Goal: Task Accomplishment & Management: Manage account settings

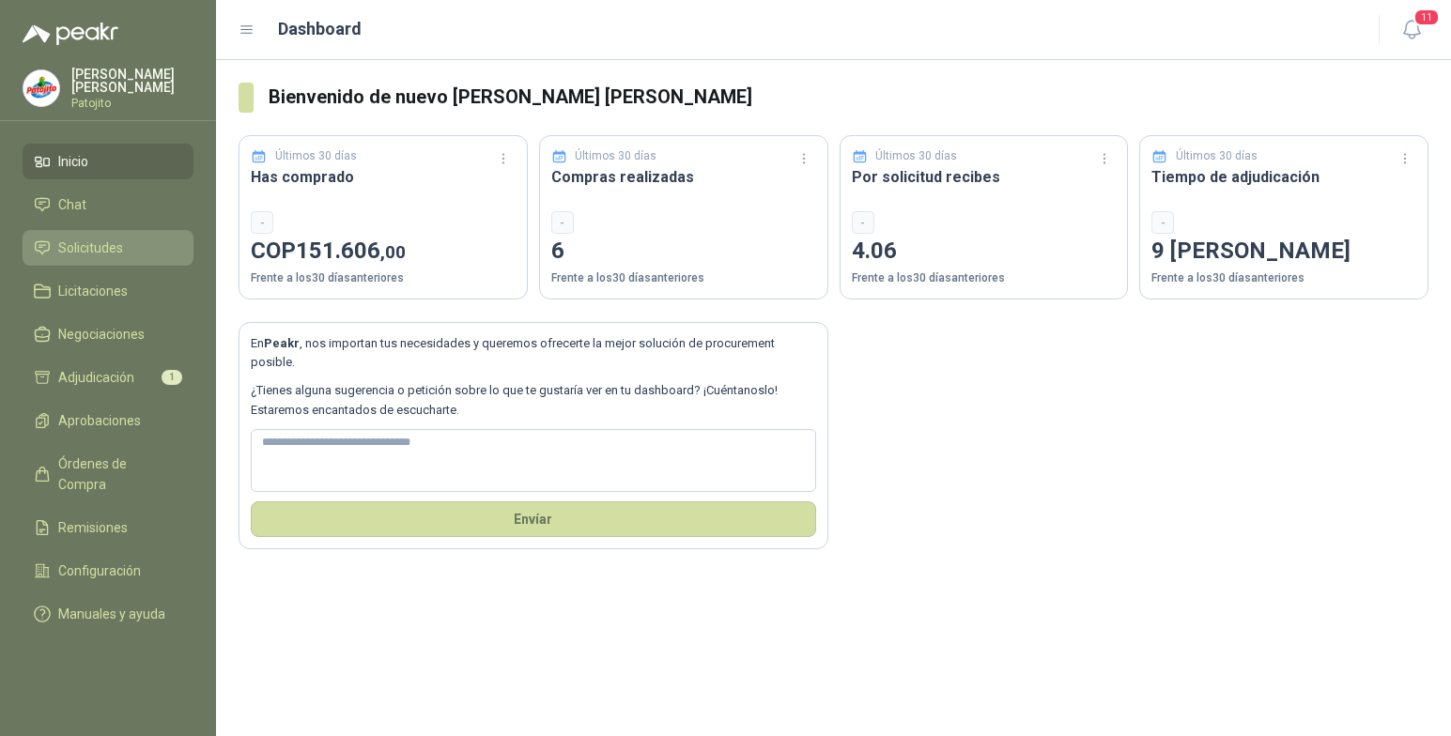
click at [137, 238] on li "Solicitudes" at bounding box center [108, 248] width 148 height 21
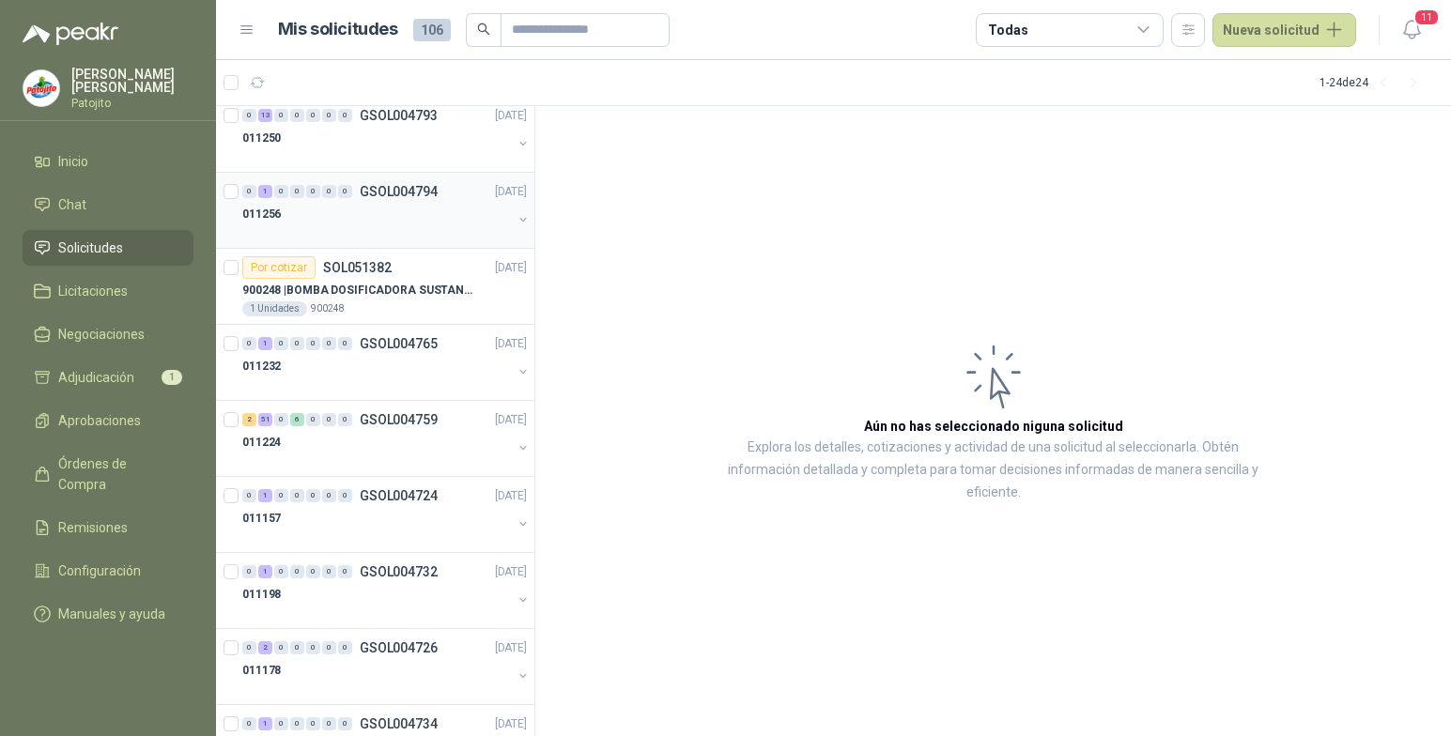
scroll to position [282, 0]
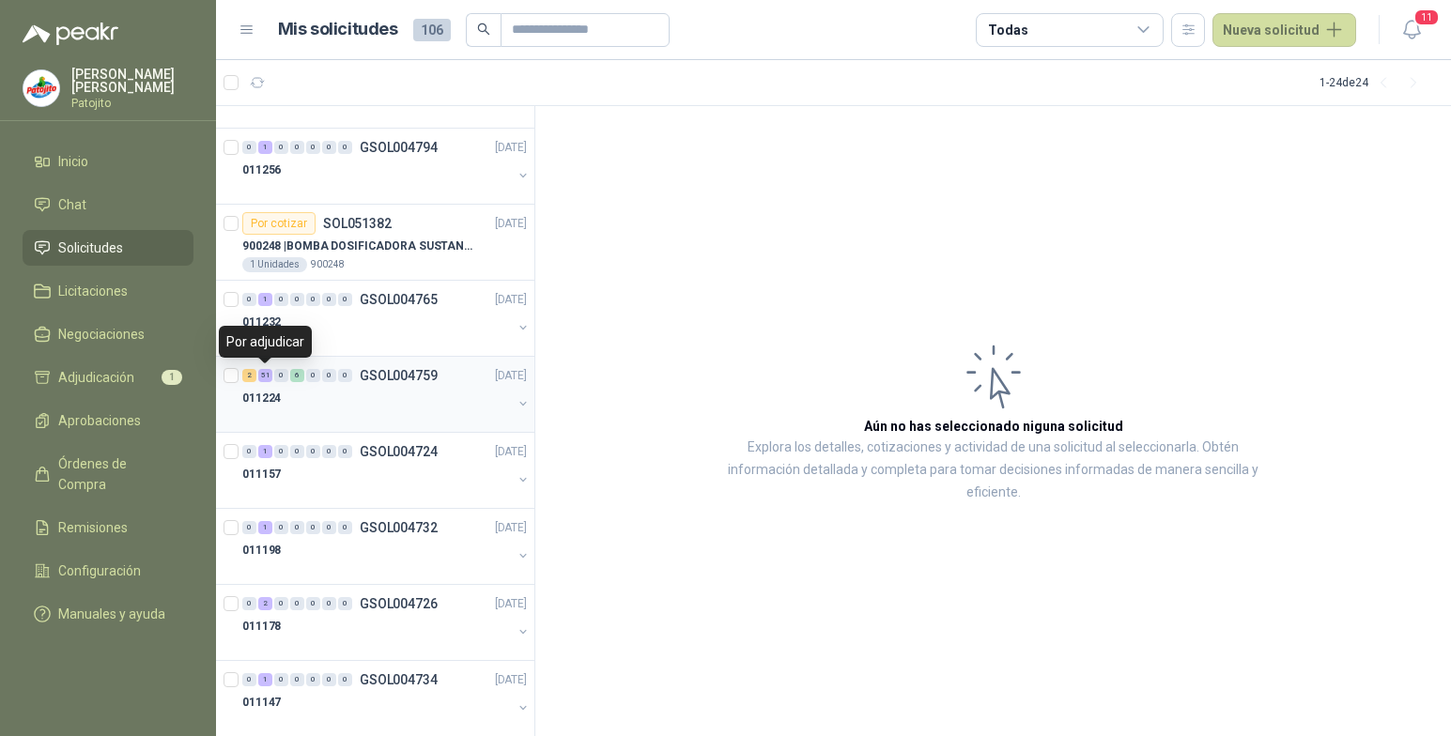
click at [263, 377] on div "51" at bounding box center [265, 375] width 14 height 13
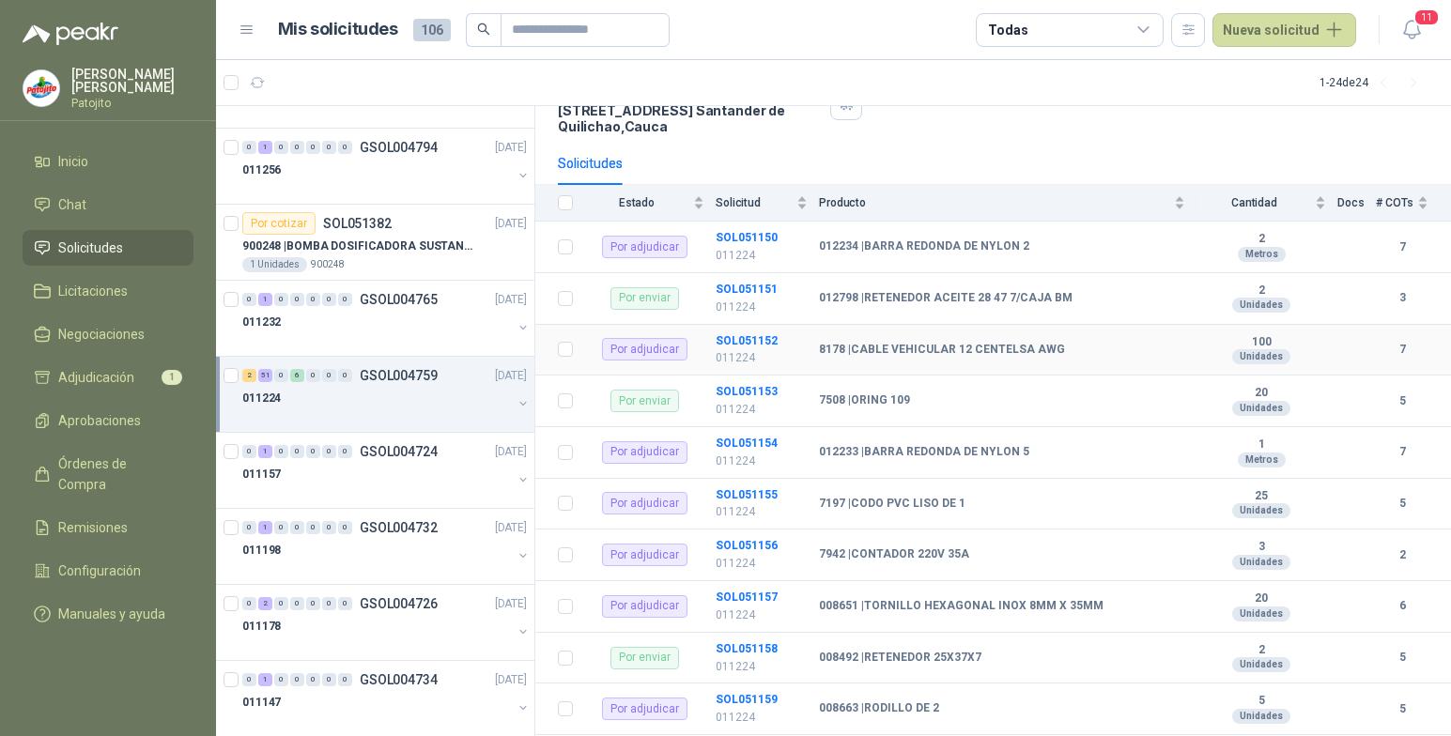
scroll to position [188, 0]
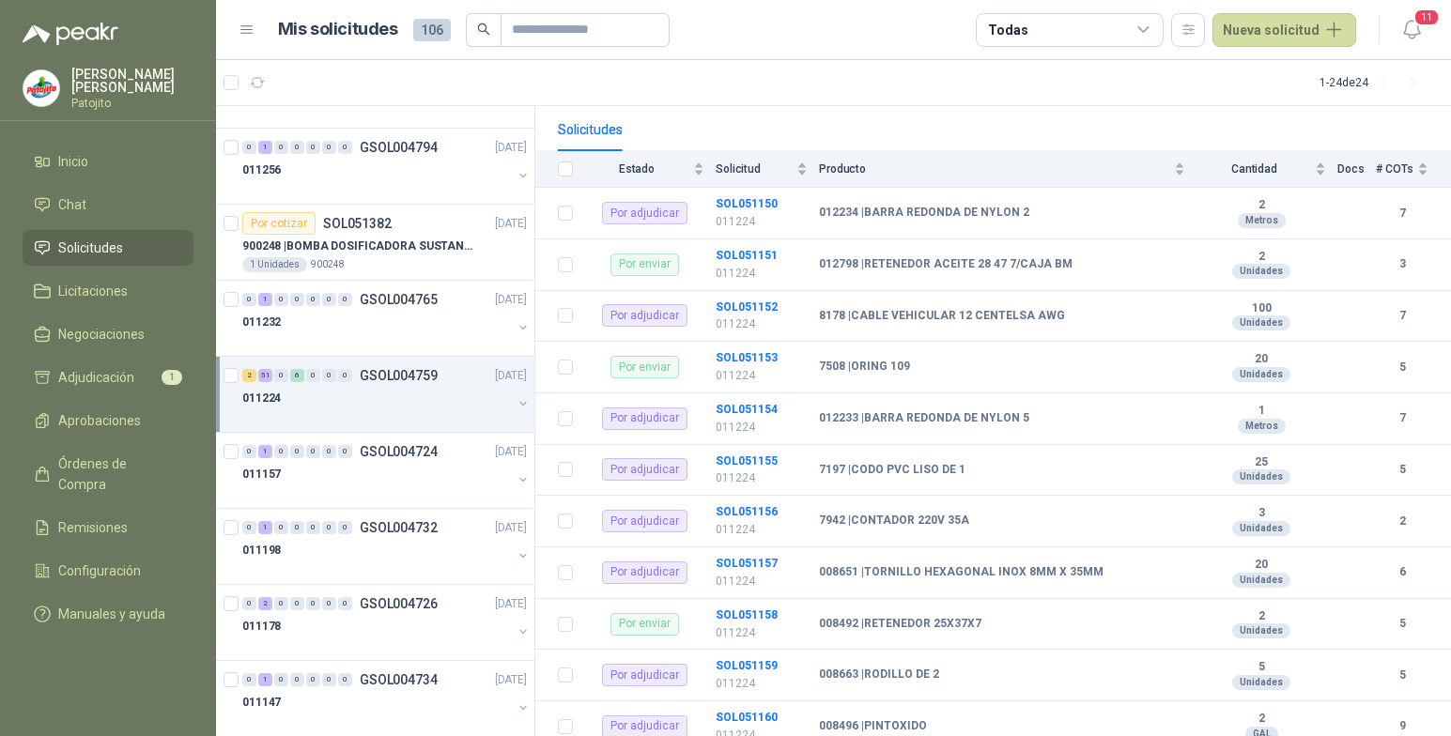
click at [516, 406] on button "button" at bounding box center [523, 403] width 15 height 15
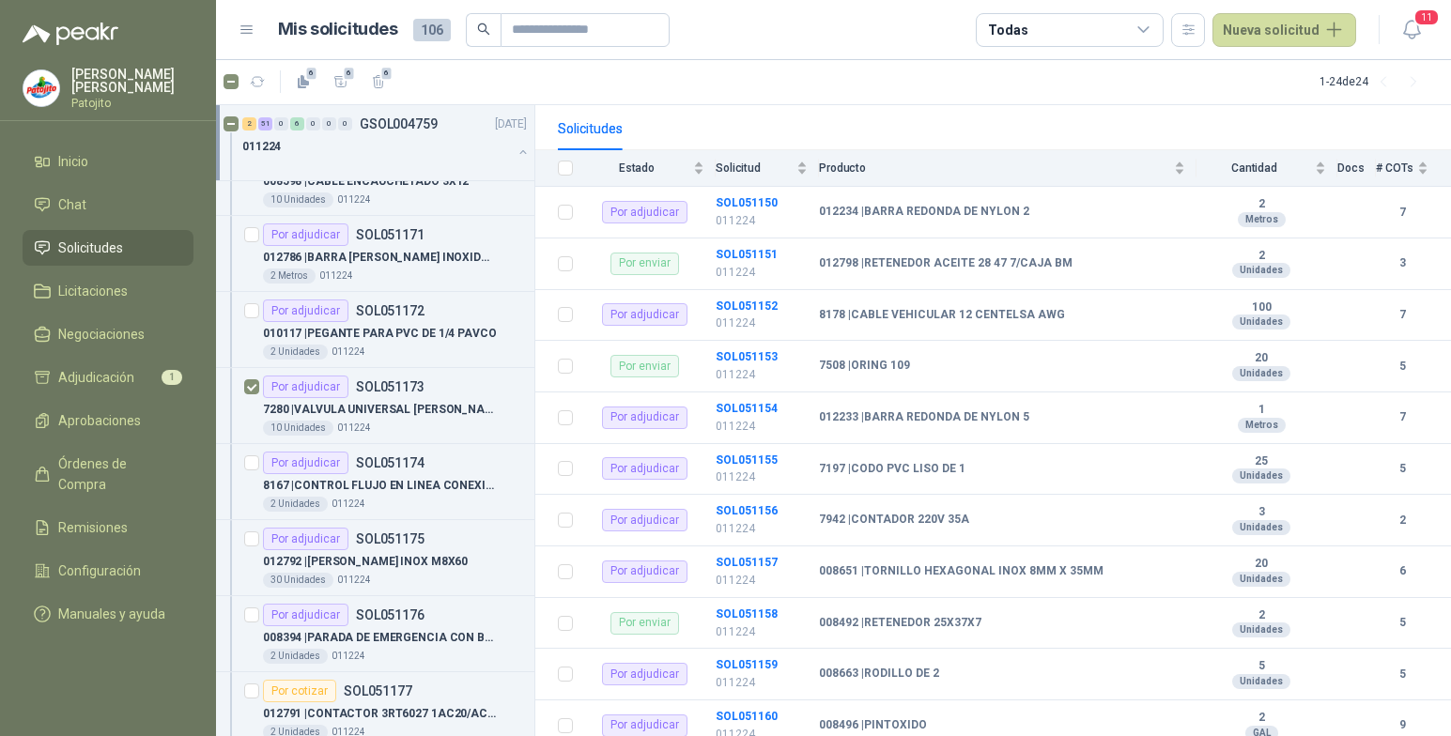
scroll to position [2066, 0]
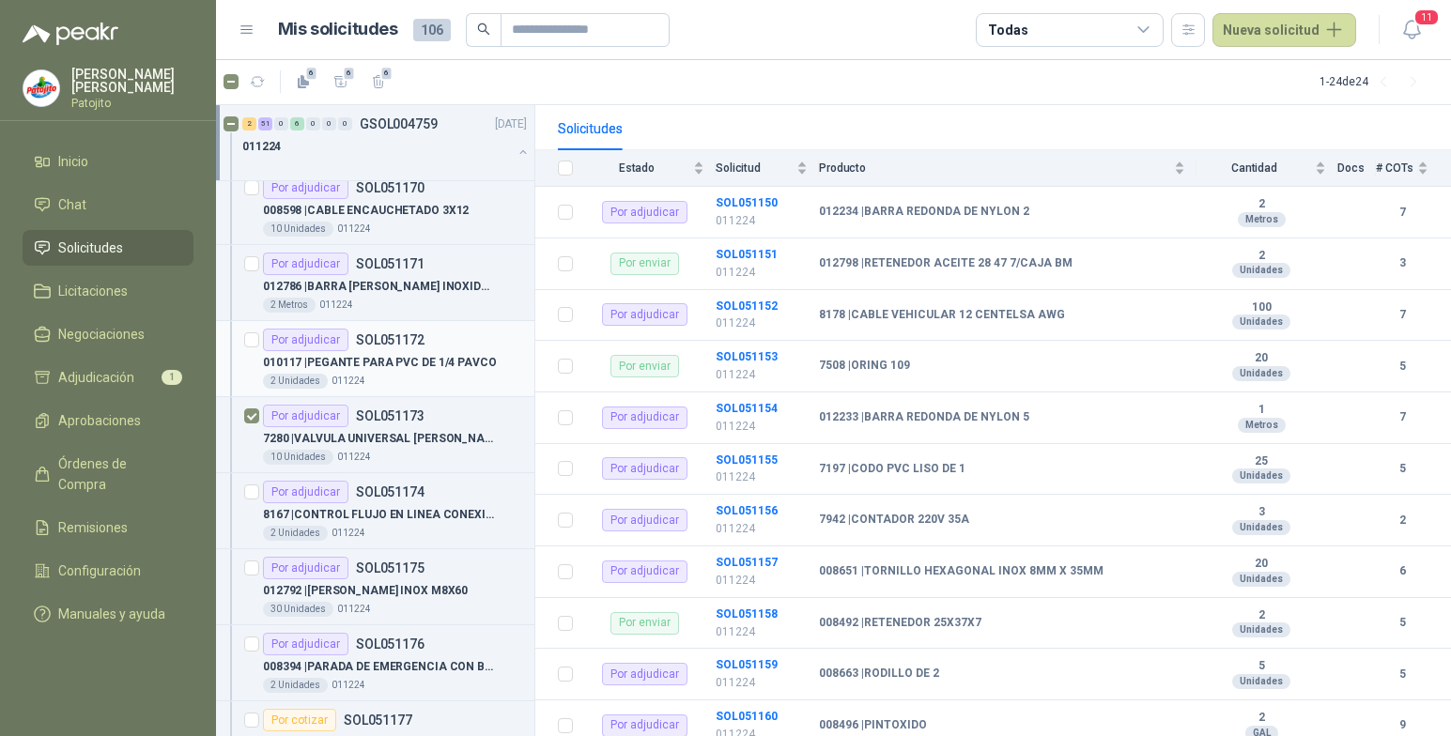
click at [254, 332] on div at bounding box center [251, 359] width 15 height 60
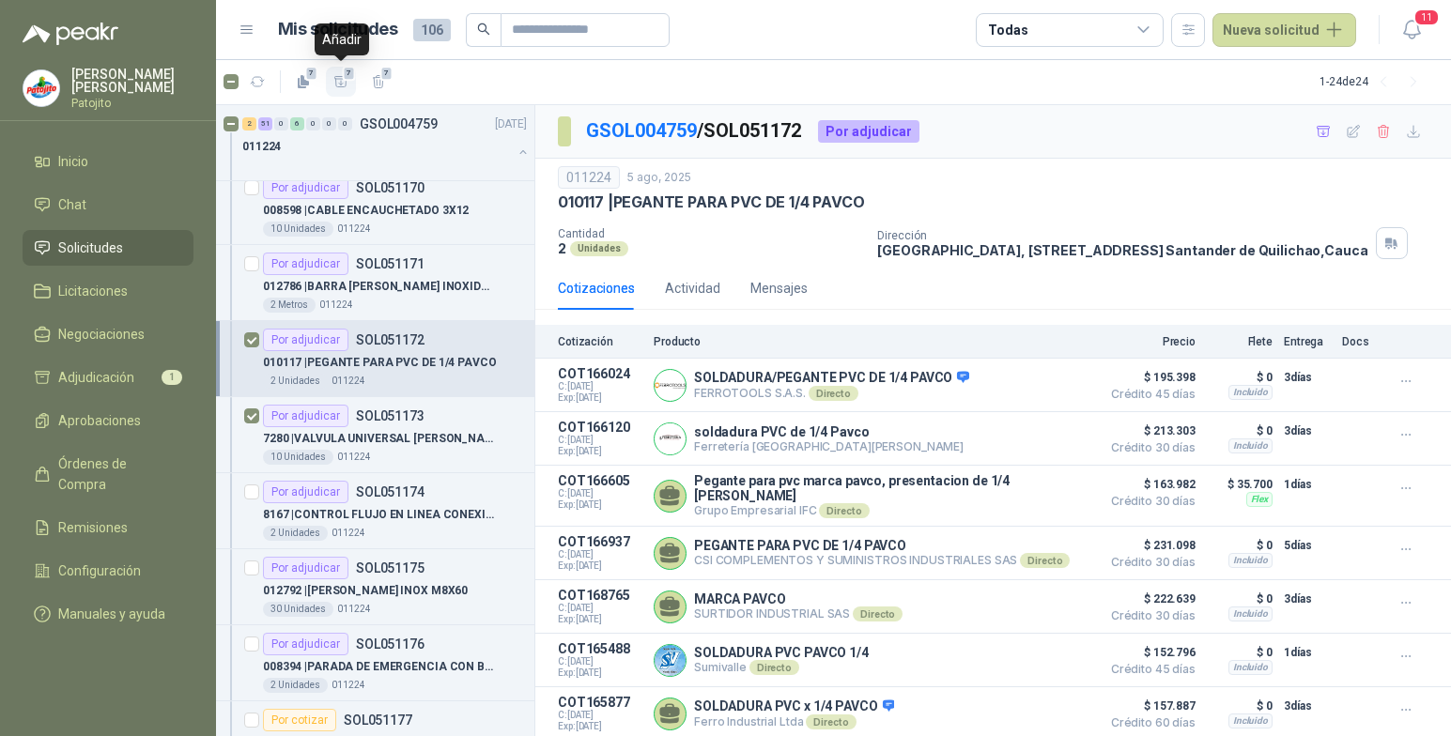
click at [342, 85] on icon "button" at bounding box center [340, 81] width 13 height 10
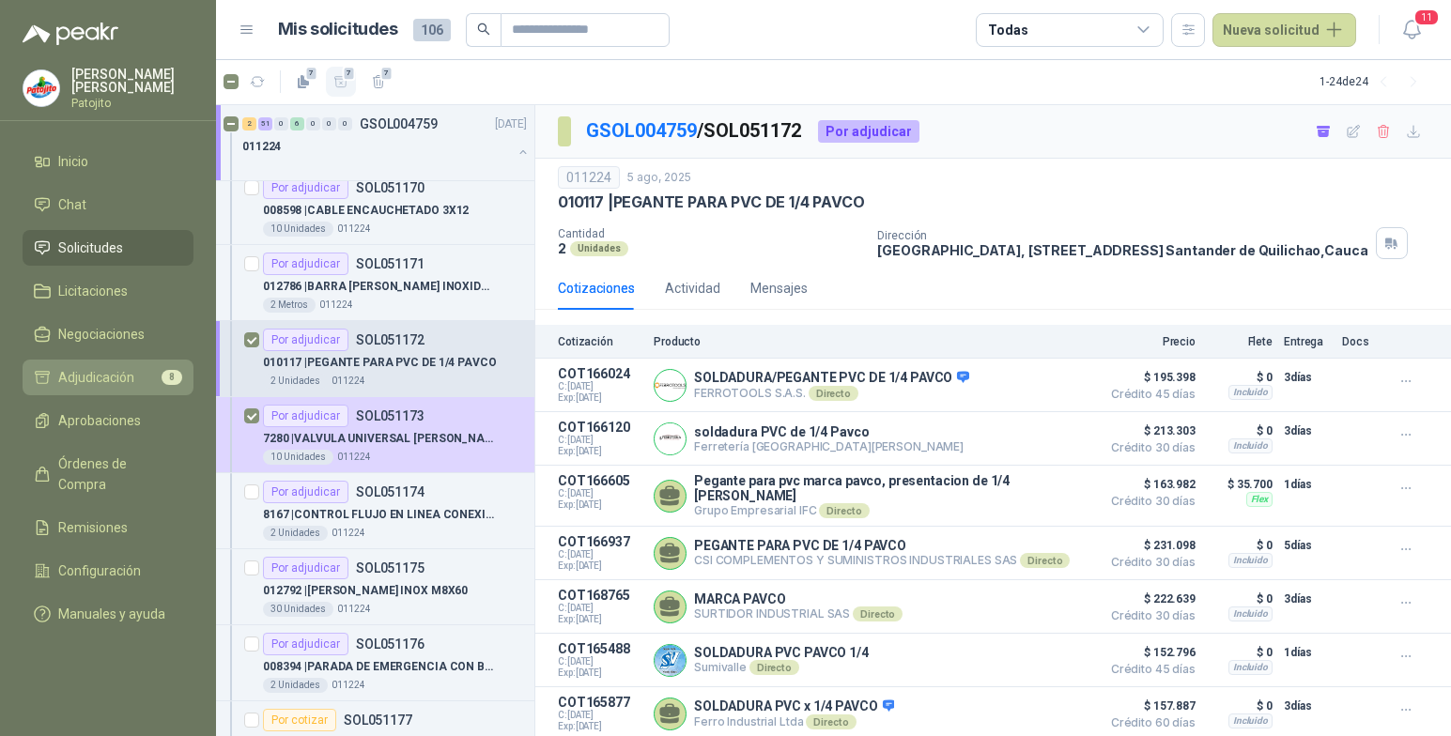
click at [124, 374] on span "Adjudicación" at bounding box center [96, 377] width 76 height 21
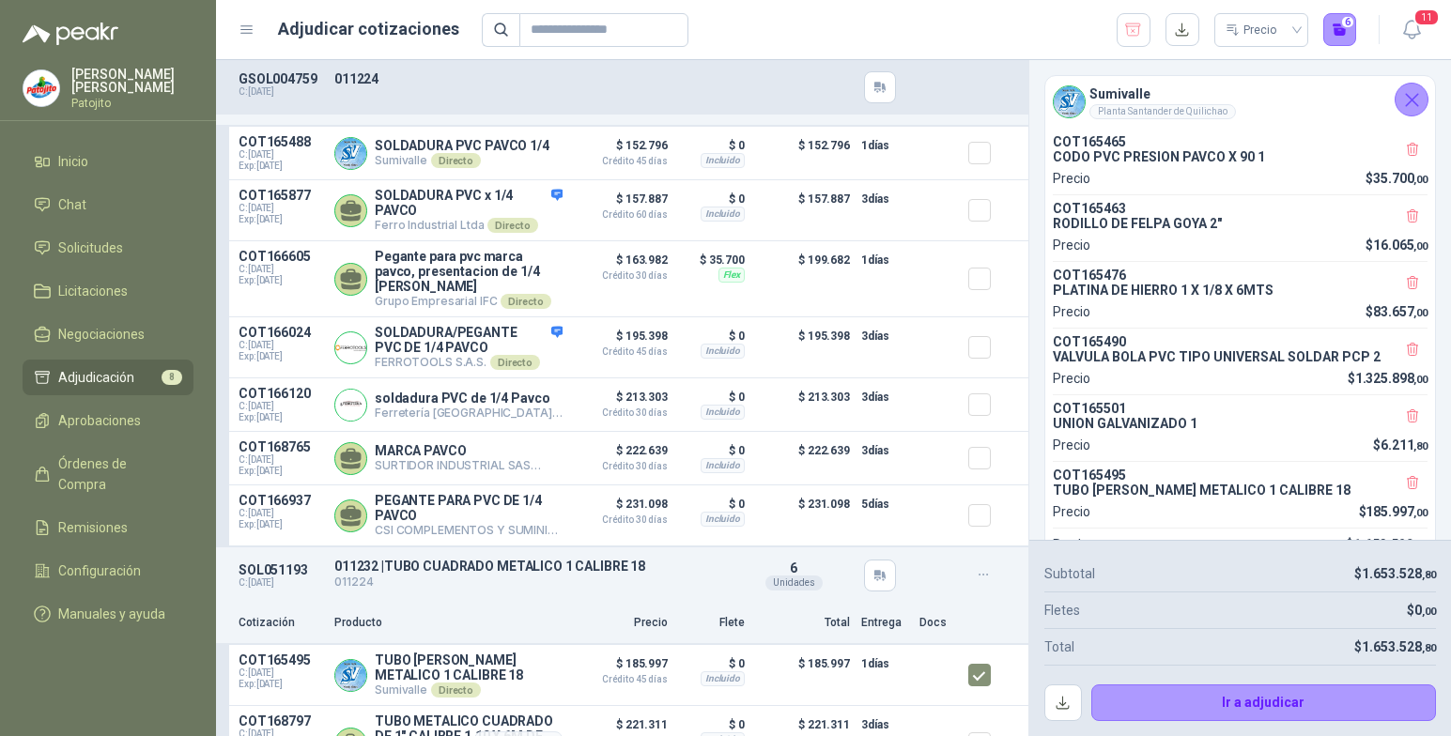
scroll to position [2274, 0]
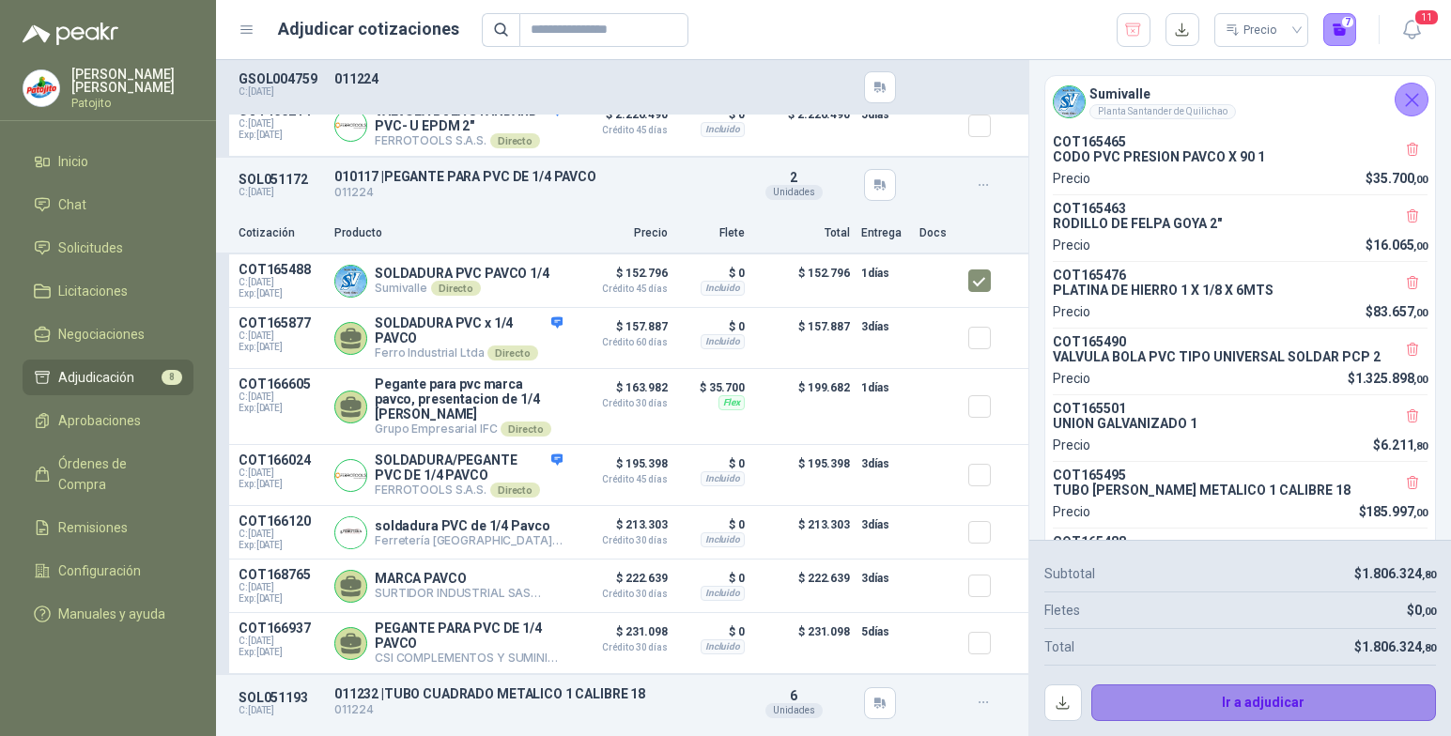
click at [1282, 694] on button "Ir a adjudicar" at bounding box center [1264, 704] width 346 height 38
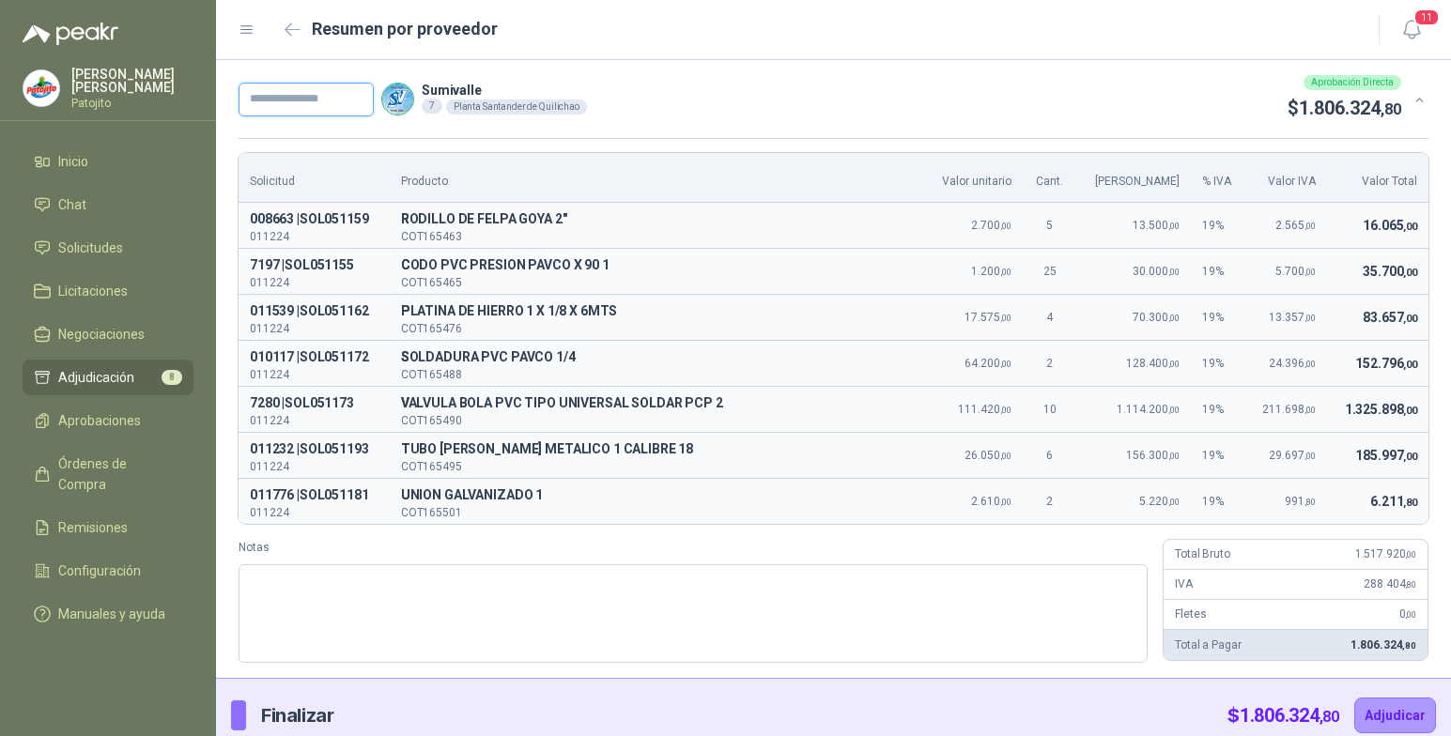
click at [332, 103] on input "text" at bounding box center [306, 100] width 135 height 34
type input "*****"
click at [356, 595] on textarea "Notas" at bounding box center [693, 613] width 909 height 99
type textarea "*"
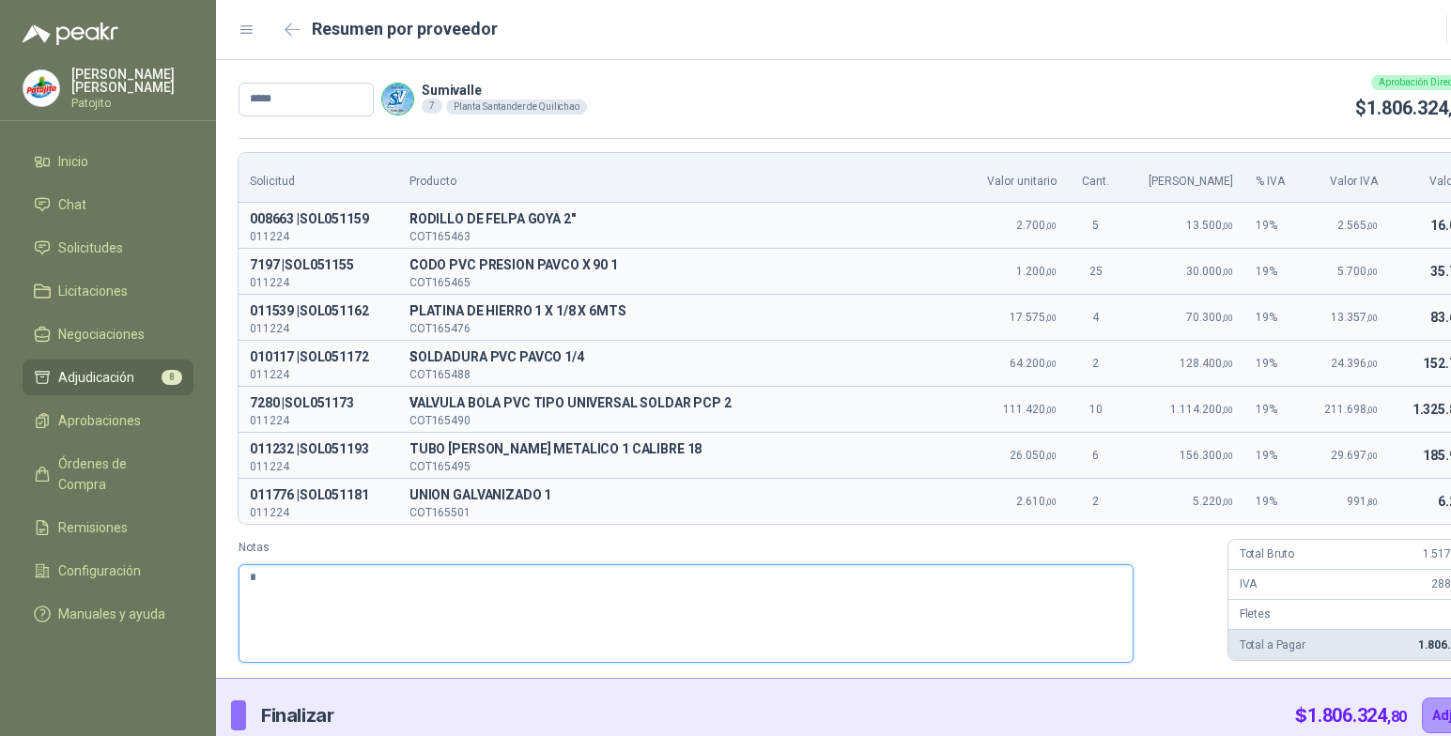
type textarea "**"
type textarea "*"
type textarea "**"
type textarea "***"
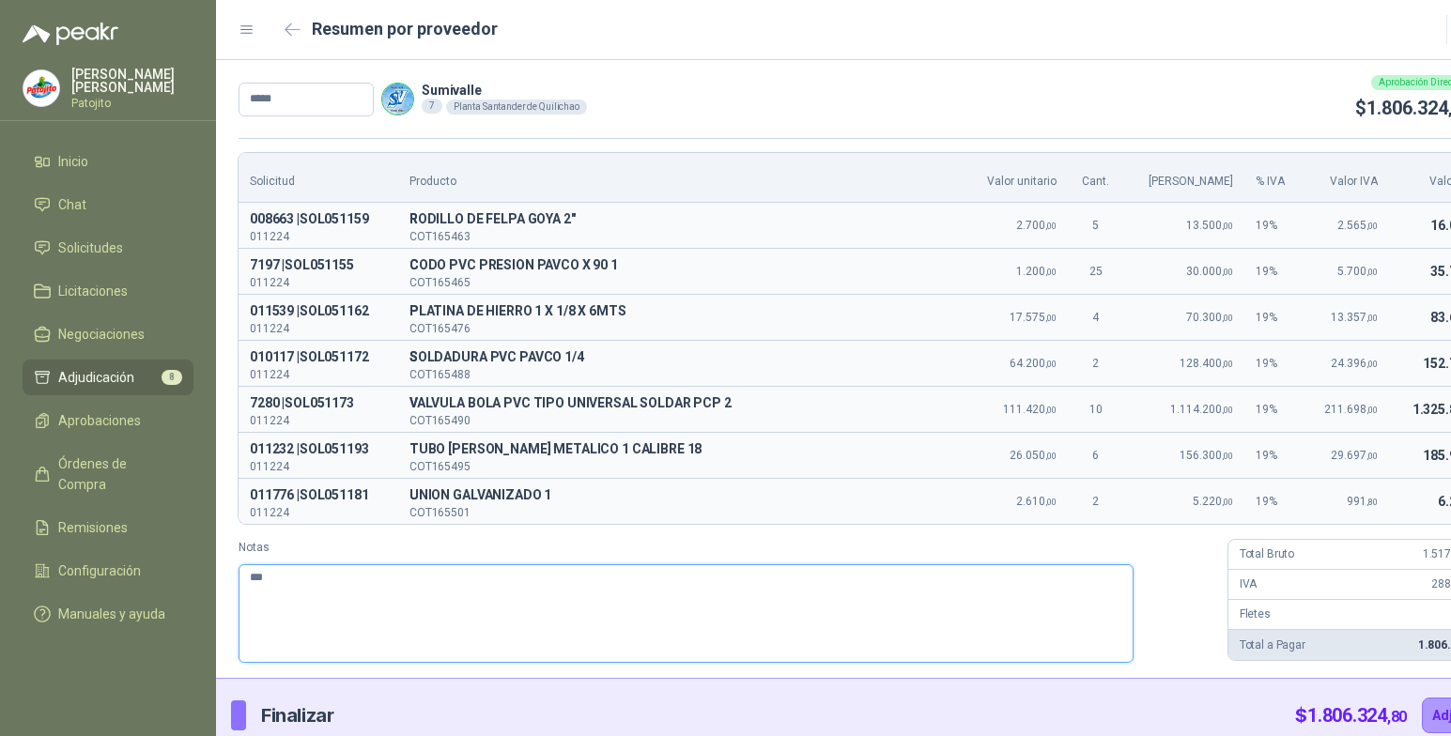
type textarea "***"
type textarea "*****"
type textarea "******"
type textarea "*******"
type textarea "********"
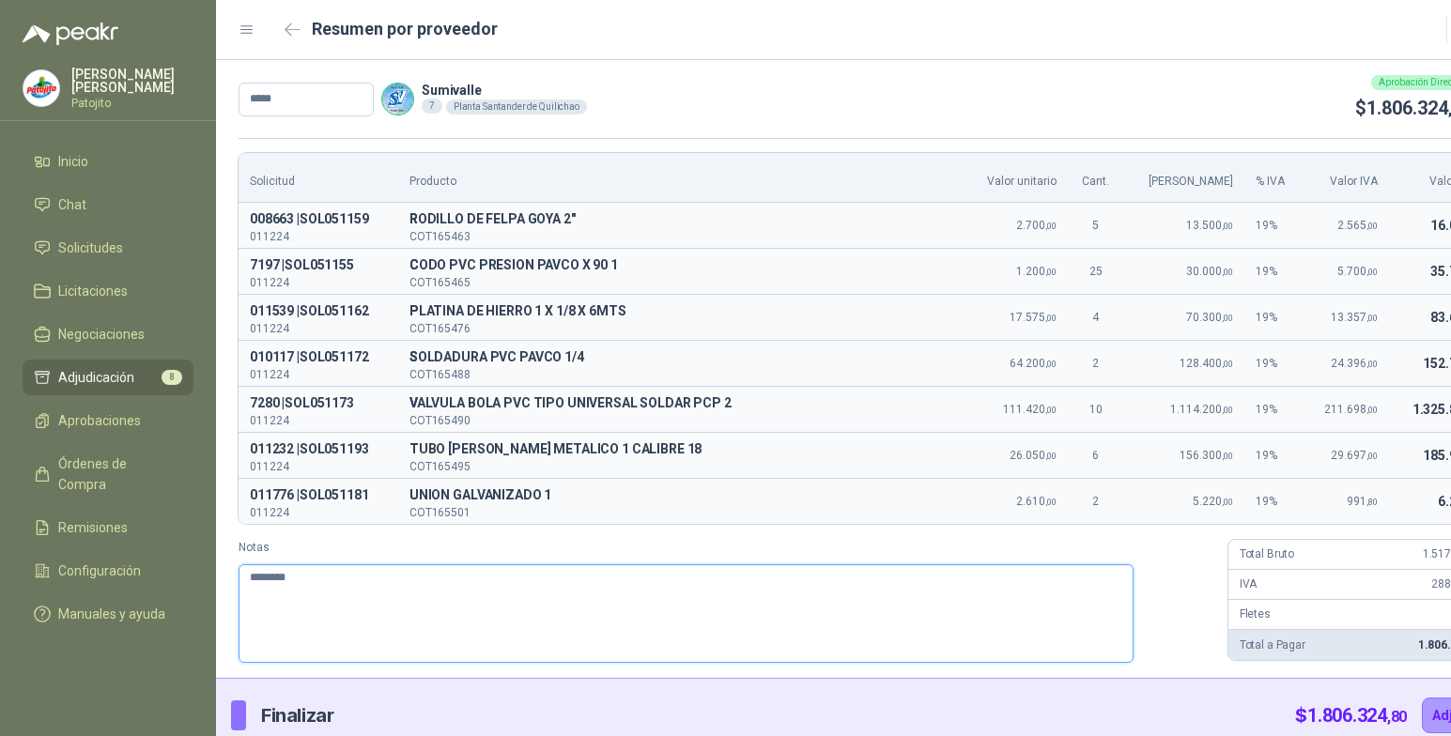
type textarea "*********"
type textarea "**********"
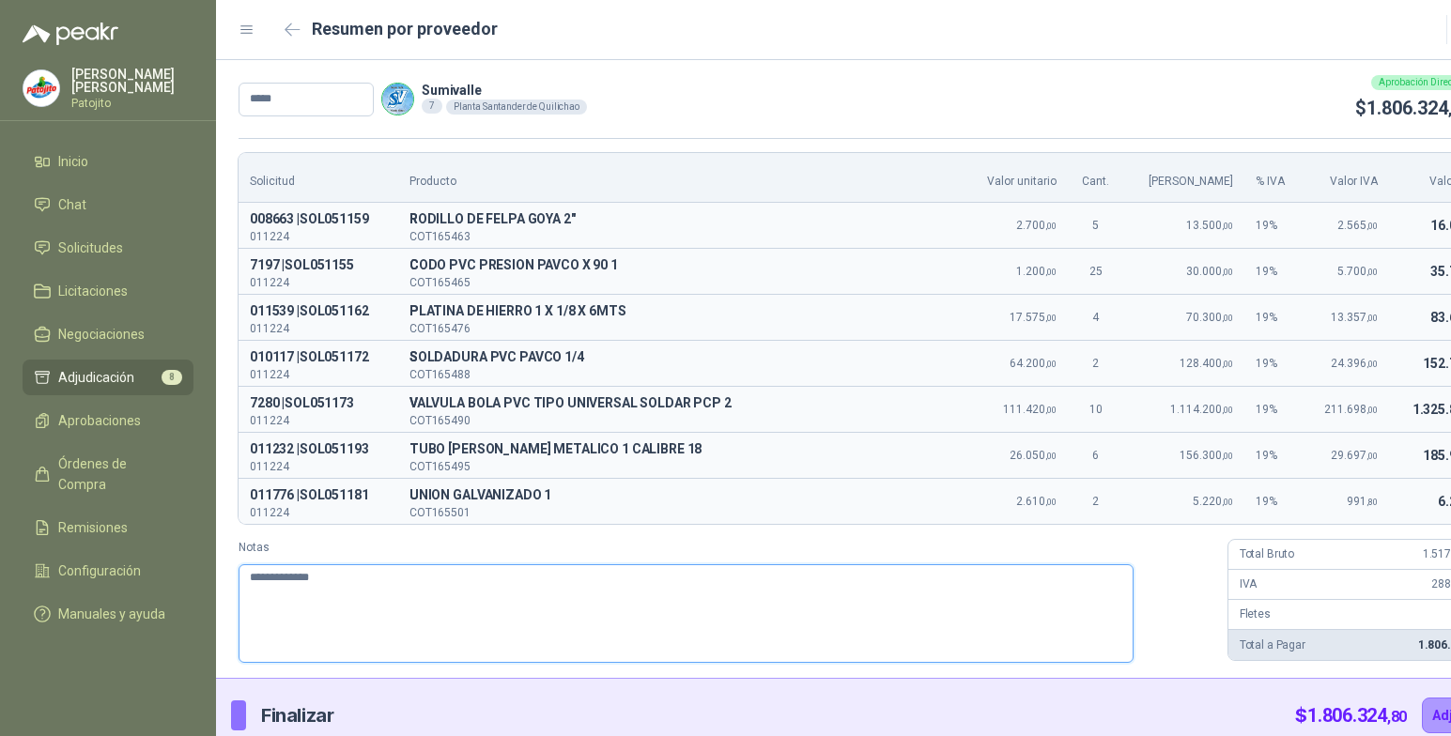
type textarea "**********"
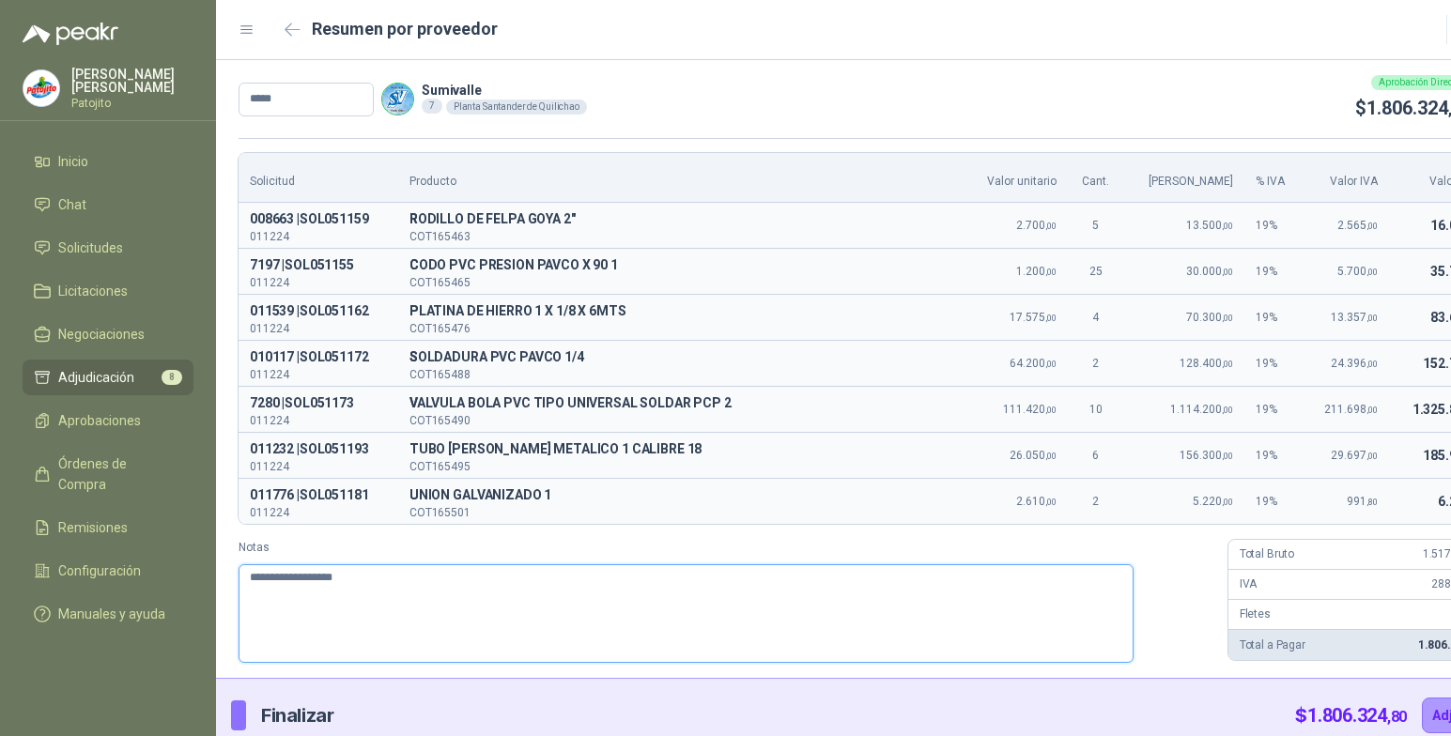
type textarea "**********"
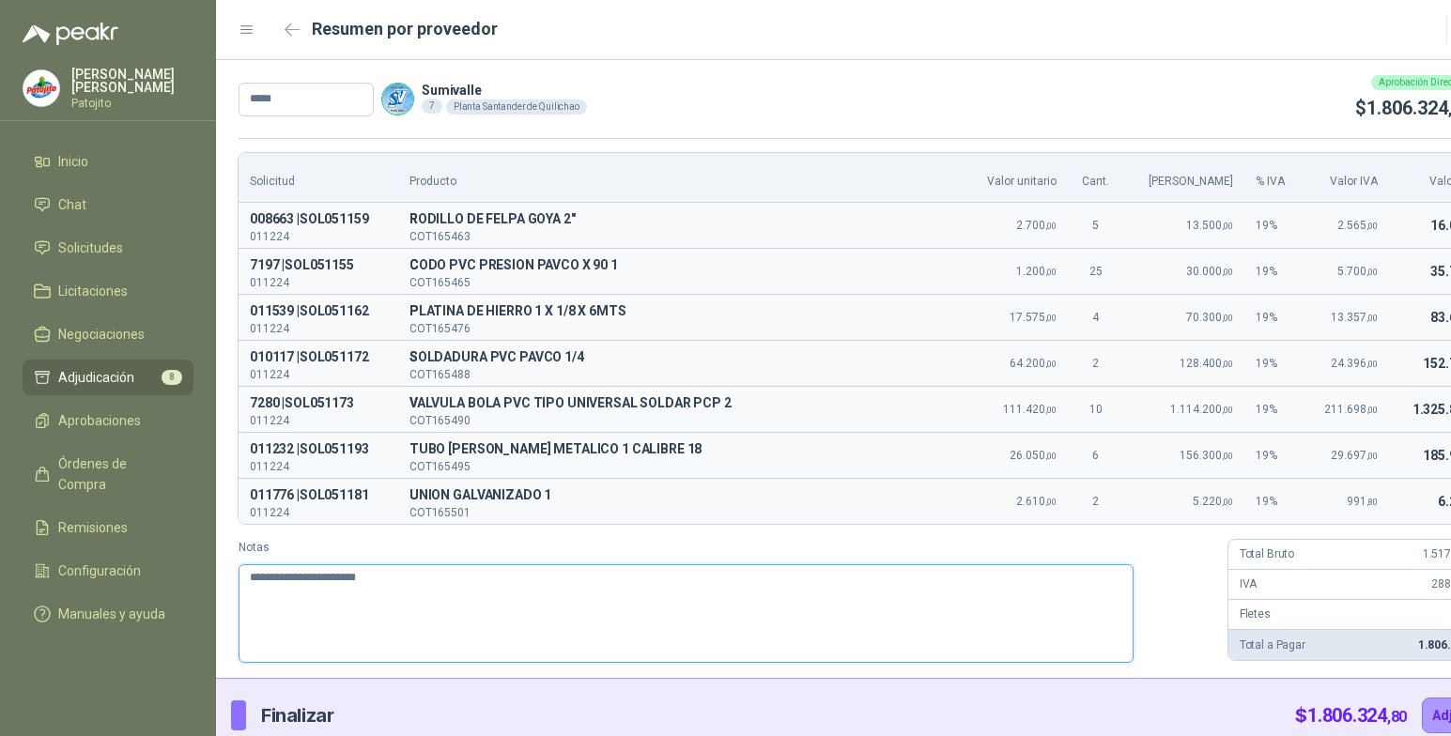
type textarea "**********"
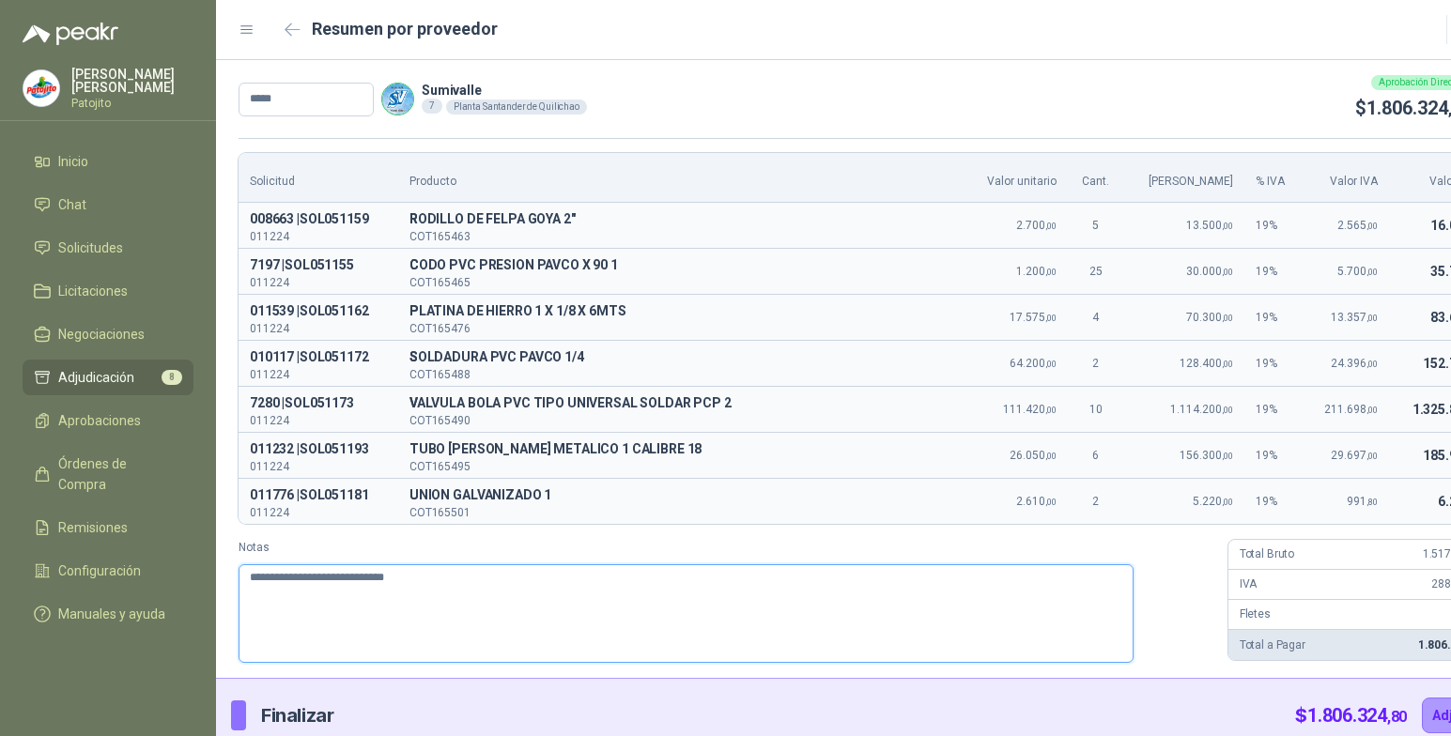
type textarea "**********"
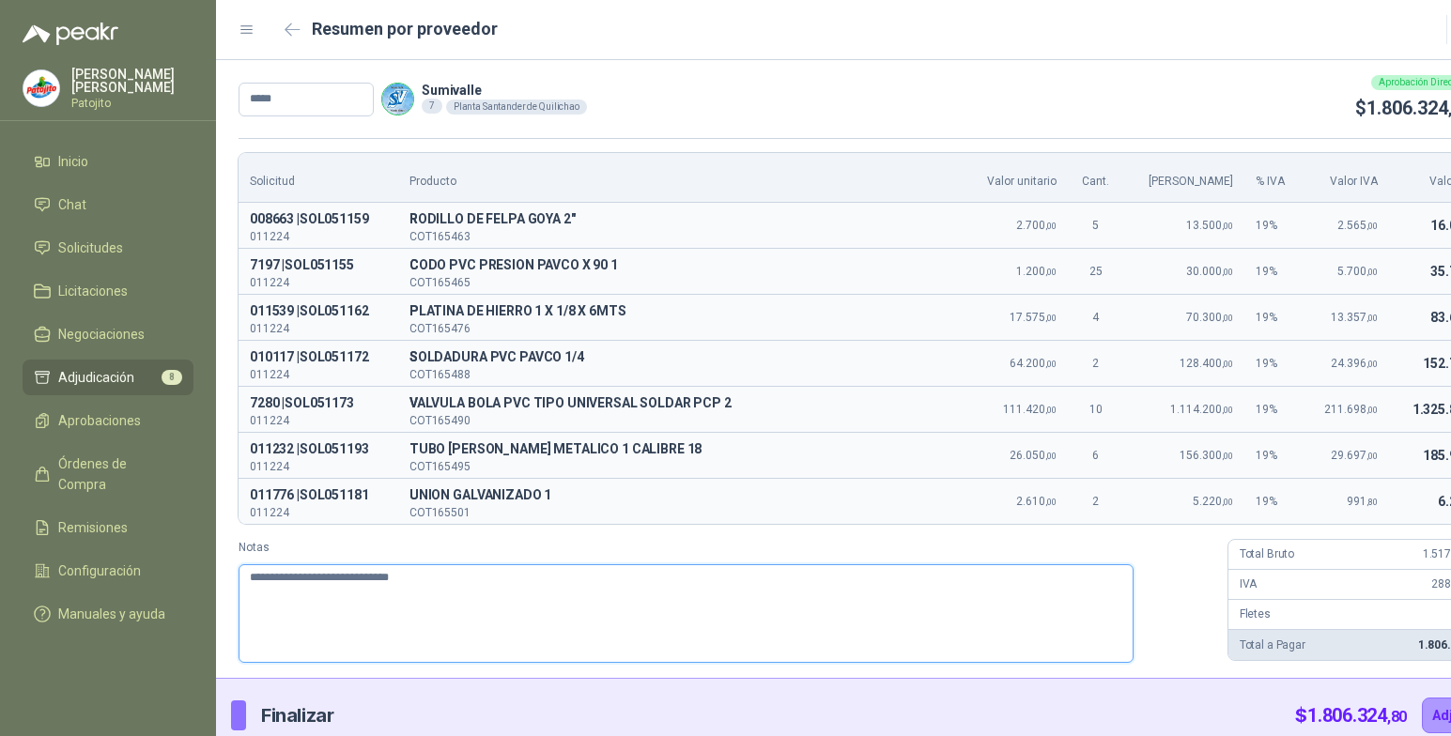
type textarea "**********"
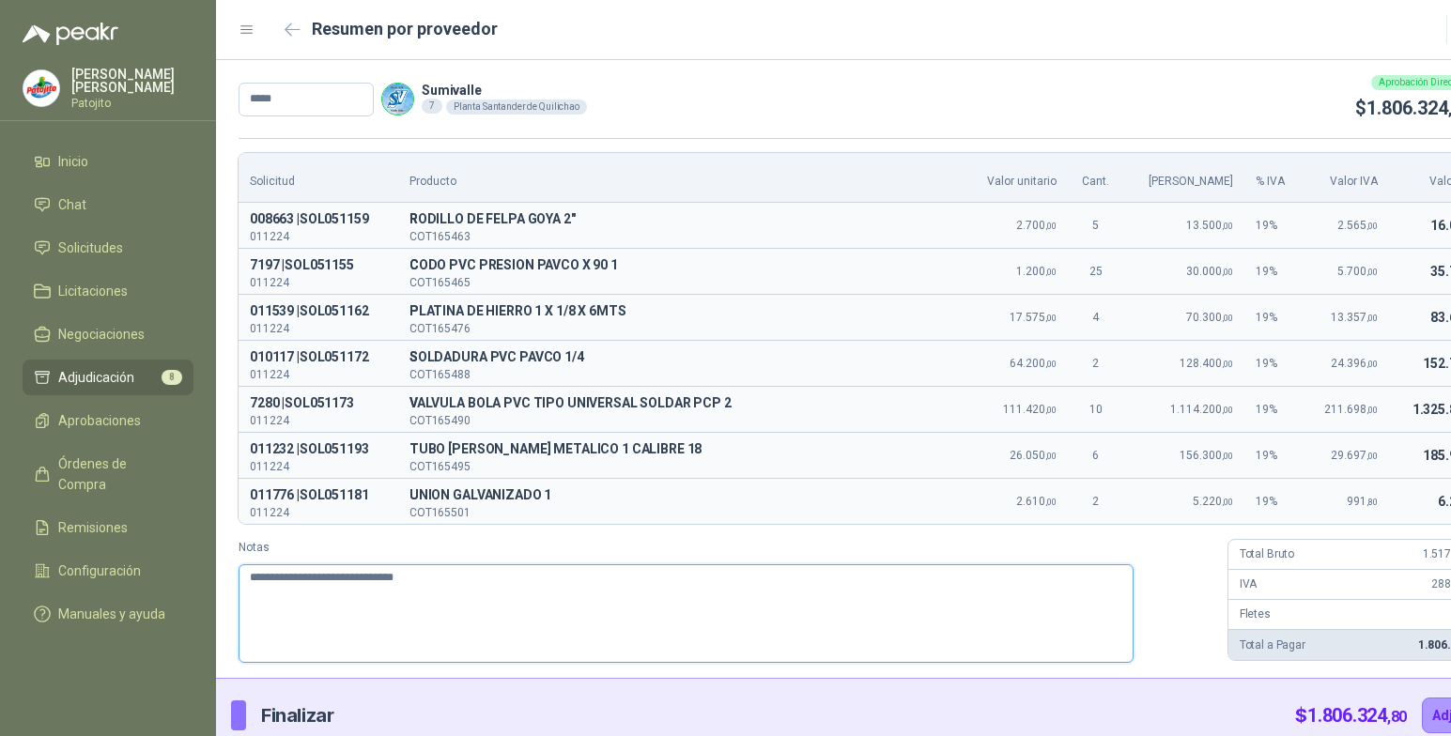
type textarea "**********"
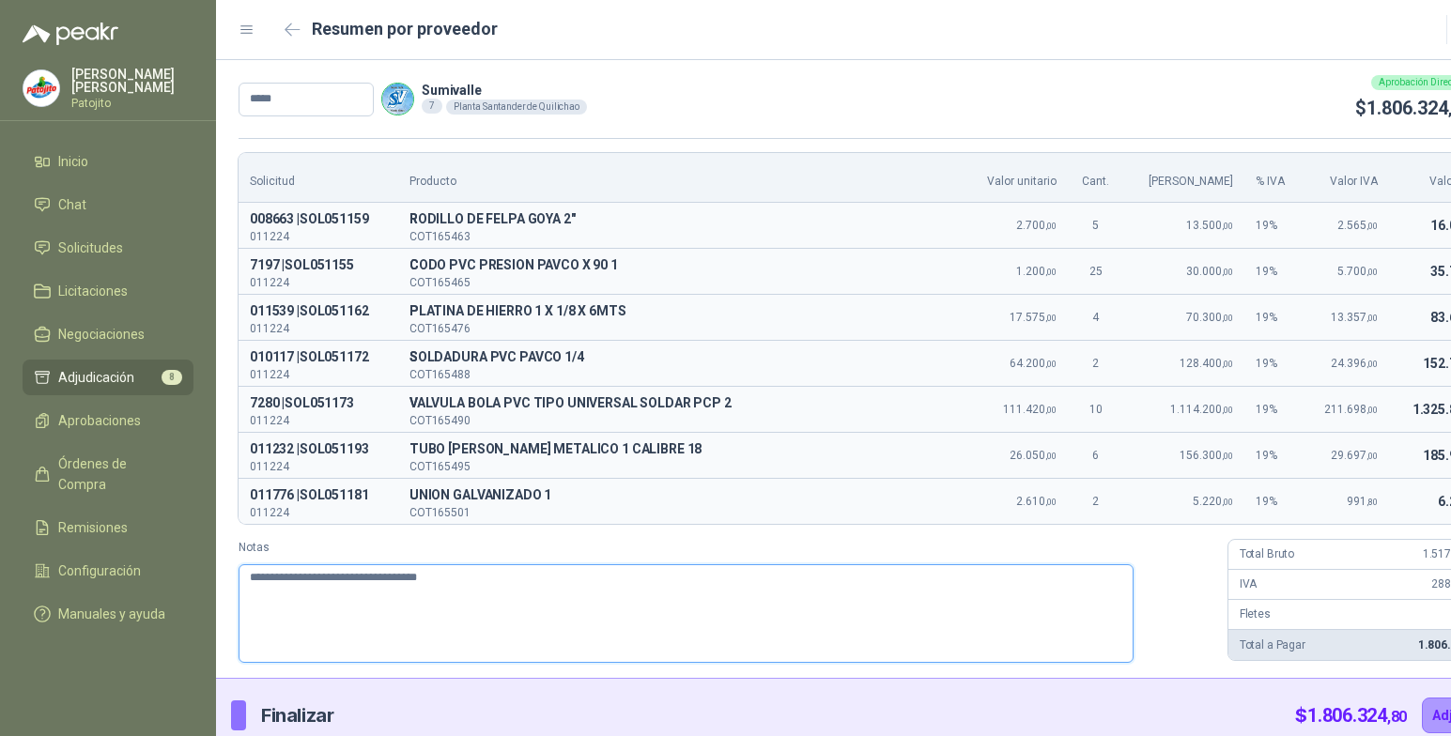
type textarea "**********"
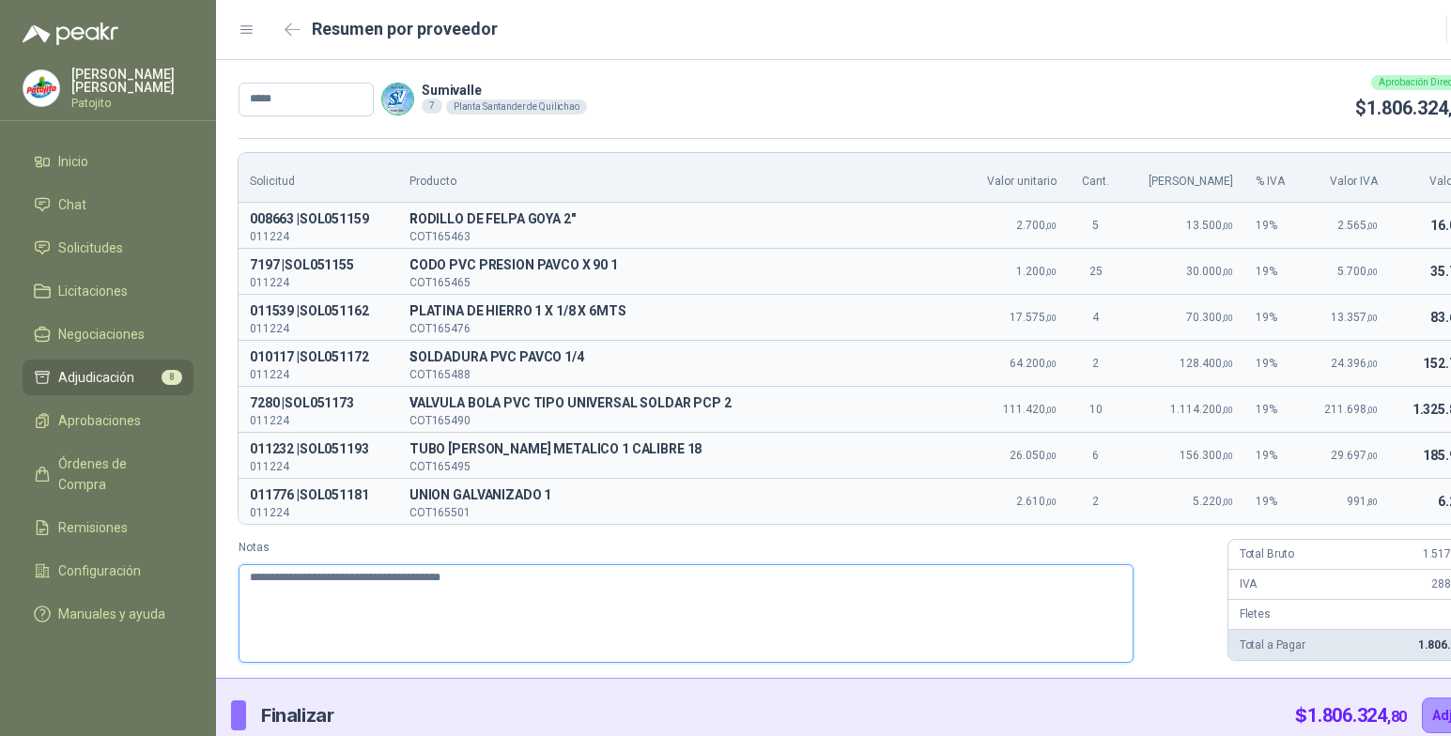
type textarea "**********"
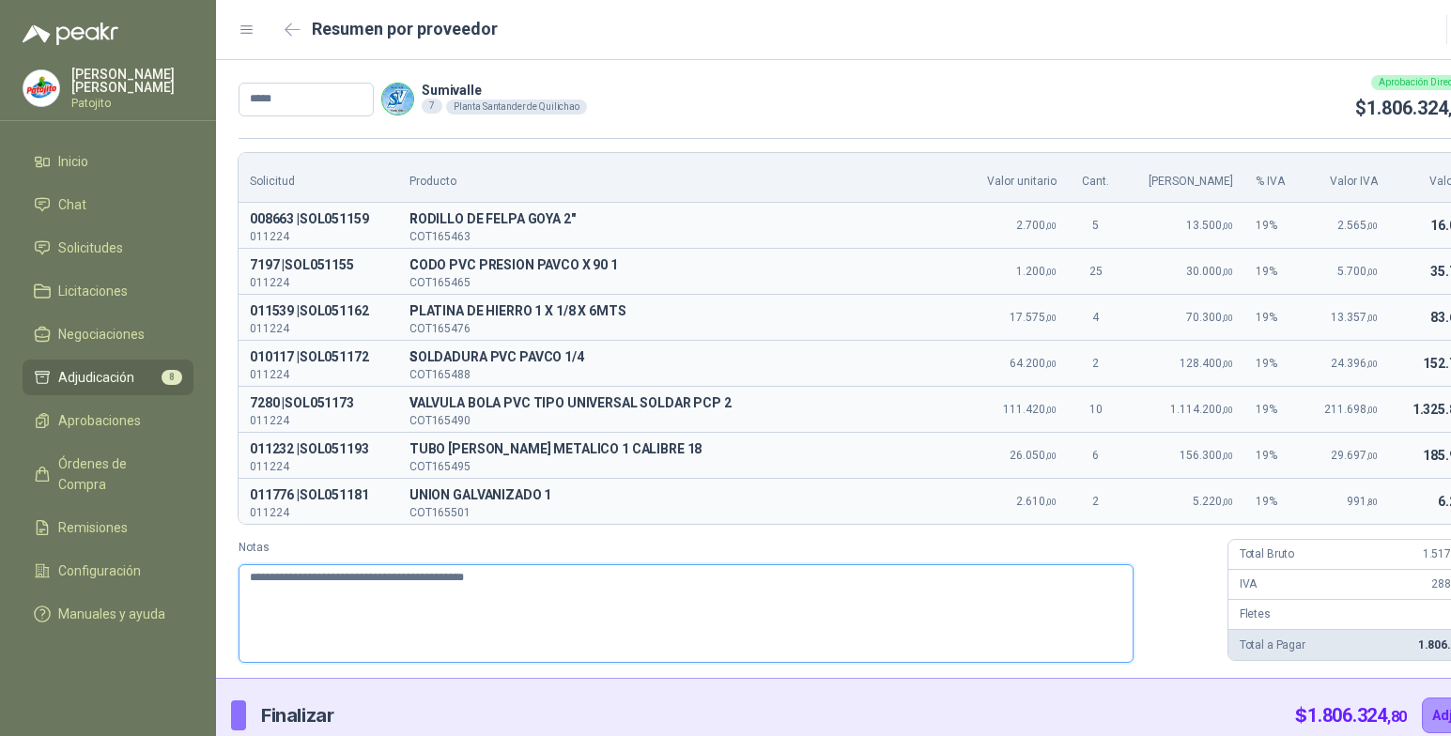
type textarea "**********"
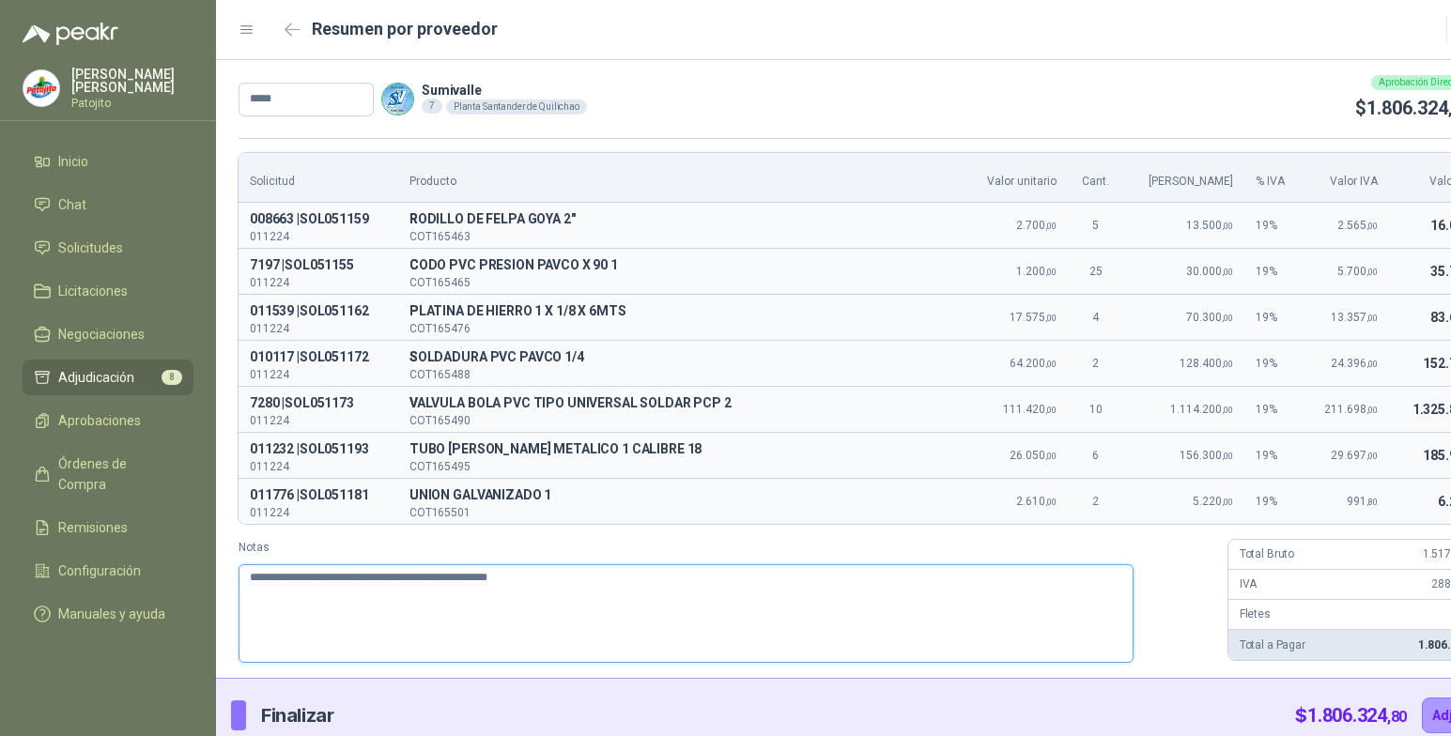
type textarea "**********"
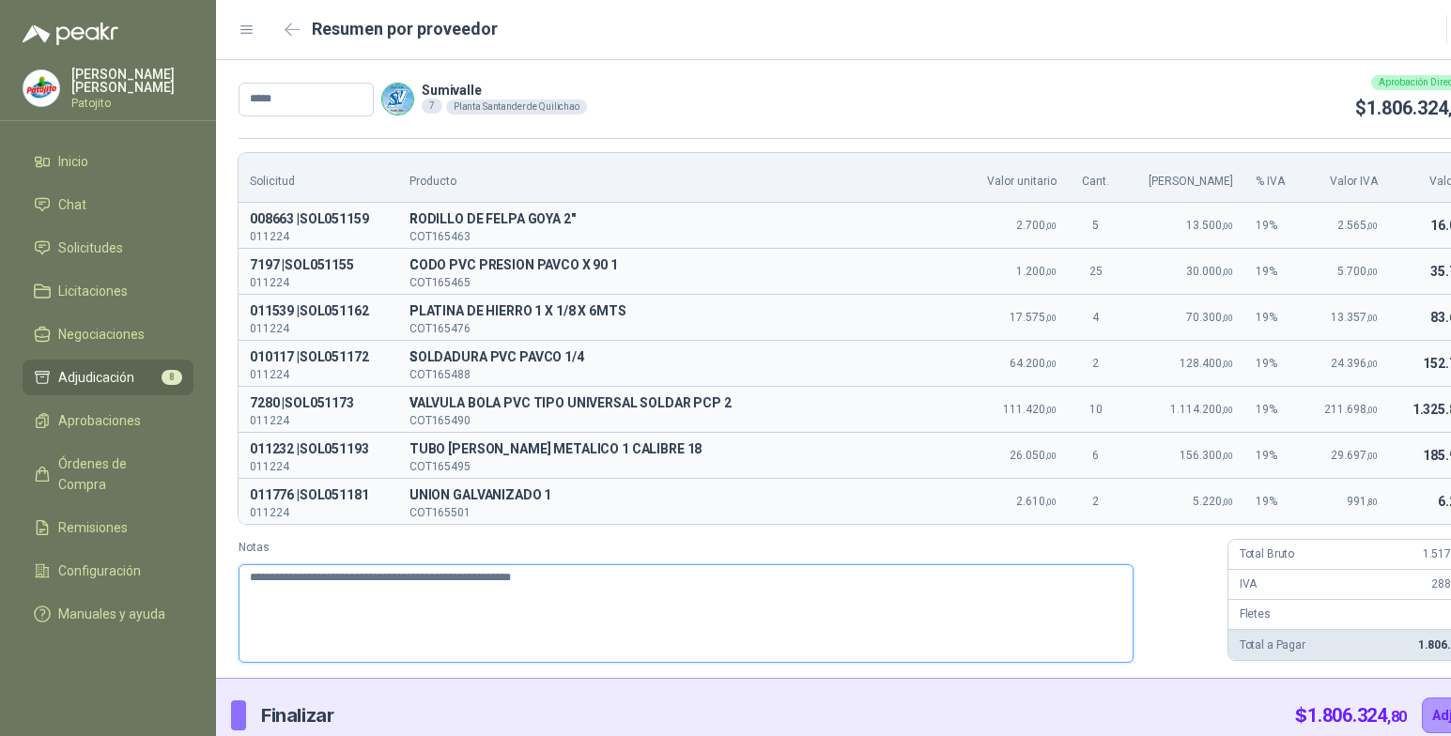
type textarea "**********"
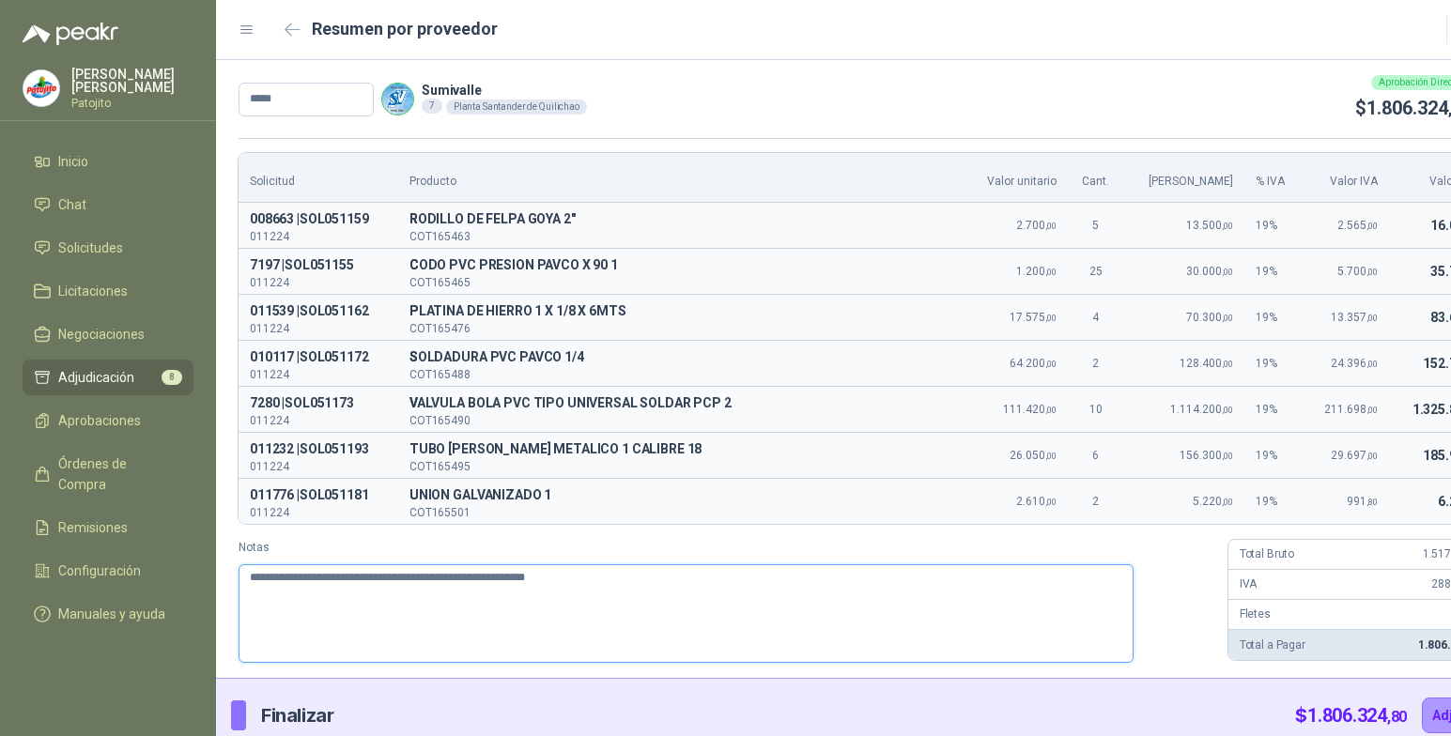
type textarea "**********"
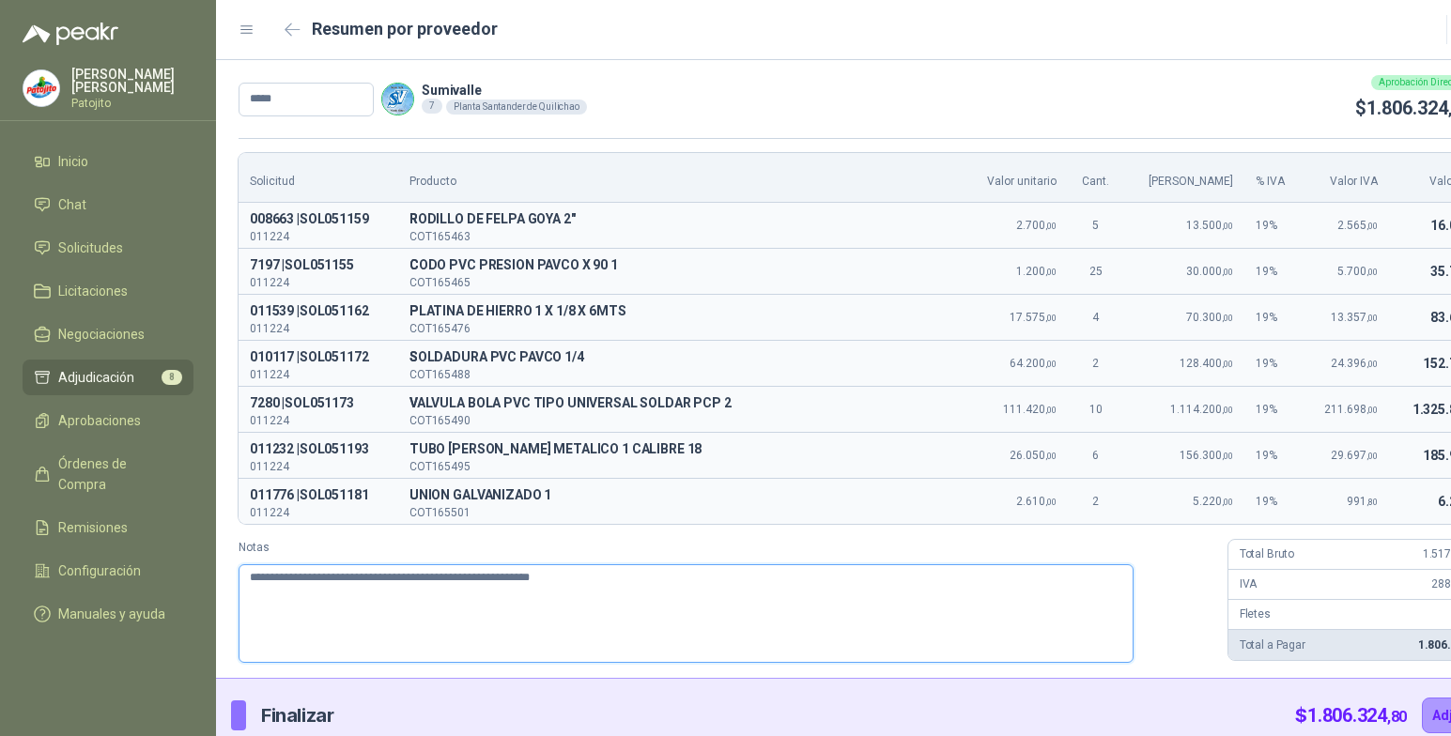
type textarea "**********"
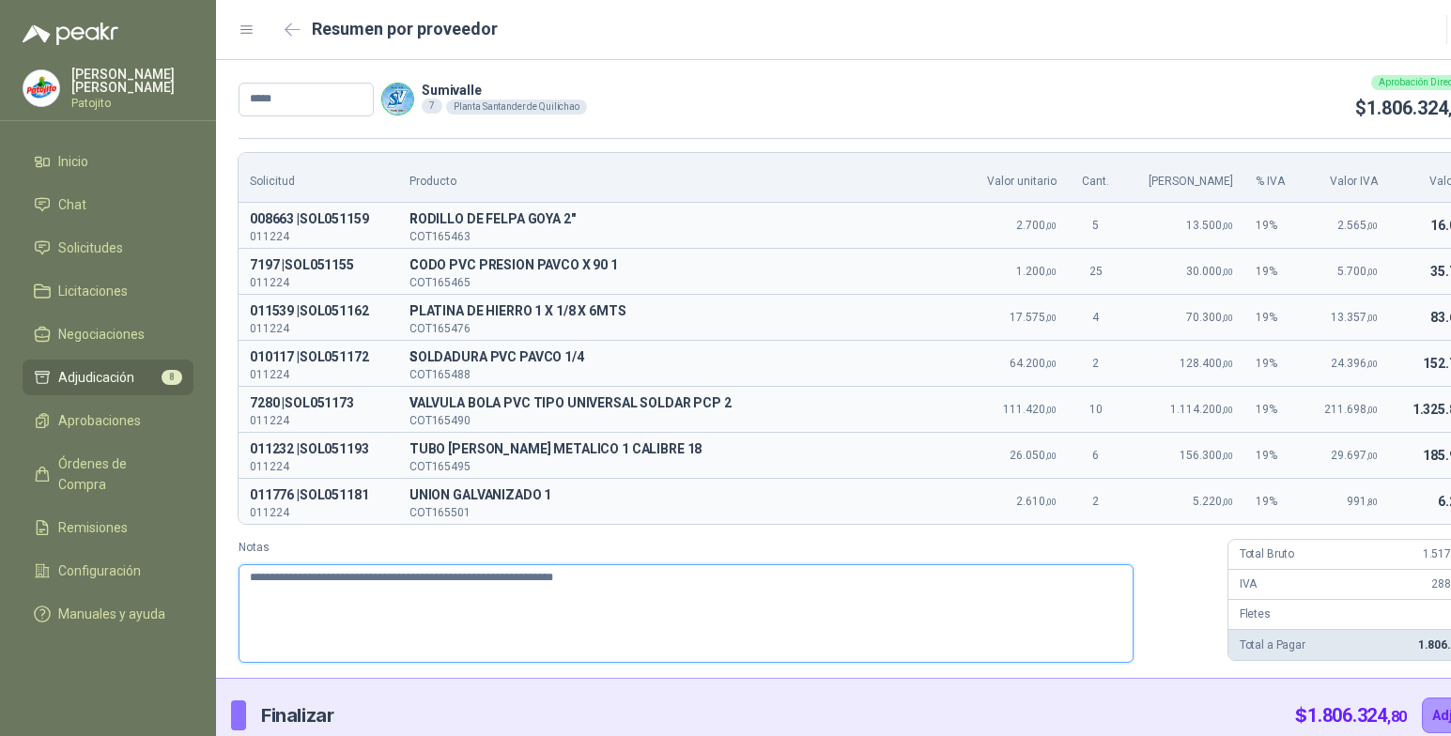
type textarea "**********"
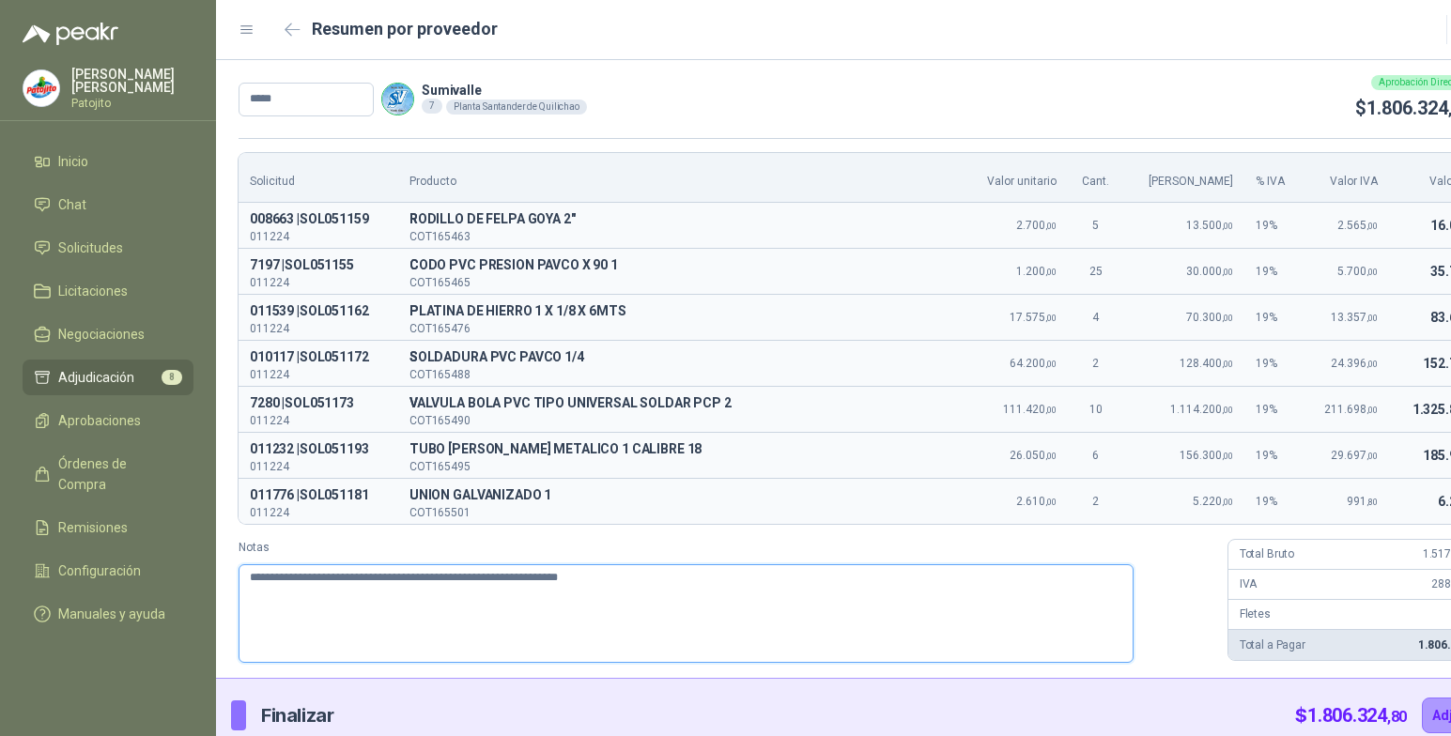
type textarea "**********"
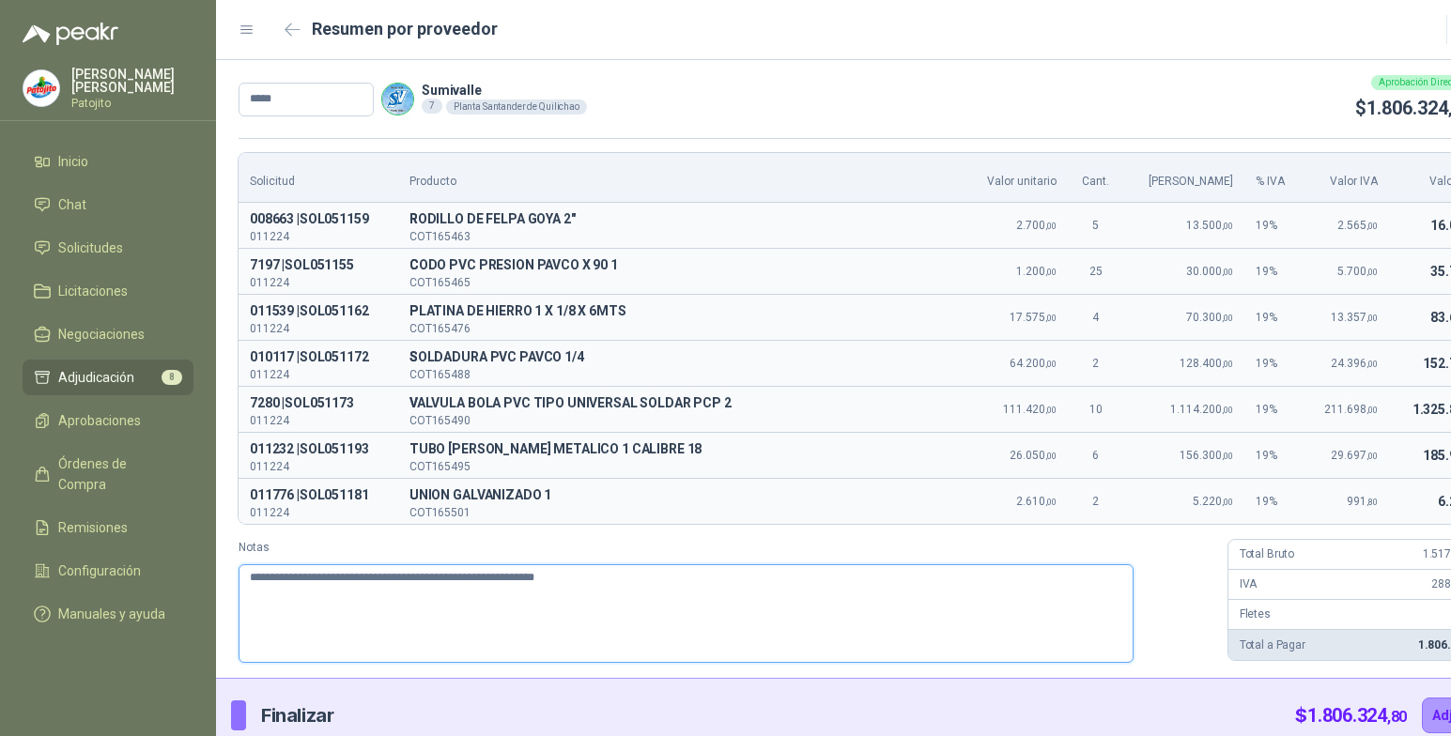
type textarea "**********"
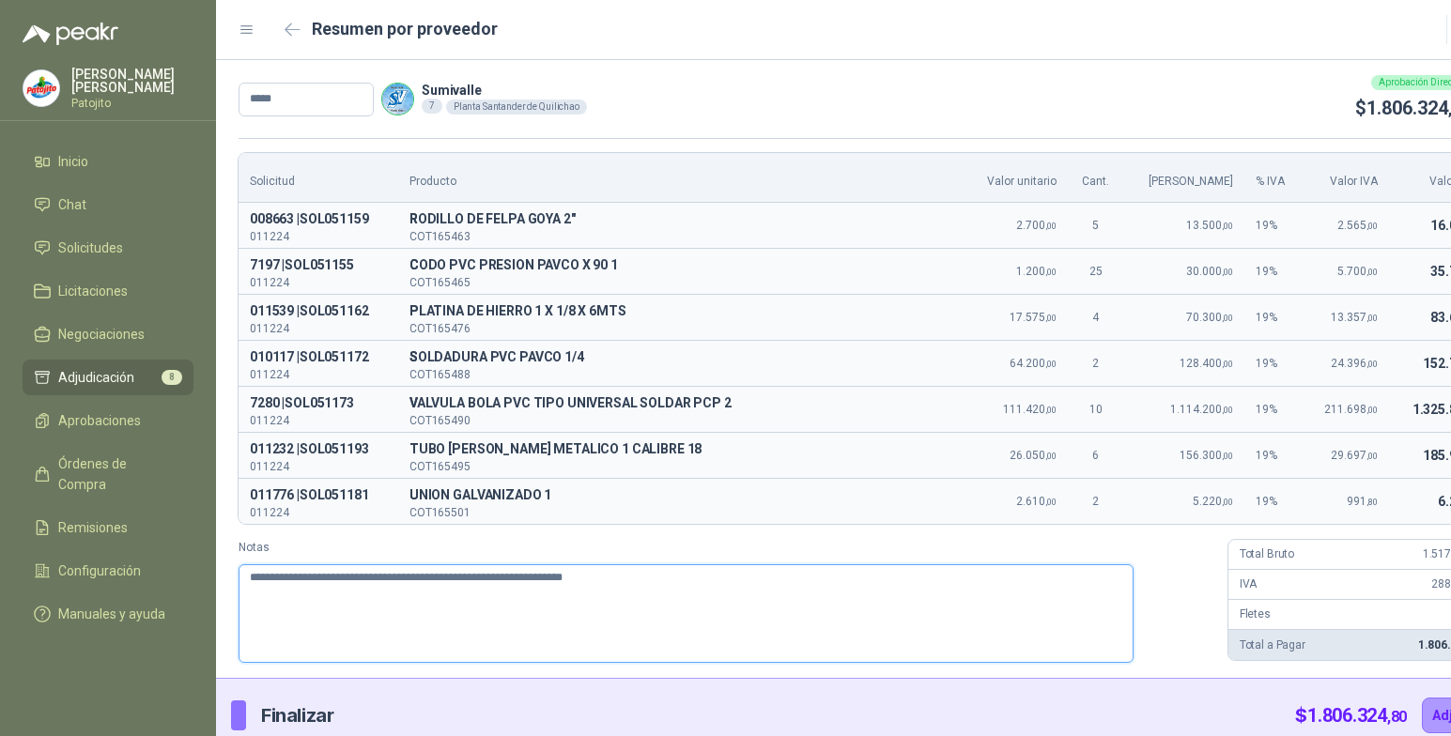
type textarea "**********"
drag, startPoint x: 449, startPoint y: 601, endPoint x: 238, endPoint y: 585, distance: 211.9
click at [238, 585] on div "Solicitud Producto Valor unitario Cant. Valor Bruto % IVA Valor IVA Valor Total…" at bounding box center [867, 407] width 1303 height 539
click at [574, 625] on textarea "**********" at bounding box center [686, 613] width 895 height 99
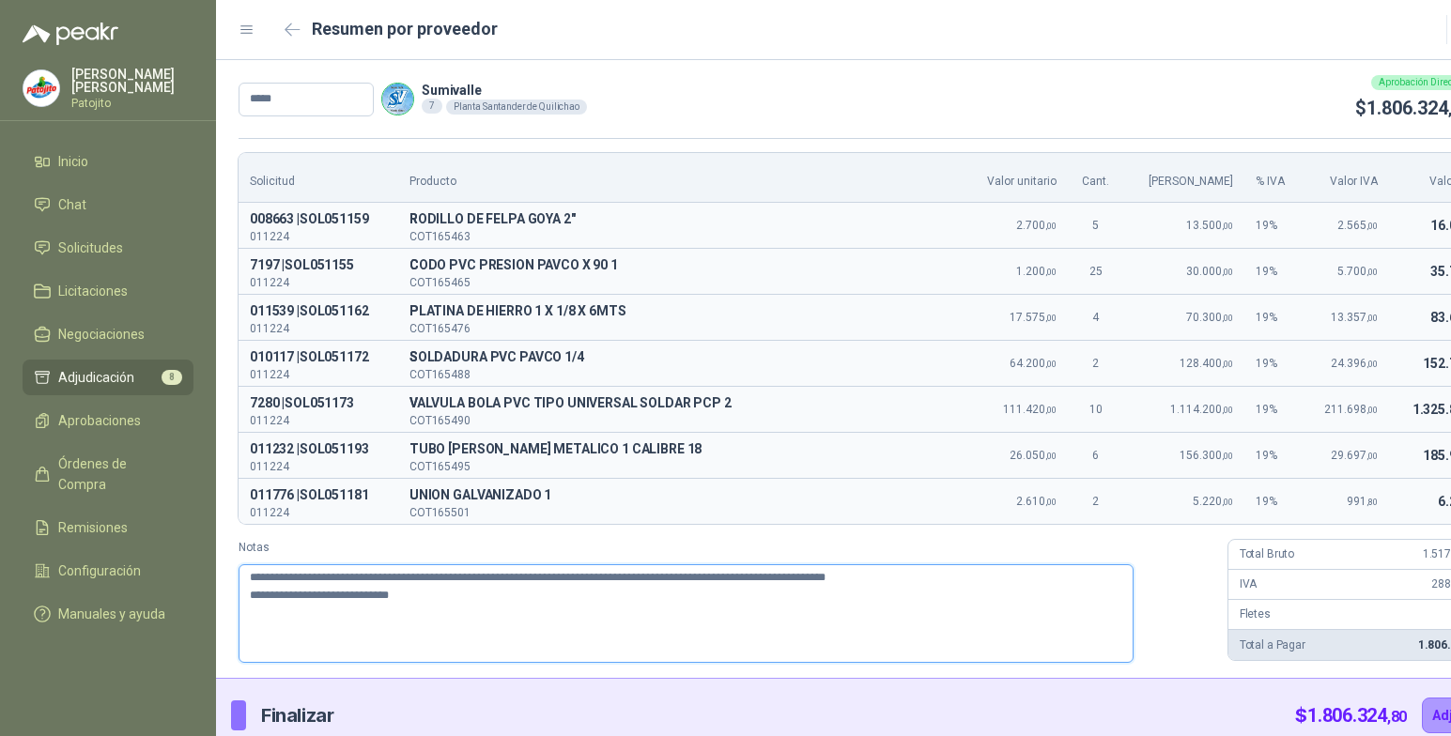
scroll to position [17, 0]
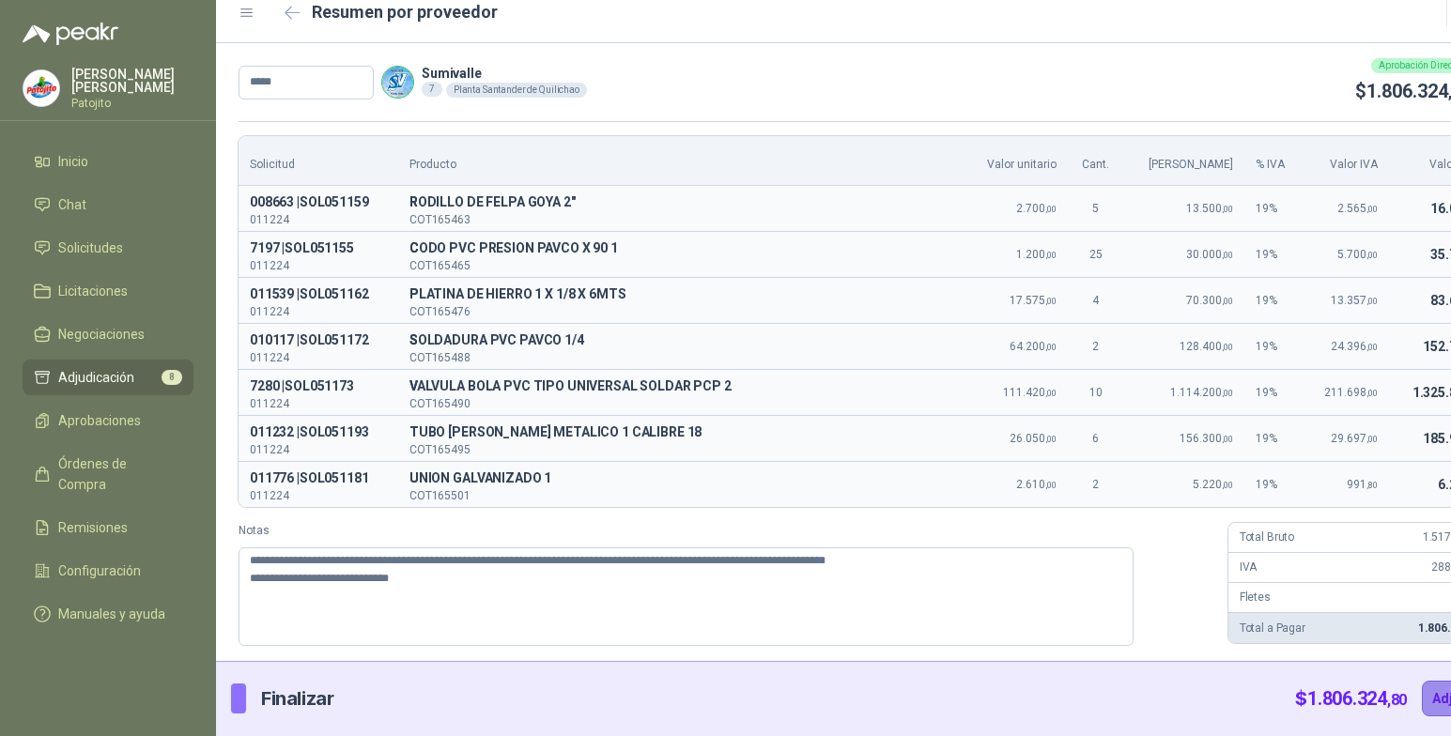
click at [1422, 703] on button "Adjudicar" at bounding box center [1463, 699] width 82 height 36
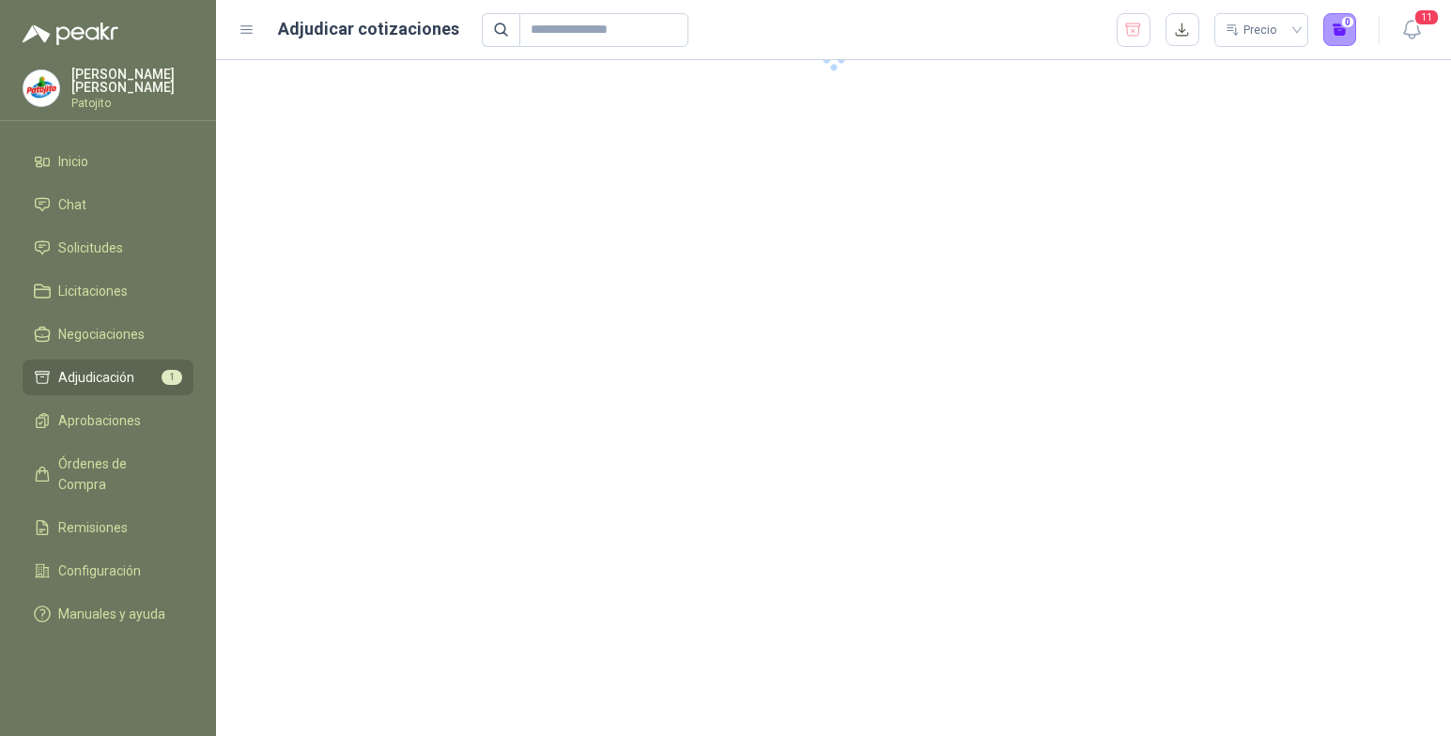
scroll to position [0, 0]
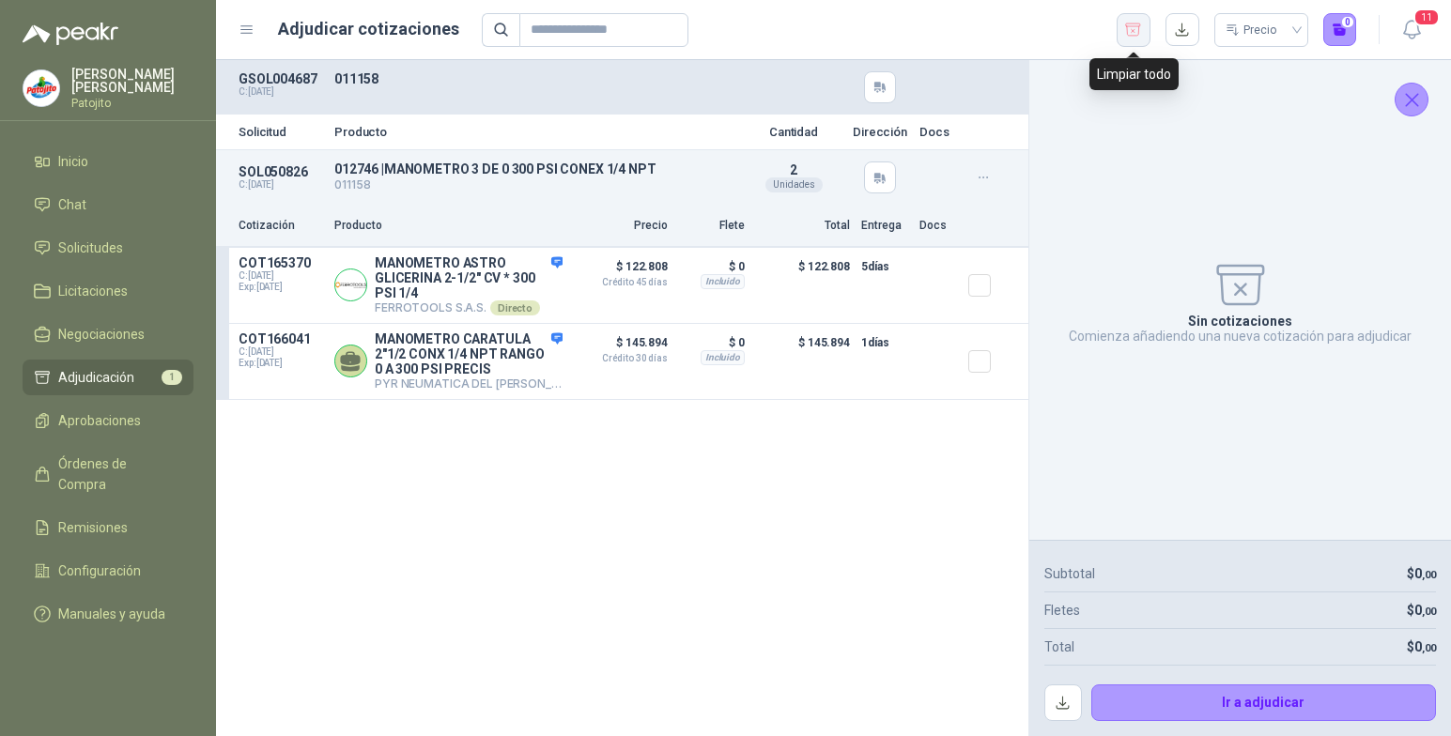
click at [1145, 30] on button "button" at bounding box center [1134, 30] width 34 height 34
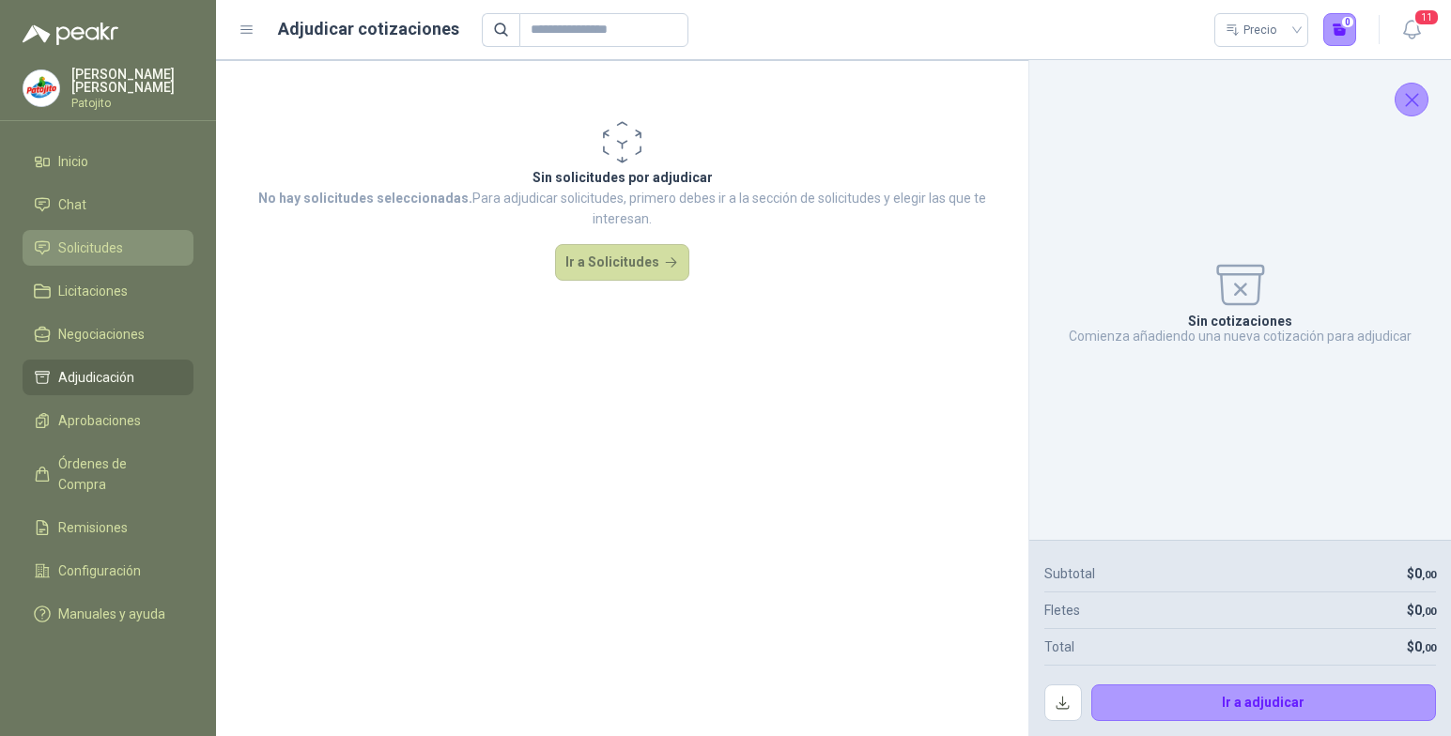
click at [130, 252] on li "Solicitudes" at bounding box center [108, 248] width 148 height 21
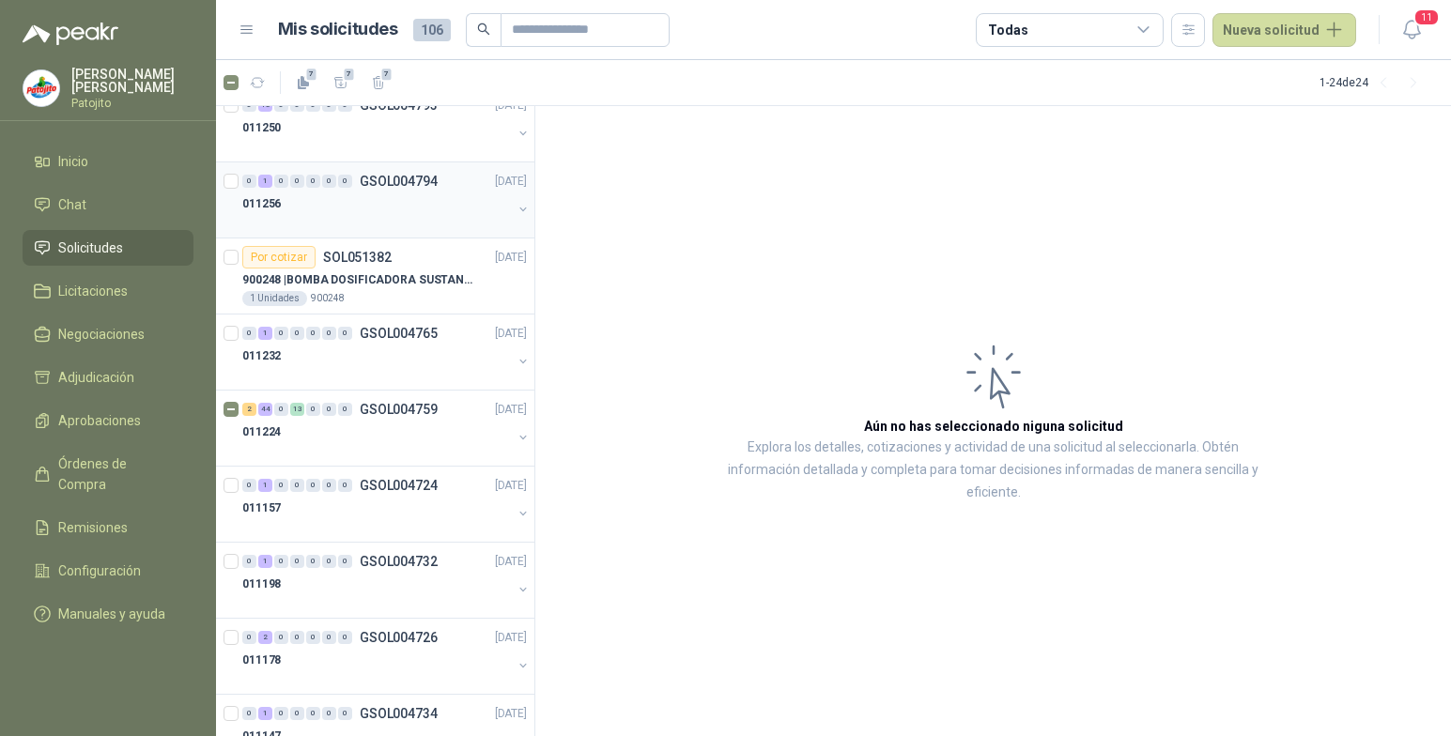
scroll to position [282, 0]
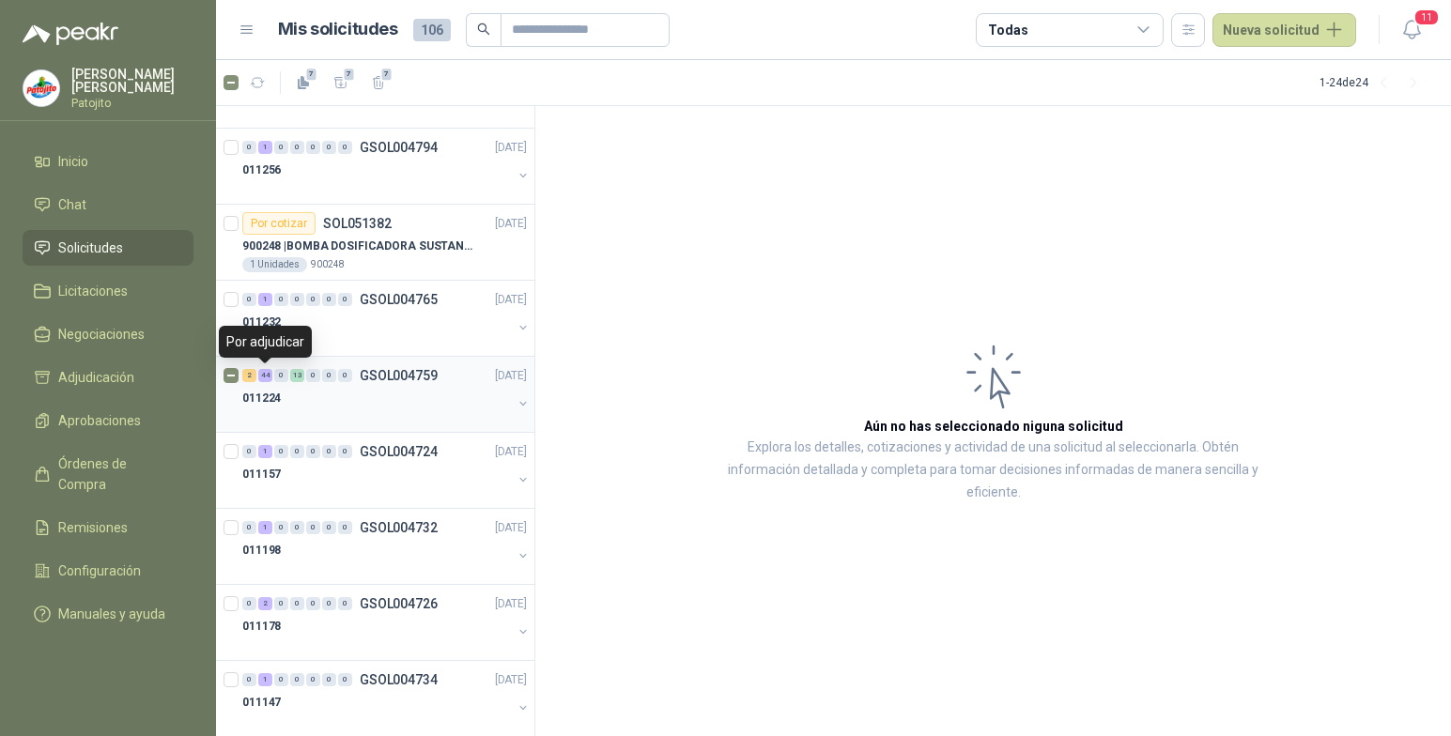
click at [267, 378] on div "44" at bounding box center [265, 375] width 14 height 13
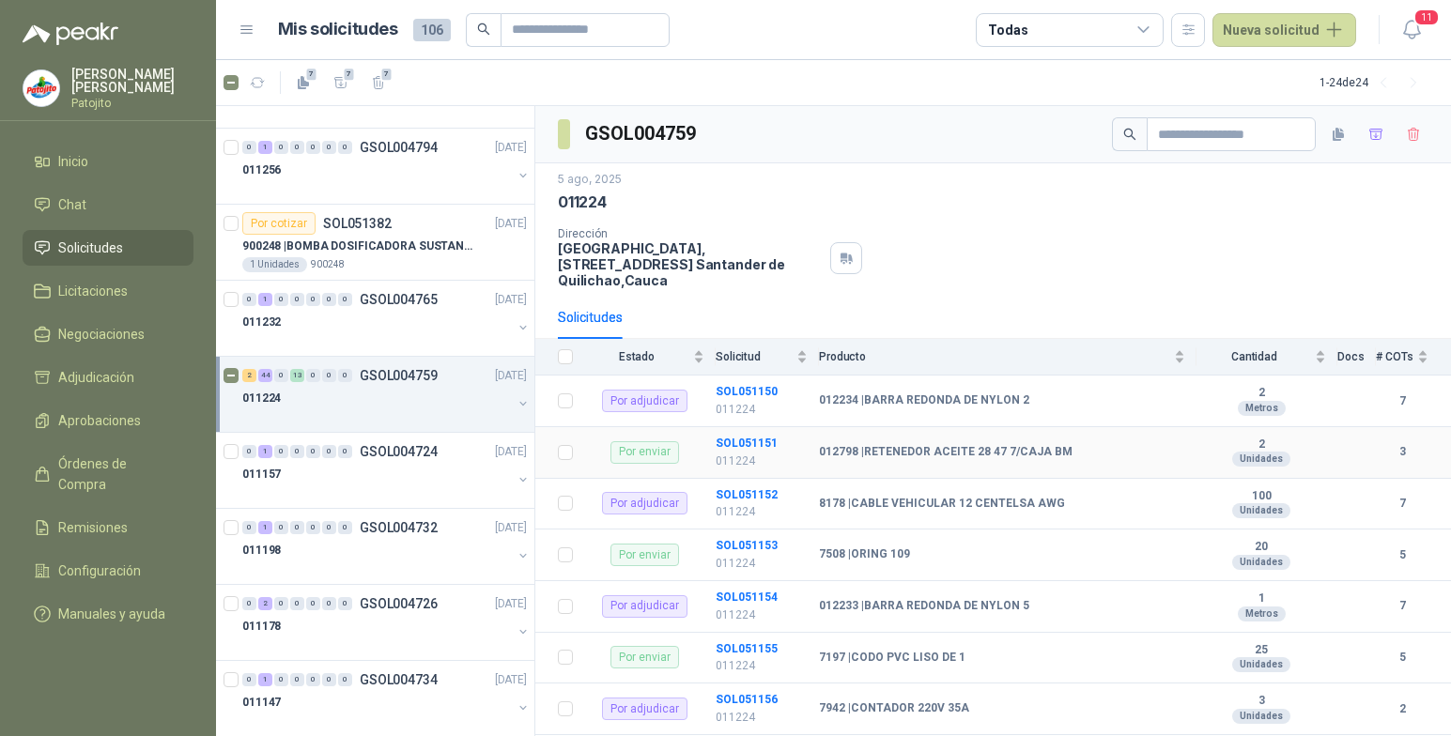
scroll to position [94, 0]
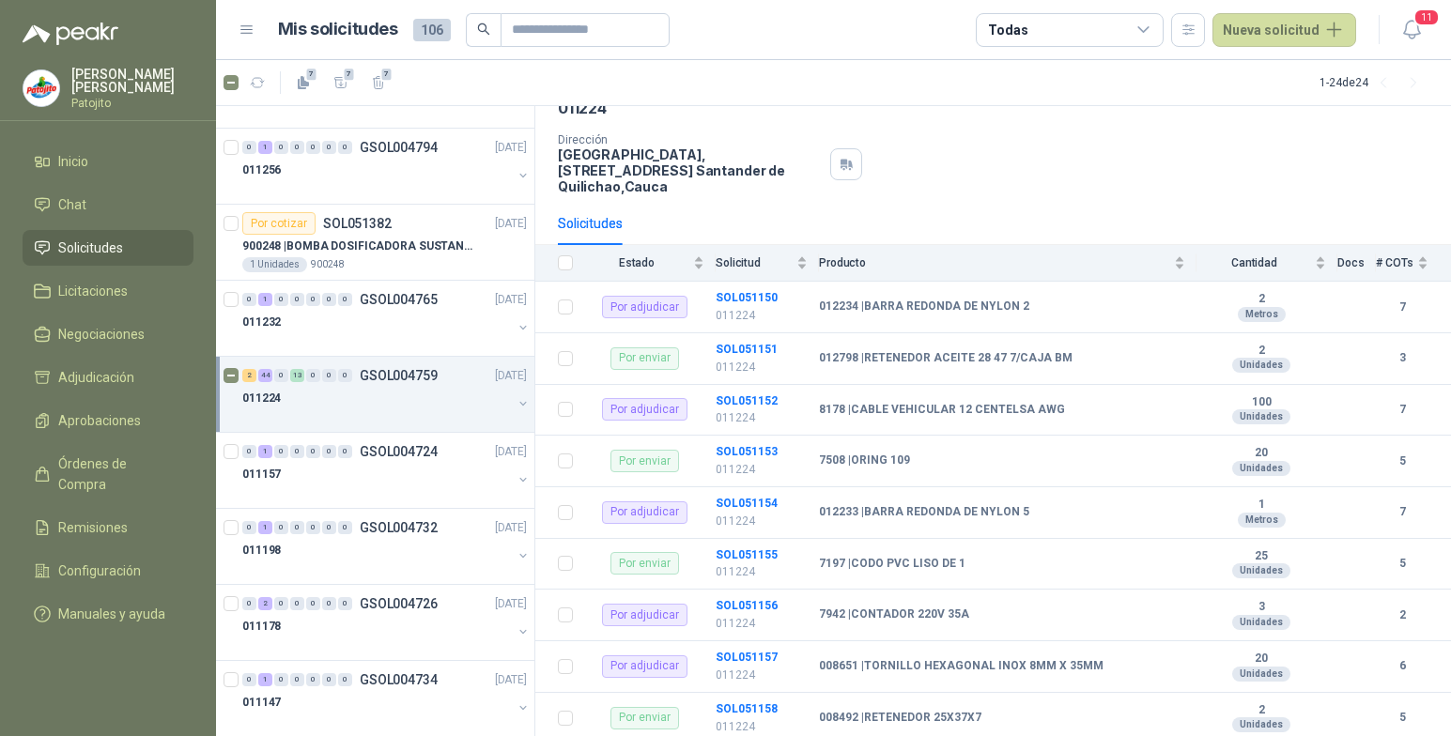
click at [516, 407] on button "button" at bounding box center [523, 403] width 15 height 15
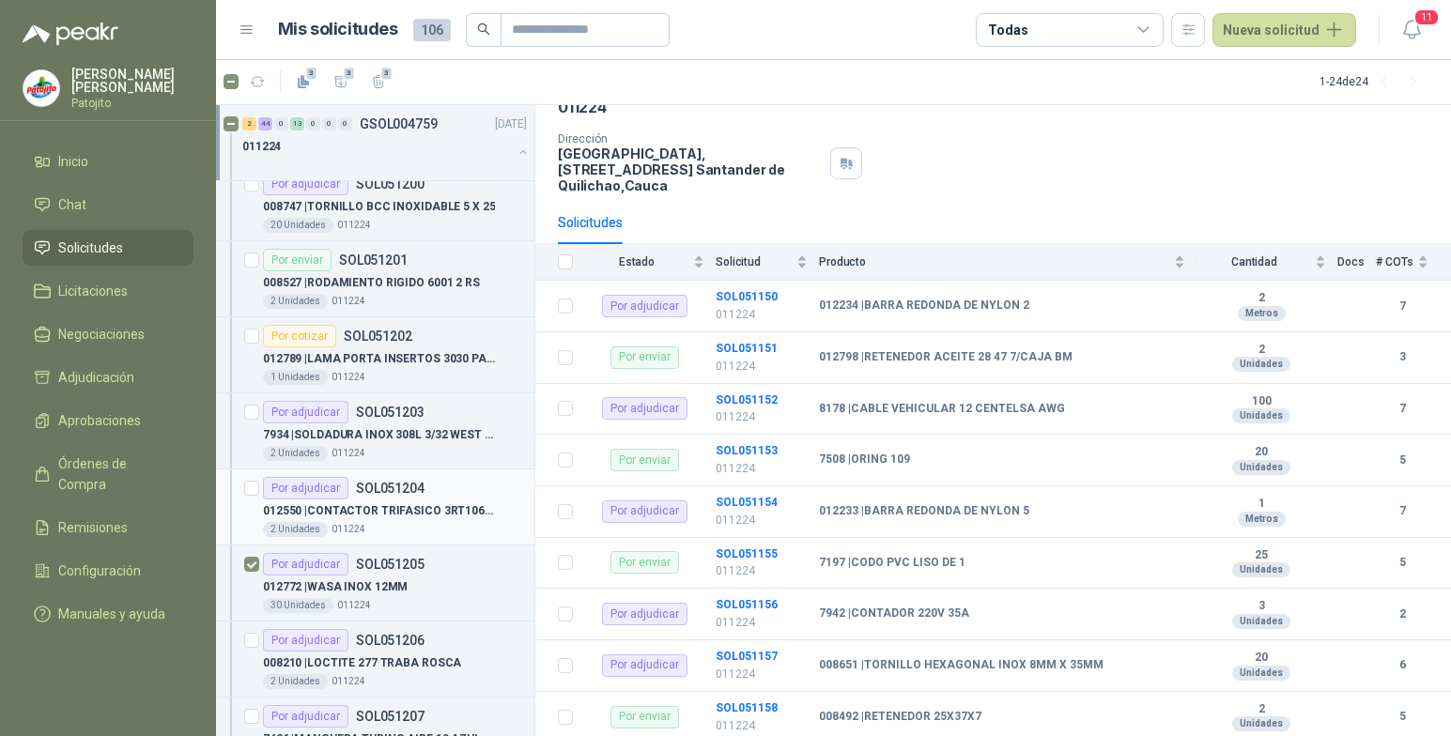
scroll to position [4321, 0]
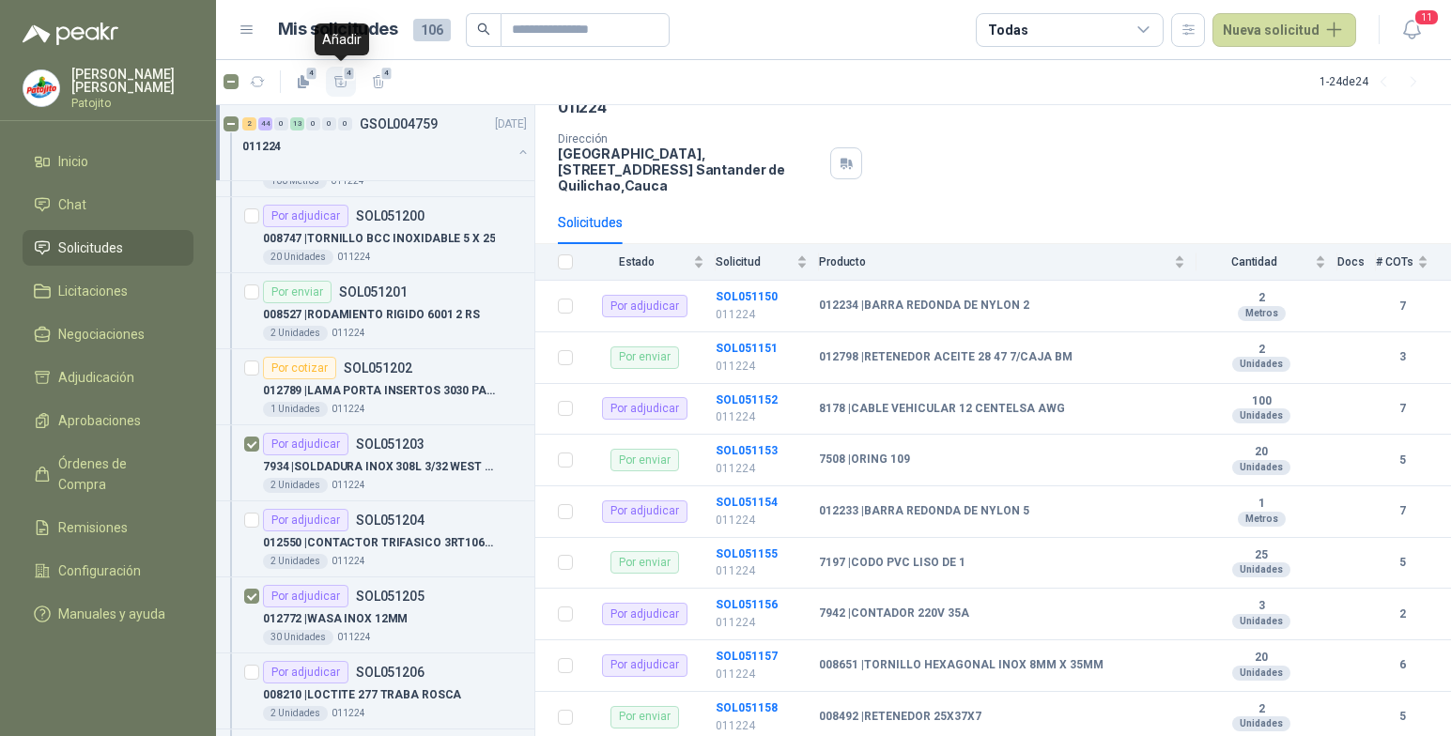
click at [347, 75] on span "4" at bounding box center [349, 73] width 13 height 15
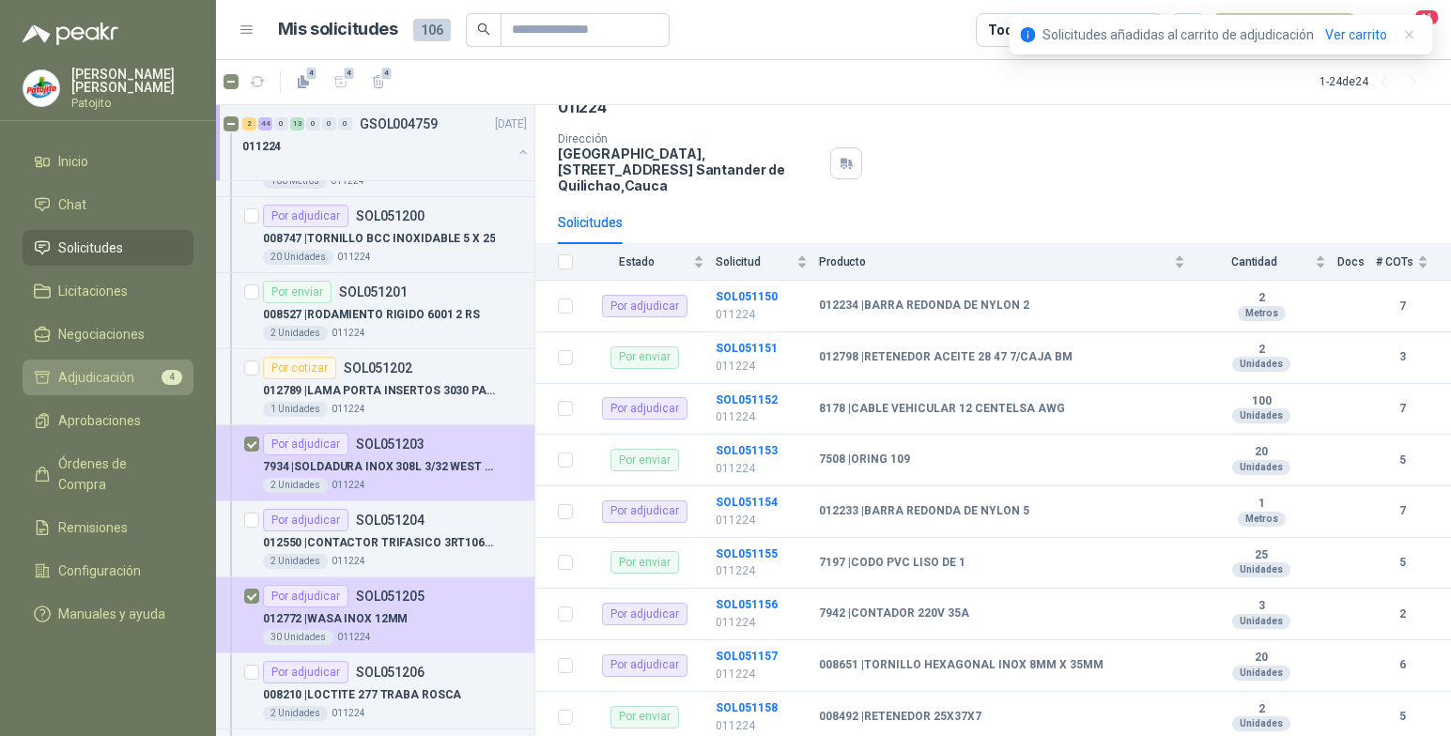
click at [159, 374] on li "Adjudicación 4" at bounding box center [108, 377] width 148 height 21
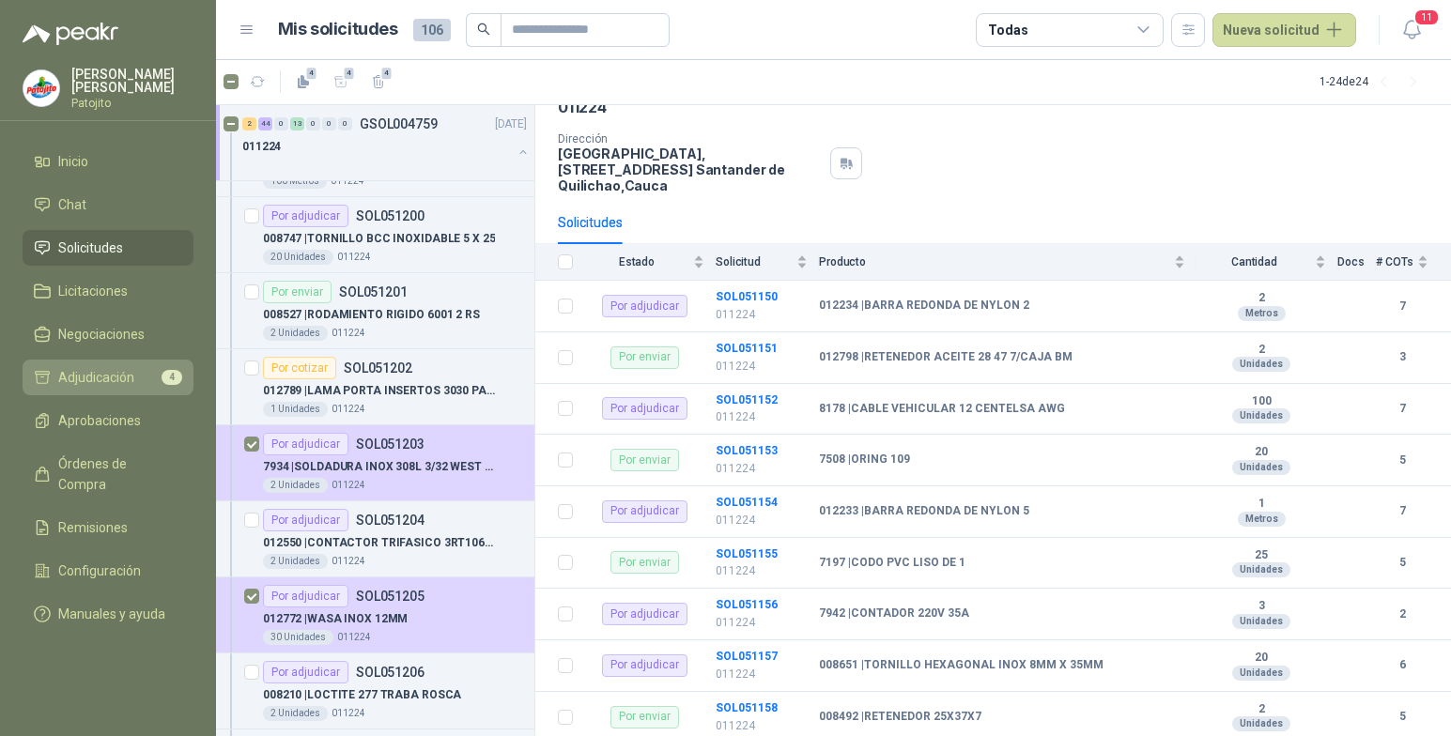
click at [153, 373] on li "Adjudicación 4" at bounding box center [108, 377] width 148 height 21
click at [112, 376] on span "Adjudicación" at bounding box center [96, 377] width 76 height 21
click at [121, 373] on span "Adjudicación" at bounding box center [96, 377] width 76 height 21
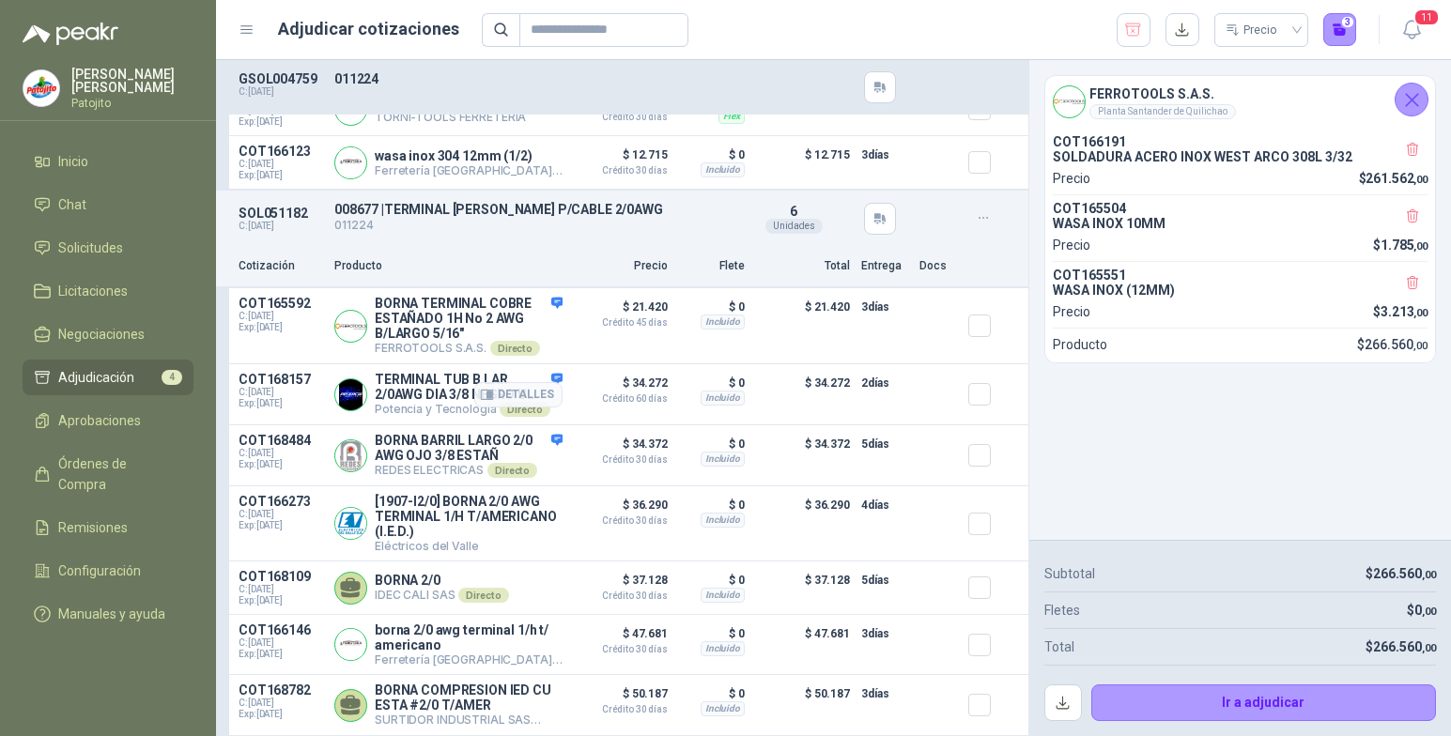
scroll to position [1138, 0]
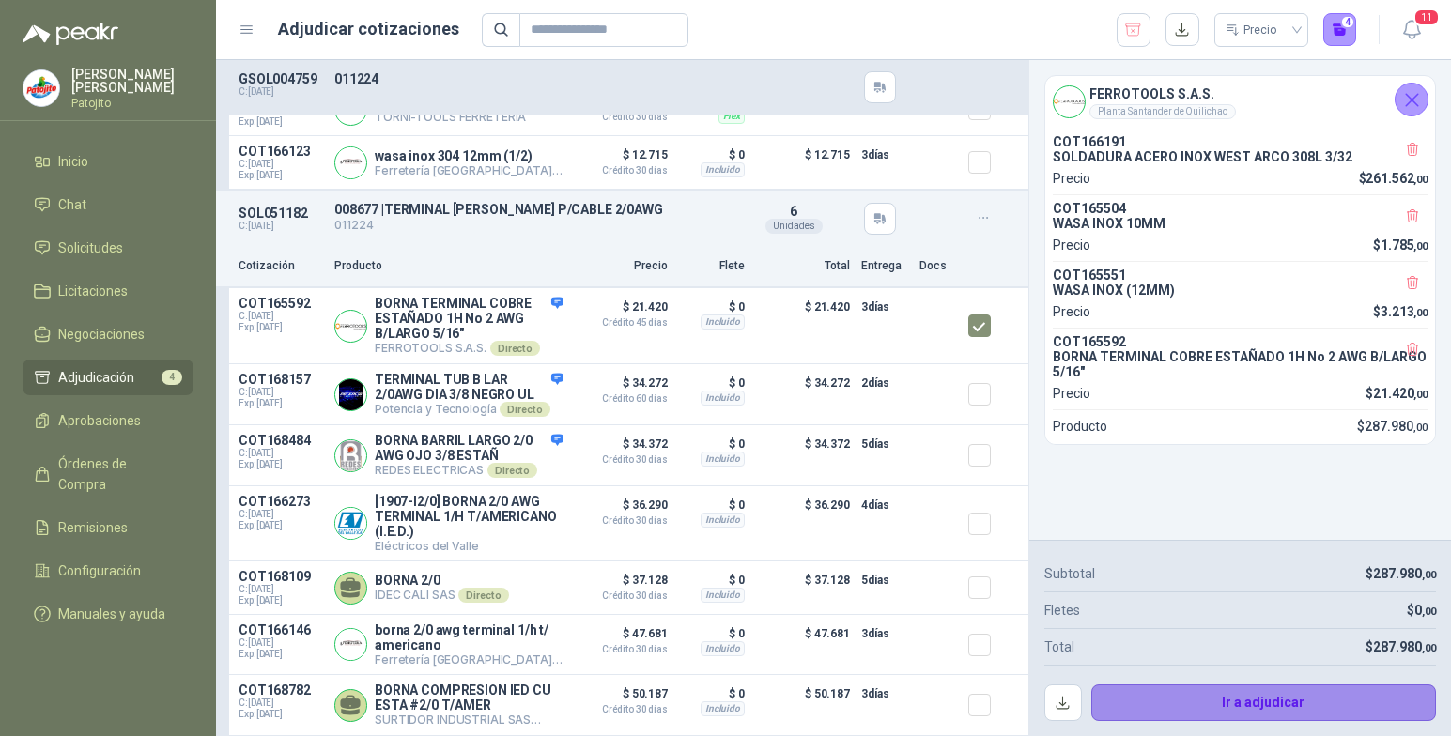
click at [1263, 703] on button "Ir a adjudicar" at bounding box center [1264, 704] width 346 height 38
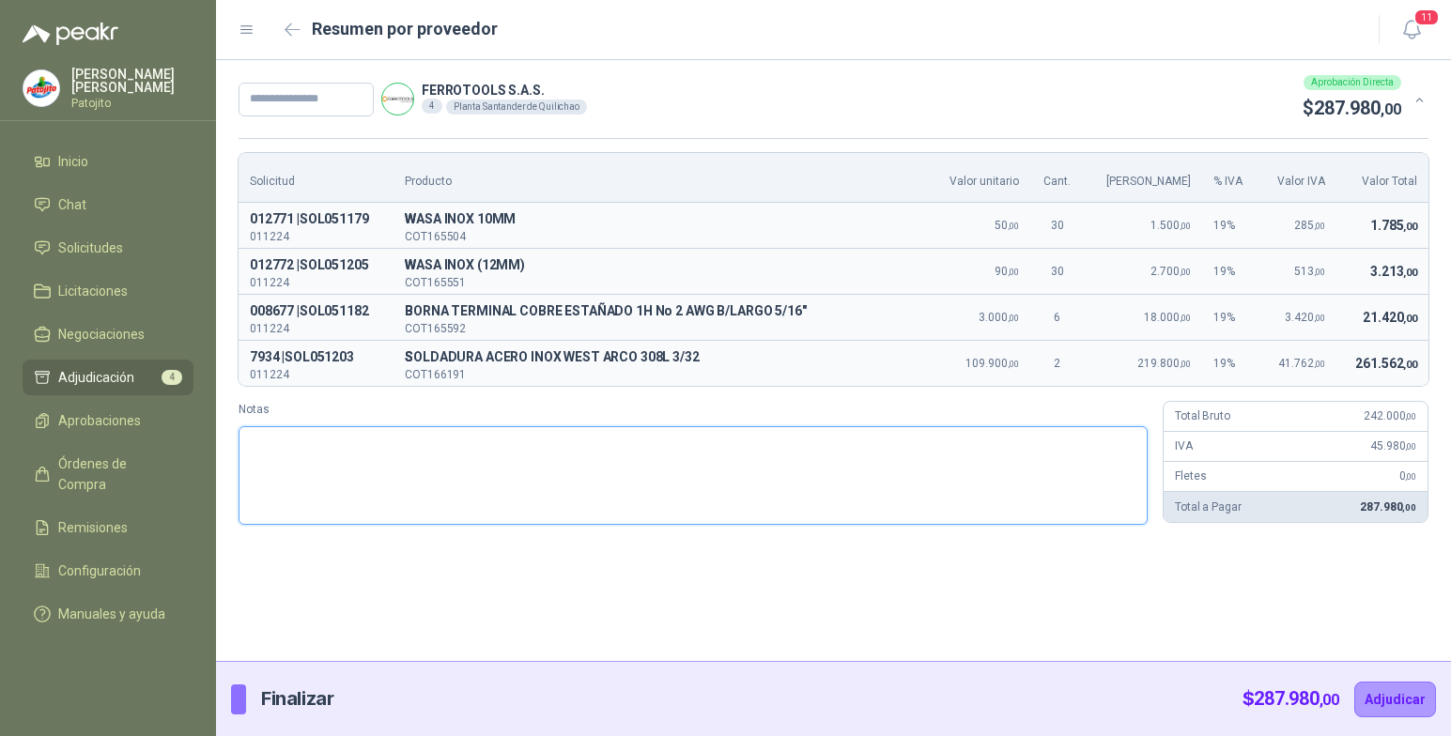
click at [422, 441] on textarea "Notas" at bounding box center [693, 475] width 909 height 99
paste textarea "**********"
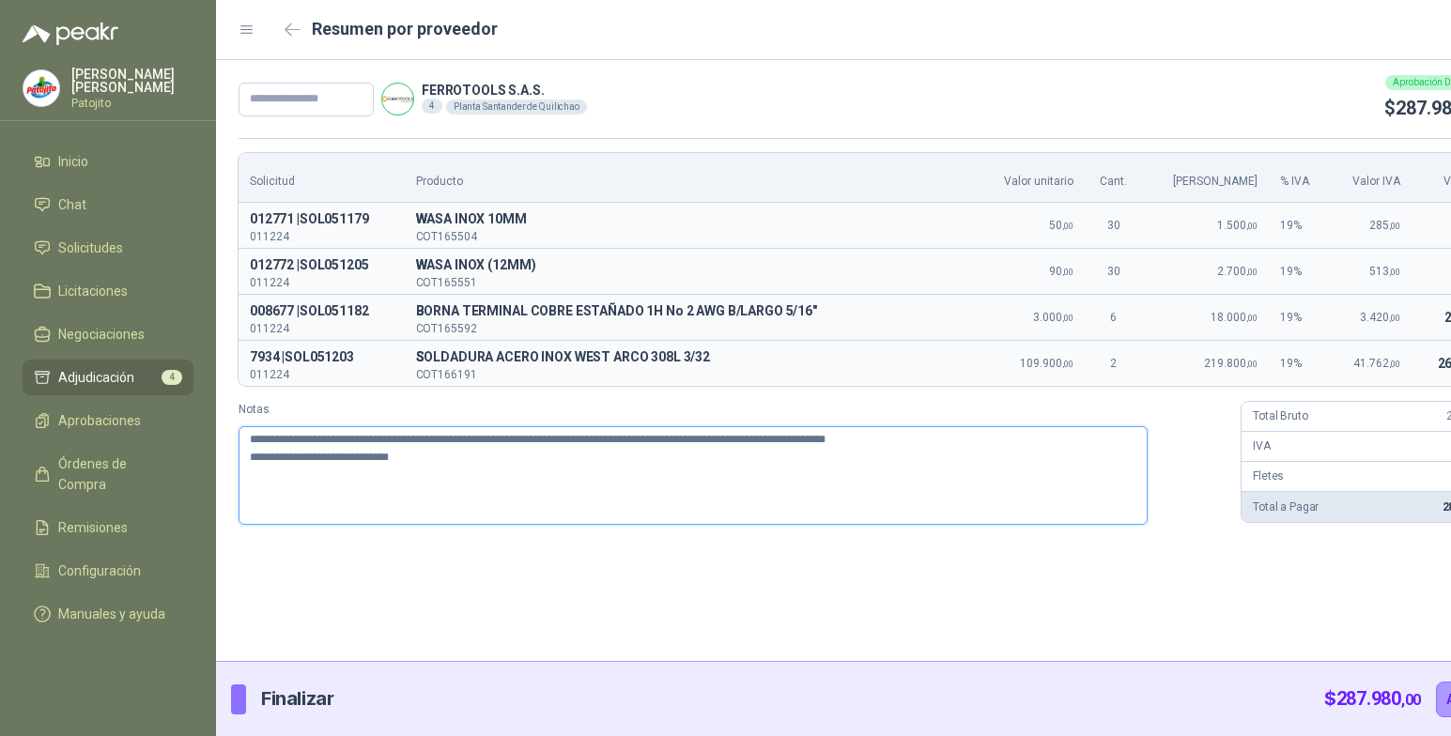
click at [612, 486] on textarea "**********" at bounding box center [693, 475] width 909 height 99
type textarea "**********"
click at [334, 99] on input "text" at bounding box center [306, 100] width 135 height 34
type input "*****"
click at [1436, 702] on button "Adjudicar" at bounding box center [1477, 700] width 82 height 36
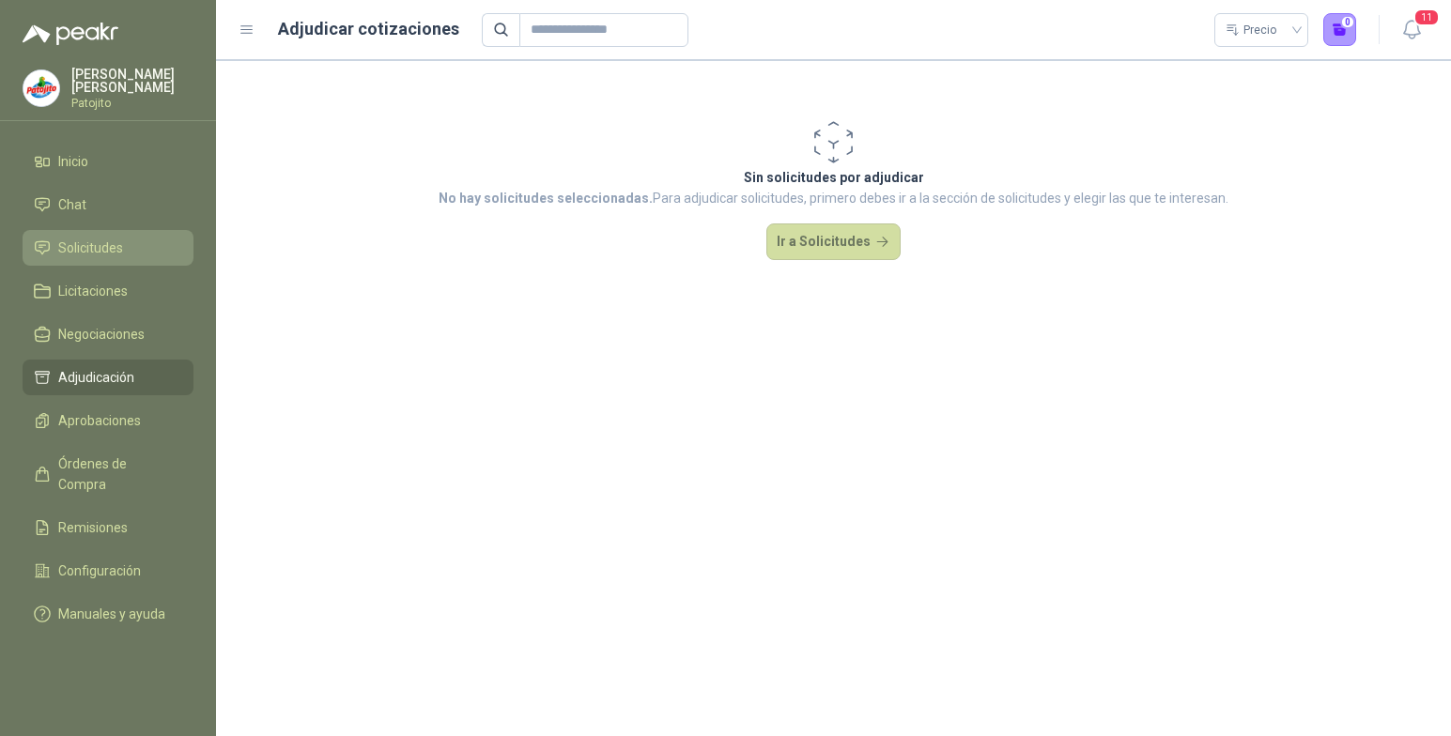
click at [112, 249] on span "Solicitudes" at bounding box center [90, 248] width 65 height 21
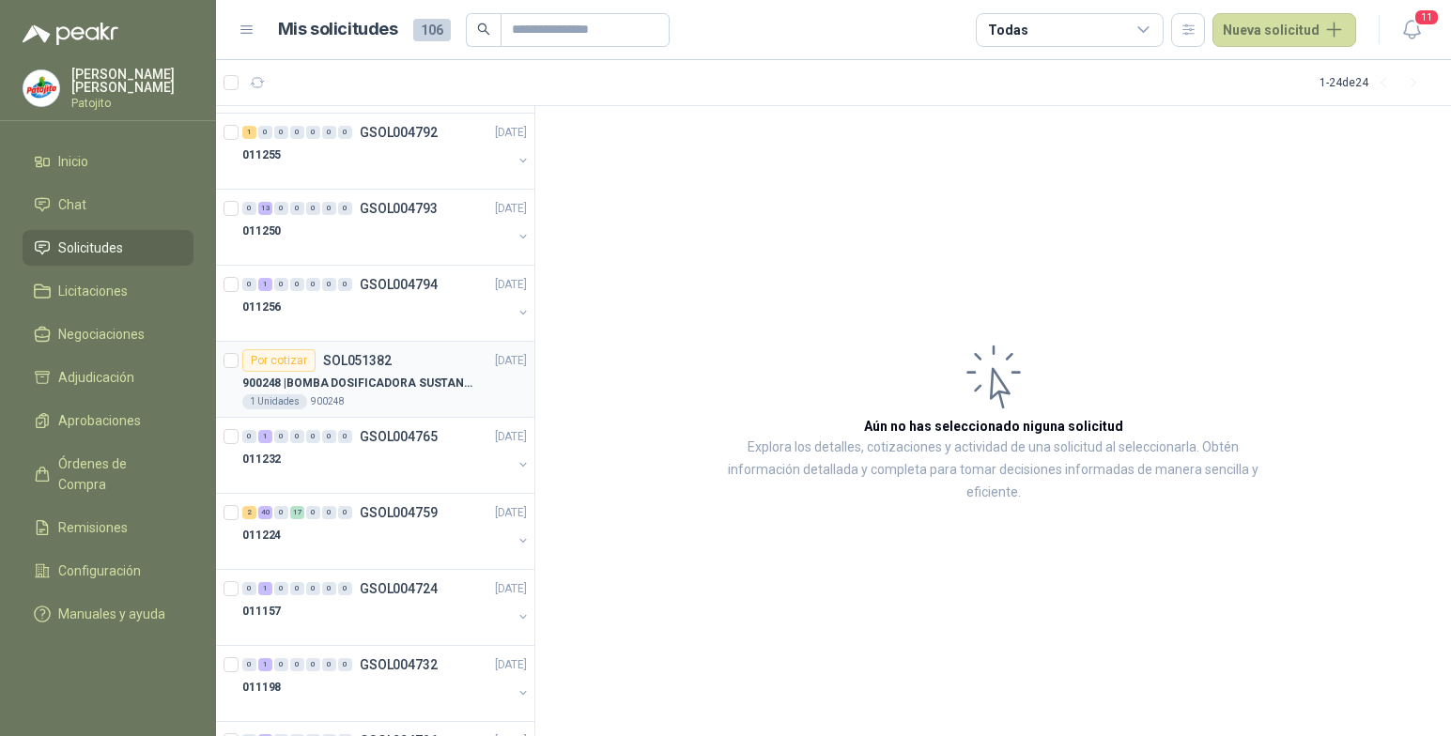
scroll to position [188, 0]
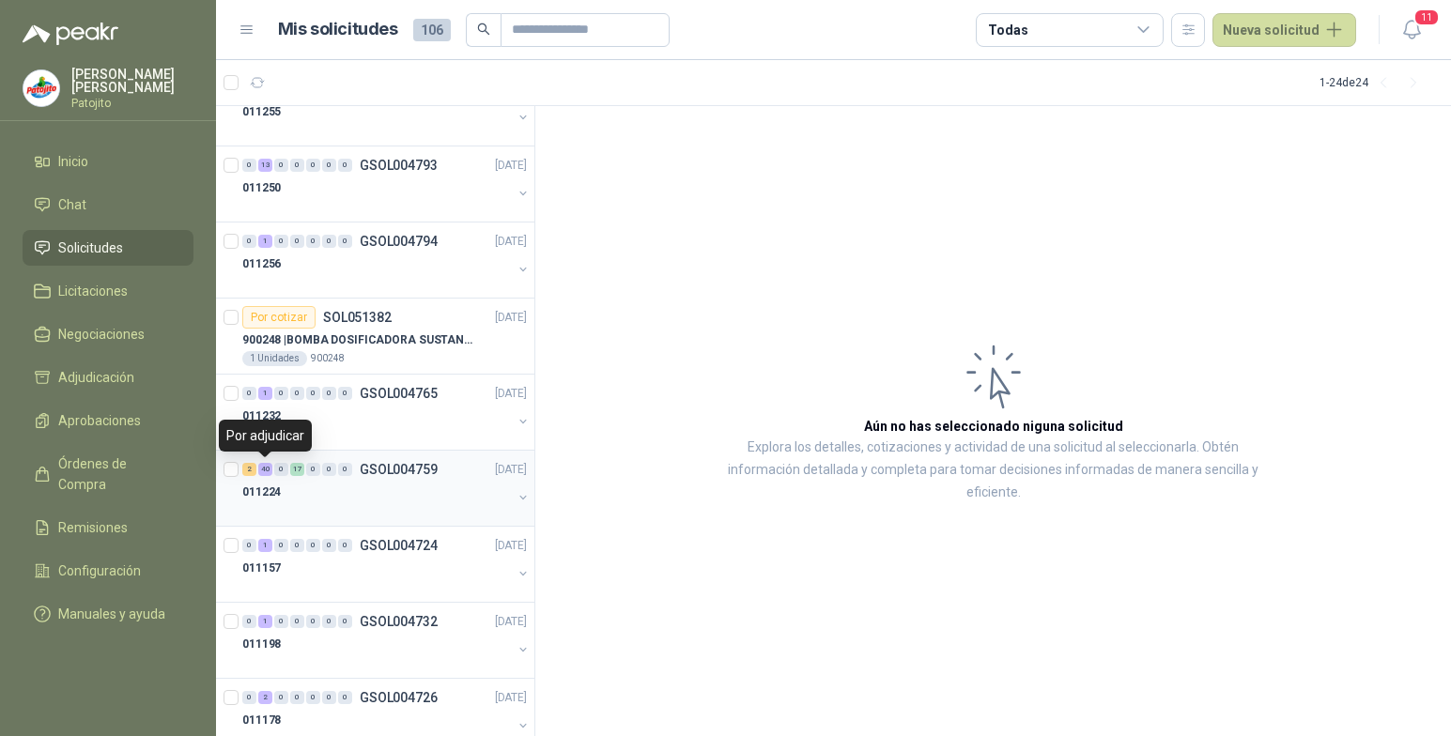
click at [271, 473] on div "40" at bounding box center [265, 469] width 14 height 13
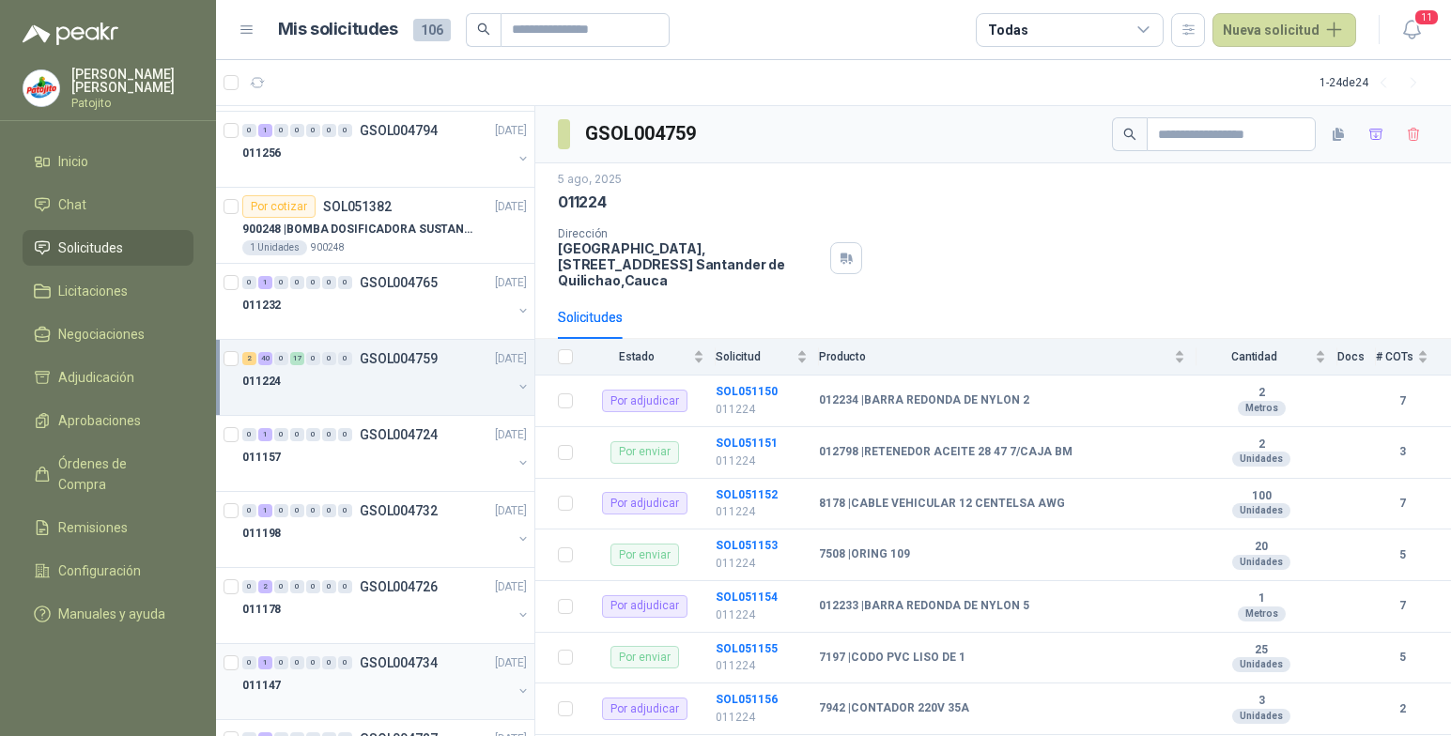
scroll to position [282, 0]
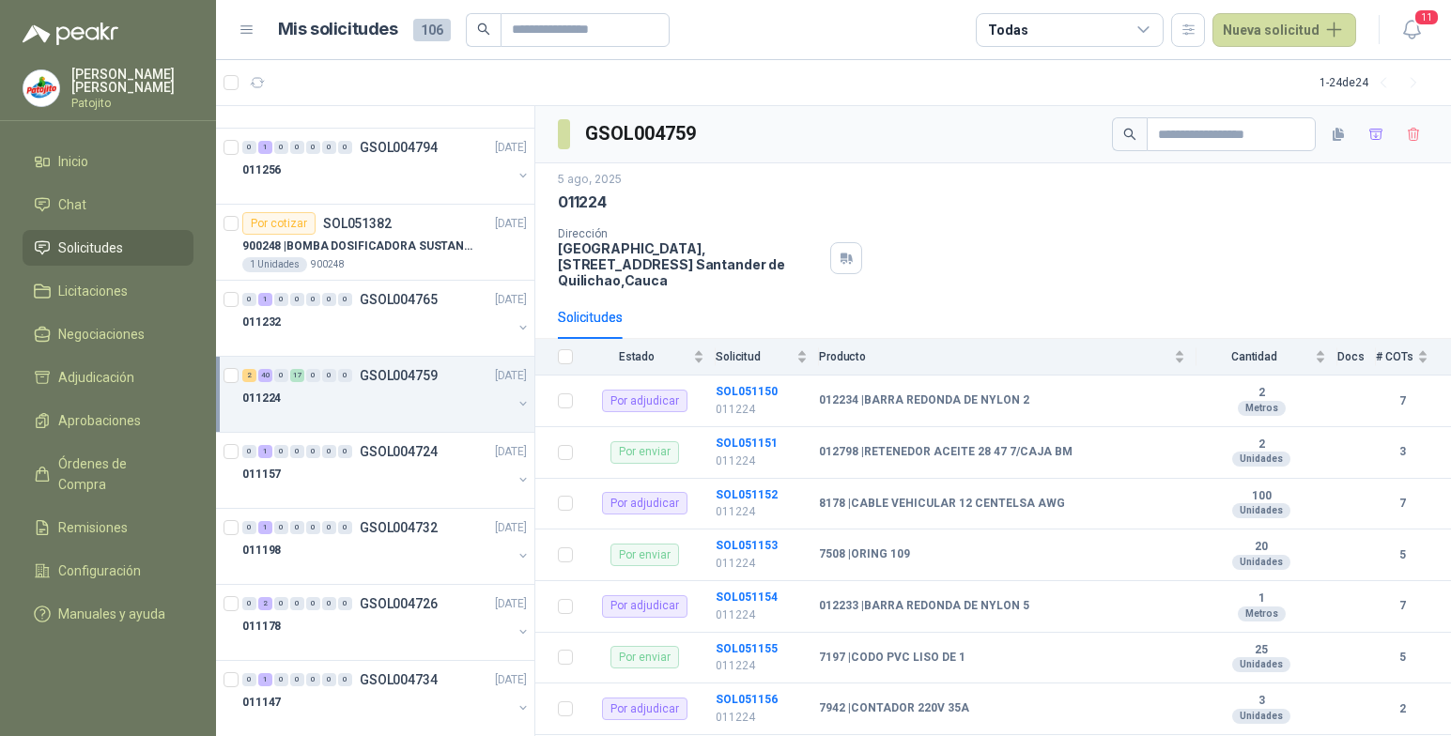
drag, startPoint x: 513, startPoint y: 407, endPoint x: 504, endPoint y: 415, distance: 12.0
click at [516, 407] on button "button" at bounding box center [523, 403] width 15 height 15
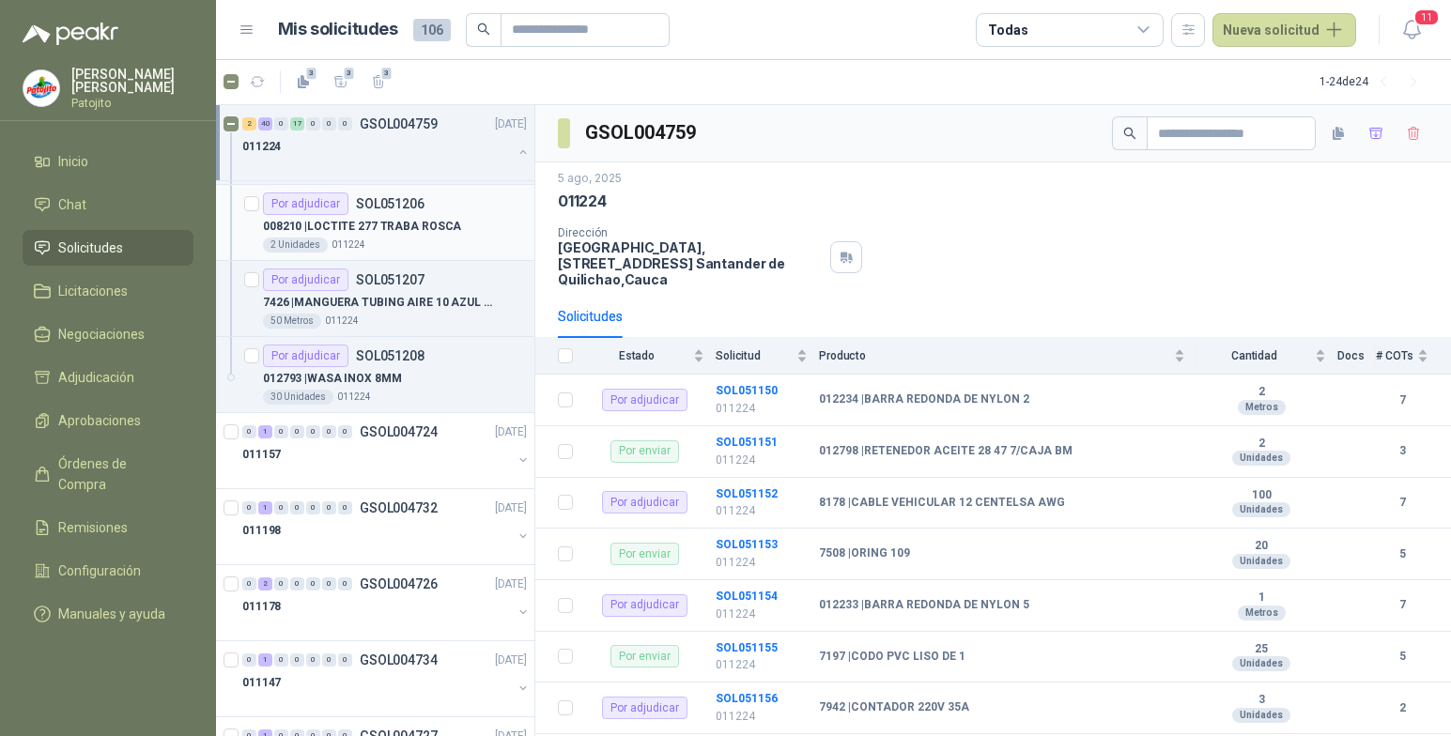
scroll to position [4790, 0]
click at [346, 70] on span "4" at bounding box center [349, 73] width 13 height 15
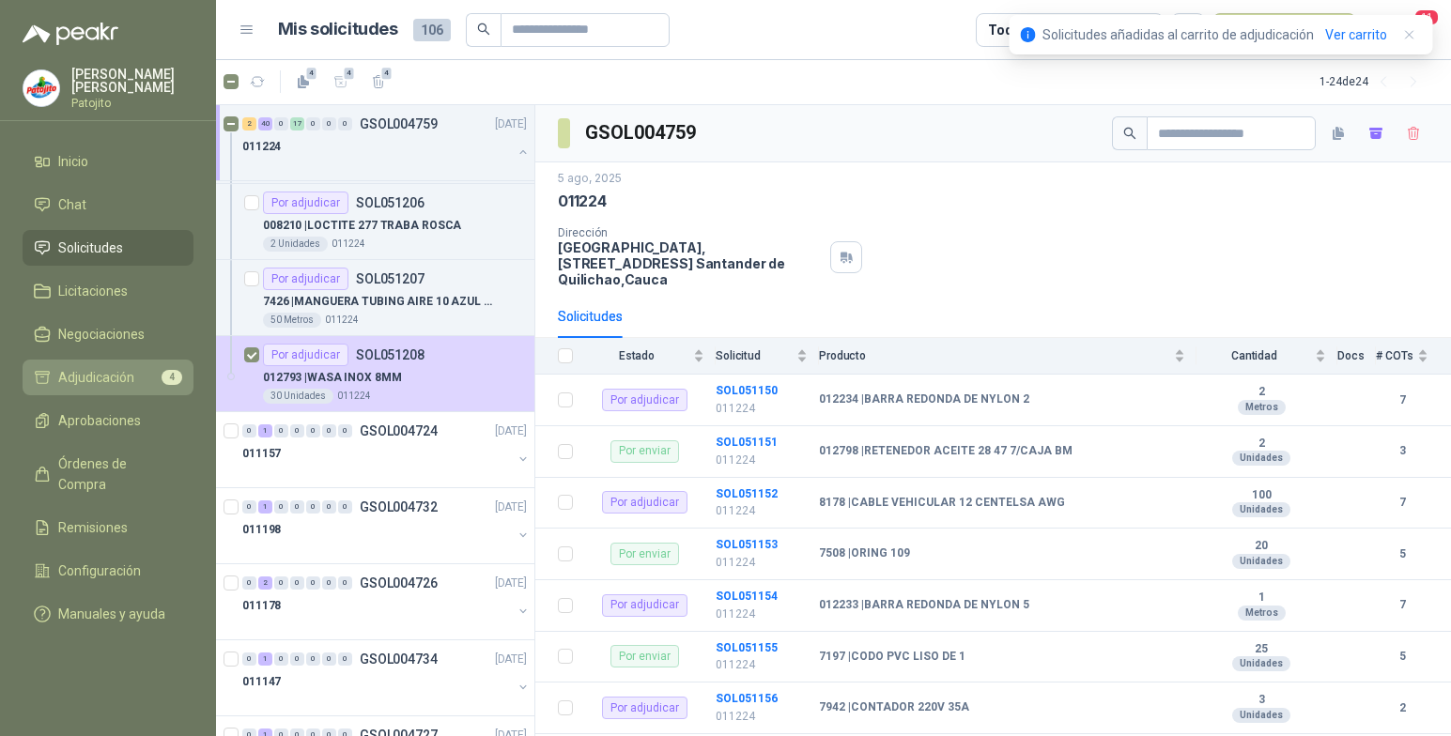
click at [108, 379] on span "Adjudicación" at bounding box center [96, 377] width 76 height 21
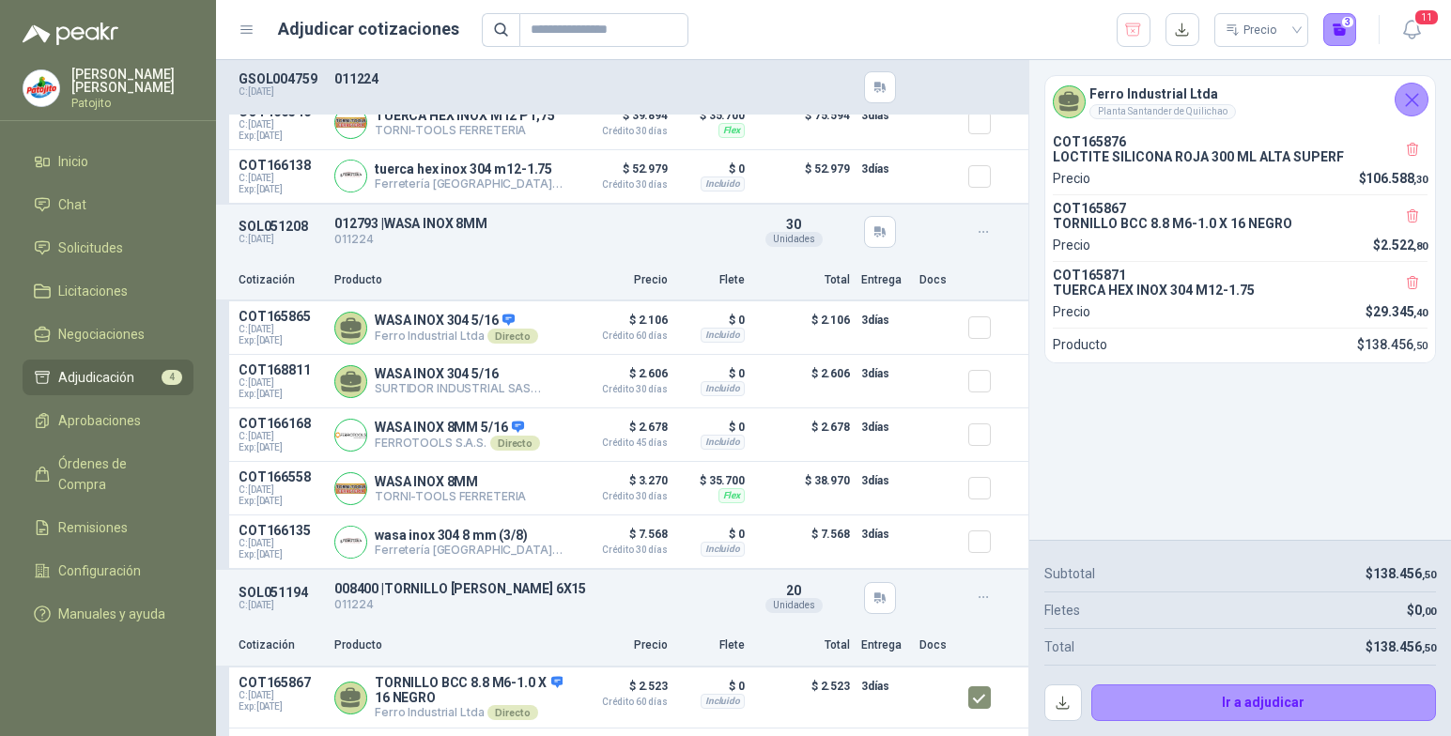
scroll to position [898, 0]
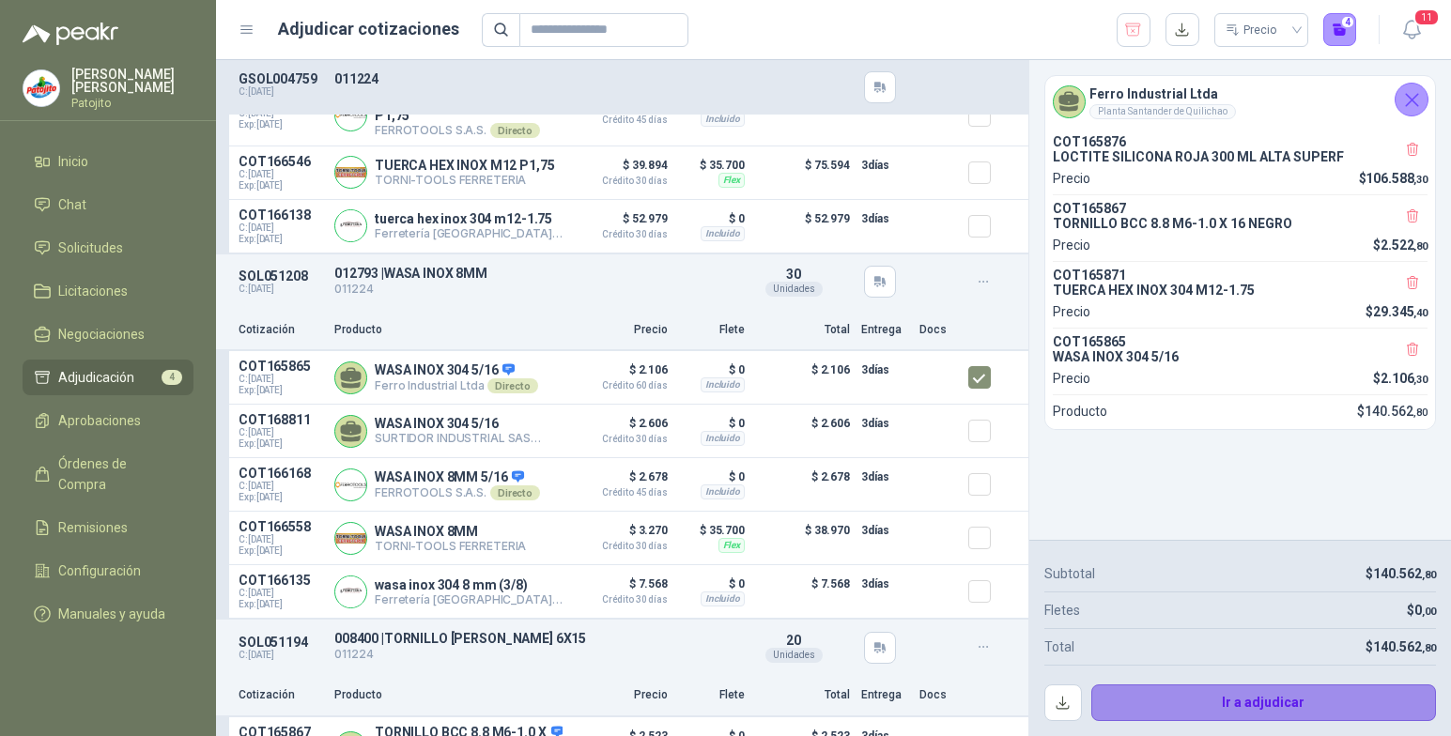
click at [1219, 706] on button "Ir a adjudicar" at bounding box center [1264, 704] width 346 height 38
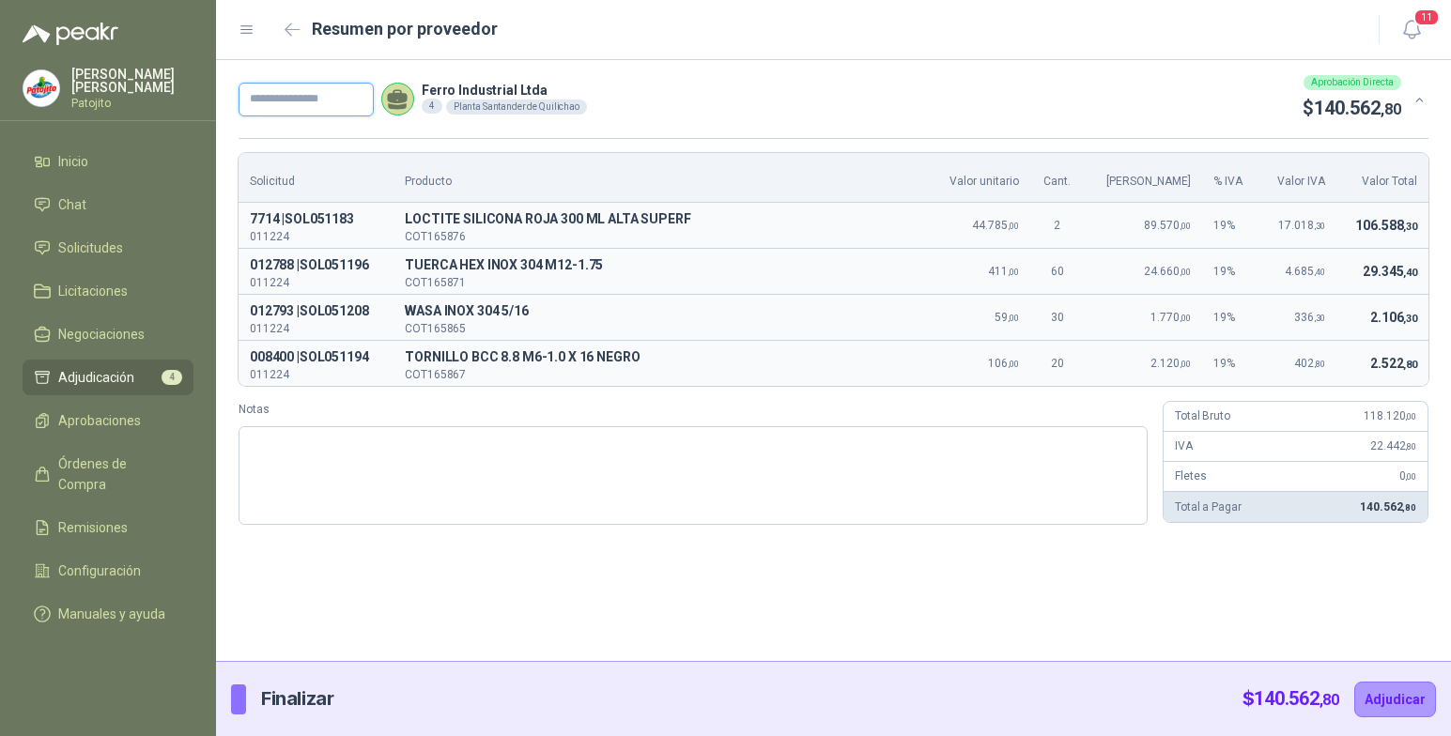
click at [331, 97] on input "text" at bounding box center [306, 100] width 135 height 34
type input "*****"
click at [391, 443] on textarea "Notas" at bounding box center [693, 475] width 909 height 99
paste textarea "**********"
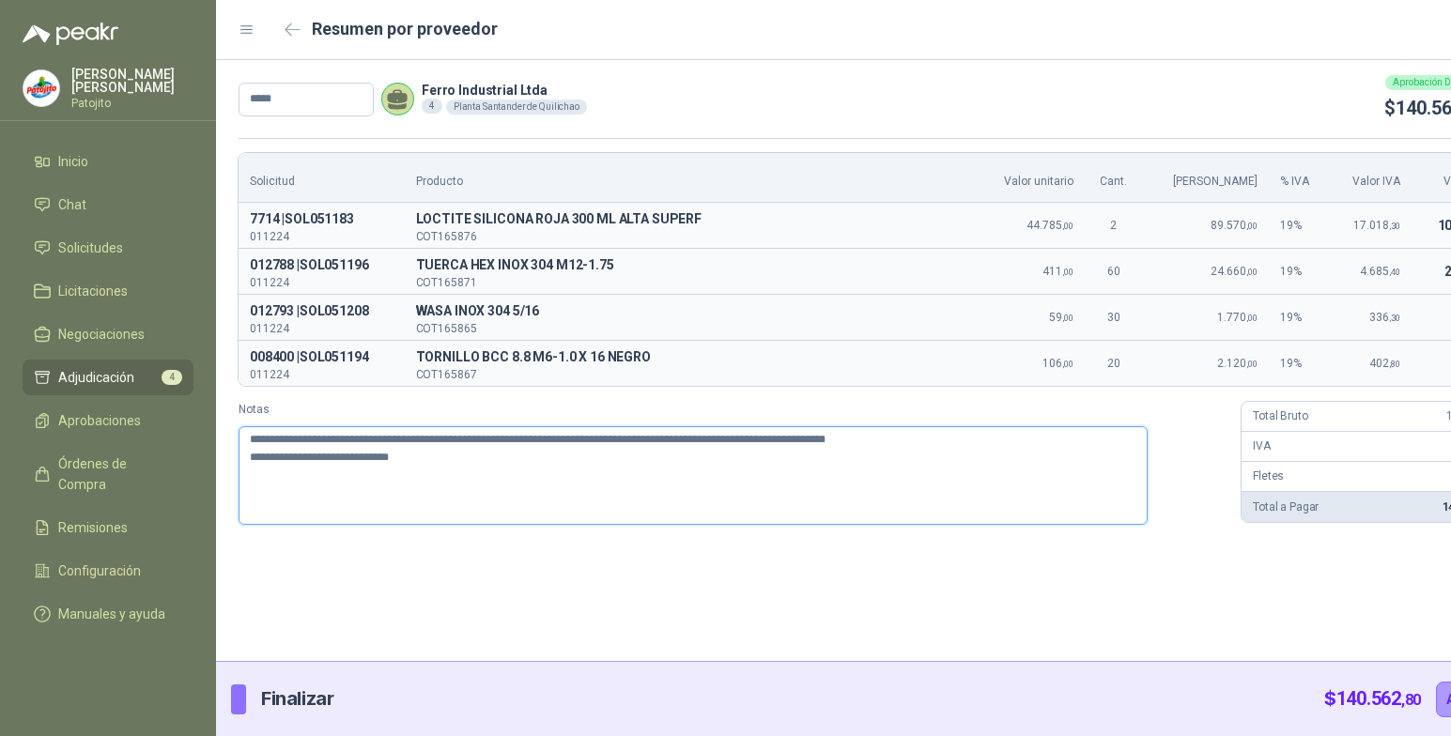
click at [714, 499] on textarea "**********" at bounding box center [693, 475] width 909 height 99
type textarea "**********"
click at [1436, 698] on button "Adjudicar" at bounding box center [1477, 700] width 82 height 36
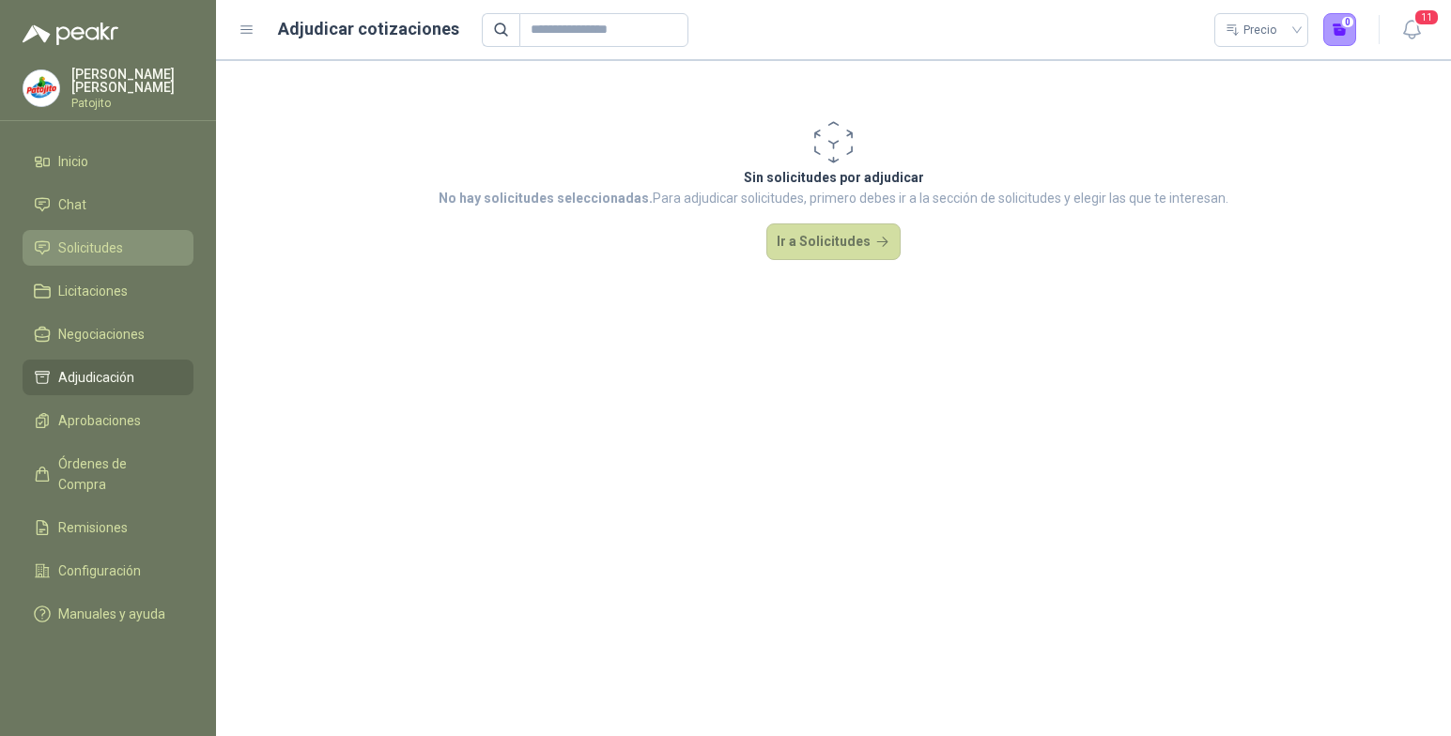
click at [110, 245] on span "Solicitudes" at bounding box center [90, 248] width 65 height 21
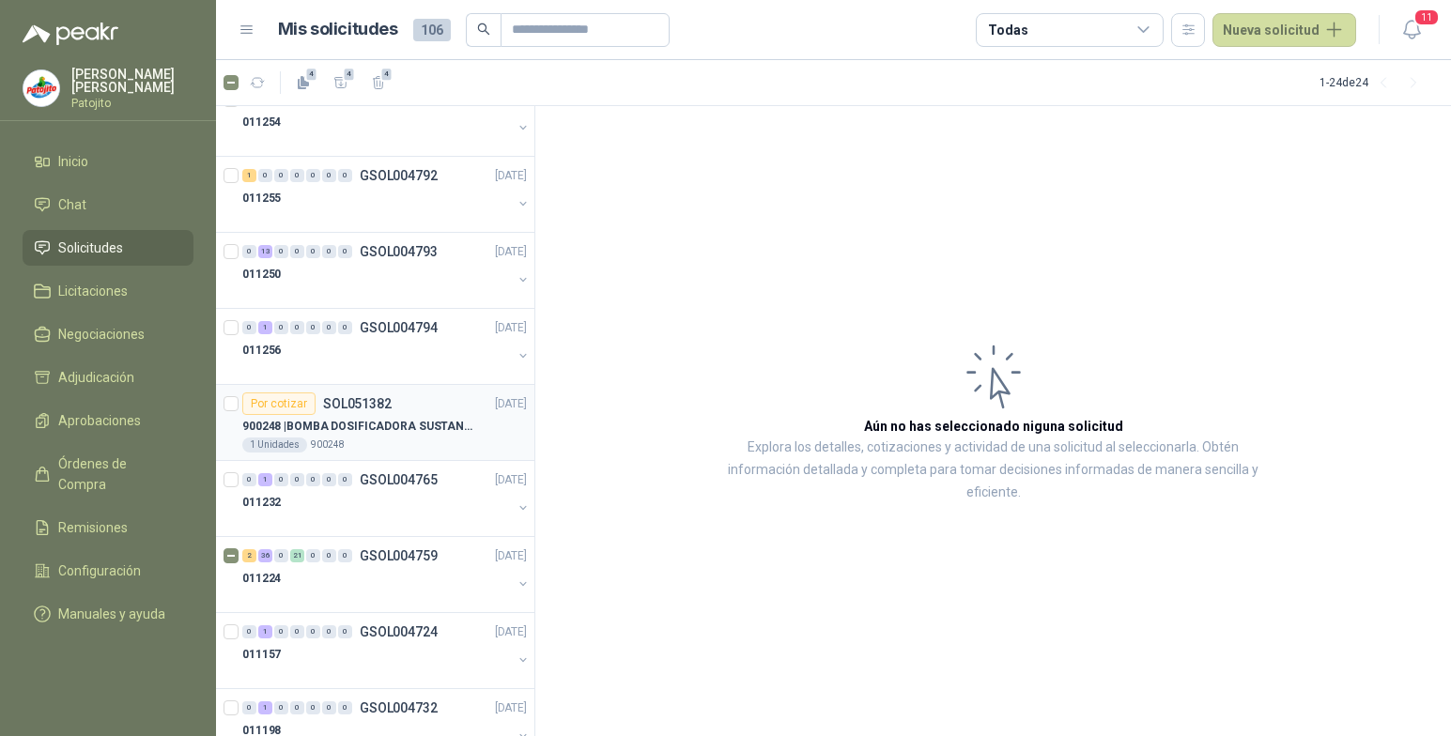
scroll to position [188, 0]
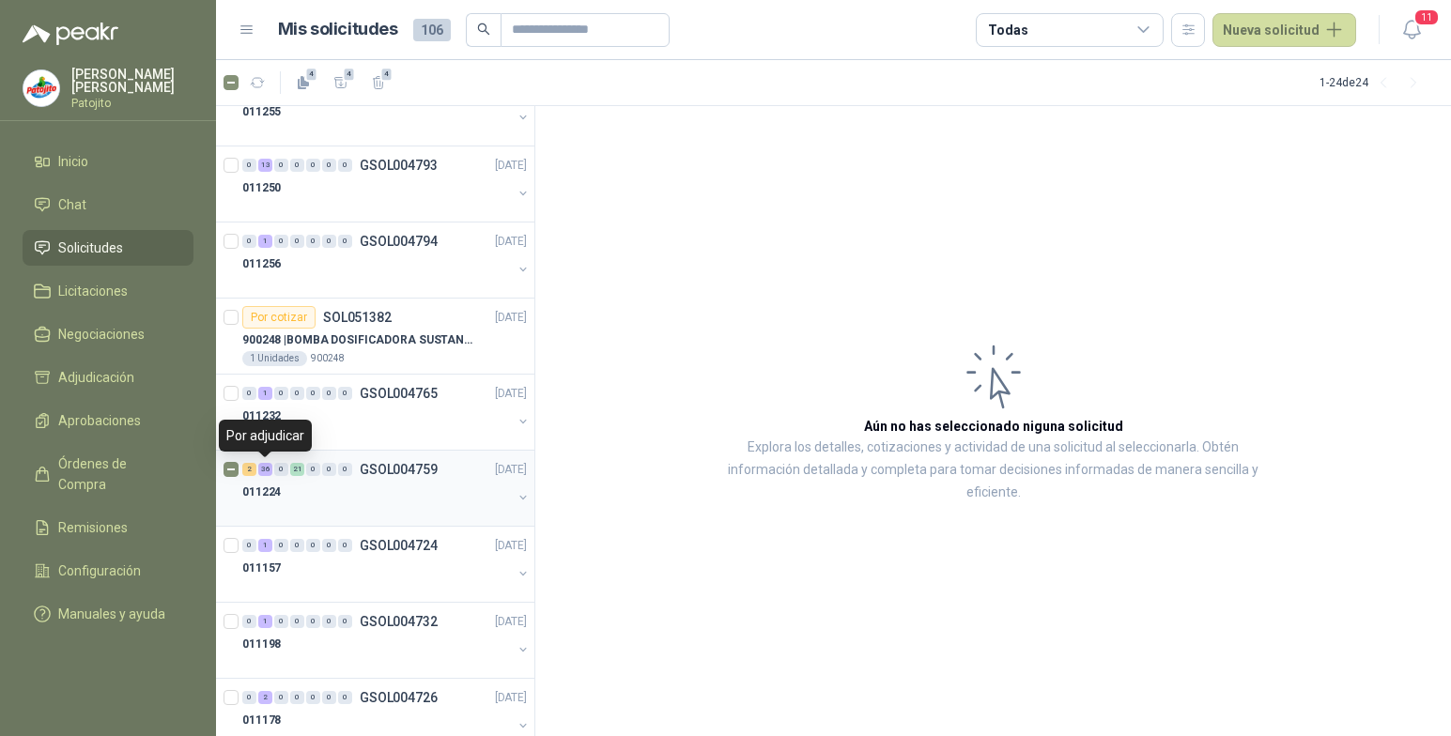
click at [262, 467] on div "36" at bounding box center [265, 469] width 14 height 13
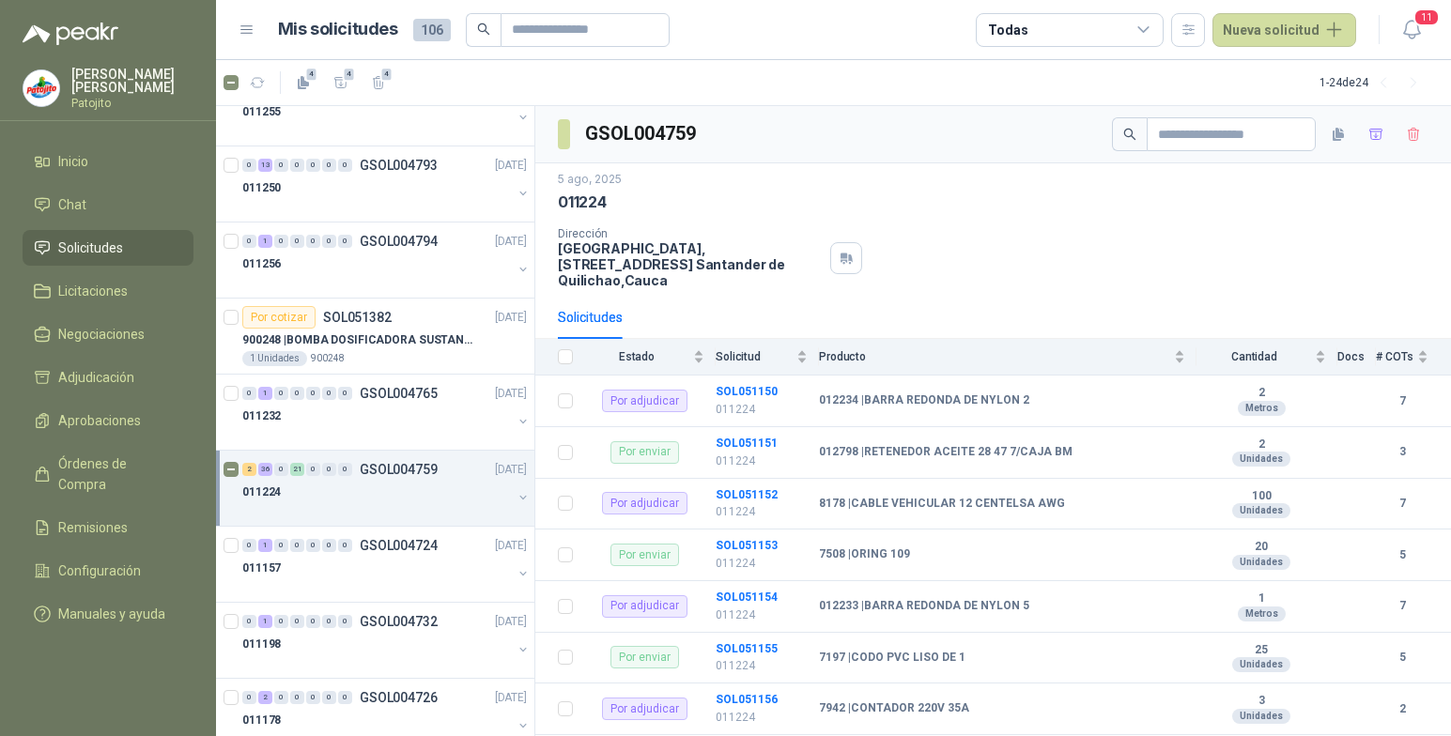
click at [516, 496] on button "button" at bounding box center [523, 497] width 15 height 15
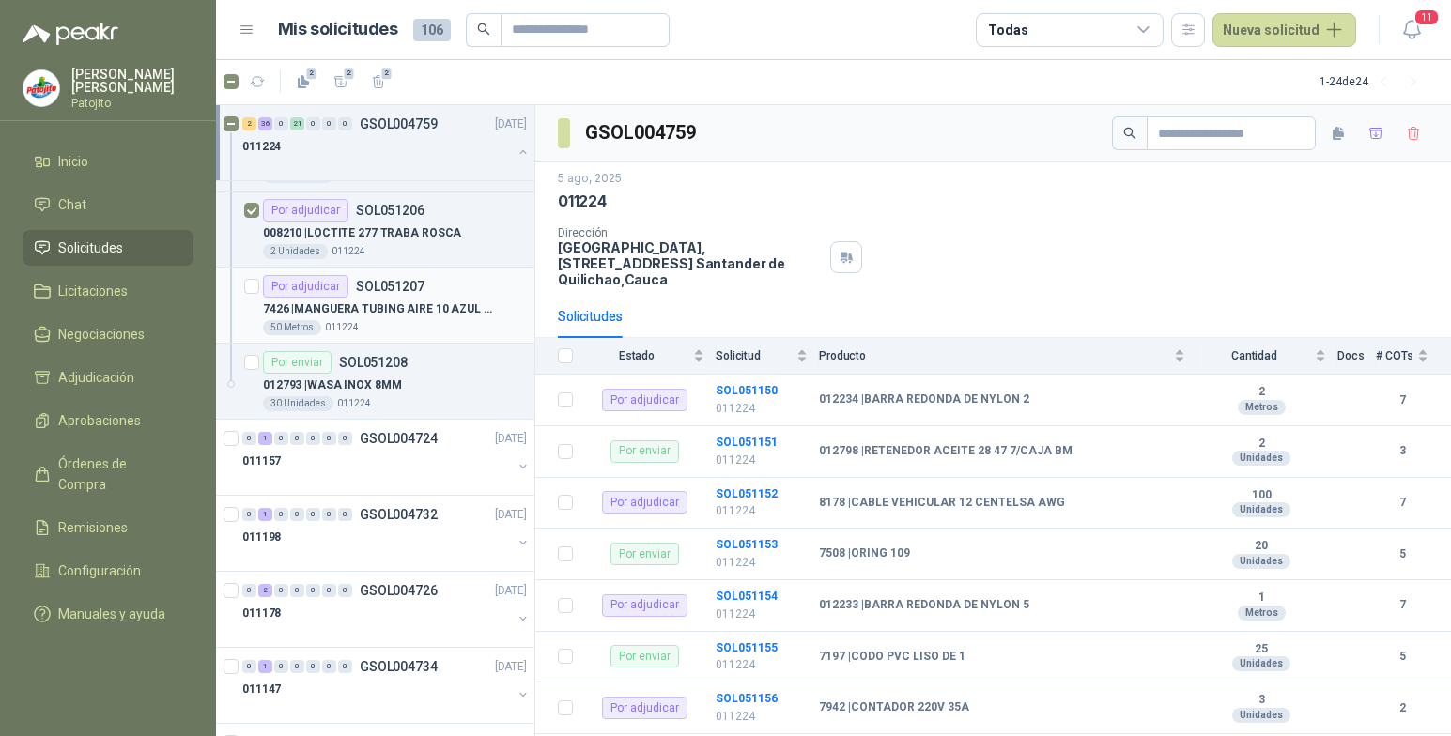
scroll to position [4790, 0]
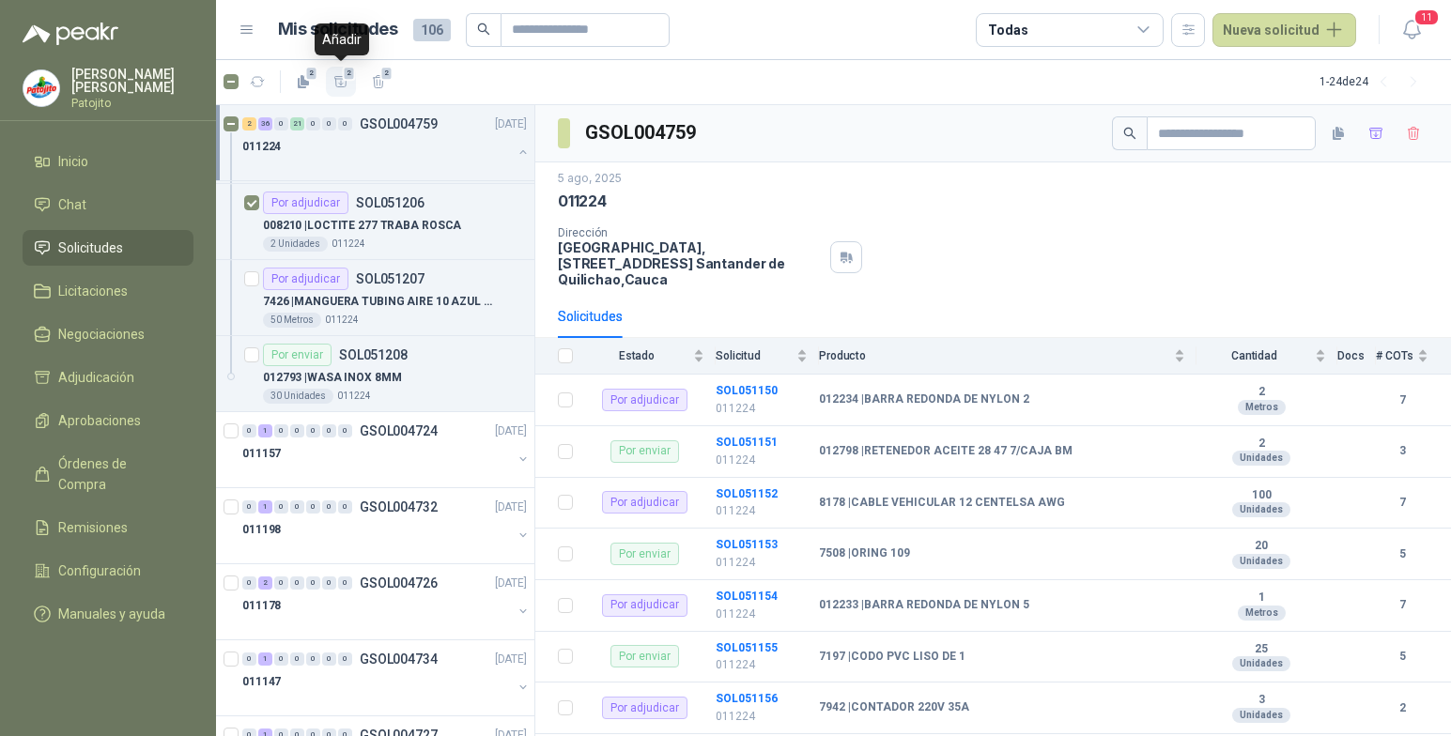
click at [338, 78] on icon "button" at bounding box center [341, 82] width 16 height 16
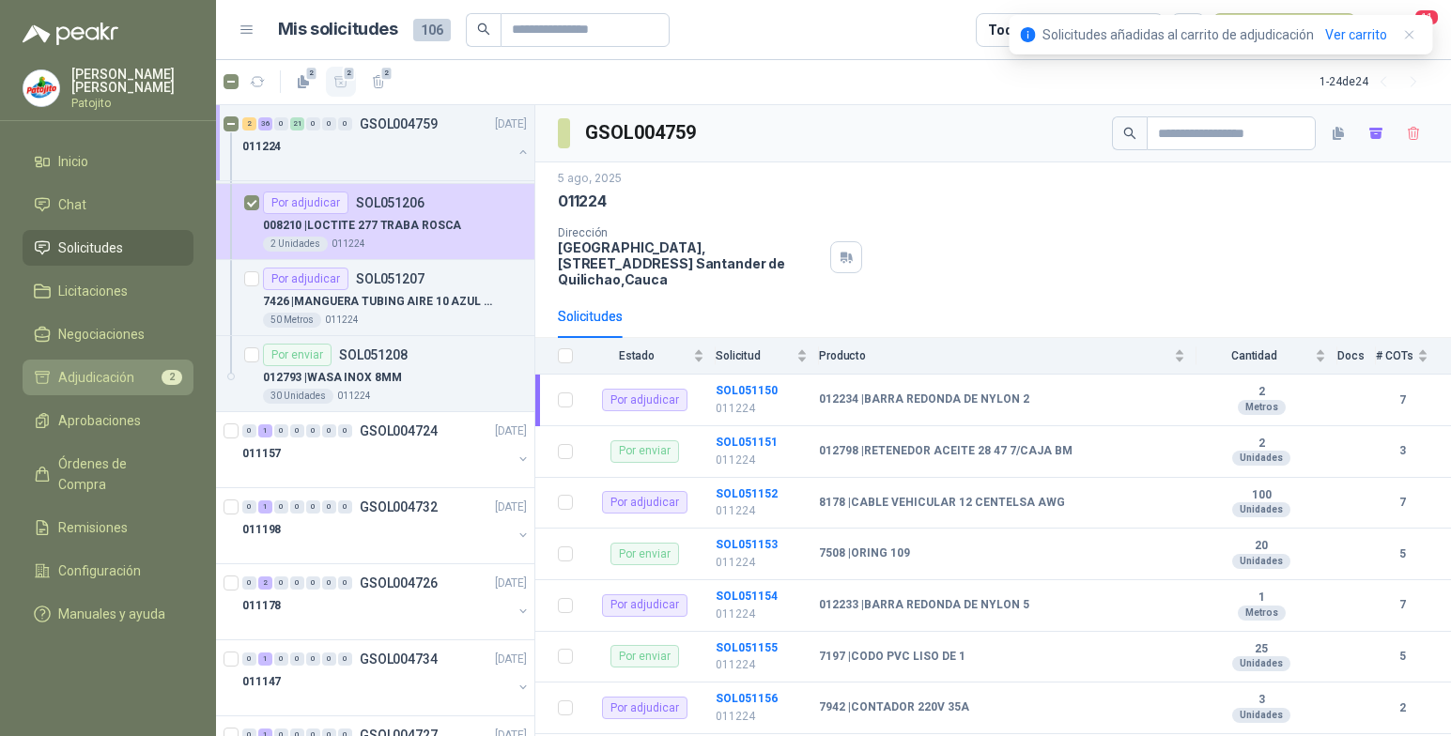
click at [76, 368] on span "Adjudicación" at bounding box center [96, 377] width 76 height 21
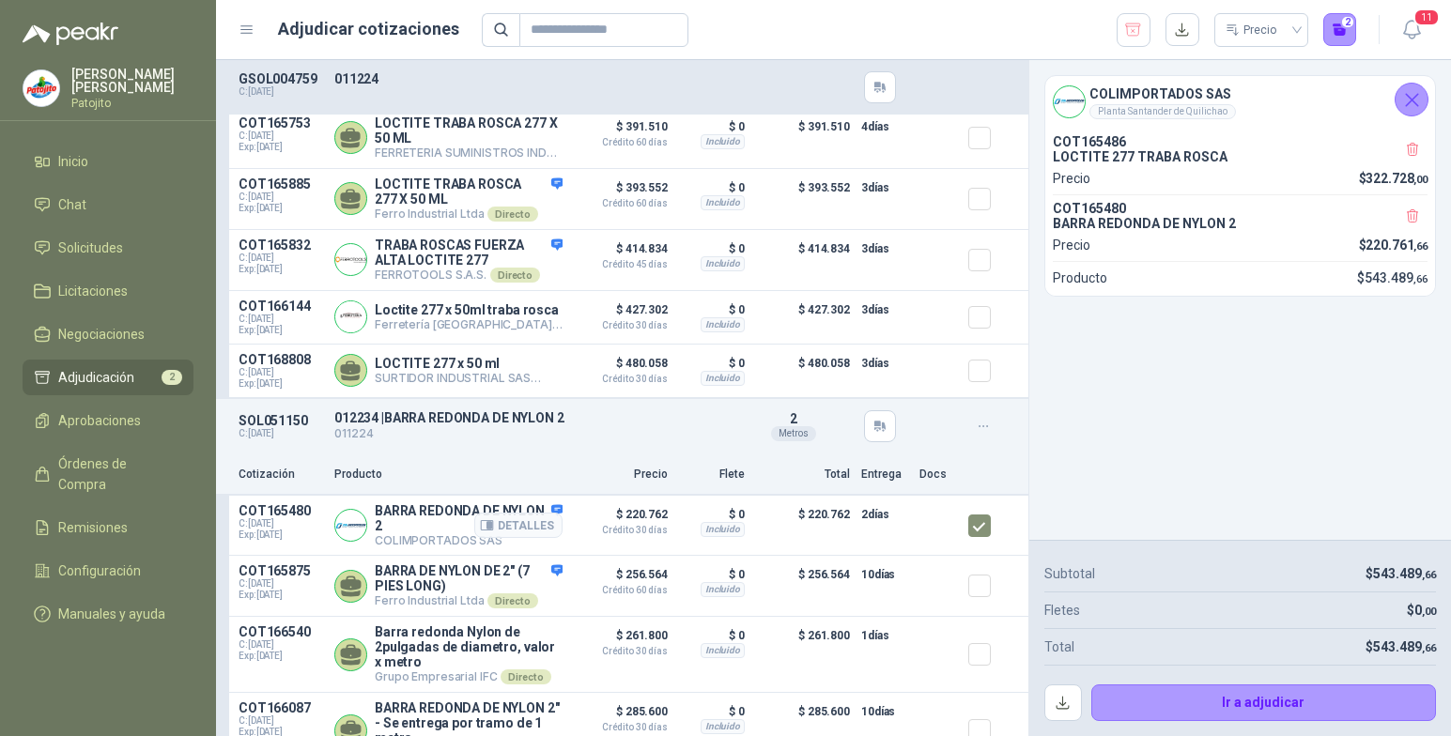
scroll to position [282, 0]
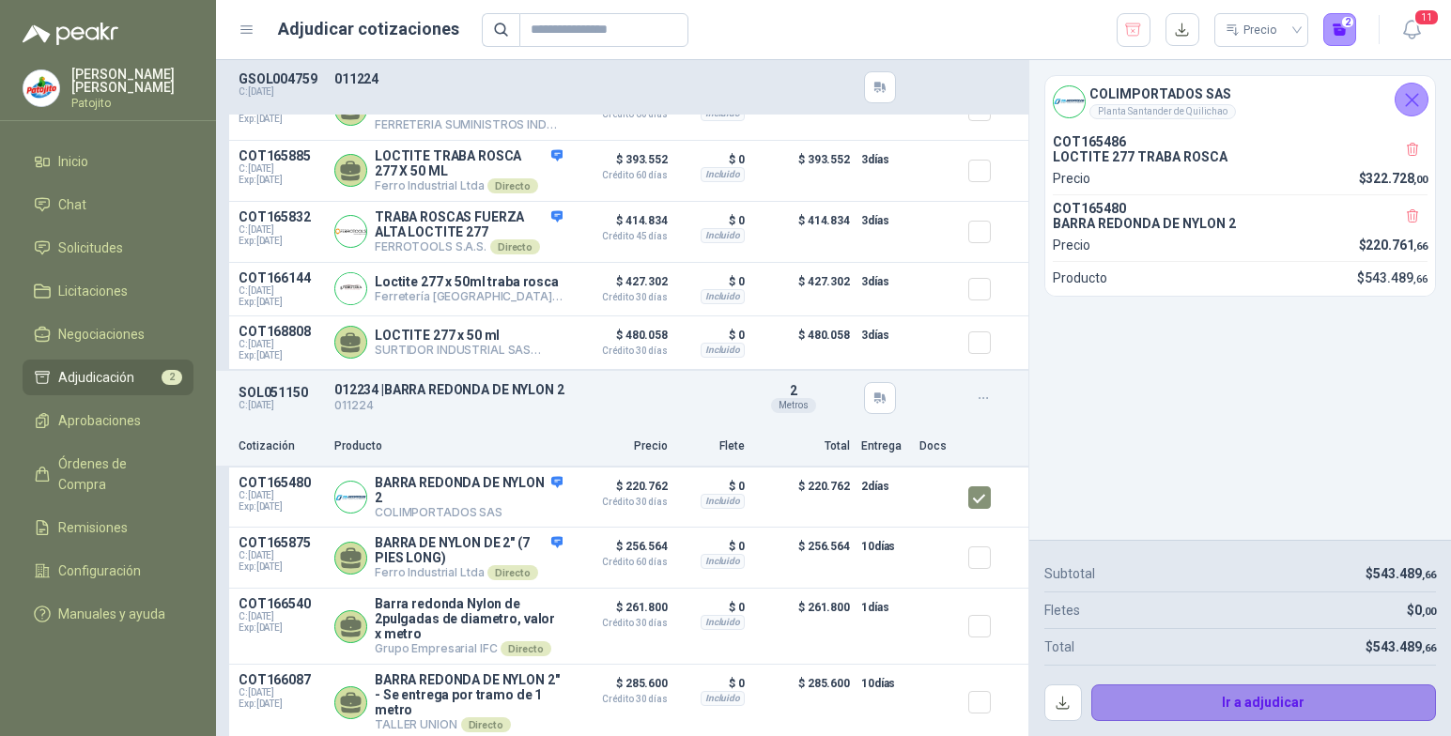
click at [1325, 706] on button "Ir a adjudicar" at bounding box center [1264, 704] width 346 height 38
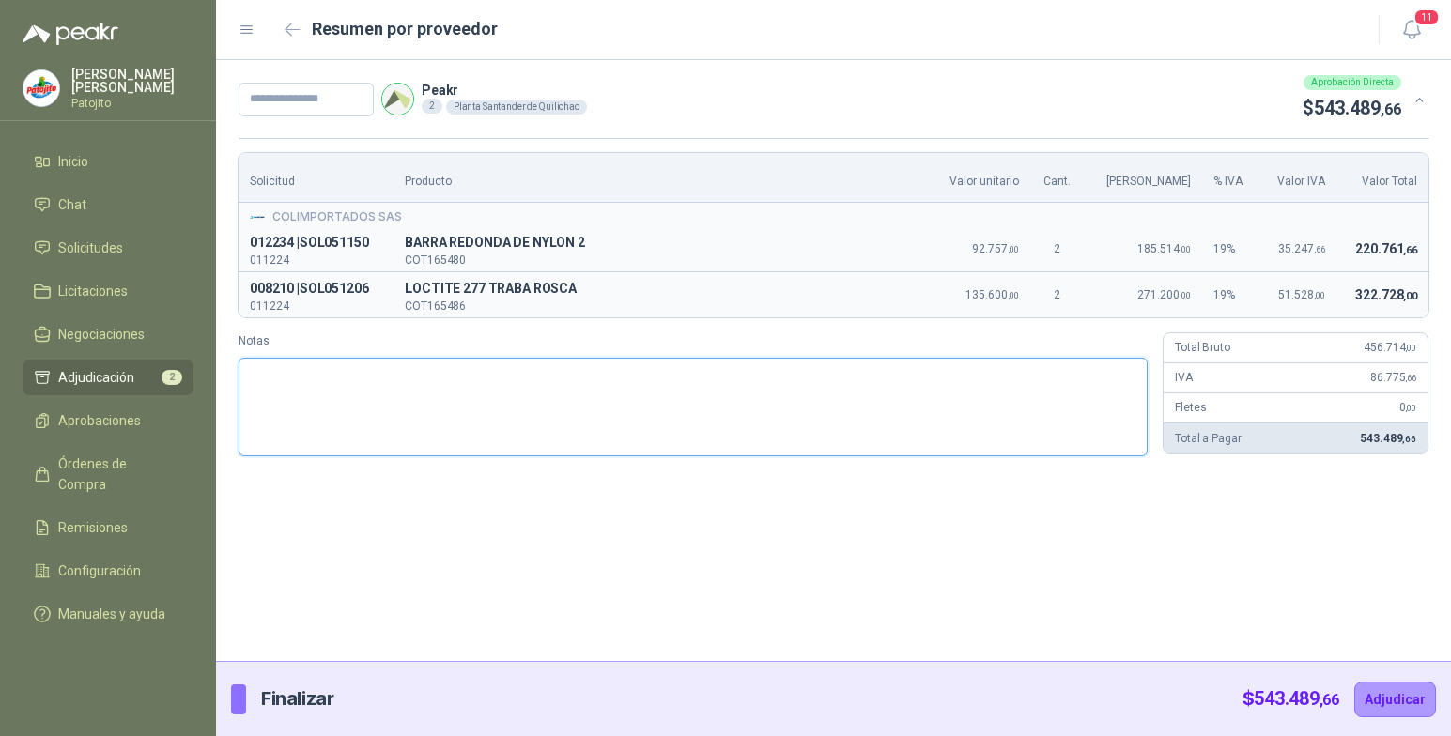
click at [334, 371] on textarea "Notas" at bounding box center [693, 407] width 909 height 99
paste textarea "**********"
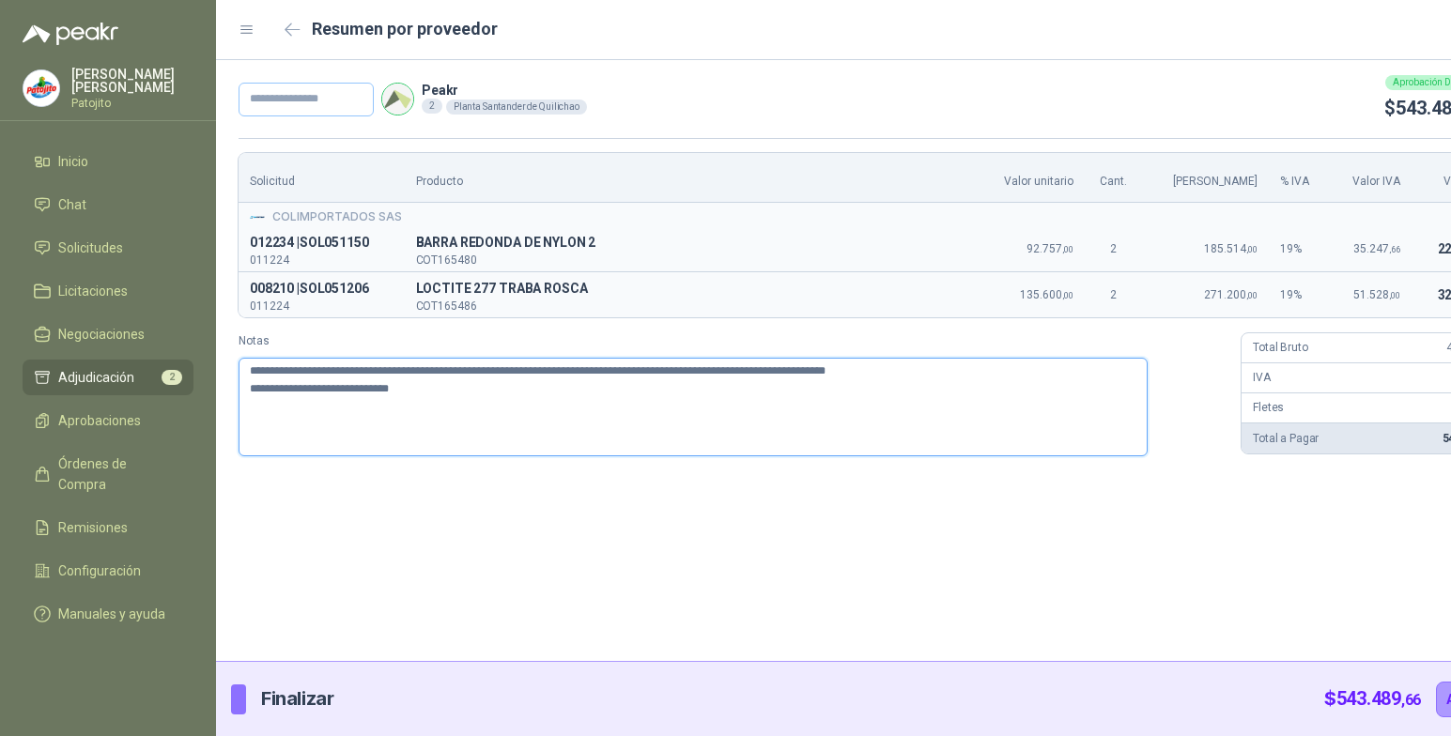
type textarea "**********"
click at [263, 95] on input "text" at bounding box center [306, 100] width 135 height 34
type input "*****"
click at [817, 533] on div "**********" at bounding box center [874, 360] width 1317 height 601
click at [1436, 694] on button "Adjudicar" at bounding box center [1477, 700] width 82 height 36
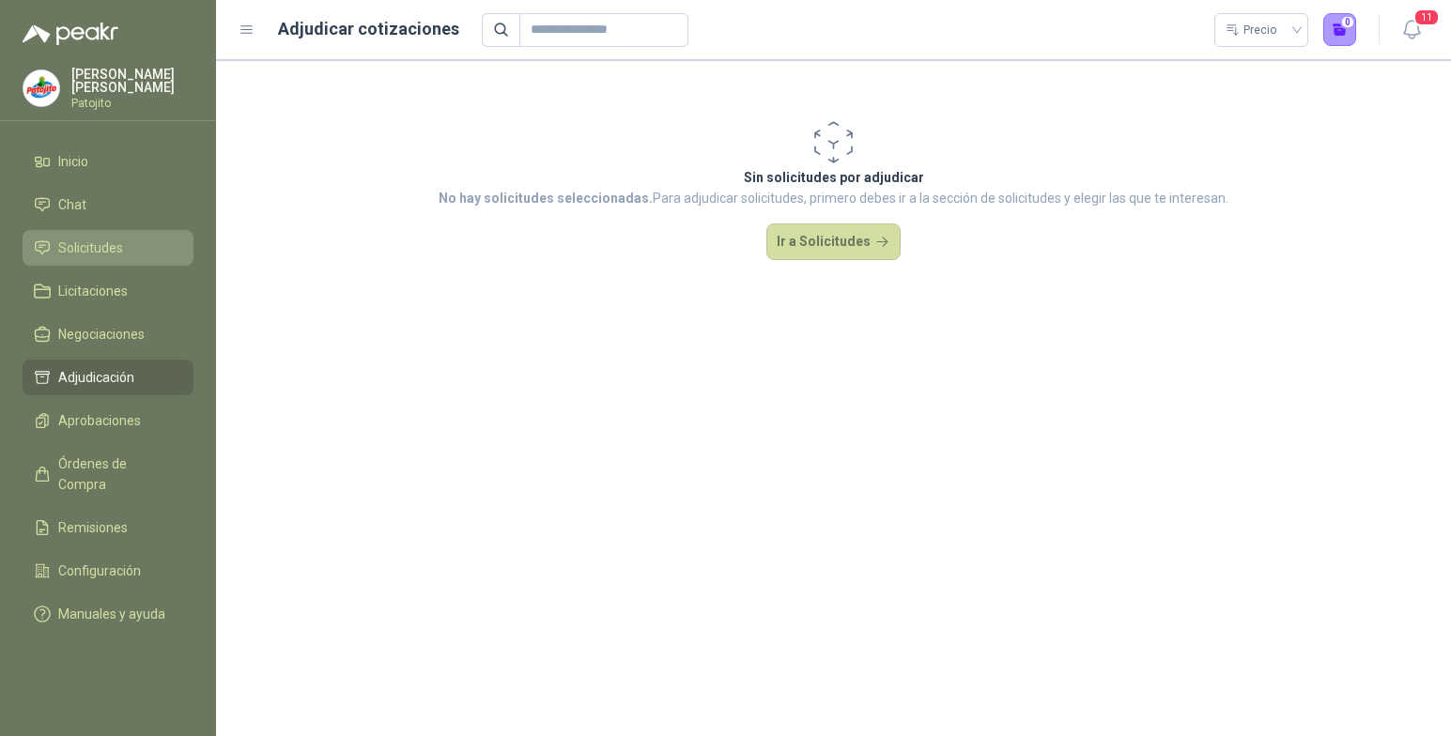
click at [124, 244] on li "Solicitudes" at bounding box center [108, 248] width 148 height 21
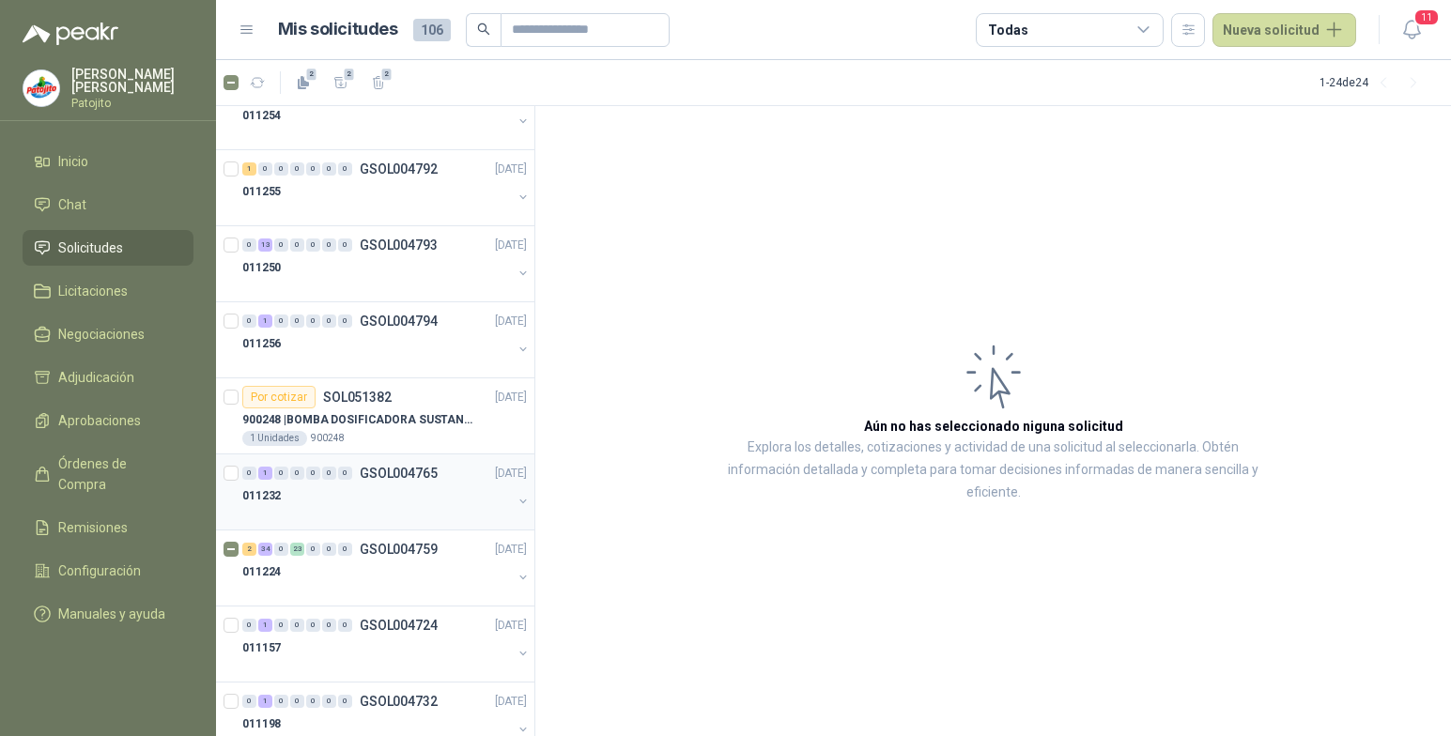
scroll to position [188, 0]
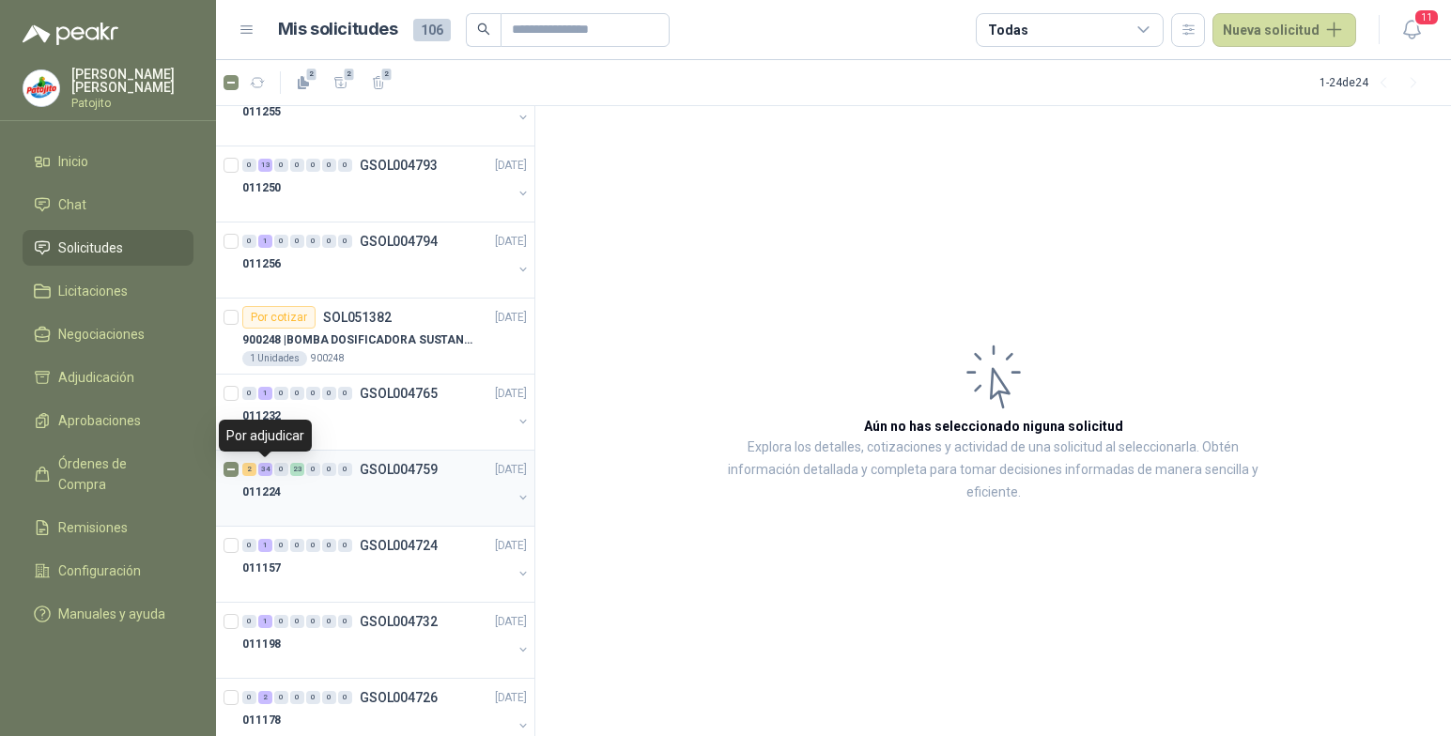
click at [266, 472] on div "34" at bounding box center [265, 469] width 14 height 13
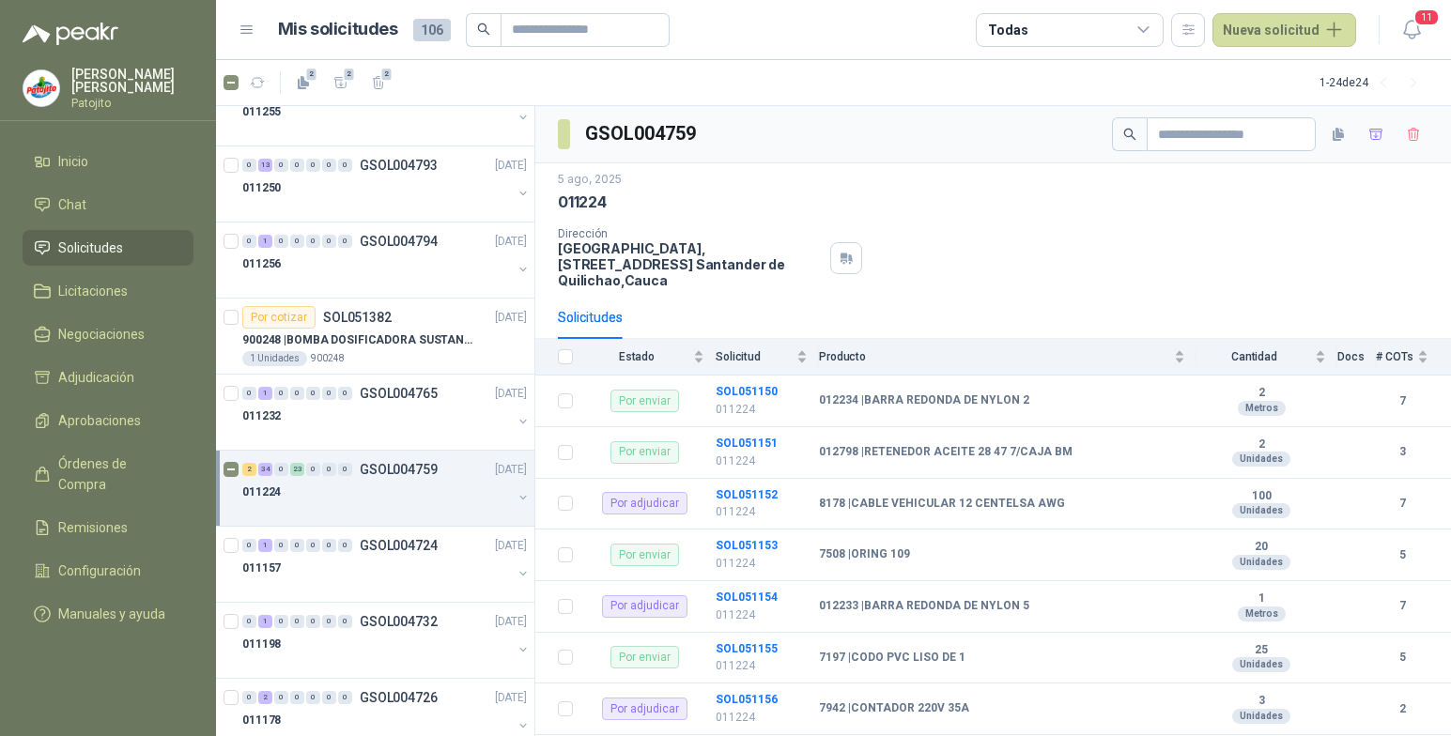
click at [516, 501] on button "button" at bounding box center [523, 497] width 15 height 15
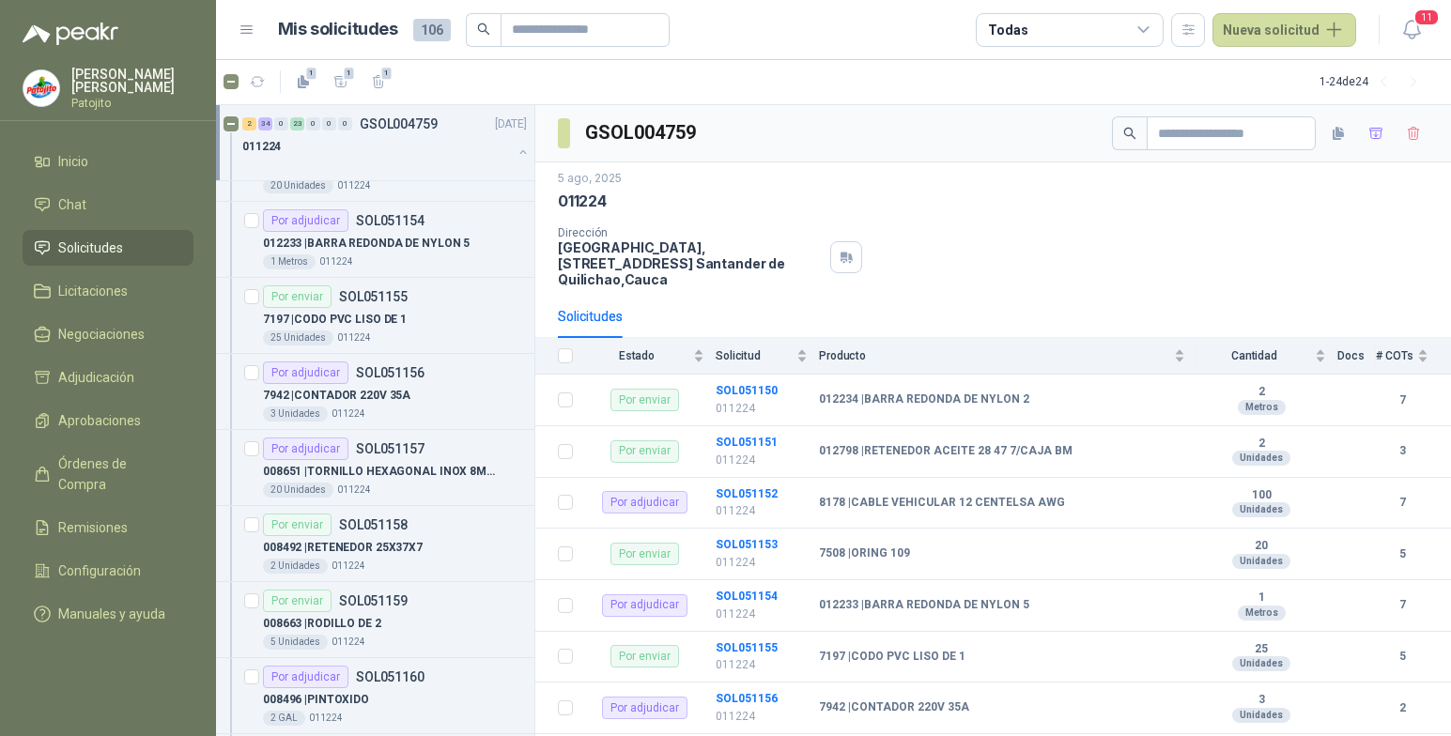
scroll to position [845, 0]
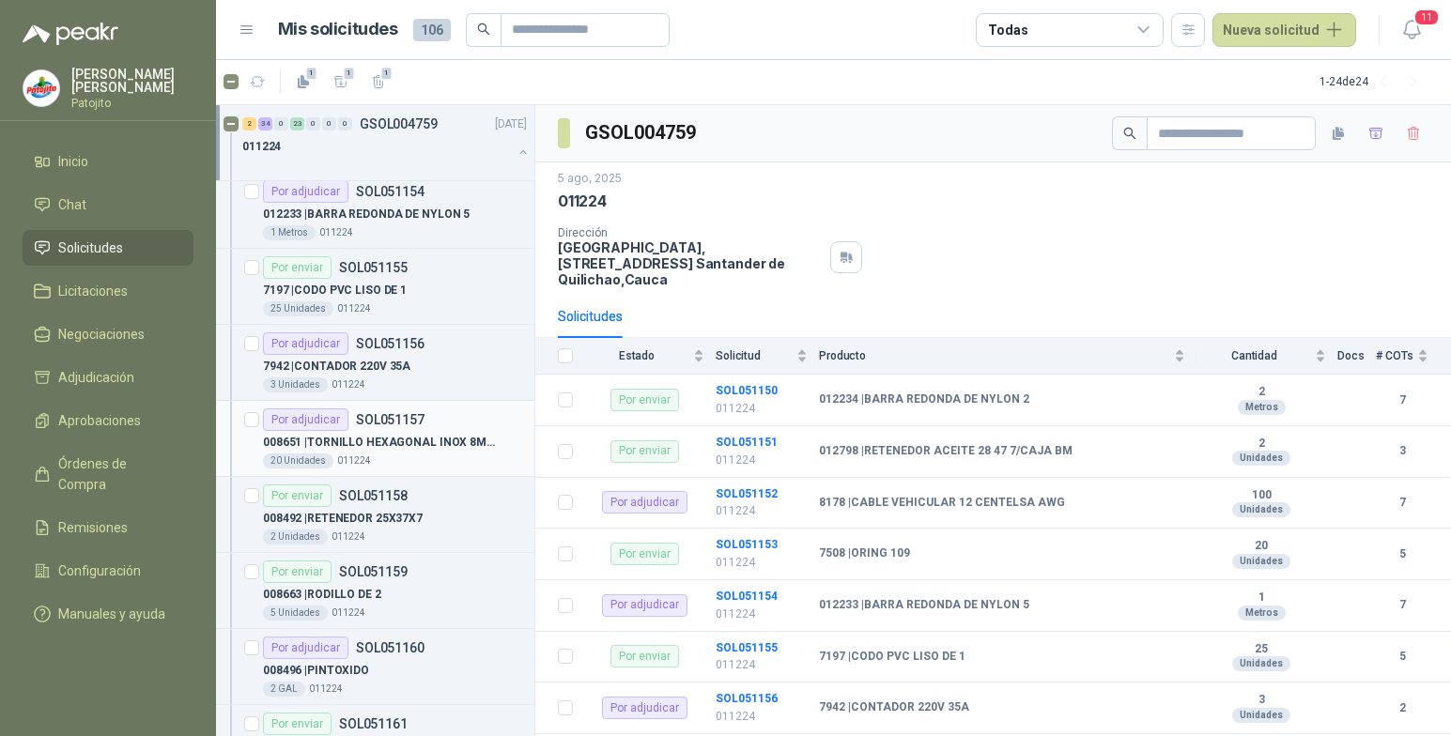
click at [355, 444] on p "008651 | TORNILLO HEXAGONAL INOX 8MM X 35MM" at bounding box center [380, 443] width 234 height 18
click at [442, 440] on p "008651 | TORNILLO HEXAGONAL INOX 8MM X 35MM" at bounding box center [380, 443] width 234 height 18
click at [449, 428] on div "Por adjudicar SOL051157" at bounding box center [395, 420] width 264 height 23
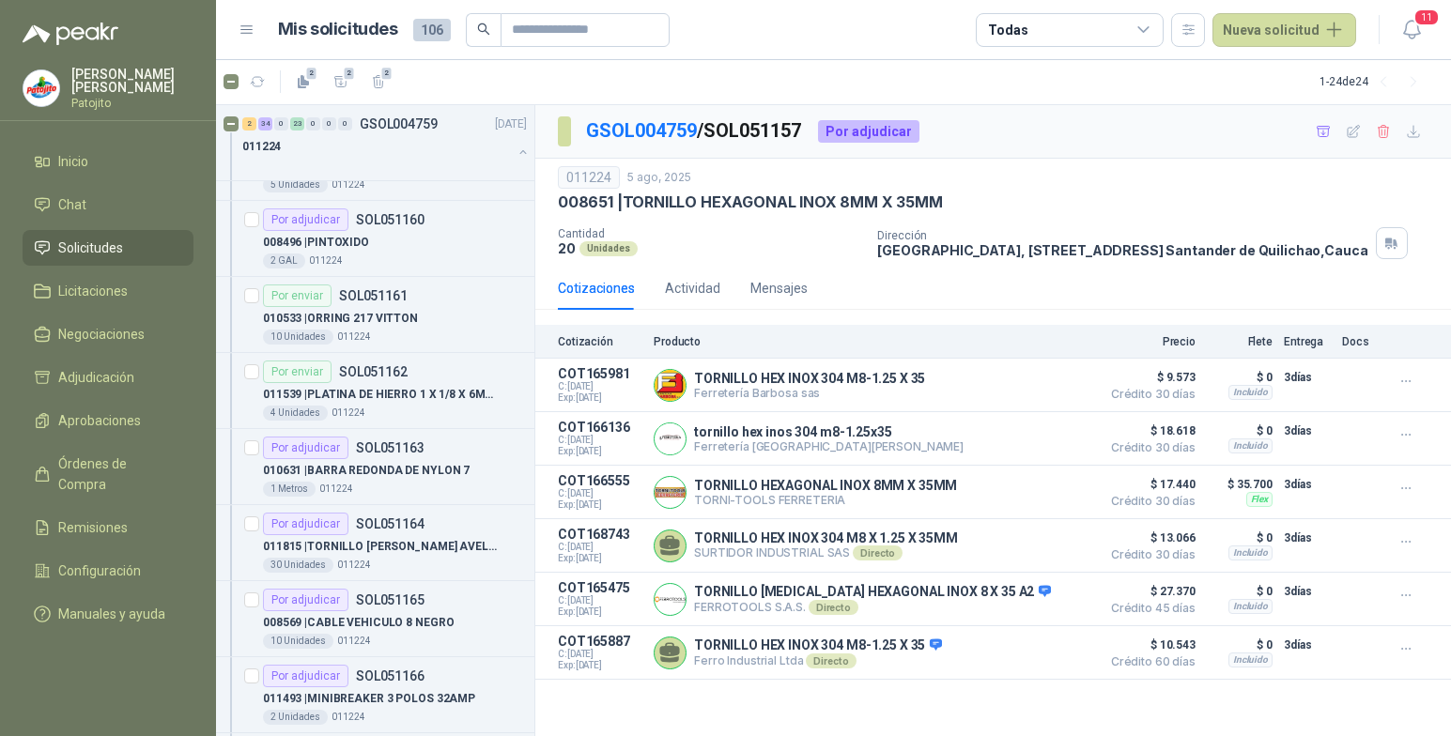
scroll to position [1315, 0]
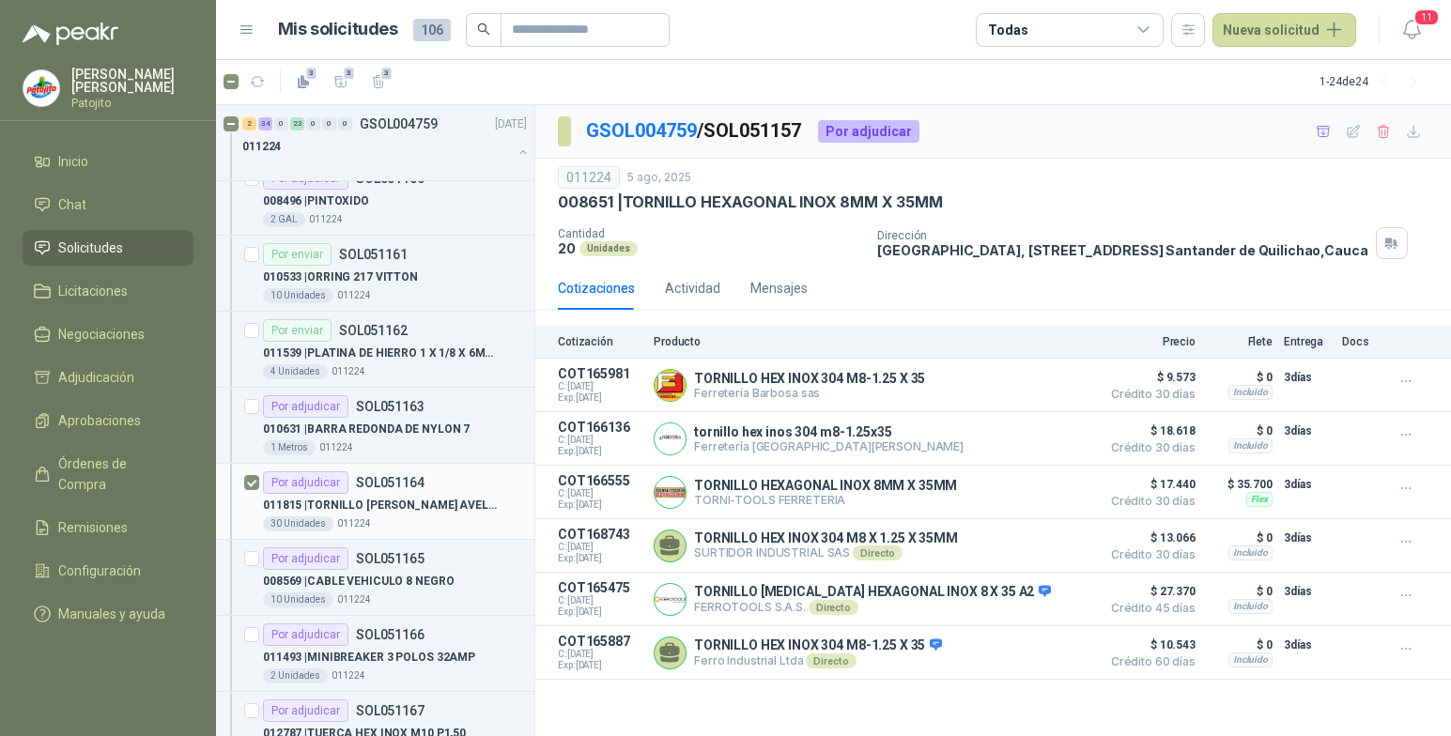
click at [419, 497] on p "011815 | TORNILLO [PERSON_NAME] AVELLANADO INOX 6MMX30MM" at bounding box center [380, 506] width 234 height 18
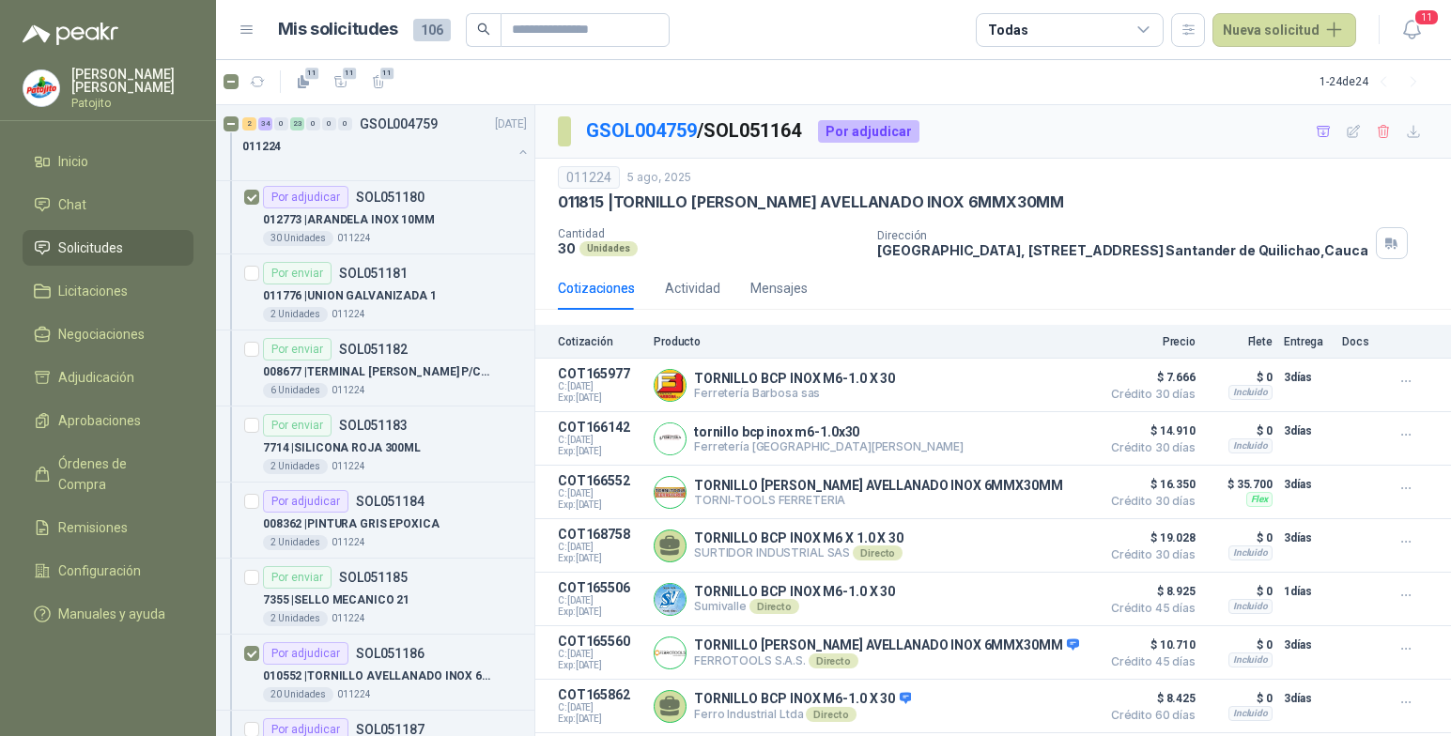
scroll to position [2724, 0]
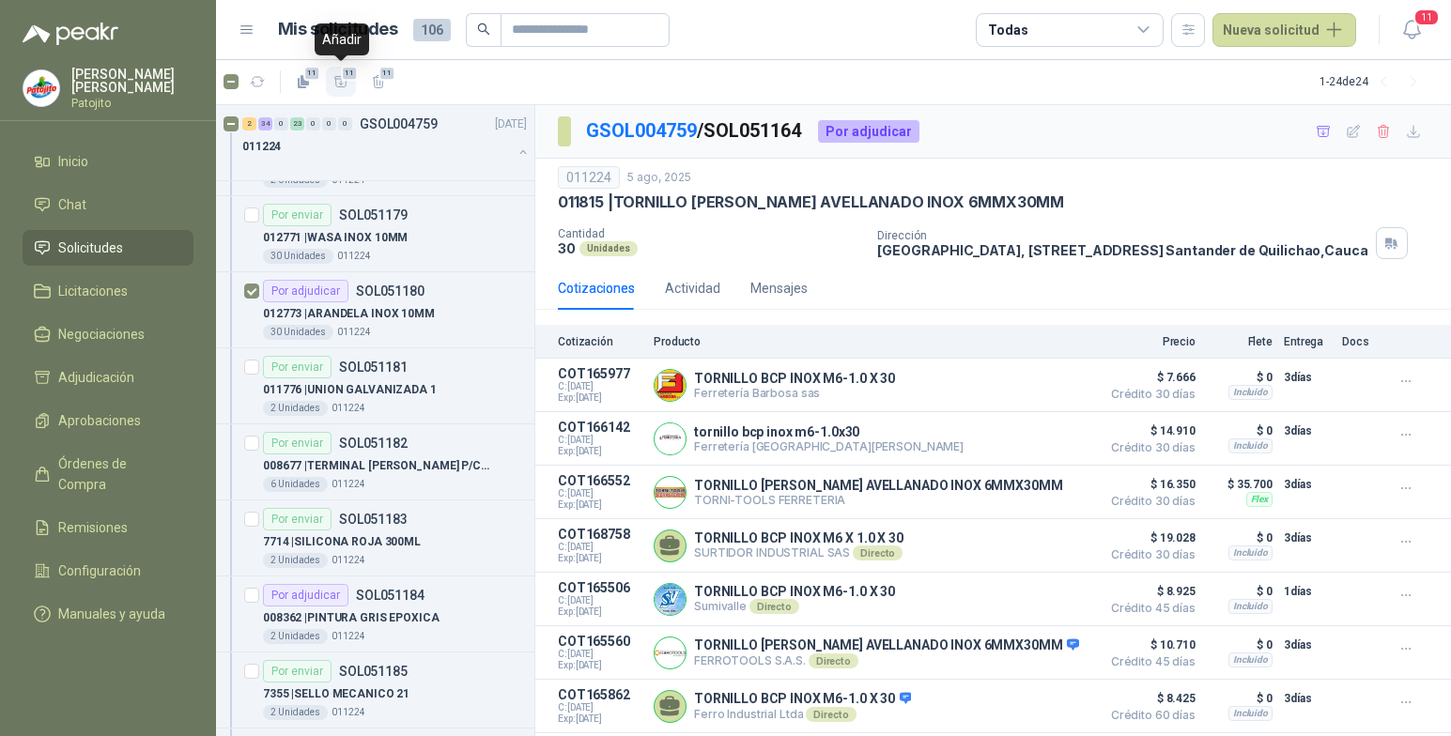
click at [345, 80] on span "11" at bounding box center [350, 73] width 18 height 15
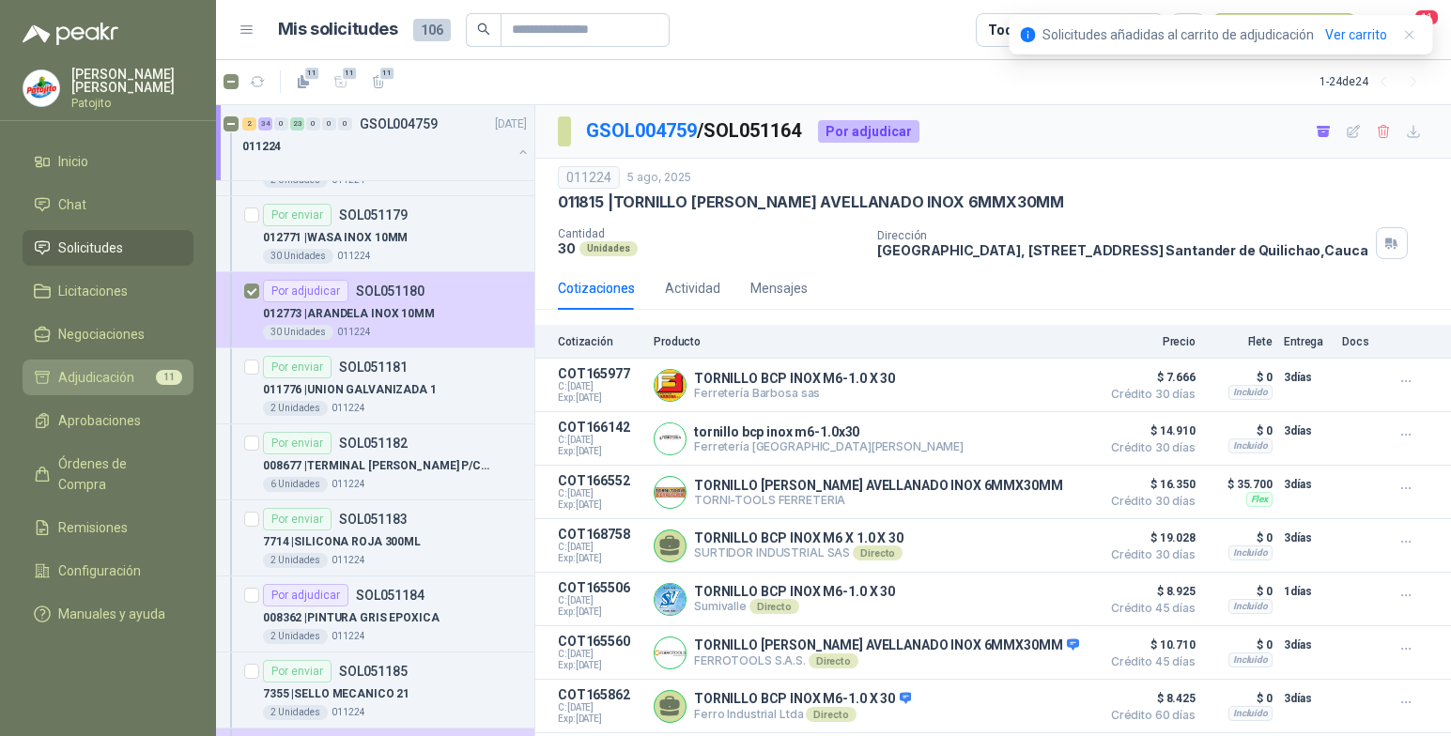
click at [110, 376] on span "Adjudicación" at bounding box center [96, 377] width 76 height 21
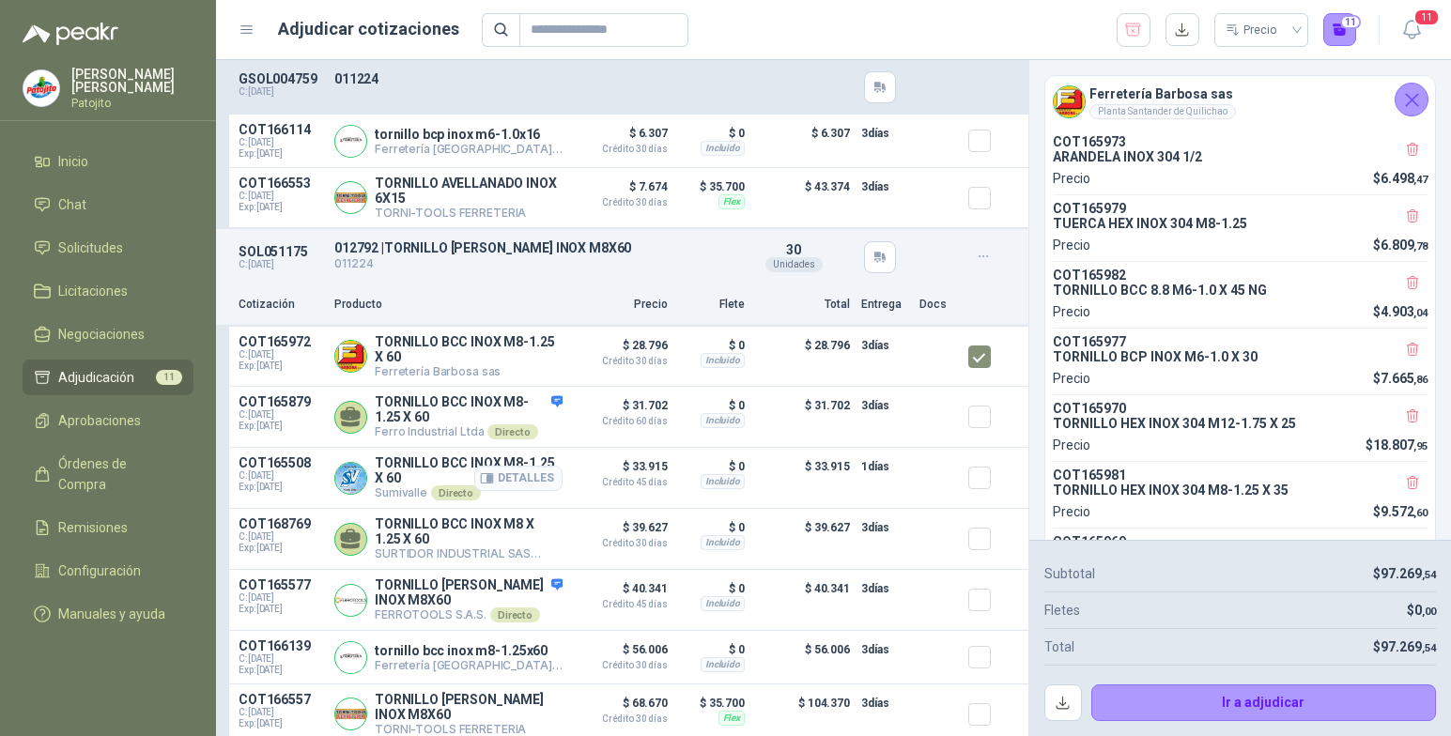
scroll to position [4993, 0]
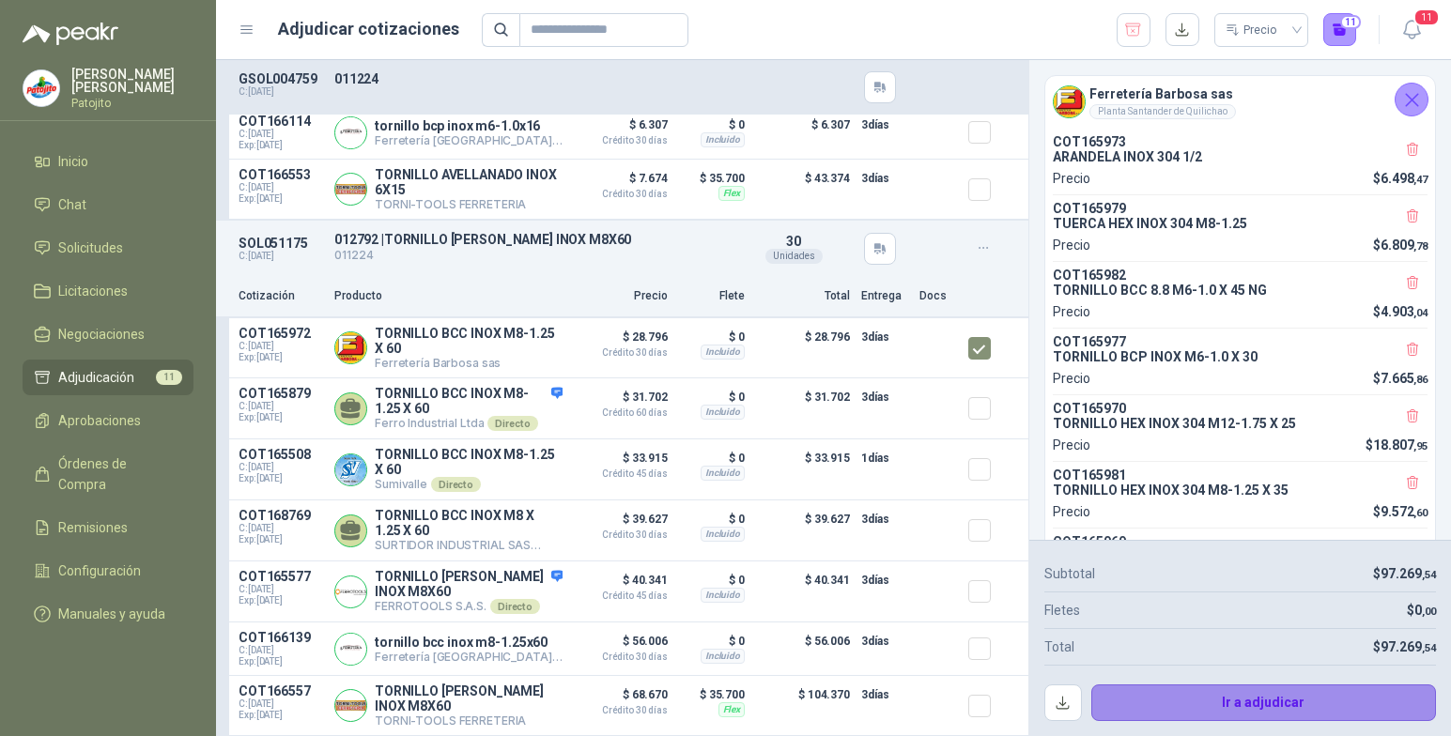
click at [1334, 696] on button "Ir a adjudicar" at bounding box center [1264, 704] width 346 height 38
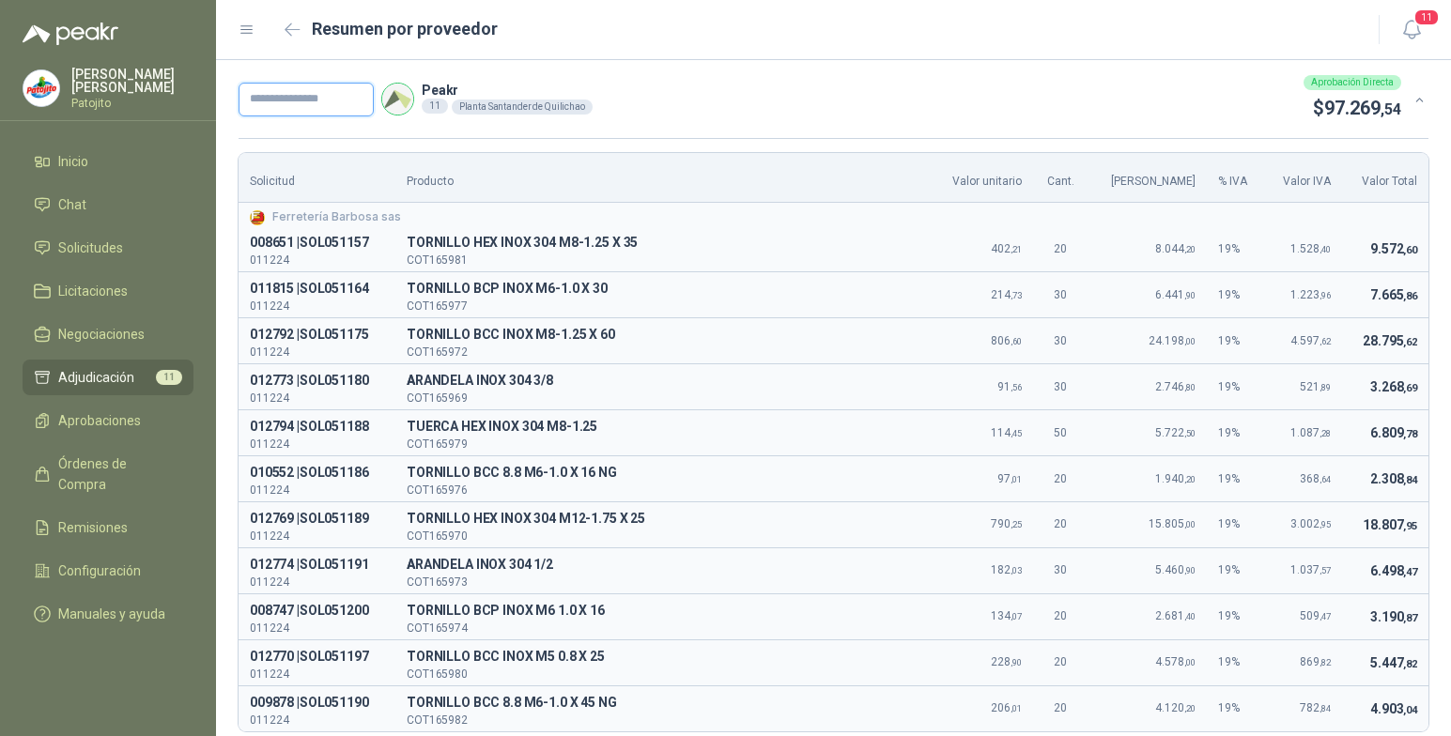
click at [318, 101] on input "text" at bounding box center [306, 100] width 135 height 34
type input "*****"
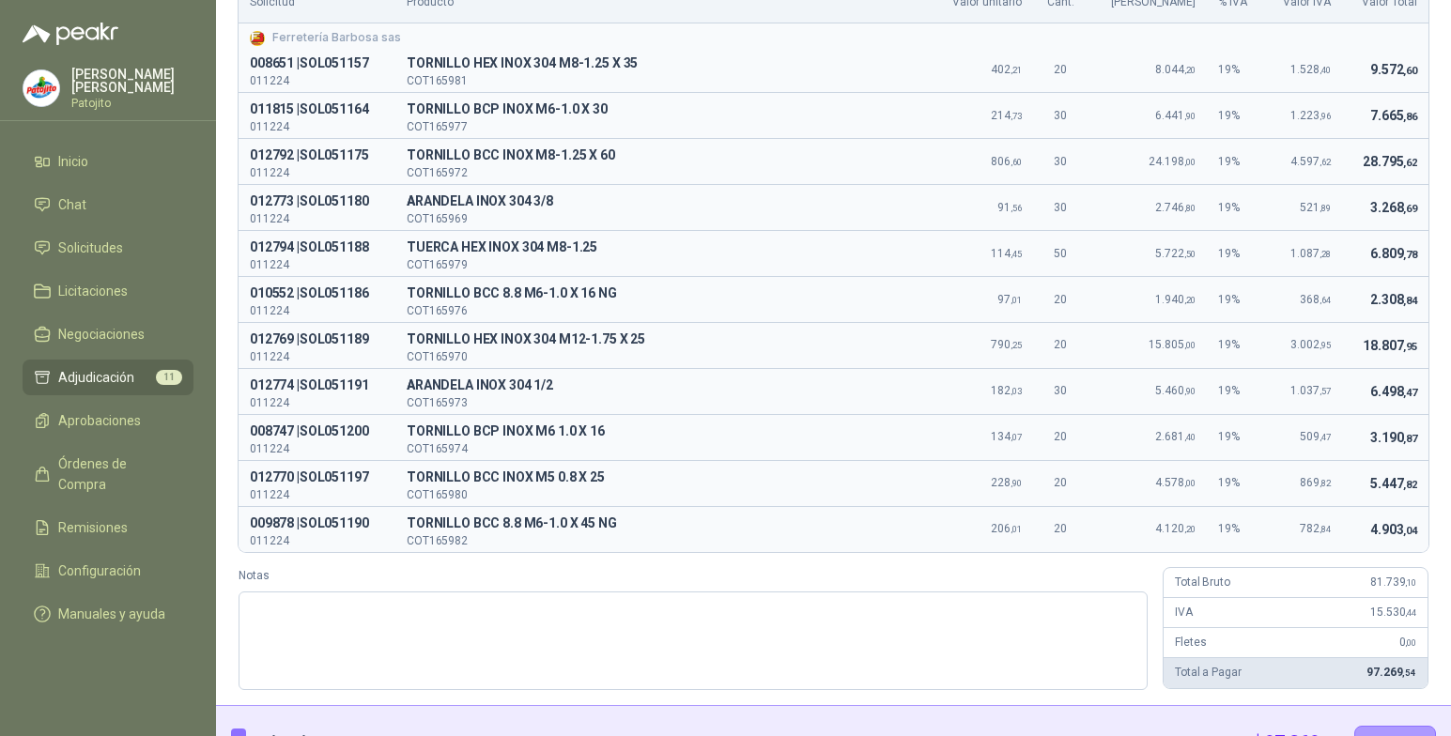
scroll to position [224, 0]
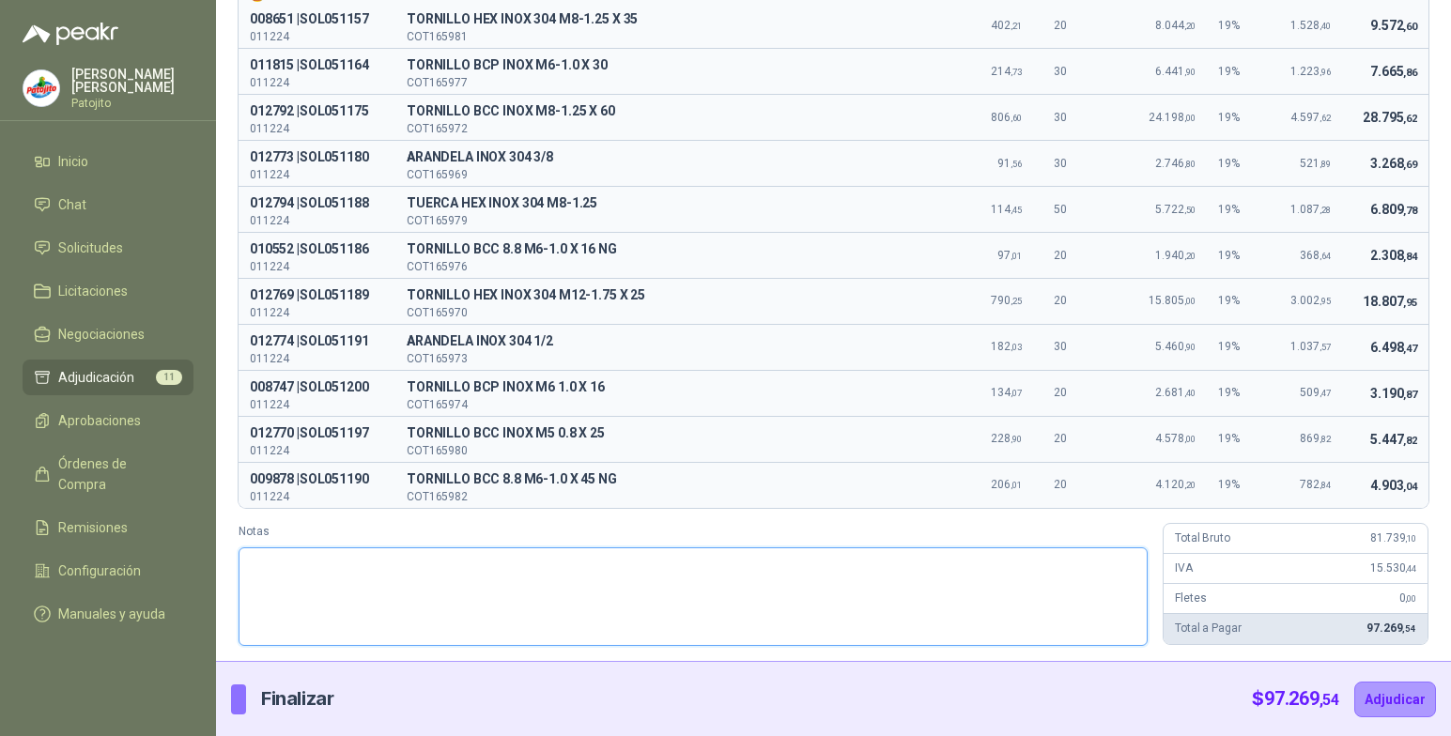
click at [293, 561] on textarea "Notas" at bounding box center [693, 597] width 909 height 99
paste textarea "**********"
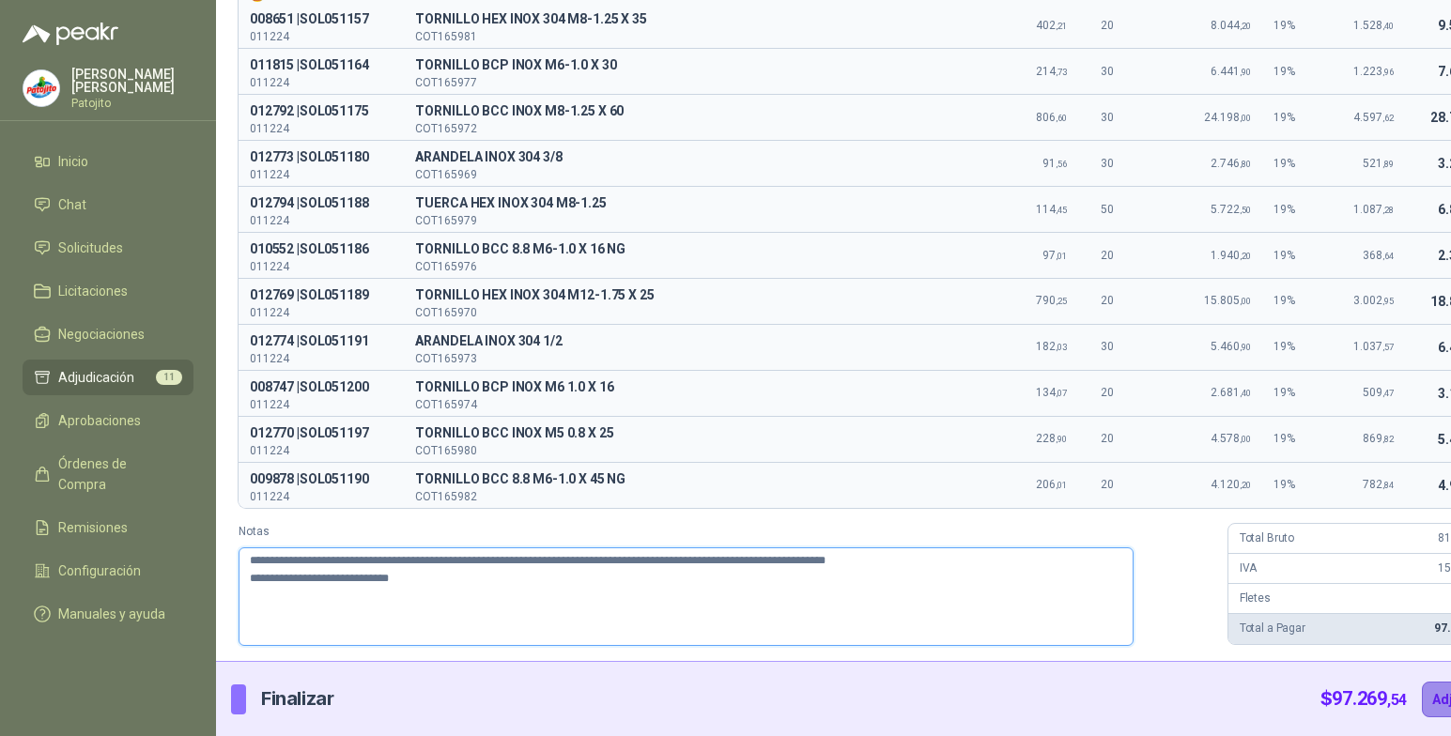
type textarea "**********"
click at [1422, 704] on button "Adjudicar" at bounding box center [1463, 700] width 82 height 36
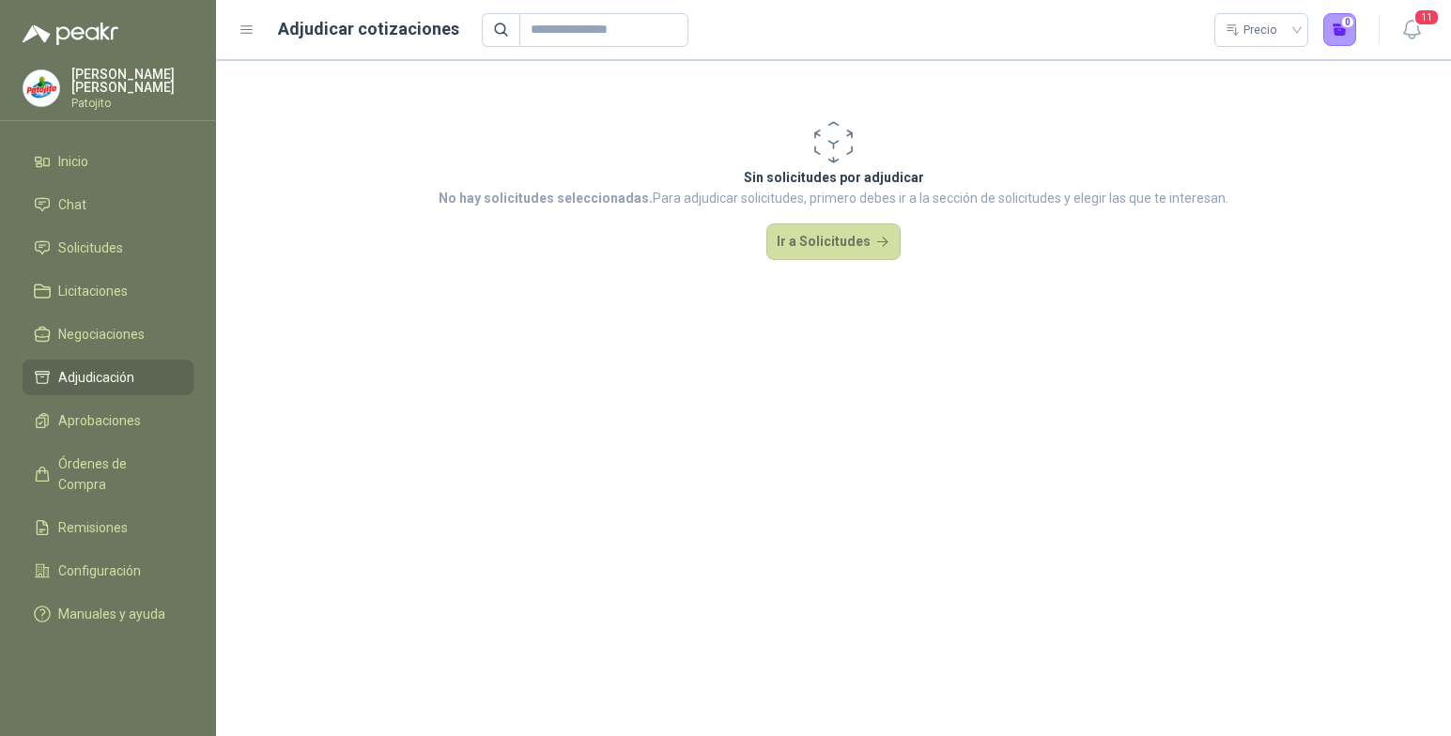
scroll to position [0, 0]
click at [74, 246] on span "Solicitudes" at bounding box center [90, 248] width 65 height 21
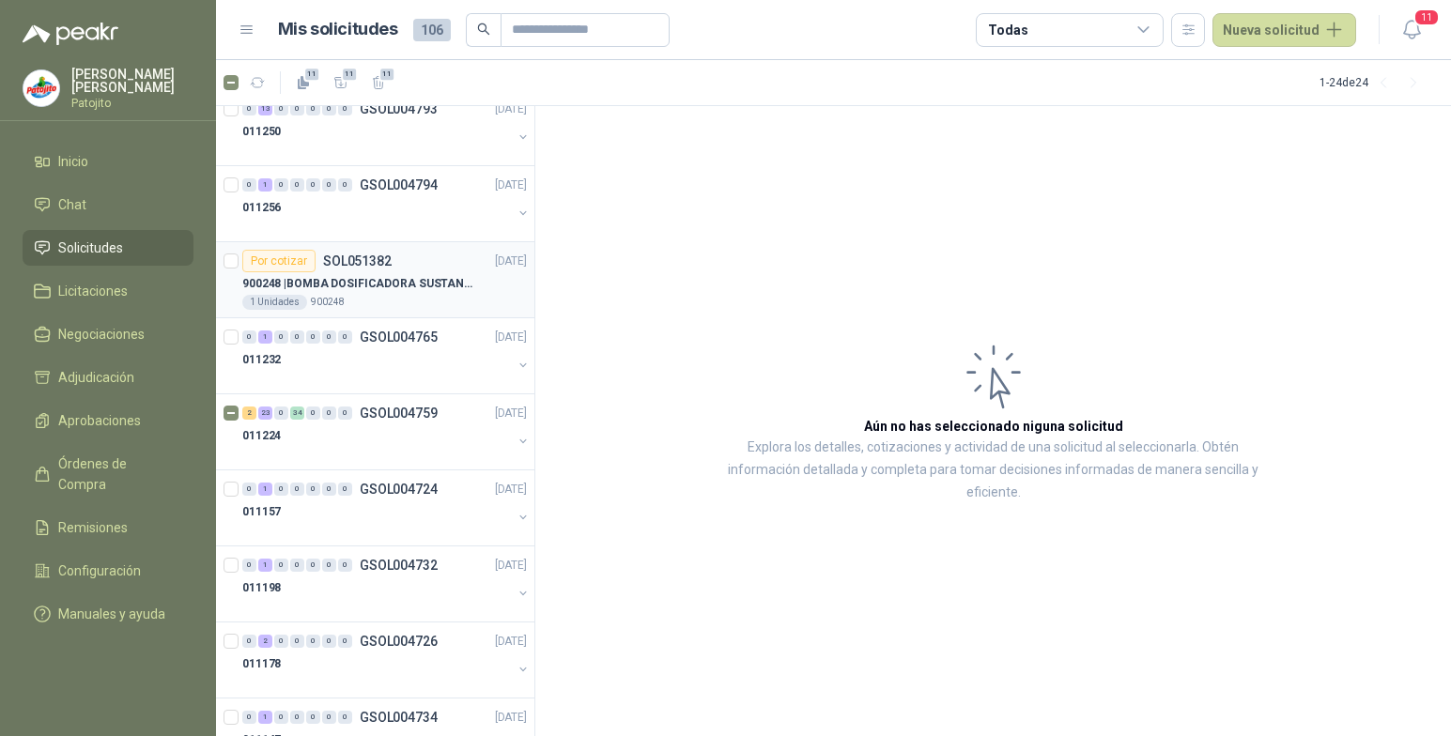
scroll to position [282, 0]
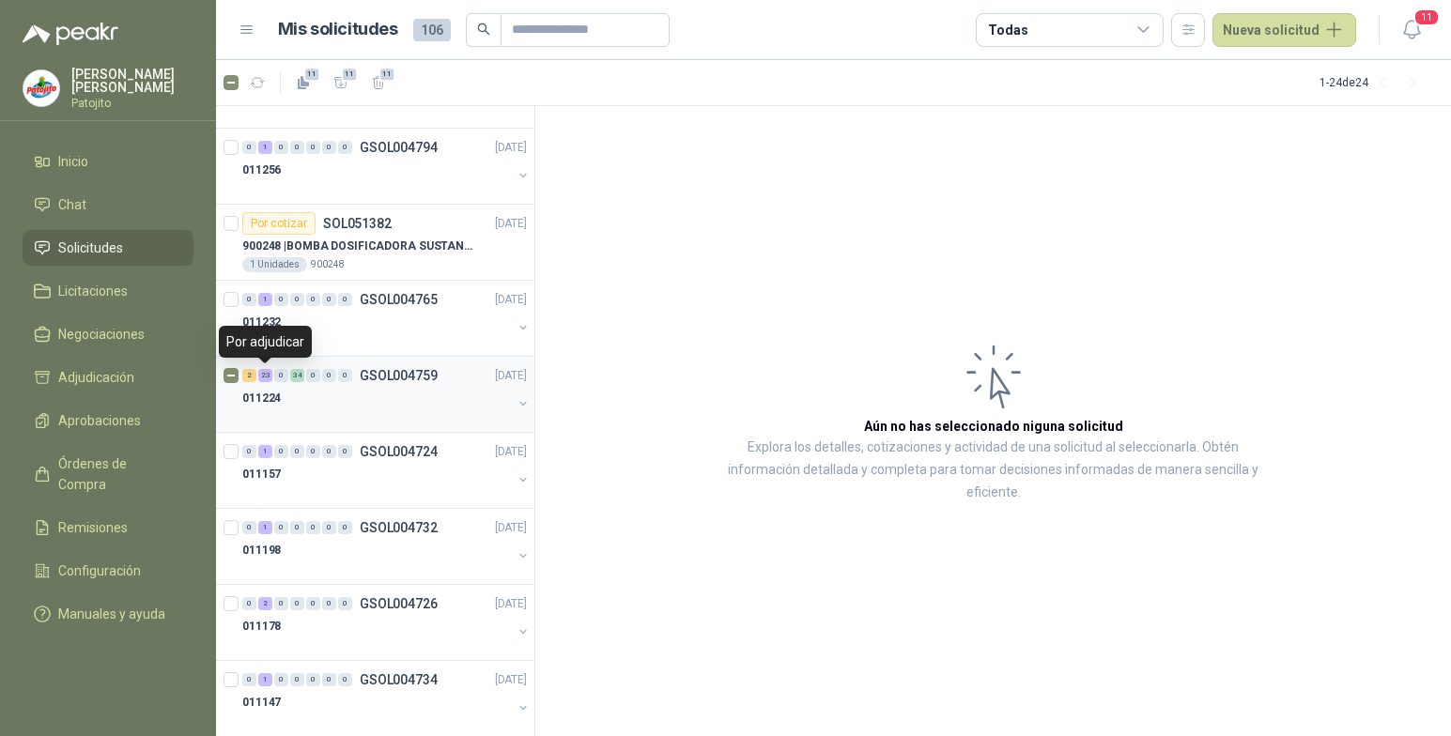
click at [268, 379] on div "23" at bounding box center [265, 375] width 14 height 13
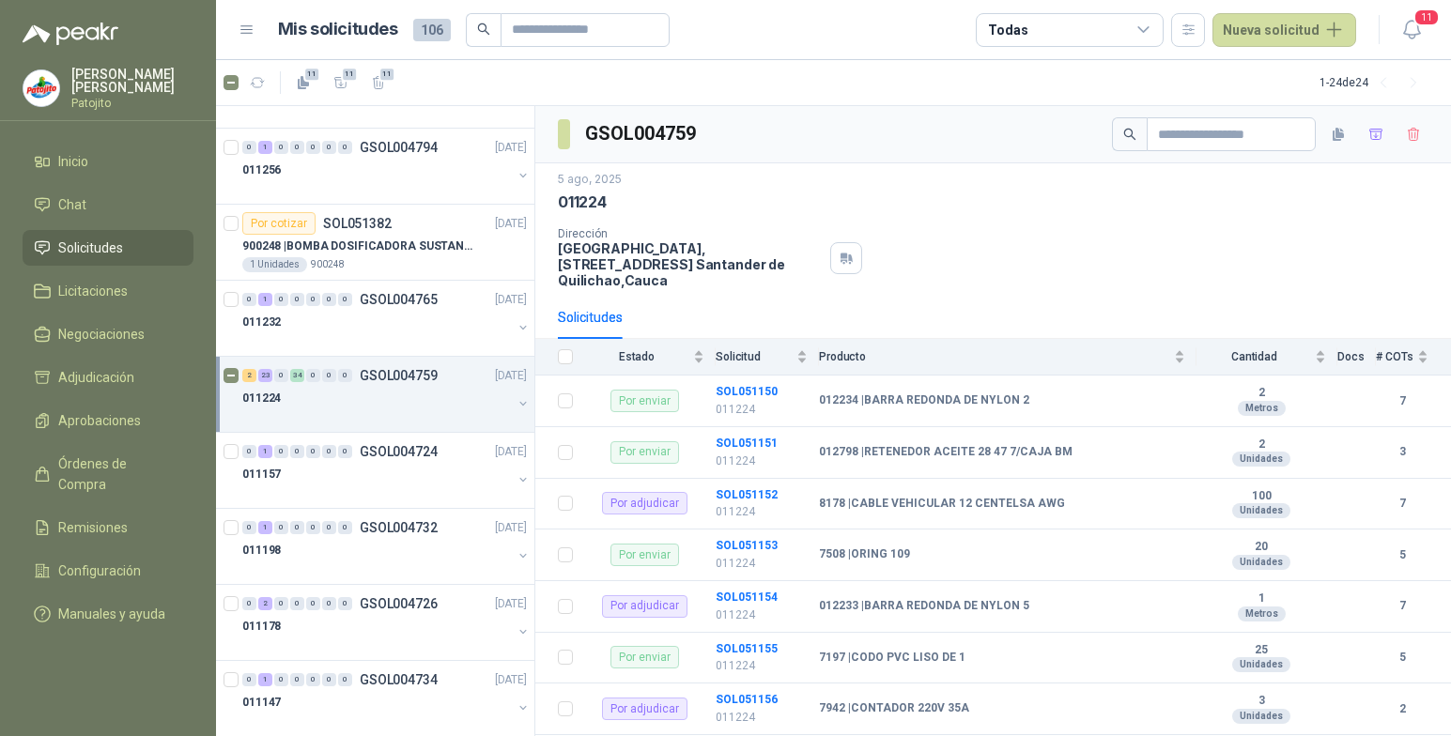
click at [516, 400] on button "button" at bounding box center [523, 403] width 15 height 15
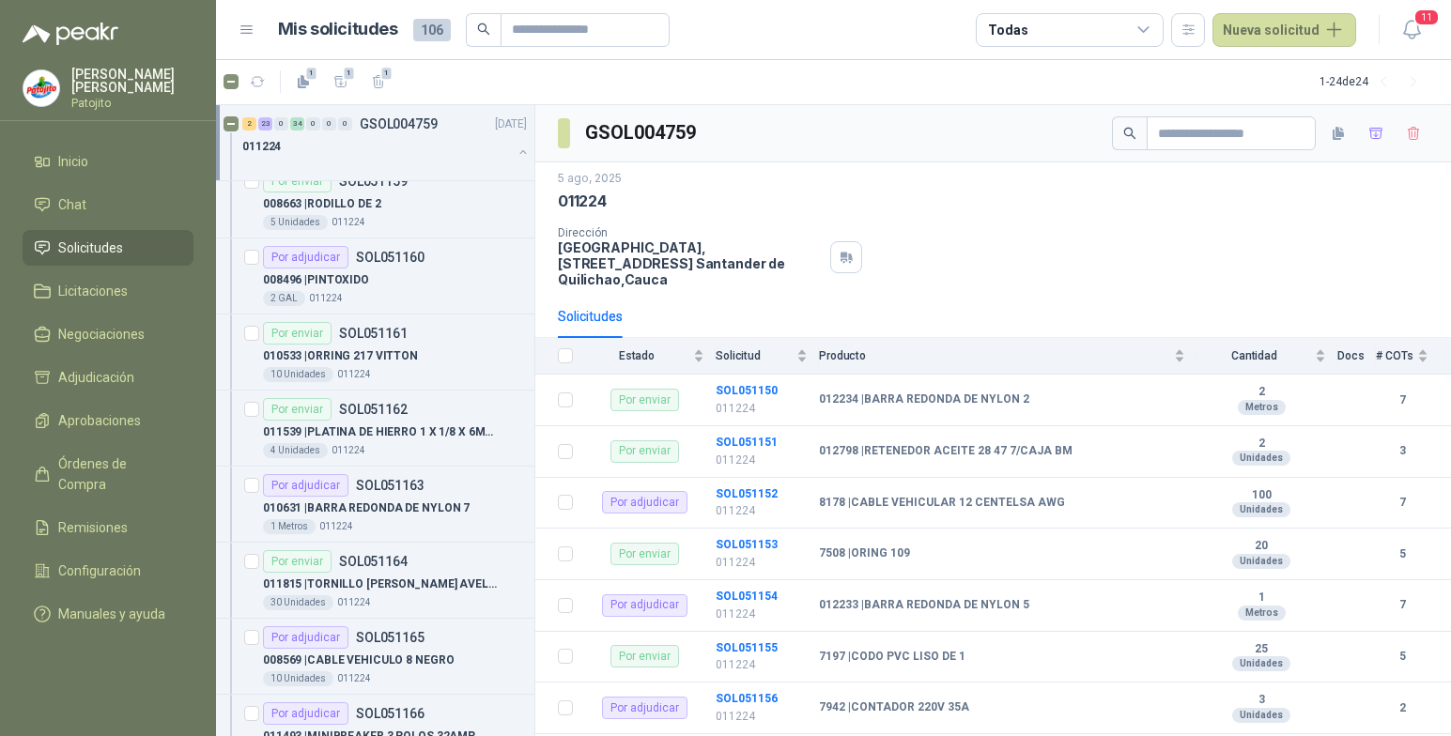
scroll to position [1221, 0]
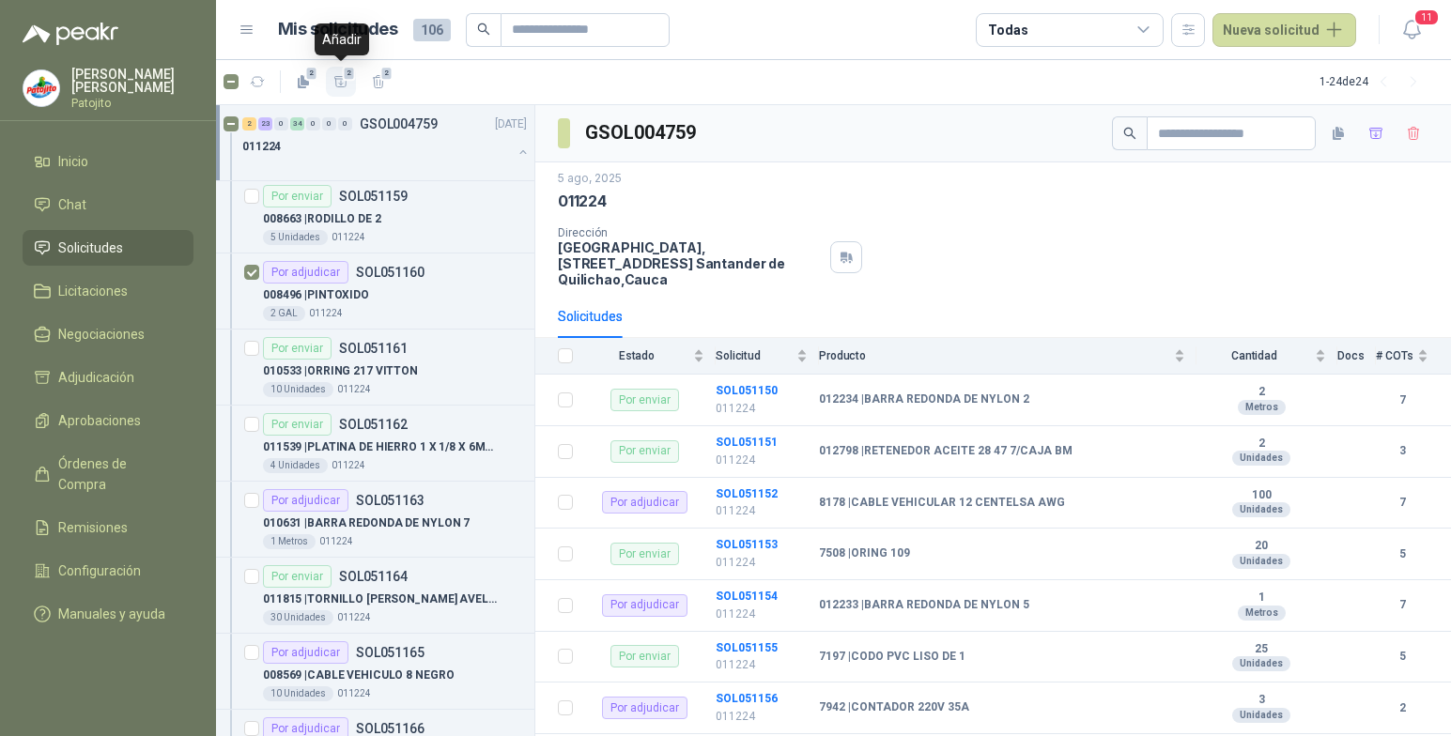
click at [342, 85] on icon "button" at bounding box center [340, 81] width 13 height 10
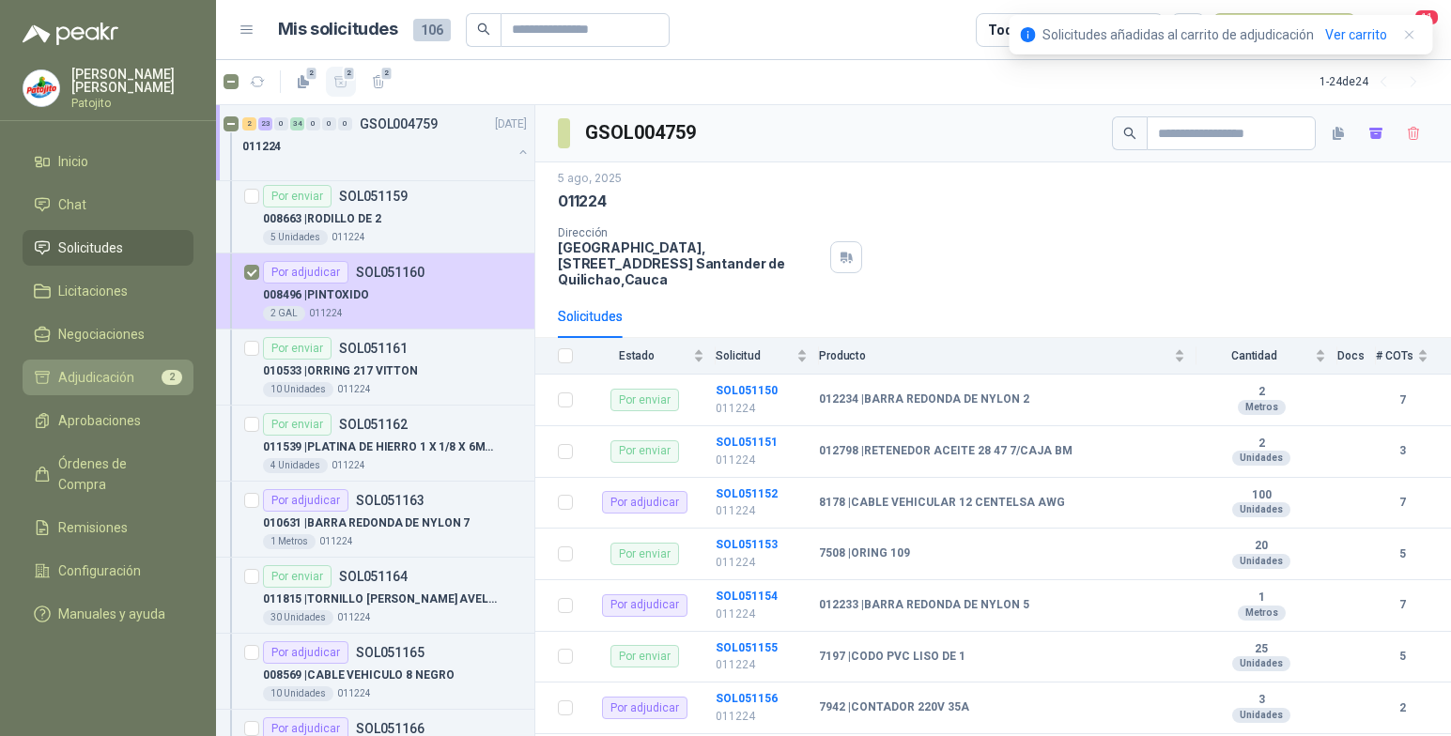
click at [111, 379] on span "Adjudicación" at bounding box center [96, 377] width 76 height 21
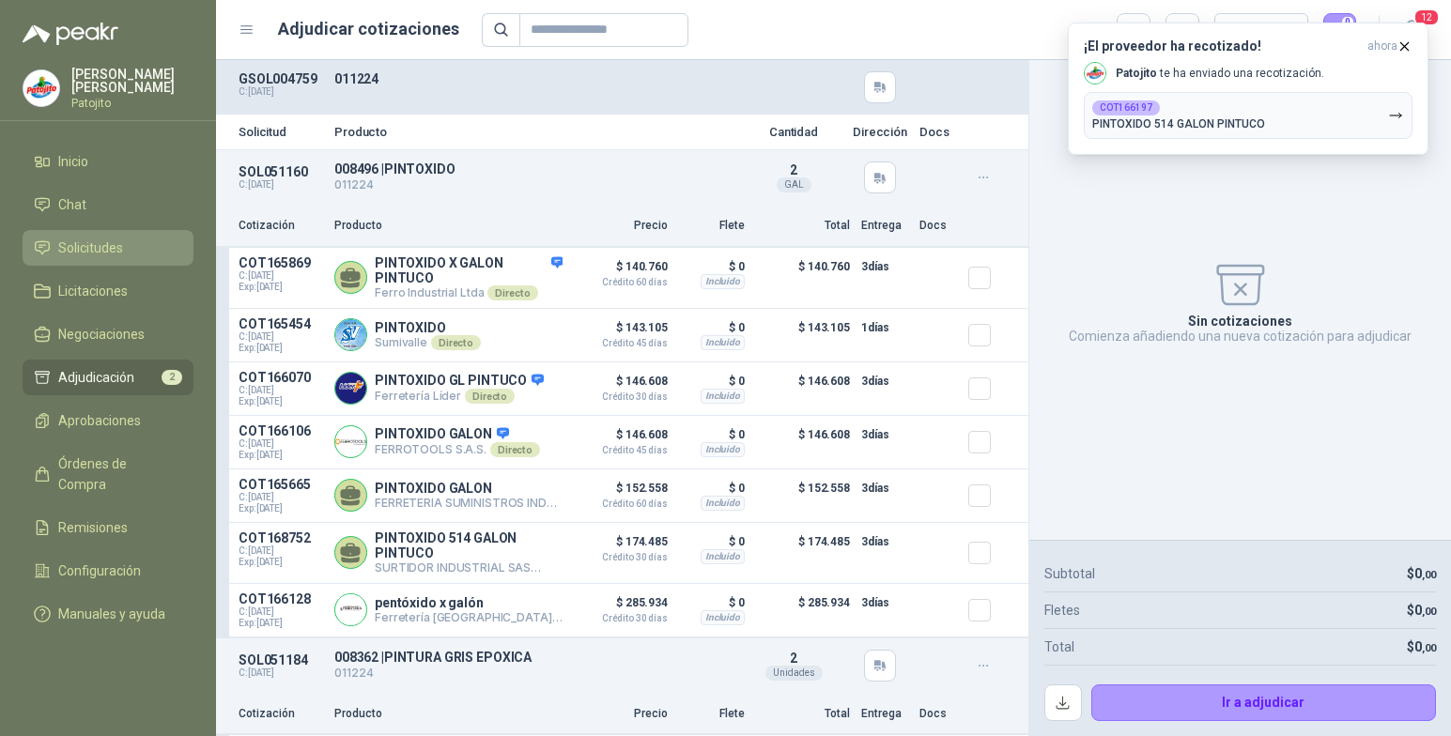
click at [117, 247] on span "Solicitudes" at bounding box center [90, 248] width 65 height 21
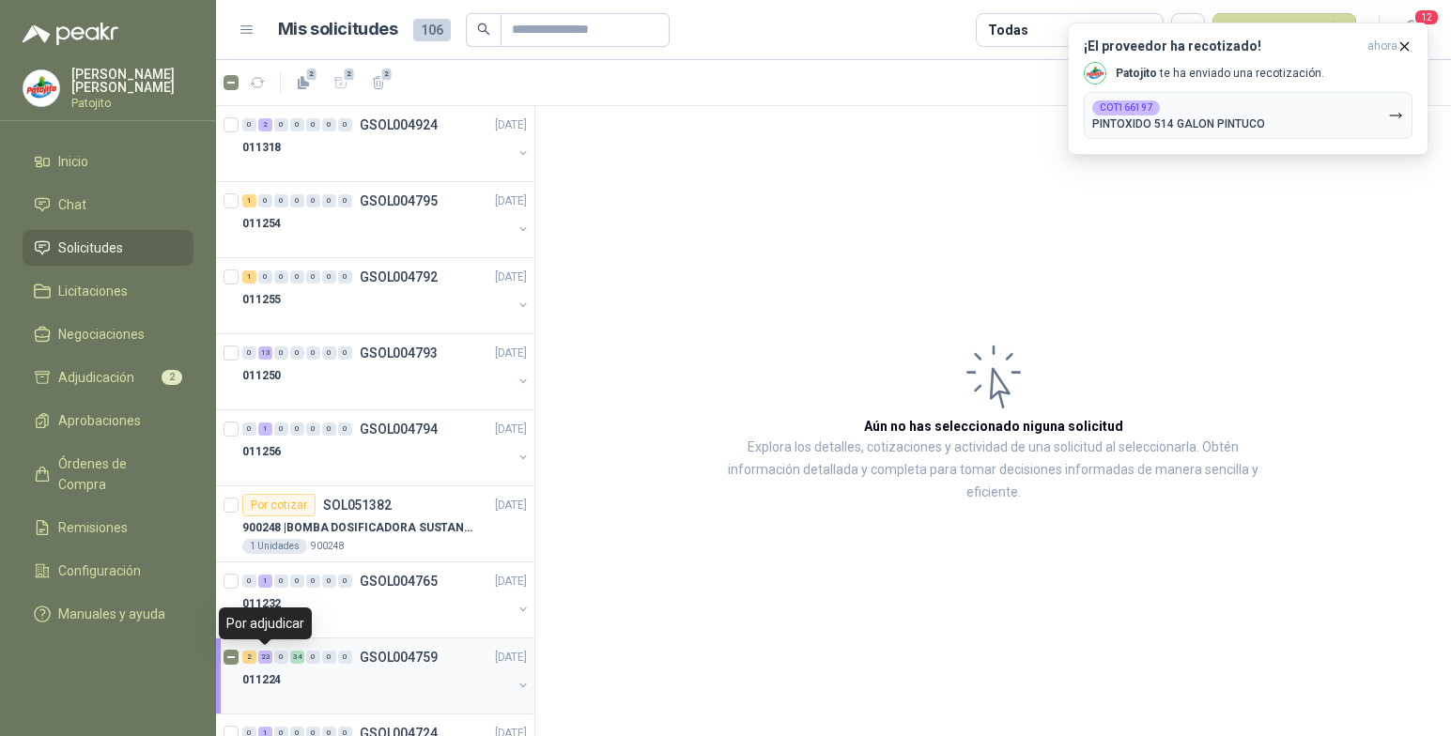
click at [270, 654] on div "23" at bounding box center [265, 657] width 14 height 13
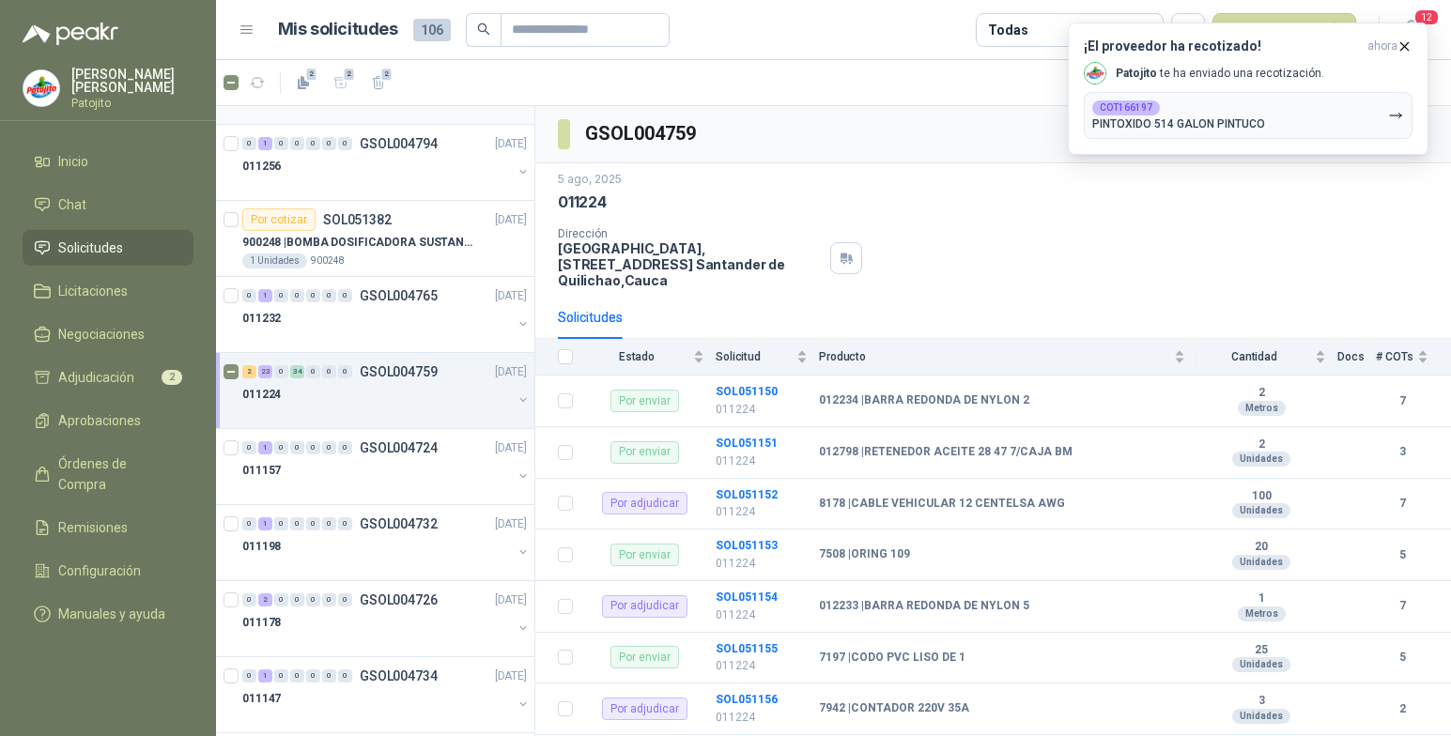
scroll to position [282, 0]
click at [516, 406] on button "button" at bounding box center [523, 403] width 15 height 15
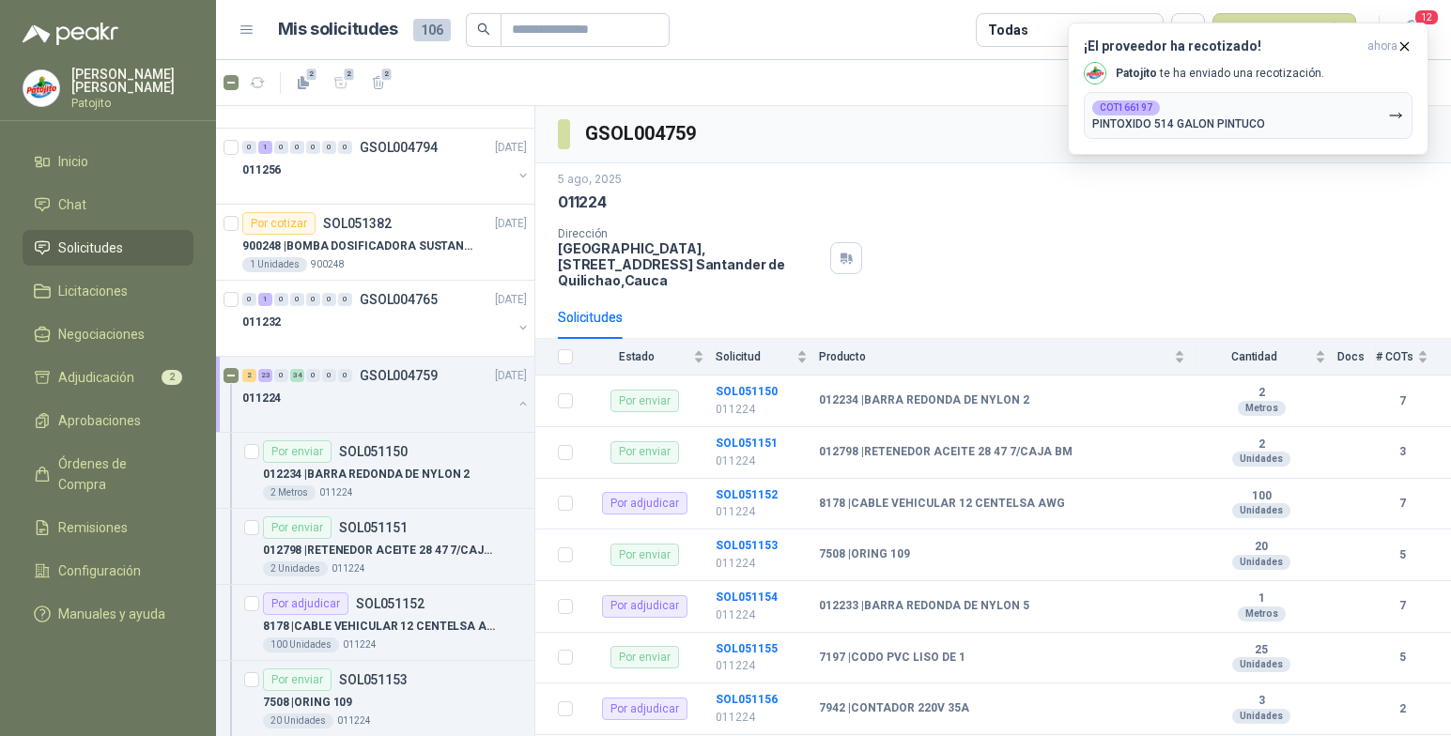
scroll to position [1, 0]
click at [1408, 46] on icon "button" at bounding box center [1405, 47] width 16 height 16
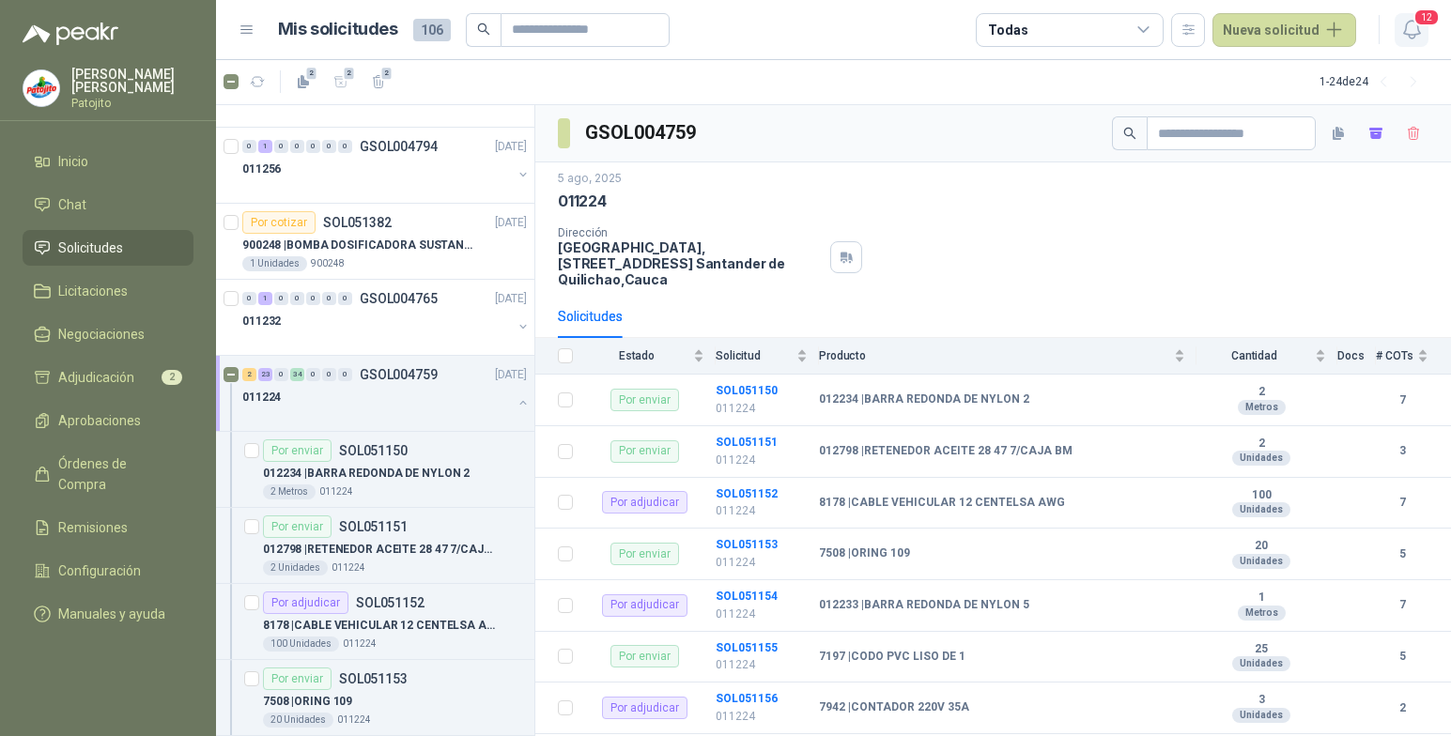
click at [1417, 25] on span "12" at bounding box center [1427, 17] width 26 height 18
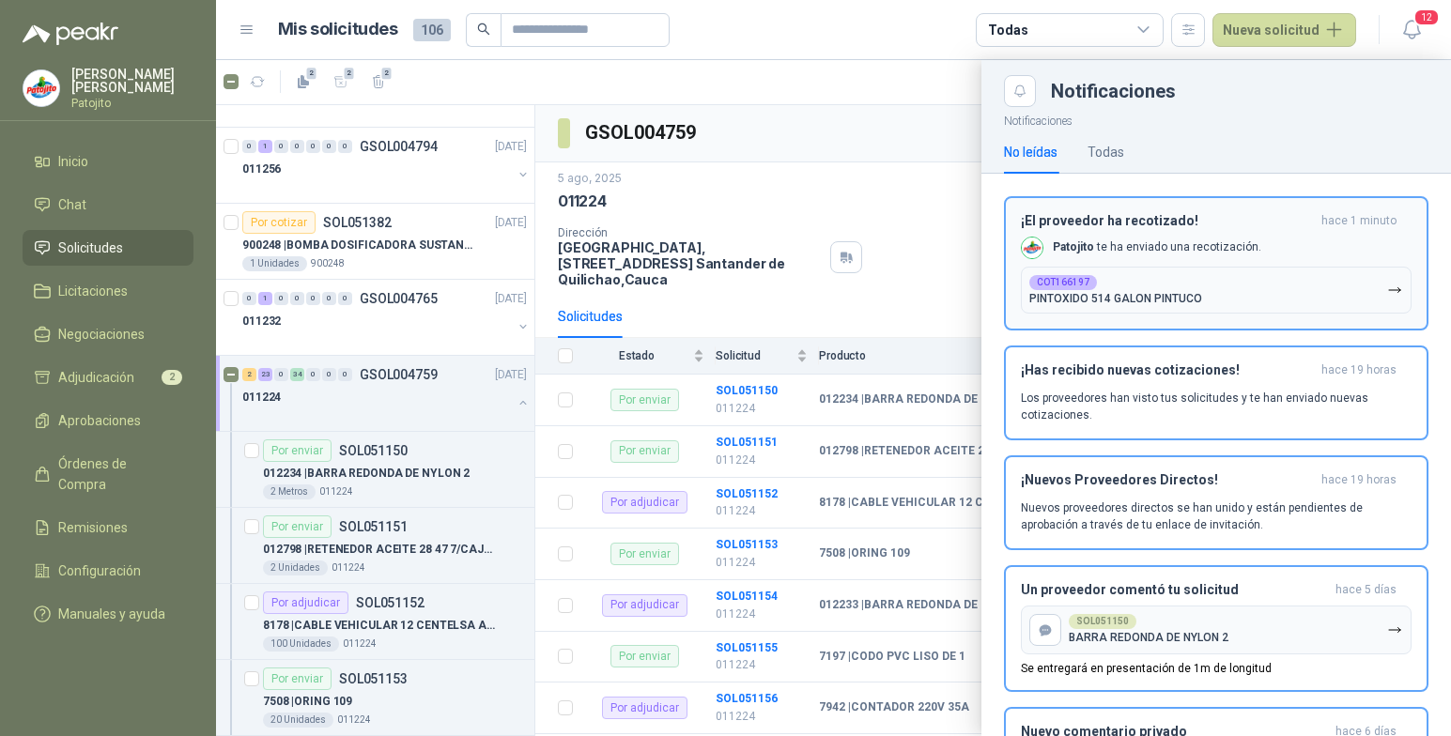
click at [1138, 293] on p "PINTOXIDO 514 GALON PINTUCO" at bounding box center [1115, 298] width 173 height 13
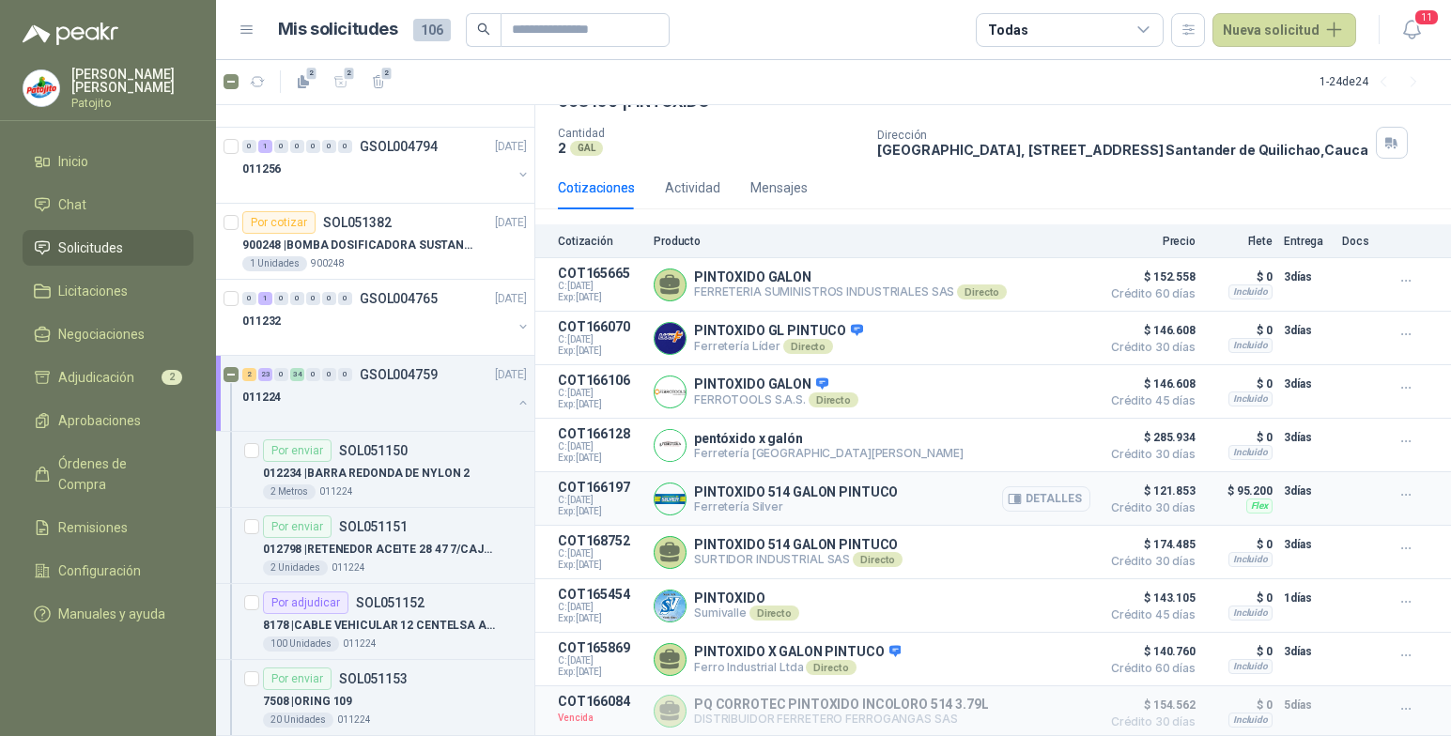
scroll to position [122, 0]
click at [147, 378] on li "Adjudicación 2" at bounding box center [108, 377] width 148 height 21
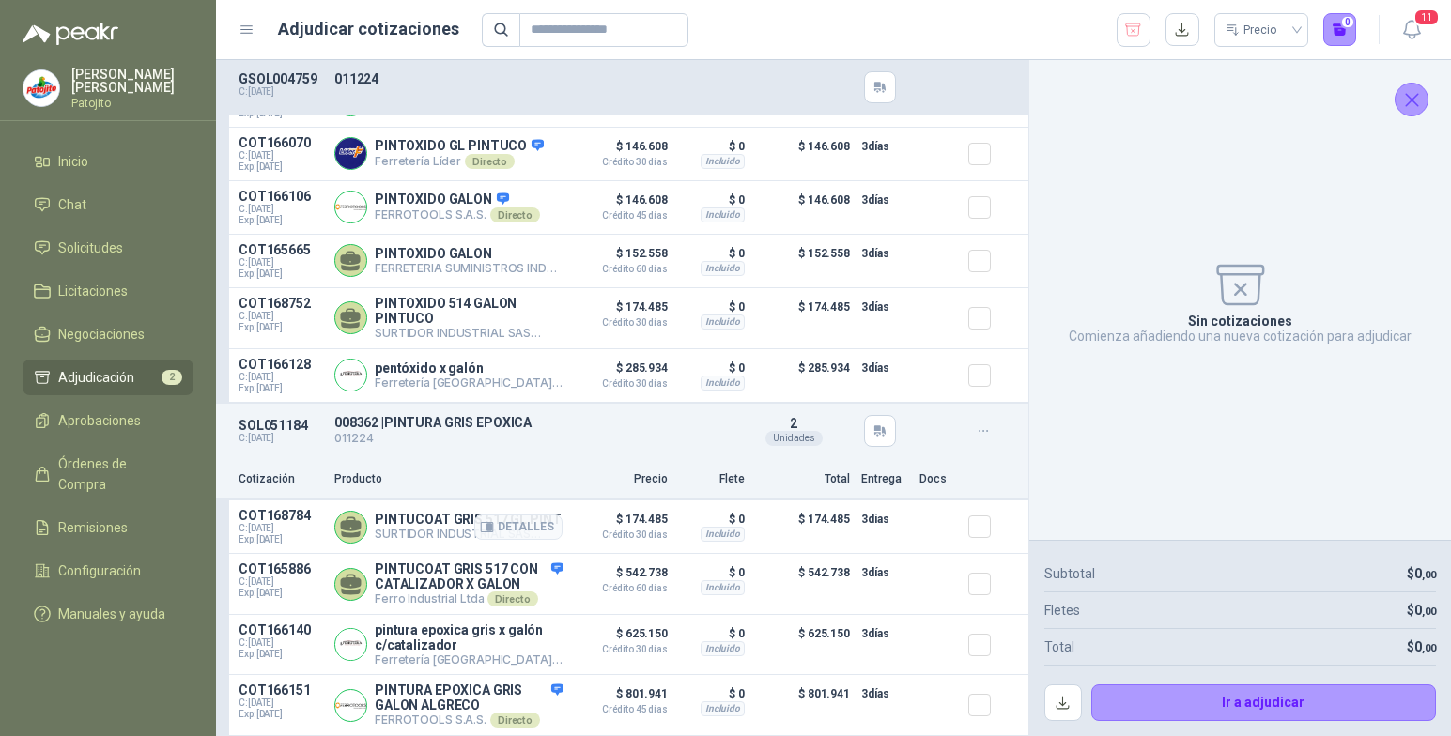
scroll to position [338, 0]
click at [1414, 33] on icon "button" at bounding box center [1411, 29] width 23 height 23
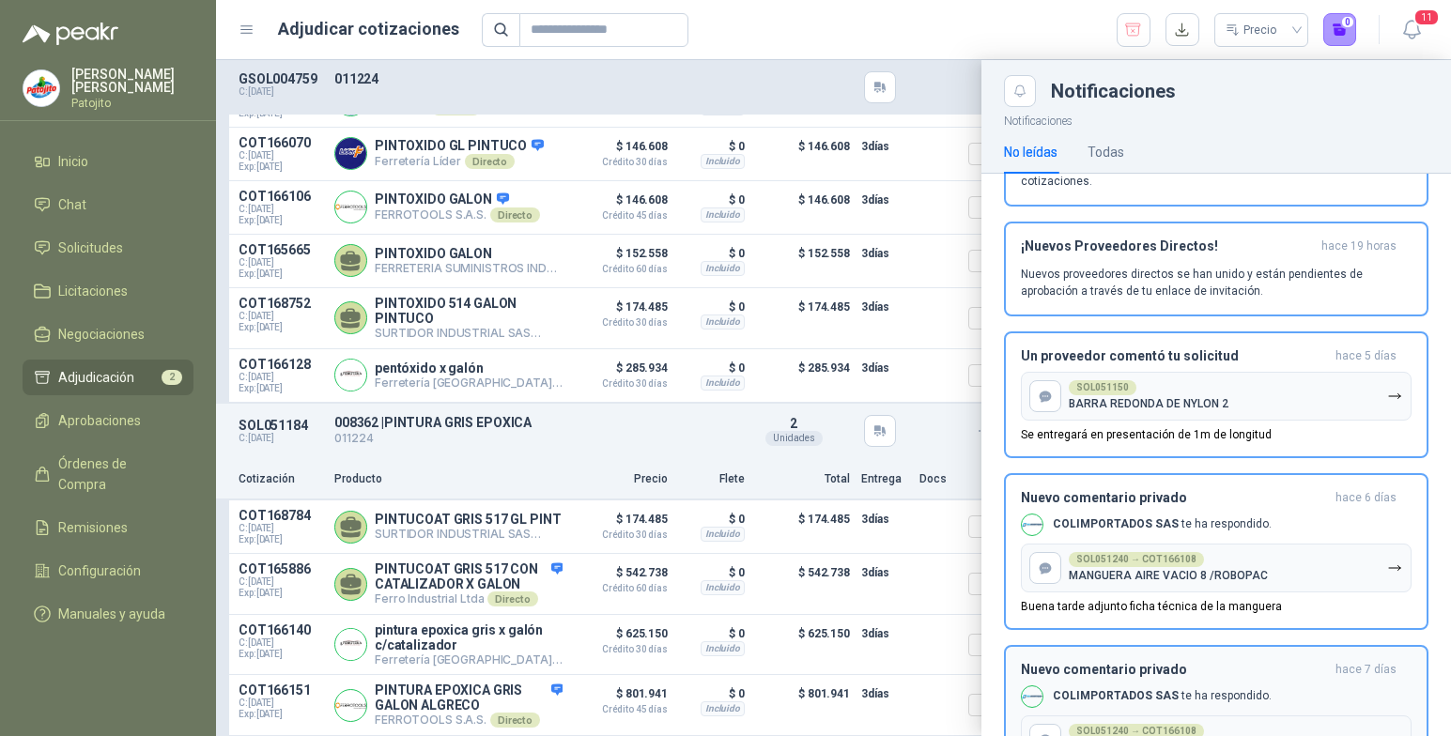
scroll to position [0, 0]
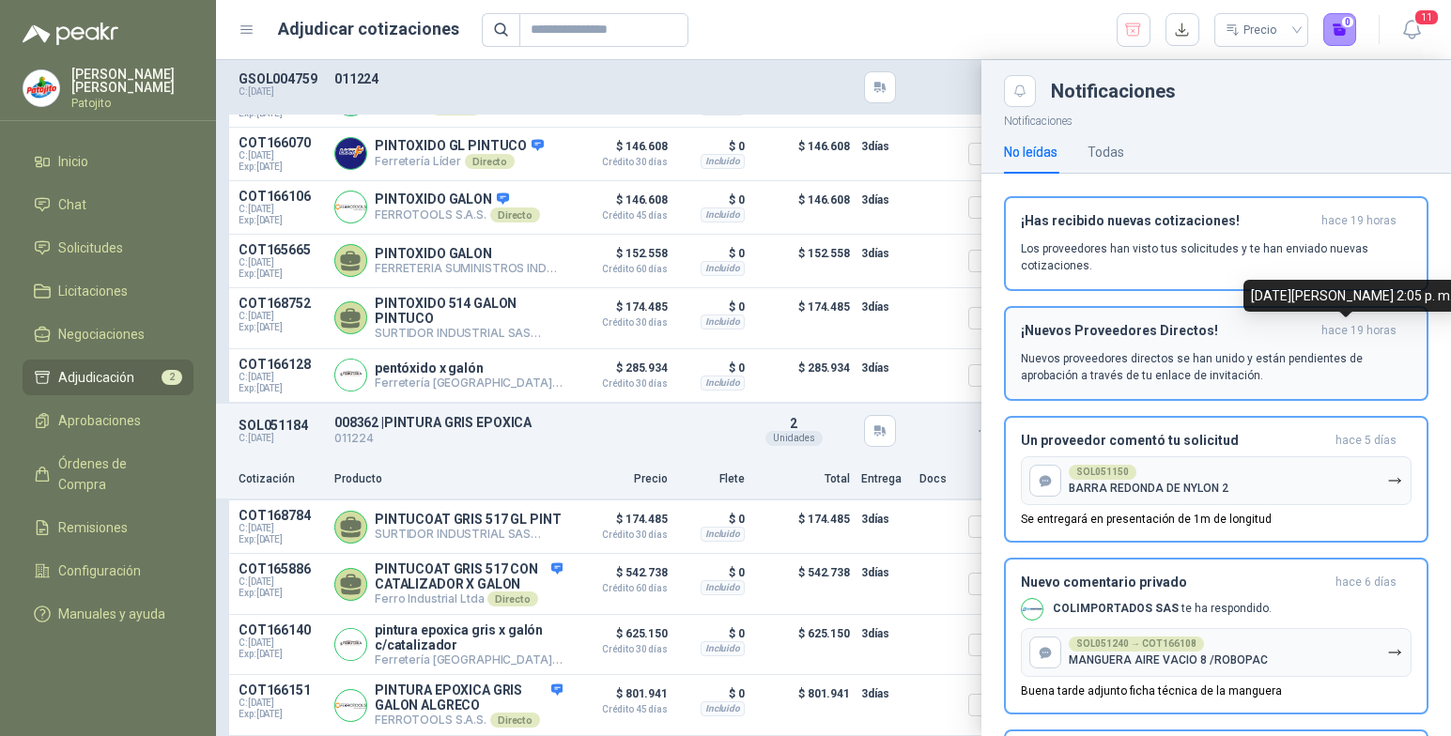
click at [1349, 329] on span "hace 19 horas" at bounding box center [1359, 331] width 75 height 16
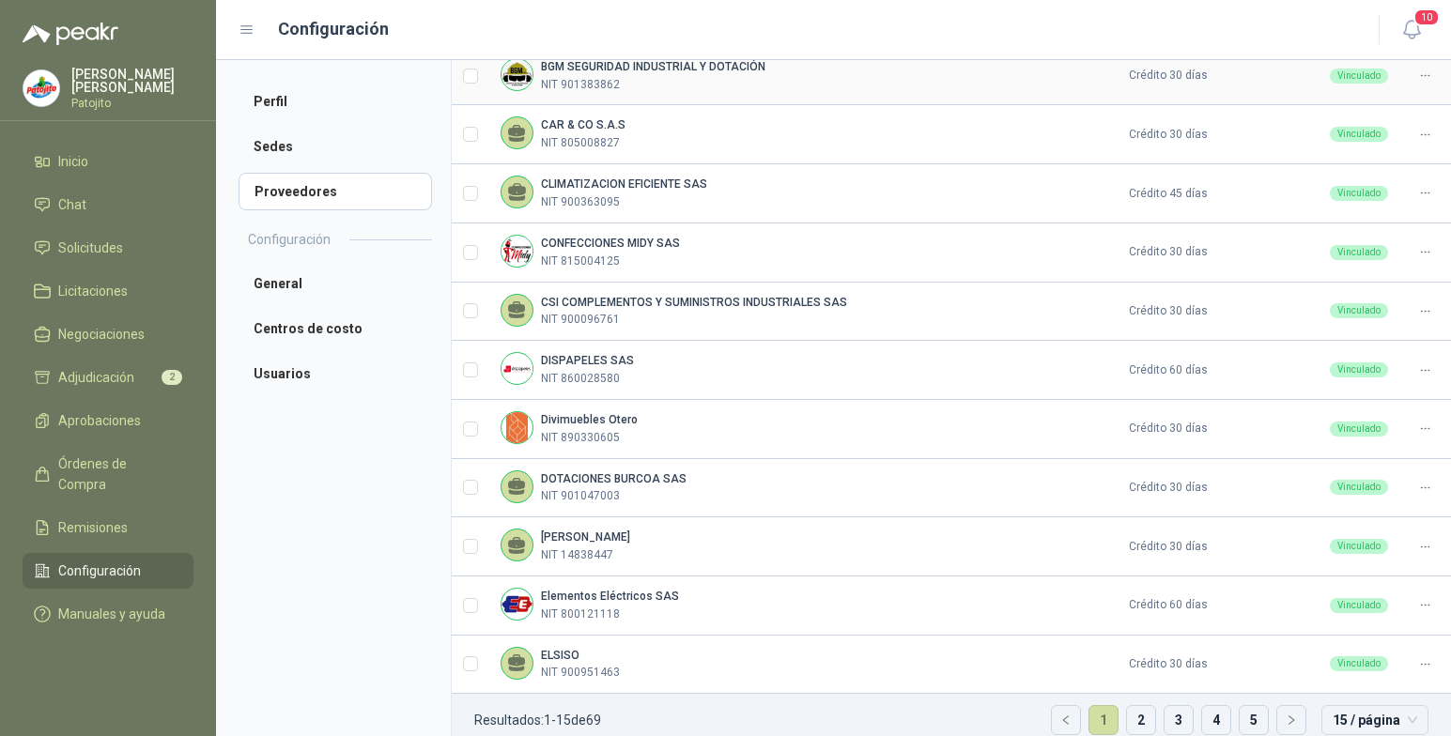
scroll to position [495, 0]
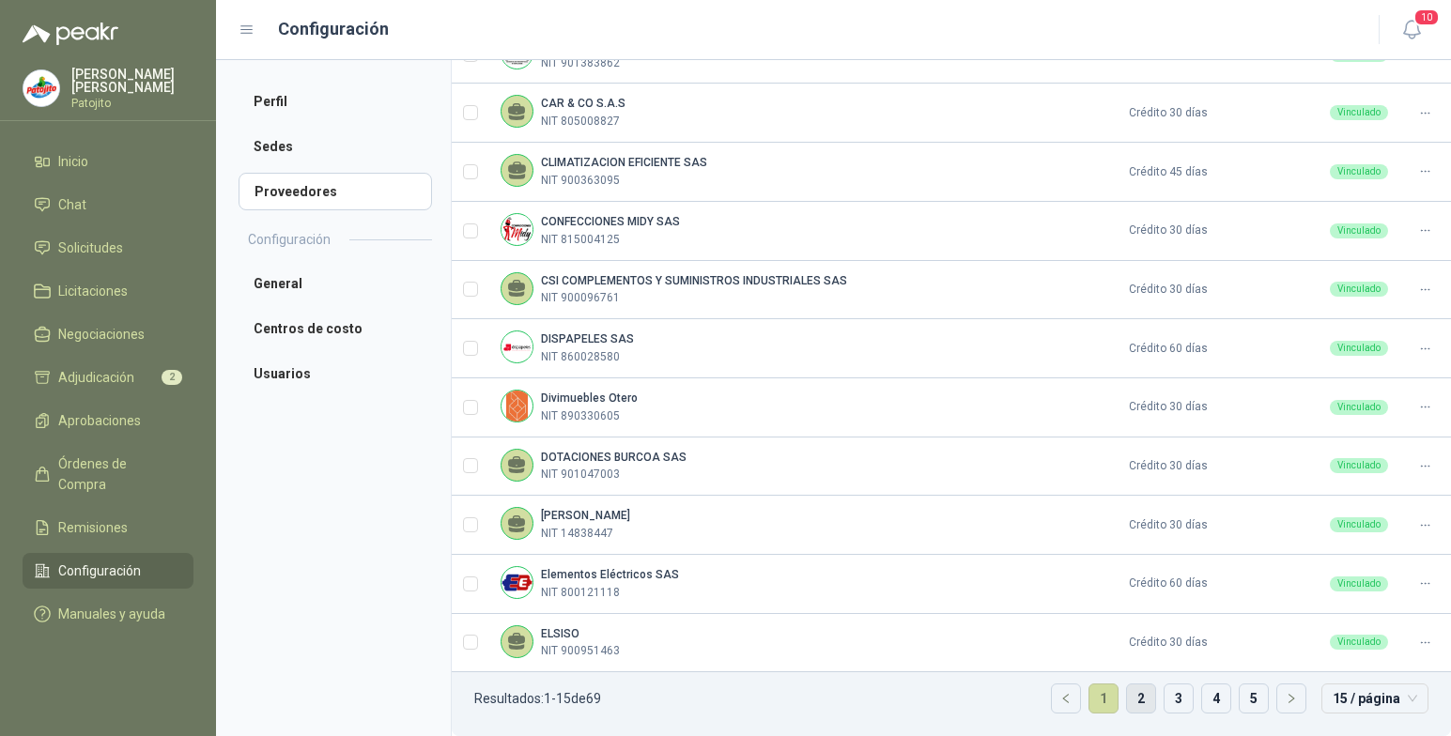
click at [1131, 691] on link "2" at bounding box center [1141, 699] width 28 height 28
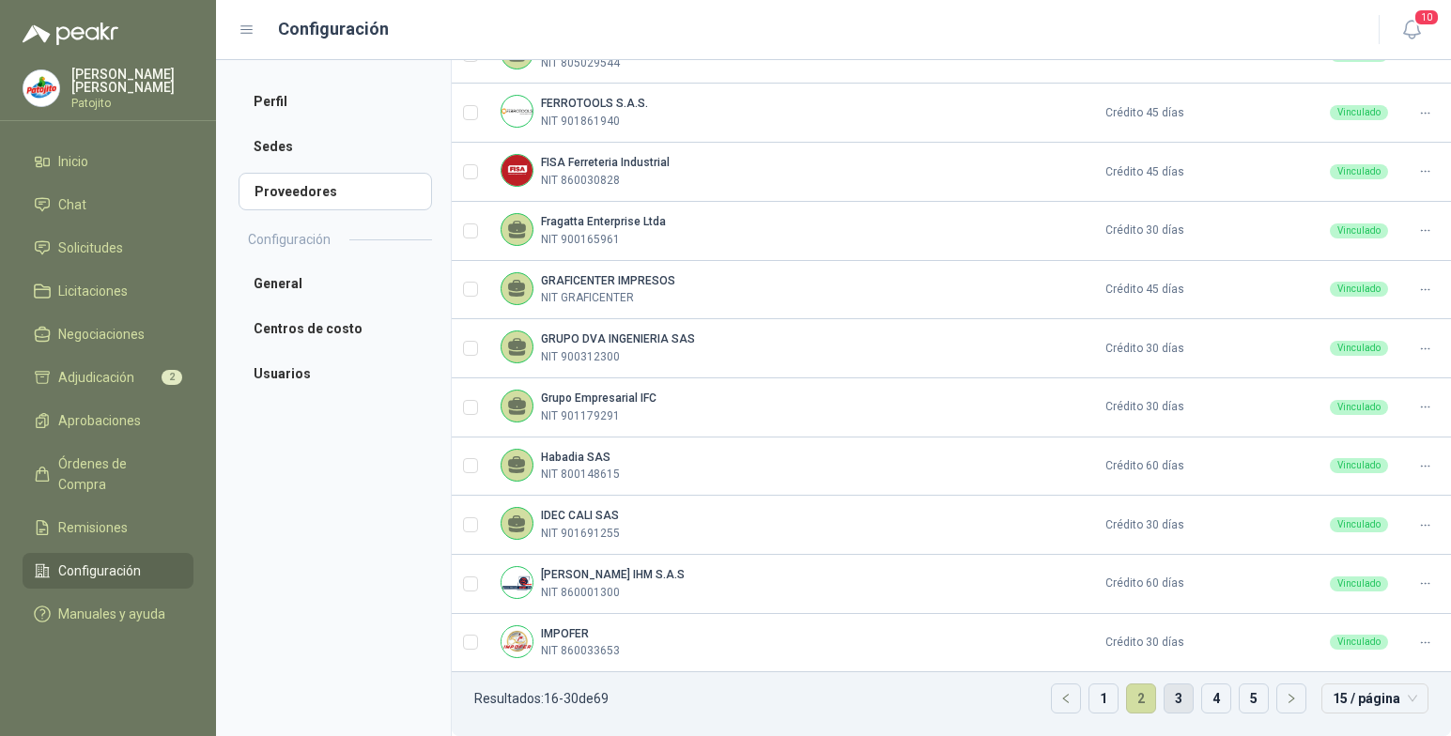
click at [1165, 705] on link "3" at bounding box center [1179, 699] width 28 height 28
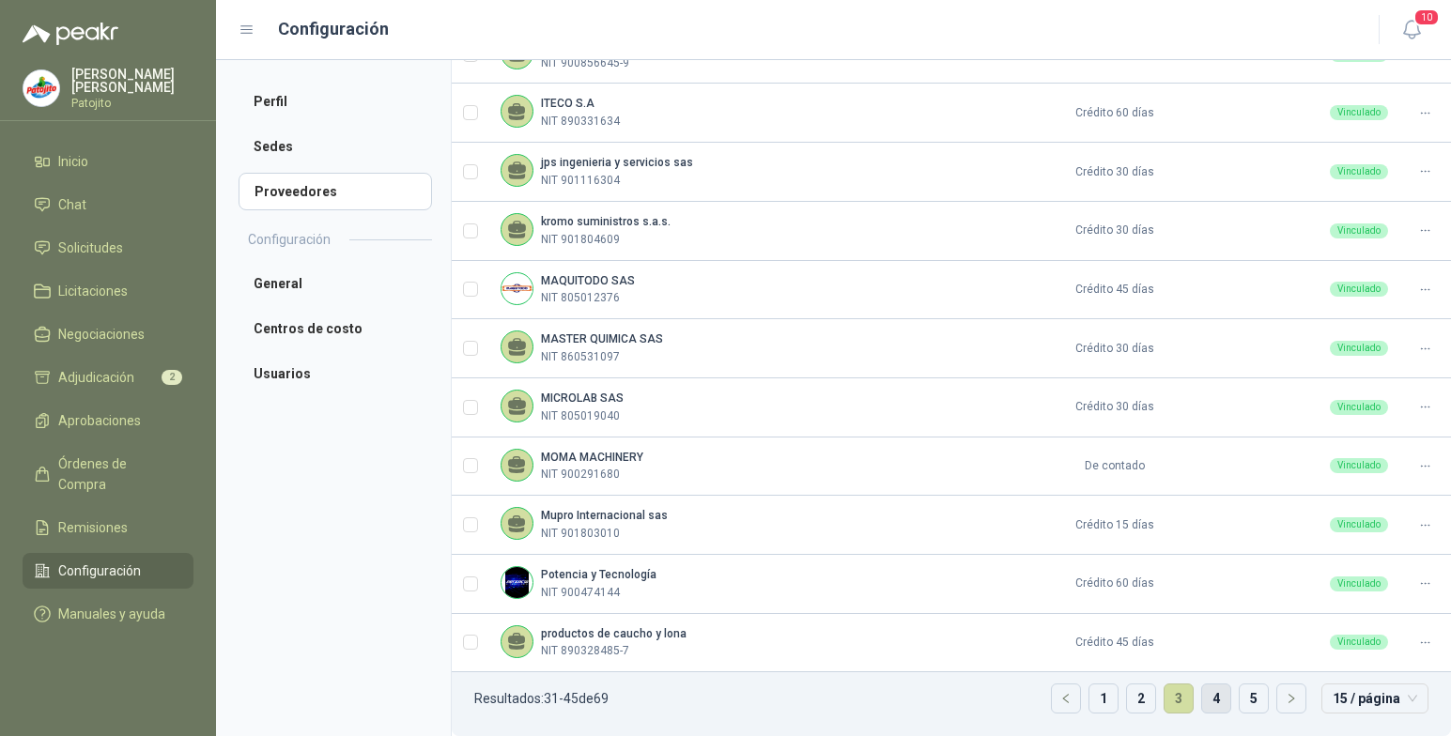
click at [1209, 704] on link "4" at bounding box center [1216, 699] width 28 height 28
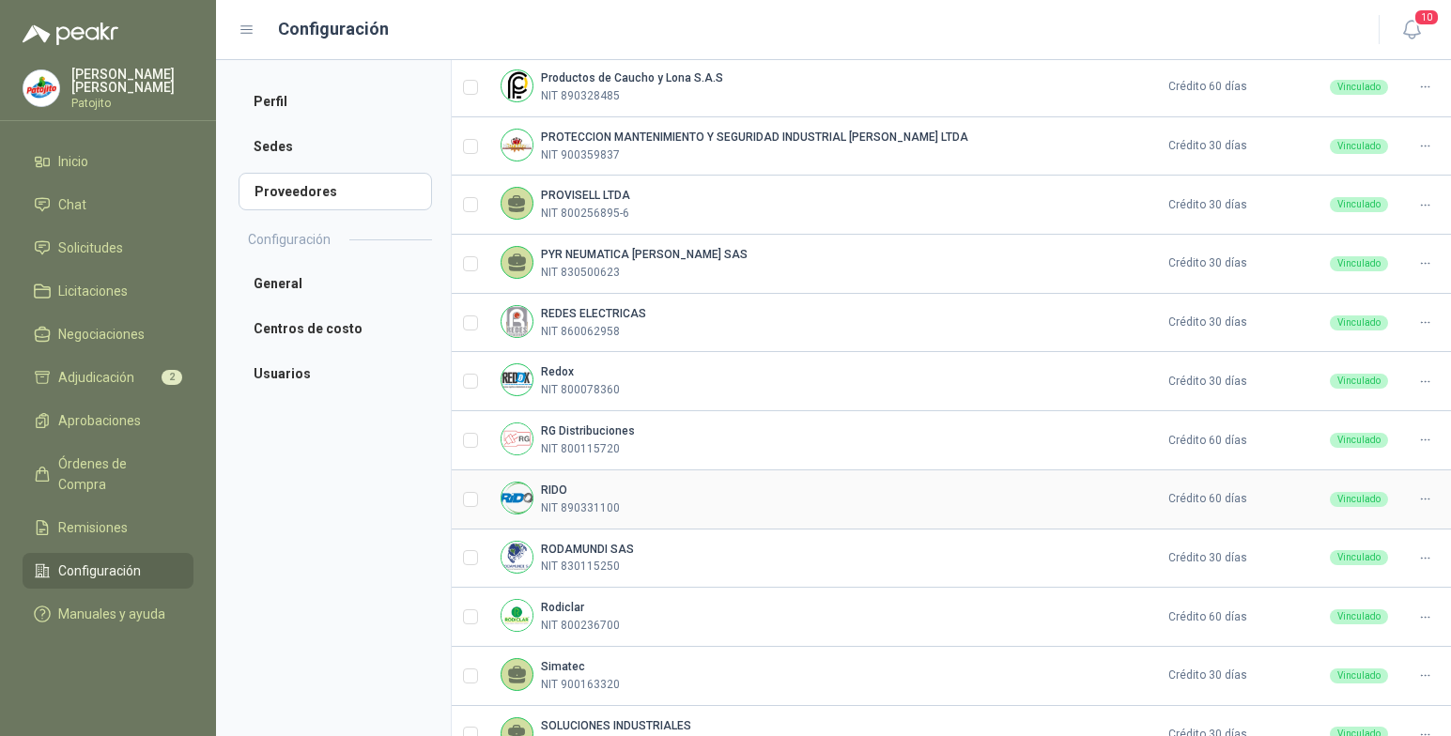
scroll to position [0, 0]
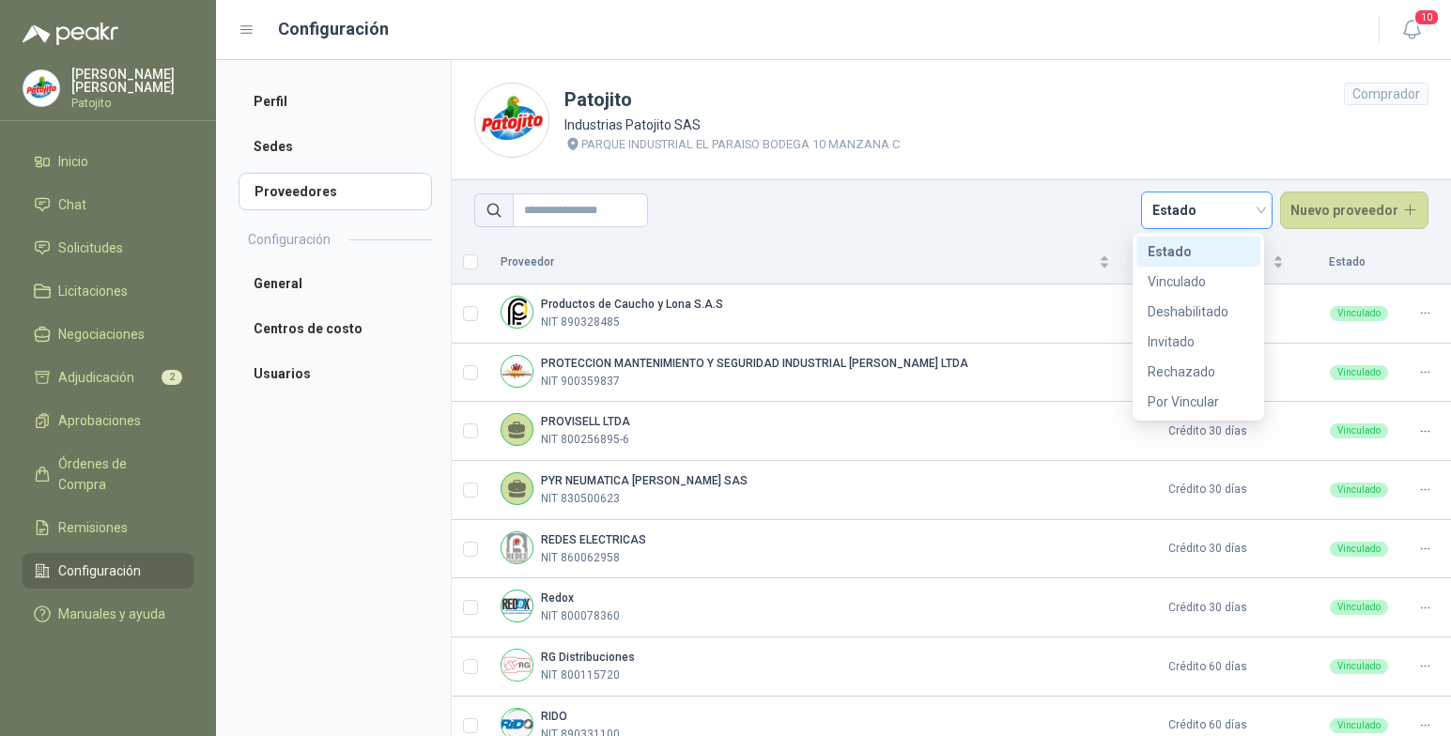
click at [1258, 208] on div "Estado" at bounding box center [1206, 211] width 131 height 38
click at [924, 533] on div "REDES ELECTRICAS NIT 860062958" at bounding box center [806, 550] width 610 height 36
click at [1408, 23] on icon "button" at bounding box center [1411, 30] width 16 height 18
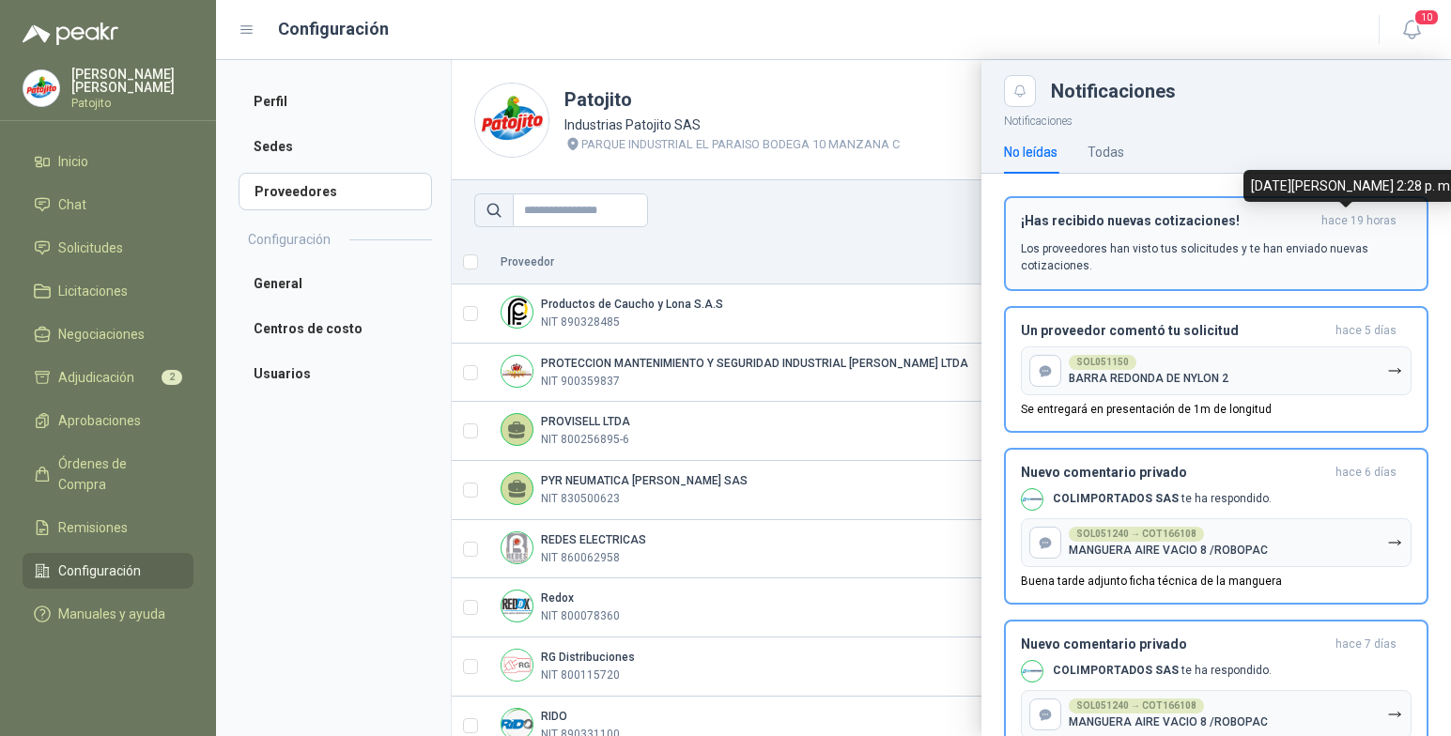
click at [1366, 226] on span "hace 19 horas" at bounding box center [1359, 221] width 75 height 16
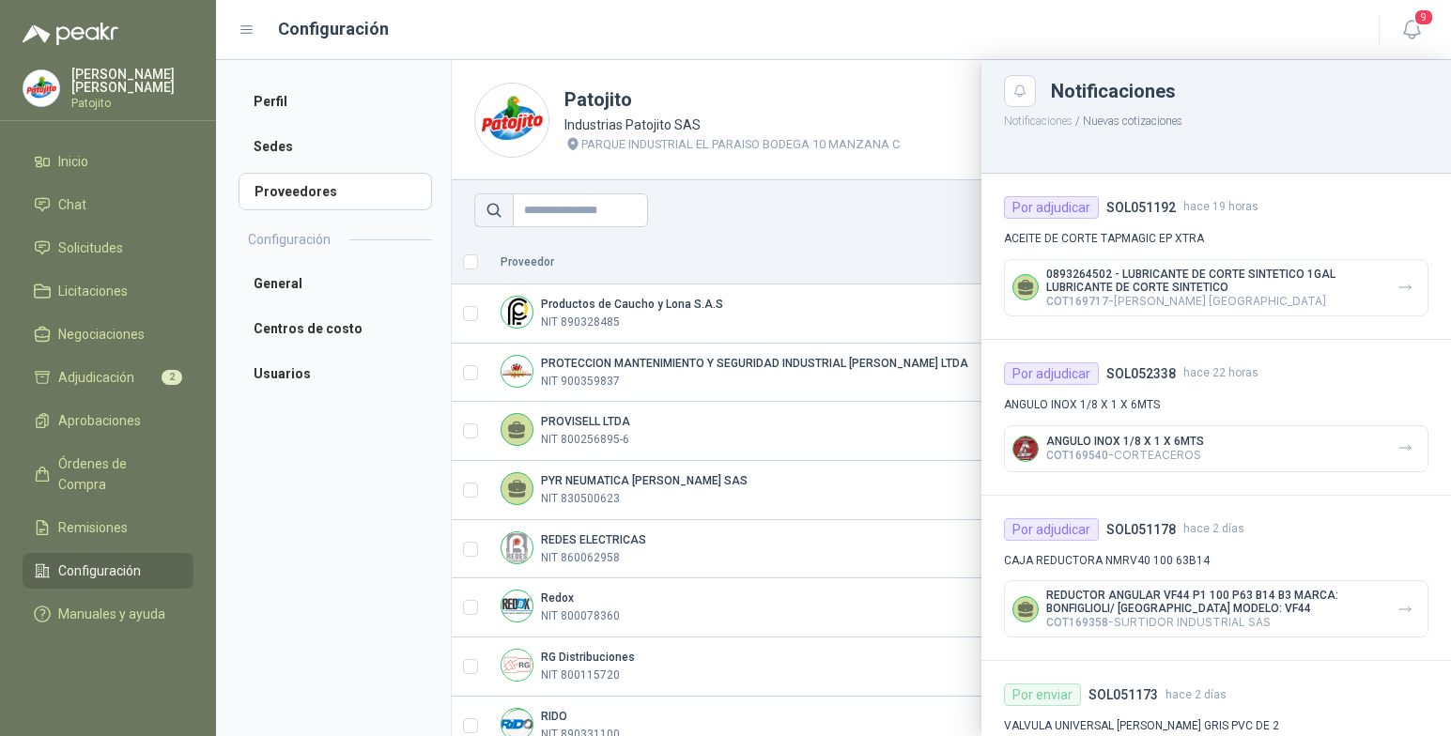
click at [1174, 40] on div "Configuración" at bounding box center [798, 29] width 1118 height 26
click at [954, 107] on div at bounding box center [833, 398] width 1235 height 676
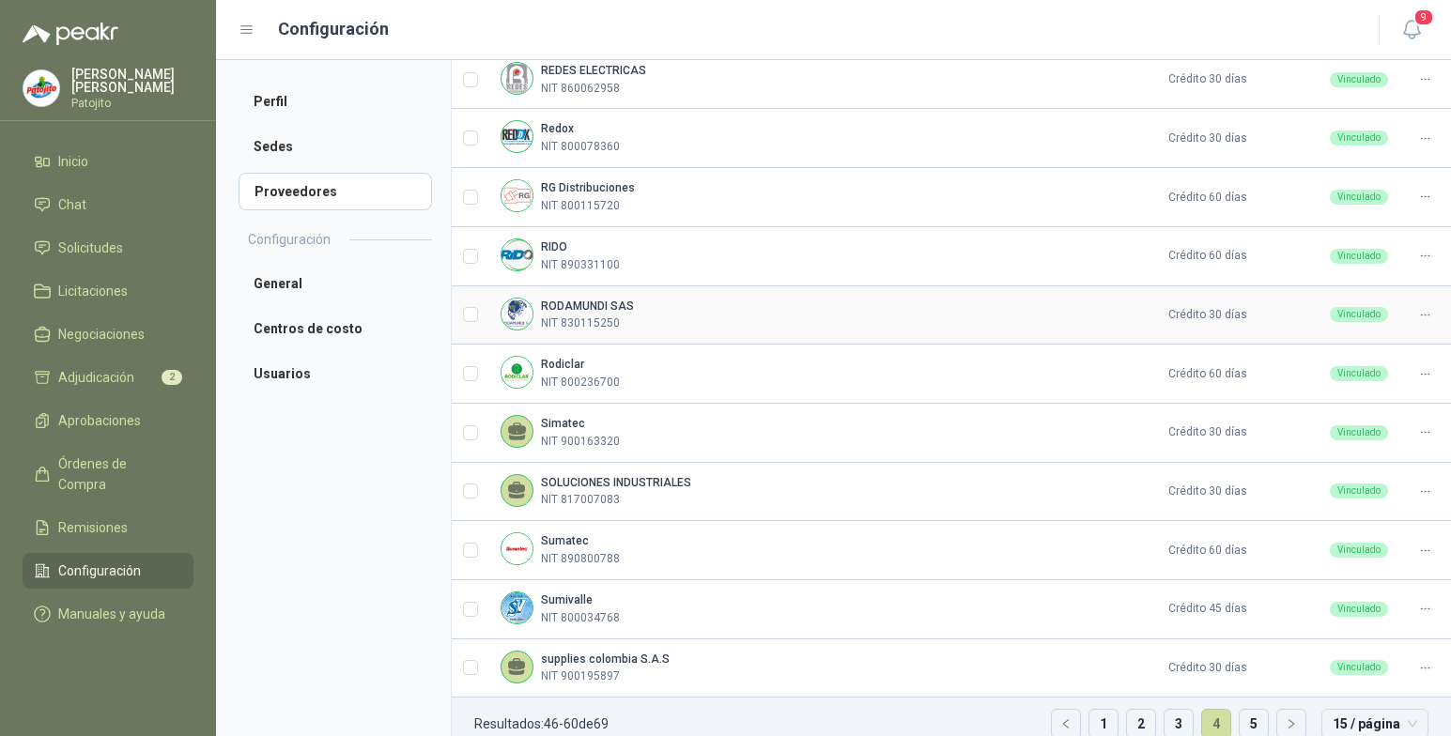
scroll to position [495, 0]
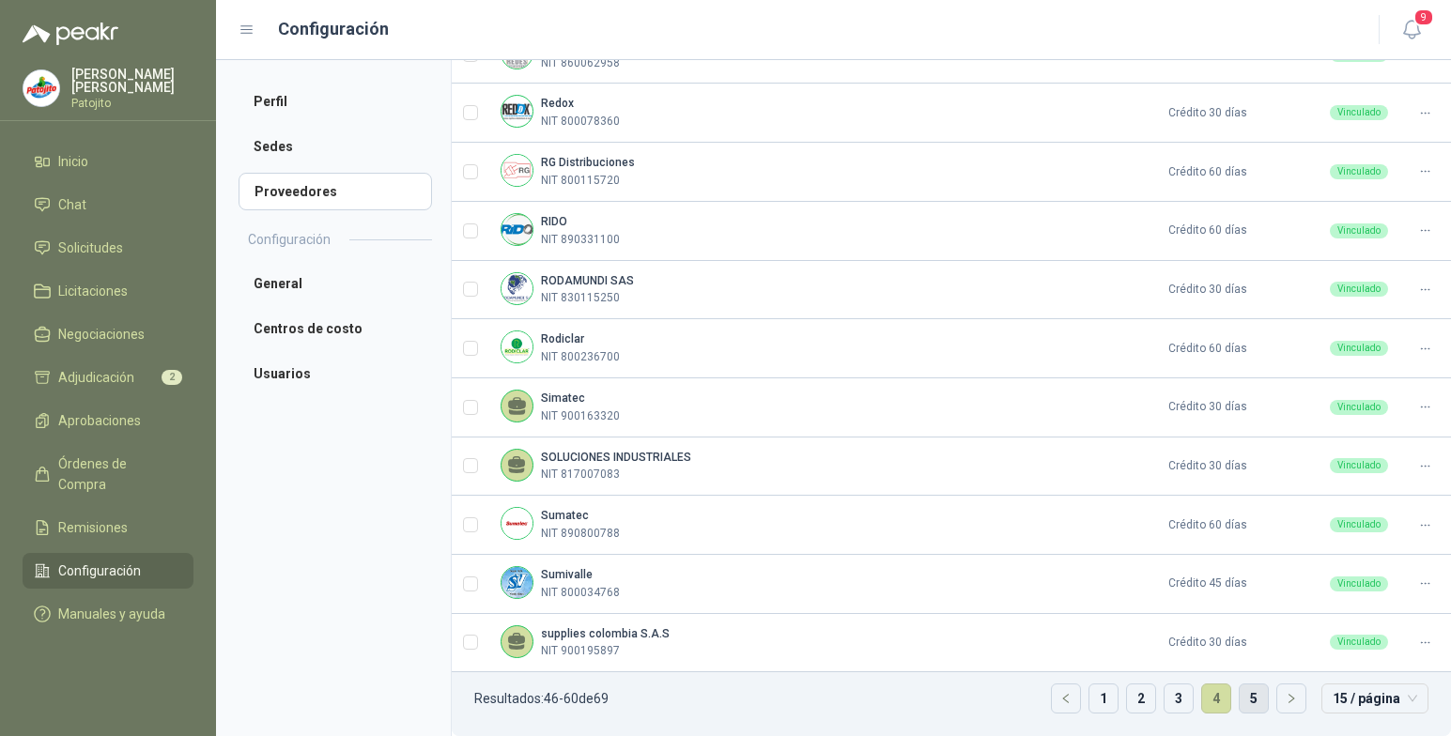
click at [1240, 698] on link "5" at bounding box center [1254, 699] width 28 height 28
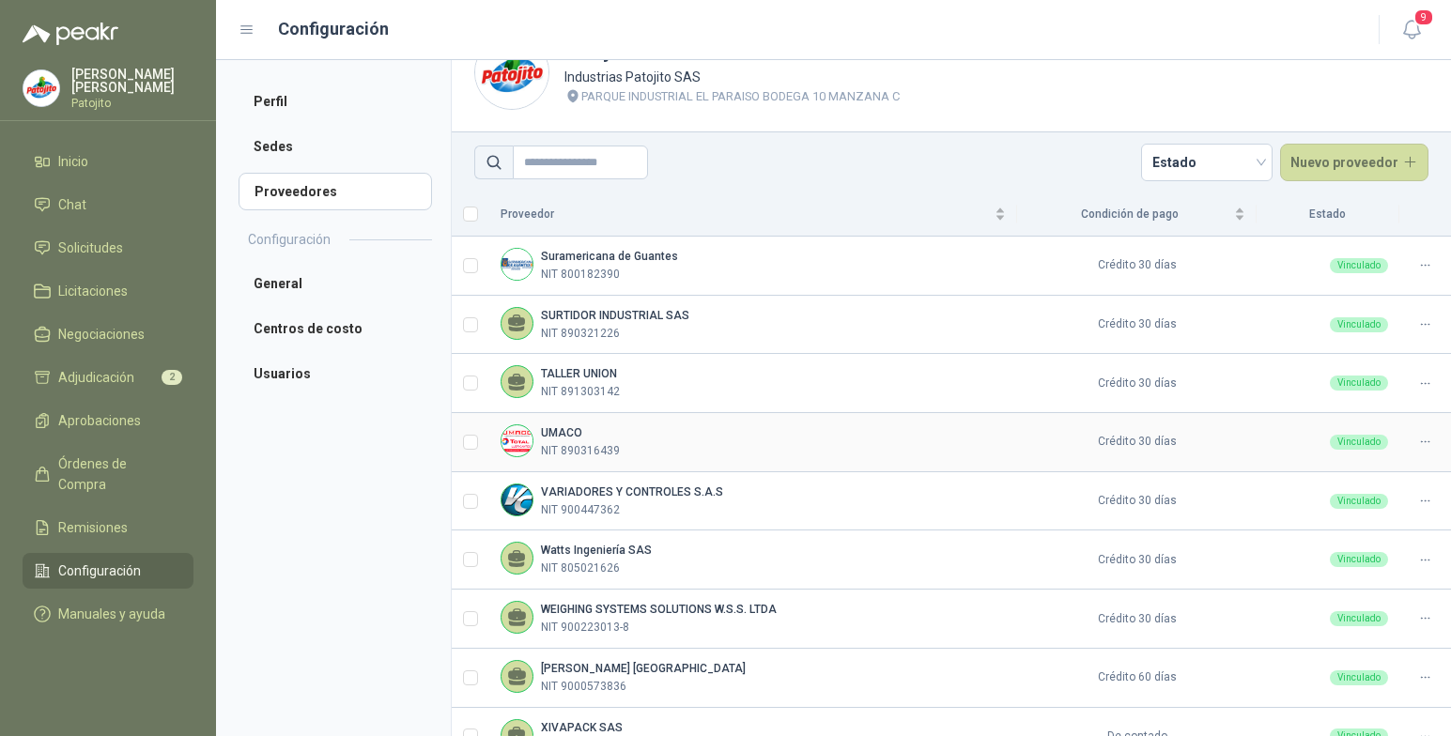
scroll to position [142, 0]
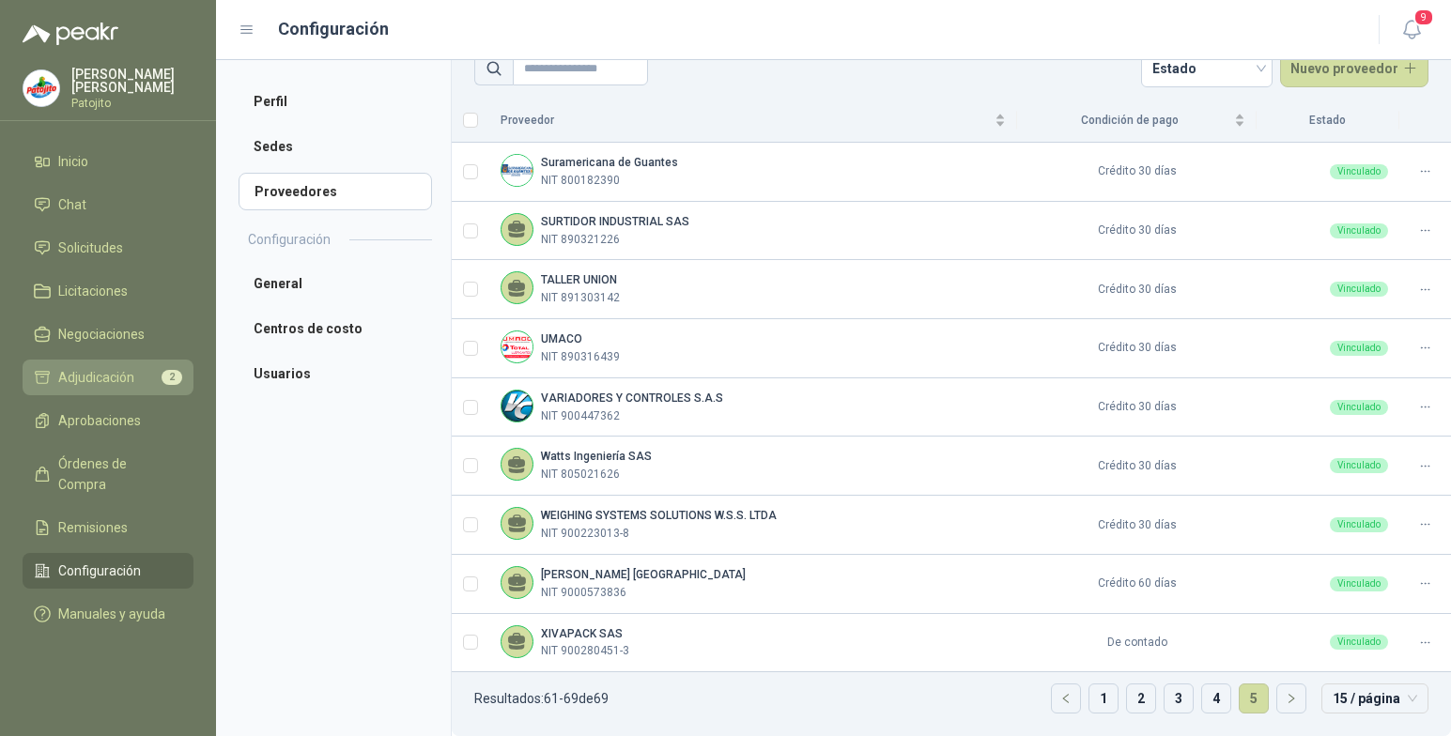
click at [118, 370] on span "Adjudicación" at bounding box center [96, 377] width 76 height 21
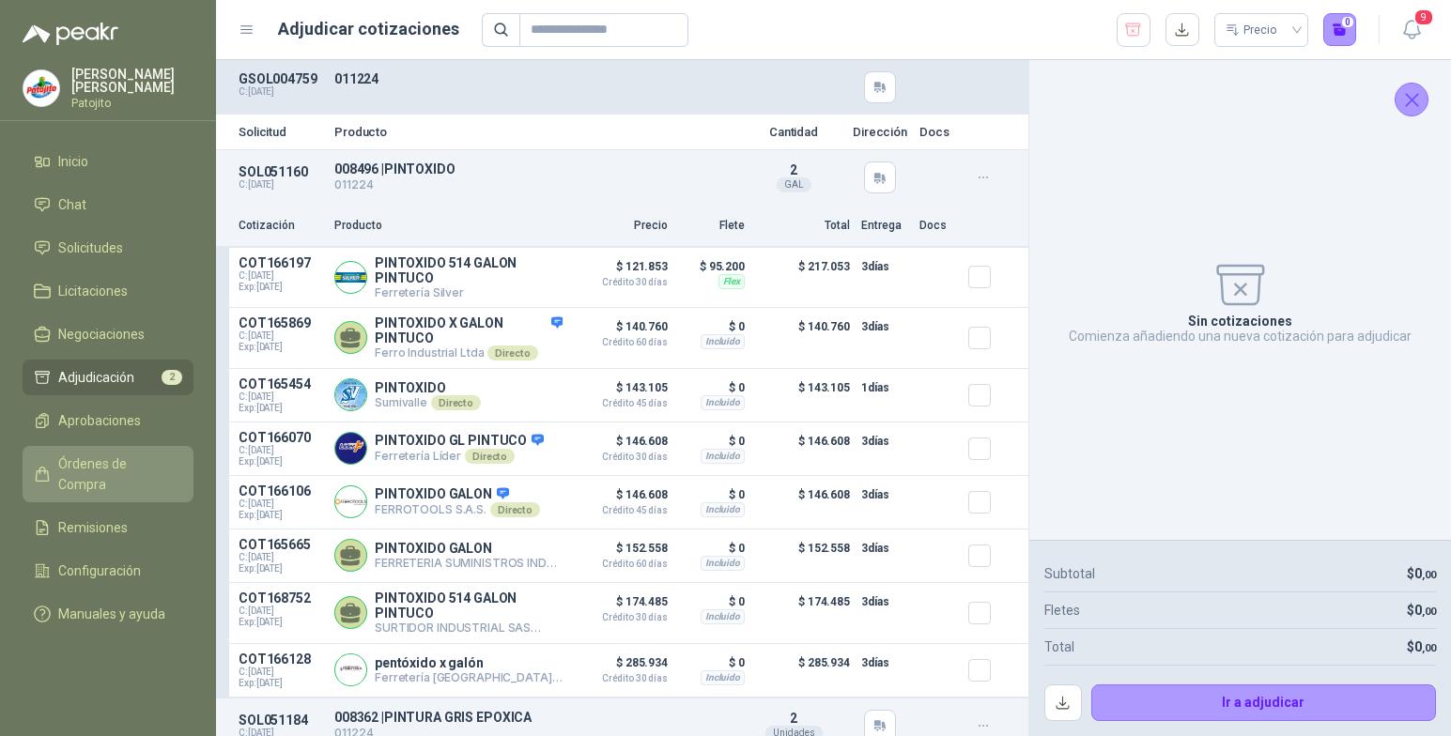
drag, startPoint x: 146, startPoint y: 462, endPoint x: 150, endPoint y: 454, distance: 9.7
click at [146, 462] on span "Órdenes de Compra" at bounding box center [116, 474] width 117 height 41
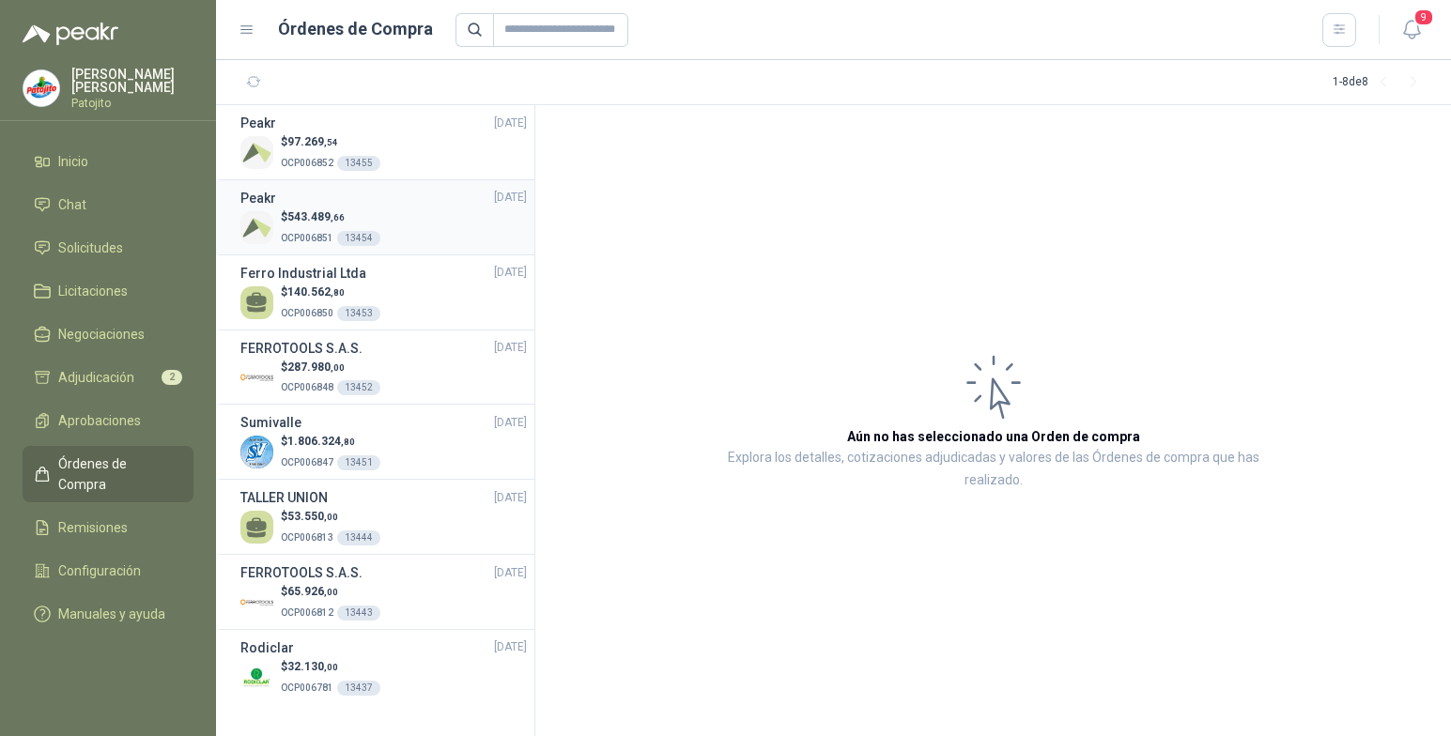
click at [429, 220] on div "$ 543.489 ,66 OCP006851 13454" at bounding box center [383, 228] width 286 height 39
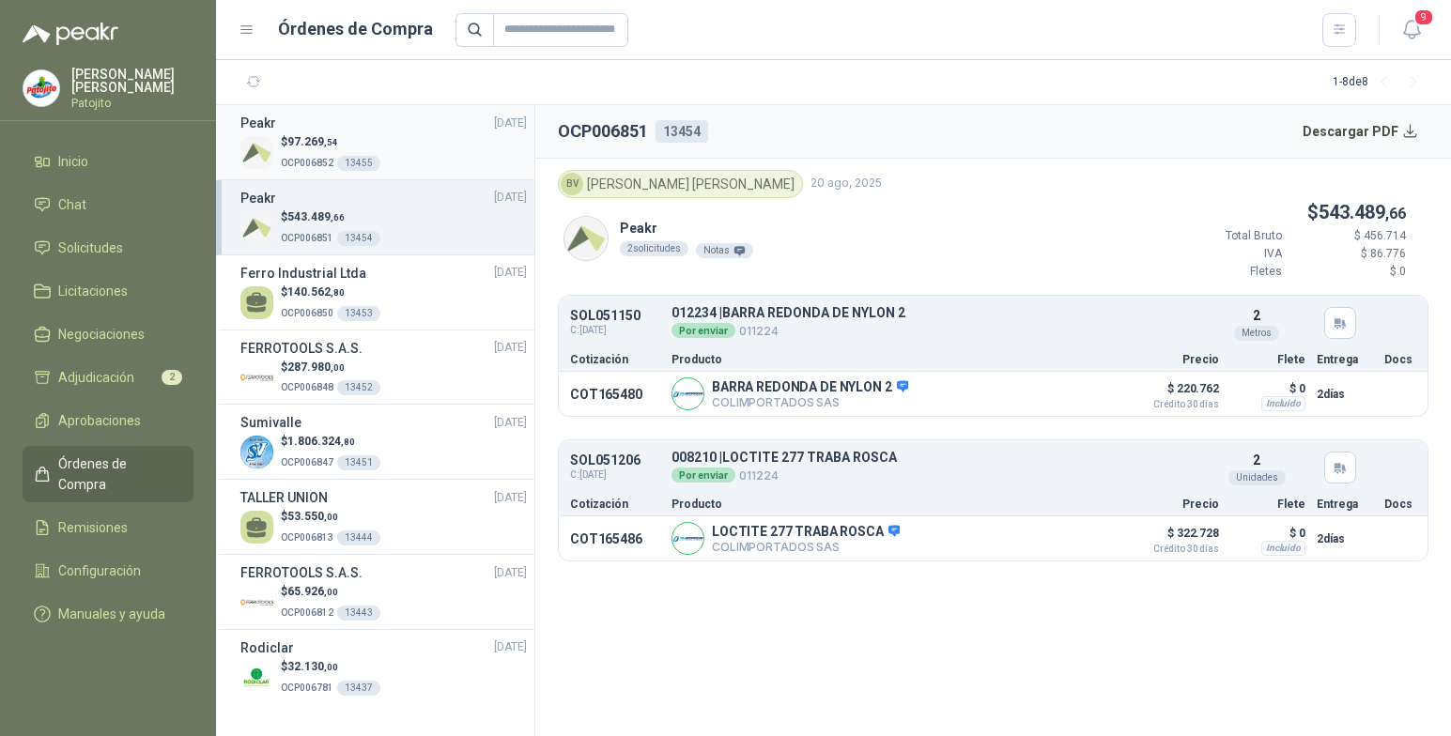
click at [404, 160] on div "$ 97.269 ,54 OCP006852 13455" at bounding box center [383, 152] width 286 height 39
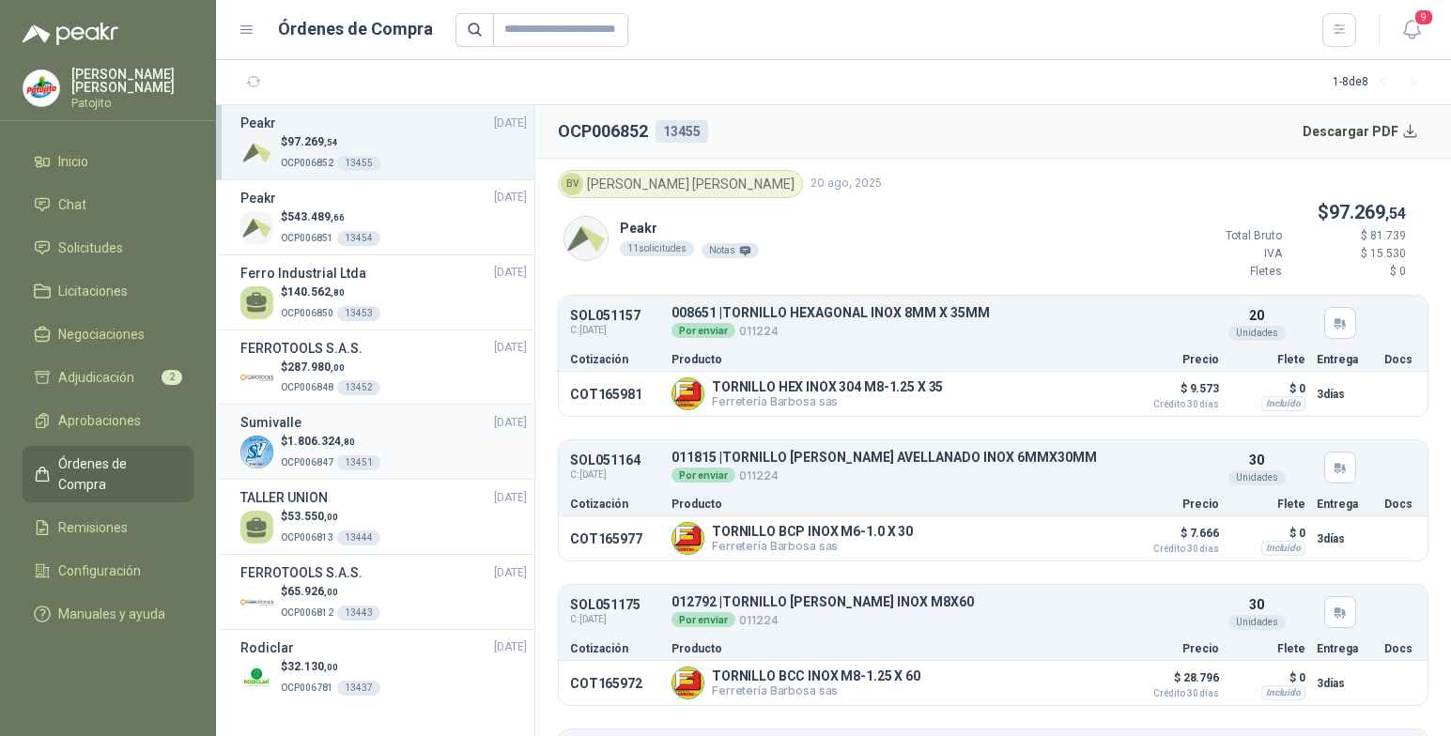
click at [394, 434] on div "$ 1.806.324 ,80 OCP006847 13451" at bounding box center [383, 452] width 286 height 39
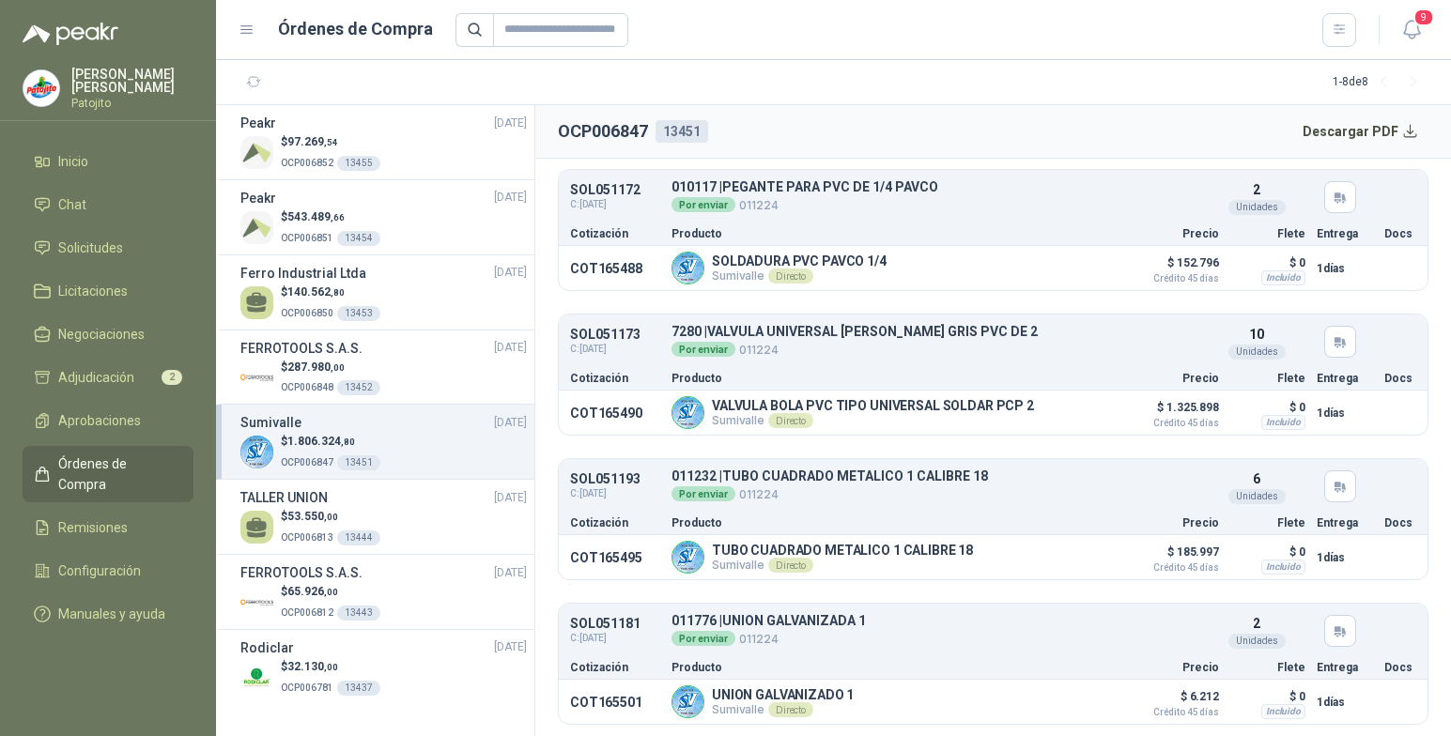
scroll to position [466, 0]
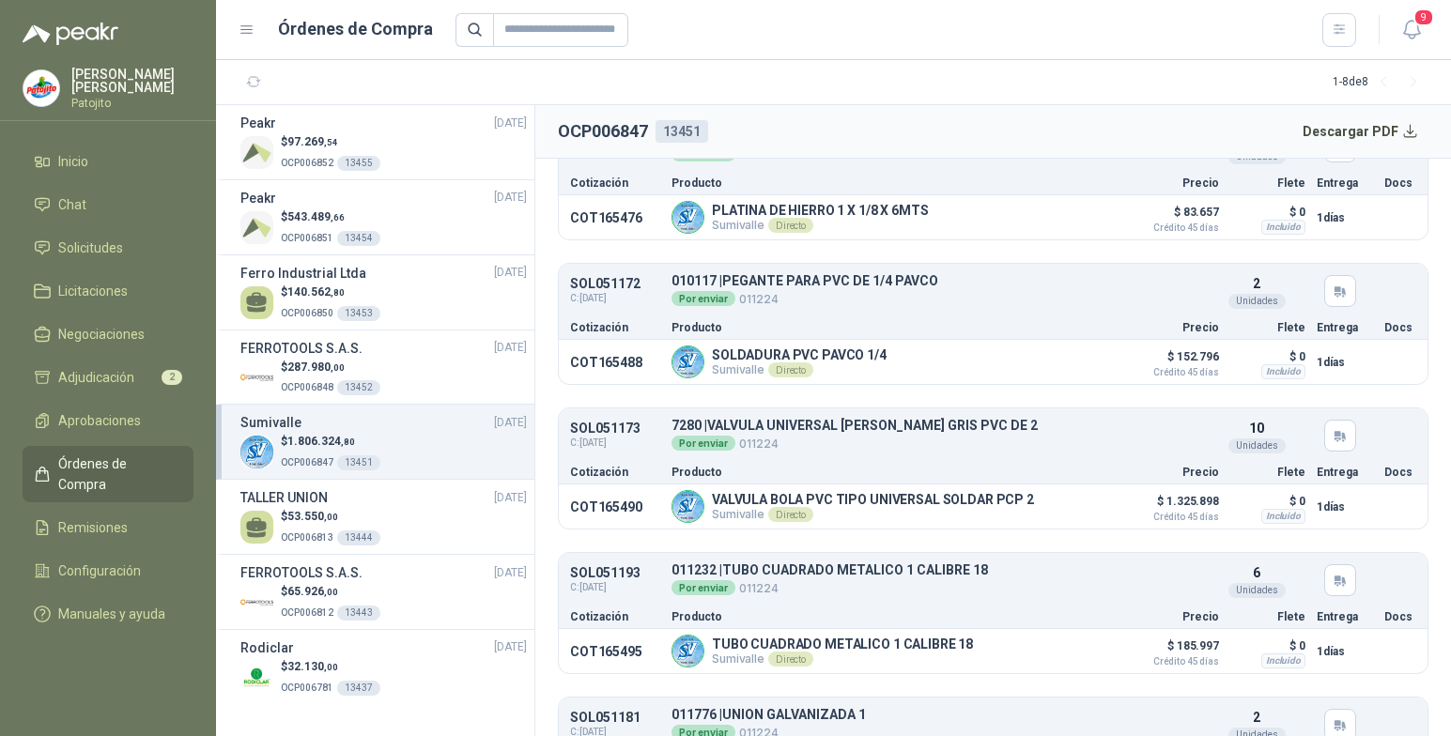
click at [202, 305] on ul "Inicio Chat Solicitudes Licitaciones Negociaciones Adjudicación 2 Aprobaciones …" at bounding box center [108, 392] width 216 height 496
click at [116, 408] on link "Aprobaciones" at bounding box center [108, 421] width 171 height 36
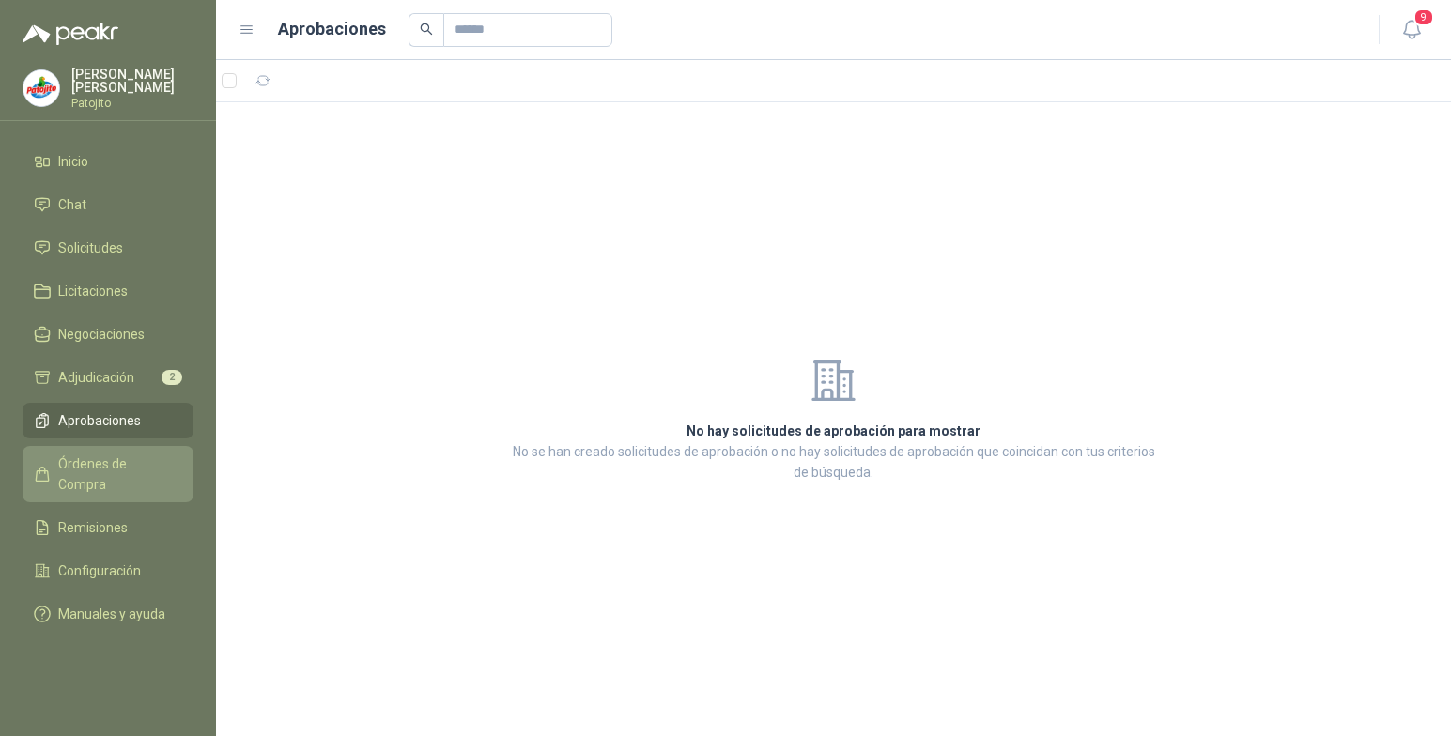
click at [129, 462] on span "Órdenes de Compra" at bounding box center [116, 474] width 117 height 41
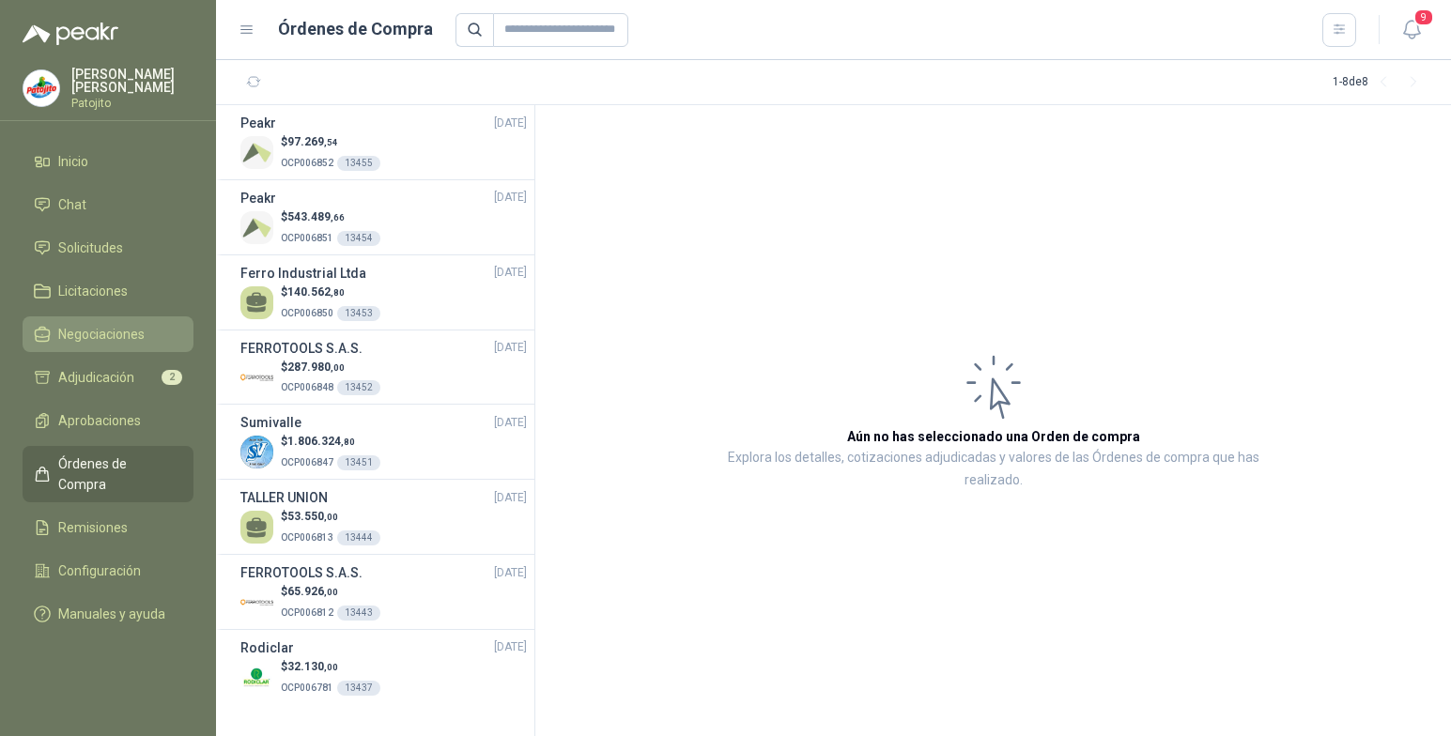
click at [101, 334] on span "Negociaciones" at bounding box center [101, 334] width 86 height 21
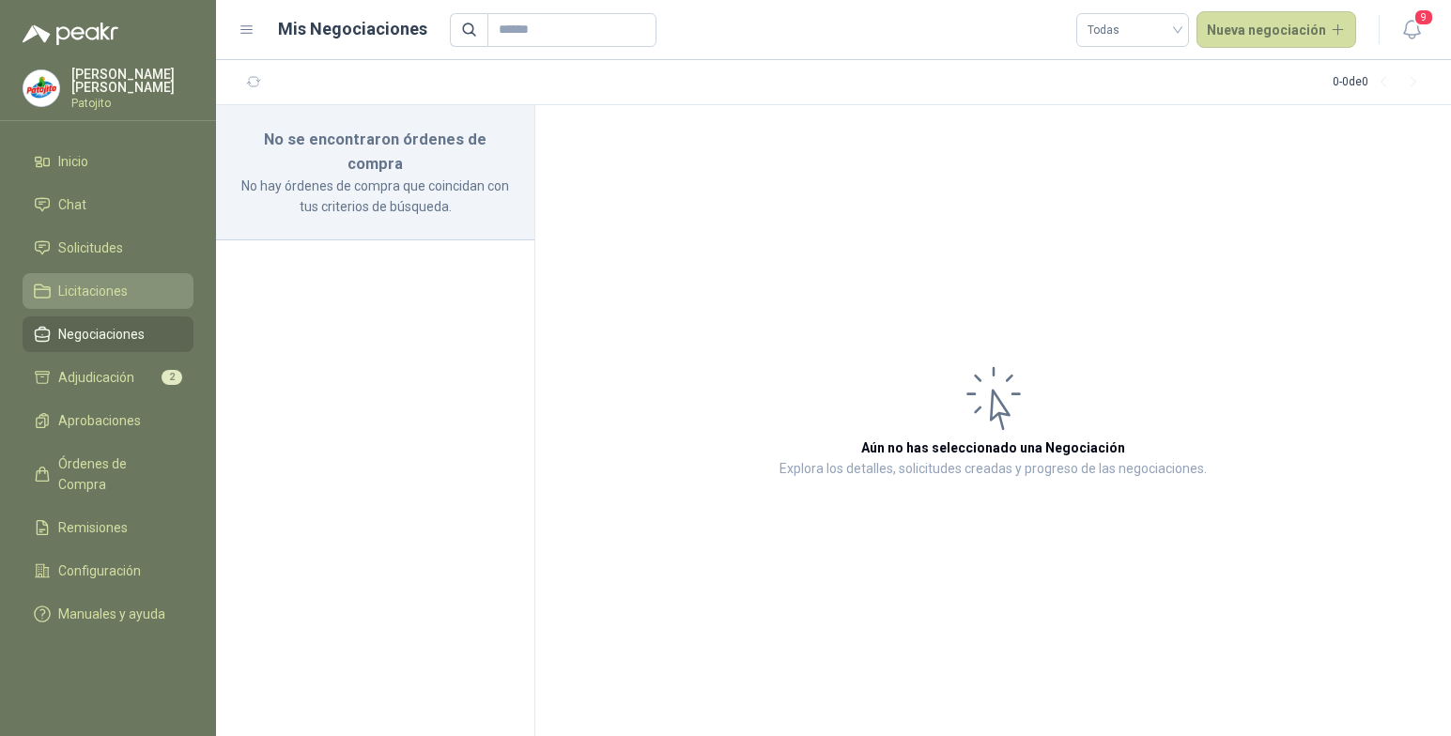
click at [105, 299] on span "Licitaciones" at bounding box center [93, 291] width 70 height 21
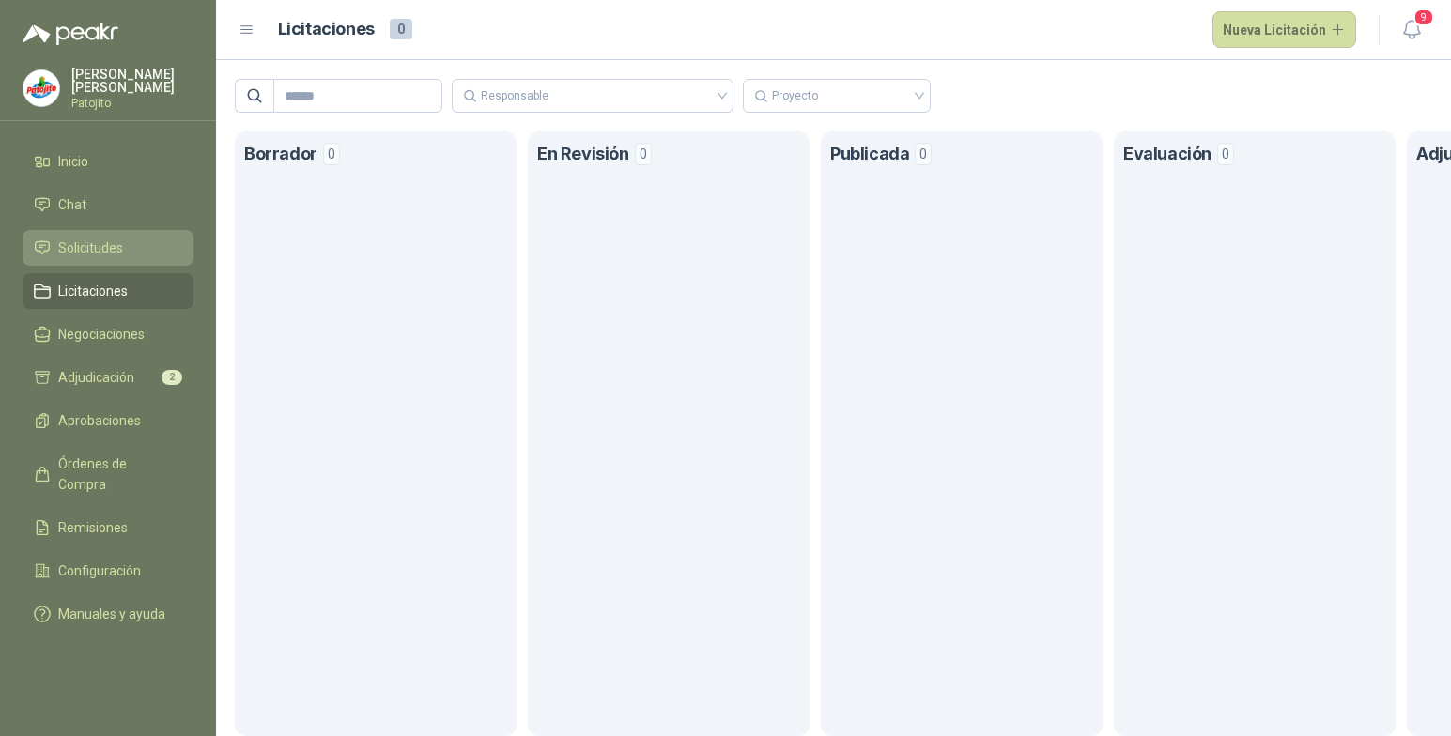
click at [108, 248] on span "Solicitudes" at bounding box center [90, 248] width 65 height 21
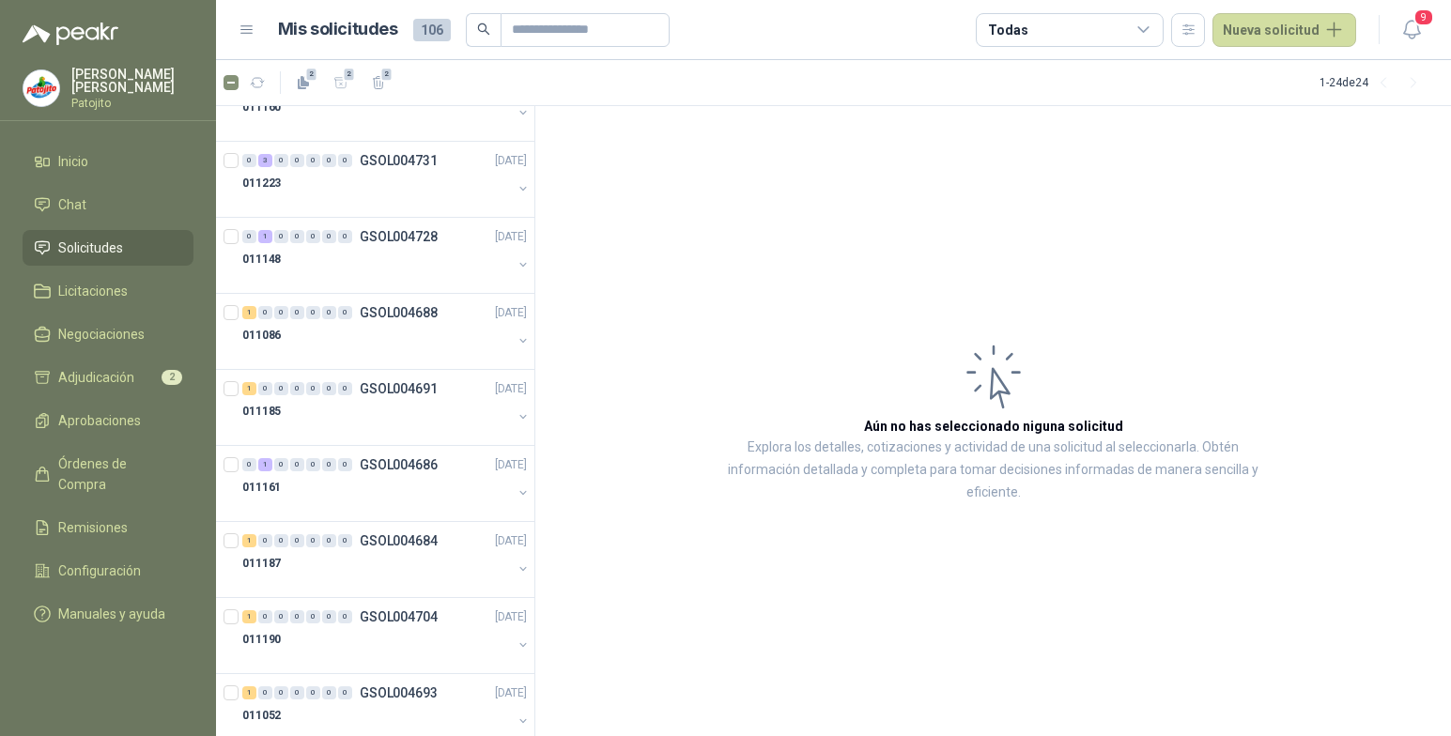
scroll to position [1221, 0]
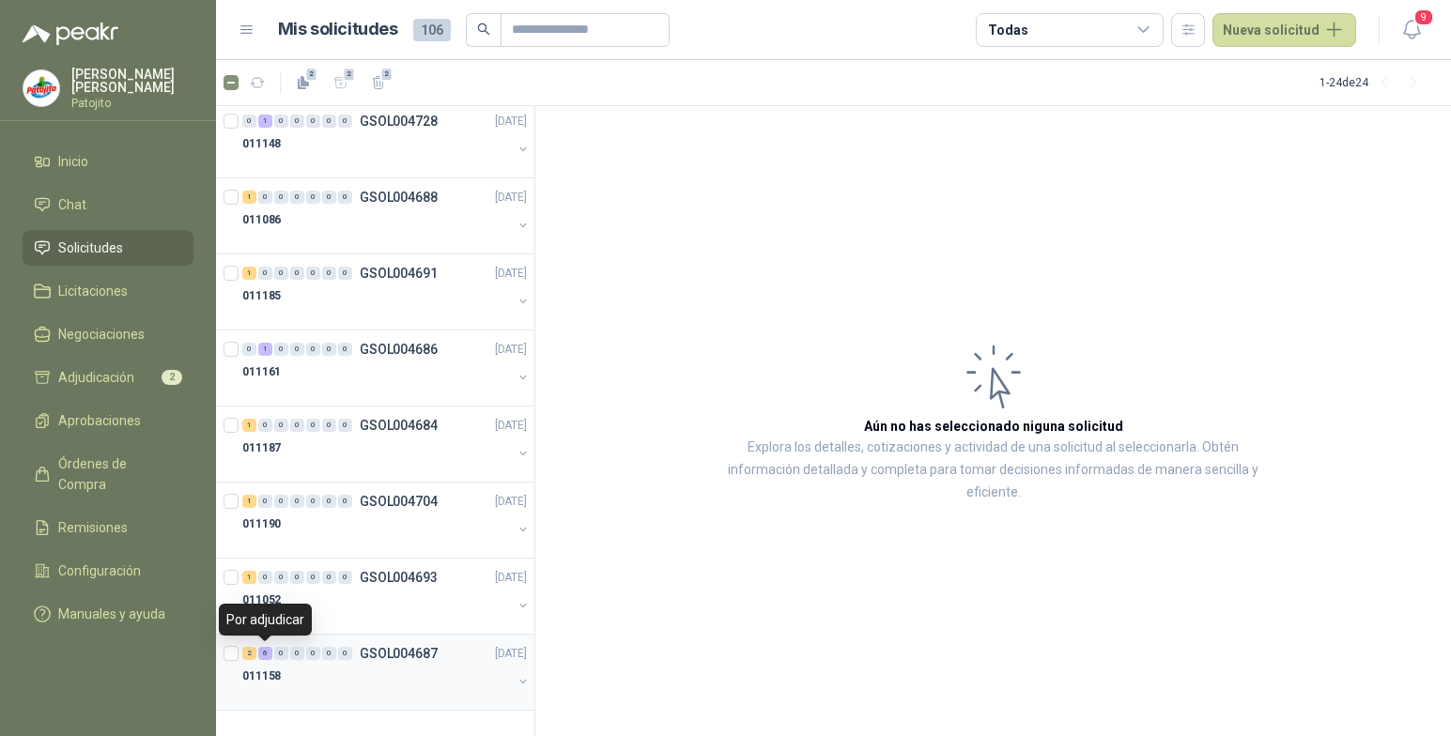
click at [267, 650] on div "6" at bounding box center [265, 653] width 14 height 13
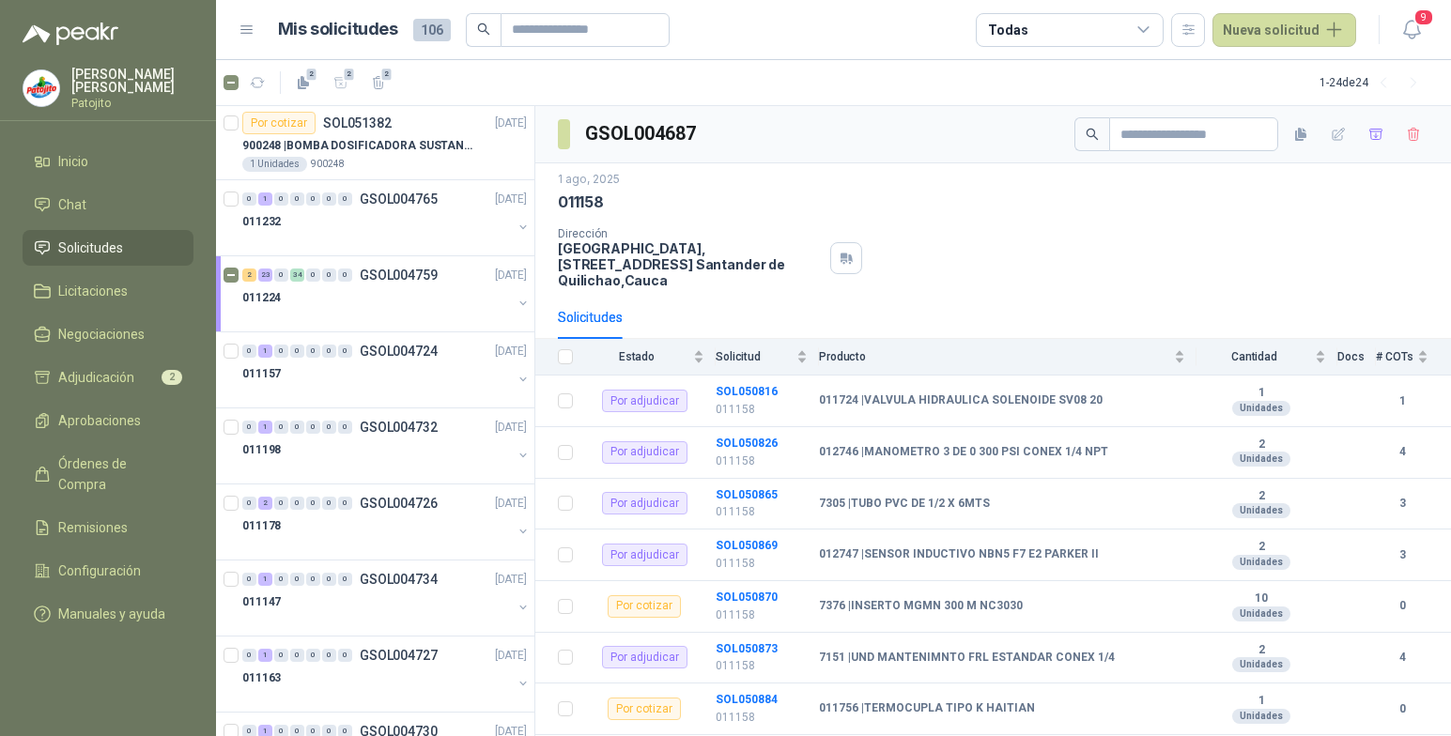
scroll to position [376, 0]
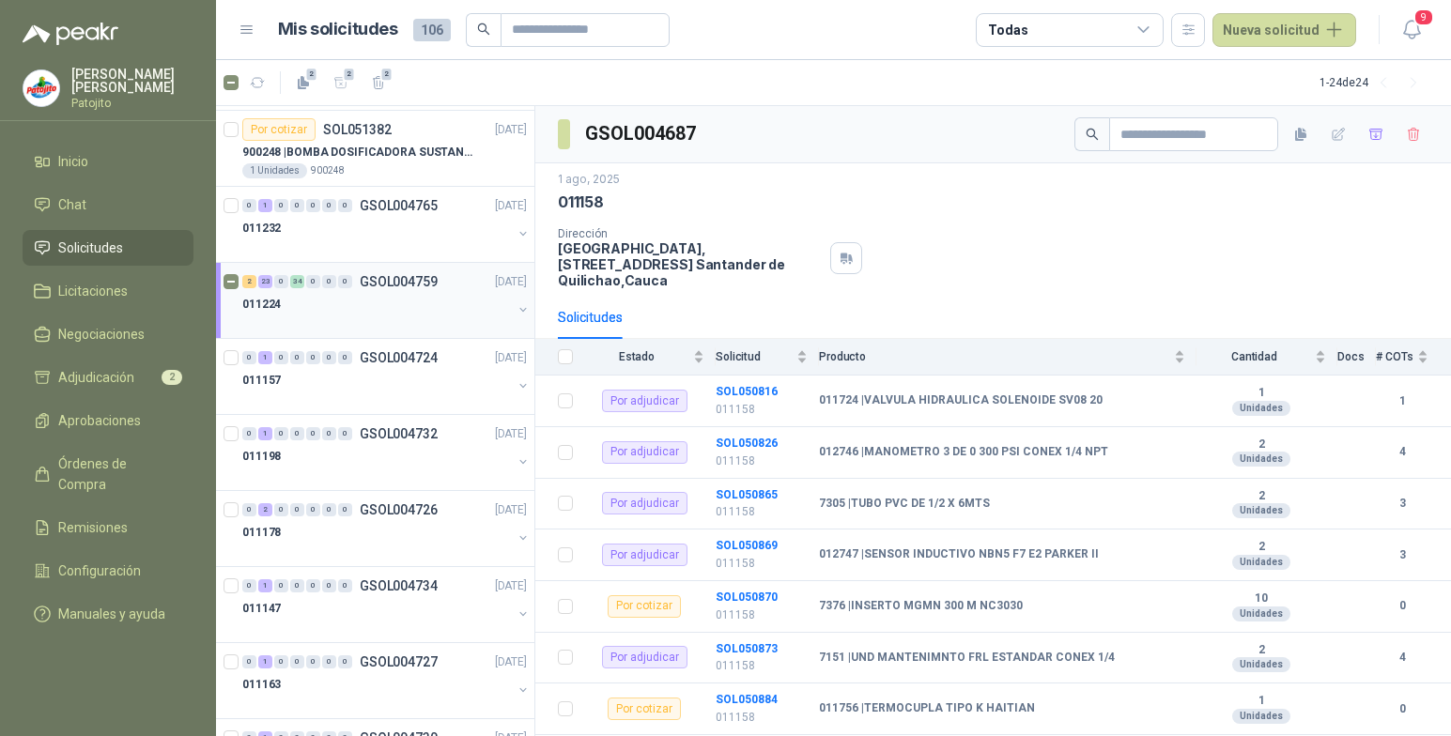
click at [357, 301] on div "011224" at bounding box center [377, 304] width 270 height 23
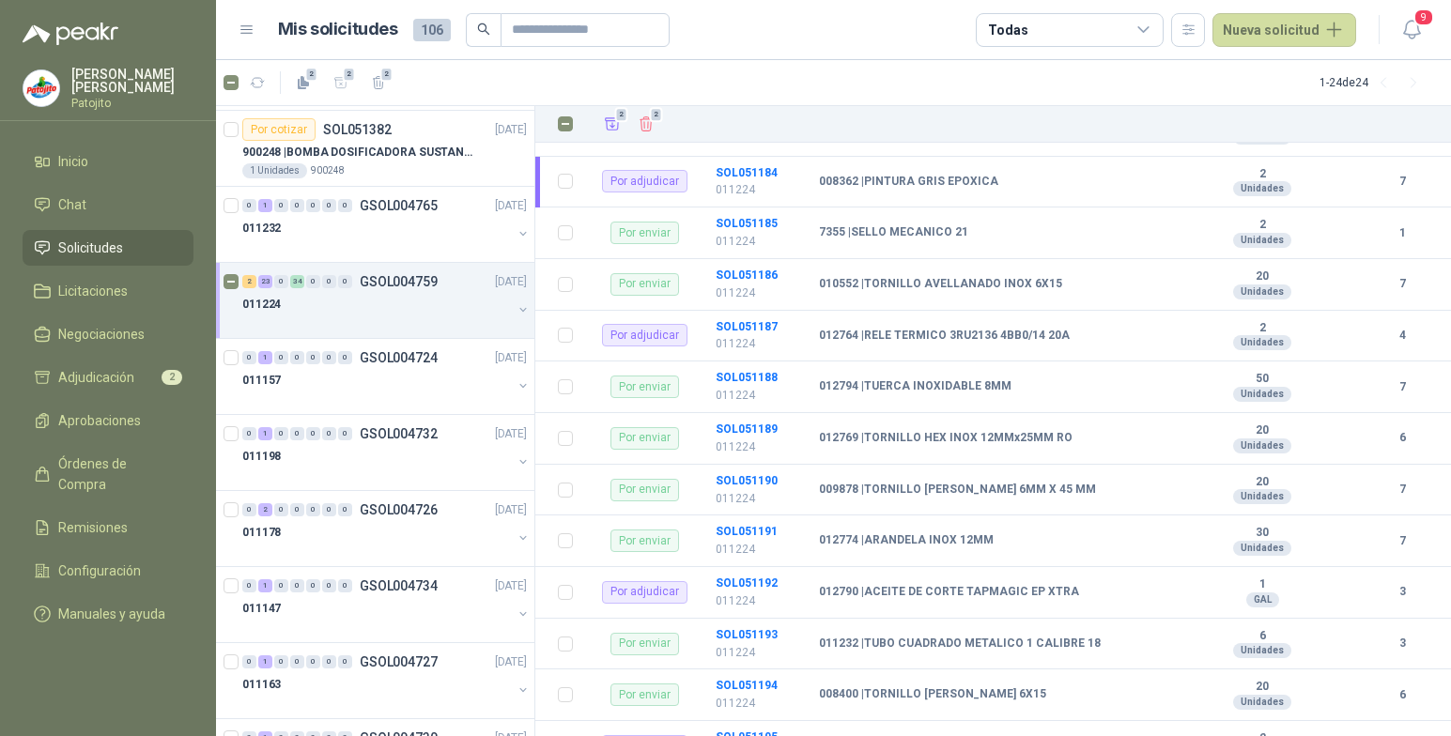
scroll to position [2044, 0]
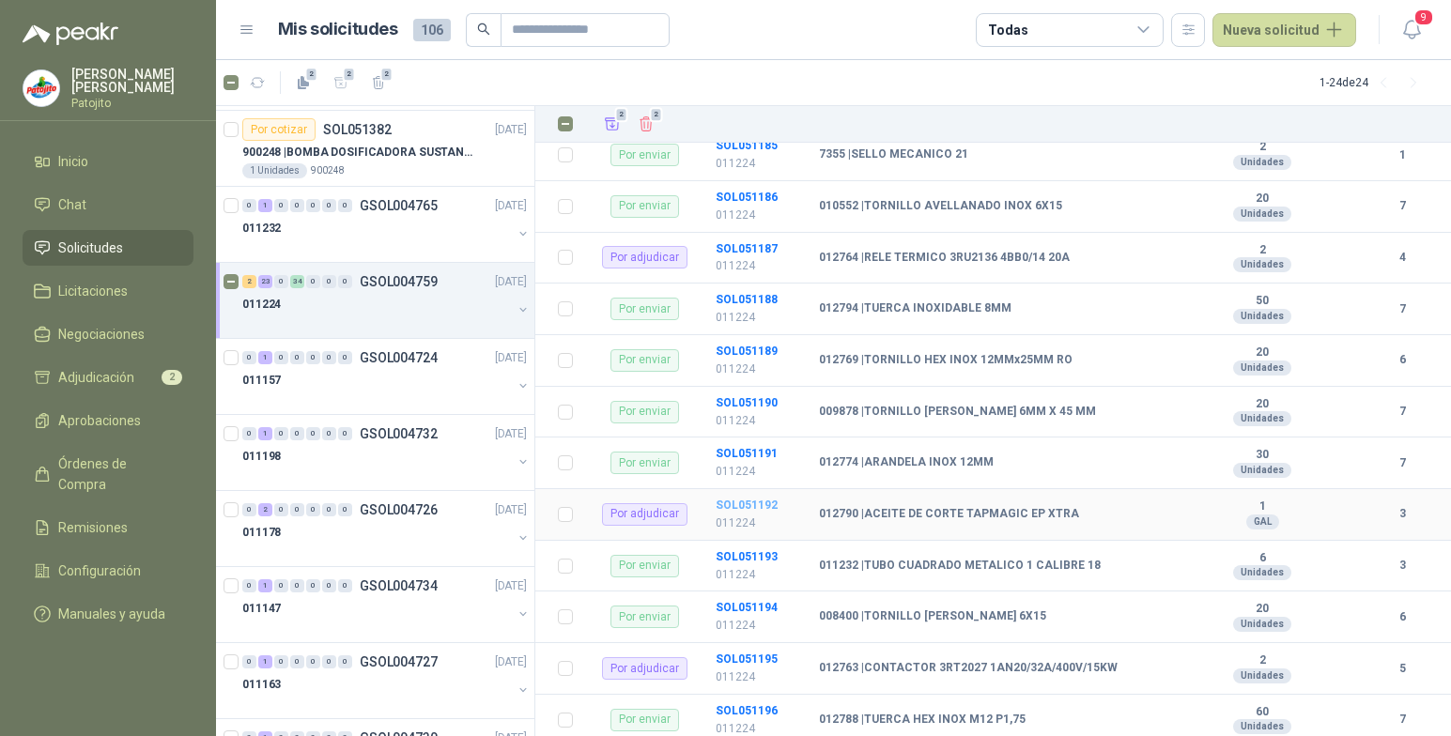
click at [763, 505] on b "SOL051192" at bounding box center [747, 505] width 62 height 13
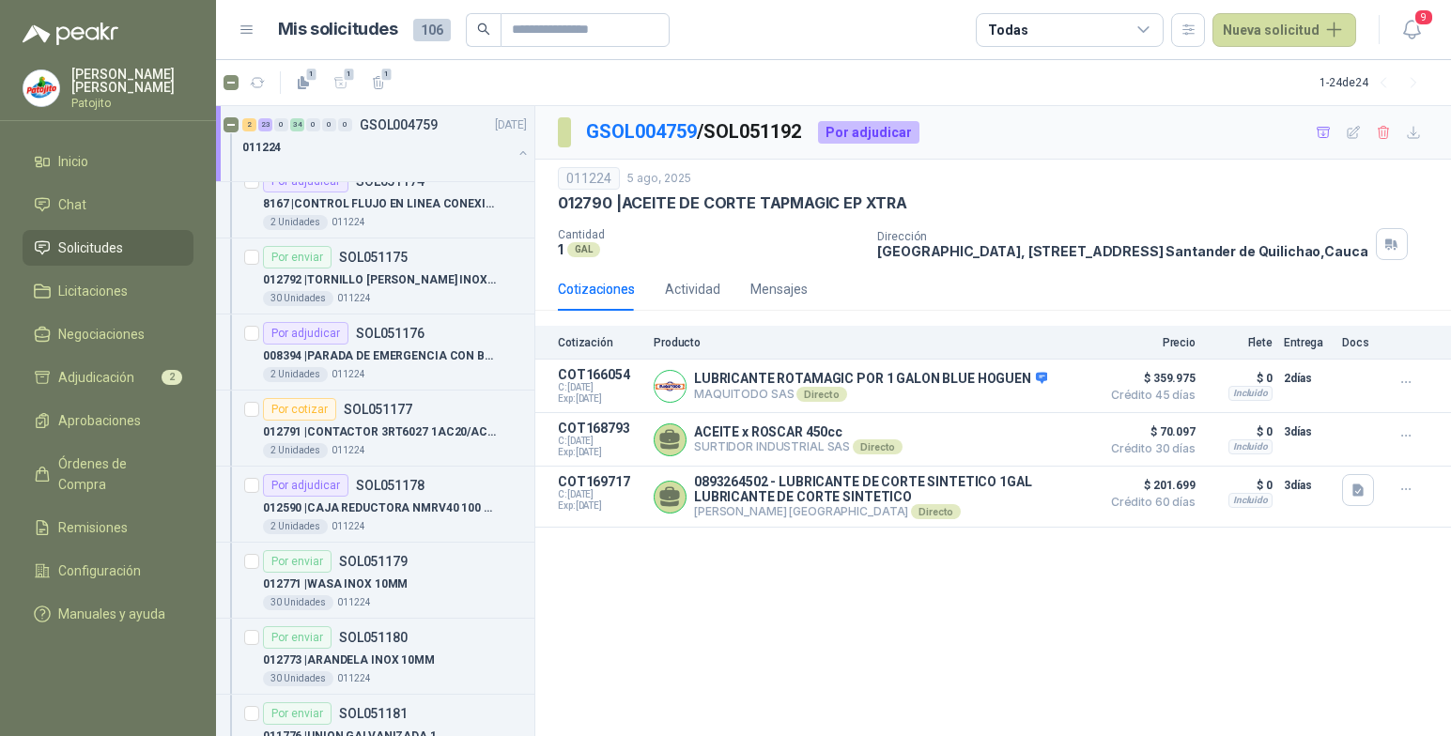
scroll to position [2348, 0]
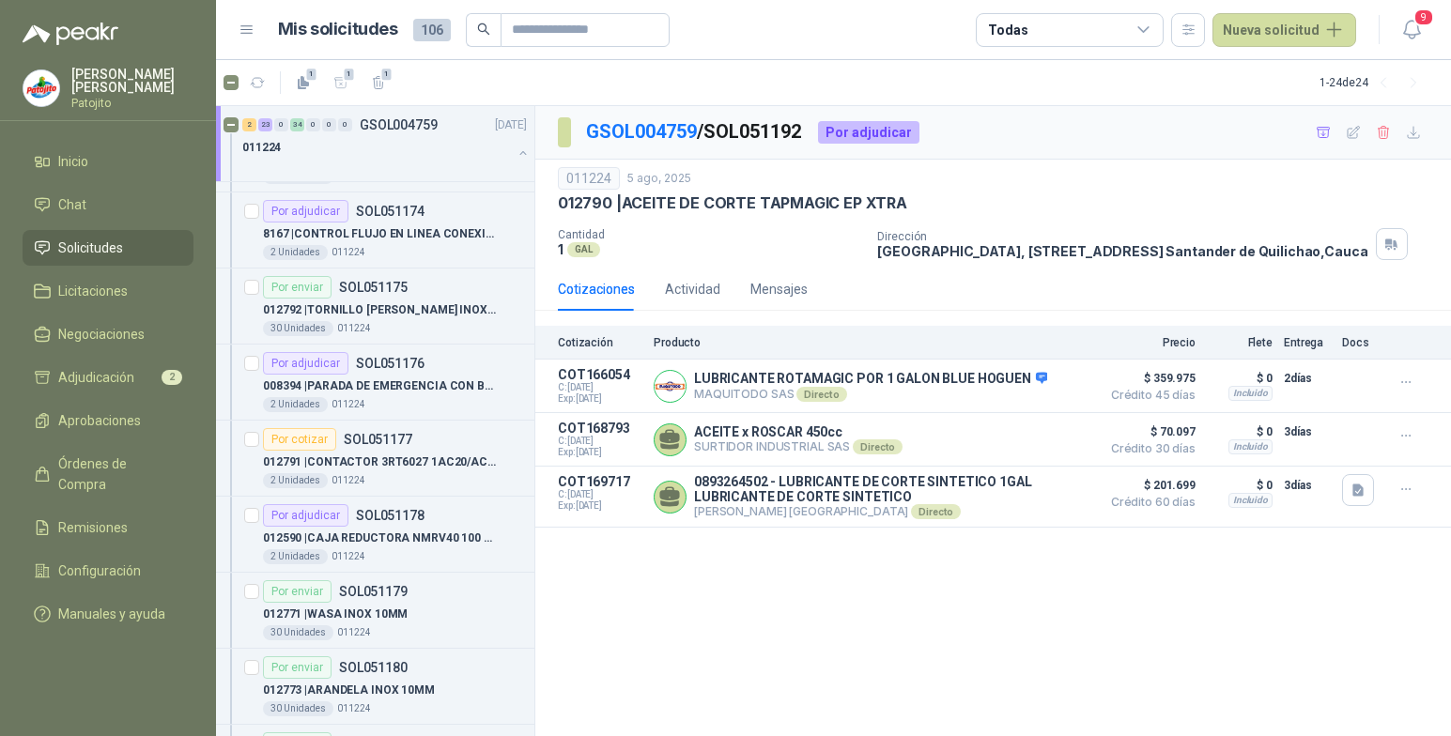
click at [831, 642] on div "GSOL004759 / SOL051192 Por adjudicar 011224 [DATE] 012790 | ACEITE [PERSON_NAME…" at bounding box center [993, 421] width 916 height 631
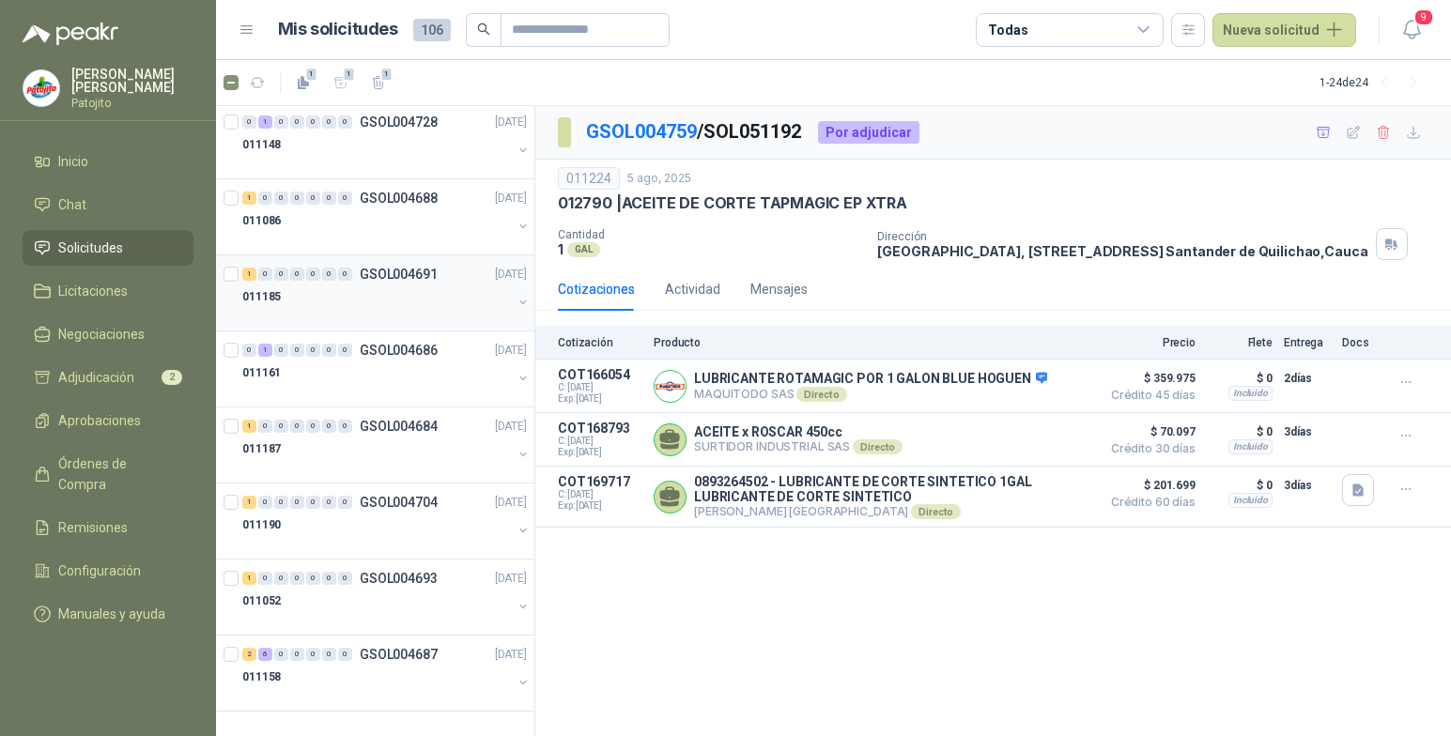
scroll to position [5710, 0]
click at [266, 653] on div "6" at bounding box center [265, 653] width 14 height 13
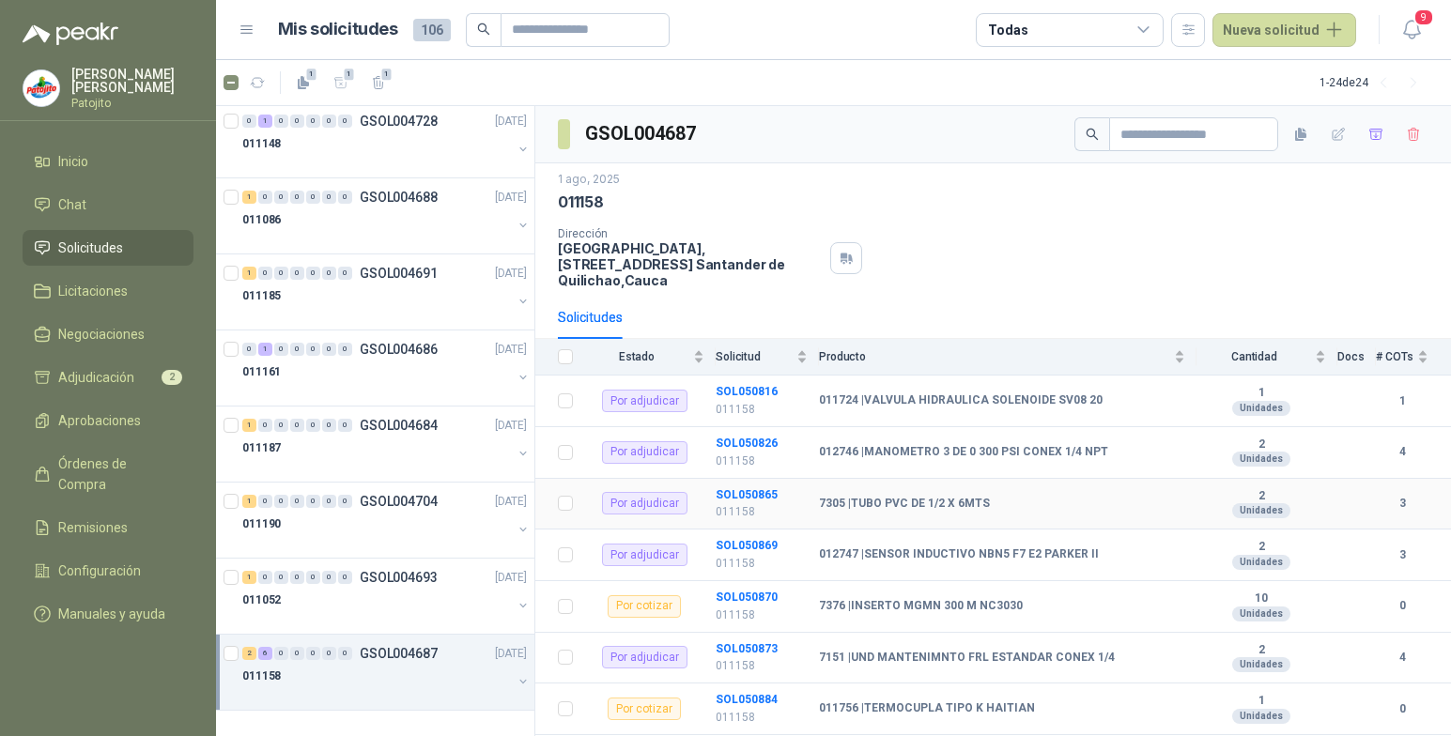
scroll to position [82, 0]
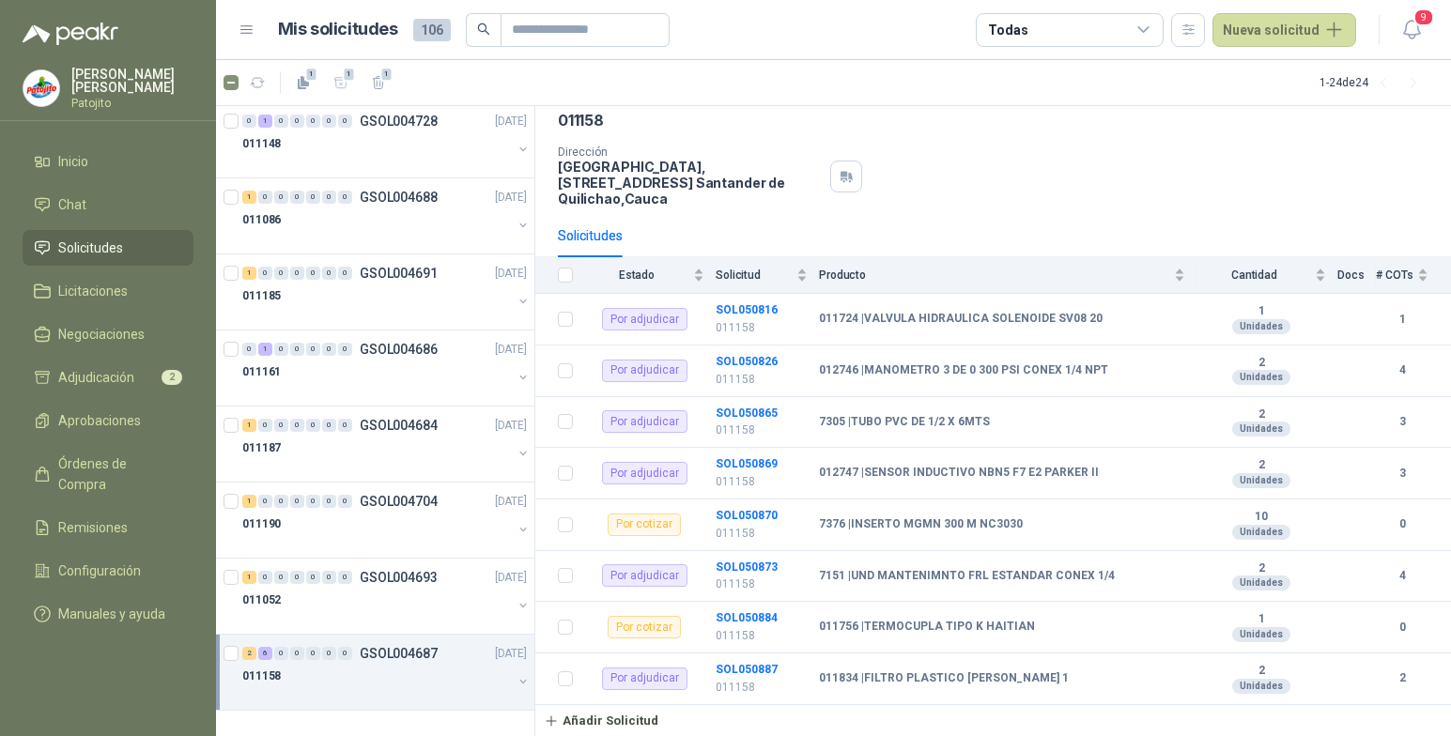
click at [516, 674] on button "button" at bounding box center [523, 681] width 15 height 15
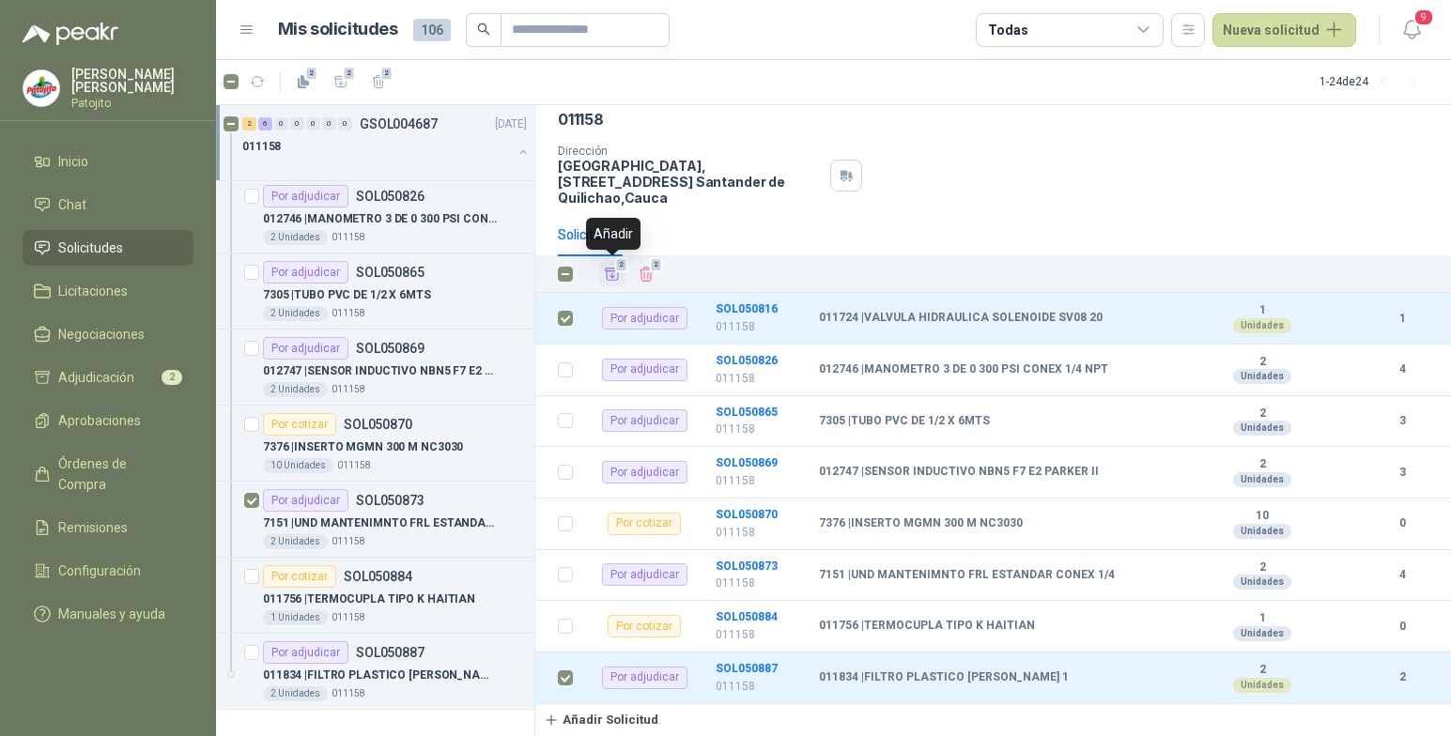
click at [612, 273] on icon "Añadir" at bounding box center [613, 275] width 14 height 12
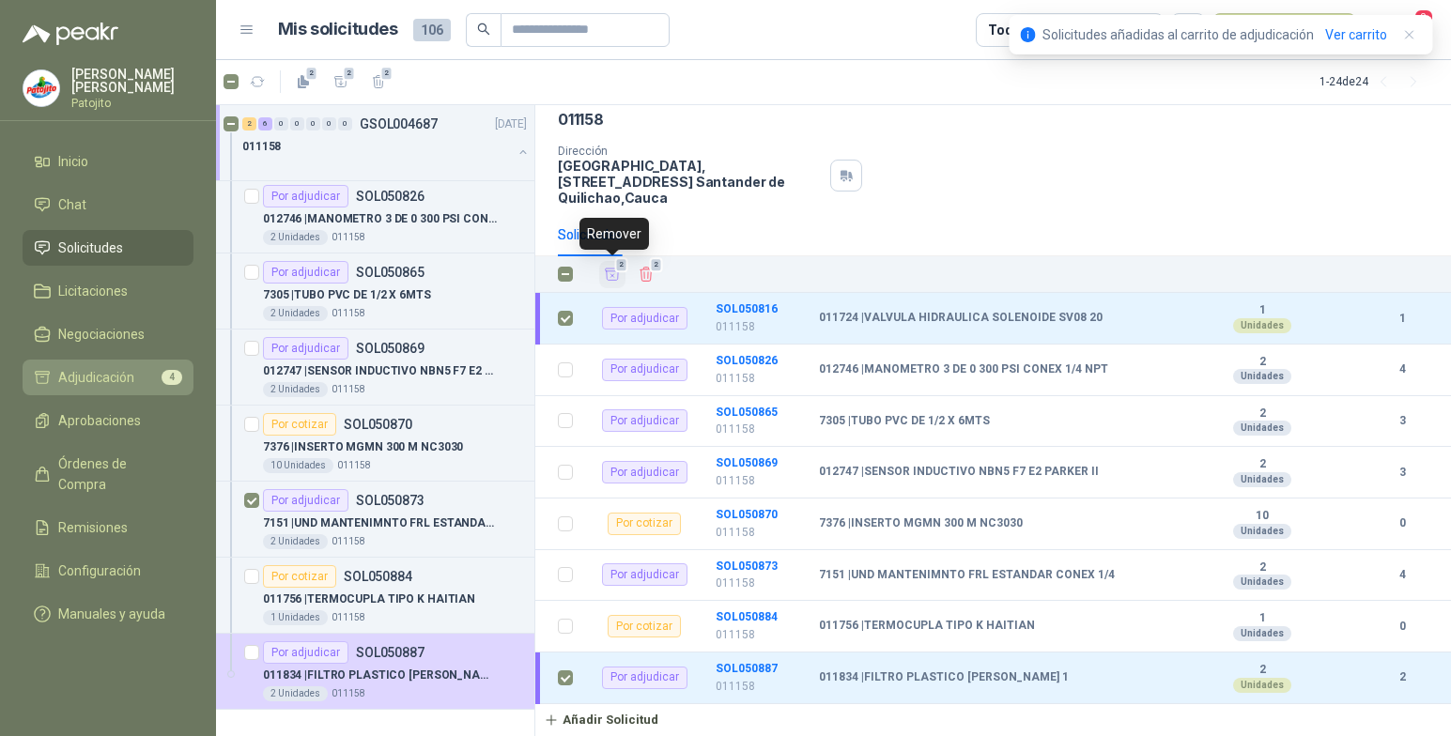
click at [130, 373] on span "Adjudicación" at bounding box center [96, 377] width 76 height 21
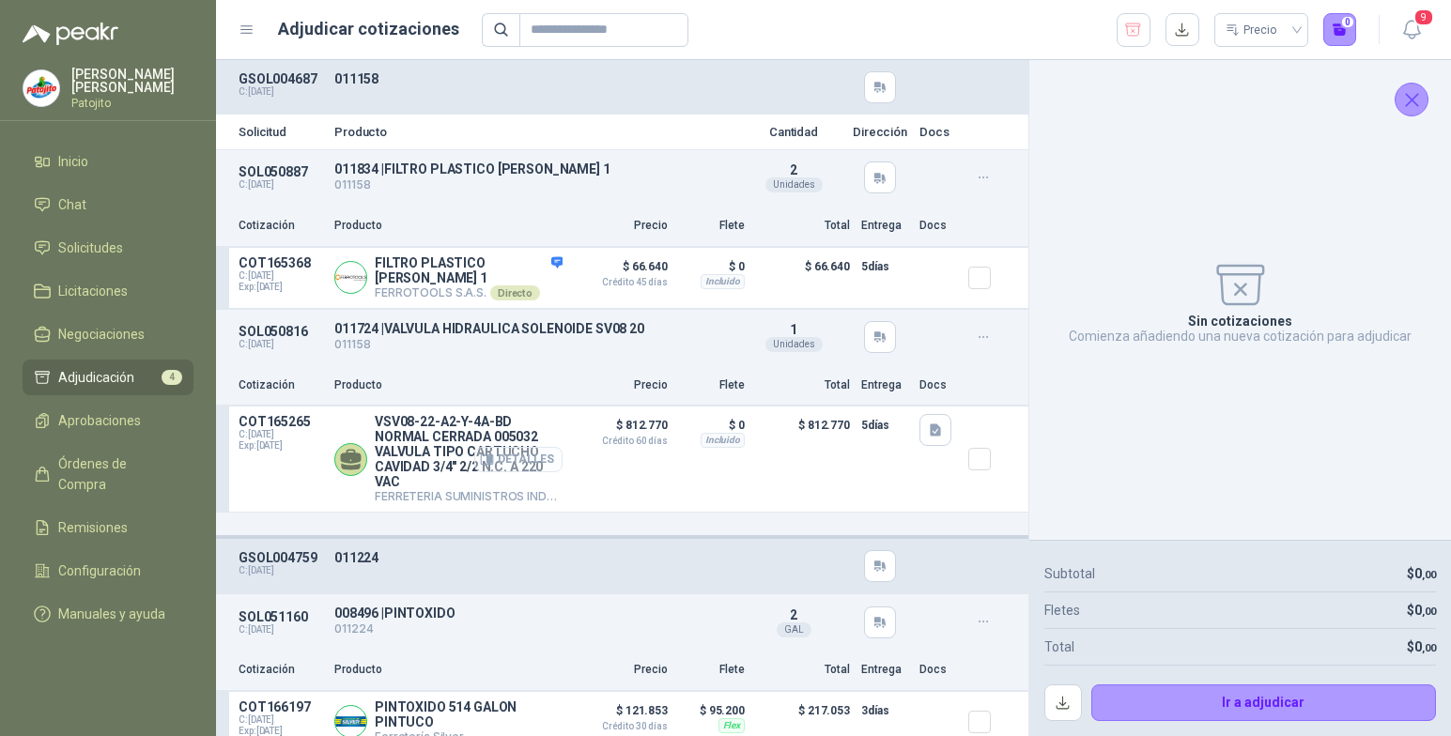
click at [499, 472] on button "Detalles" at bounding box center [518, 459] width 88 height 25
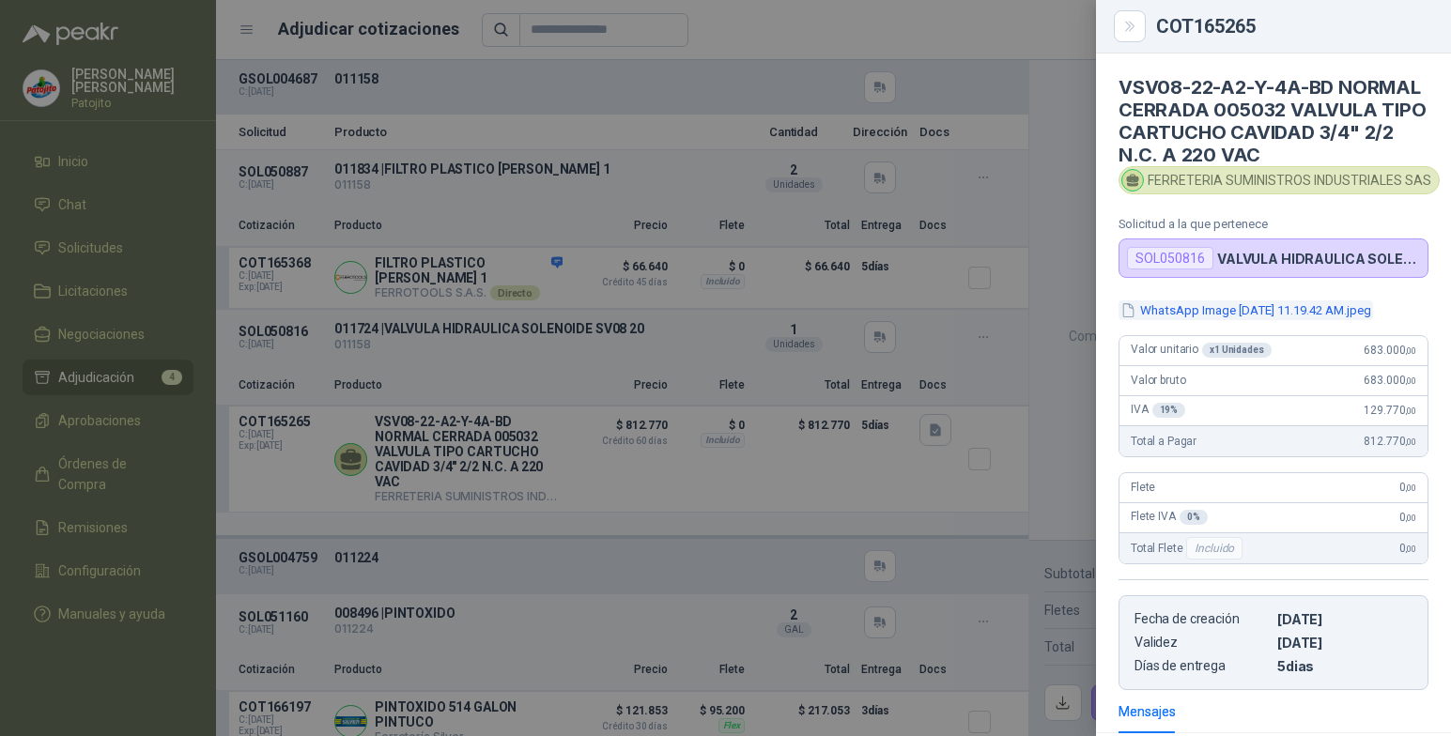
click at [1298, 320] on button "WhatsApp Image [DATE] 11.19.42 AM.jpeg" at bounding box center [1246, 311] width 255 height 20
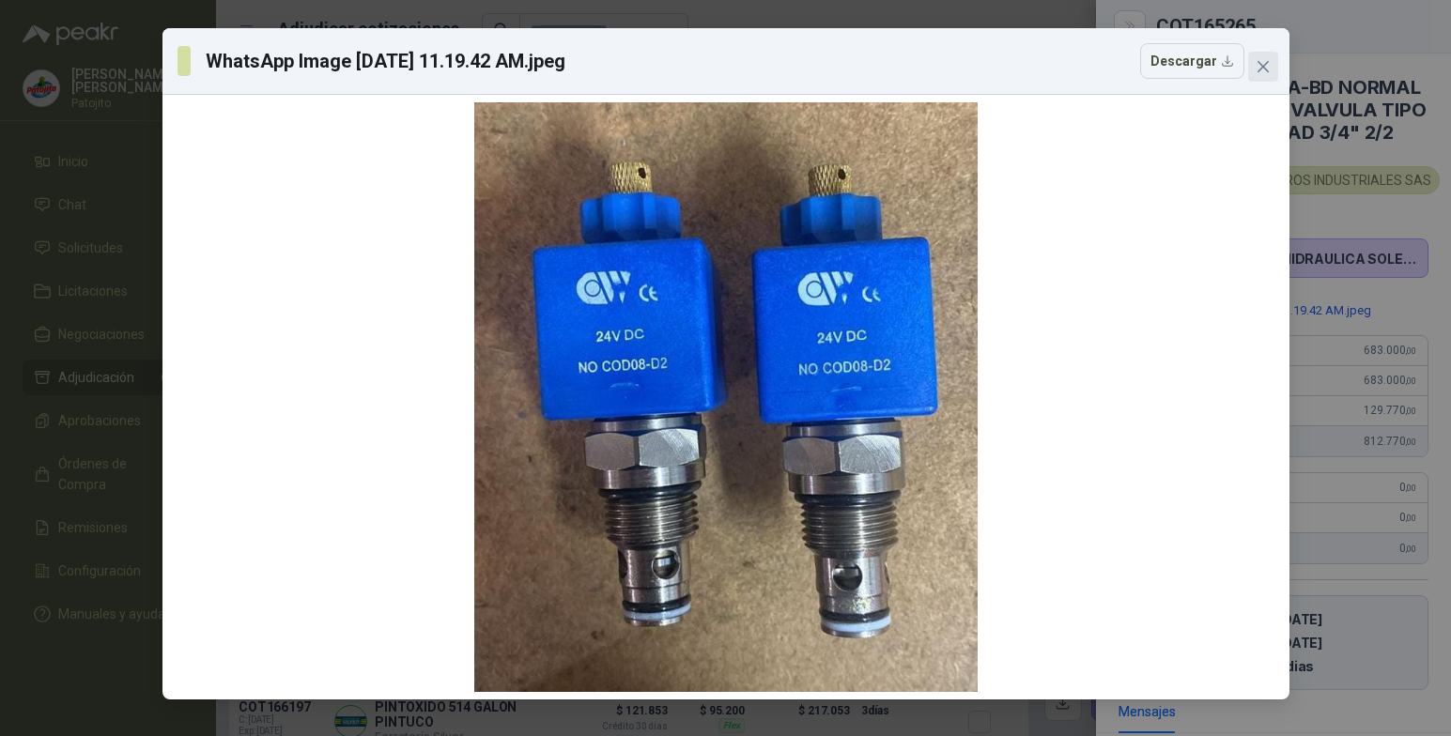
click at [1268, 66] on icon "close" at bounding box center [1263, 66] width 15 height 15
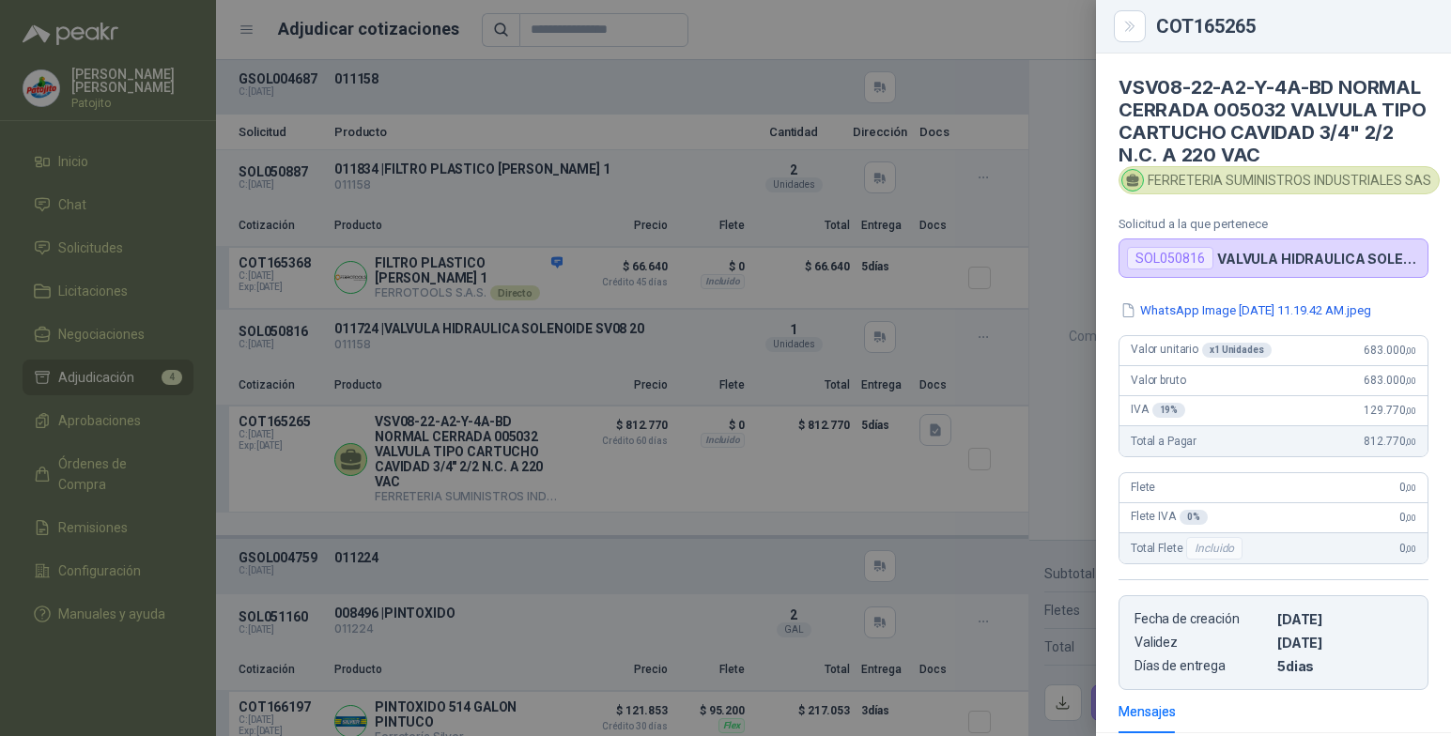
click at [795, 450] on div at bounding box center [725, 368] width 1451 height 736
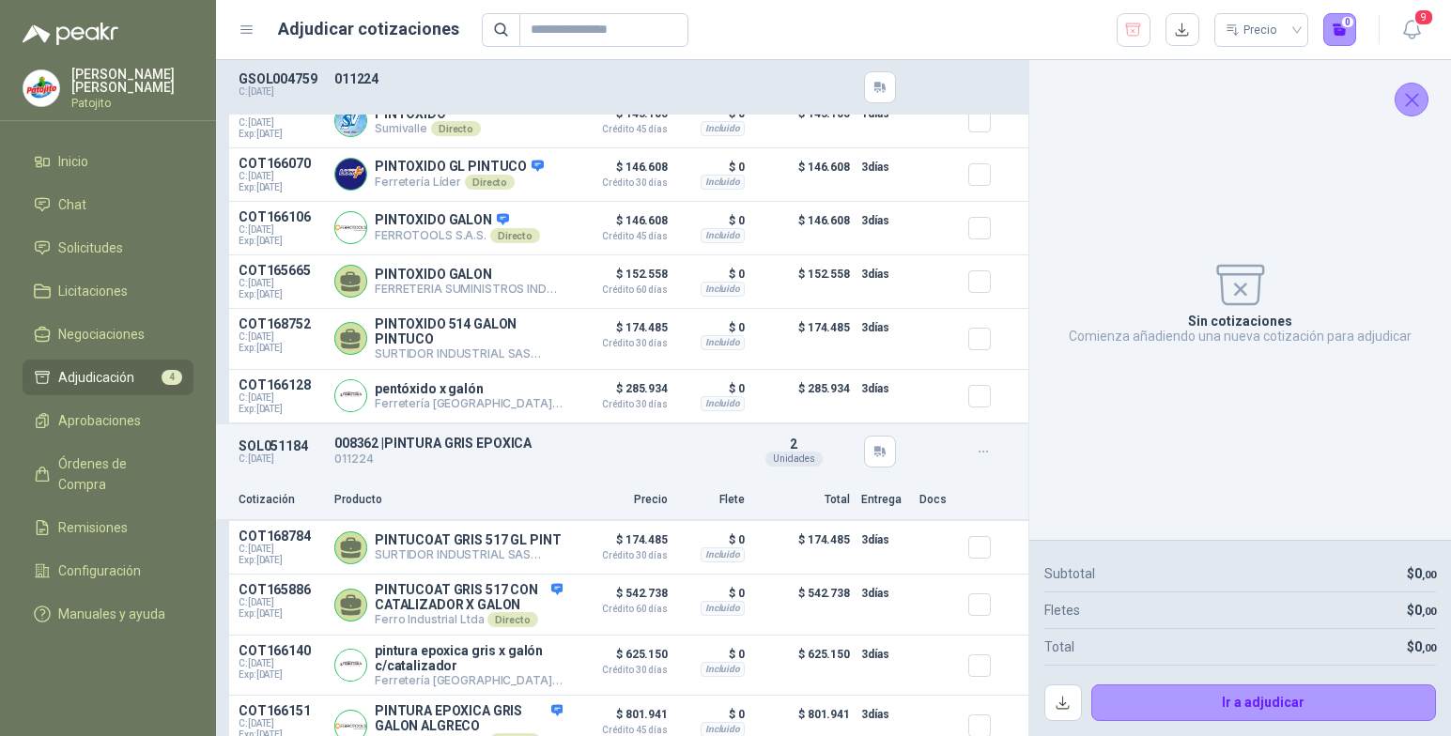
scroll to position [792, 0]
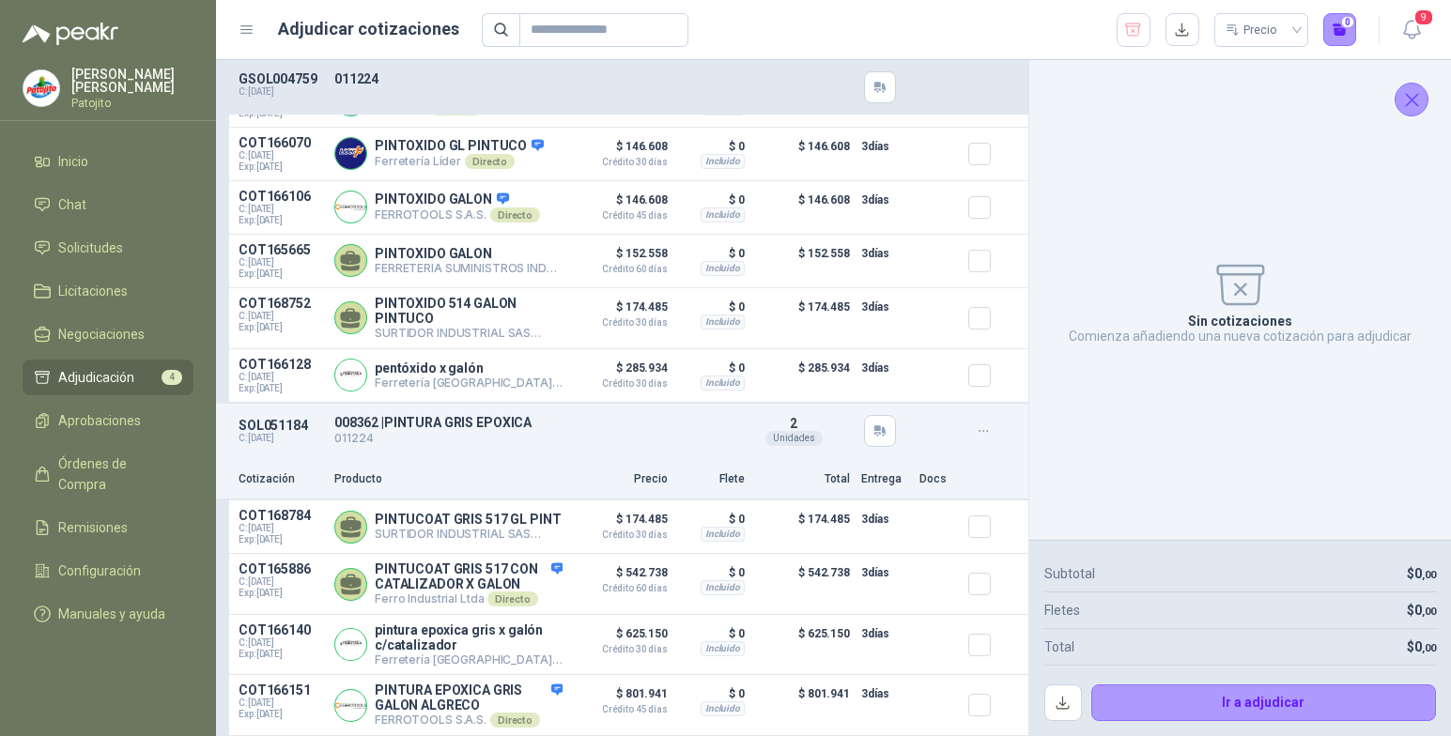
drag, startPoint x: 1136, startPoint y: 32, endPoint x: 1135, endPoint y: 50, distance: 17.9
click at [1136, 32] on icon "button" at bounding box center [1133, 30] width 18 height 19
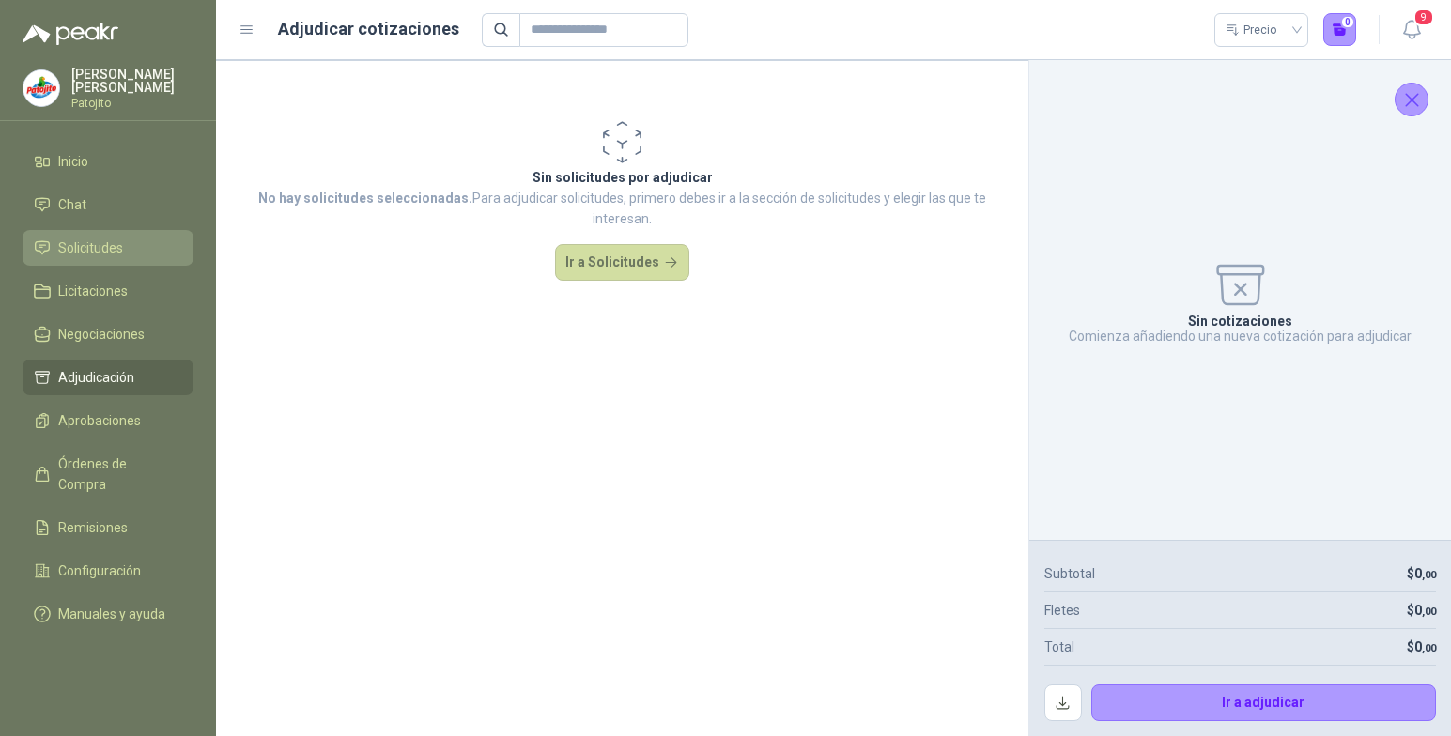
click at [99, 234] on link "Solicitudes" at bounding box center [108, 248] width 171 height 36
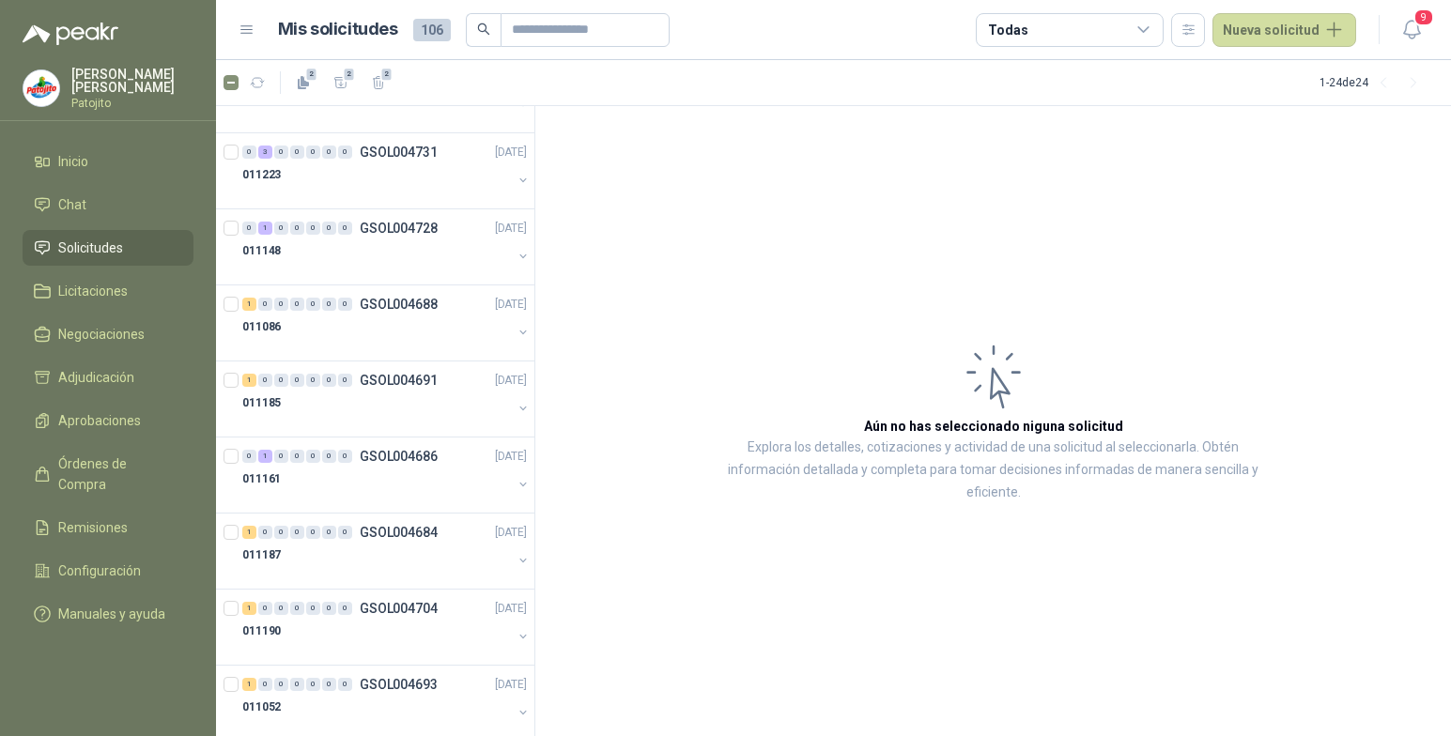
scroll to position [1221, 0]
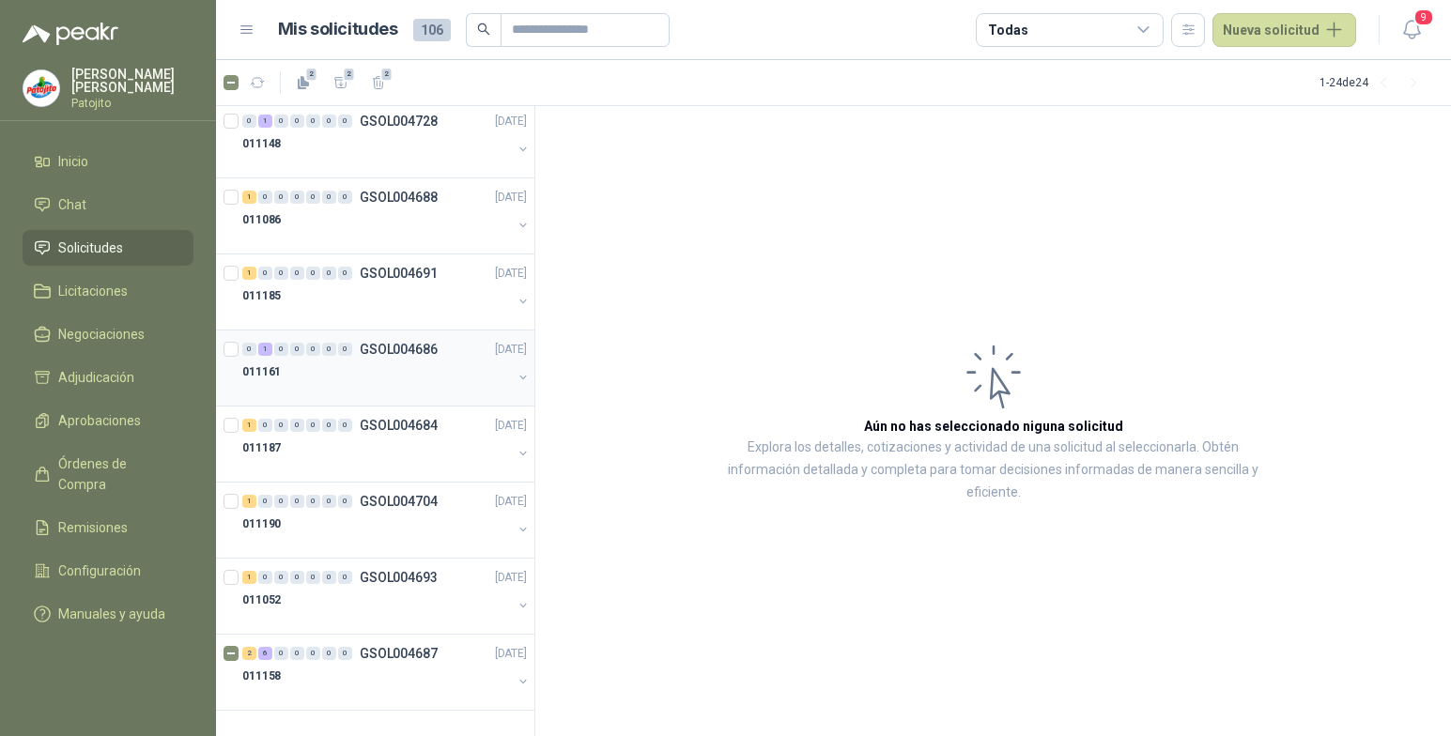
click at [268, 352] on div "1" at bounding box center [265, 349] width 14 height 13
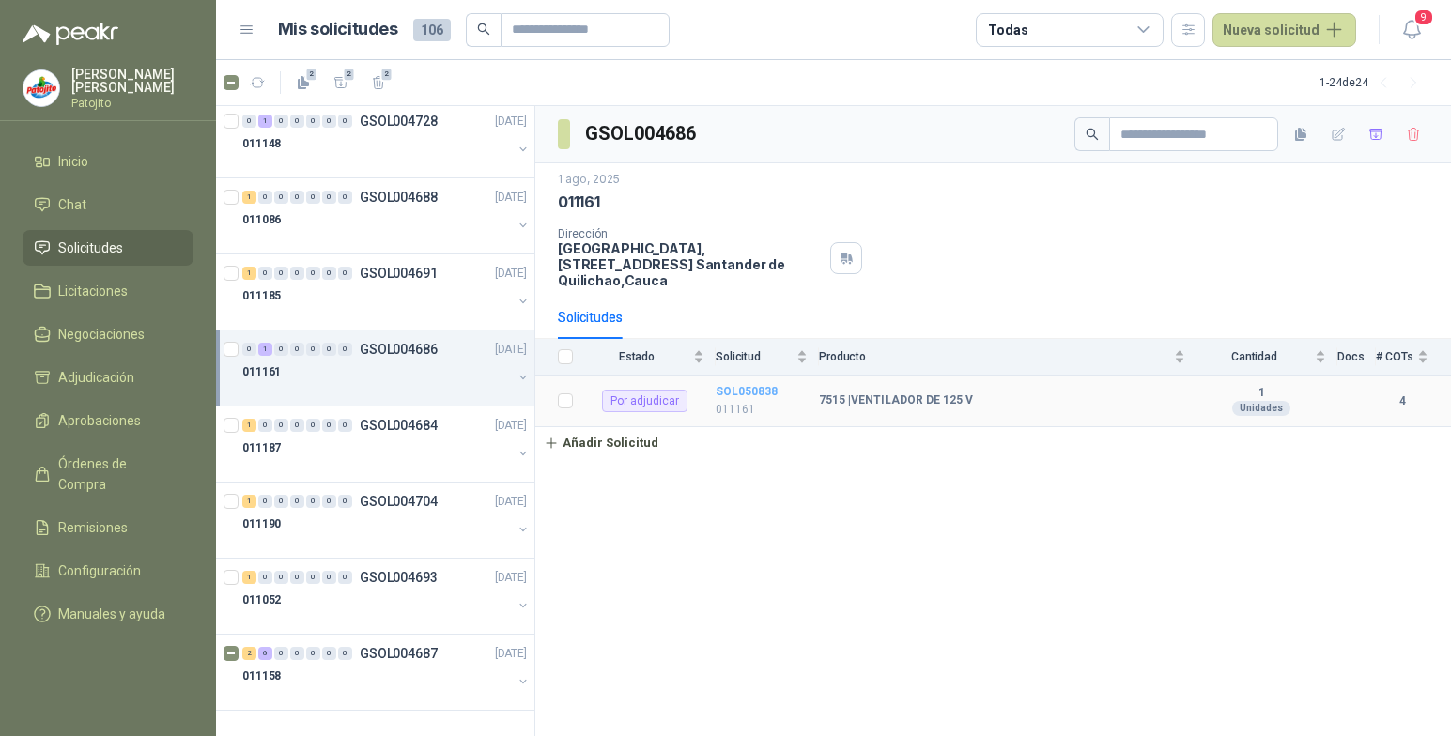
click at [750, 394] on b "SOL050838" at bounding box center [747, 391] width 62 height 13
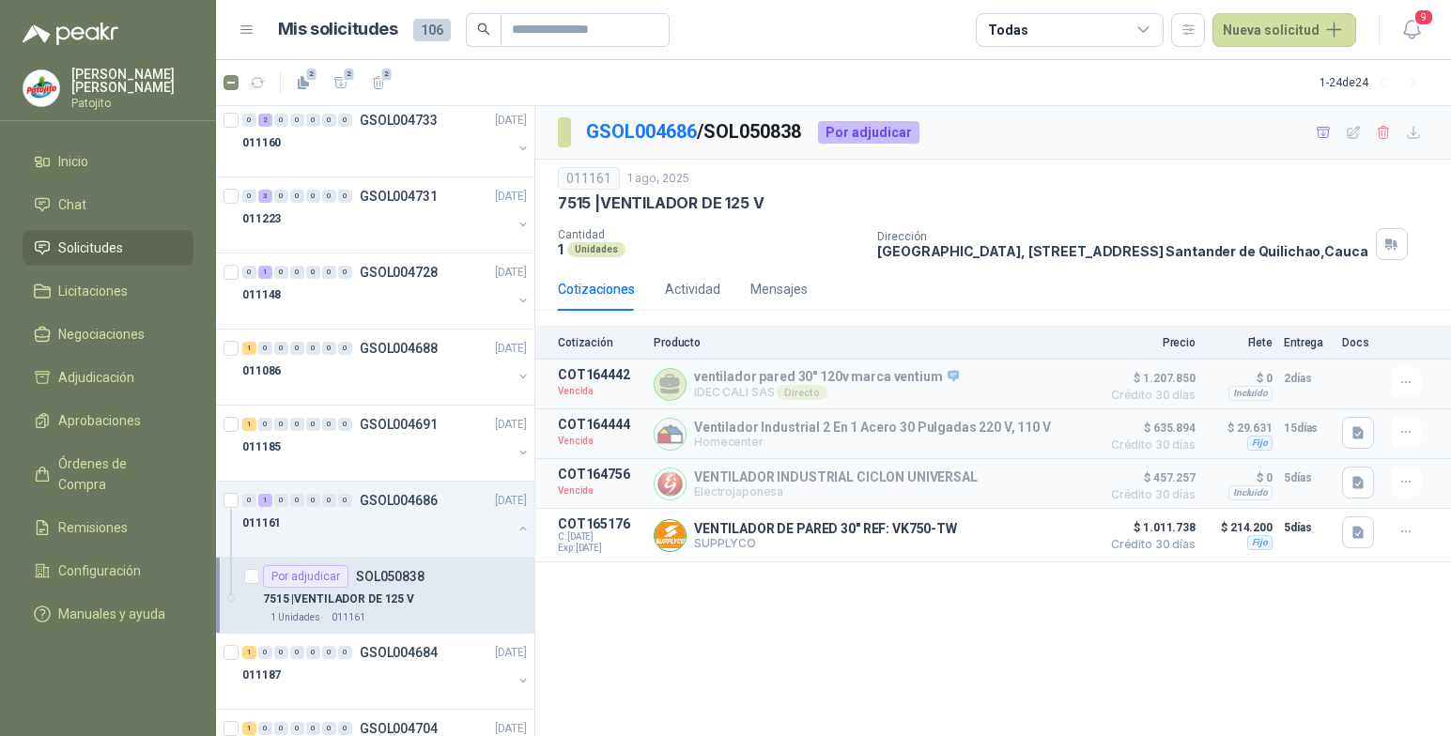
scroll to position [1033, 0]
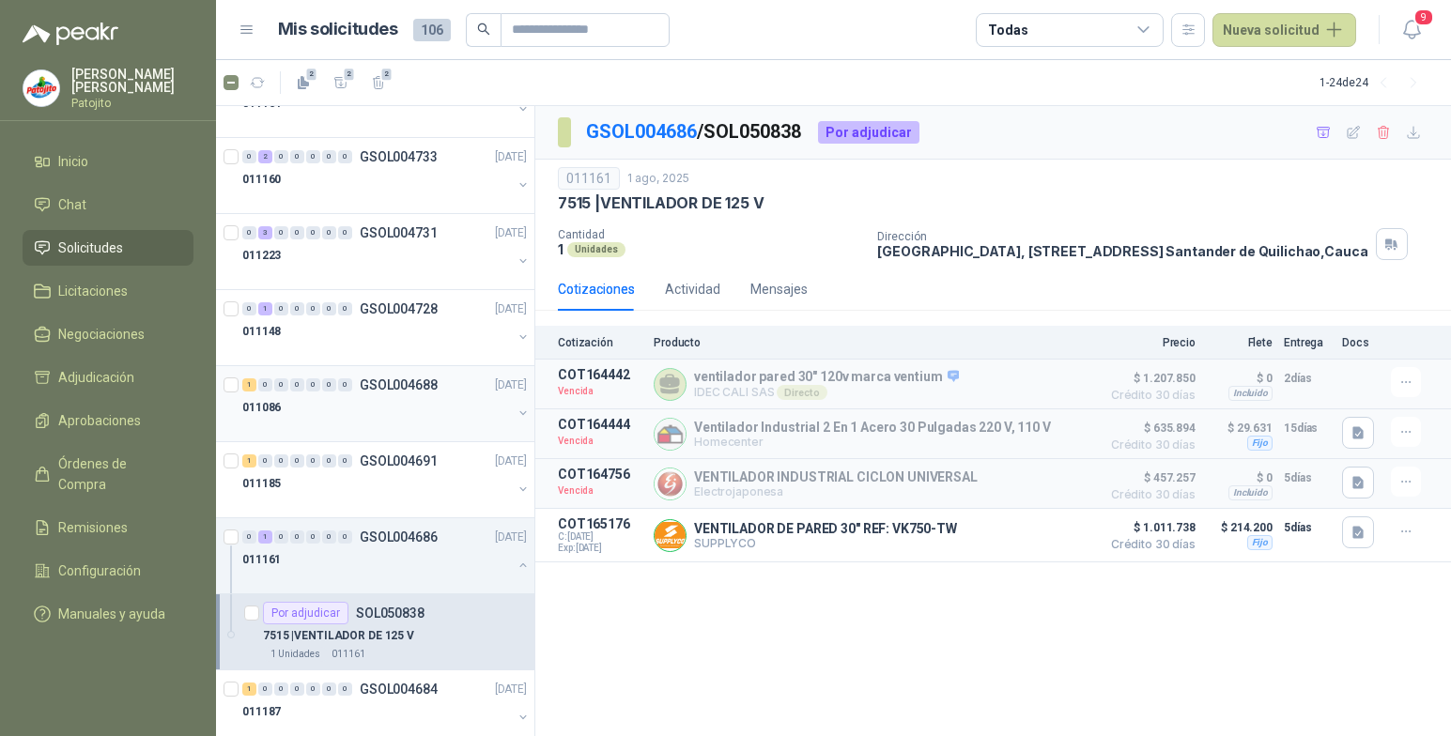
click at [326, 423] on div at bounding box center [377, 426] width 270 height 15
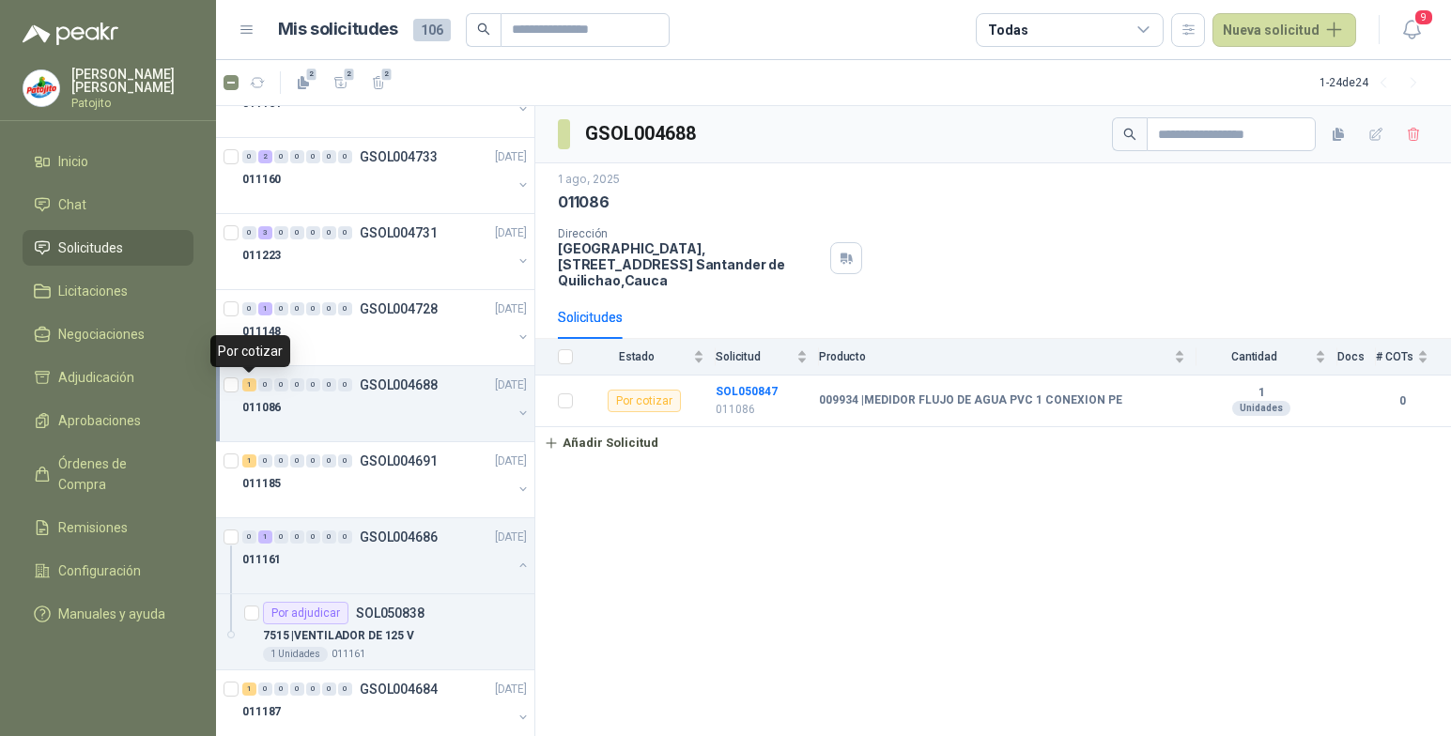
click at [251, 383] on div "1" at bounding box center [249, 385] width 14 height 13
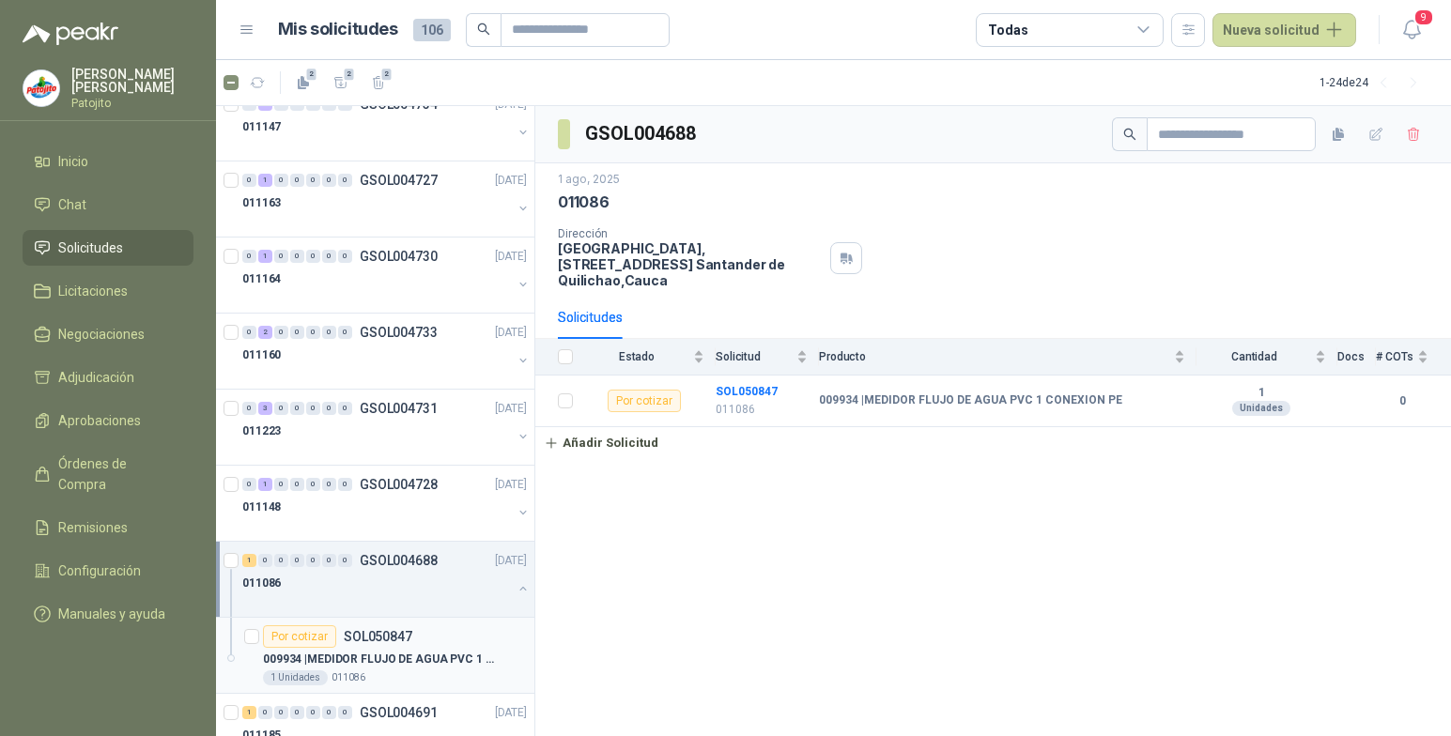
scroll to position [751, 0]
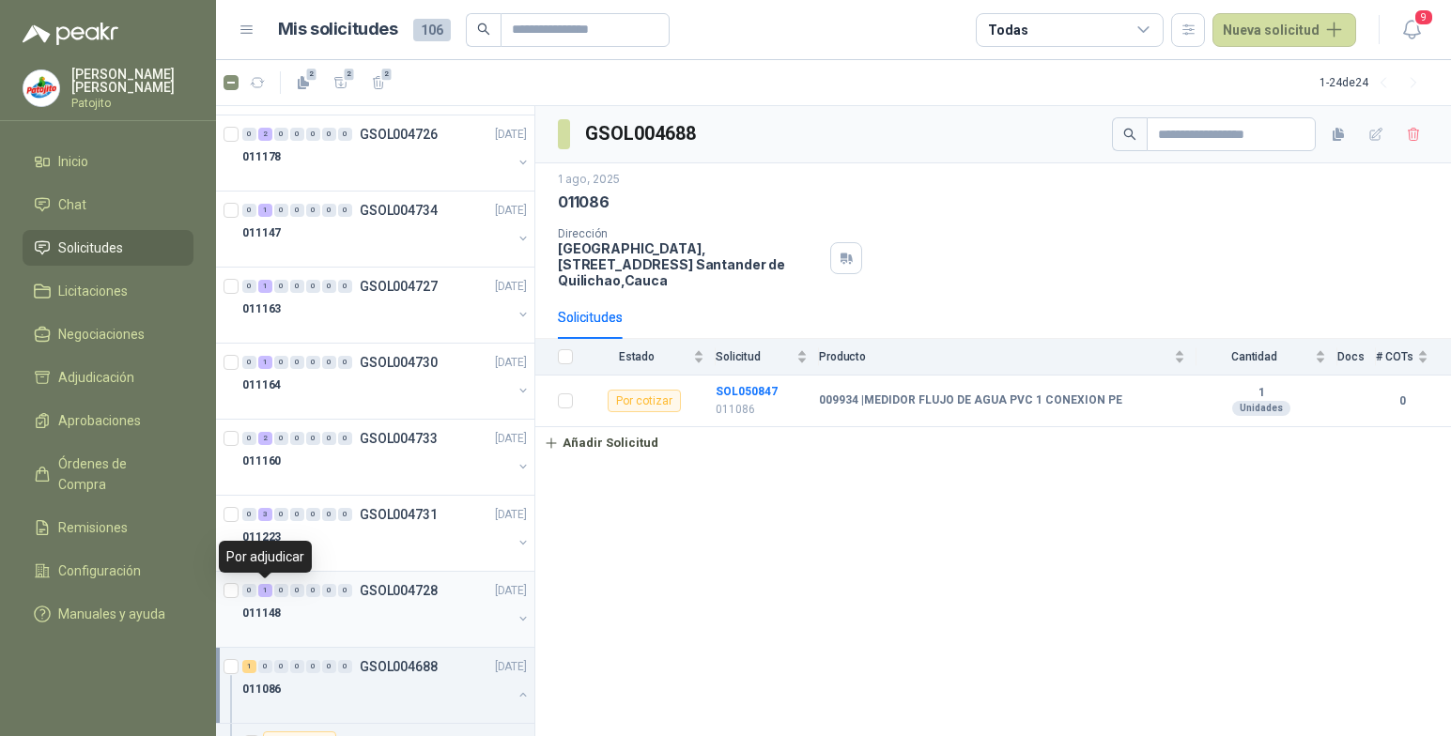
click at [268, 586] on div "1" at bounding box center [265, 590] width 14 height 13
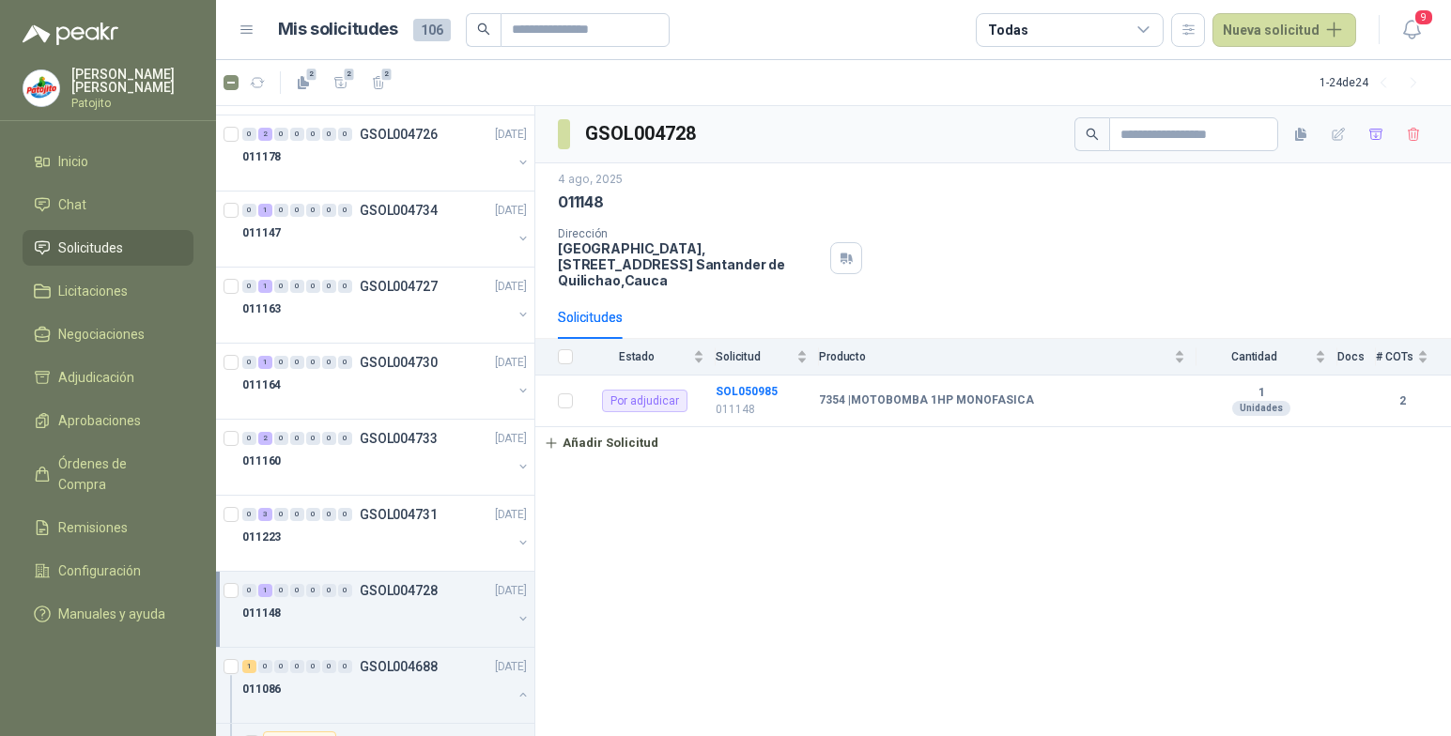
click at [100, 645] on menu "[PERSON_NAME] Inicio Chat Solicitudes Licitaciones Negociaciones Adjudicación A…" at bounding box center [108, 368] width 216 height 736
click at [763, 387] on b "SOL050985" at bounding box center [747, 391] width 62 height 13
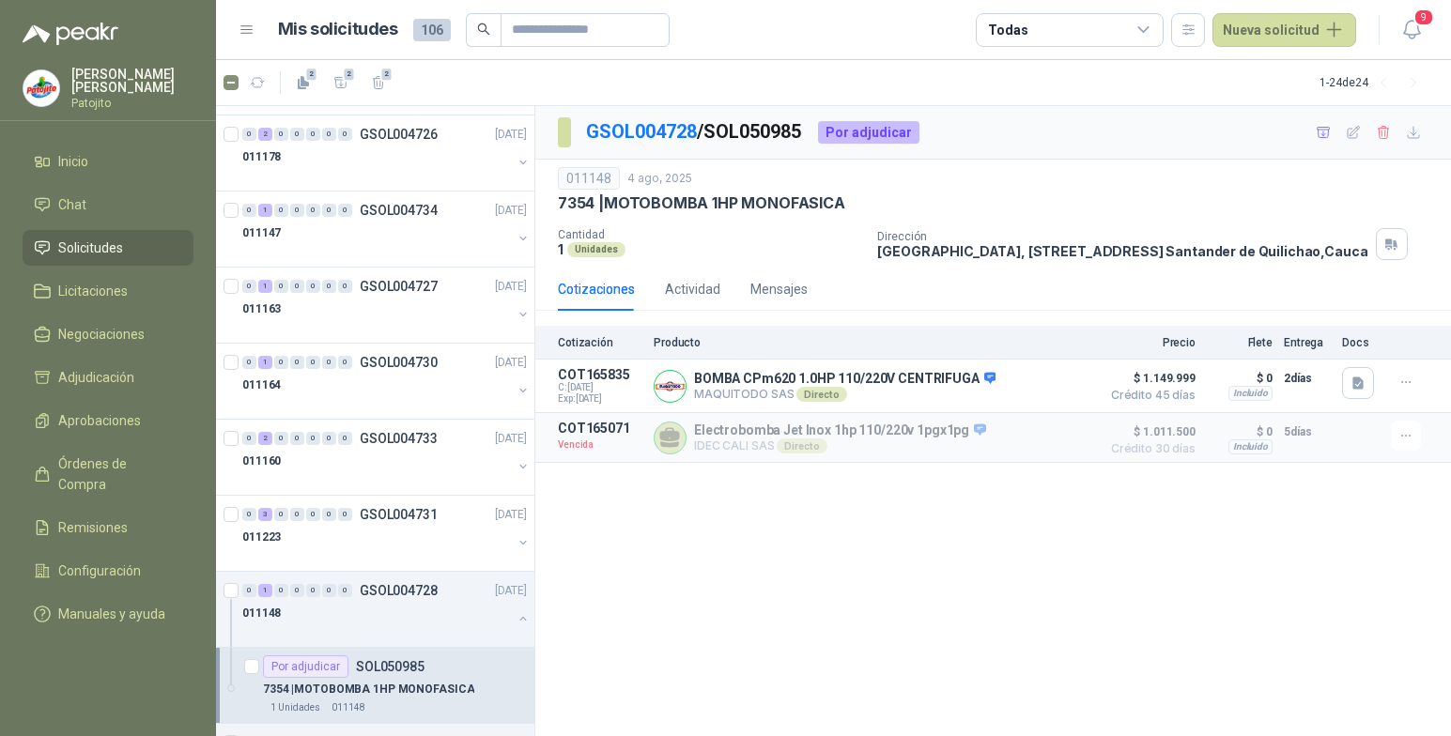
drag, startPoint x: 929, startPoint y: 570, endPoint x: 724, endPoint y: 607, distance: 208.0
click at [918, 589] on div "GSOL004728 / SOL050985 Por adjudicar 011148 [DATE] 7354 | MOTOBOMBA 1HP MONOFAS…" at bounding box center [993, 421] width 916 height 631
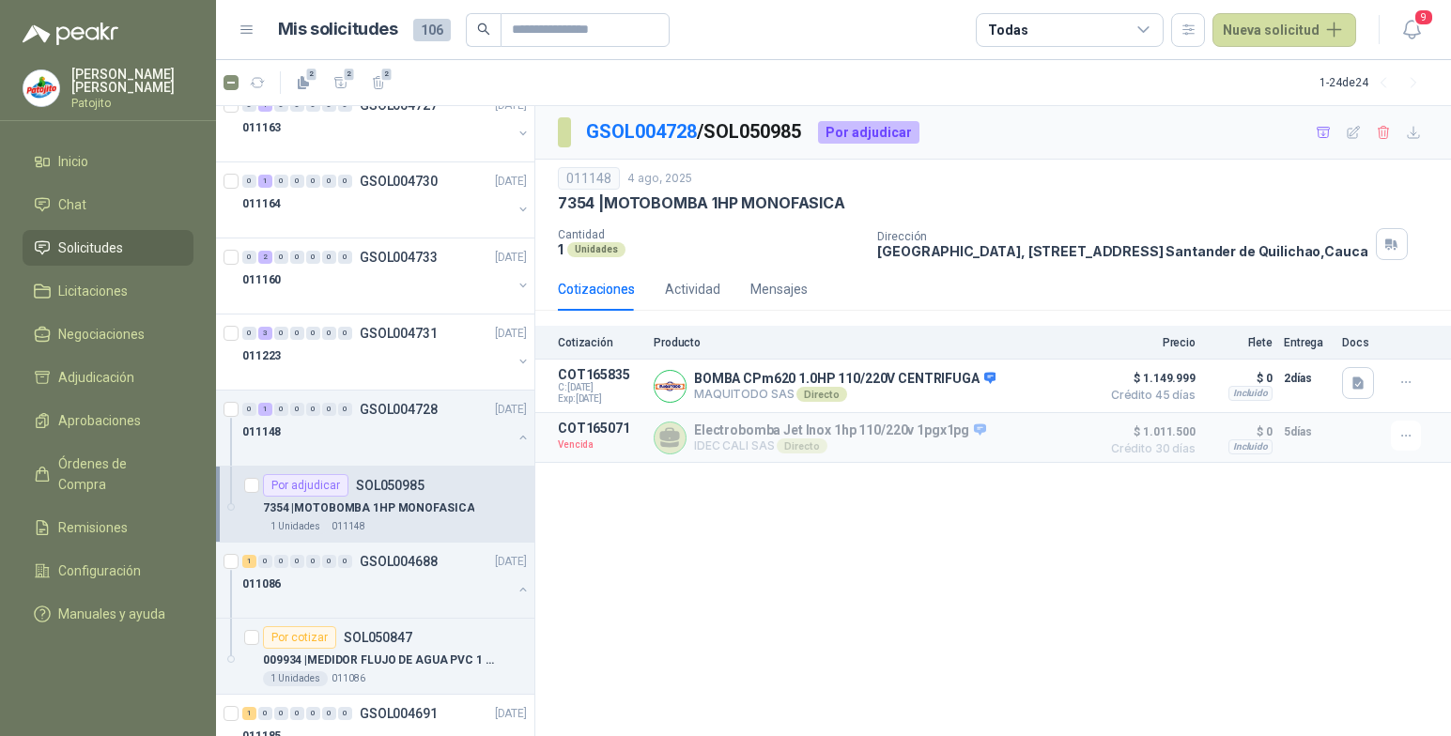
scroll to position [939, 0]
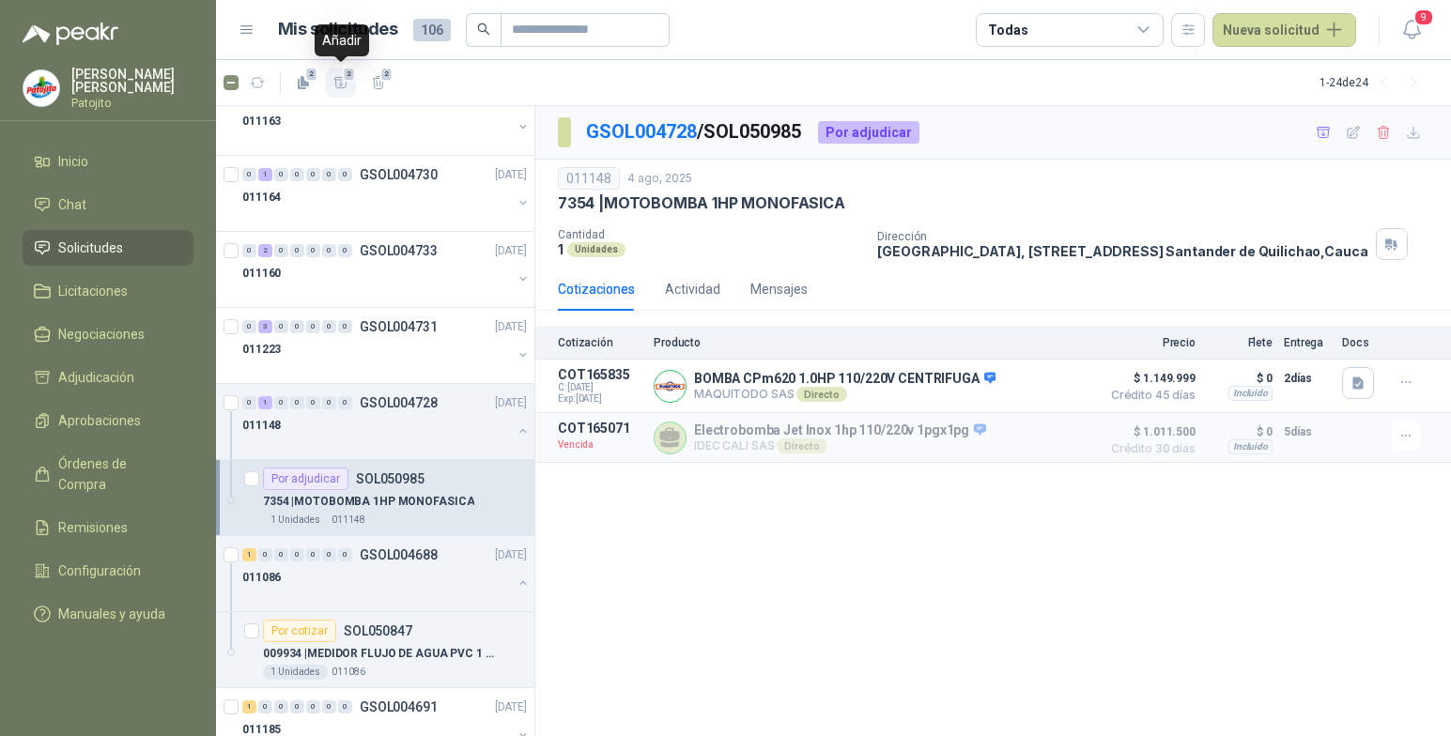
click at [332, 85] on button "2" at bounding box center [341, 83] width 30 height 30
click at [613, 585] on div "GSOL004728 / SOL050985 Por adjudicar 011148 [DATE] 7354 | MOTOBOMBA 1HP MONOFAS…" at bounding box center [993, 421] width 916 height 631
click at [132, 381] on span "Adjudicación" at bounding box center [96, 377] width 76 height 21
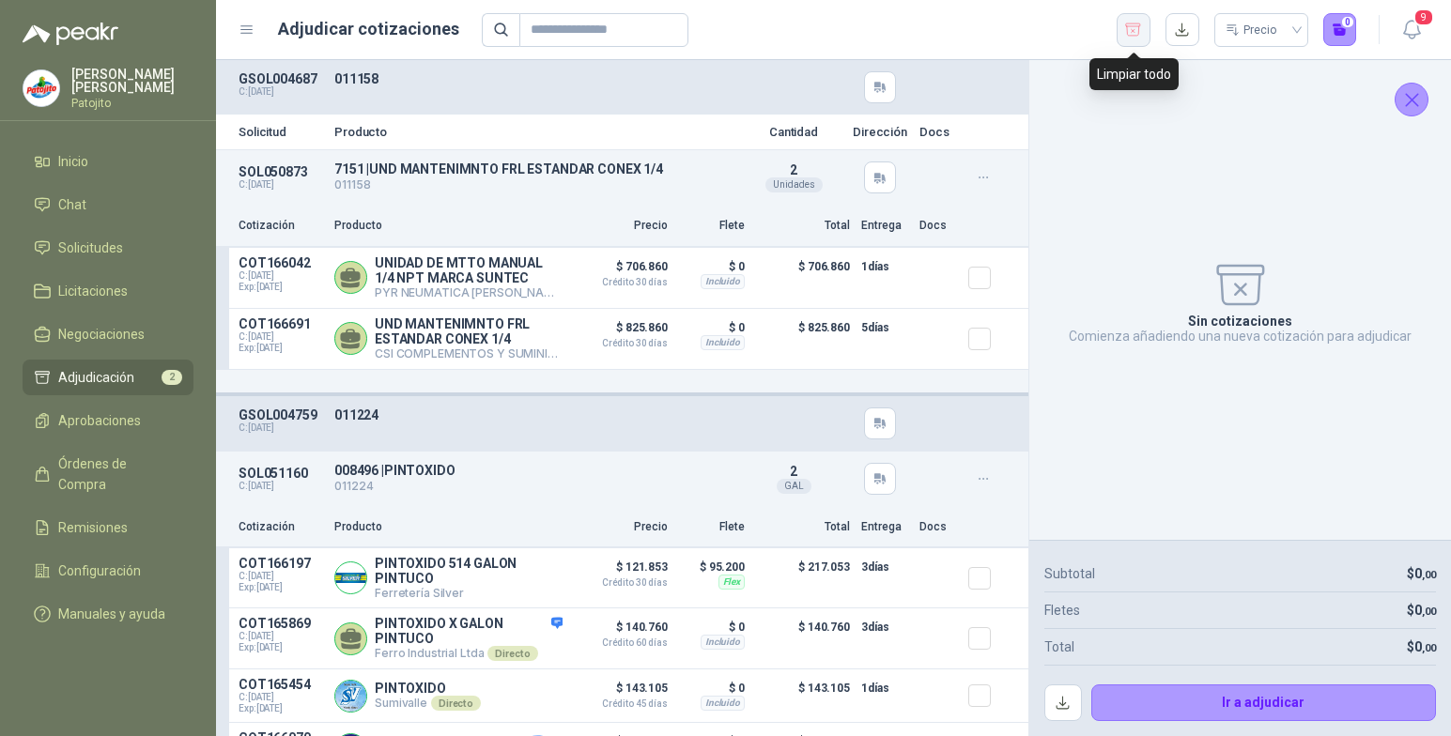
click at [1137, 31] on icon "button" at bounding box center [1133, 30] width 18 height 19
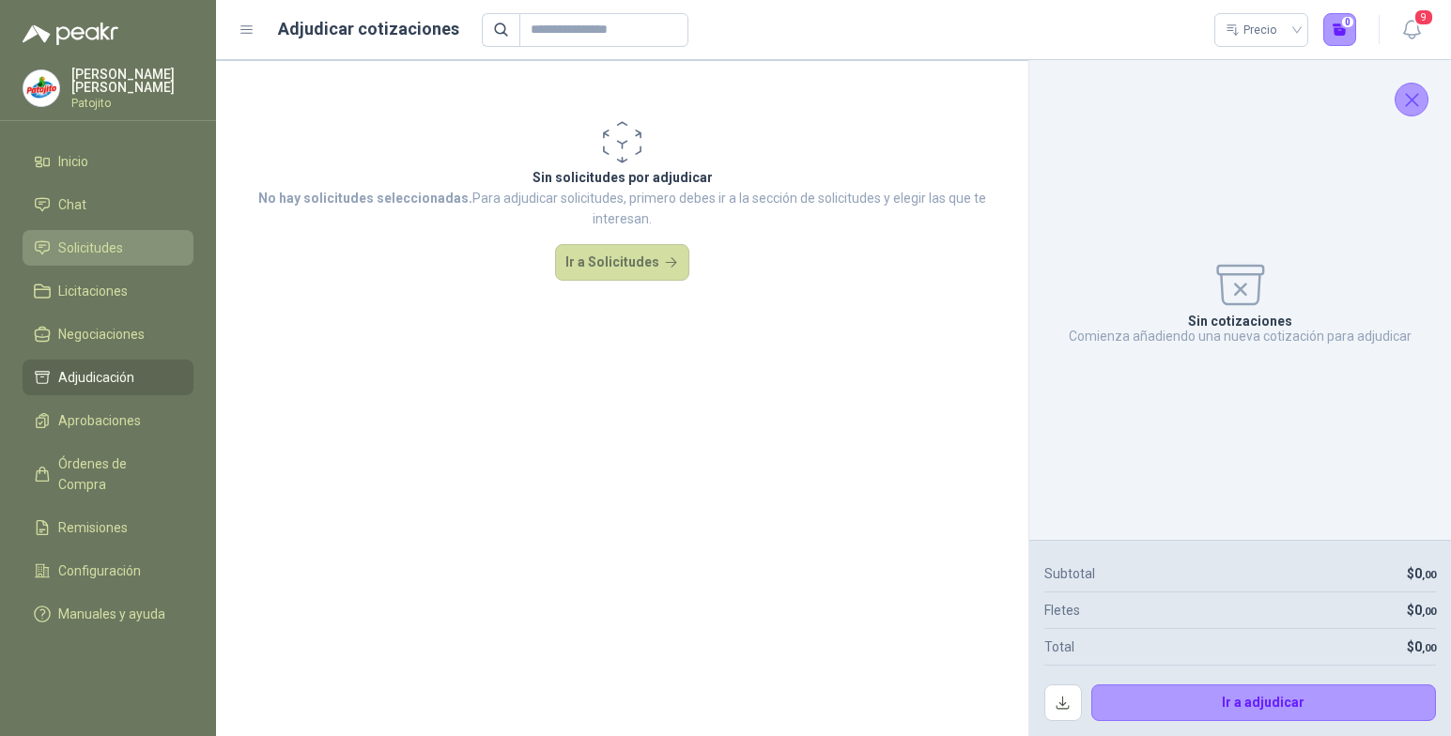
click at [147, 251] on li "Solicitudes" at bounding box center [108, 248] width 148 height 21
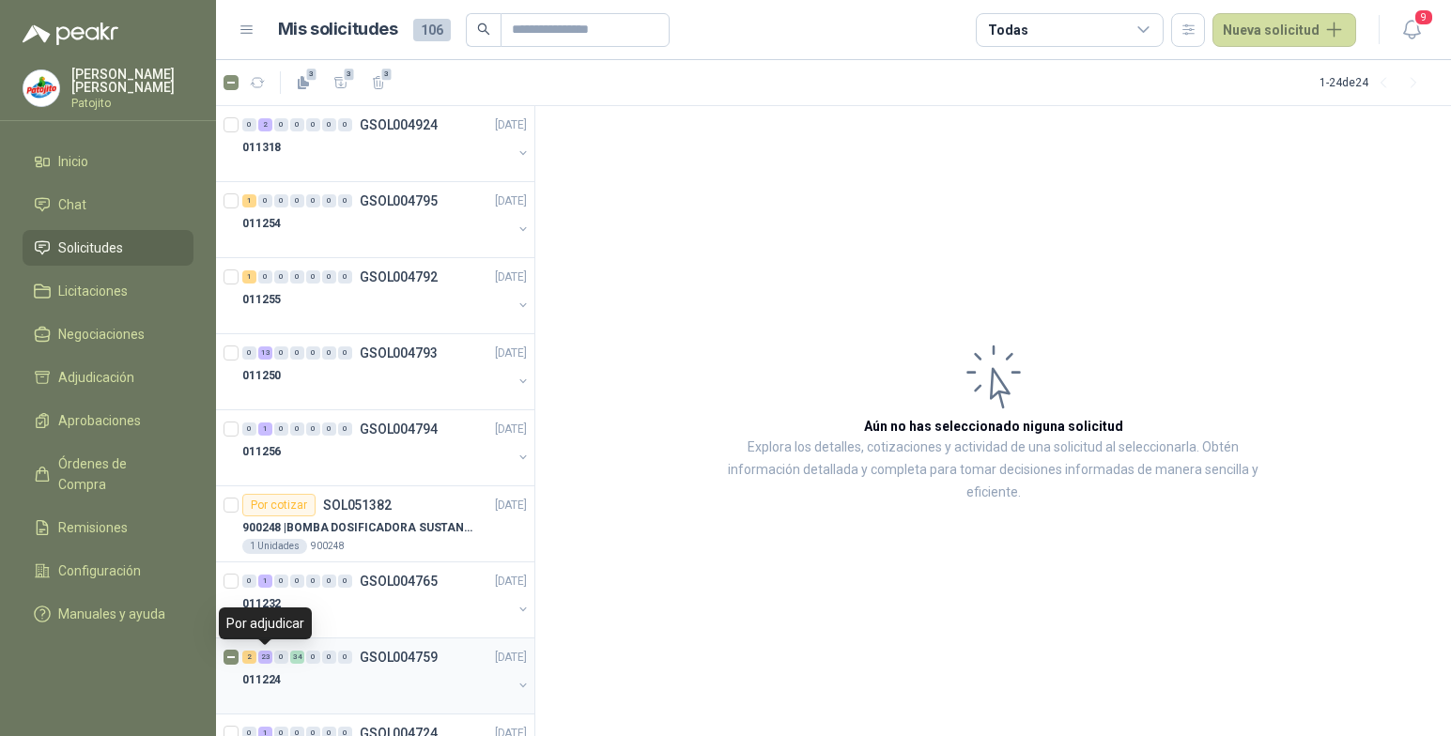
click at [267, 655] on div "23" at bounding box center [265, 657] width 14 height 13
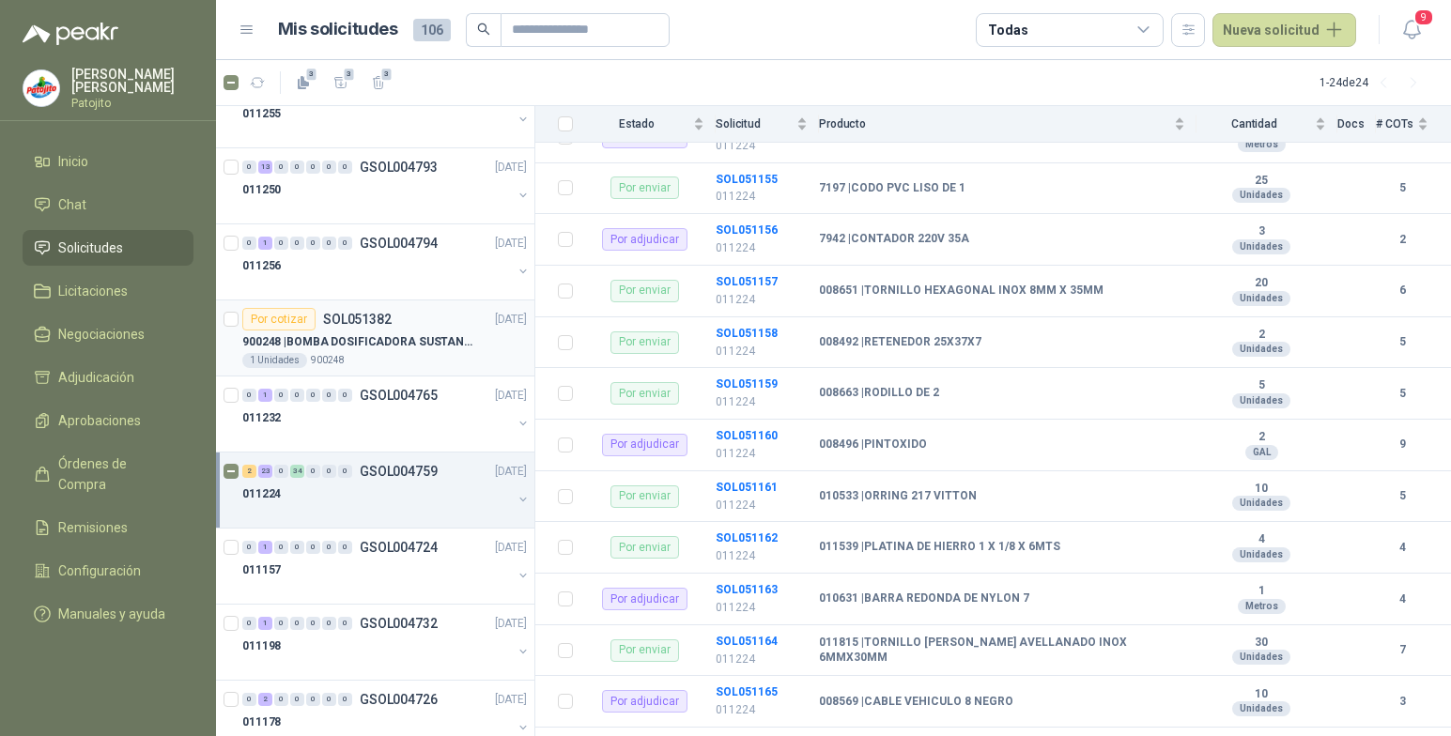
scroll to position [188, 0]
click at [516, 499] on button "button" at bounding box center [523, 497] width 15 height 15
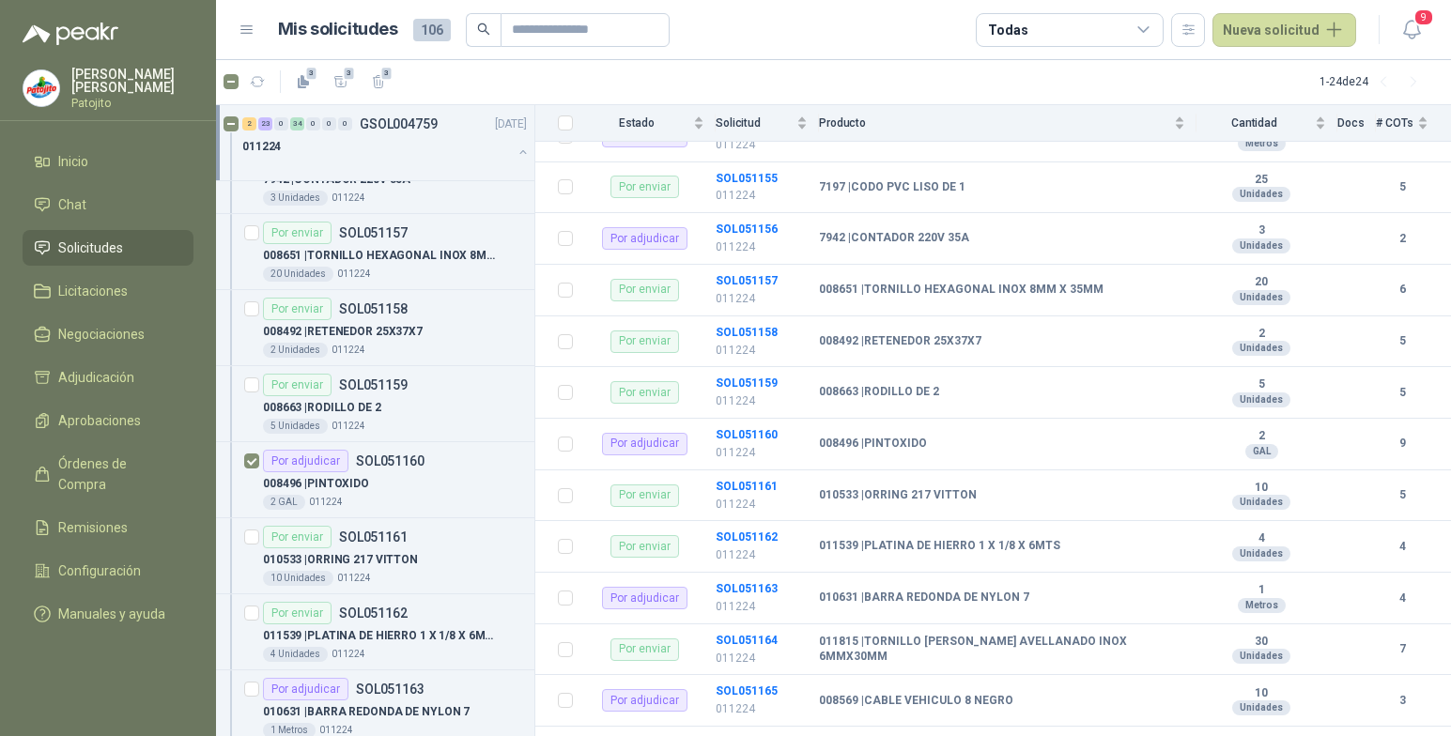
scroll to position [1033, 0]
click at [396, 475] on div "008496 | PINTOXIDO" at bounding box center [395, 483] width 264 height 23
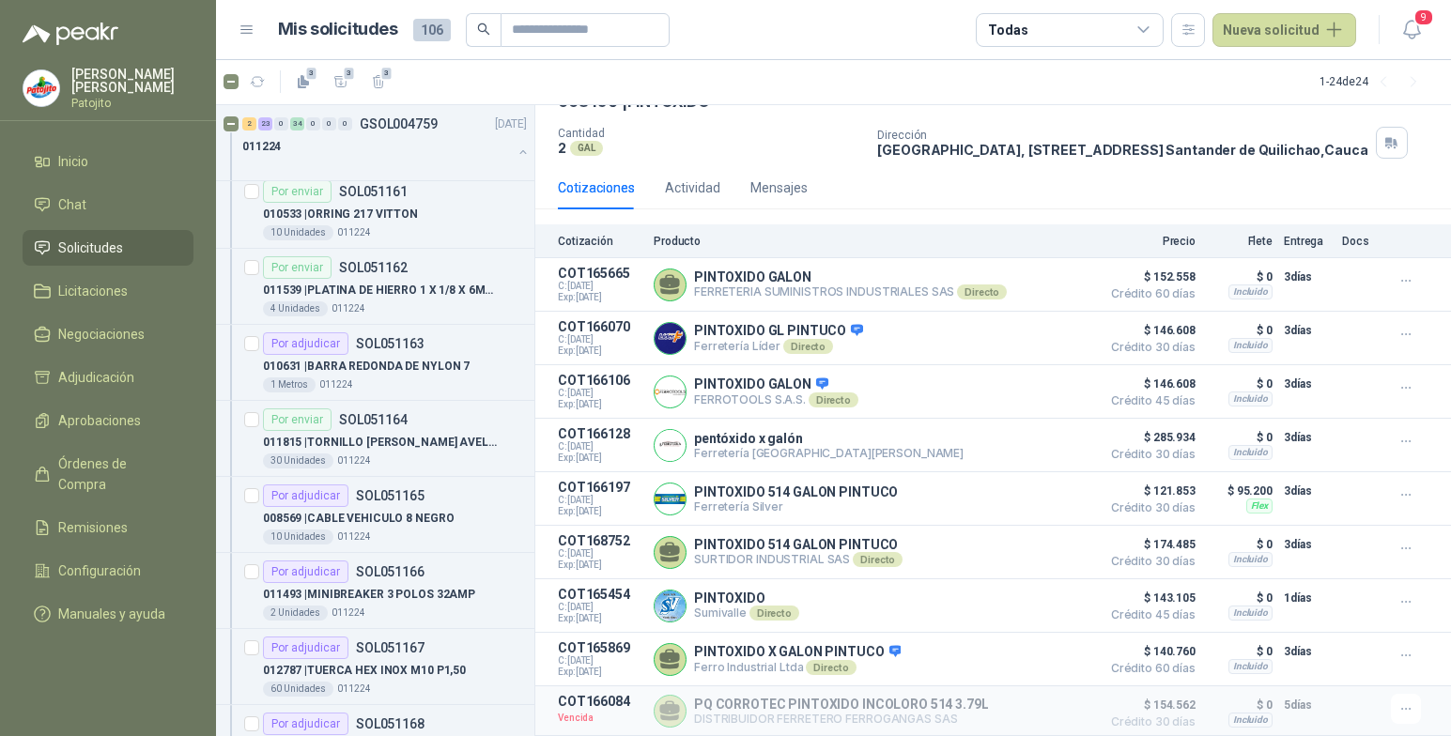
scroll to position [1409, 0]
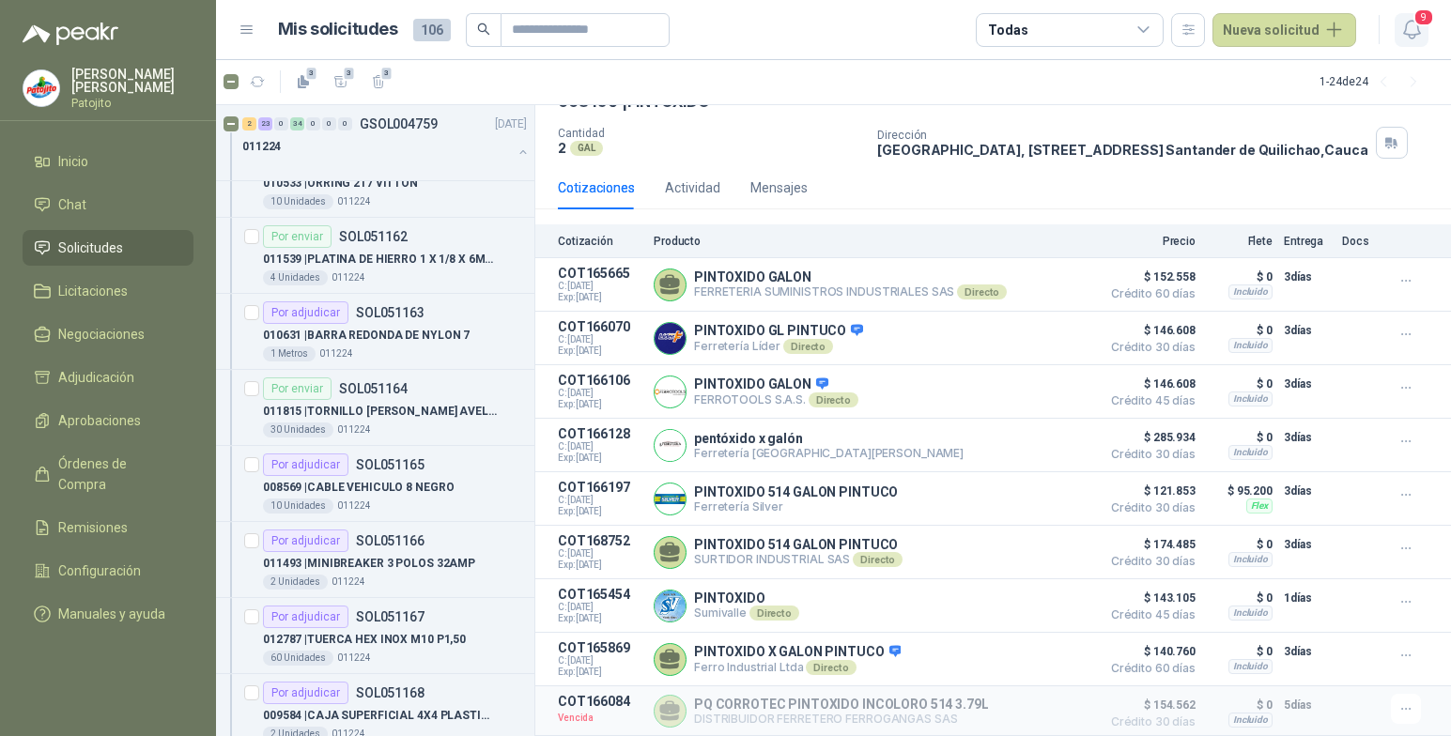
click at [1415, 28] on icon "button" at bounding box center [1411, 29] width 23 height 23
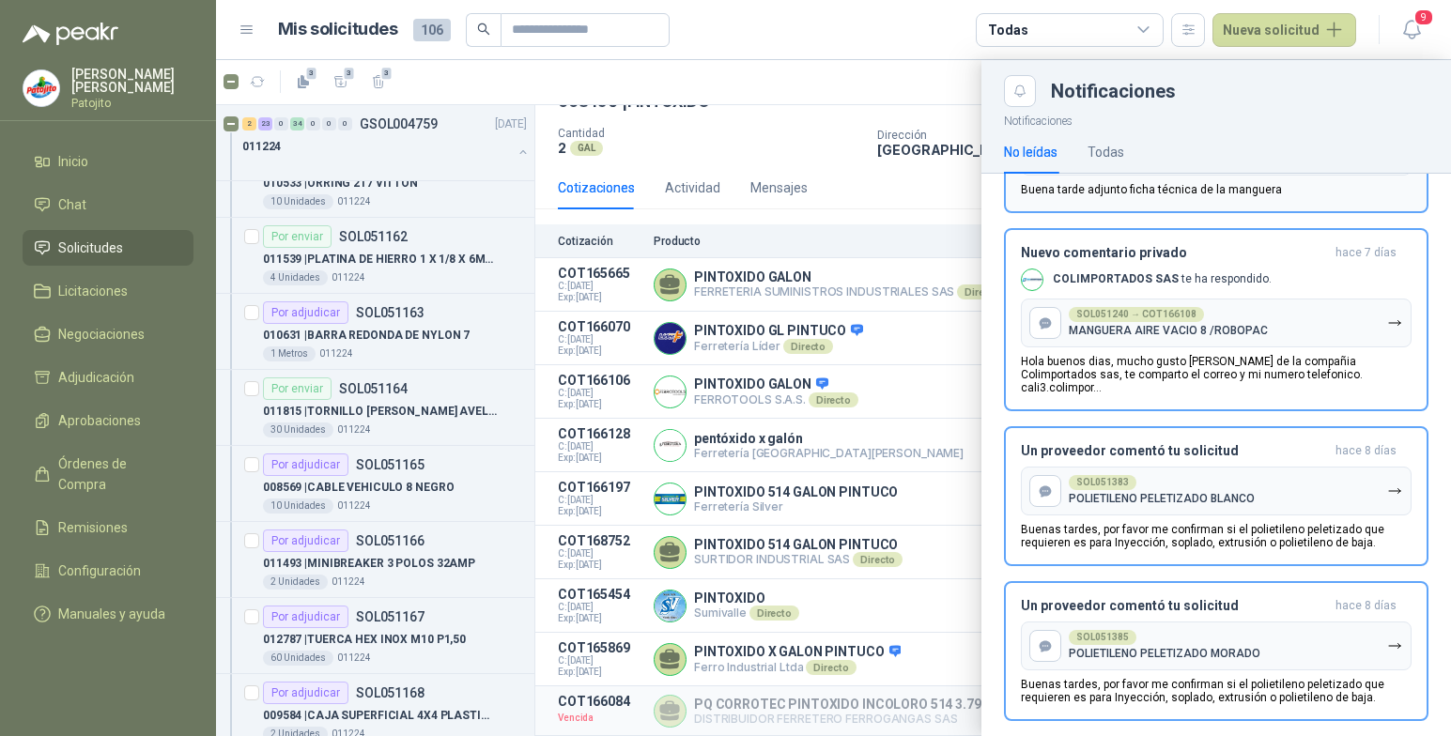
scroll to position [188, 0]
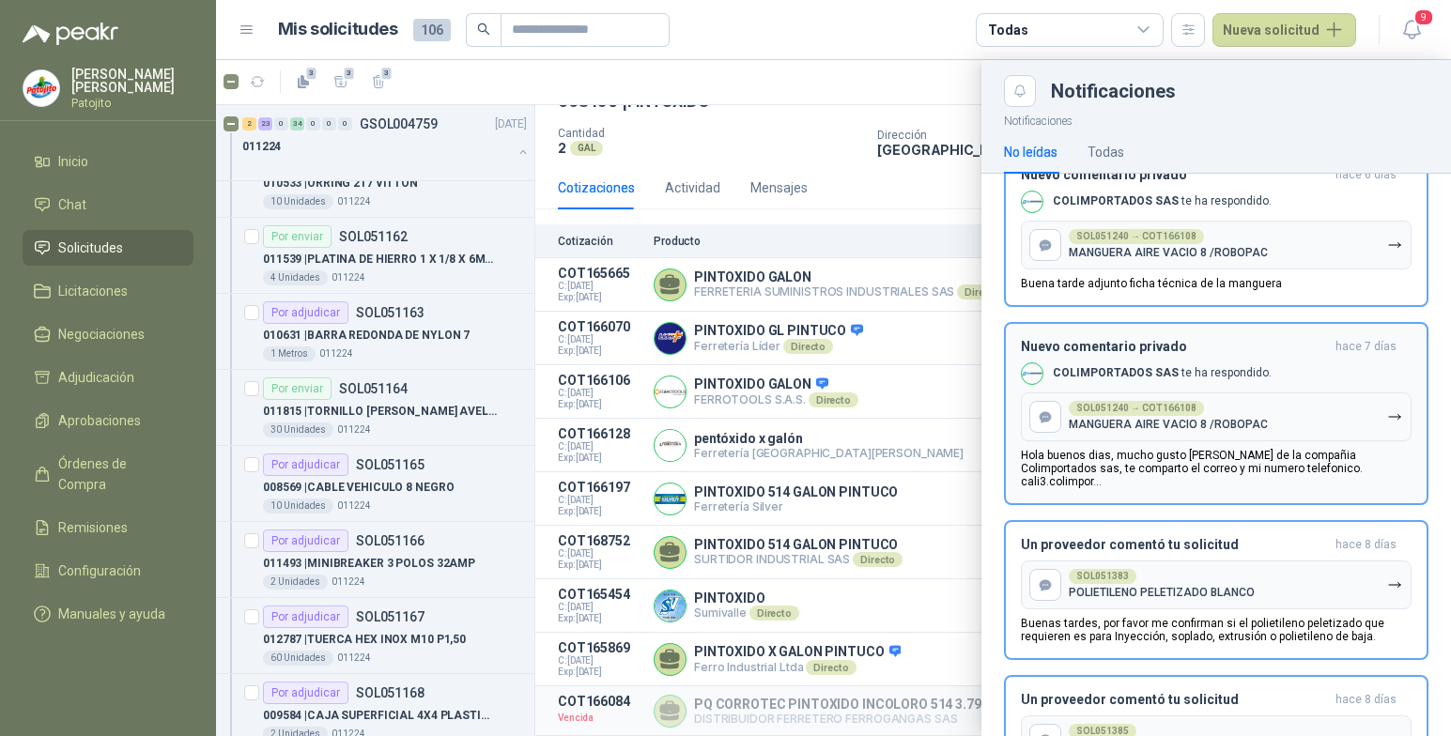
click at [1387, 411] on icon "button" at bounding box center [1395, 418] width 16 height 16
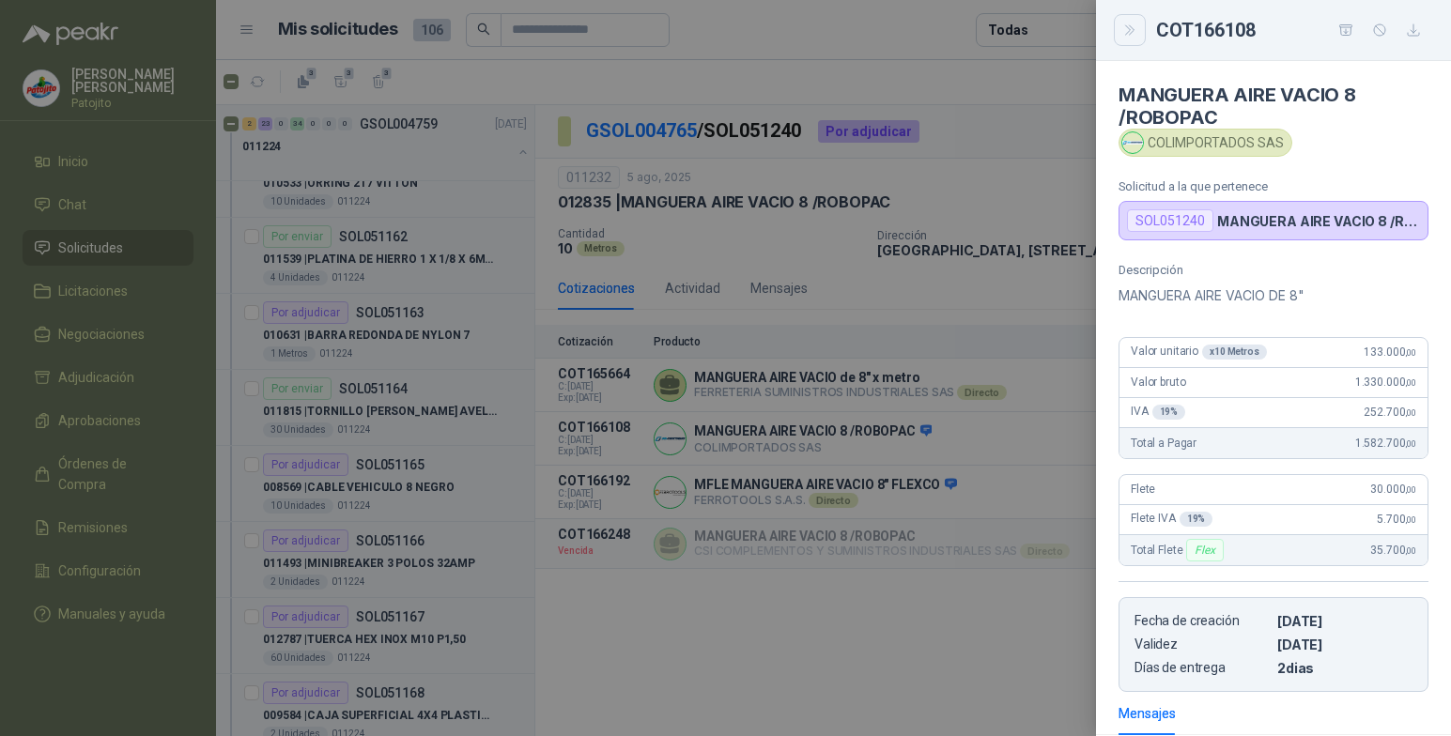
click at [1125, 34] on icon "Close" at bounding box center [1130, 31] width 16 height 16
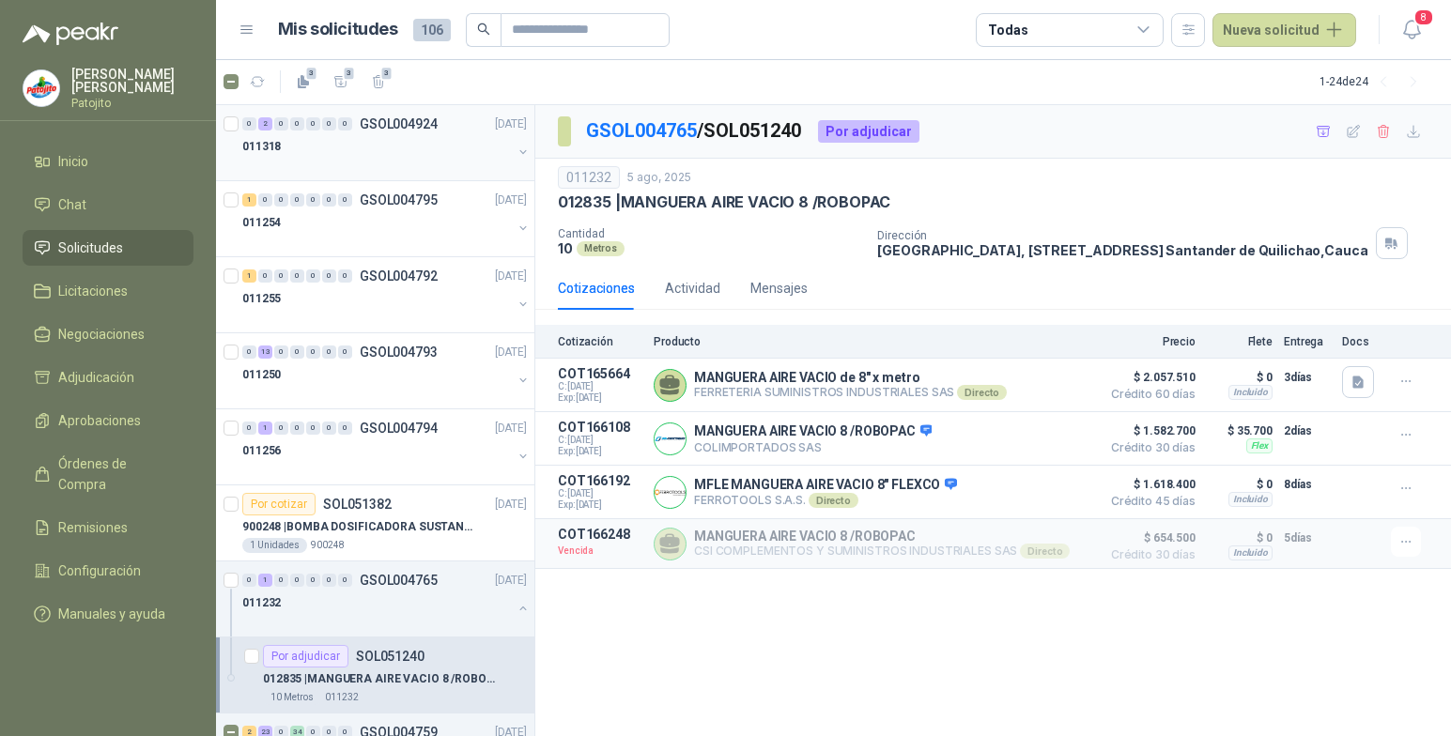
click at [264, 120] on div "2" at bounding box center [265, 123] width 14 height 13
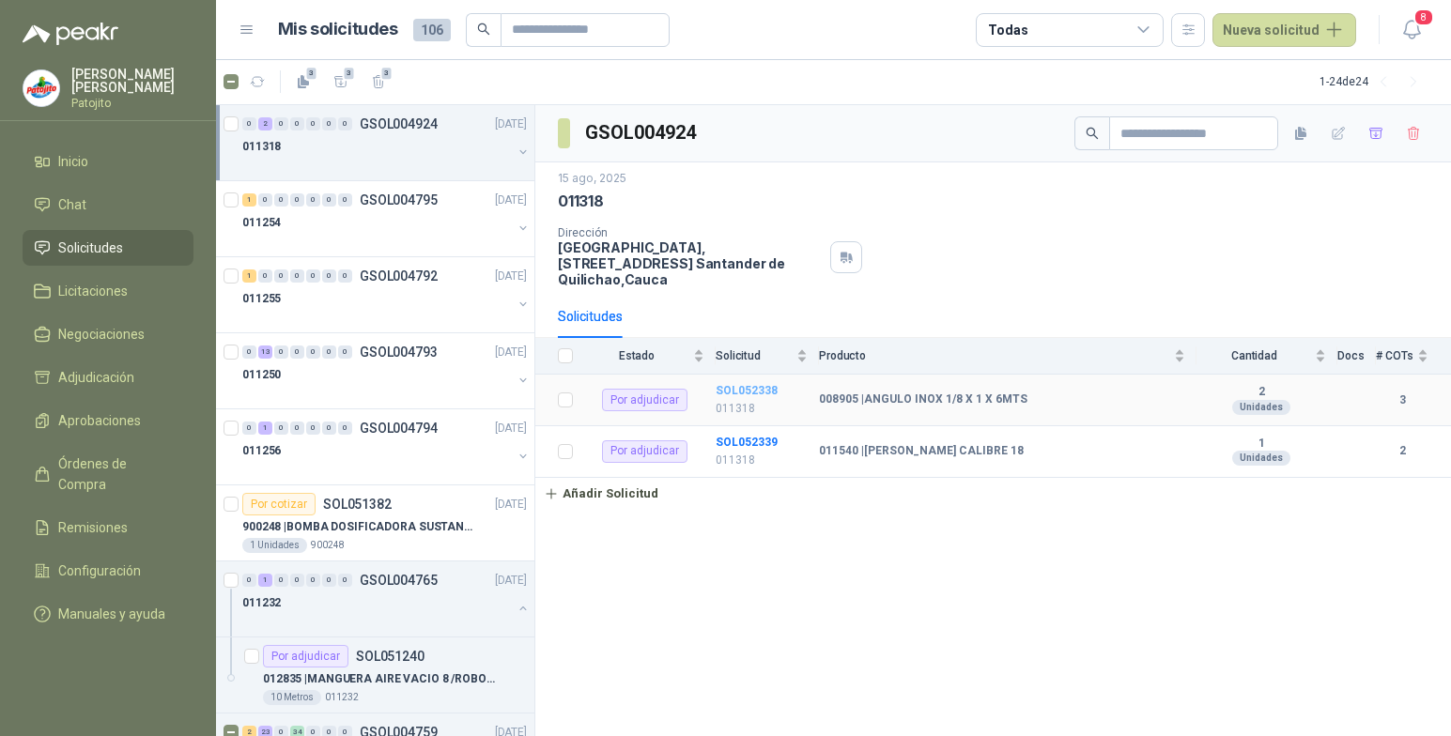
click at [761, 389] on b "SOL052338" at bounding box center [747, 390] width 62 height 13
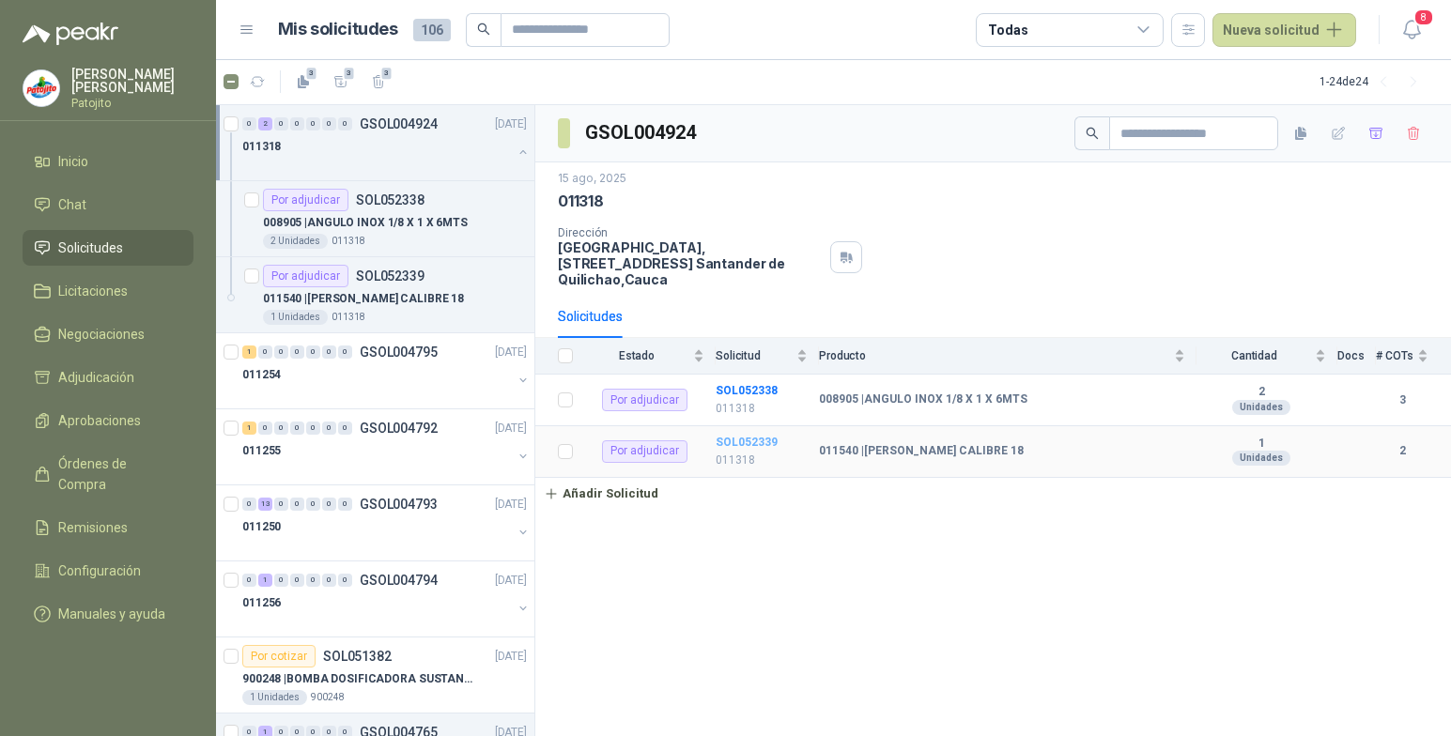
click at [733, 441] on b "SOL052339" at bounding box center [747, 442] width 62 height 13
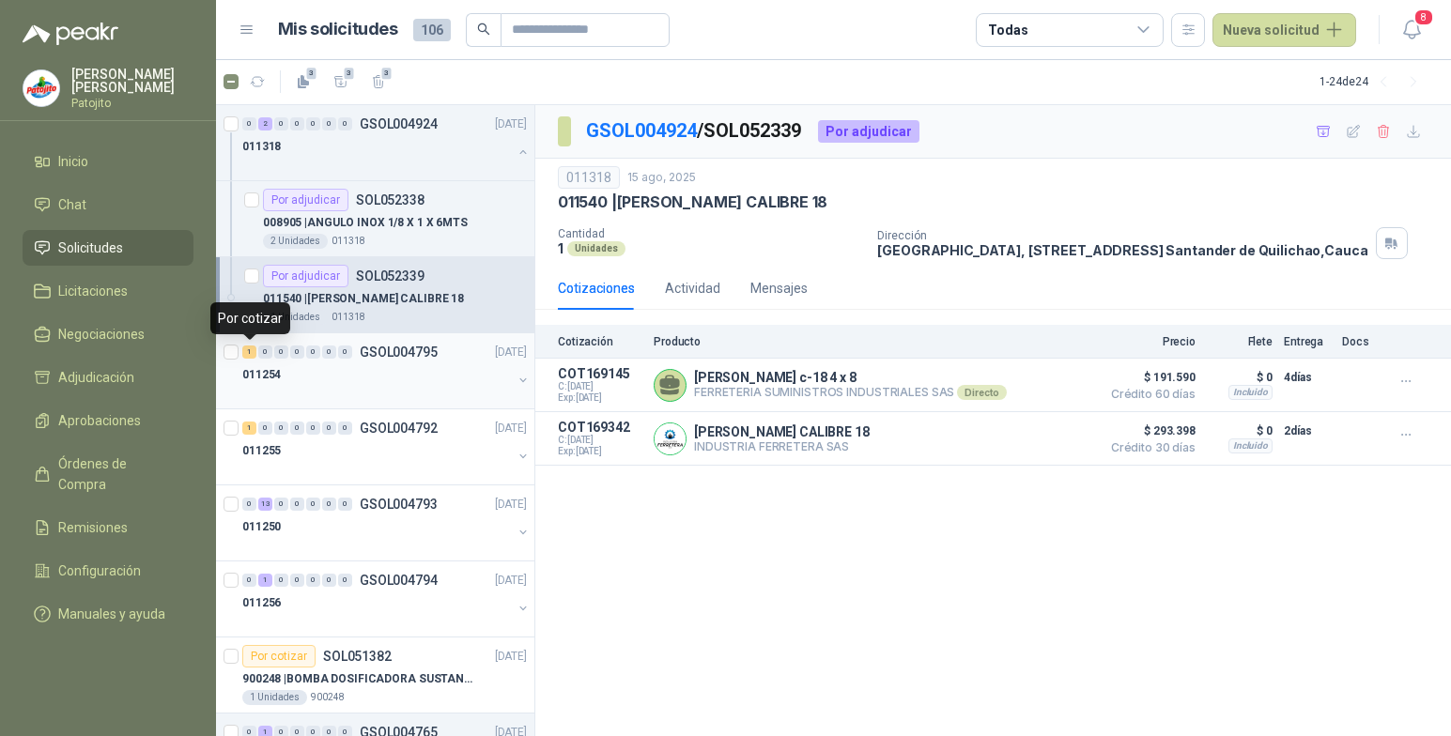
click at [245, 351] on div "1" at bounding box center [249, 352] width 14 height 13
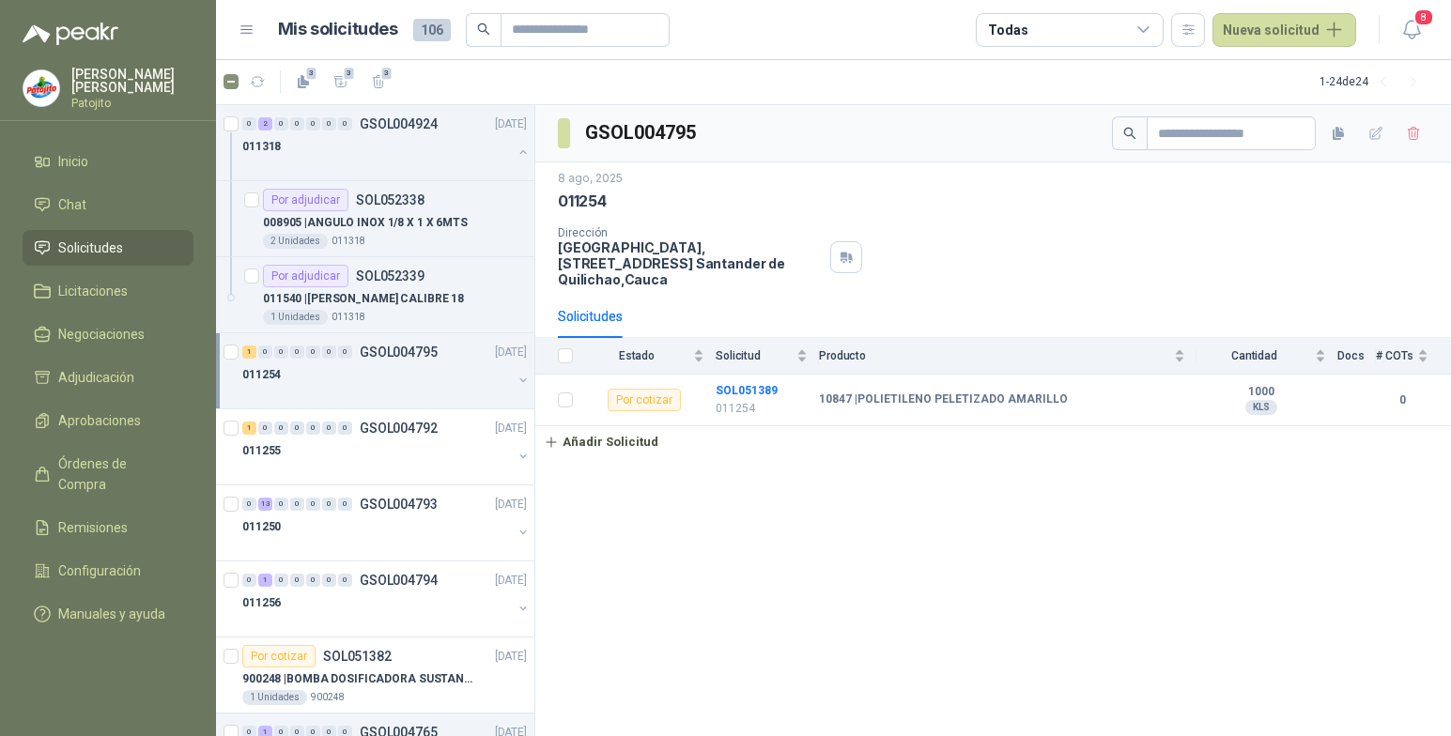
scroll to position [94, 0]
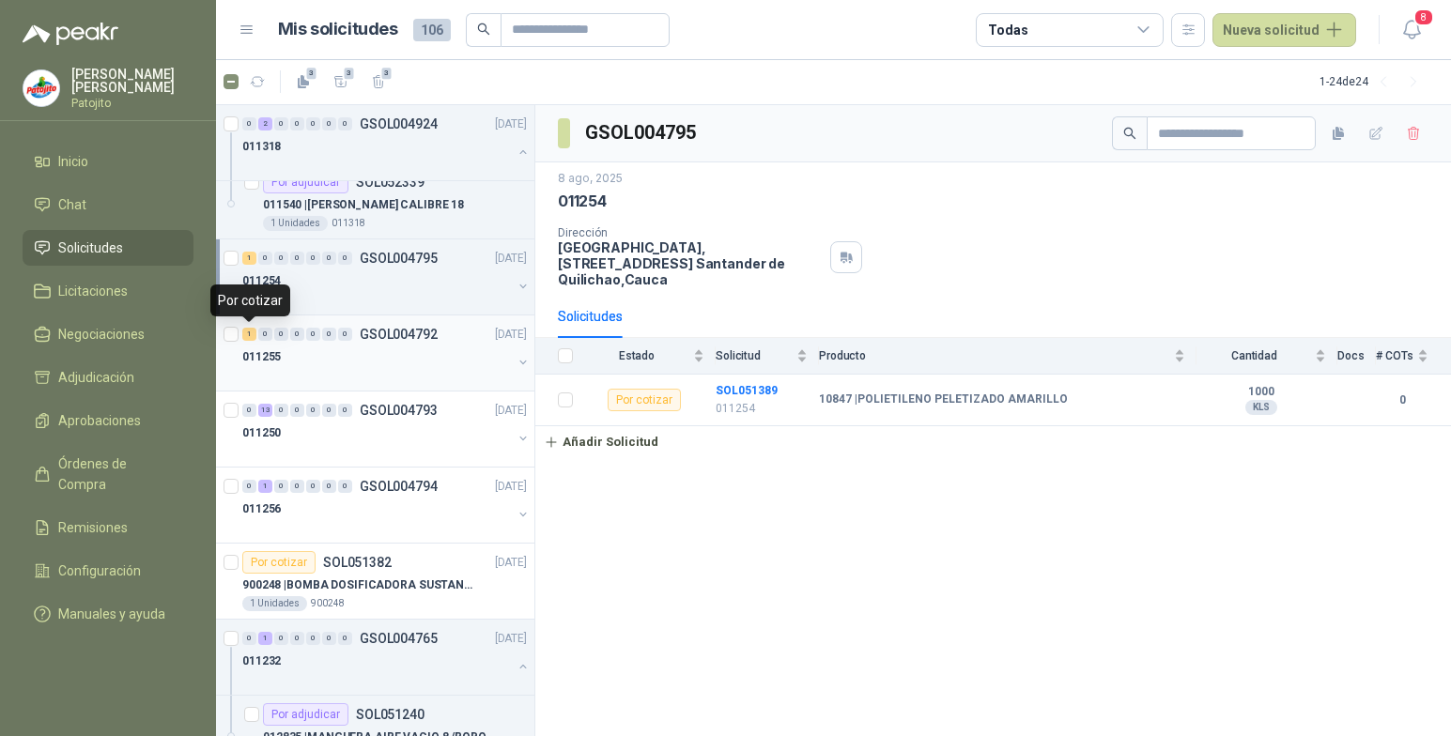
click at [247, 330] on div "1" at bounding box center [249, 334] width 14 height 13
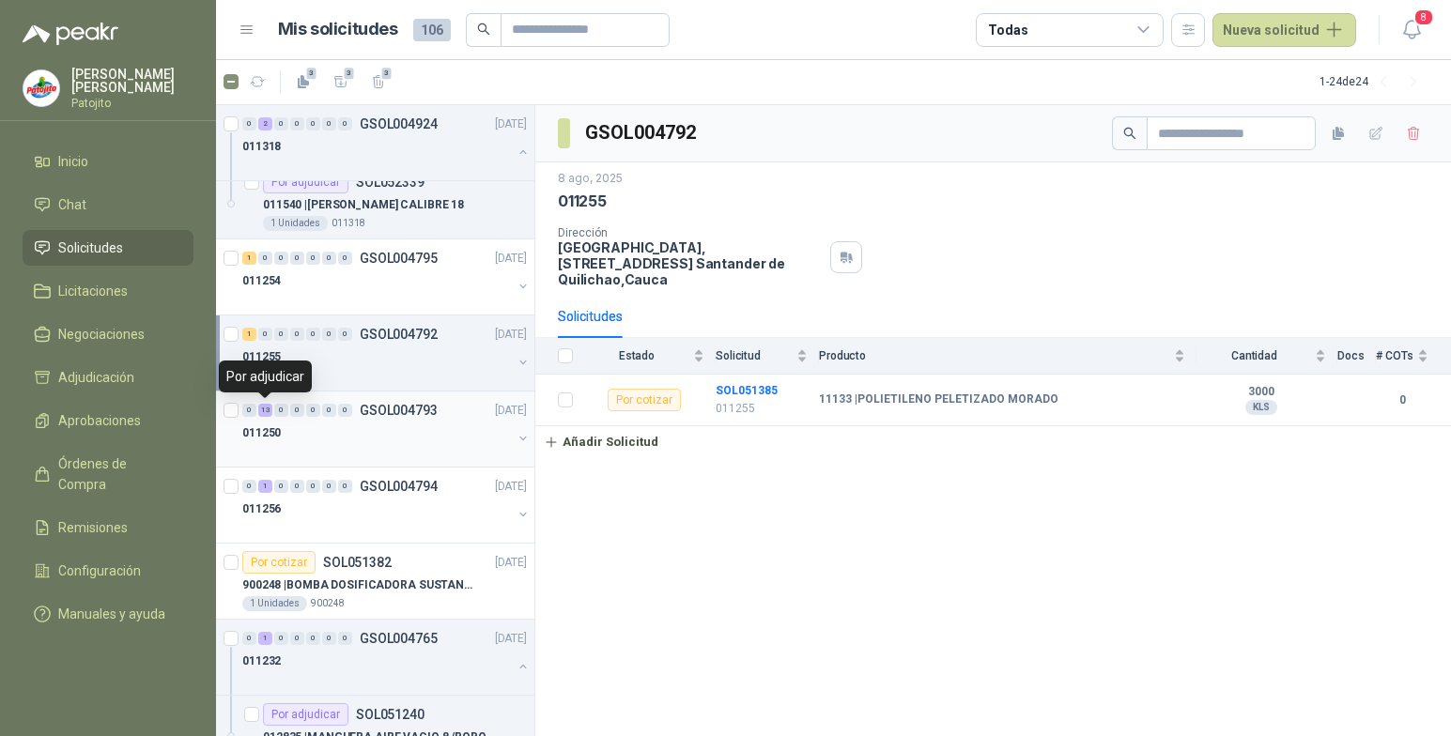
click at [268, 411] on div "13" at bounding box center [265, 410] width 14 height 13
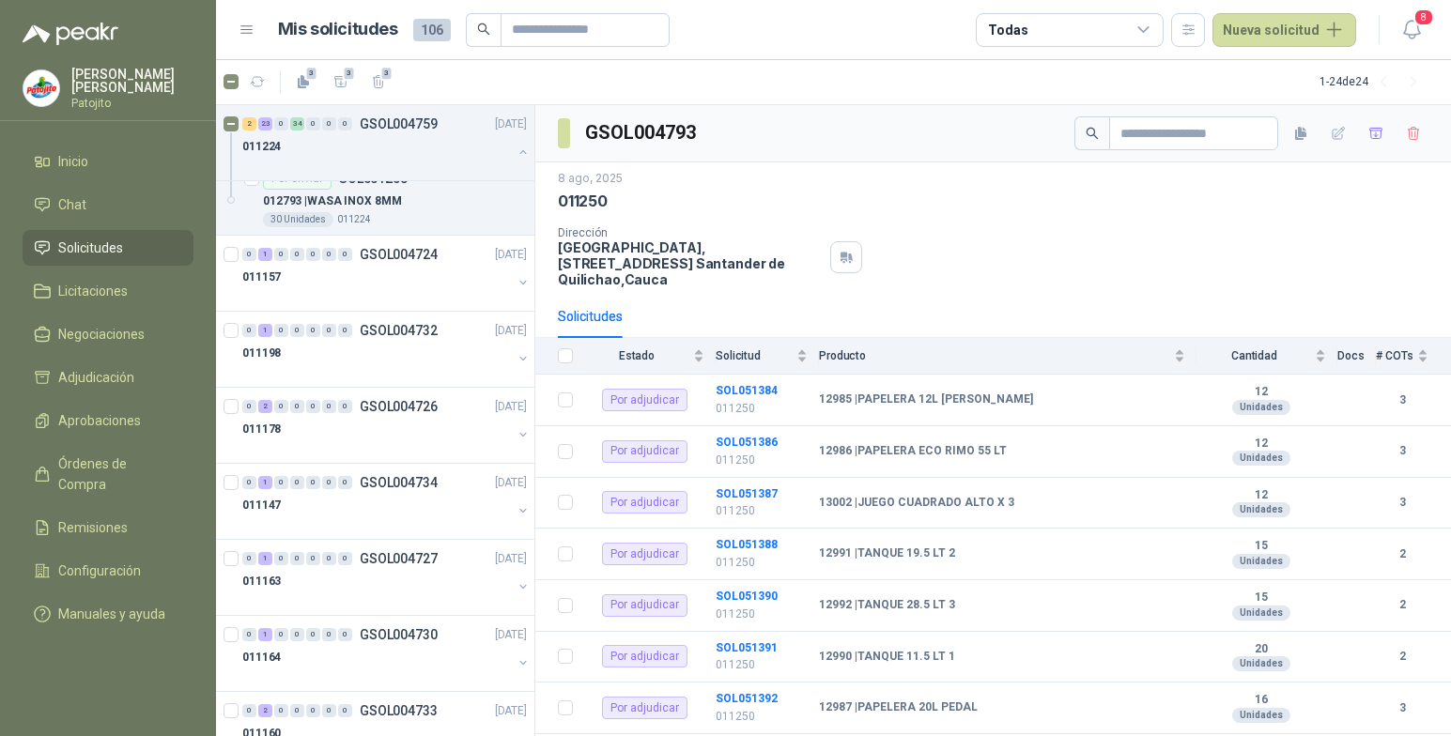
scroll to position [5166, 0]
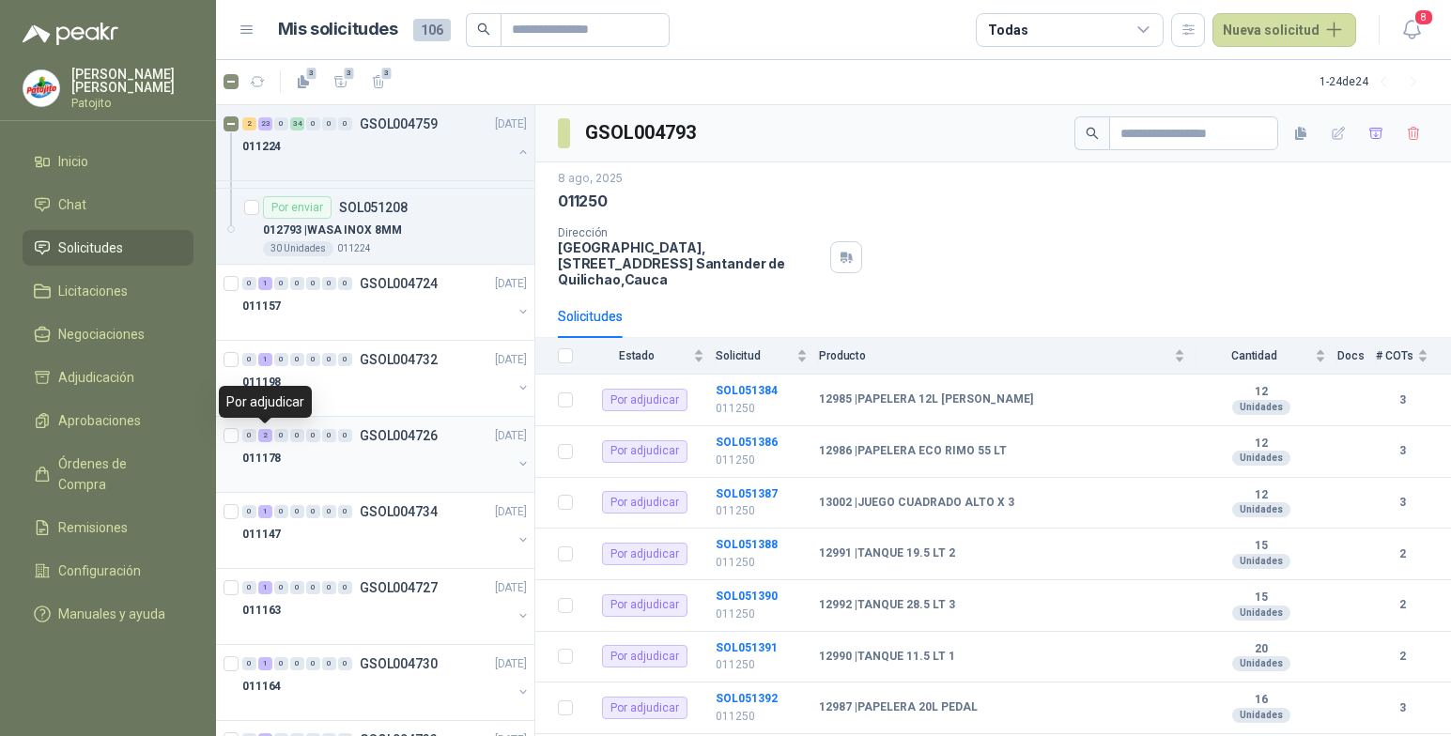
click at [260, 435] on div "2" at bounding box center [265, 435] width 14 height 13
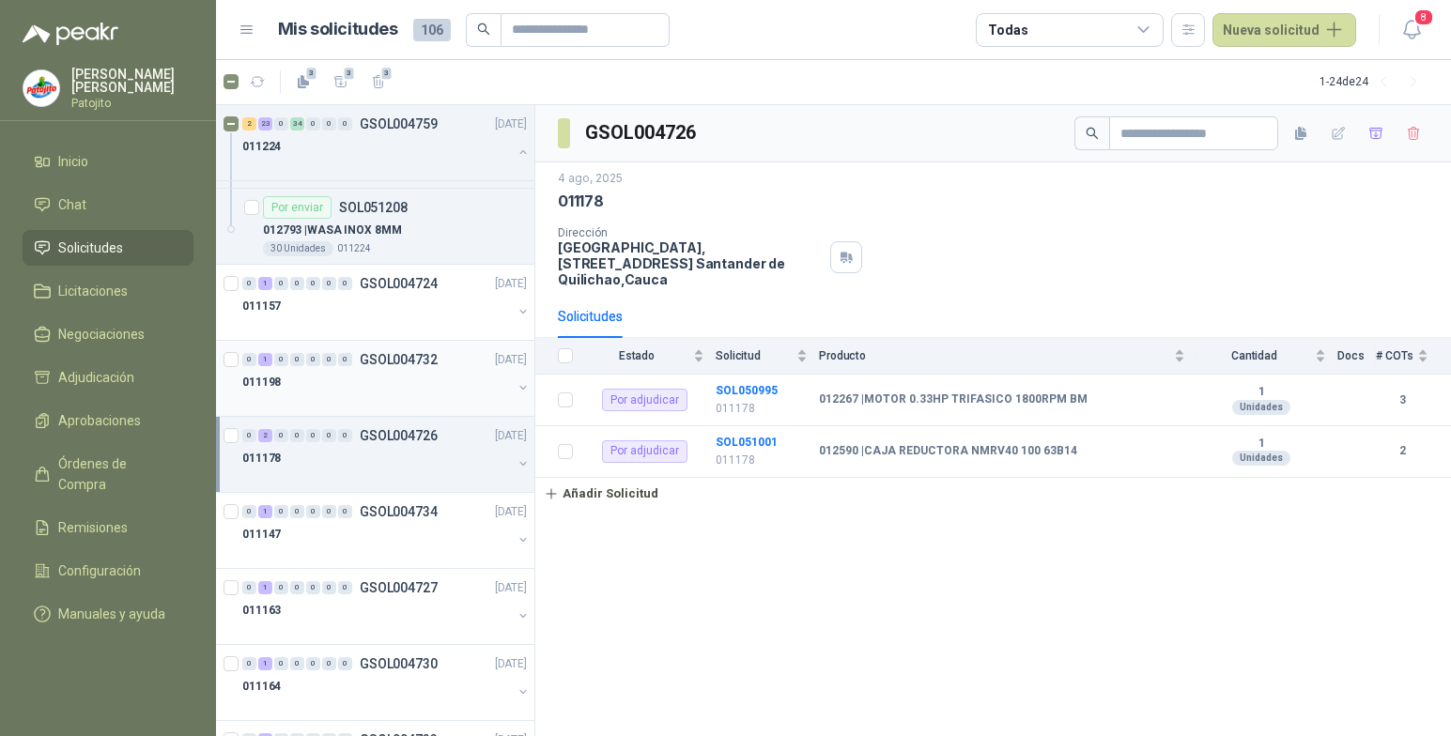
click at [258, 357] on div "0 1 0 0 0 0 0" at bounding box center [297, 359] width 110 height 13
click at [262, 360] on div "1" at bounding box center [265, 359] width 14 height 13
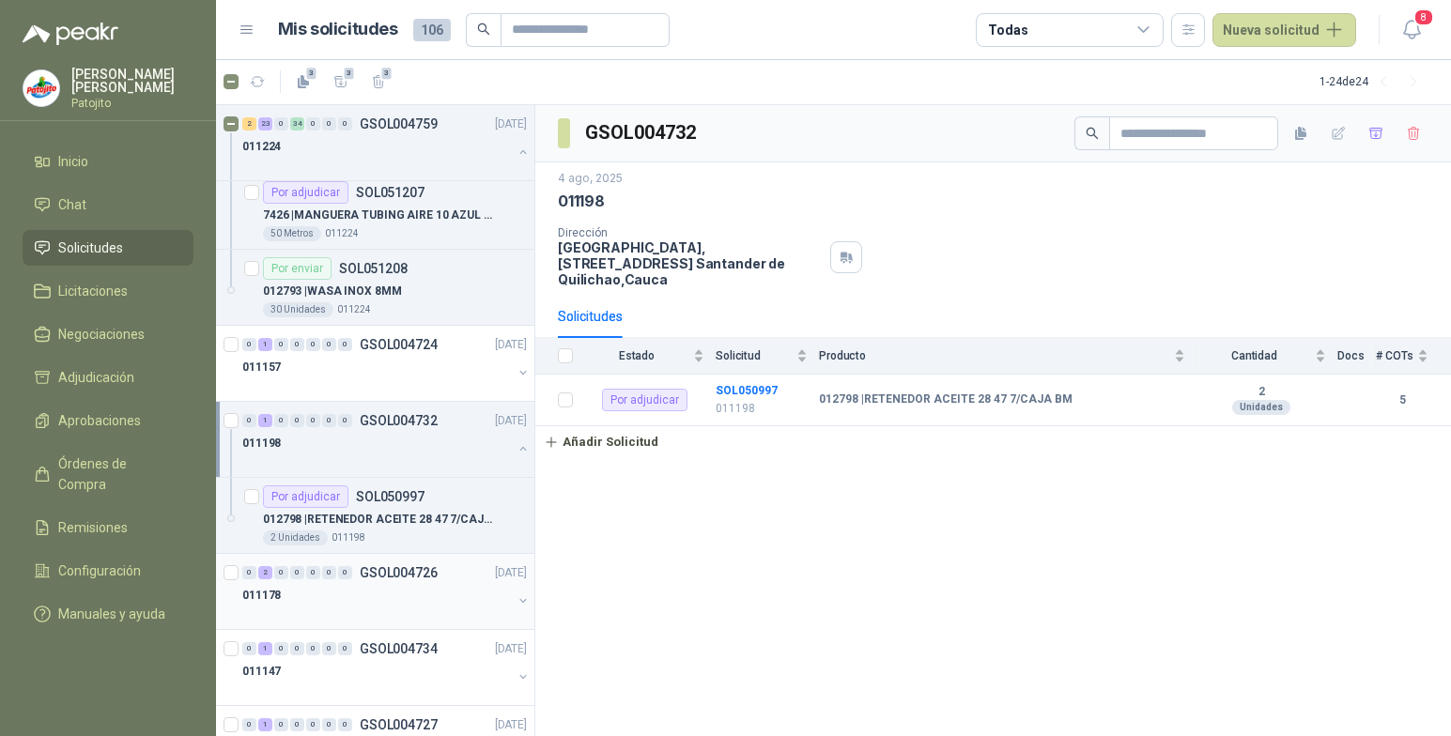
scroll to position [5072, 0]
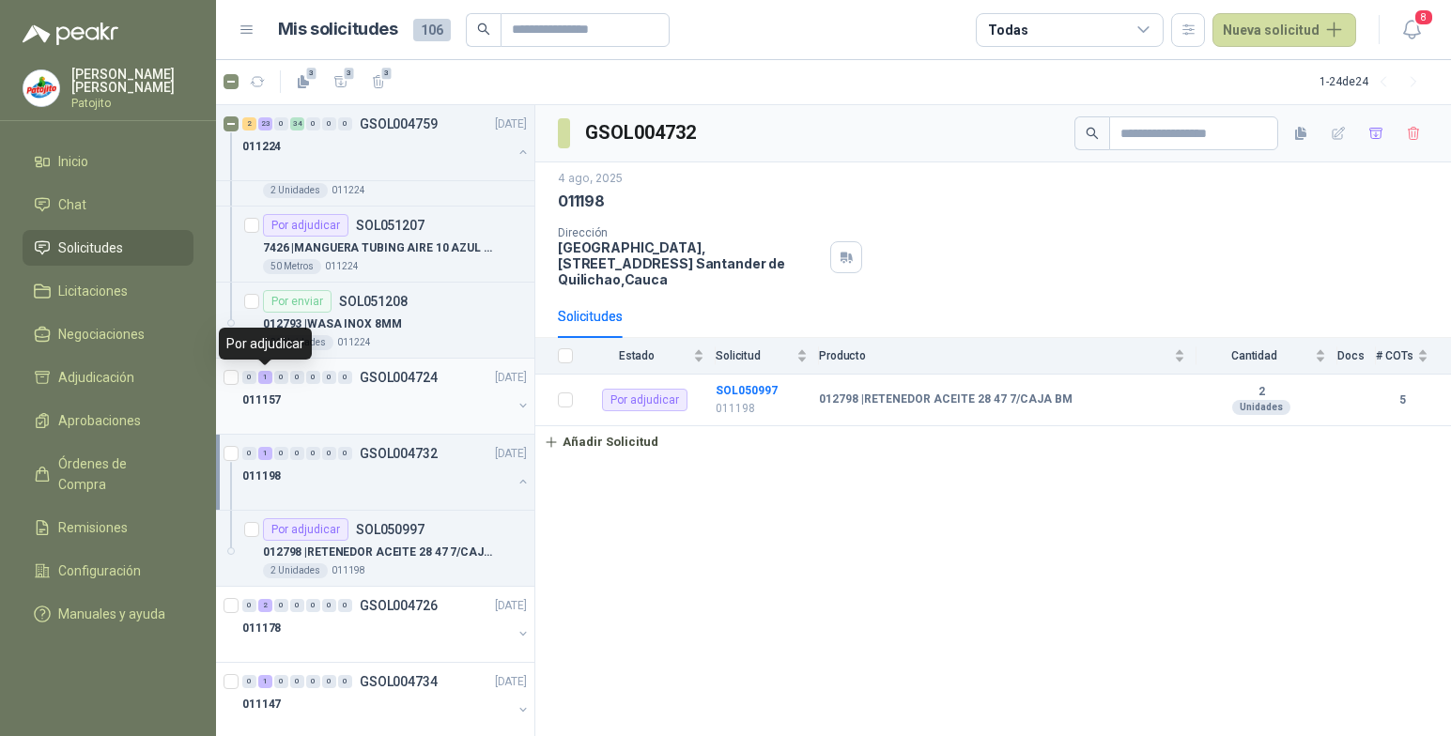
click at [262, 379] on div "1" at bounding box center [265, 377] width 14 height 13
click at [756, 391] on b "SOL051002" at bounding box center [747, 390] width 62 height 13
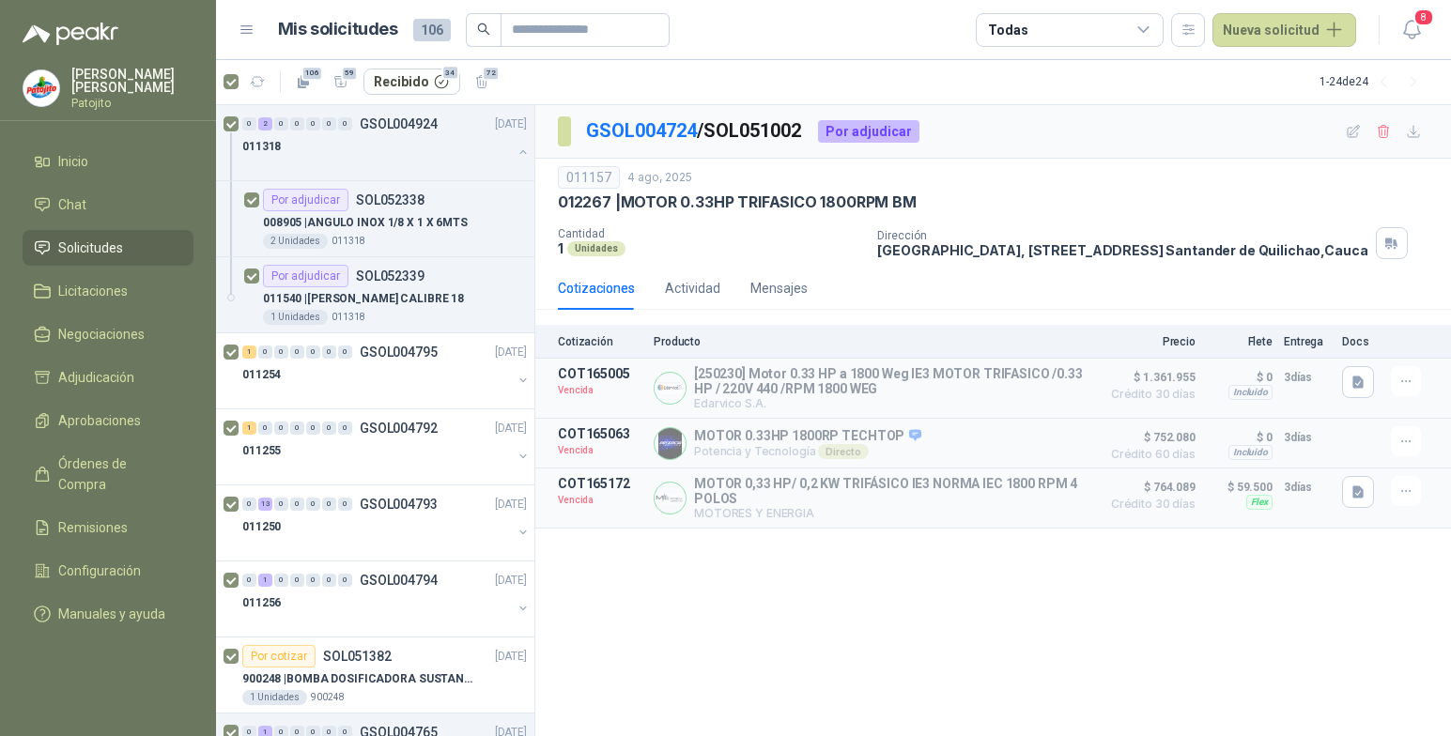
click at [222, 82] on article "106 59 Recibido 34 72 1 - 24 de 24" at bounding box center [833, 81] width 1235 height 45
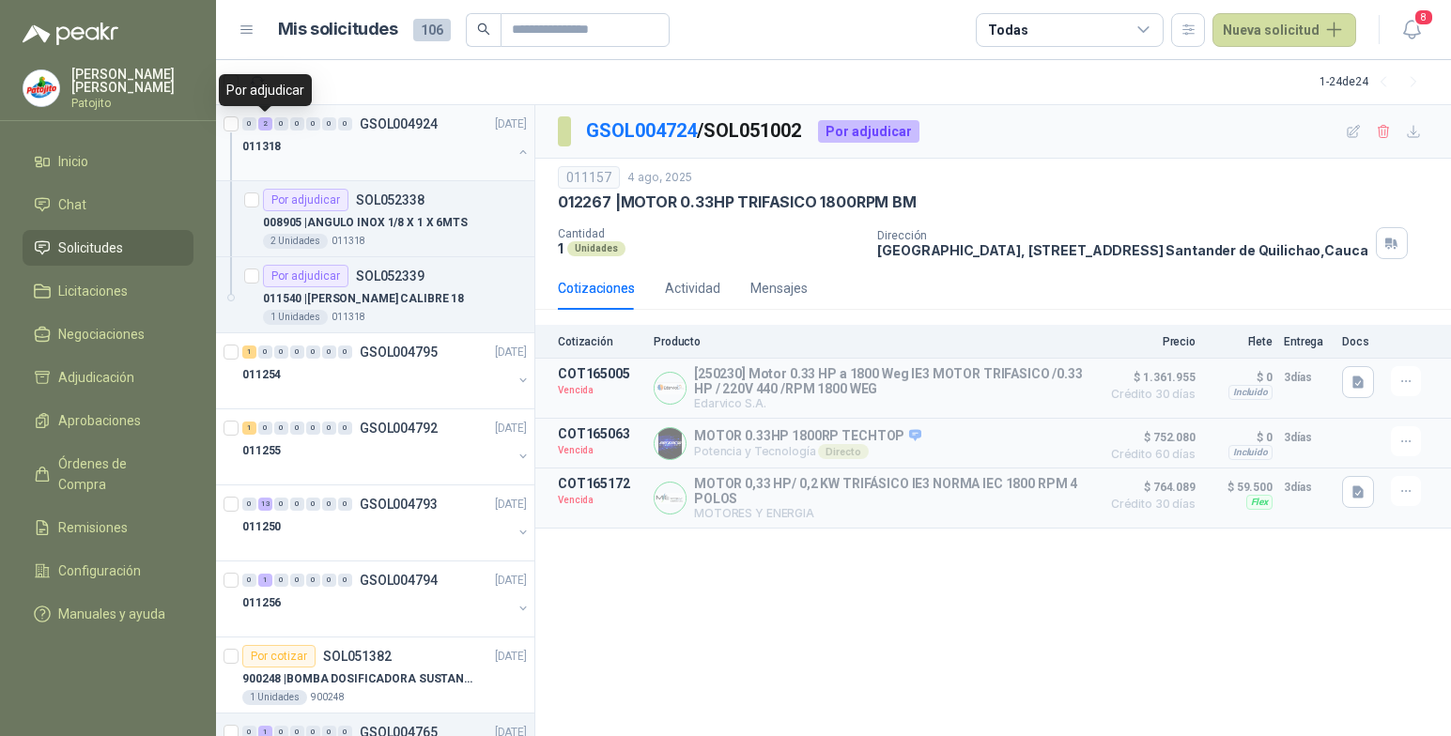
click at [264, 125] on div "2" at bounding box center [265, 123] width 14 height 13
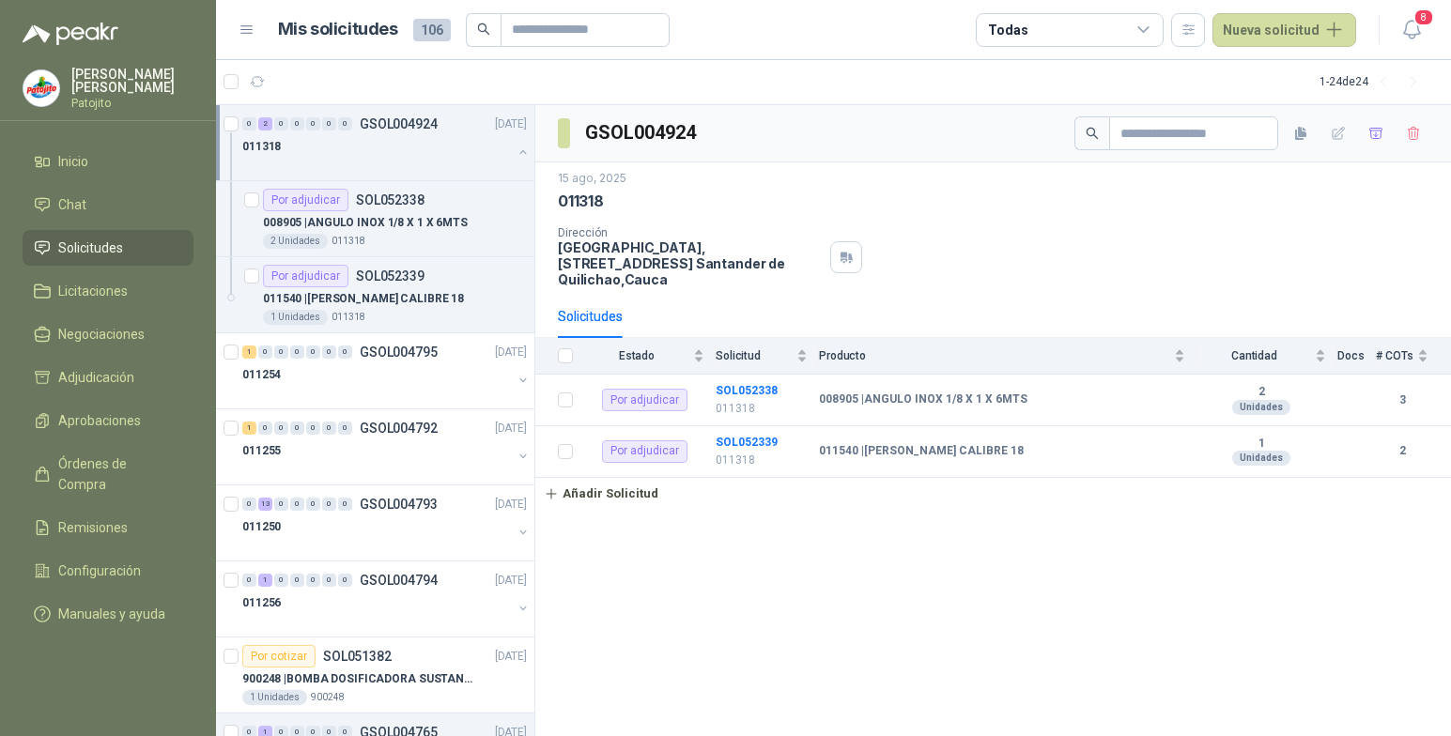
click at [516, 150] on button "button" at bounding box center [523, 152] width 15 height 15
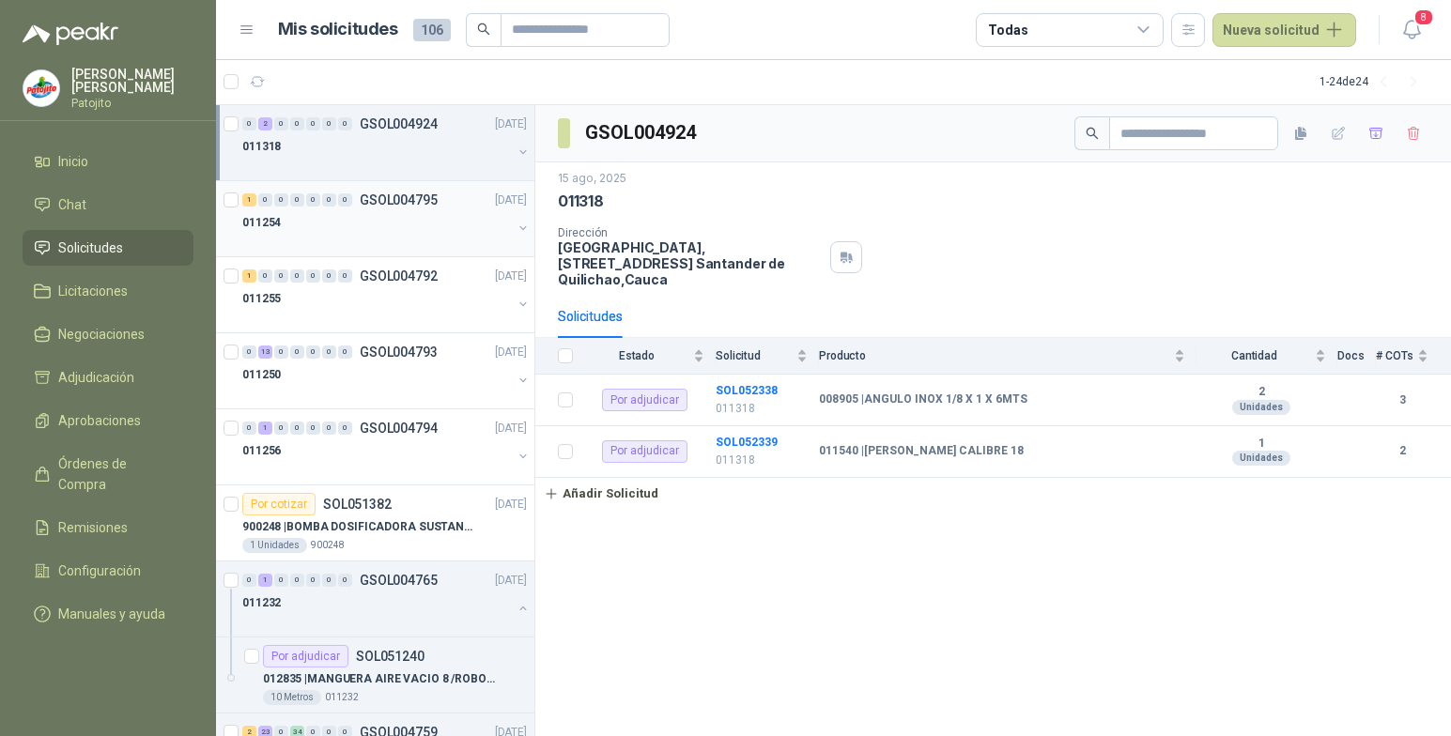
click at [244, 203] on div "1" at bounding box center [249, 199] width 14 height 13
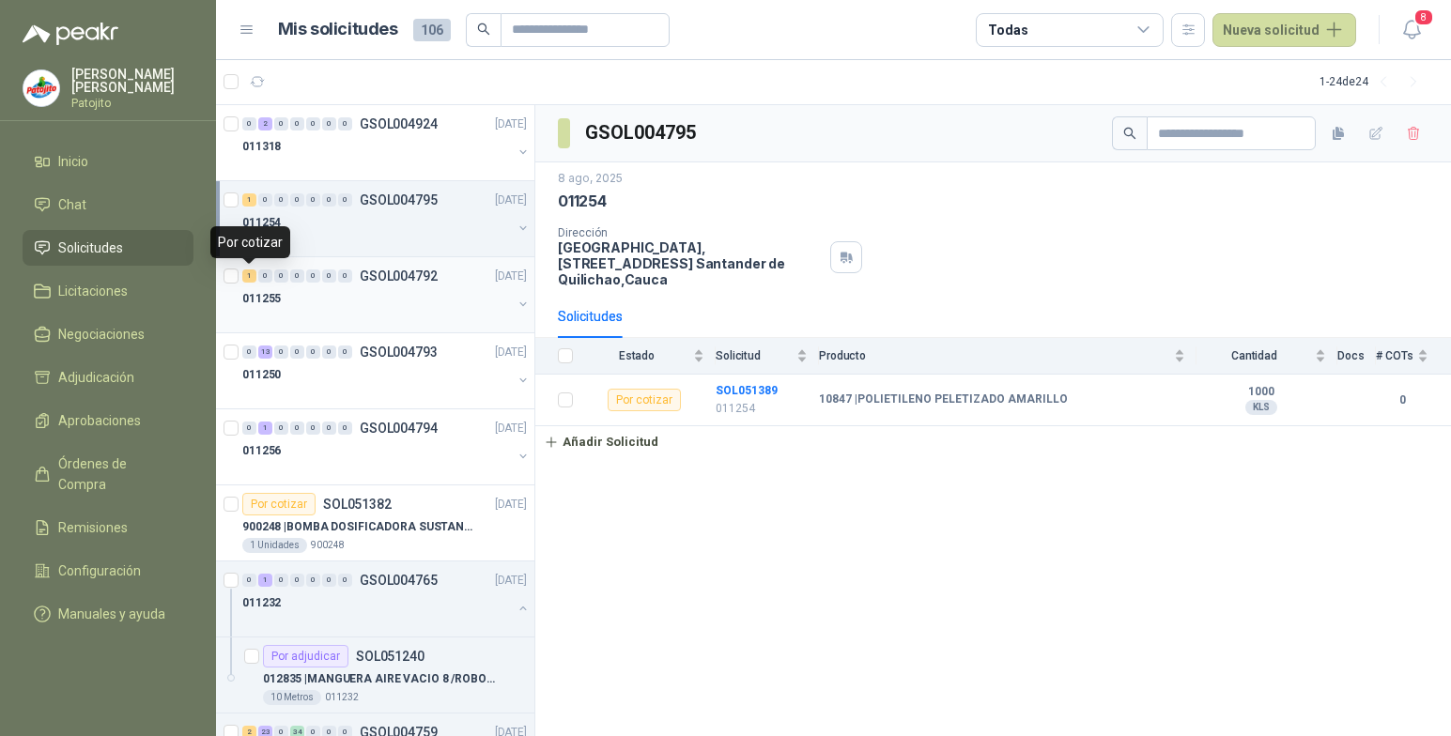
click at [250, 279] on div "1" at bounding box center [249, 276] width 14 height 13
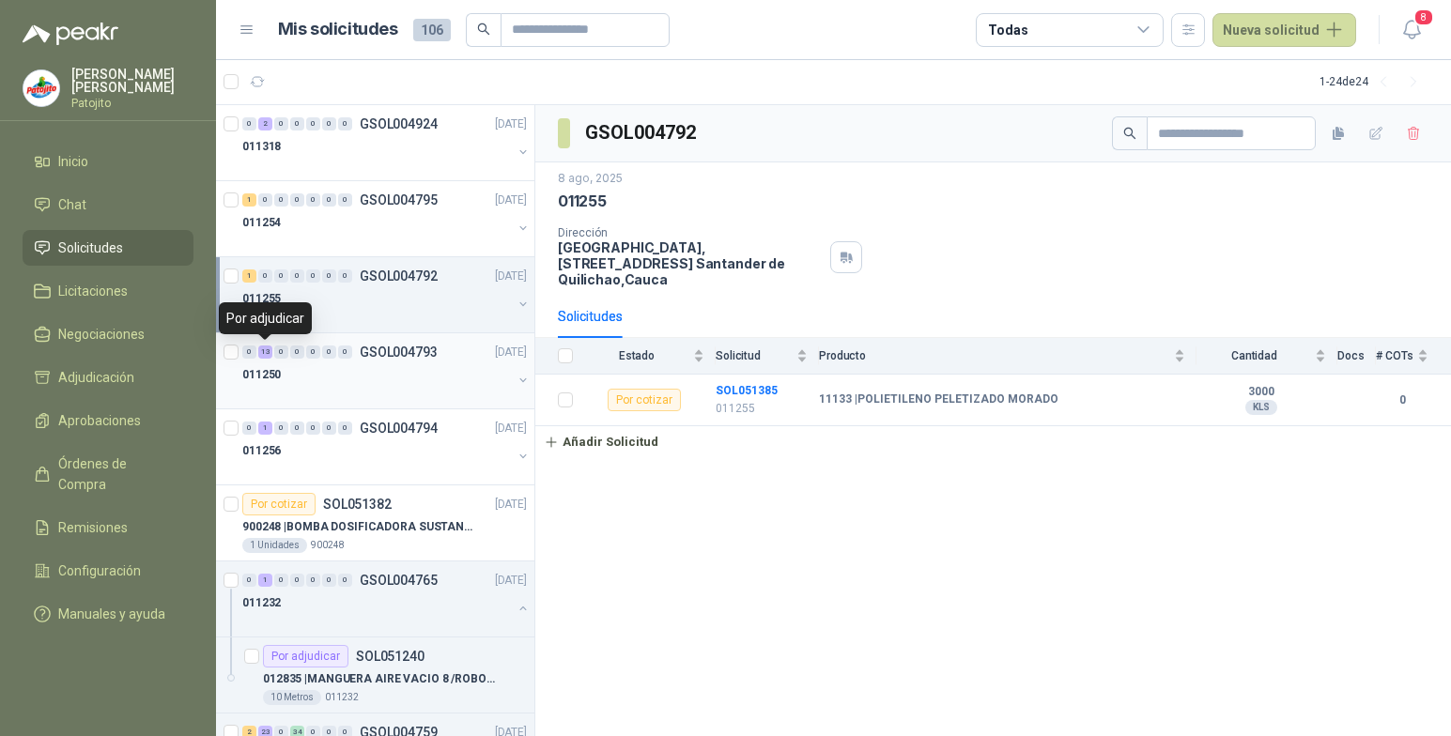
click at [267, 353] on div "13" at bounding box center [265, 352] width 14 height 13
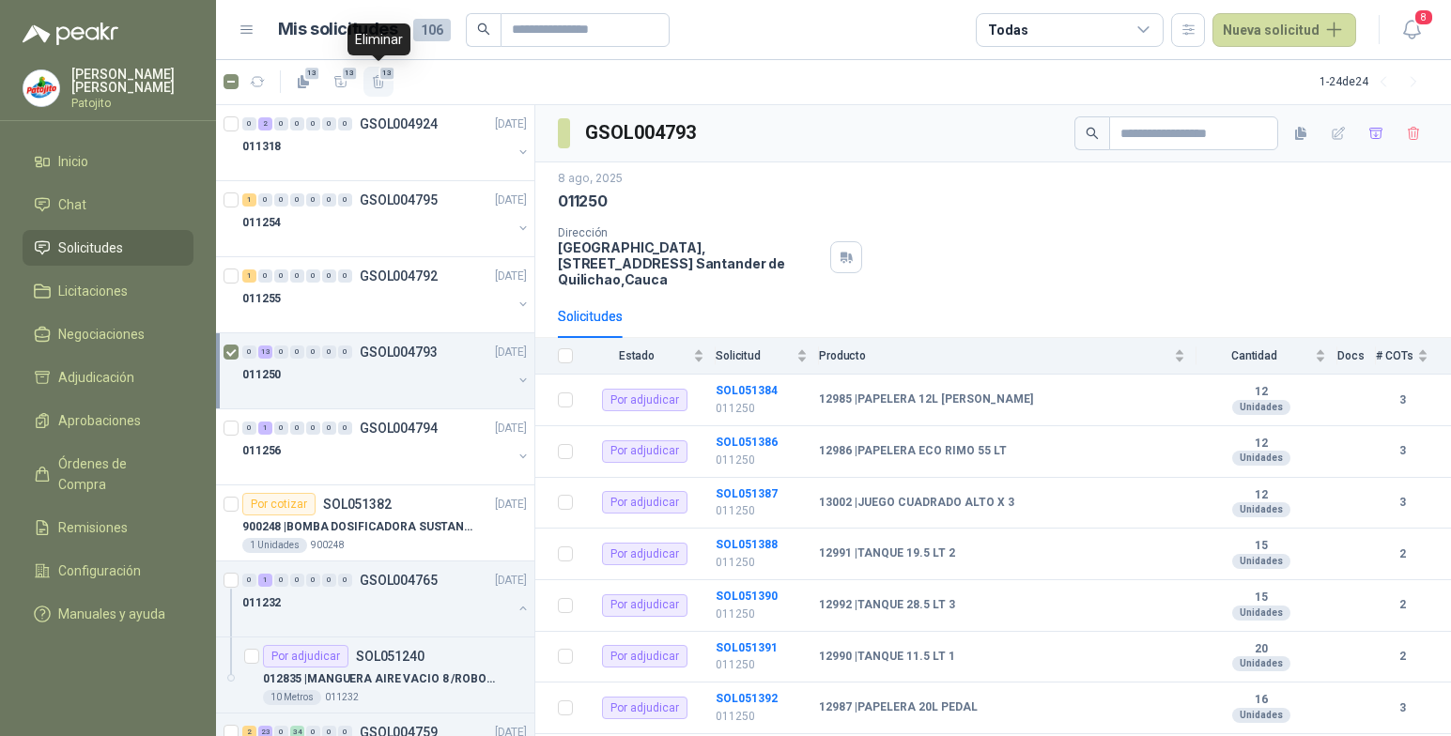
click at [378, 83] on icon "button" at bounding box center [379, 82] width 16 height 16
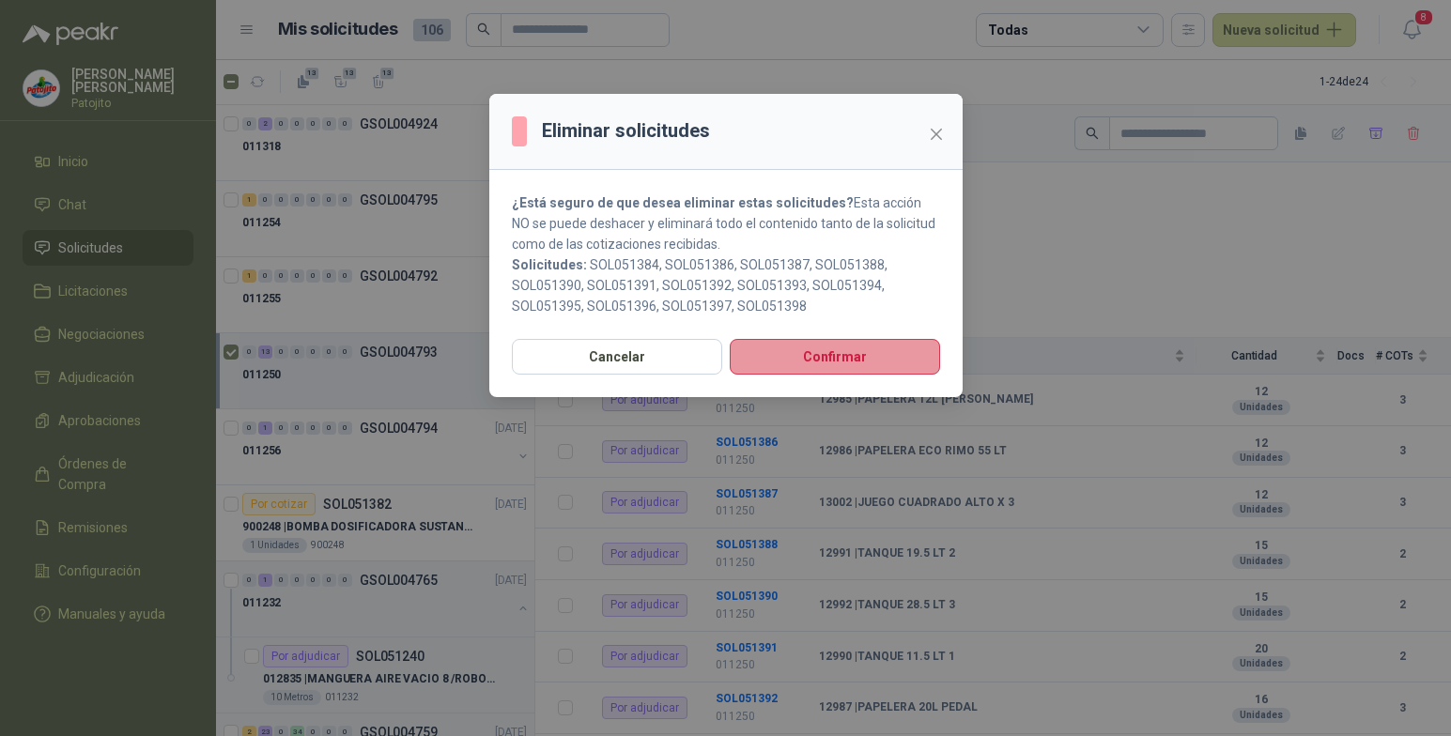
click at [782, 353] on button "Confirmar" at bounding box center [835, 357] width 210 height 36
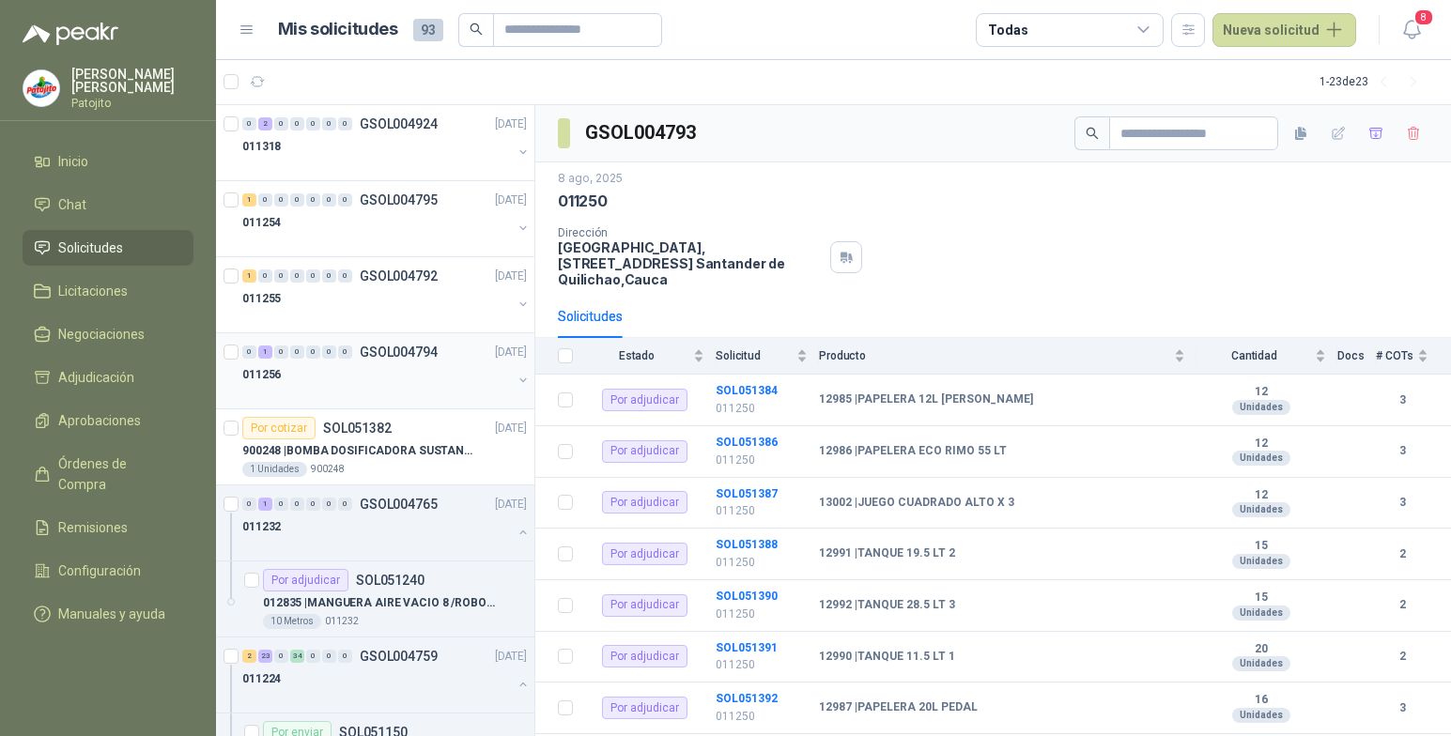
click at [268, 352] on div "1" at bounding box center [265, 352] width 14 height 13
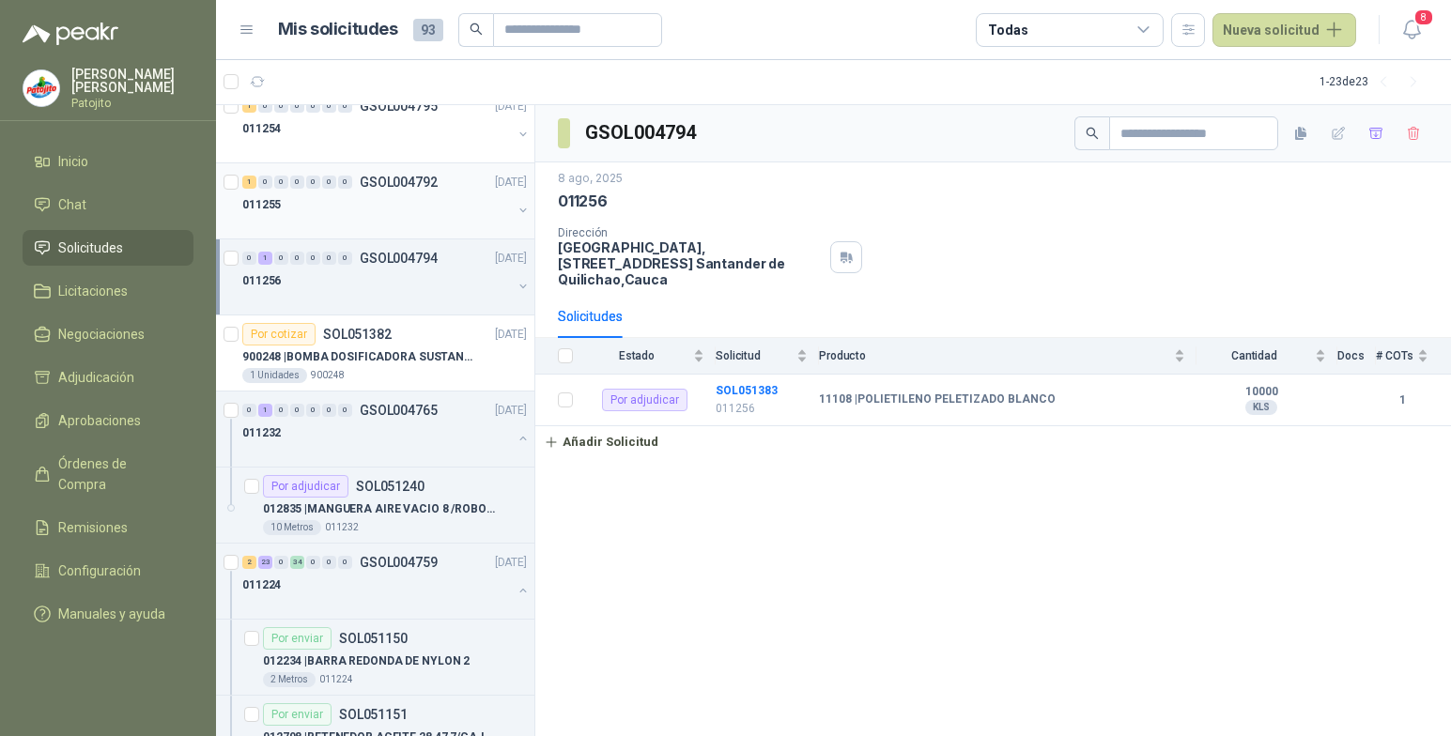
scroll to position [188, 0]
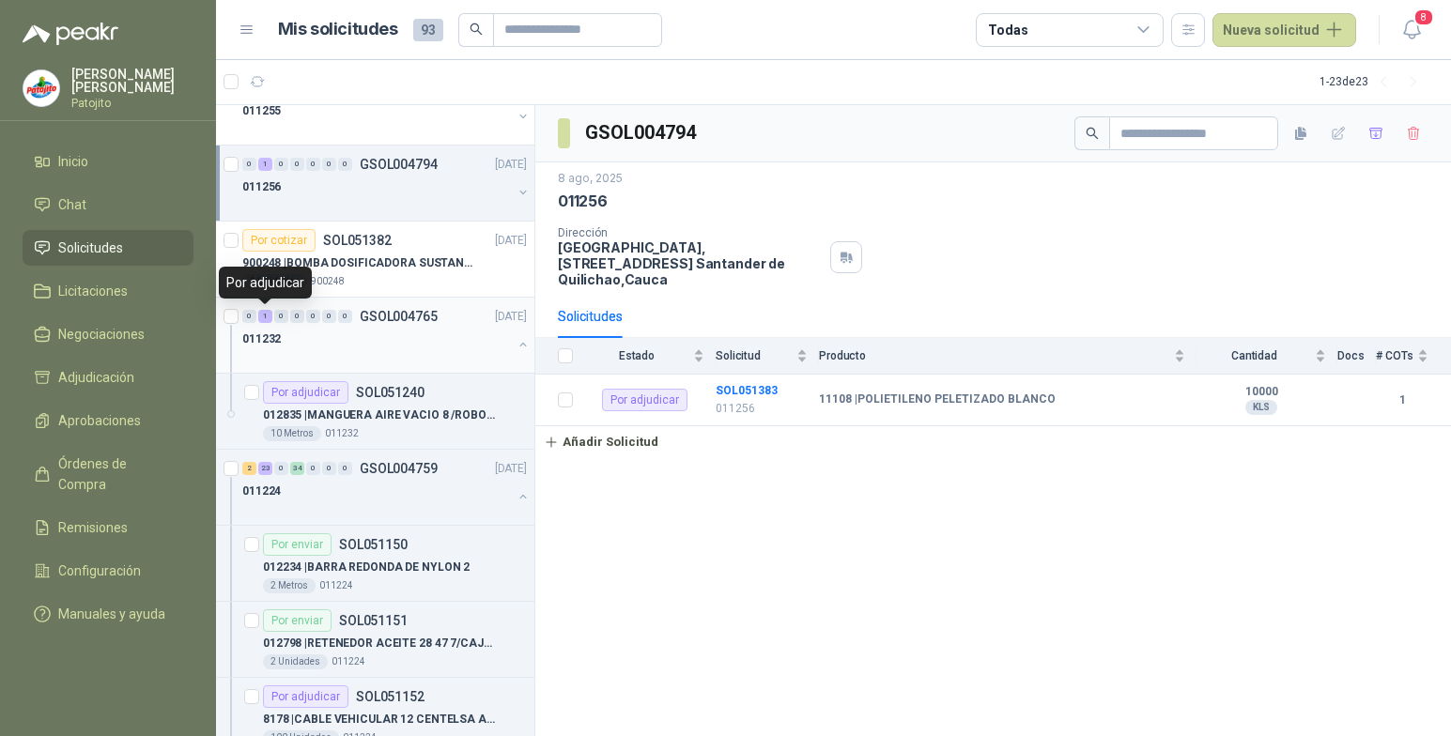
click at [265, 315] on div "1" at bounding box center [265, 316] width 14 height 13
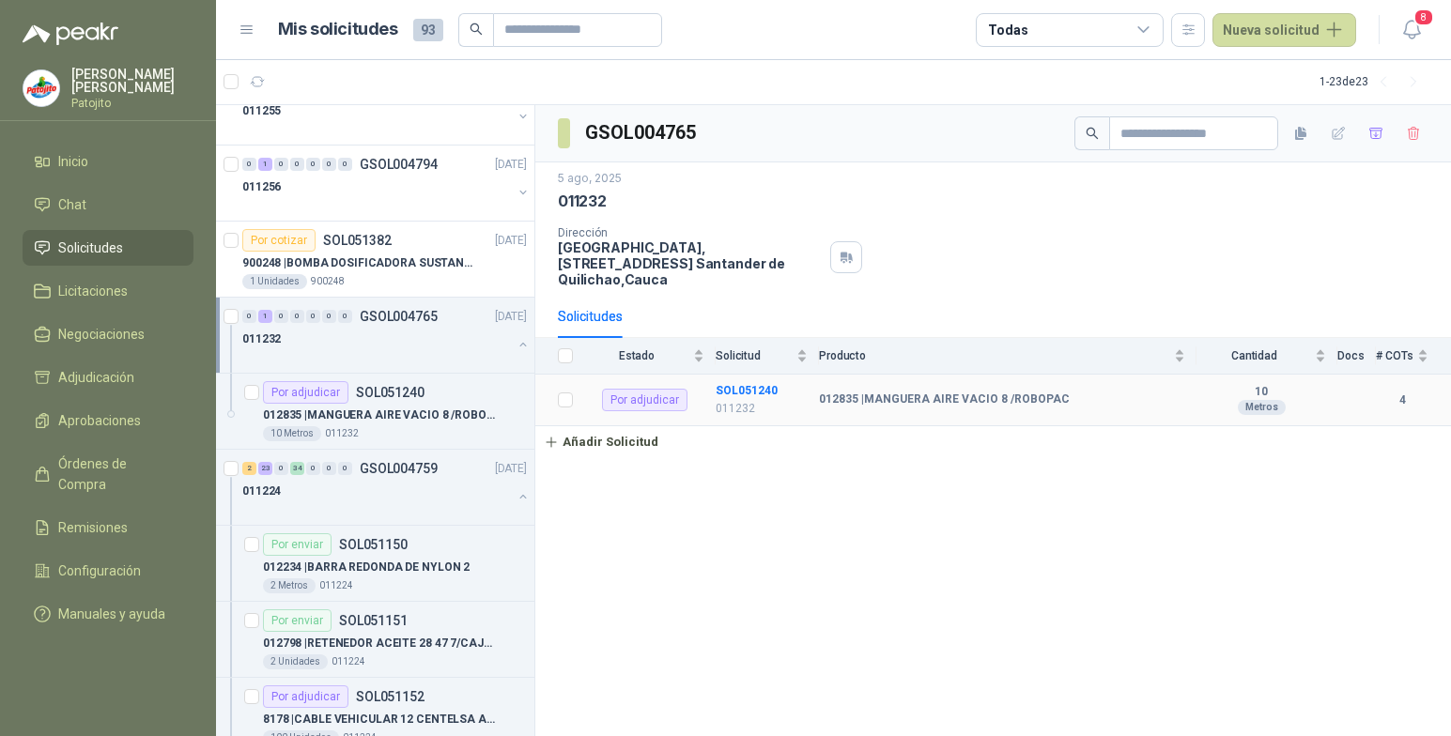
drag, startPoint x: 767, startPoint y: 391, endPoint x: 767, endPoint y: 402, distance: 11.3
click at [767, 391] on b "SOL051240" at bounding box center [747, 390] width 62 height 13
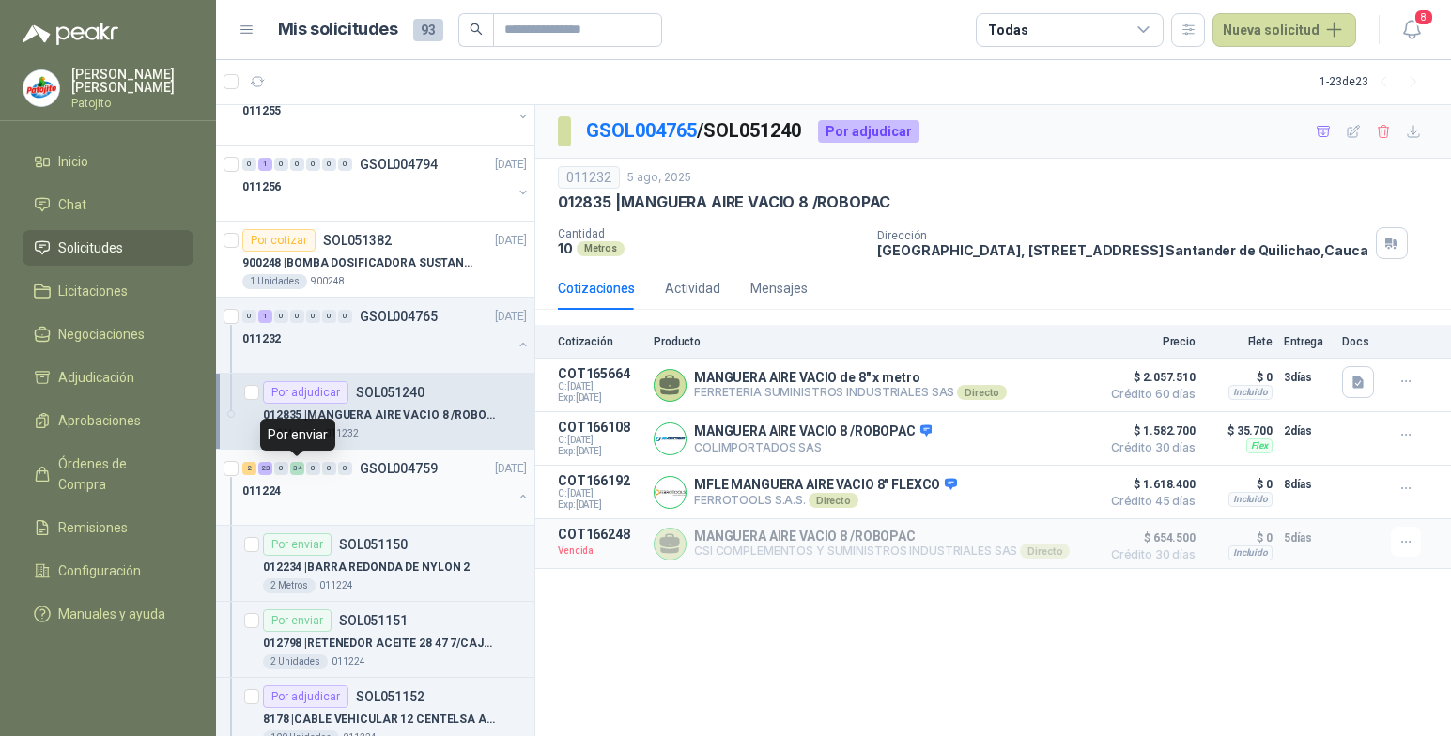
click at [299, 472] on div "34" at bounding box center [297, 468] width 14 height 13
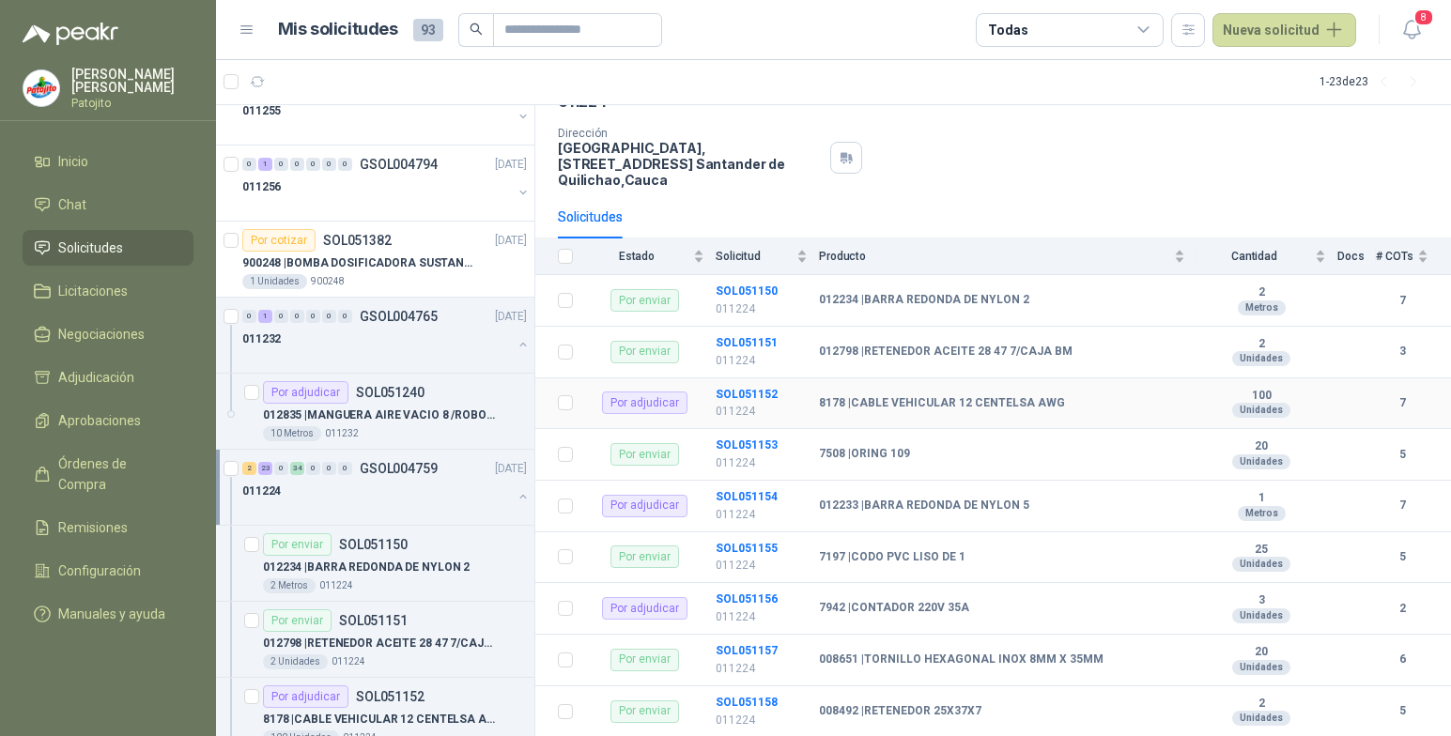
scroll to position [188, 0]
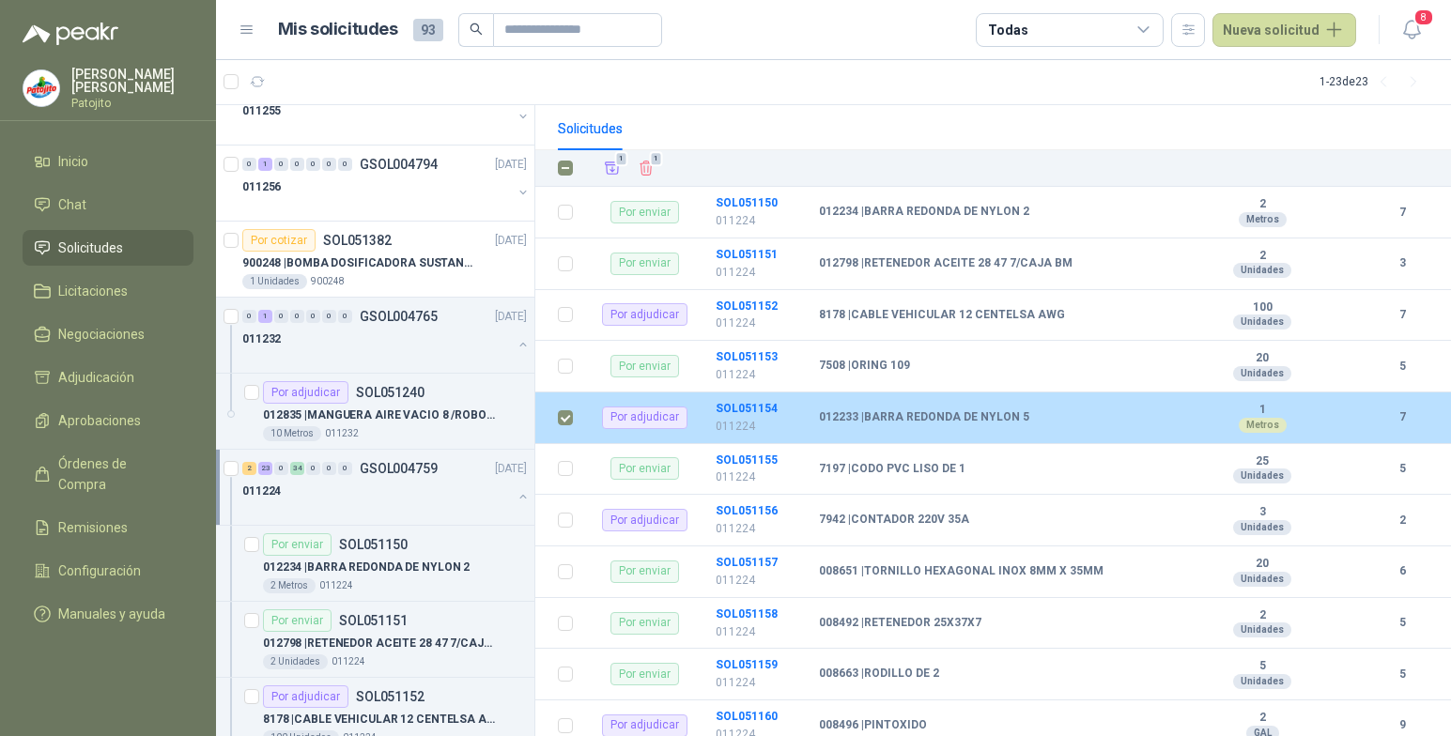
click at [816, 422] on td "SOL051154 011224" at bounding box center [767, 419] width 103 height 52
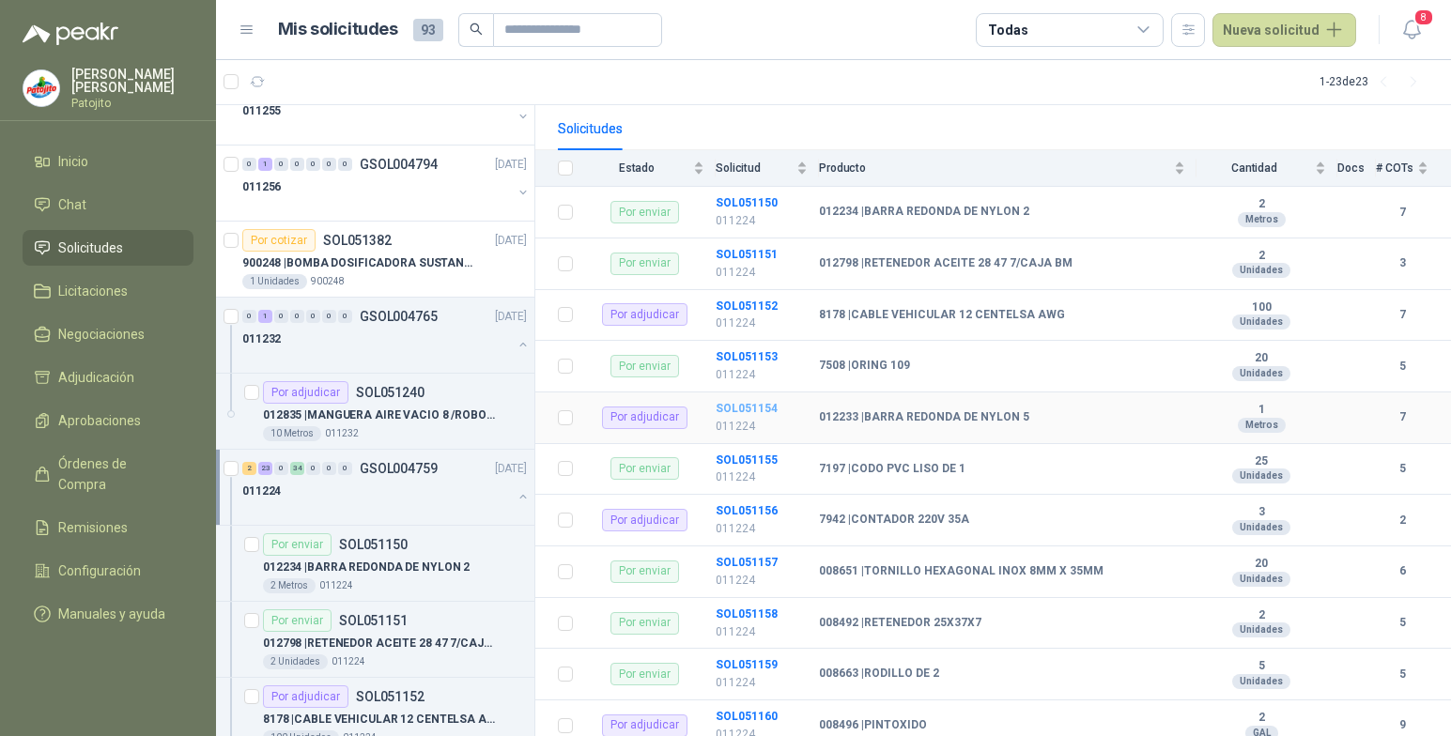
click at [768, 410] on b "SOL051154" at bounding box center [747, 408] width 62 height 13
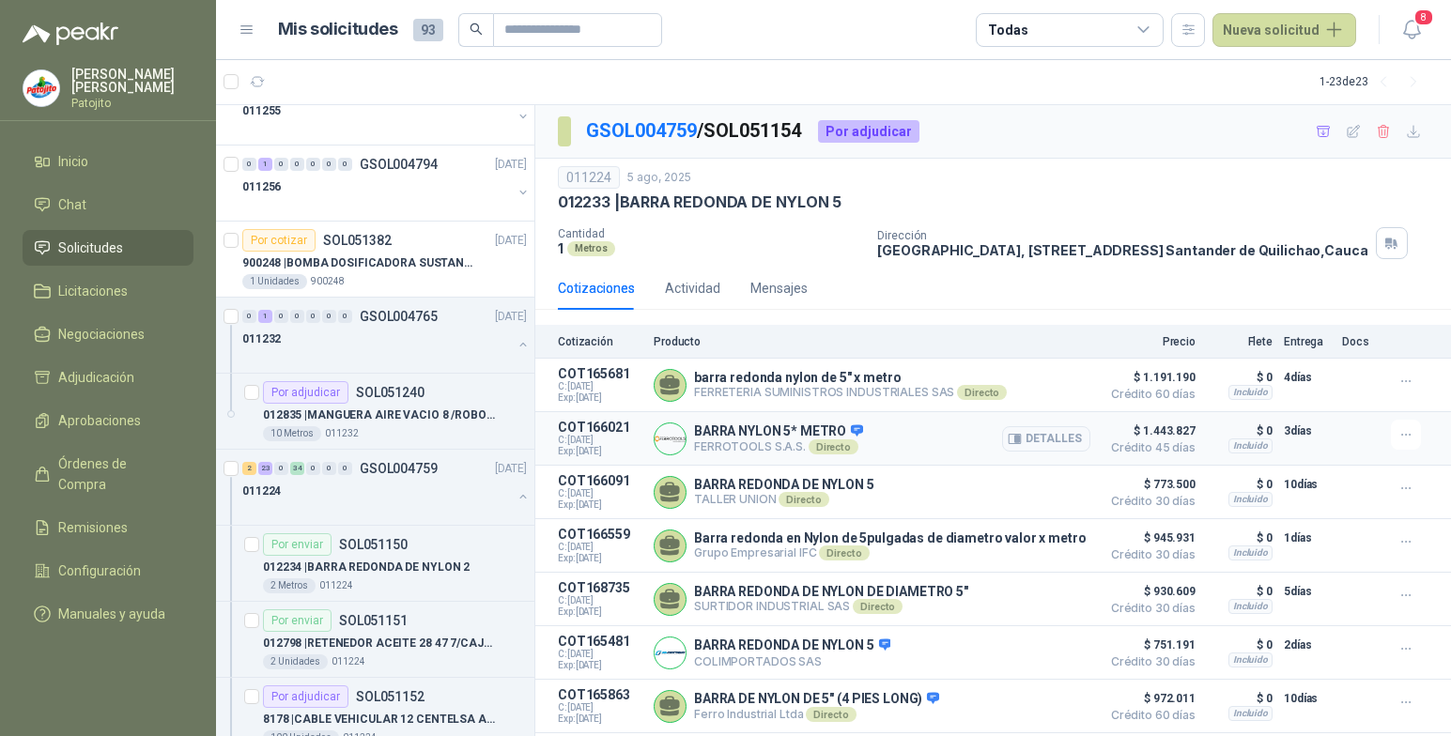
scroll to position [17, 0]
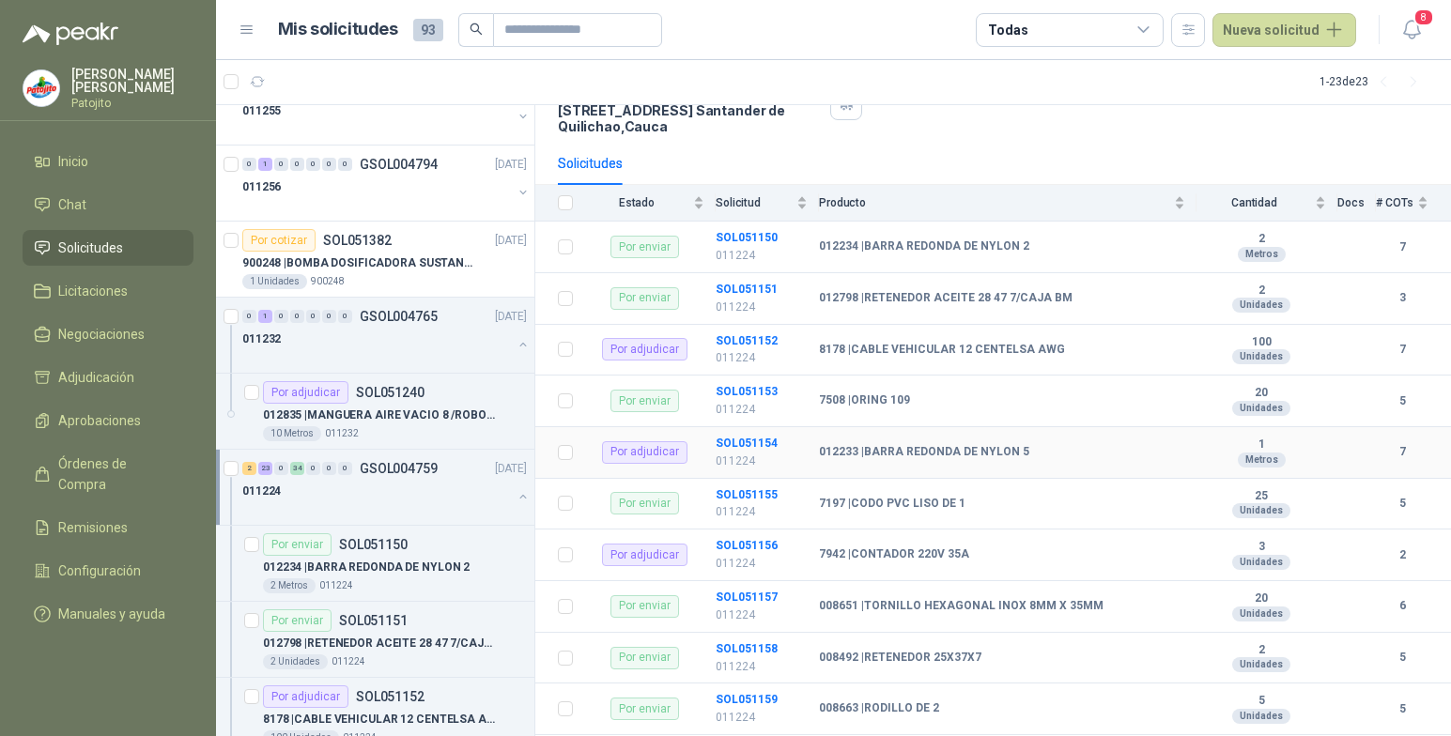
scroll to position [188, 0]
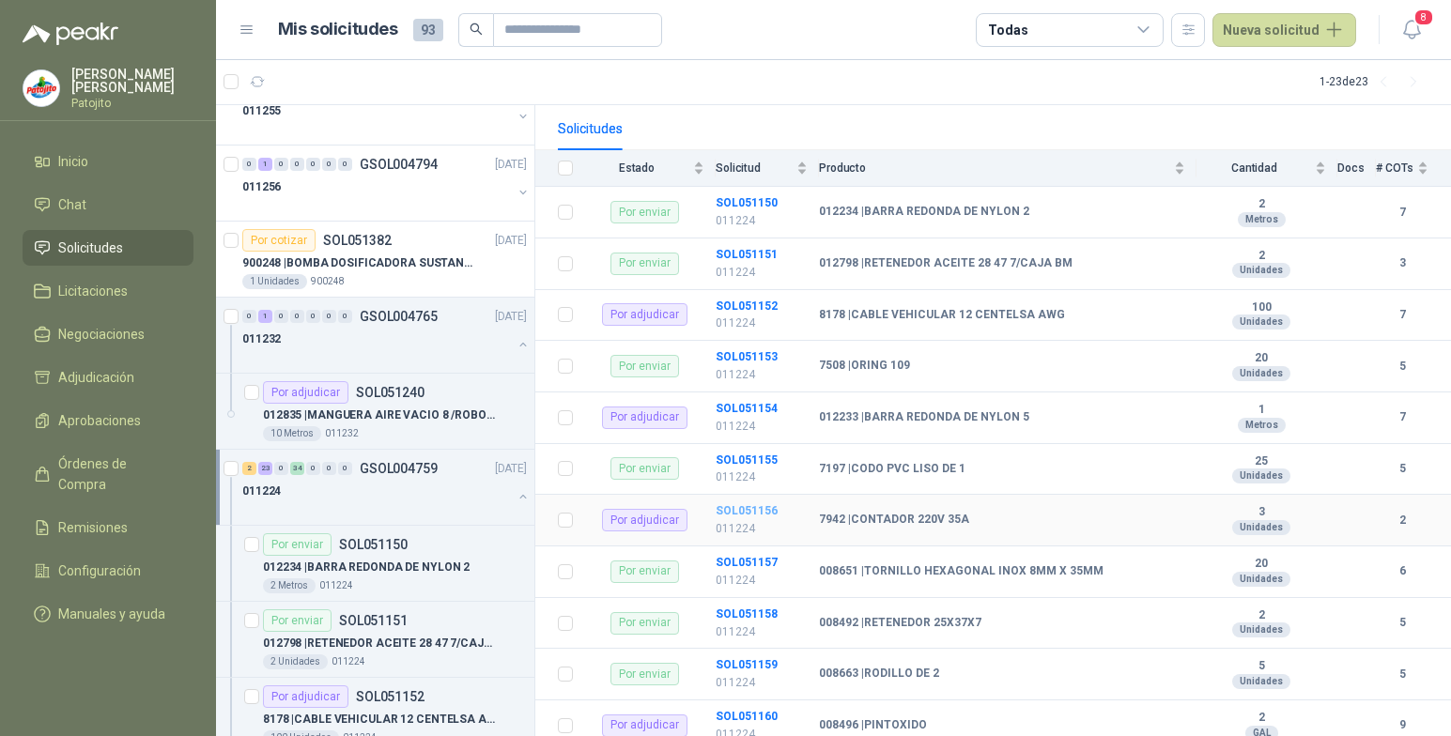
click at [750, 509] on b "SOL051156" at bounding box center [747, 510] width 62 height 13
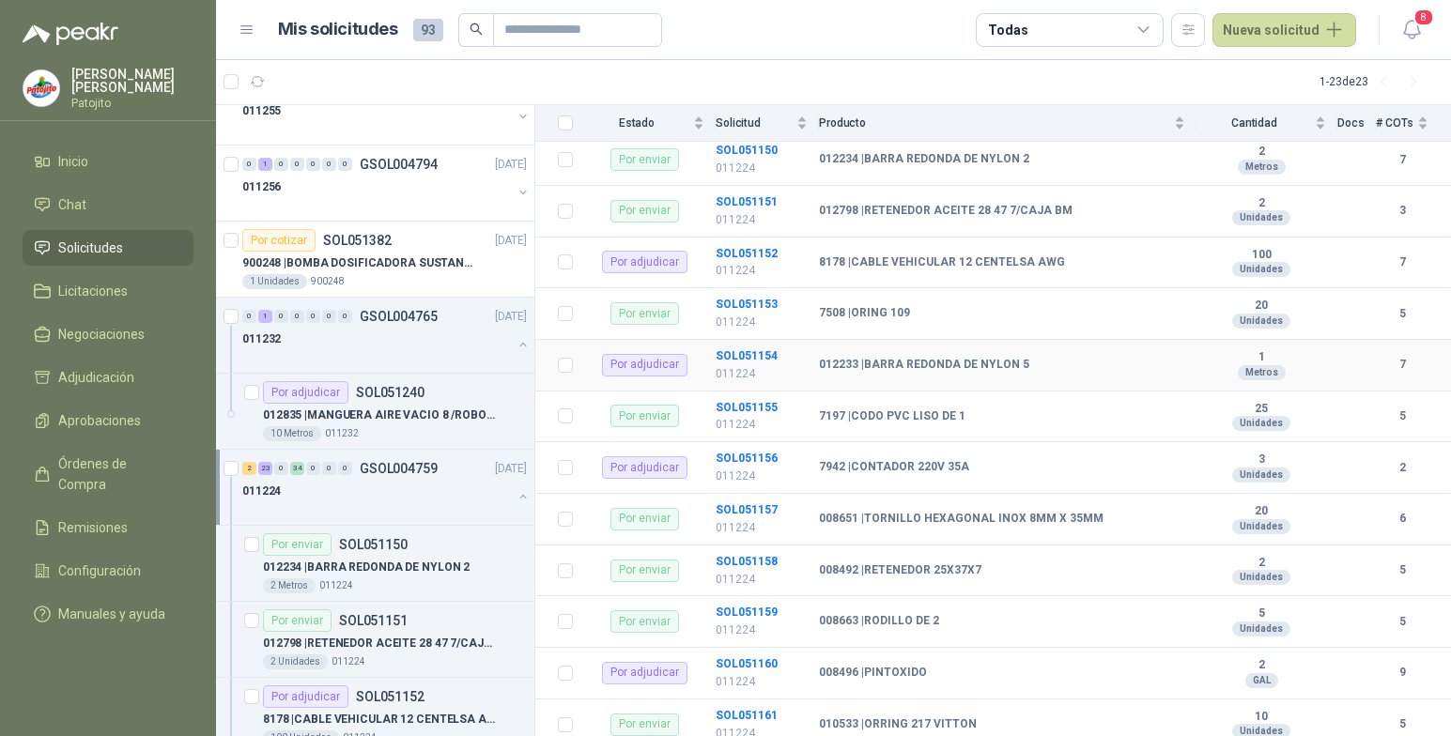
scroll to position [376, 0]
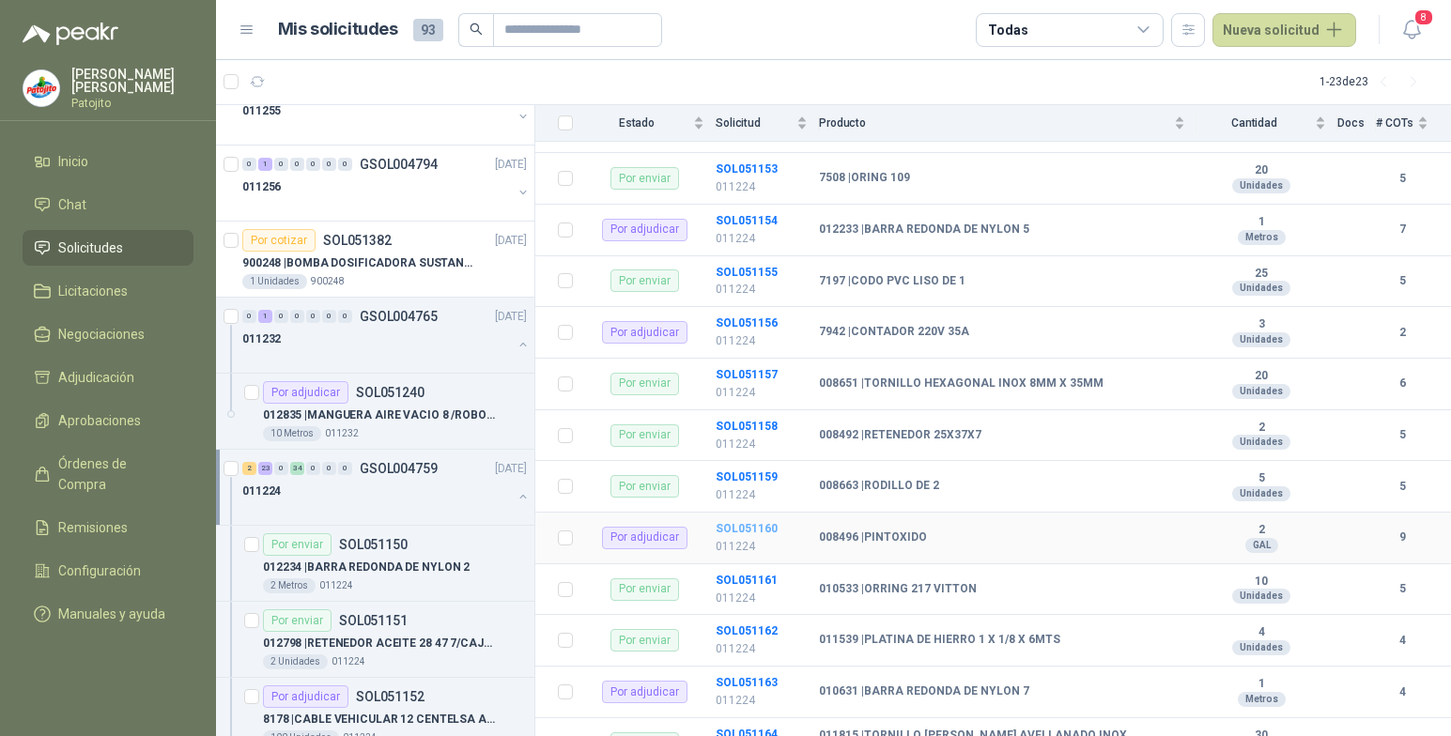
click at [759, 532] on b "SOL051160" at bounding box center [747, 528] width 62 height 13
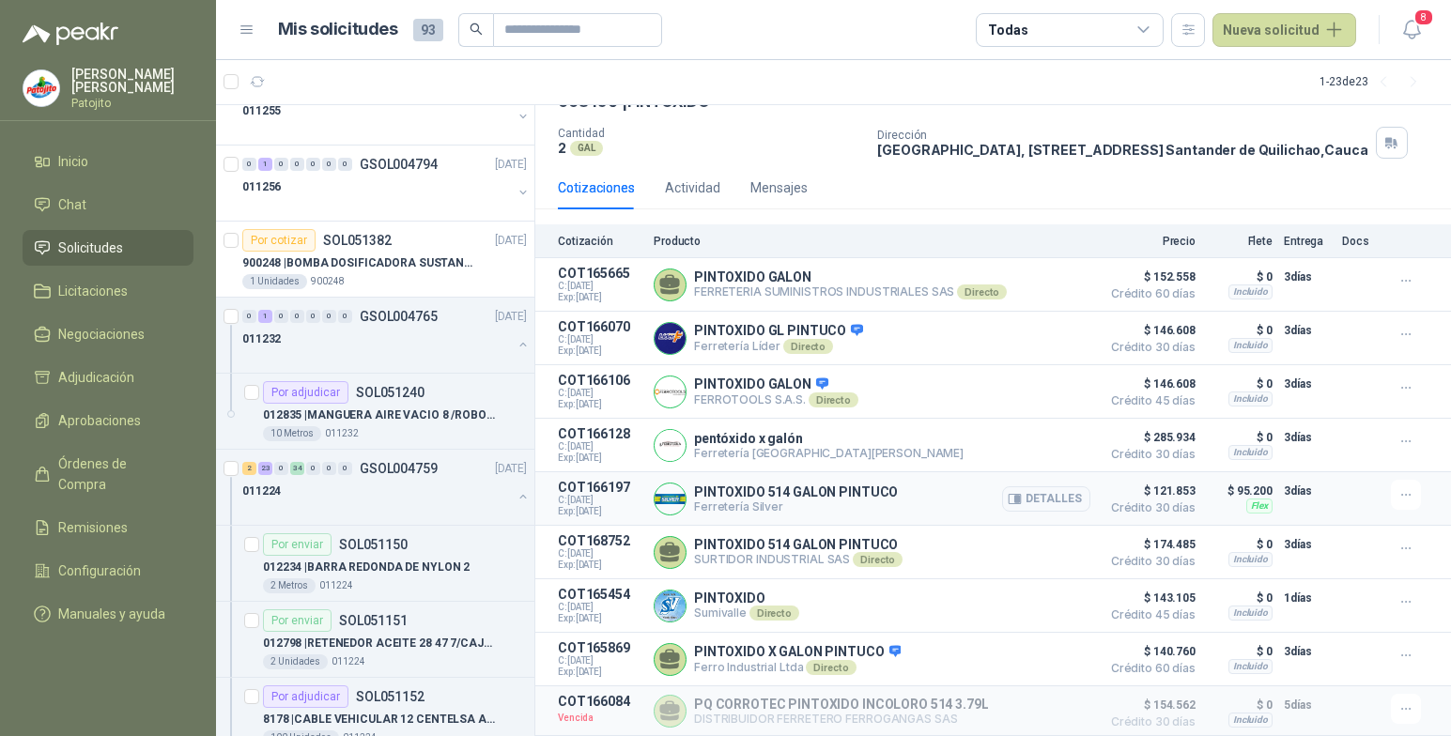
scroll to position [122, 0]
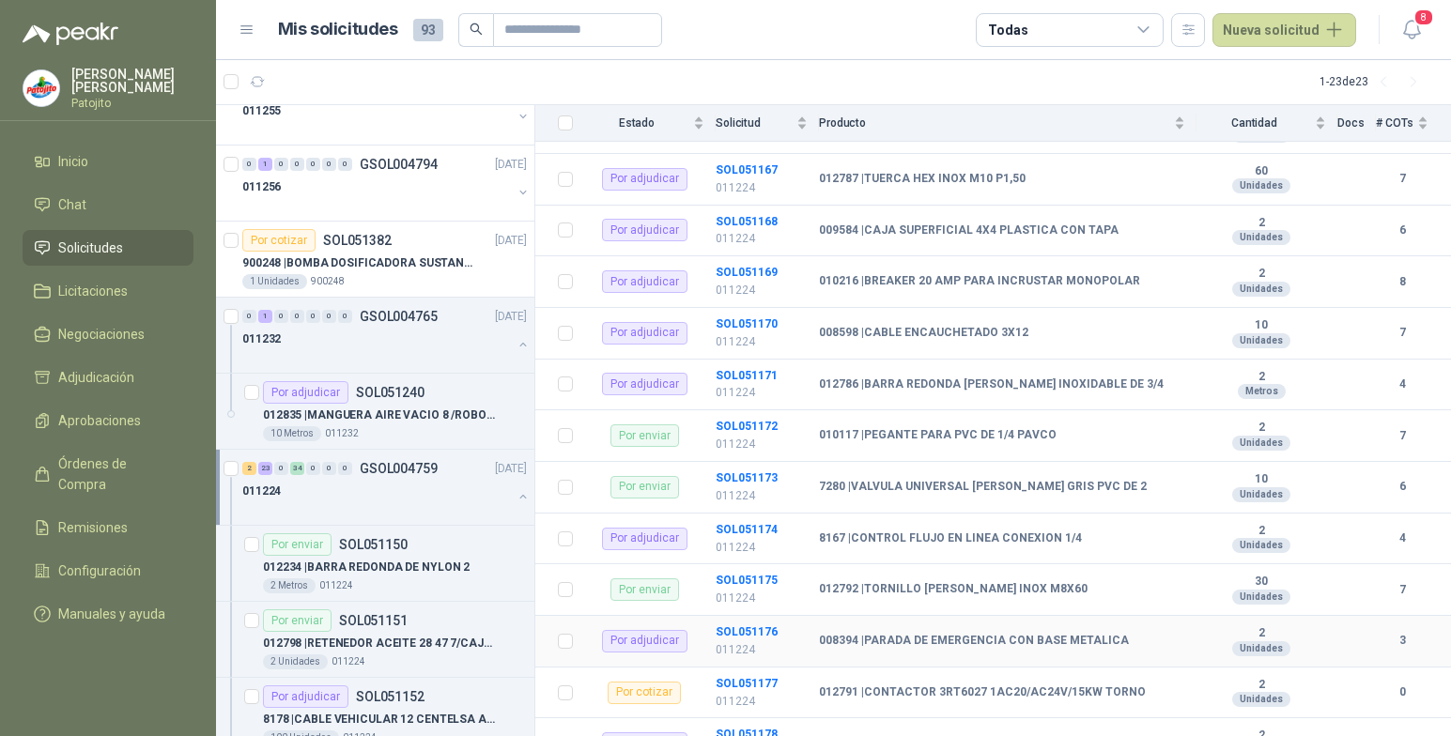
scroll to position [1127, 0]
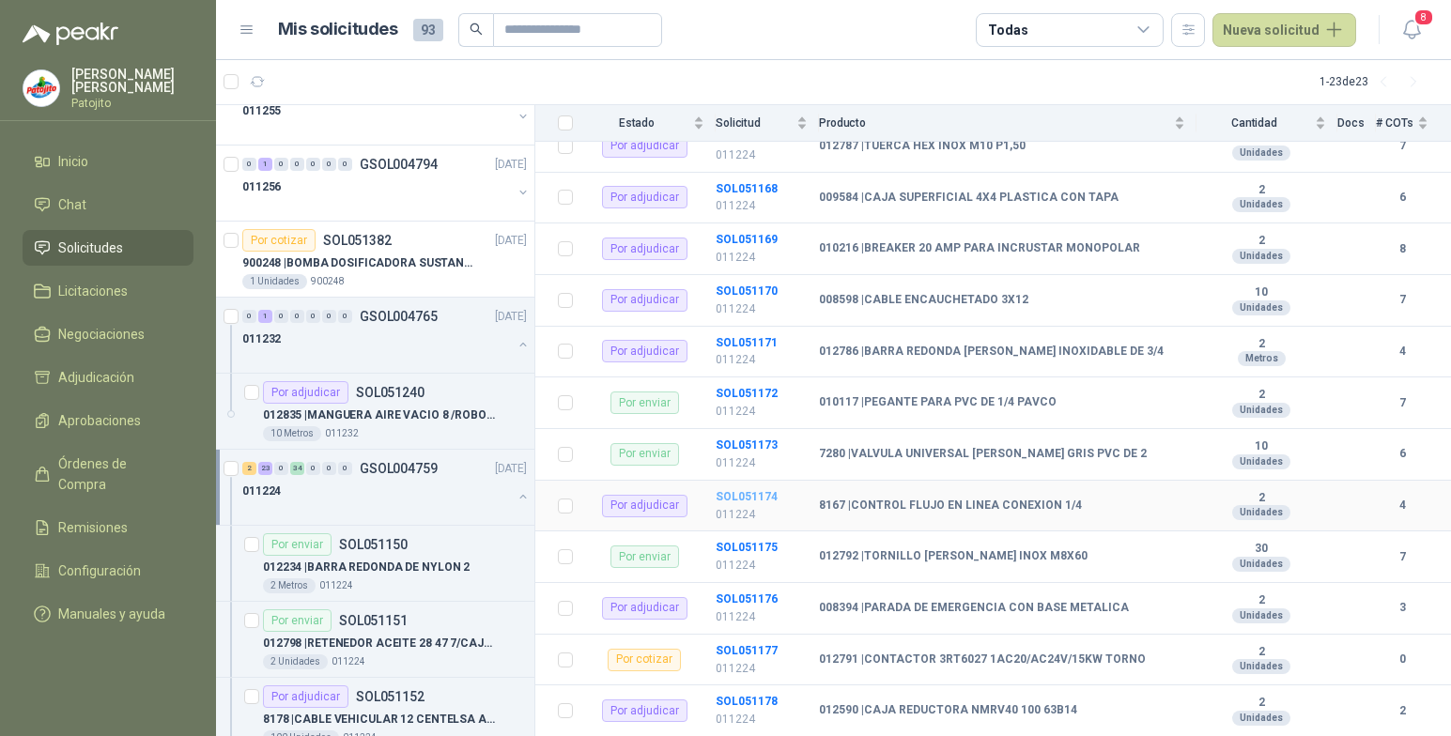
click at [764, 496] on b "SOL051174" at bounding box center [747, 496] width 62 height 13
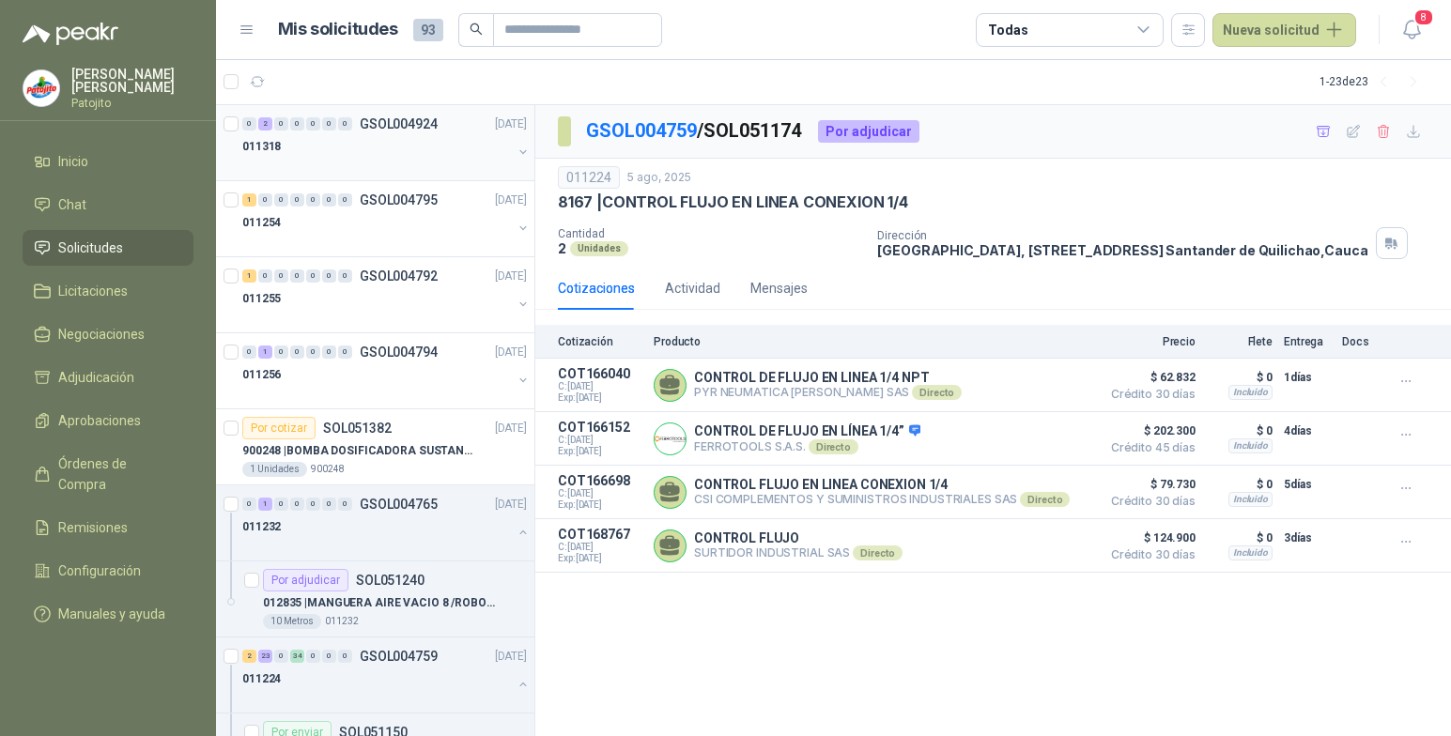
click at [262, 128] on div "2" at bounding box center [265, 123] width 14 height 13
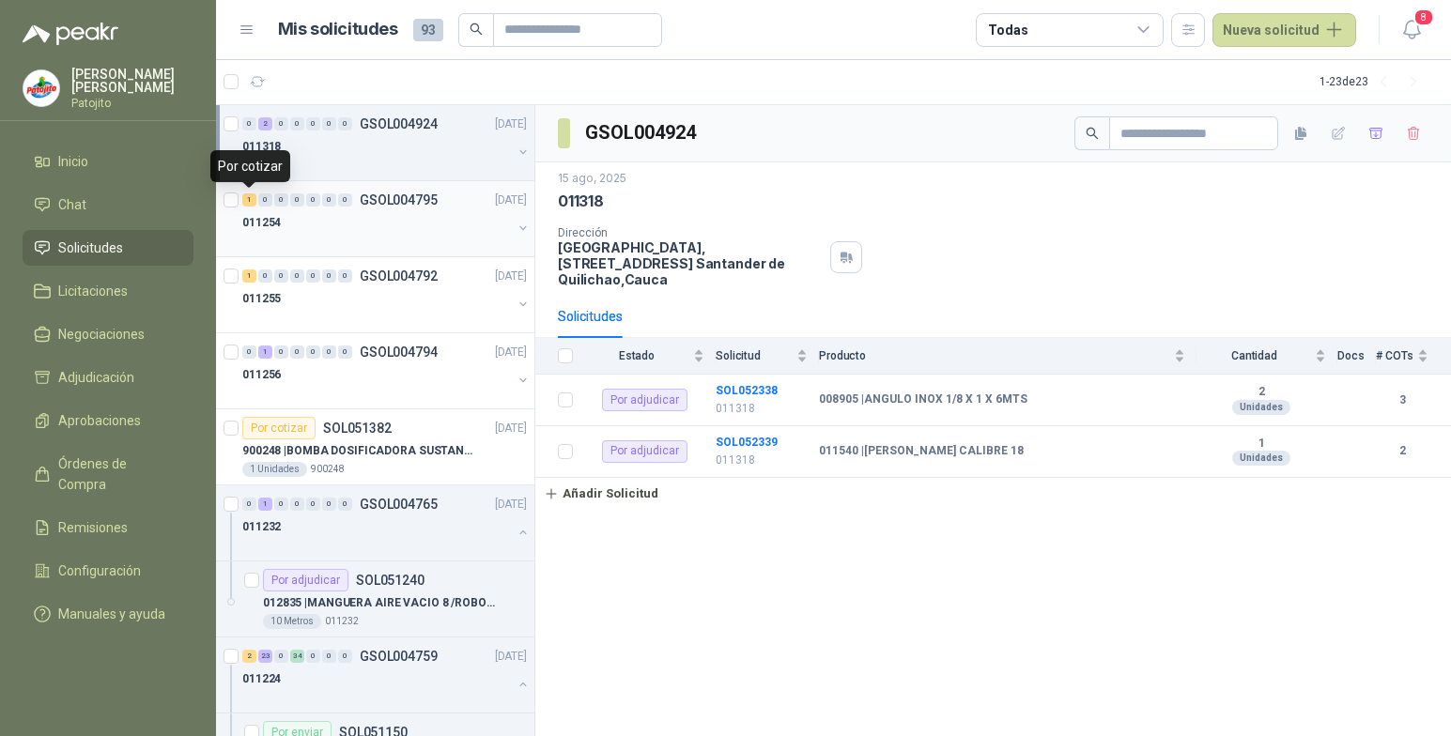
click at [252, 197] on div "1" at bounding box center [249, 199] width 14 height 13
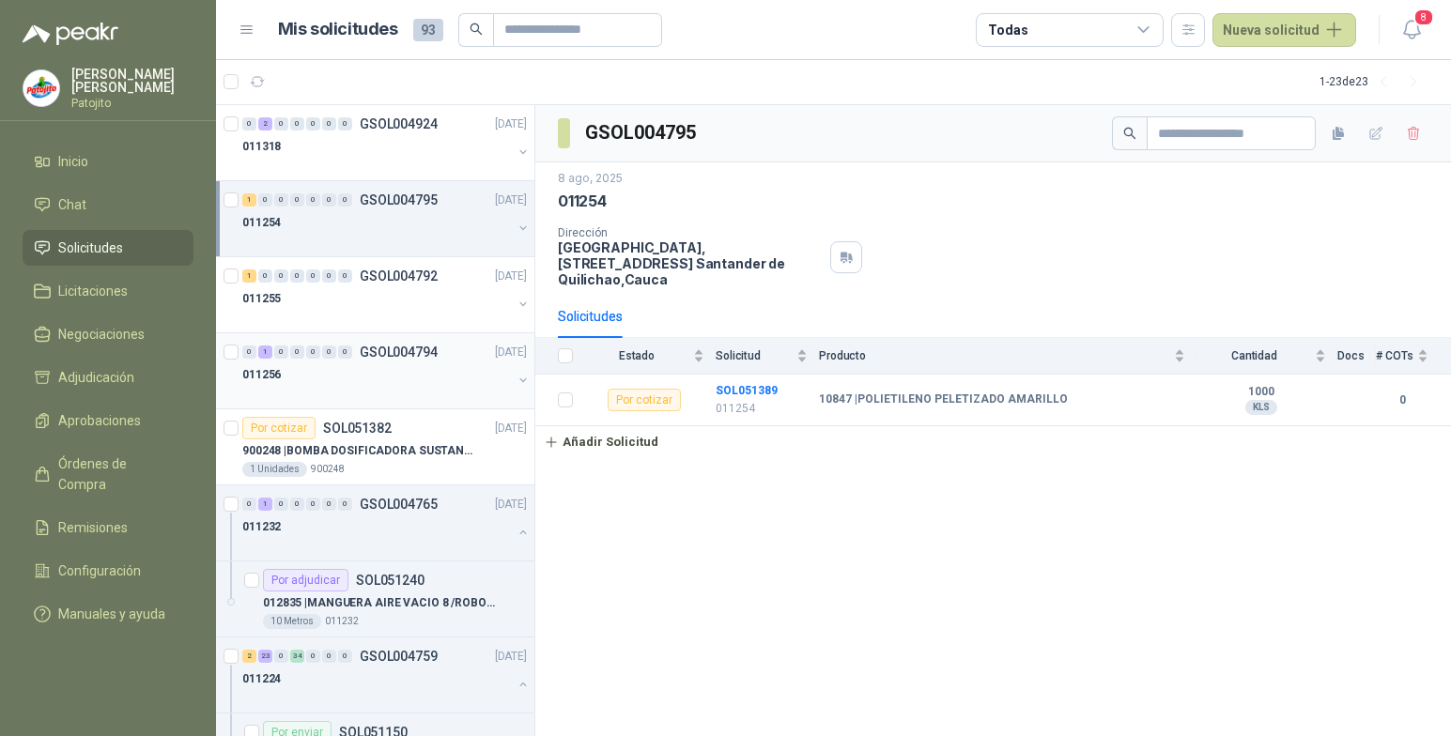
click at [267, 351] on div "1" at bounding box center [265, 352] width 14 height 13
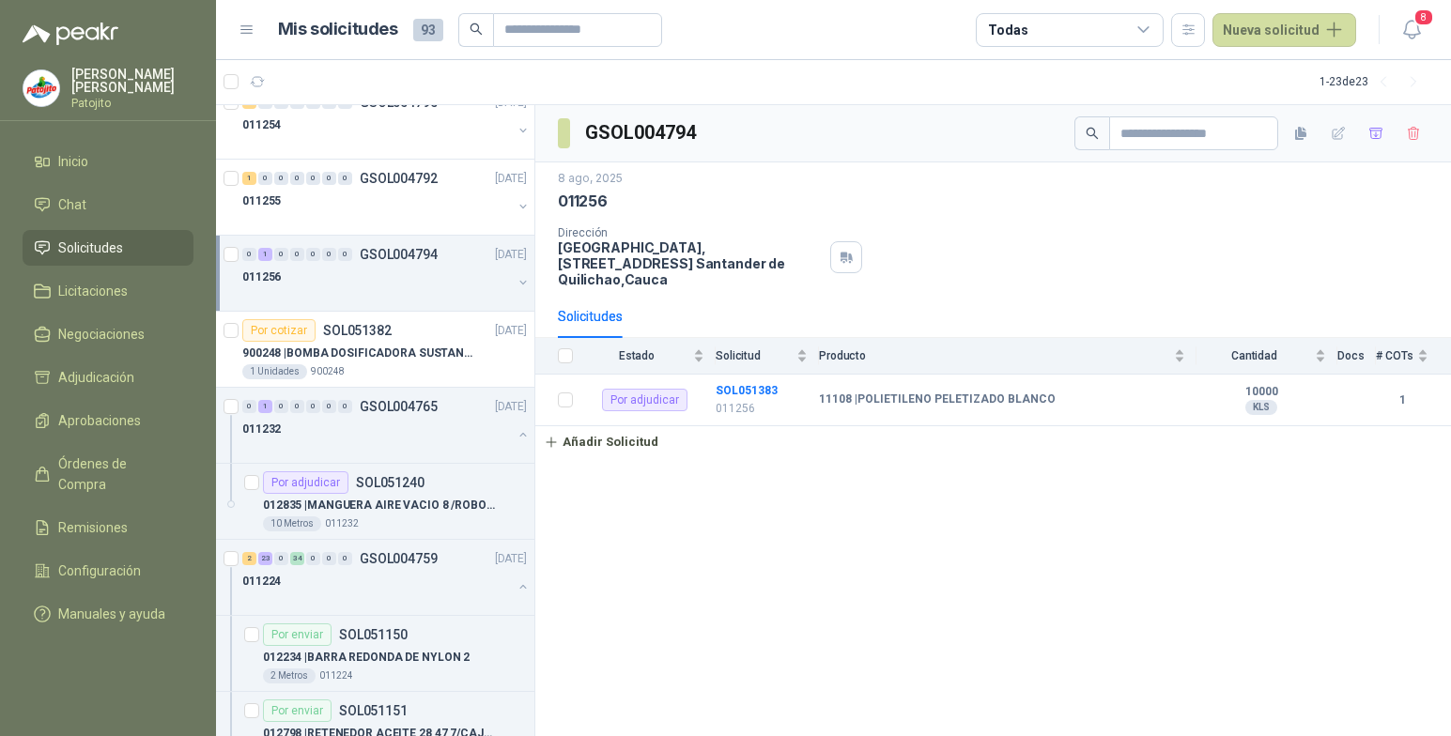
scroll to position [188, 0]
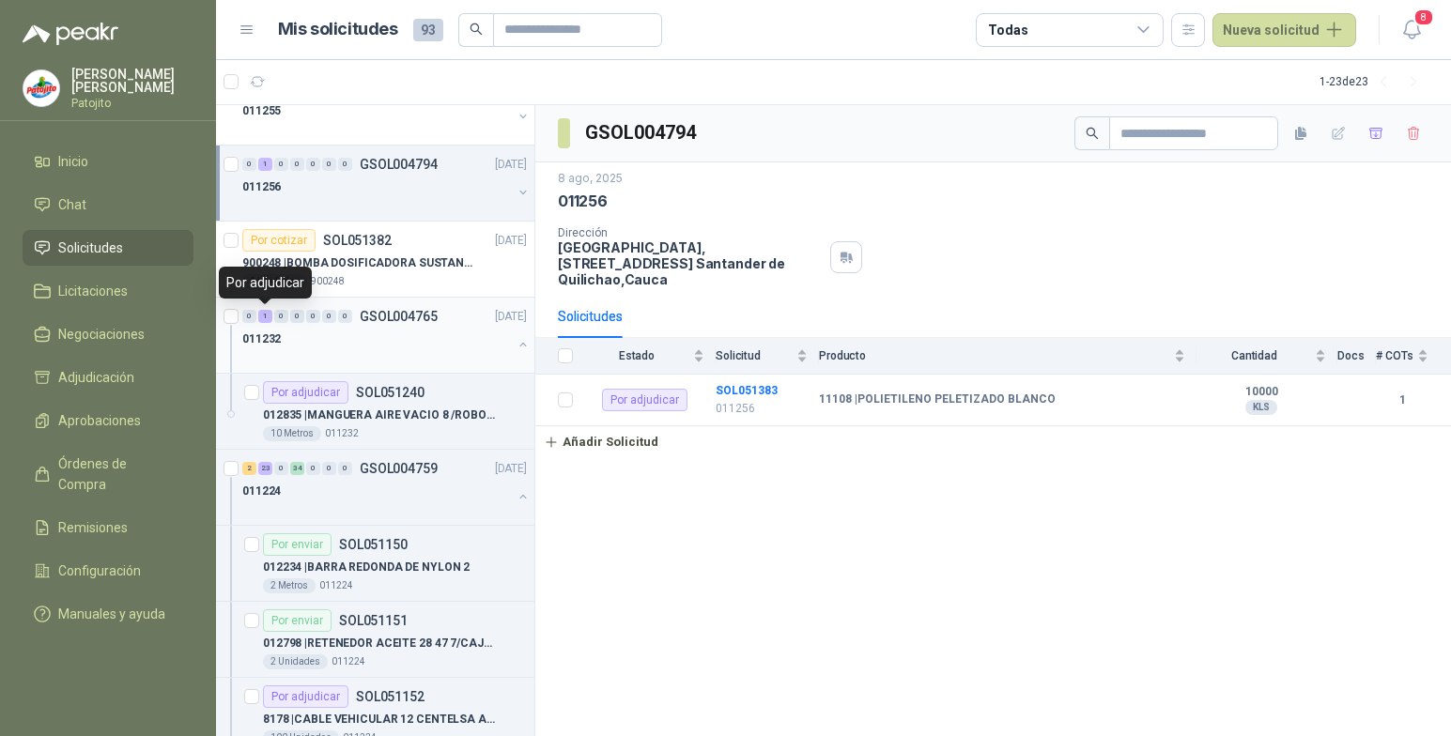
click at [268, 320] on div "1" at bounding box center [265, 316] width 14 height 13
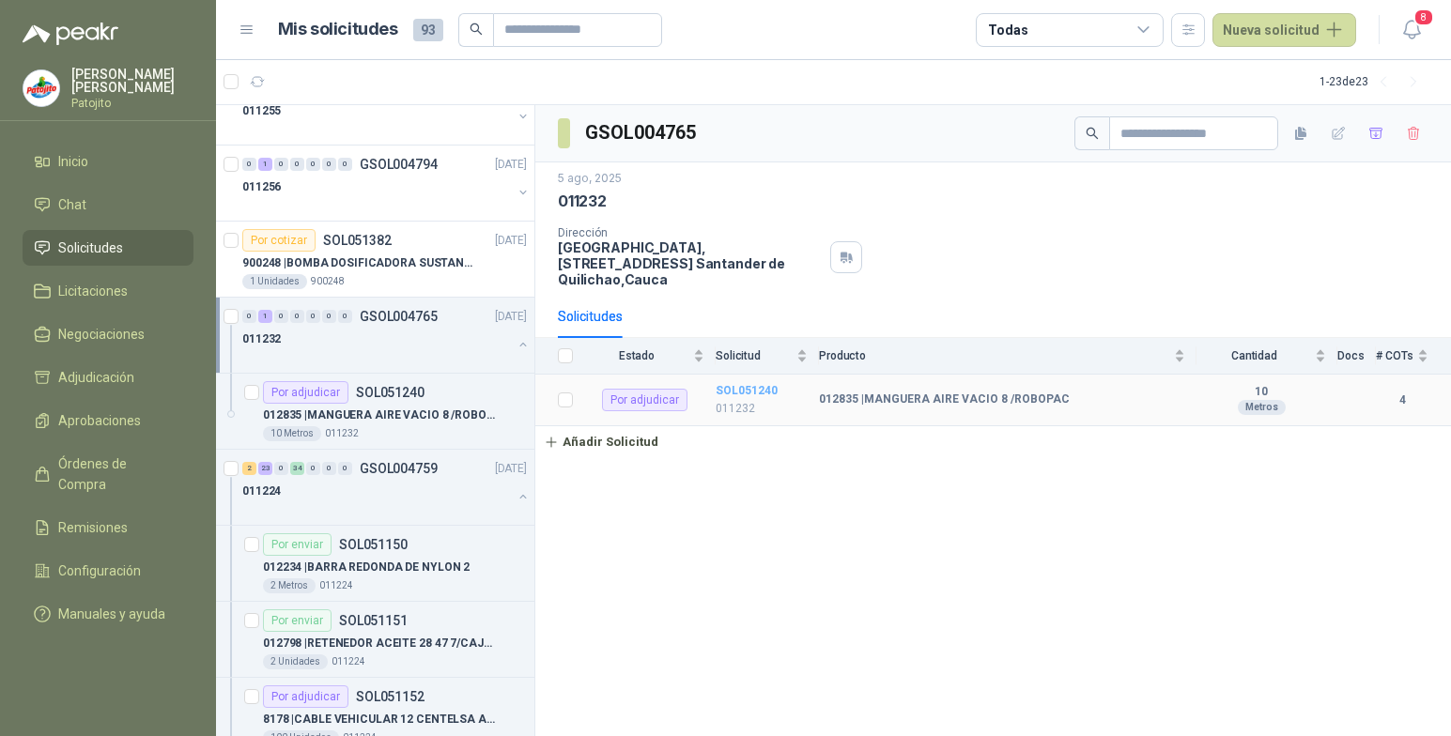
click at [740, 392] on b "SOL051240" at bounding box center [747, 390] width 62 height 13
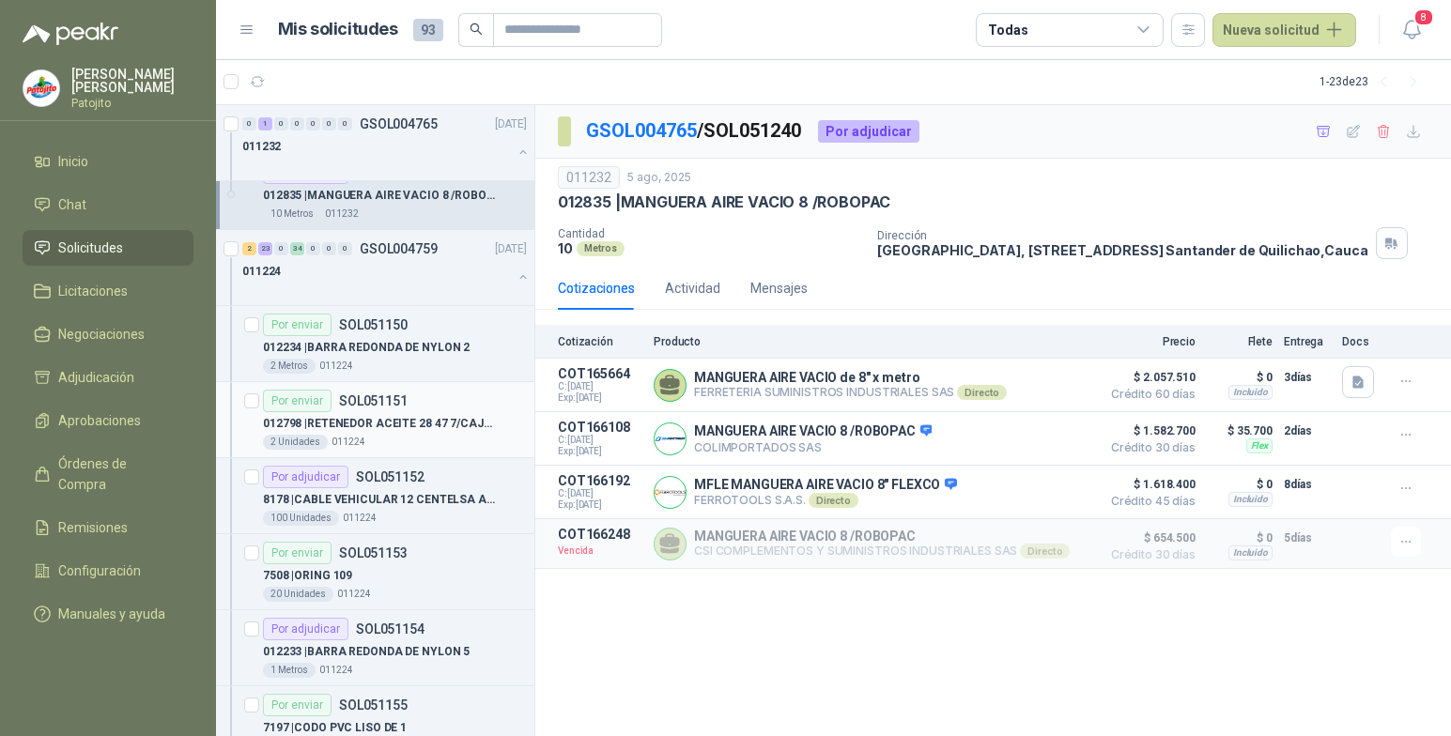
scroll to position [376, 0]
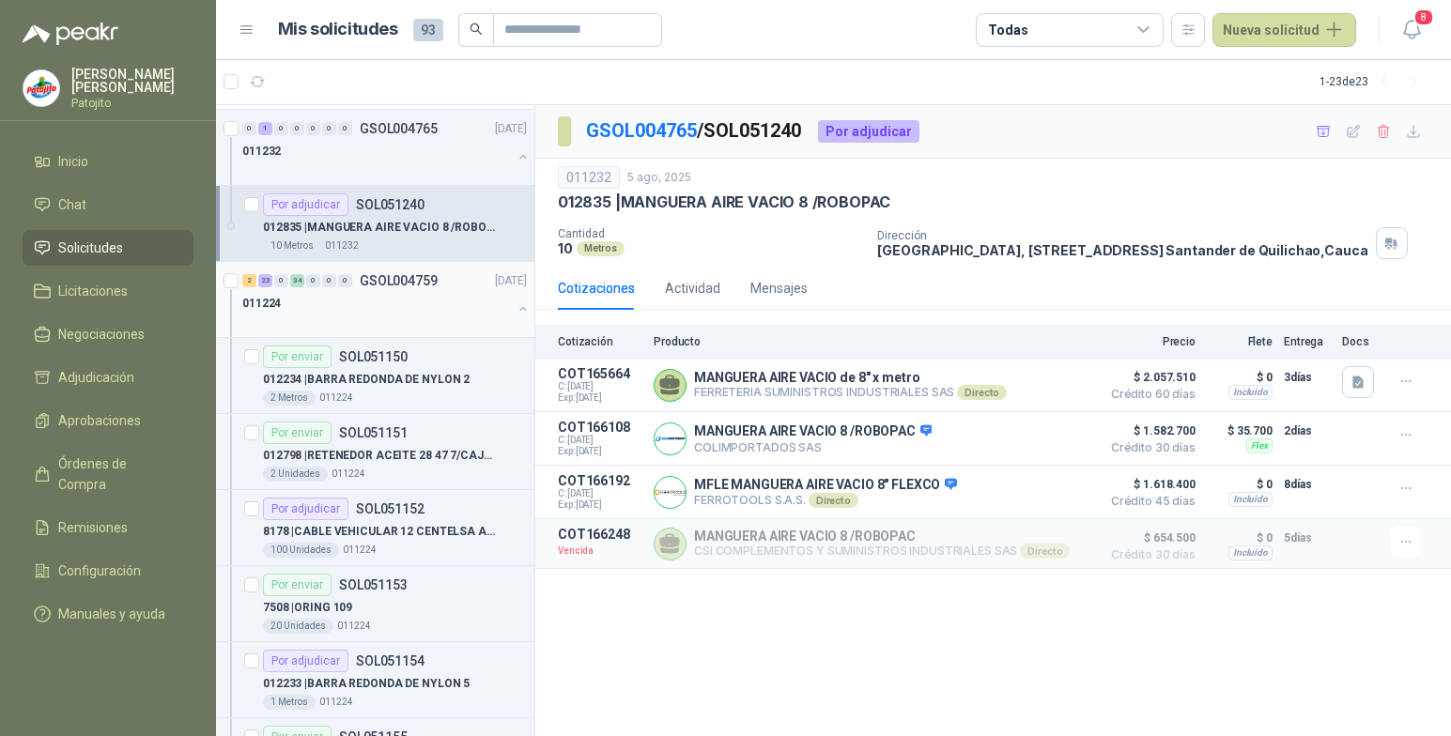
click at [516, 309] on button "button" at bounding box center [523, 308] width 15 height 15
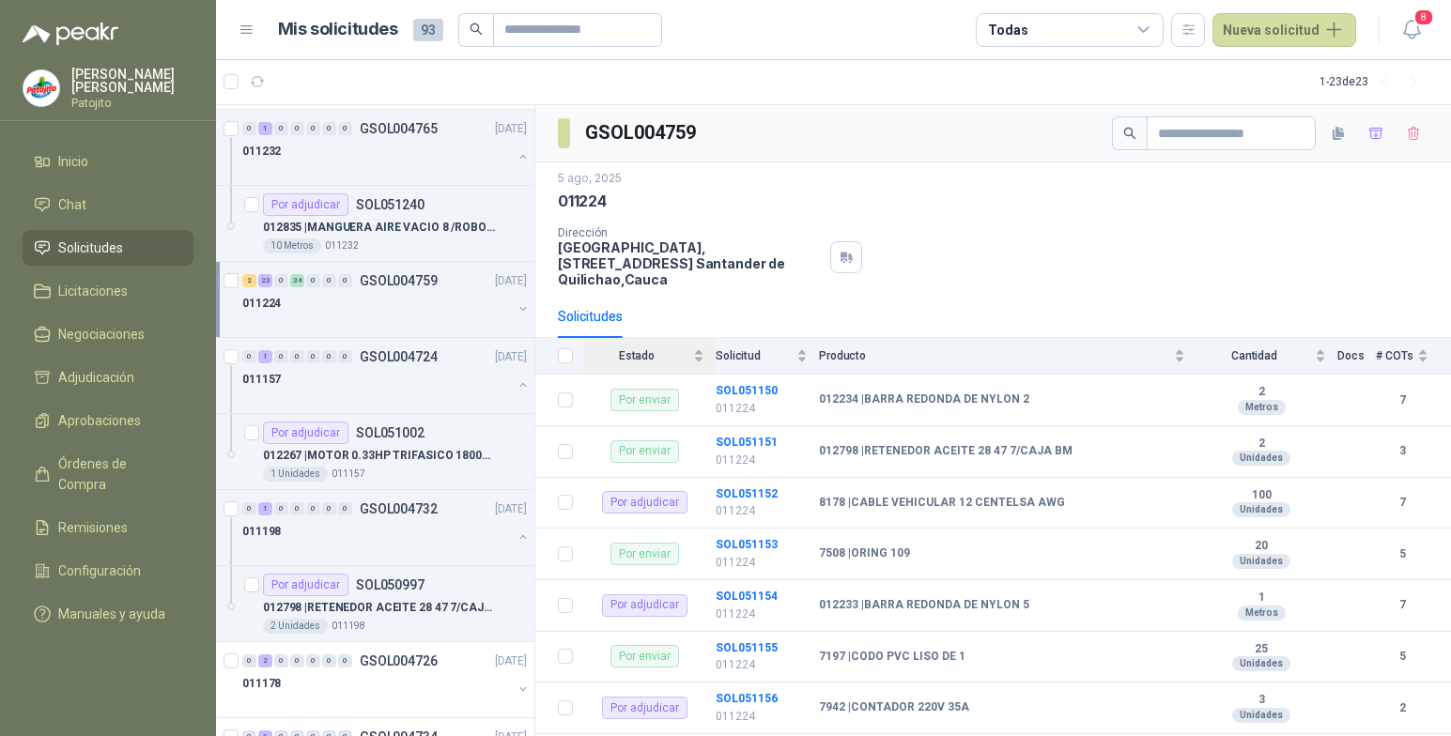
drag, startPoint x: 702, startPoint y: 357, endPoint x: 705, endPoint y: 375, distance: 18.2
click at [702, 357] on div "Estado" at bounding box center [644, 356] width 120 height 19
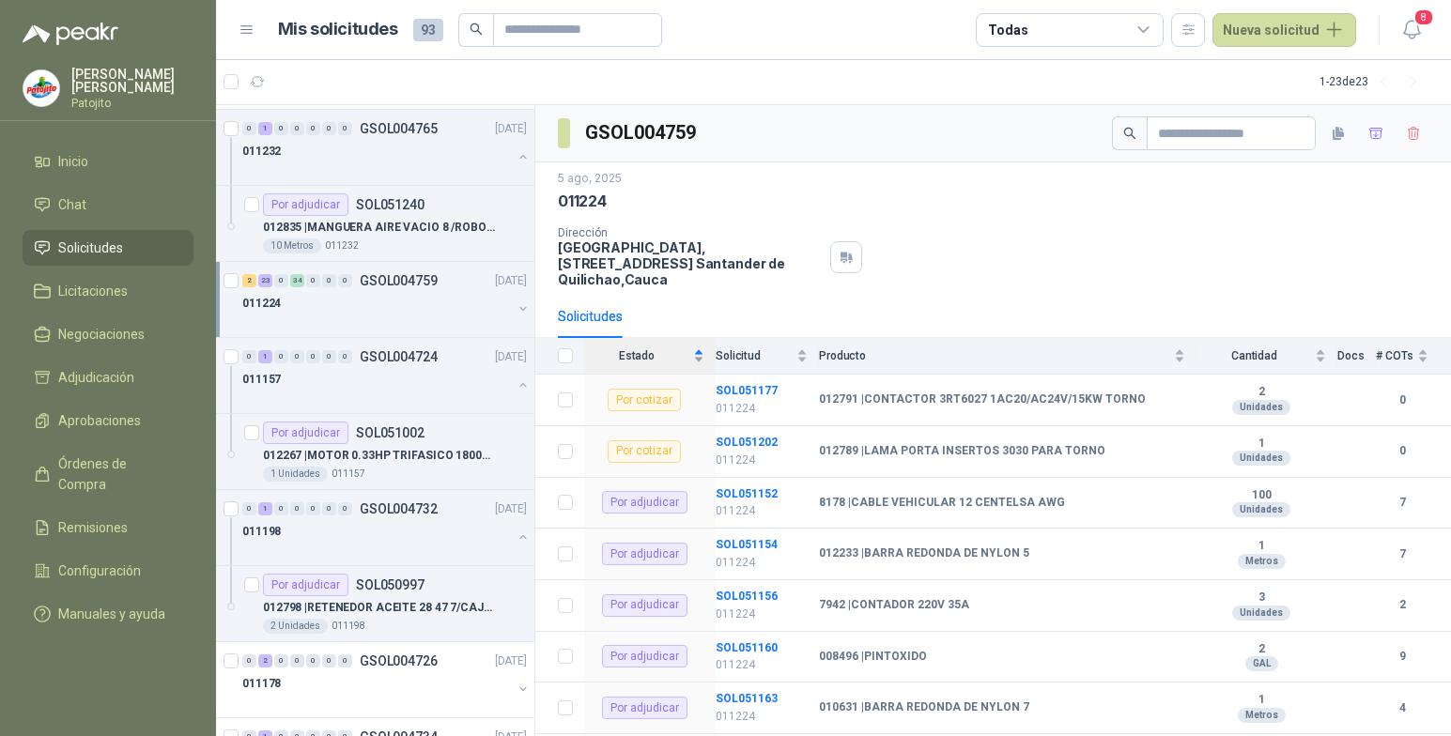
click at [698, 361] on div "Estado" at bounding box center [644, 356] width 120 height 19
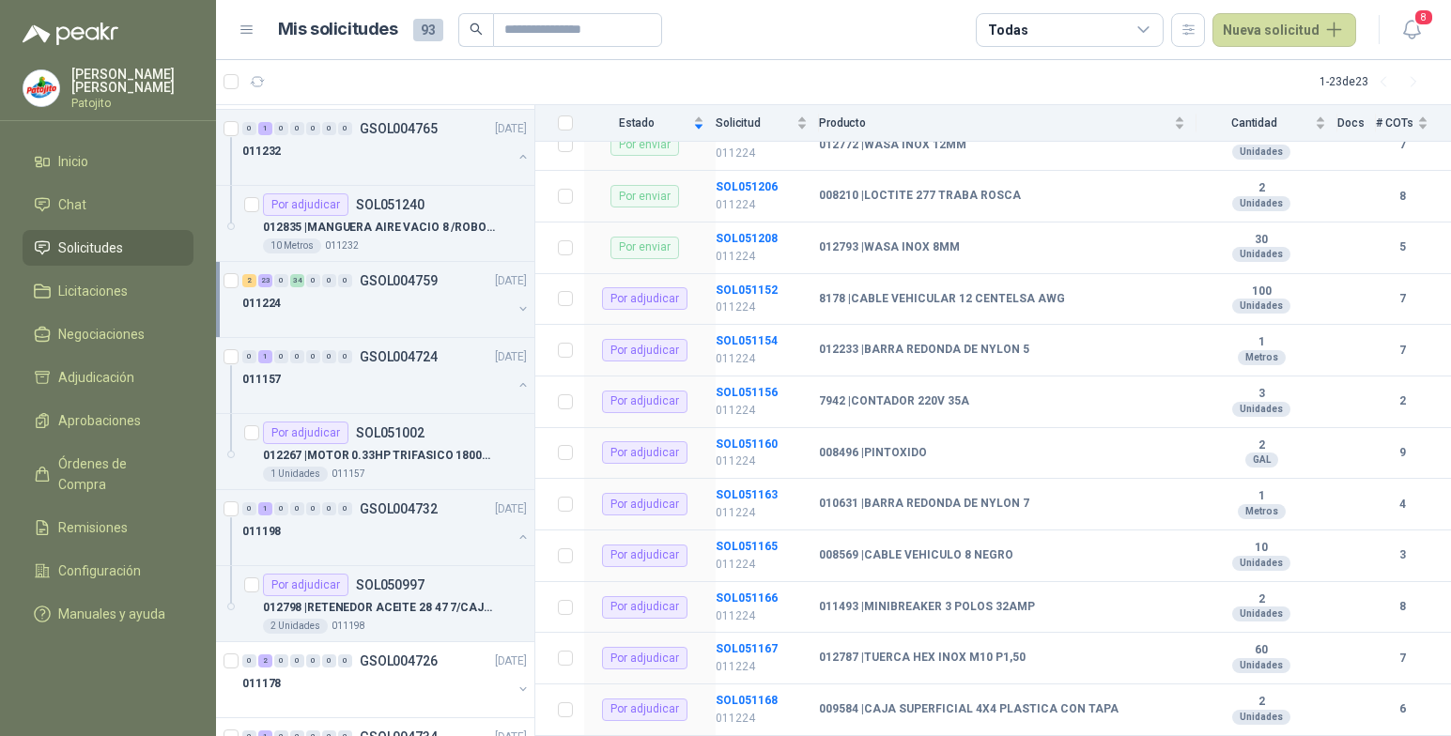
scroll to position [1878, 0]
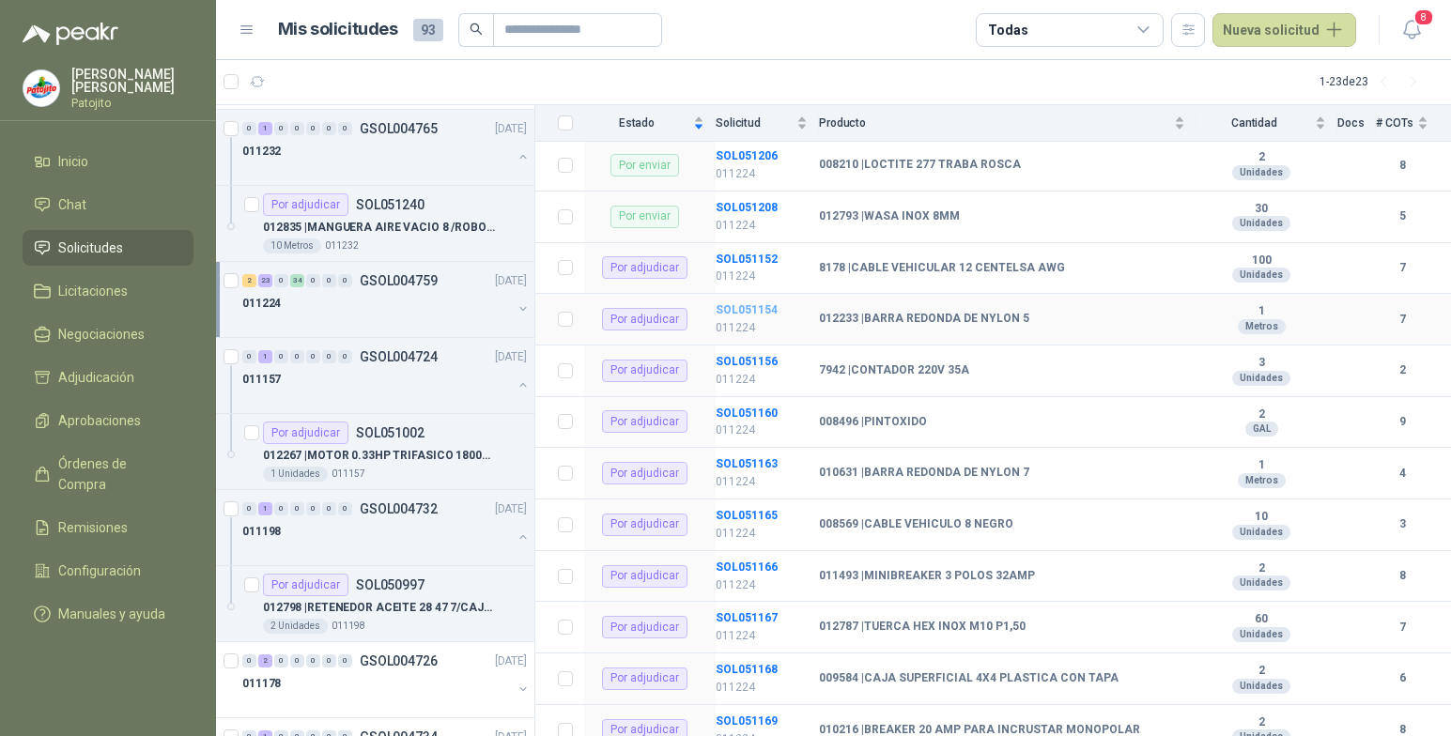
click at [755, 311] on b "SOL051154" at bounding box center [747, 309] width 62 height 13
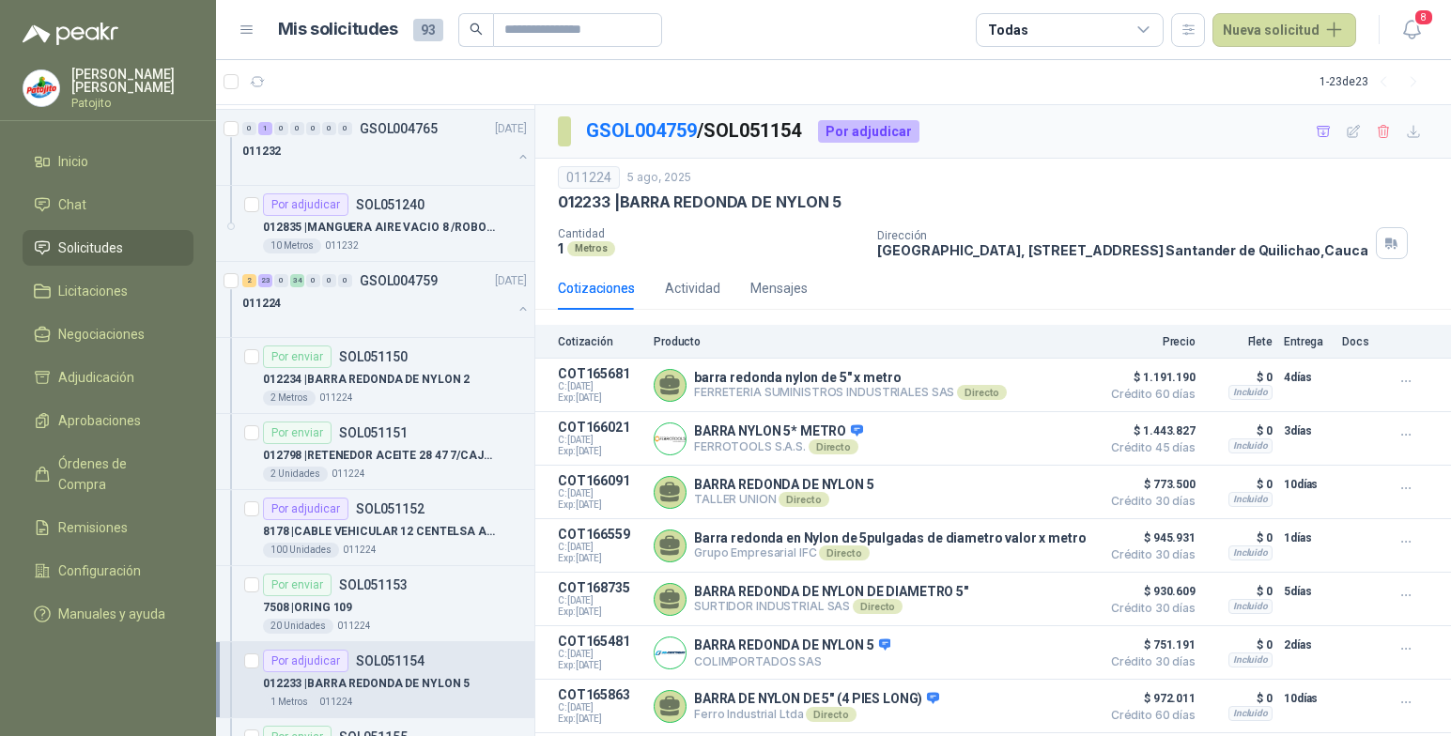
scroll to position [17, 0]
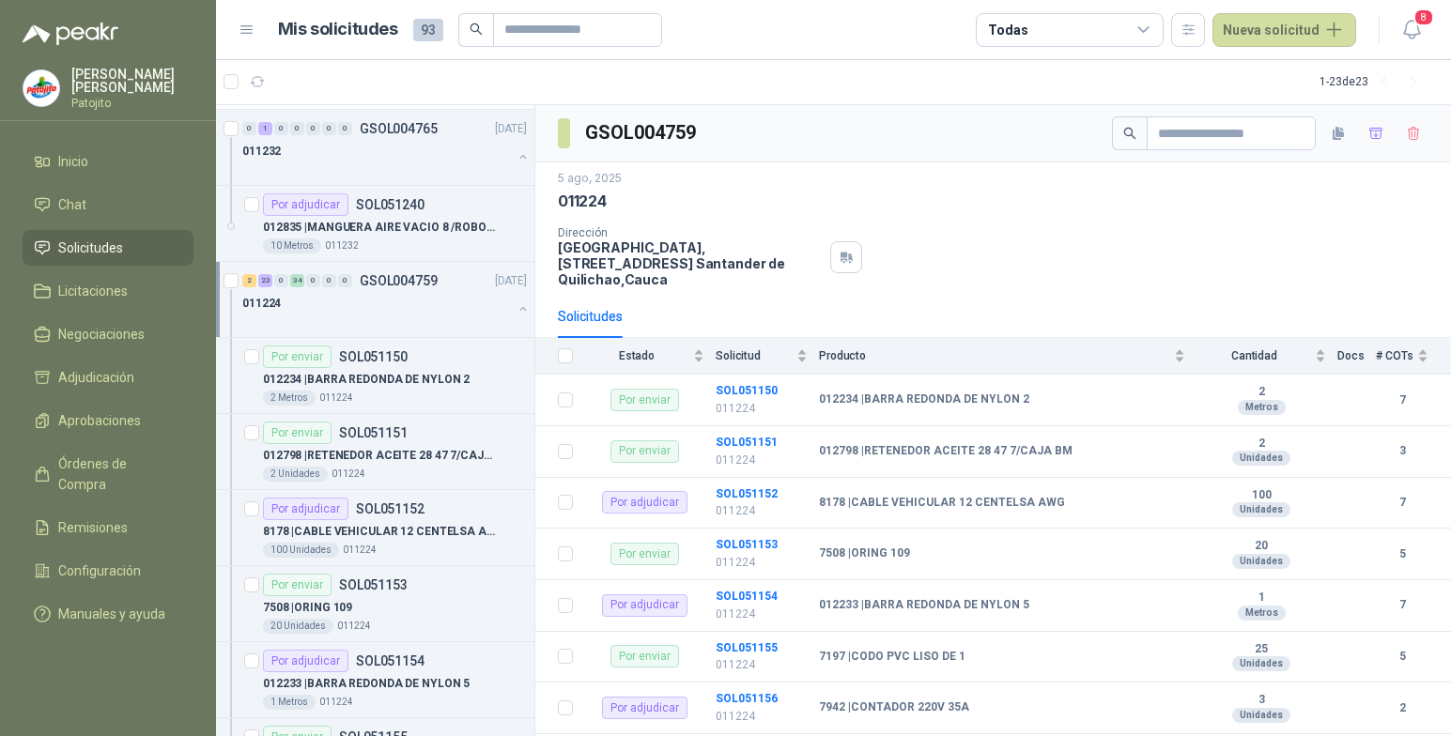
drag, startPoint x: 698, startPoint y: 359, endPoint x: 703, endPoint y: 394, distance: 35.1
click at [698, 359] on div "Estado" at bounding box center [644, 356] width 120 height 19
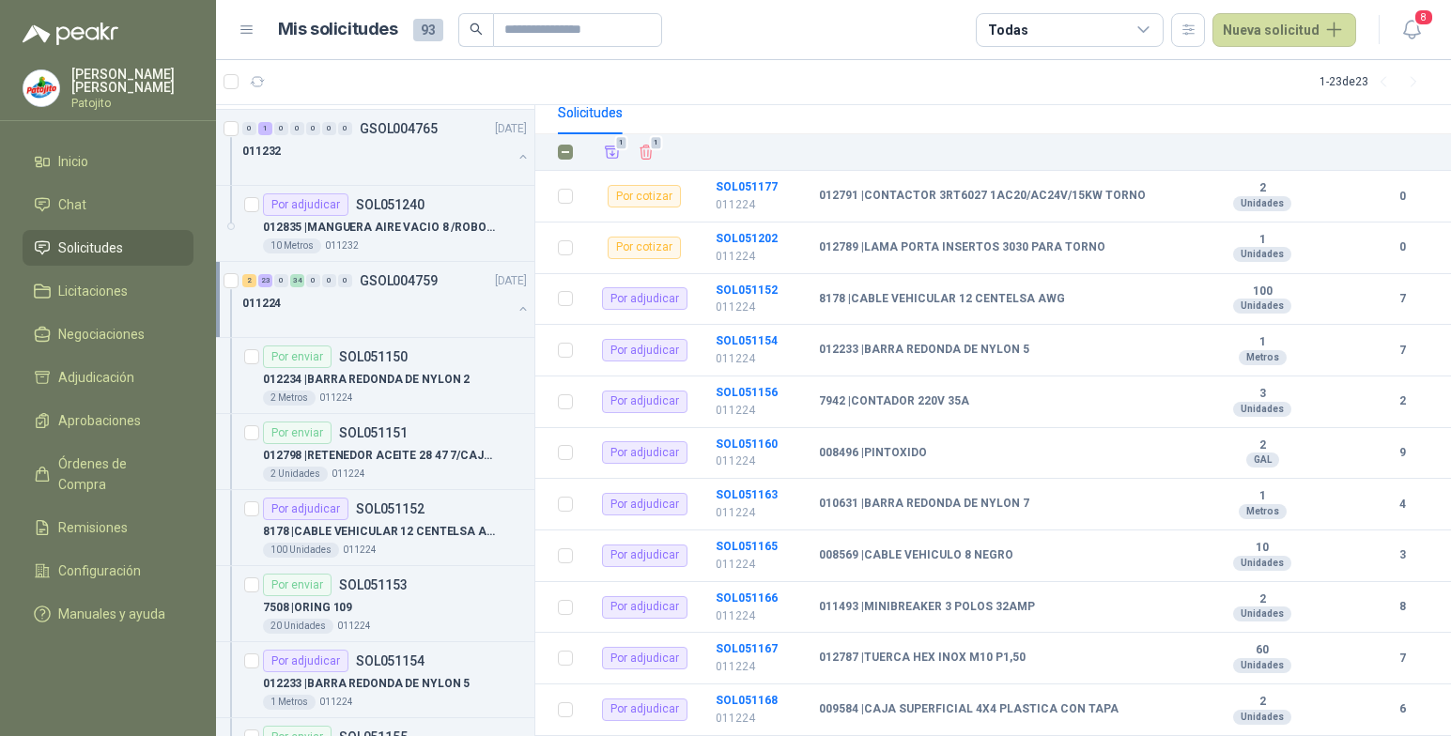
scroll to position [188, 0]
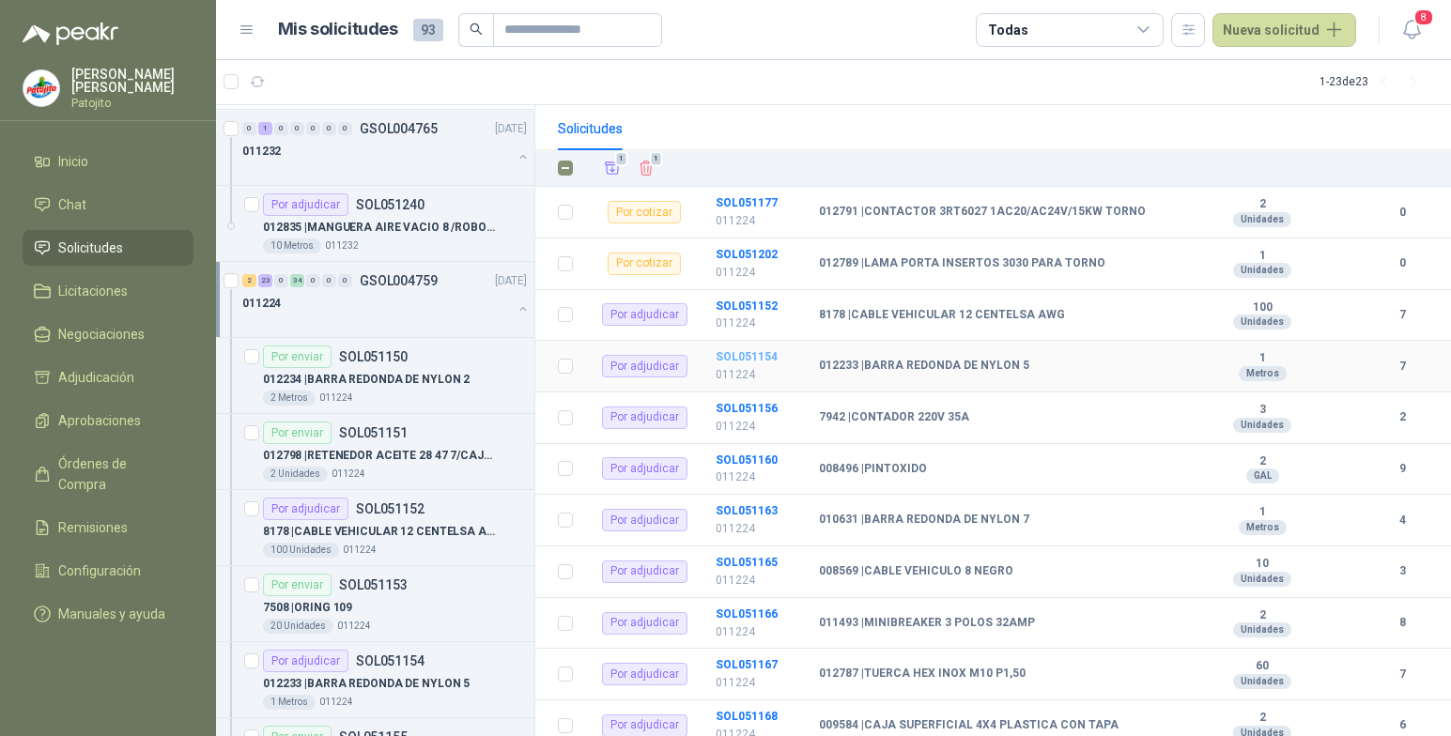
click at [766, 356] on b "SOL051154" at bounding box center [747, 356] width 62 height 13
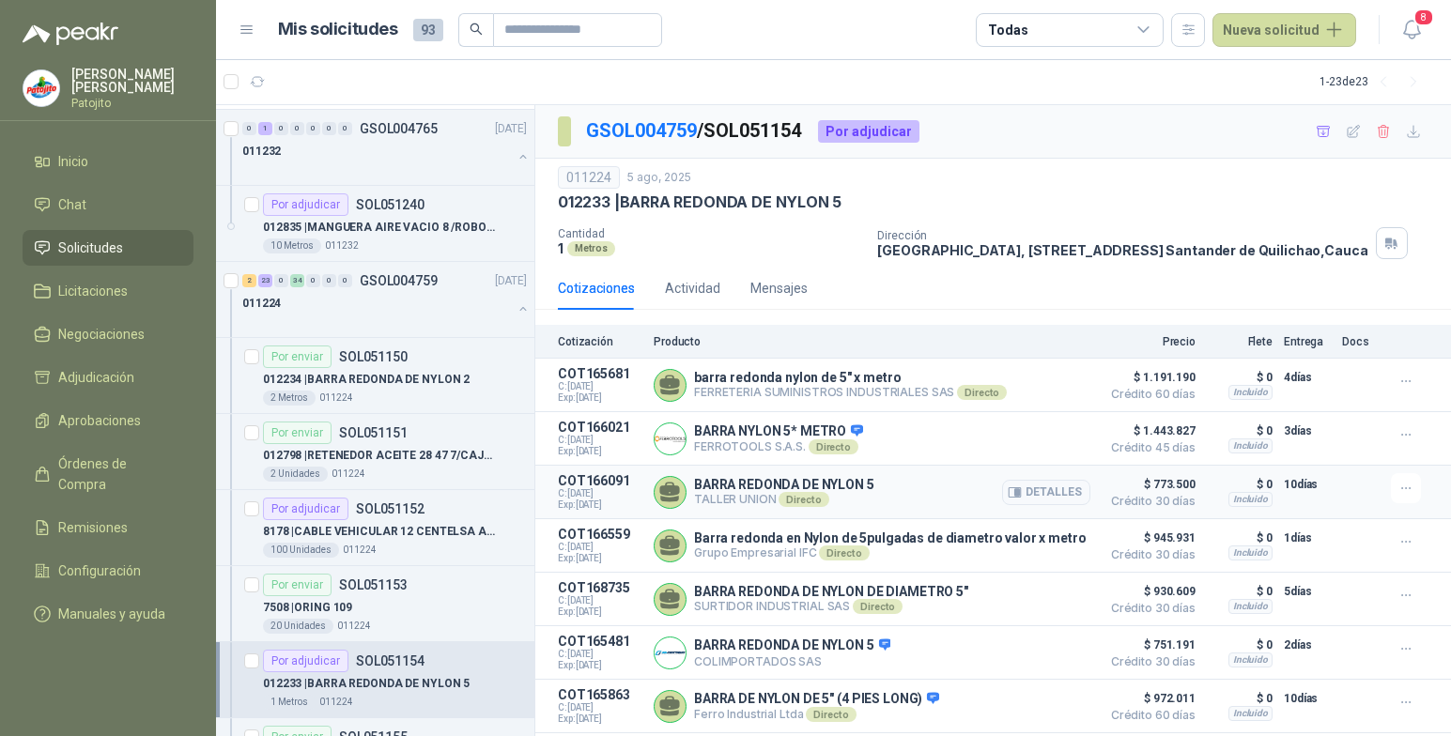
scroll to position [17, 0]
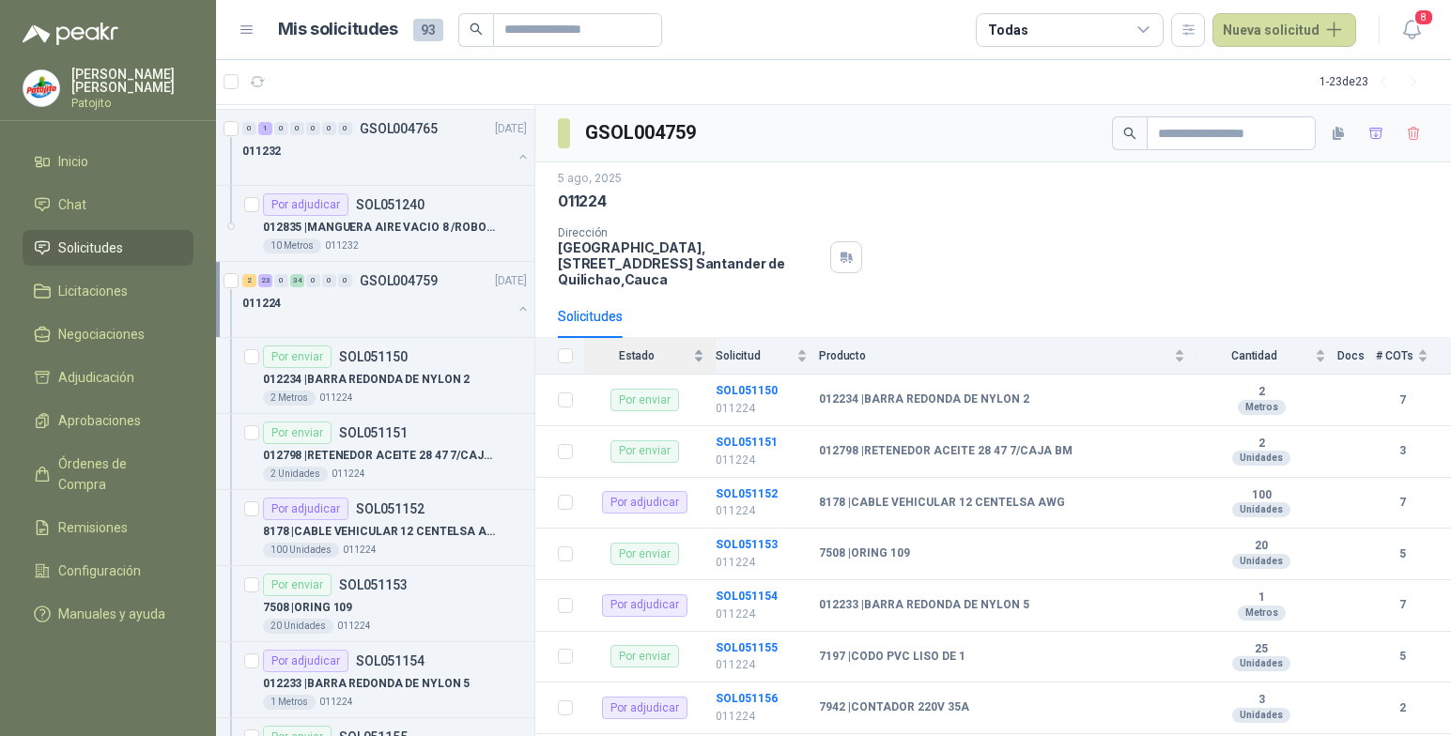
click at [700, 360] on div "Estado" at bounding box center [644, 356] width 120 height 19
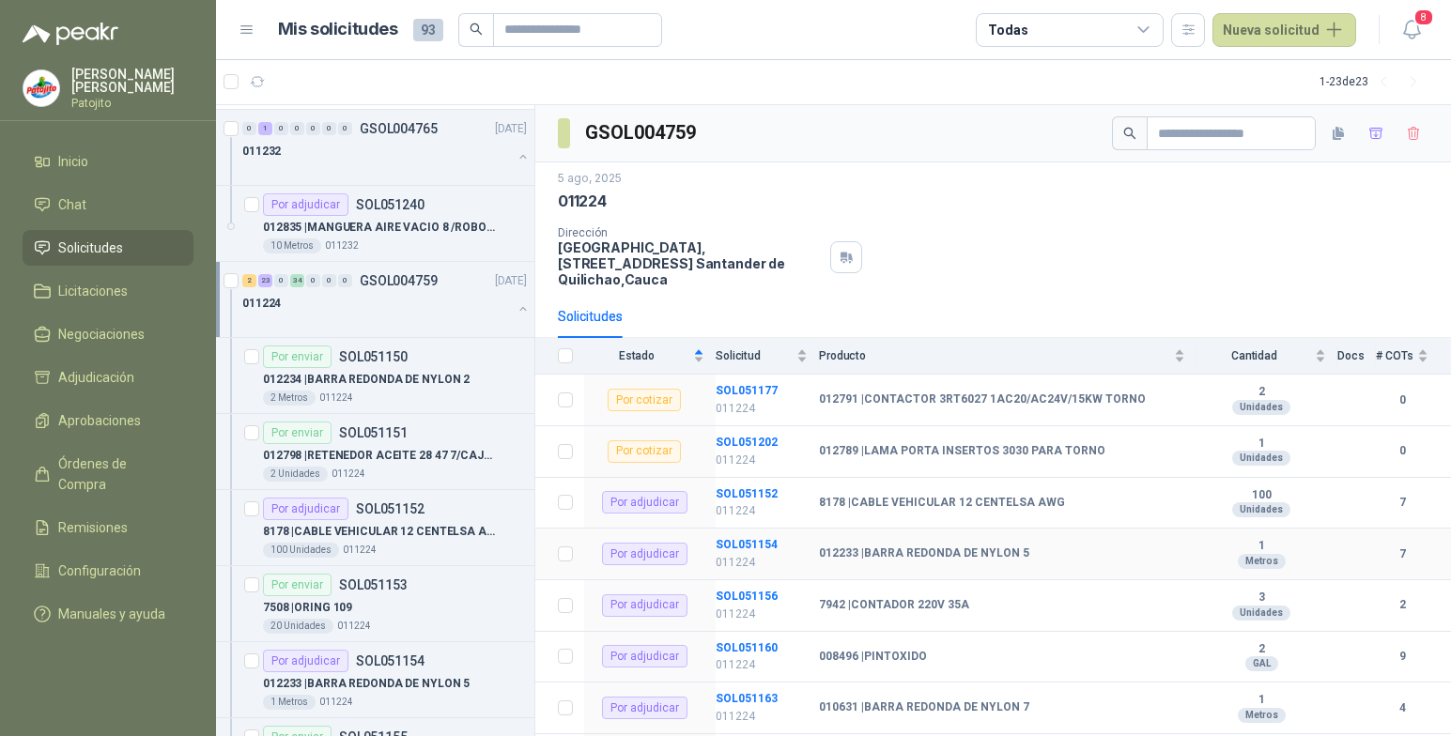
scroll to position [94, 0]
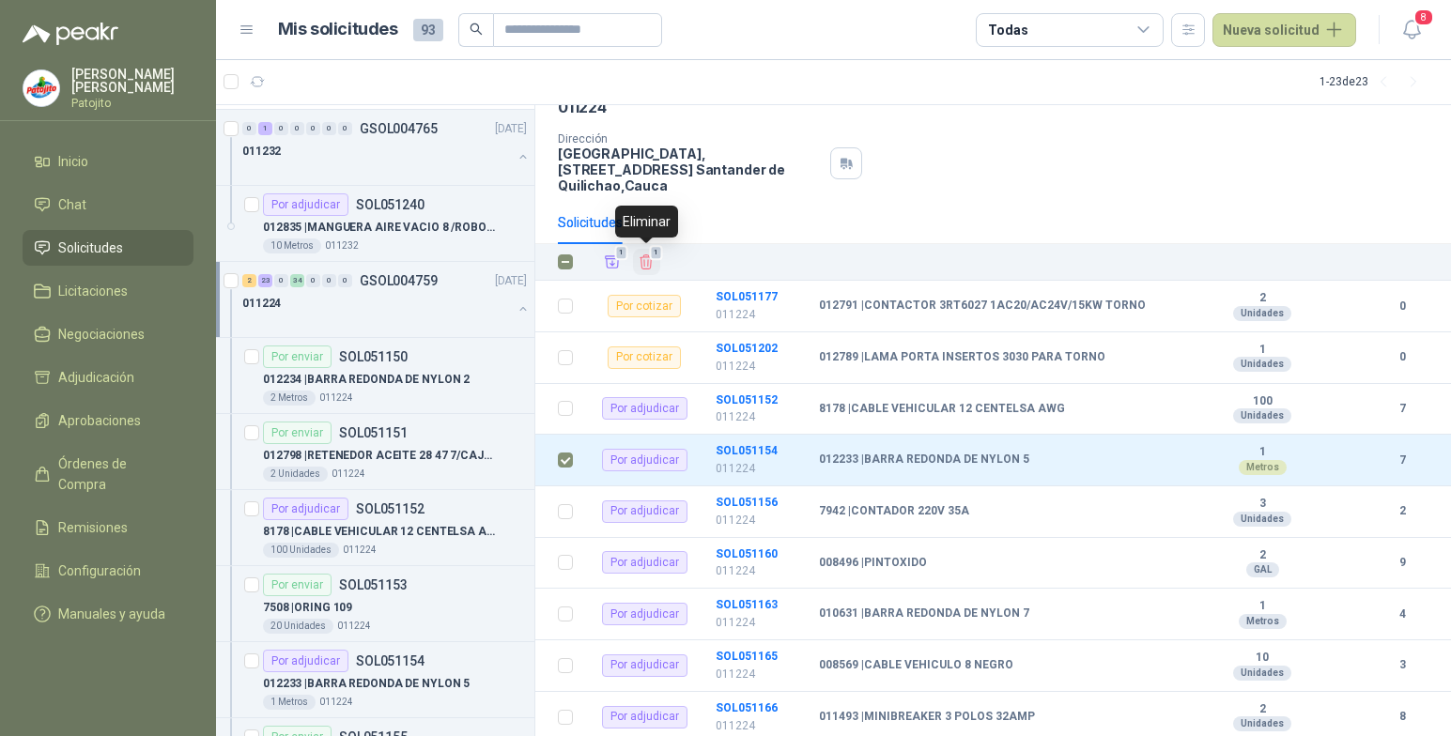
click at [646, 260] on icon "Eliminar" at bounding box center [646, 262] width 17 height 17
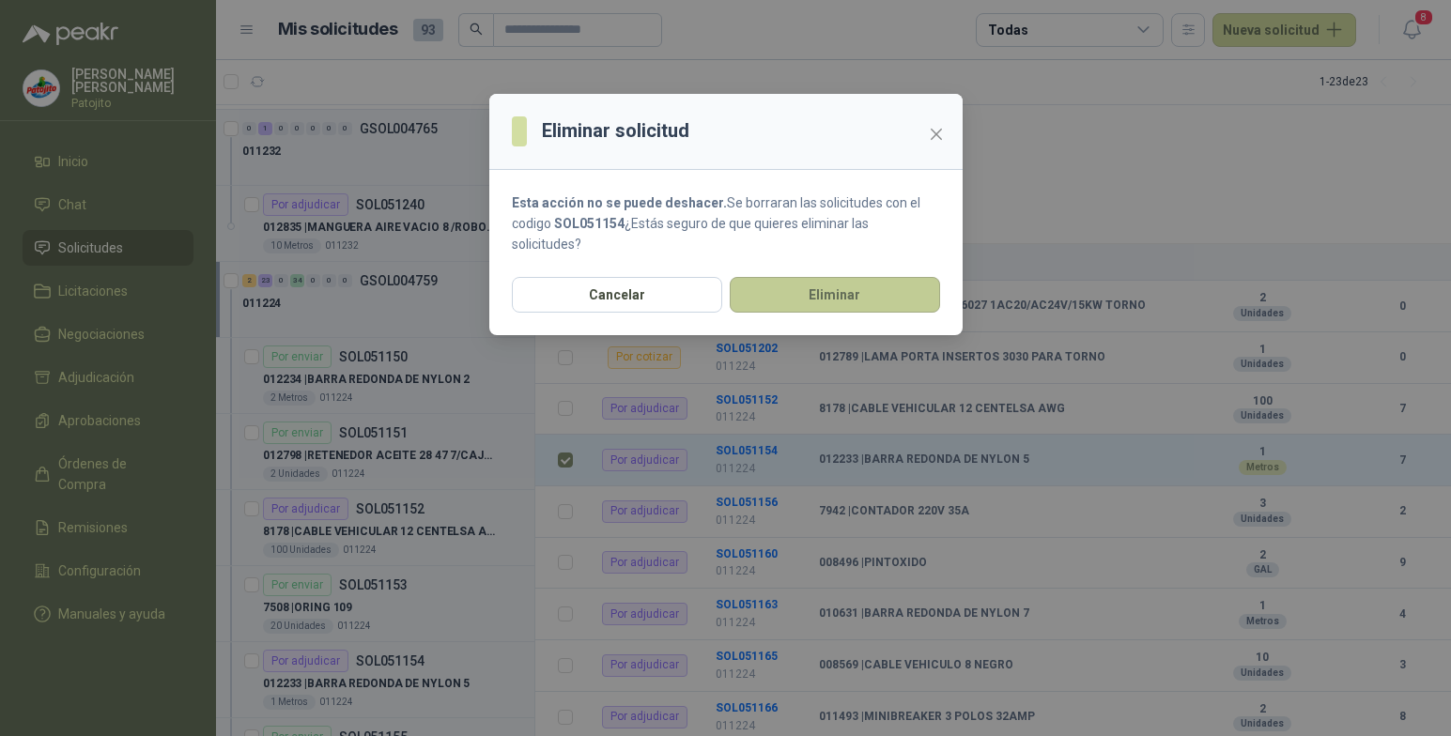
click at [801, 291] on button "Eliminar" at bounding box center [835, 295] width 210 height 36
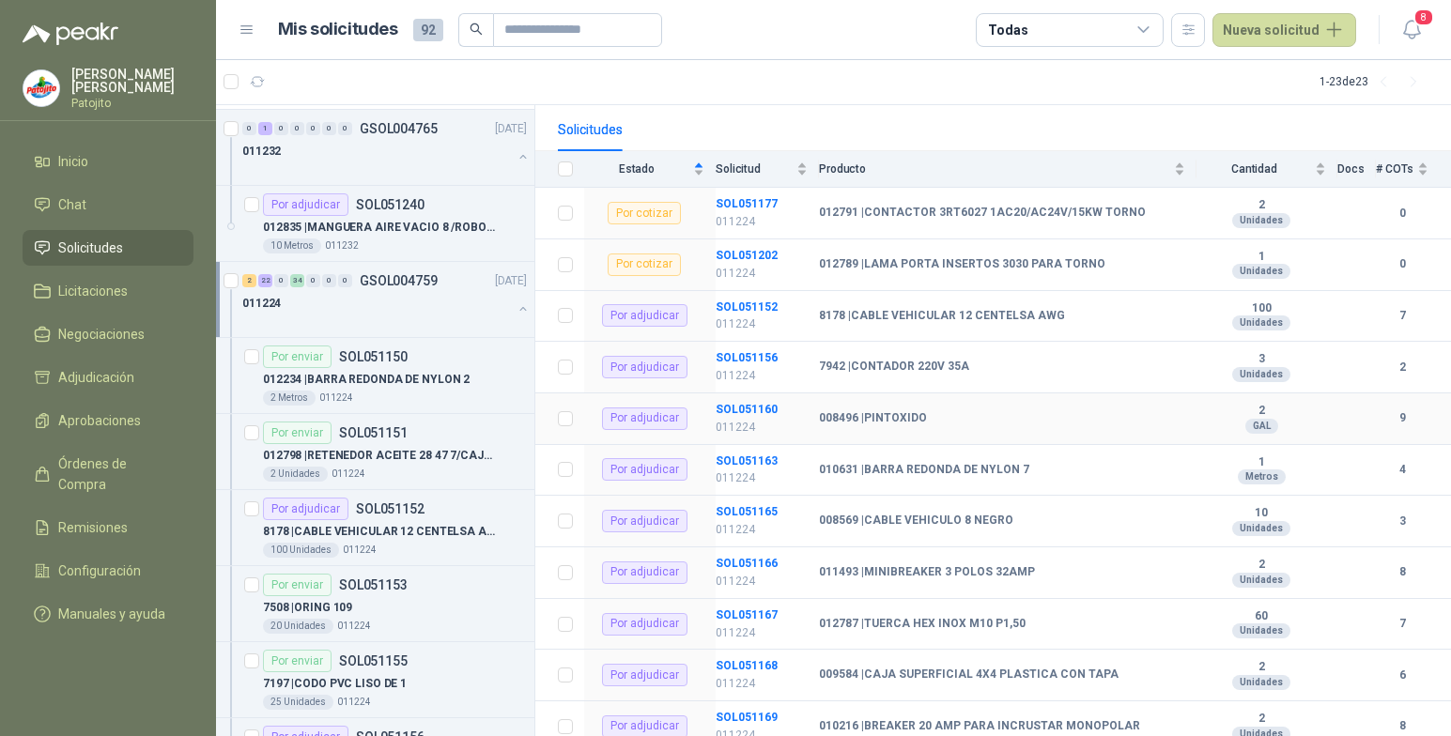
scroll to position [188, 0]
click at [749, 461] on b "SOL051163" at bounding box center [747, 460] width 62 height 13
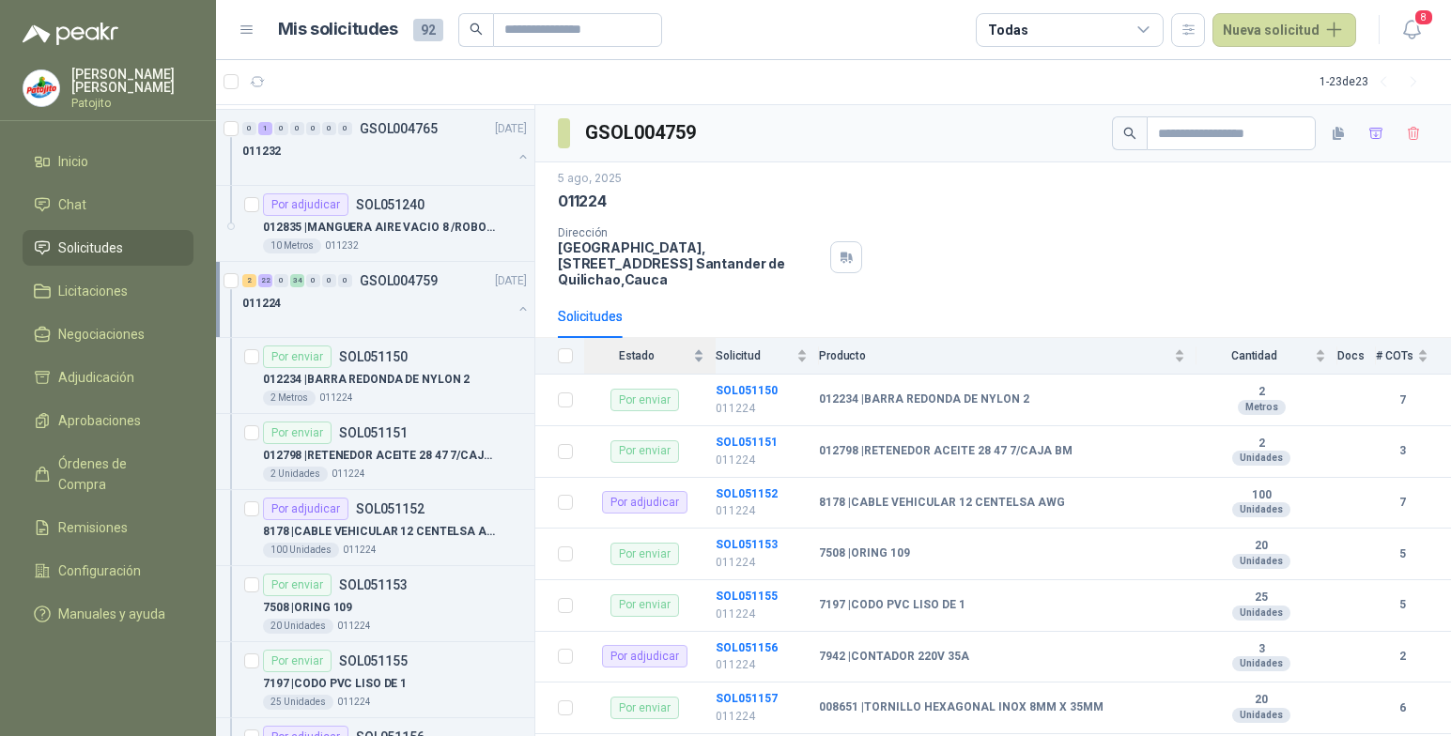
click at [698, 361] on div "Estado" at bounding box center [644, 356] width 120 height 19
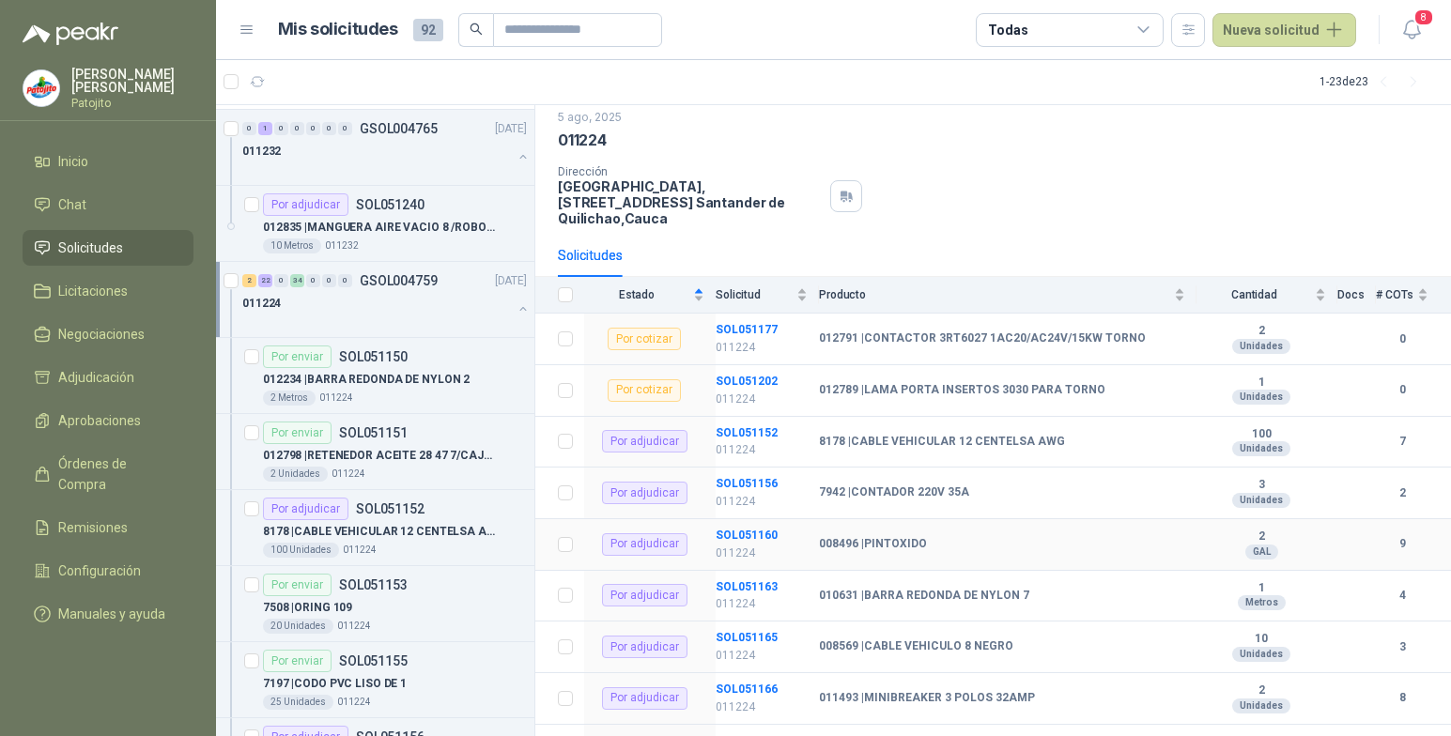
scroll to position [94, 0]
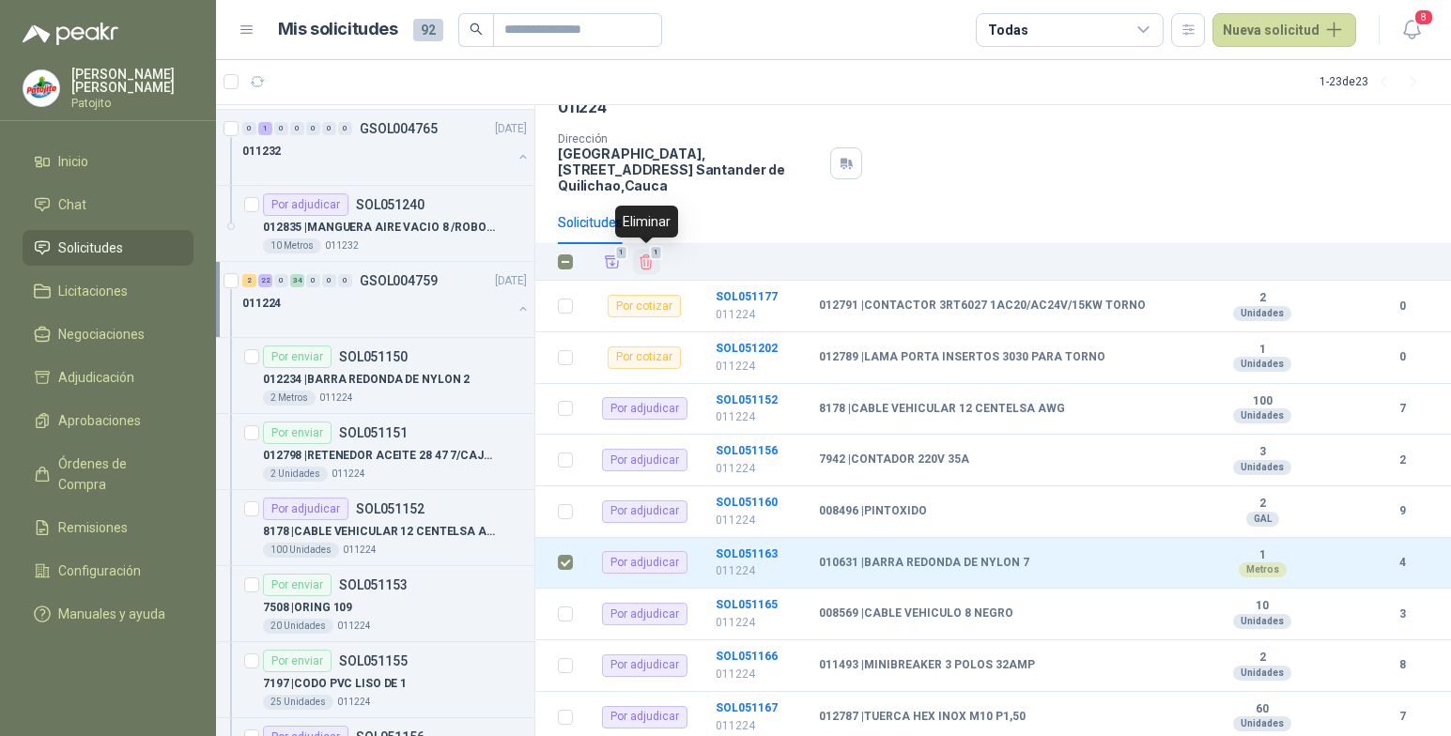
click at [649, 260] on icon "Eliminar" at bounding box center [647, 262] width 12 height 14
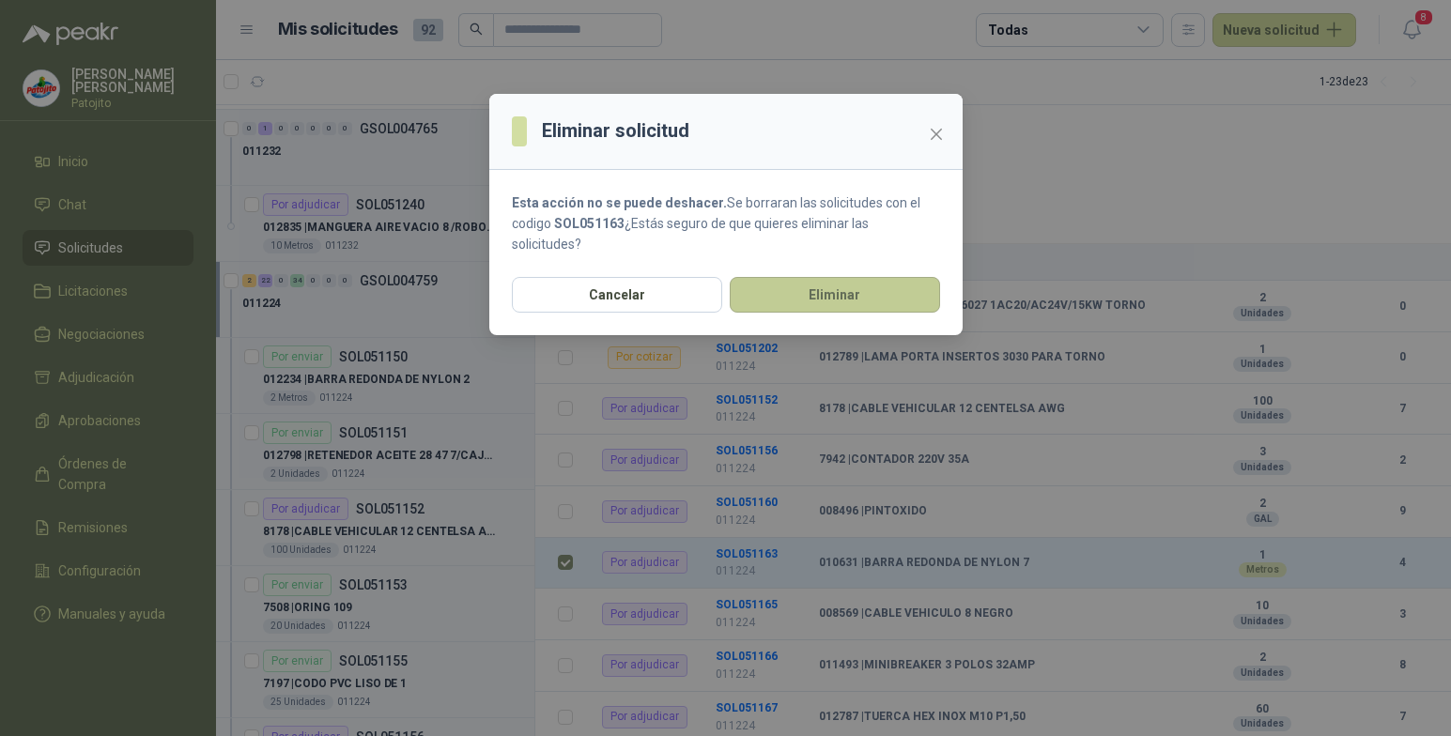
click at [808, 285] on button "Eliminar" at bounding box center [835, 295] width 210 height 36
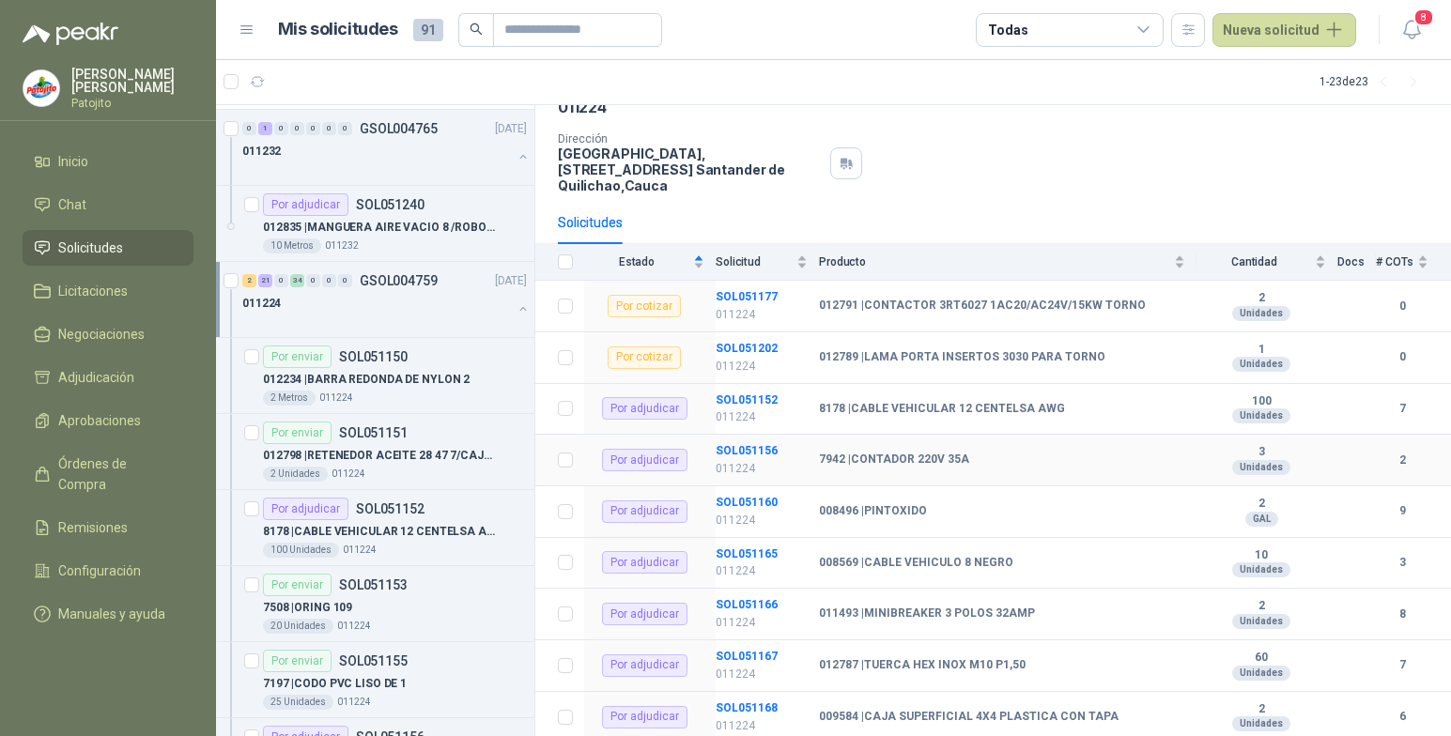
scroll to position [188, 0]
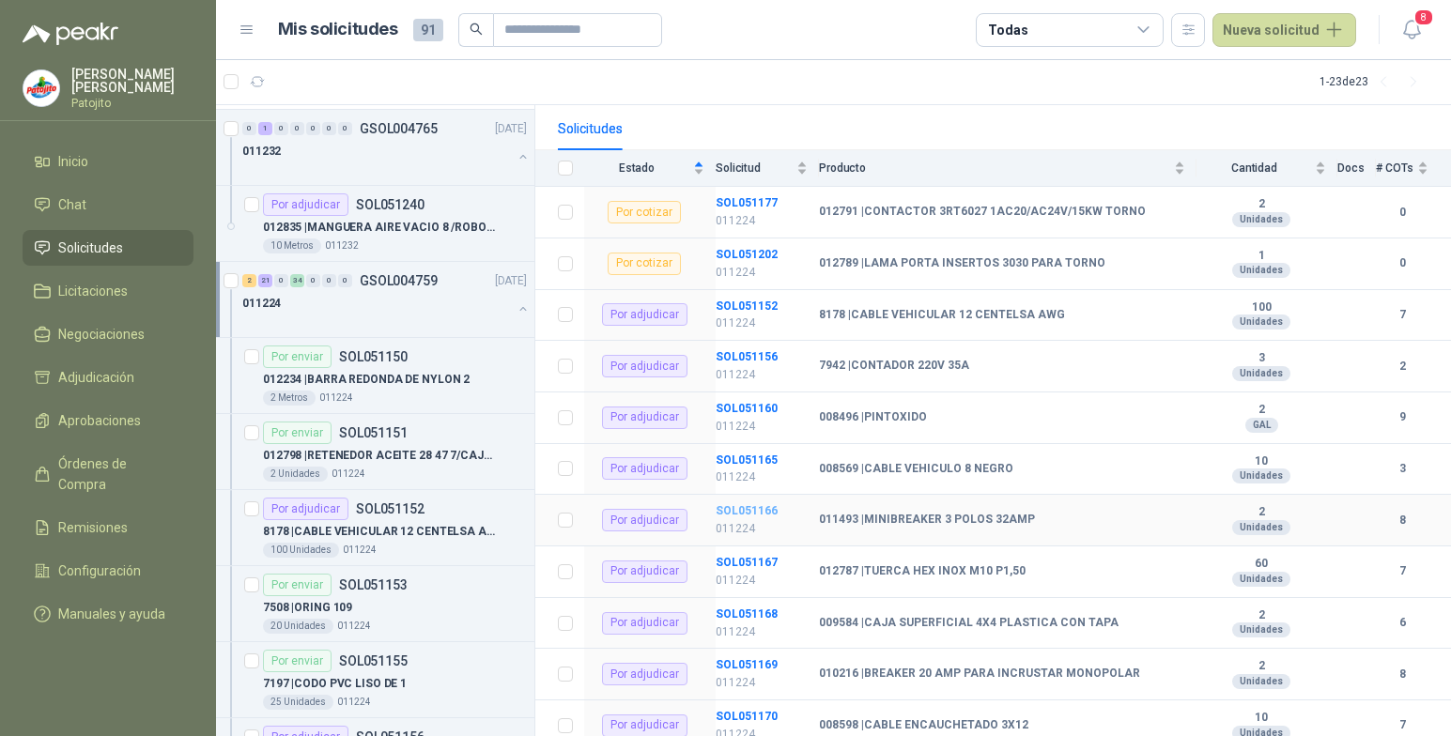
click at [764, 512] on b "SOL051166" at bounding box center [747, 510] width 62 height 13
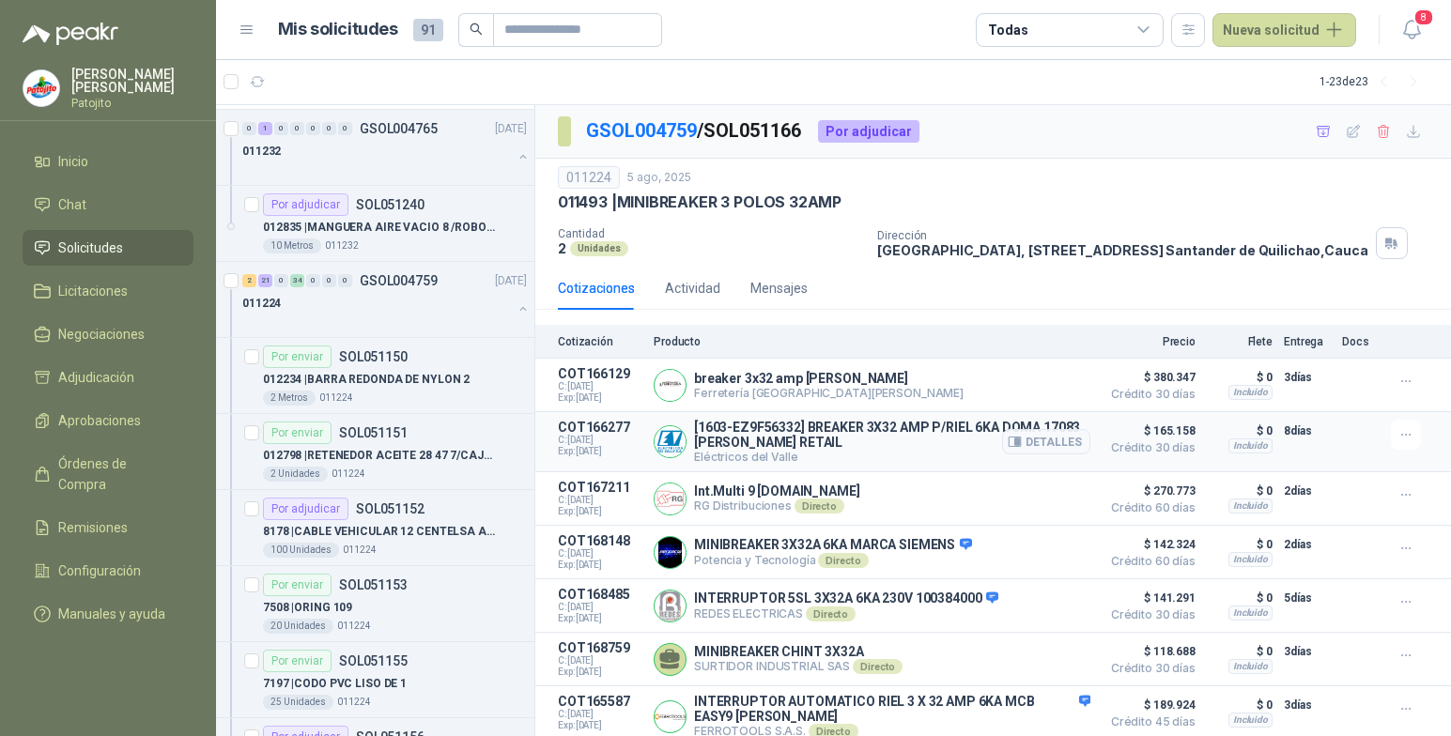
scroll to position [87, 0]
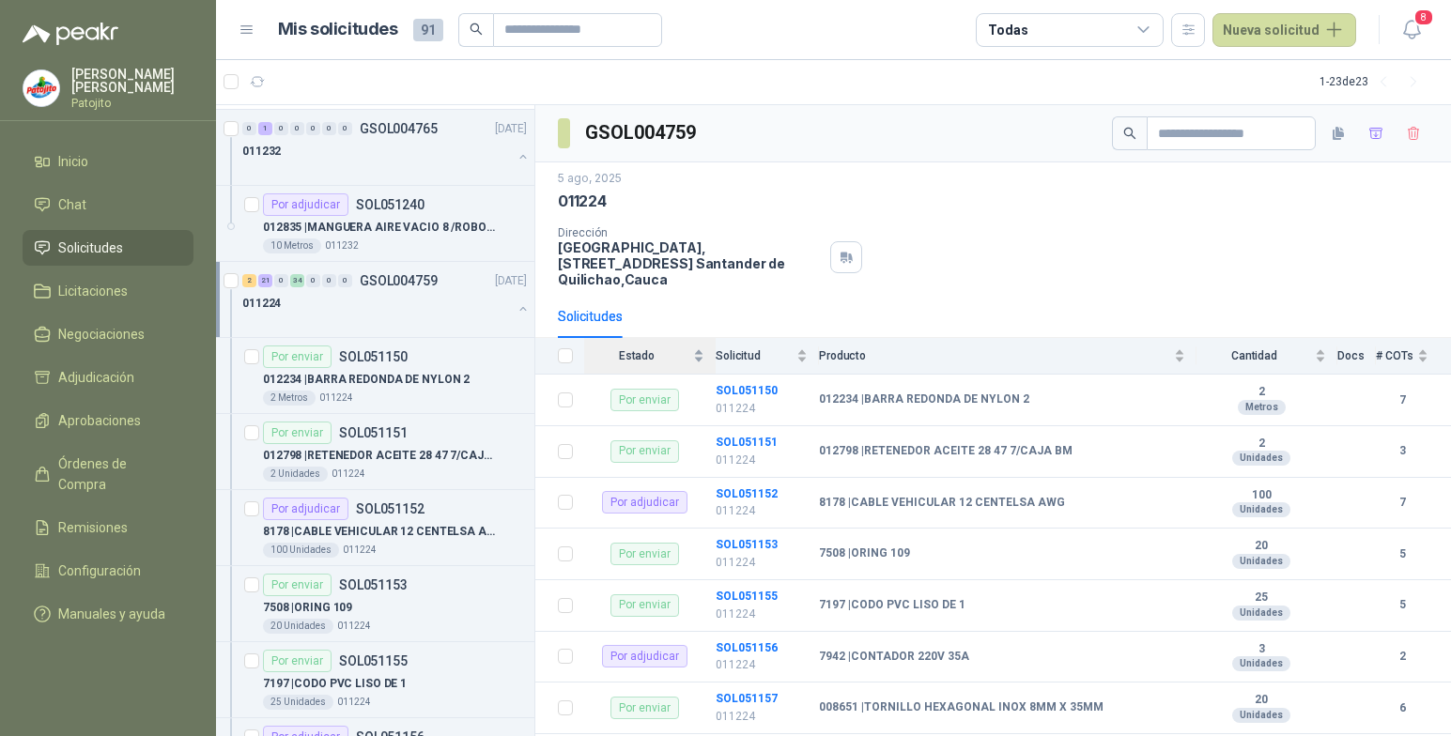
click at [697, 356] on div "Estado" at bounding box center [644, 356] width 120 height 19
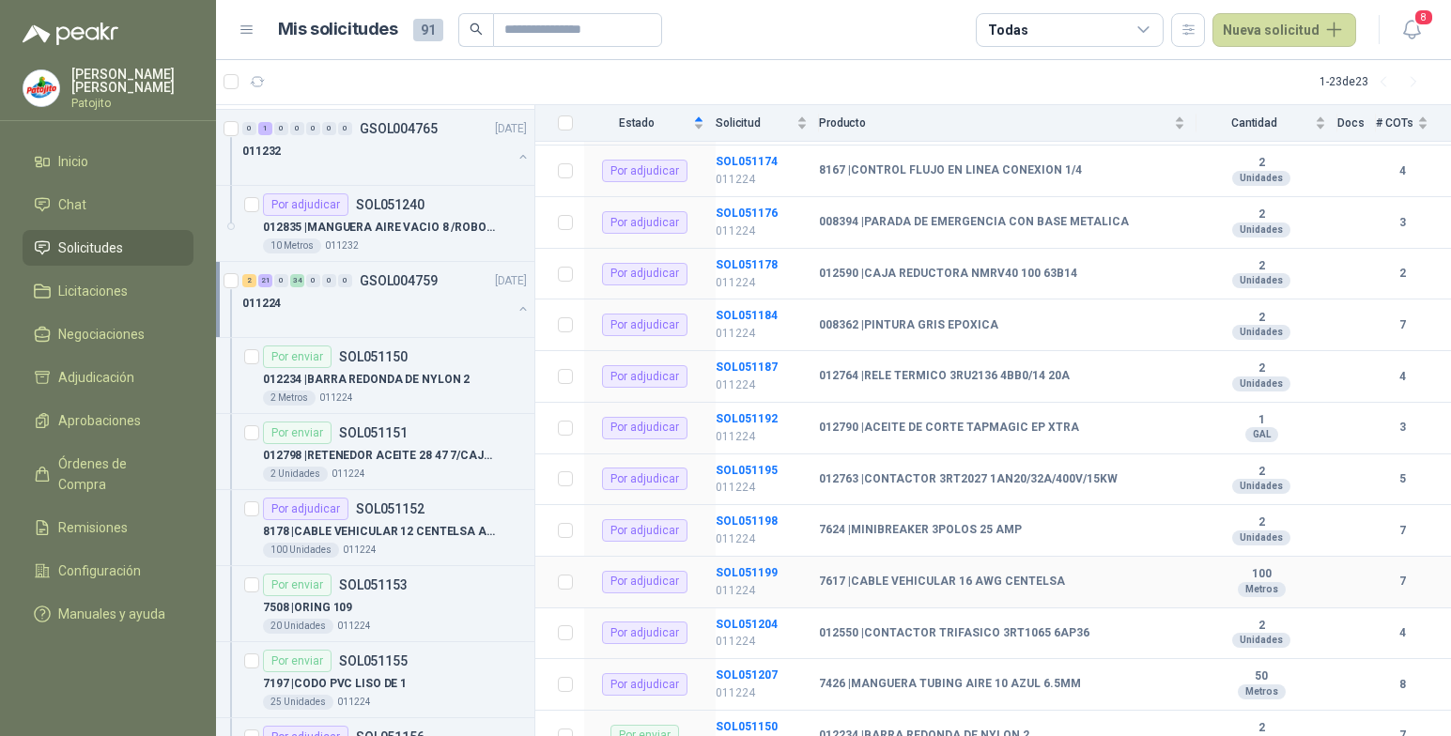
scroll to position [939, 0]
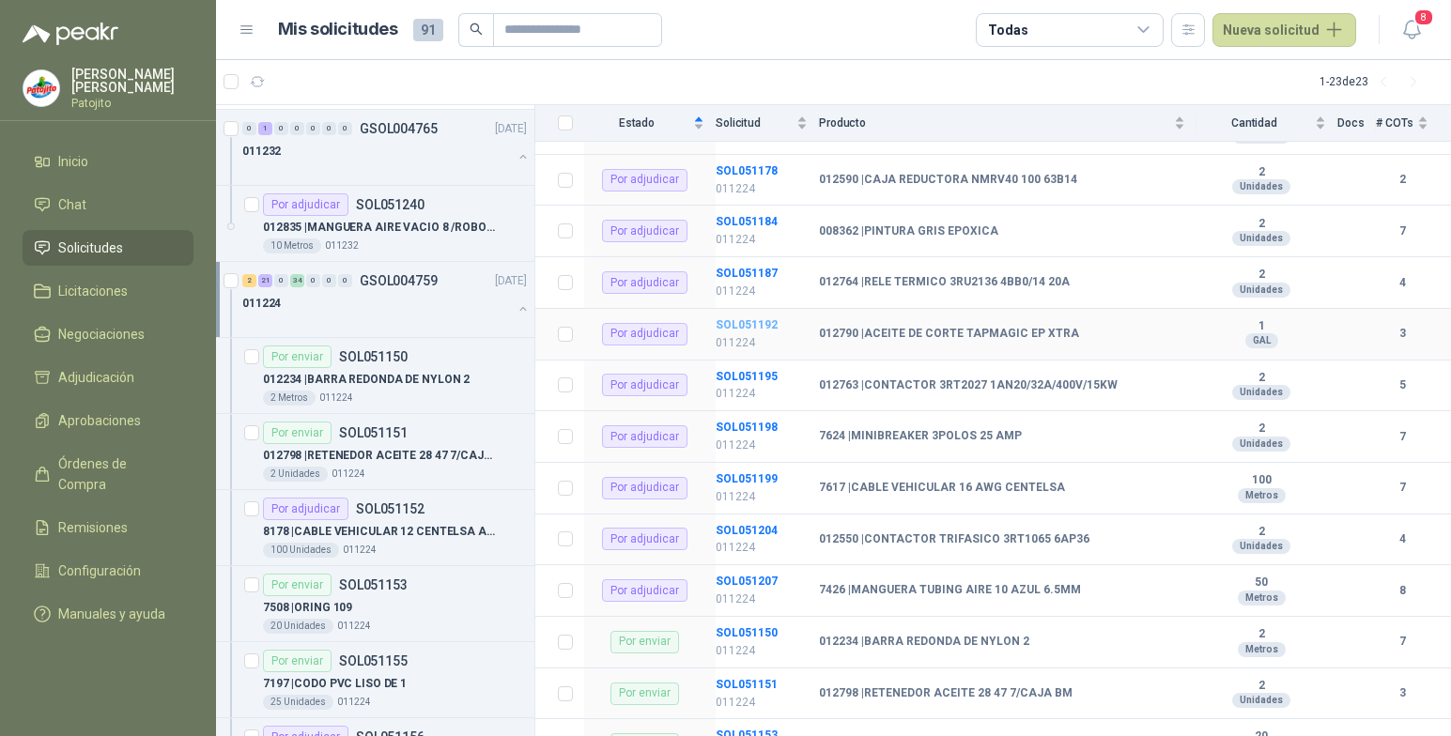
click at [761, 328] on b "SOL051192" at bounding box center [747, 324] width 62 height 13
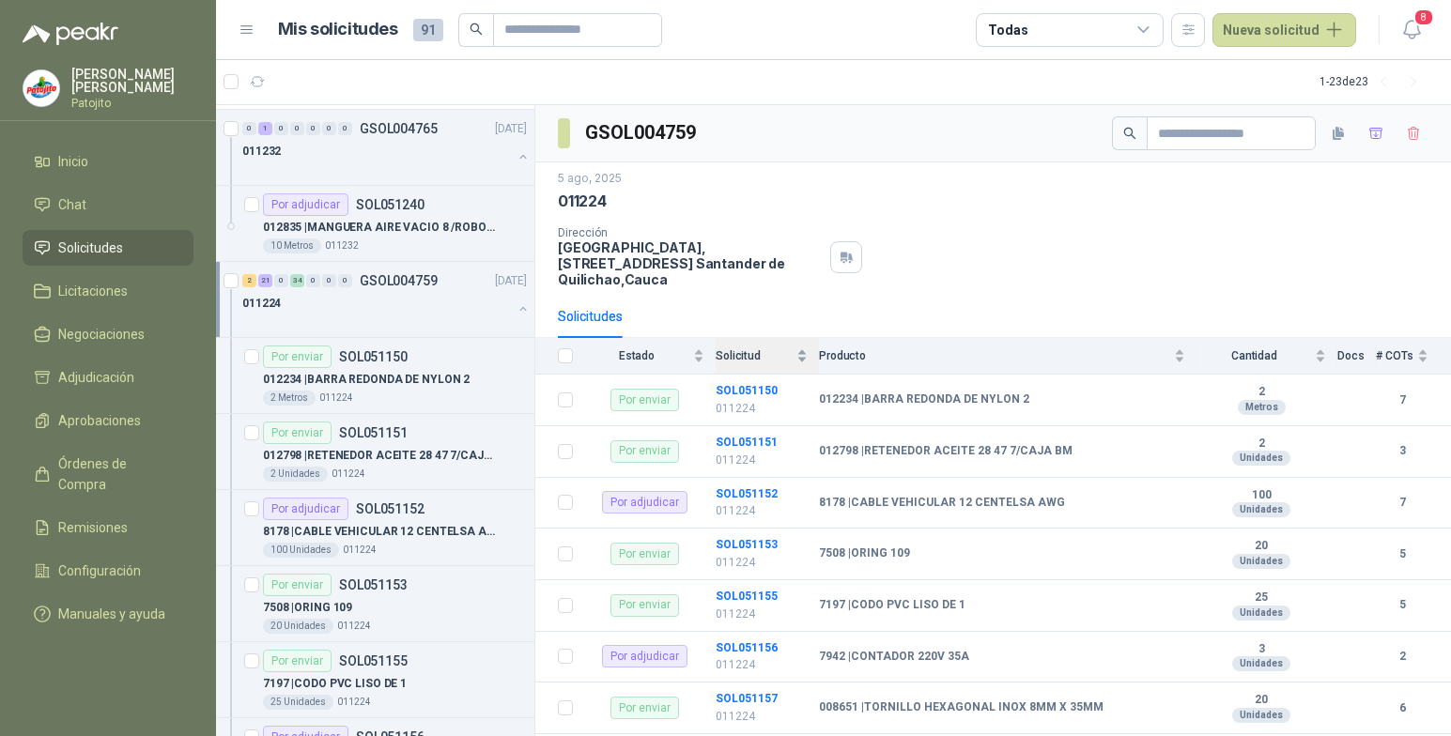
drag, startPoint x: 701, startPoint y: 357, endPoint x: 719, endPoint y: 371, distance: 22.7
click at [701, 357] on div "Estado" at bounding box center [644, 356] width 120 height 19
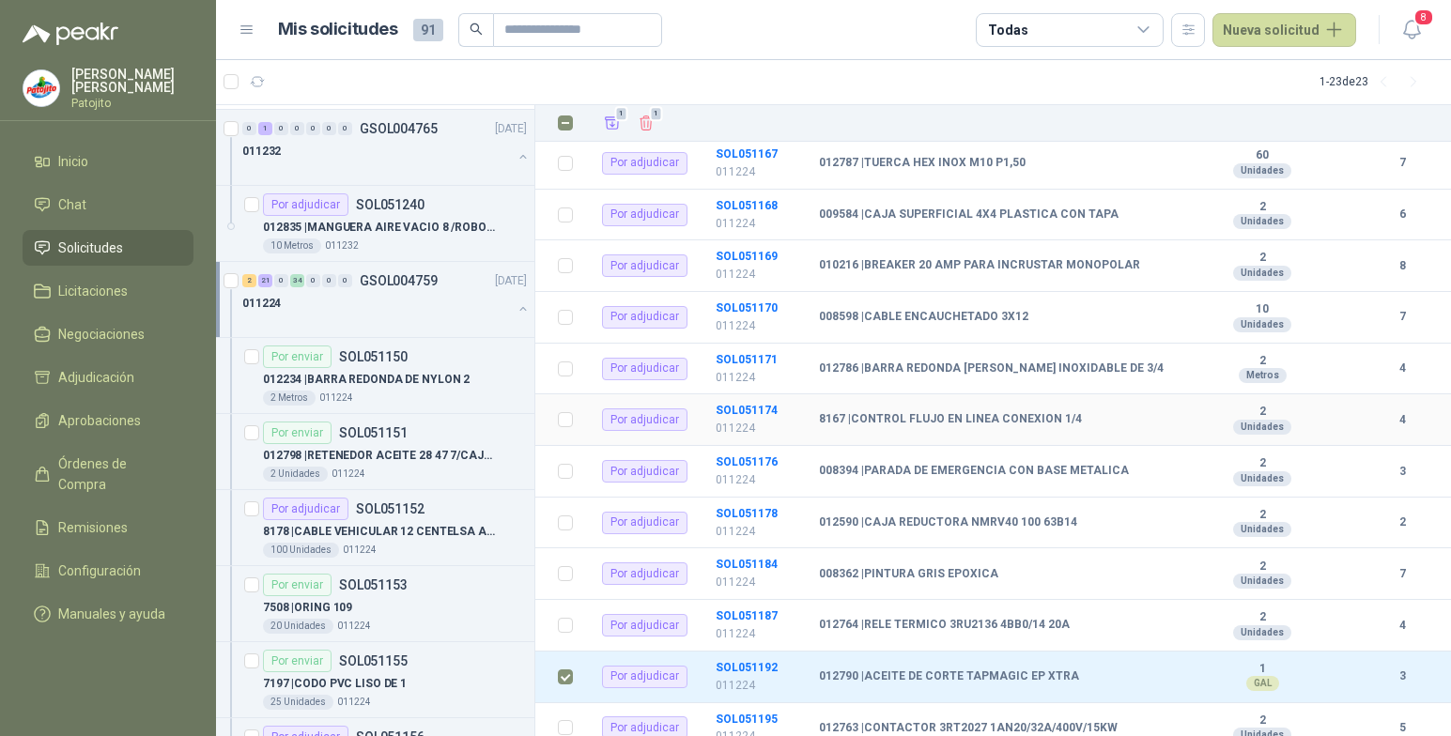
scroll to position [564, 0]
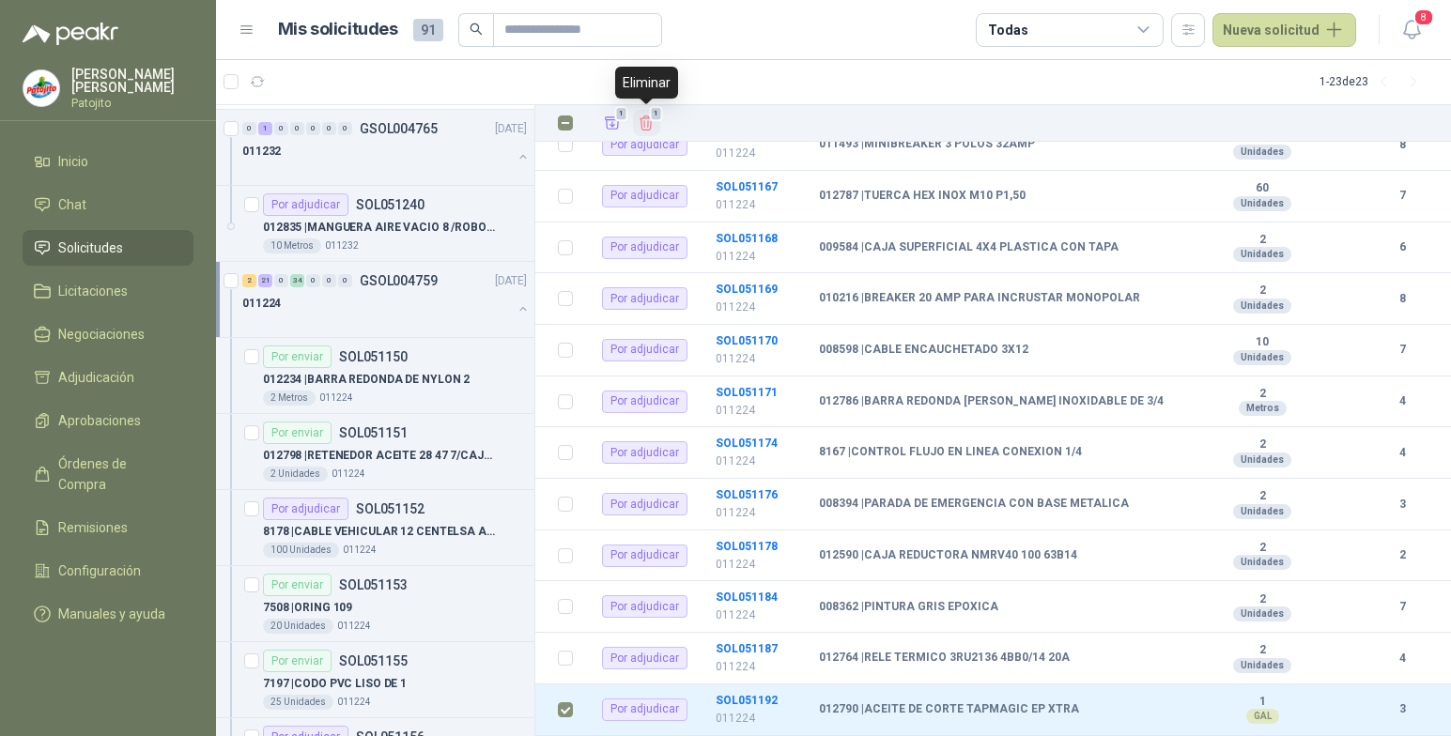
click at [655, 128] on icon "Eliminar" at bounding box center [646, 123] width 17 height 17
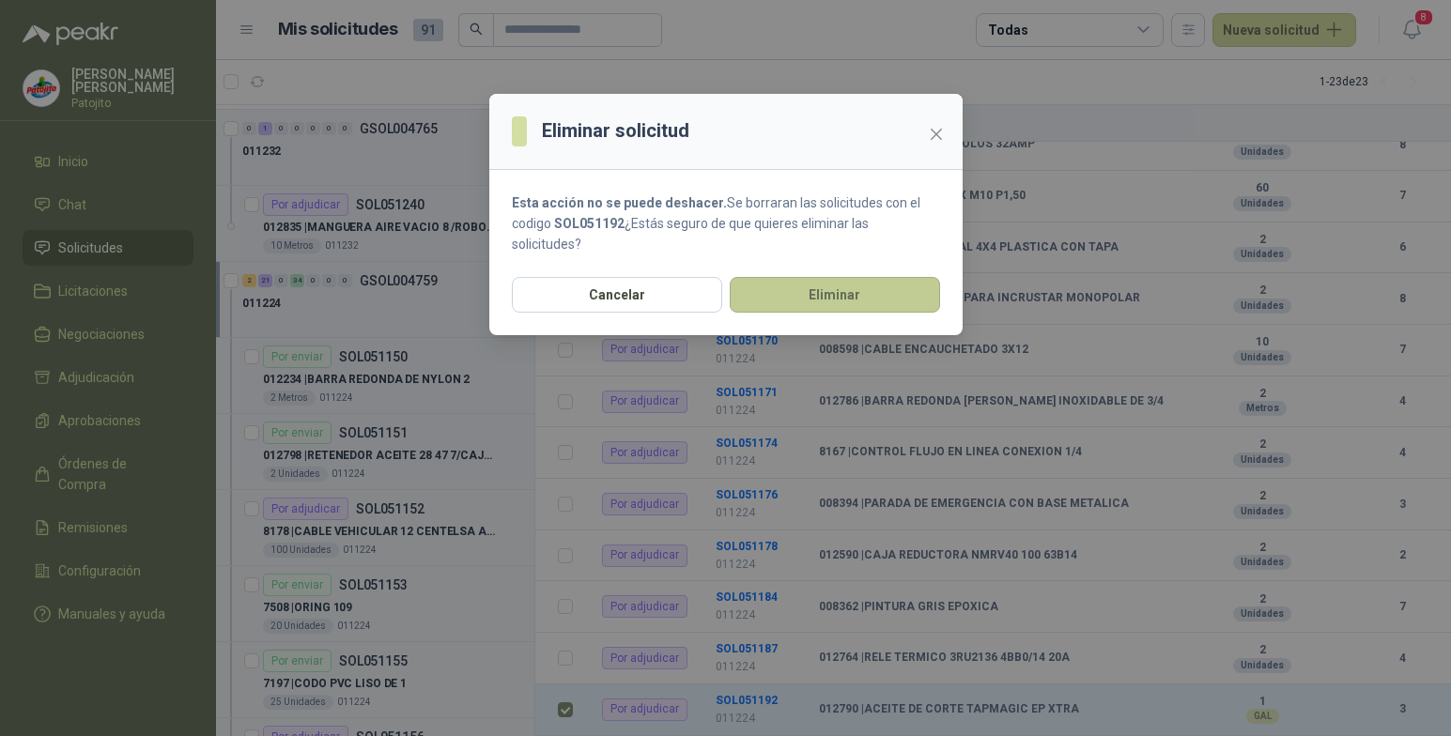
click at [832, 297] on button "Eliminar" at bounding box center [835, 295] width 210 height 36
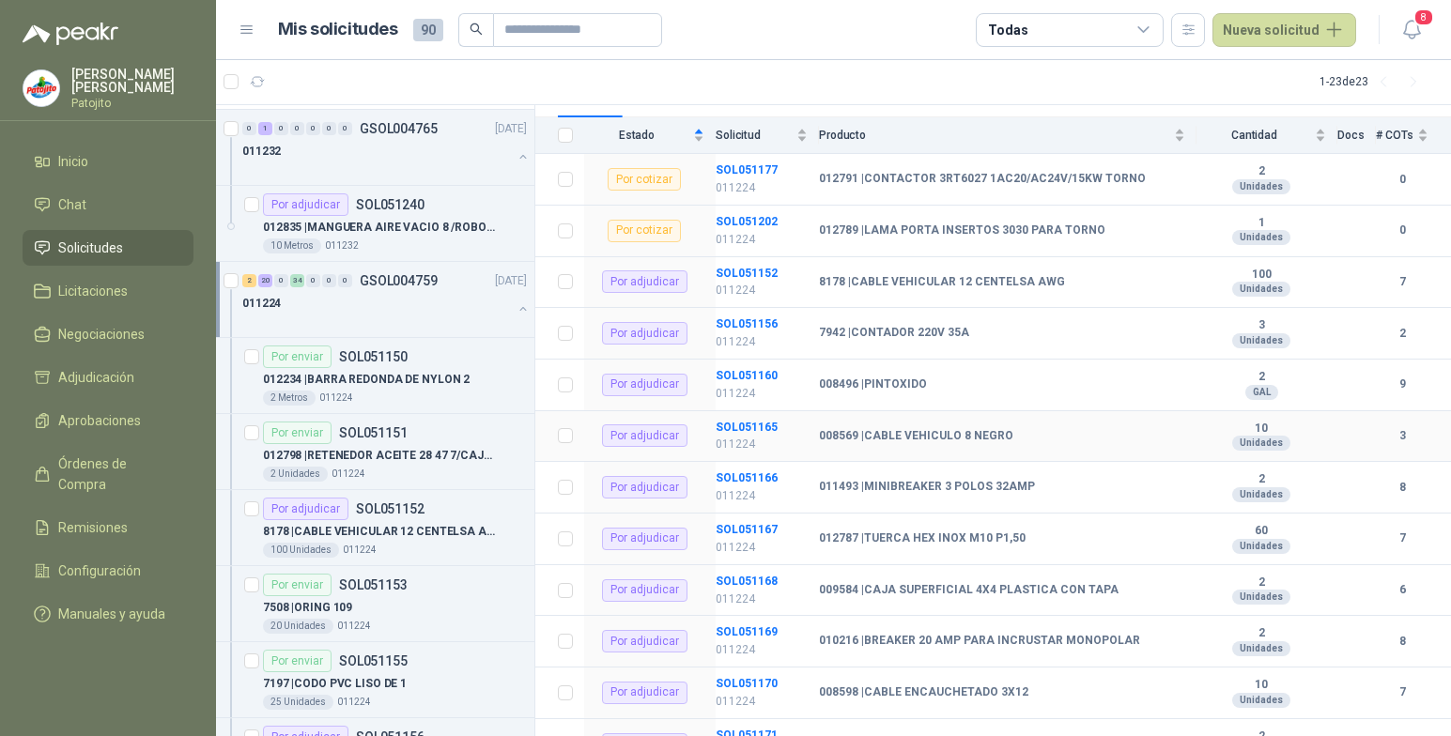
scroll to position [188, 0]
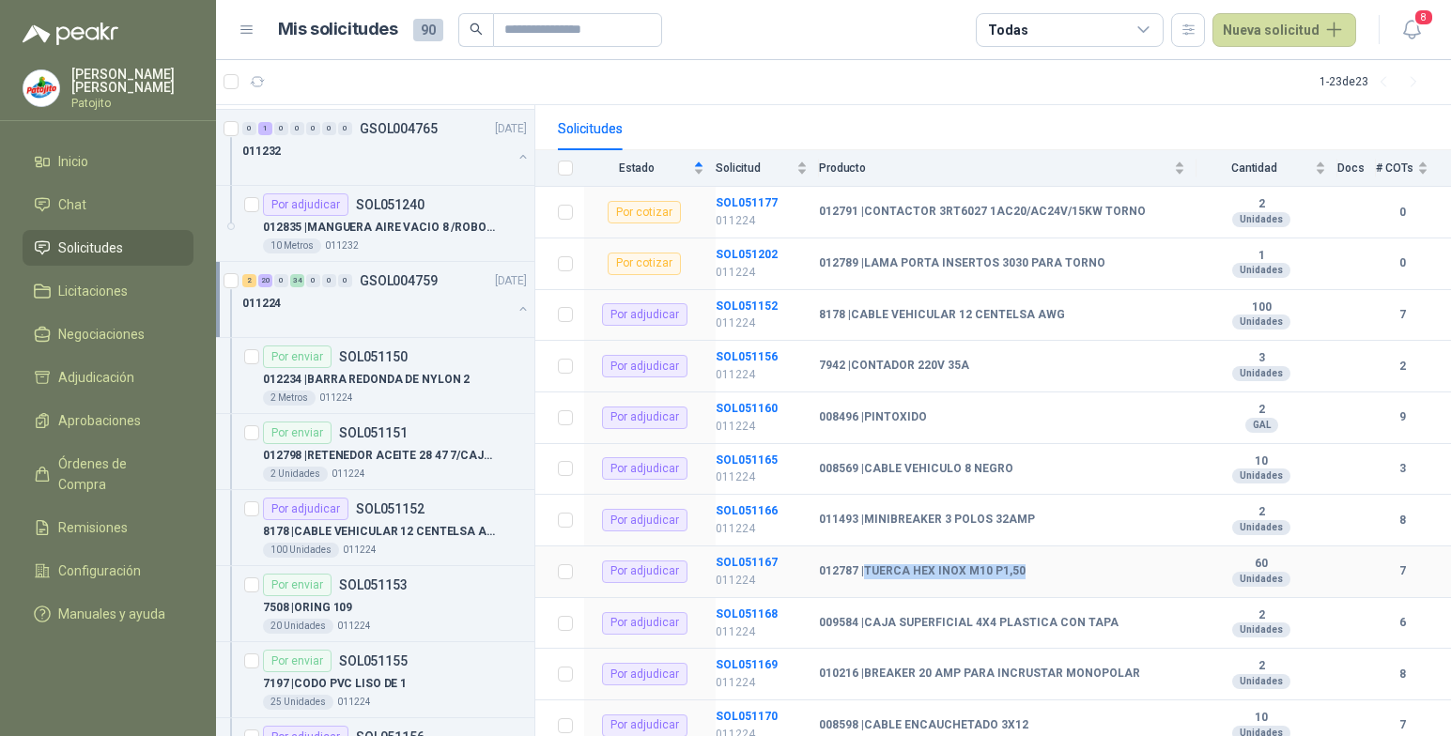
drag, startPoint x: 1018, startPoint y: 569, endPoint x: 868, endPoint y: 566, distance: 150.3
click at [868, 566] on b "012787 | TUERCA HEX INOX M10 P1,50" at bounding box center [922, 571] width 207 height 15
drag, startPoint x: 868, startPoint y: 566, endPoint x: 884, endPoint y: 572, distance: 16.9
copy b "TUERCA HEX INOX M10 P1,50"
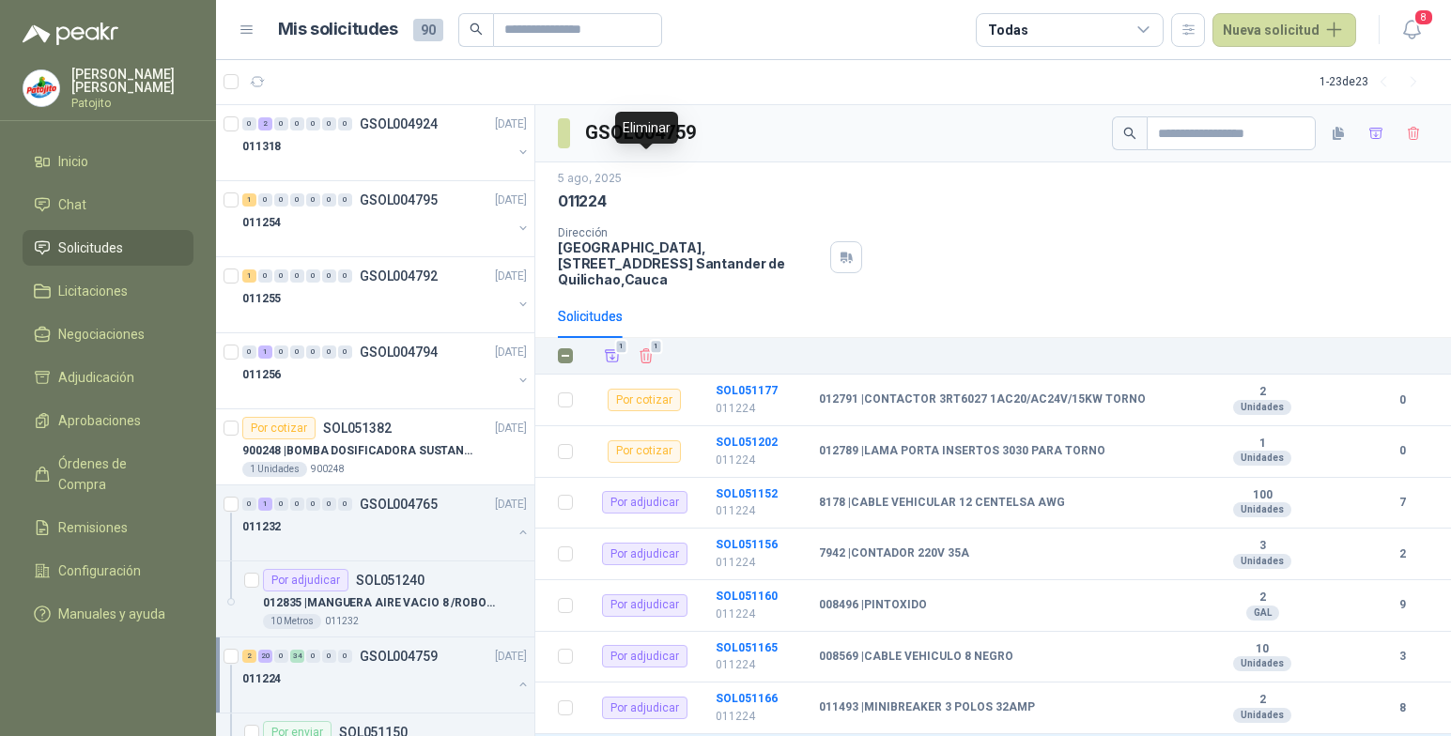
scroll to position [188, 0]
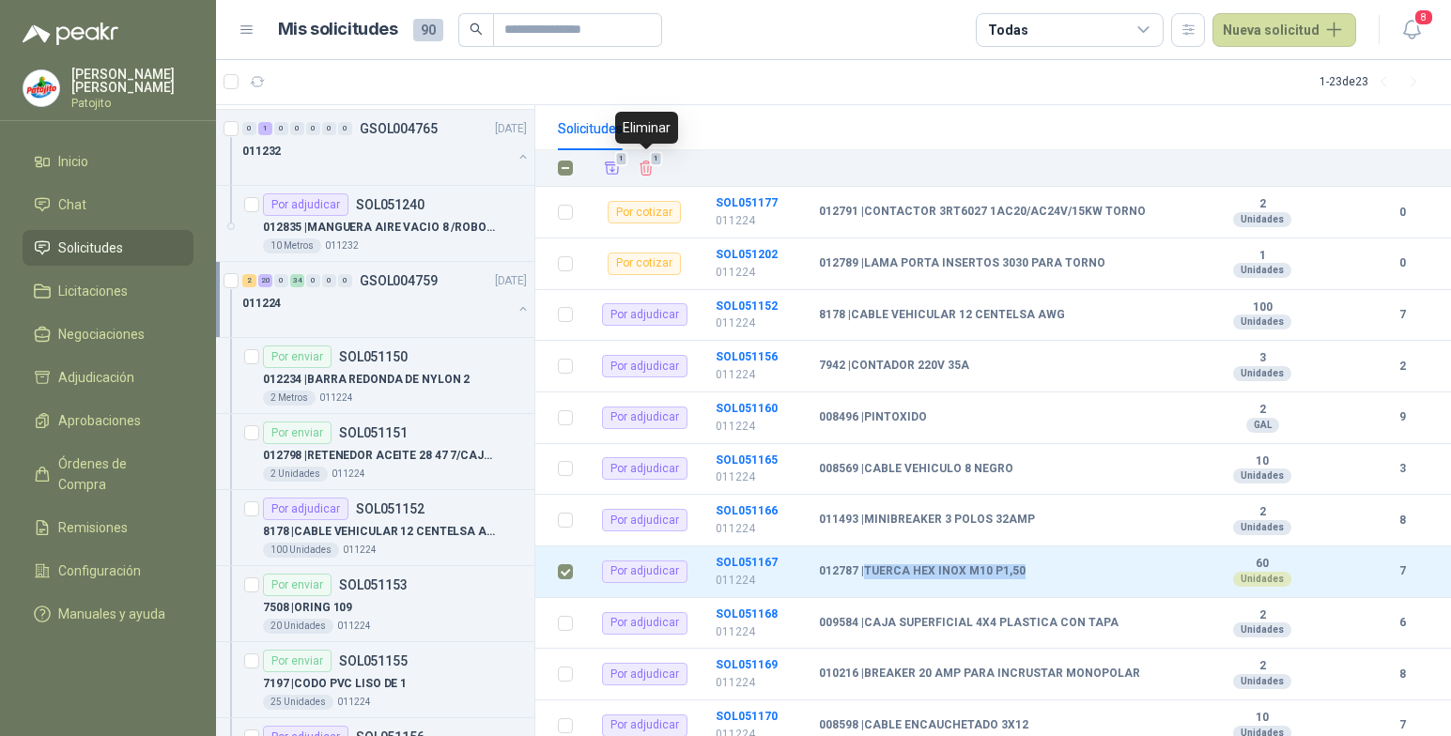
click at [650, 165] on span "1" at bounding box center [655, 158] width 13 height 15
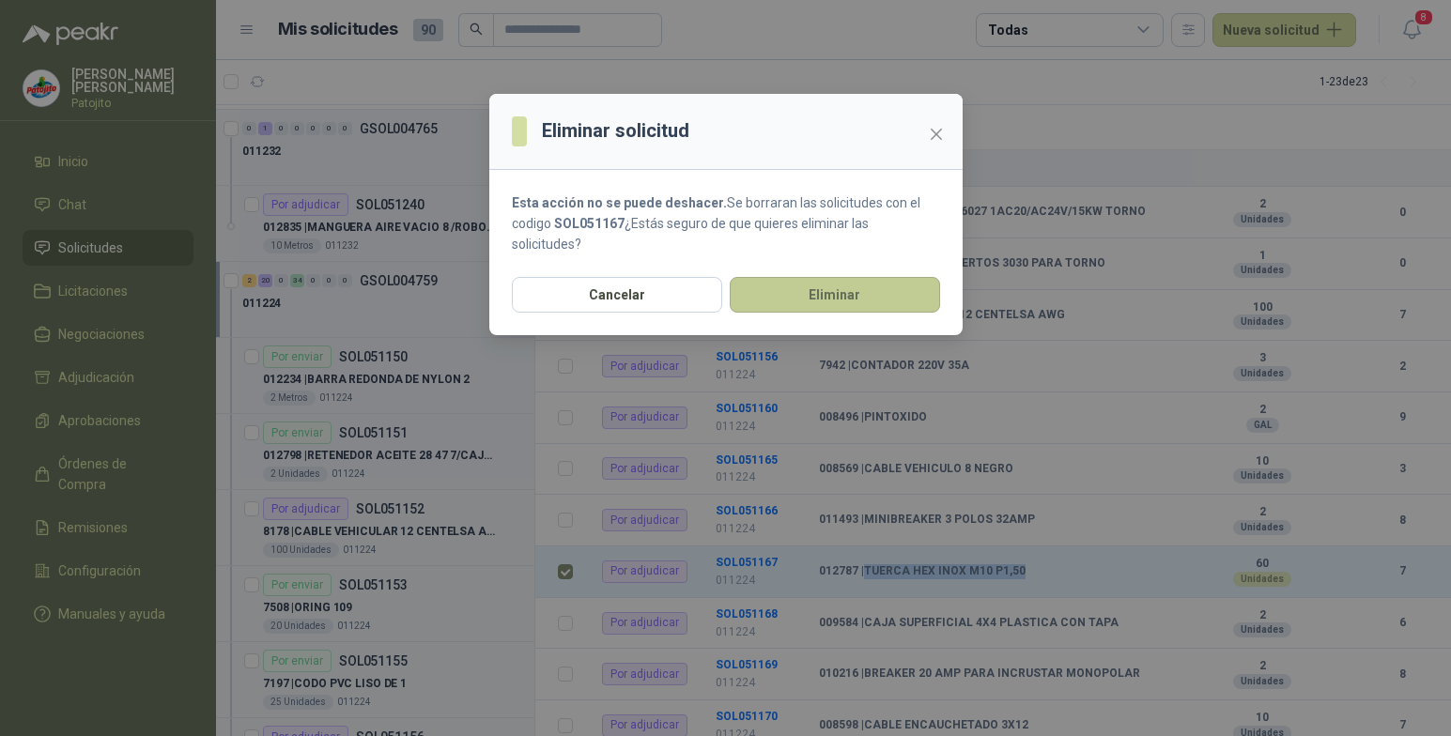
click at [805, 297] on button "Eliminar" at bounding box center [835, 295] width 210 height 36
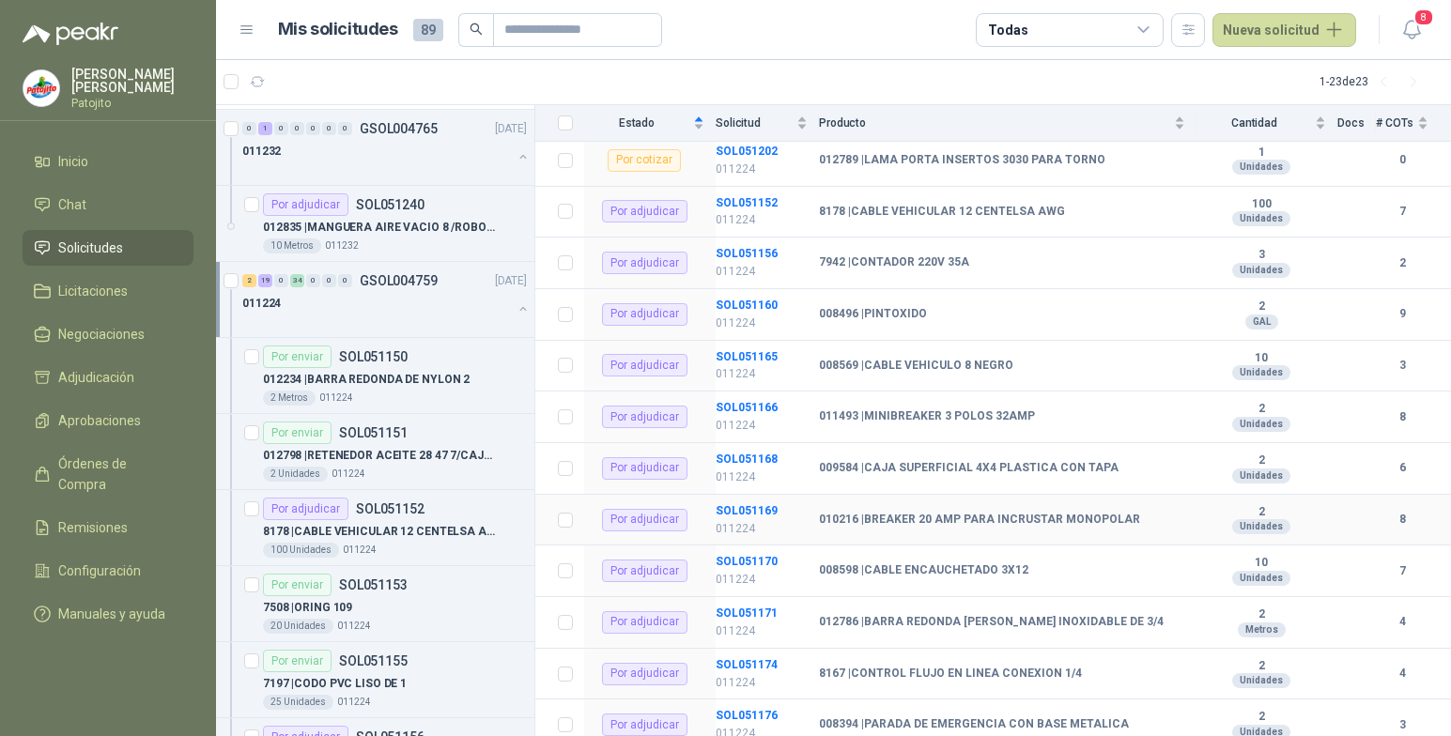
scroll to position [376, 0]
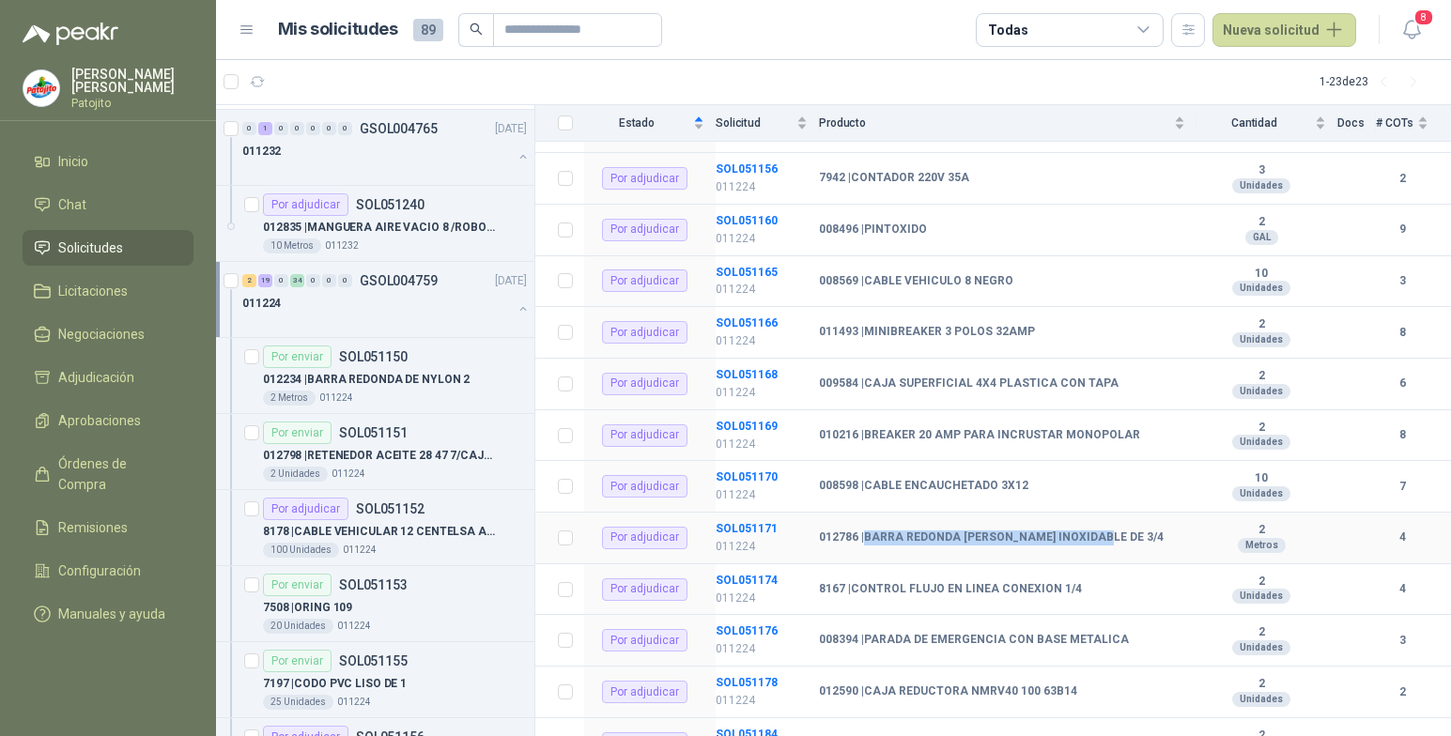
drag, startPoint x: 1084, startPoint y: 535, endPoint x: 865, endPoint y: 530, distance: 218.9
click at [865, 530] on td "012786 | BARRA REDONDA LISA INOXIDABLE DE 3/4" at bounding box center [1008, 539] width 378 height 52
copy b "BARRA REDONDA [PERSON_NAME] INOXIDABLE DE 3/4"
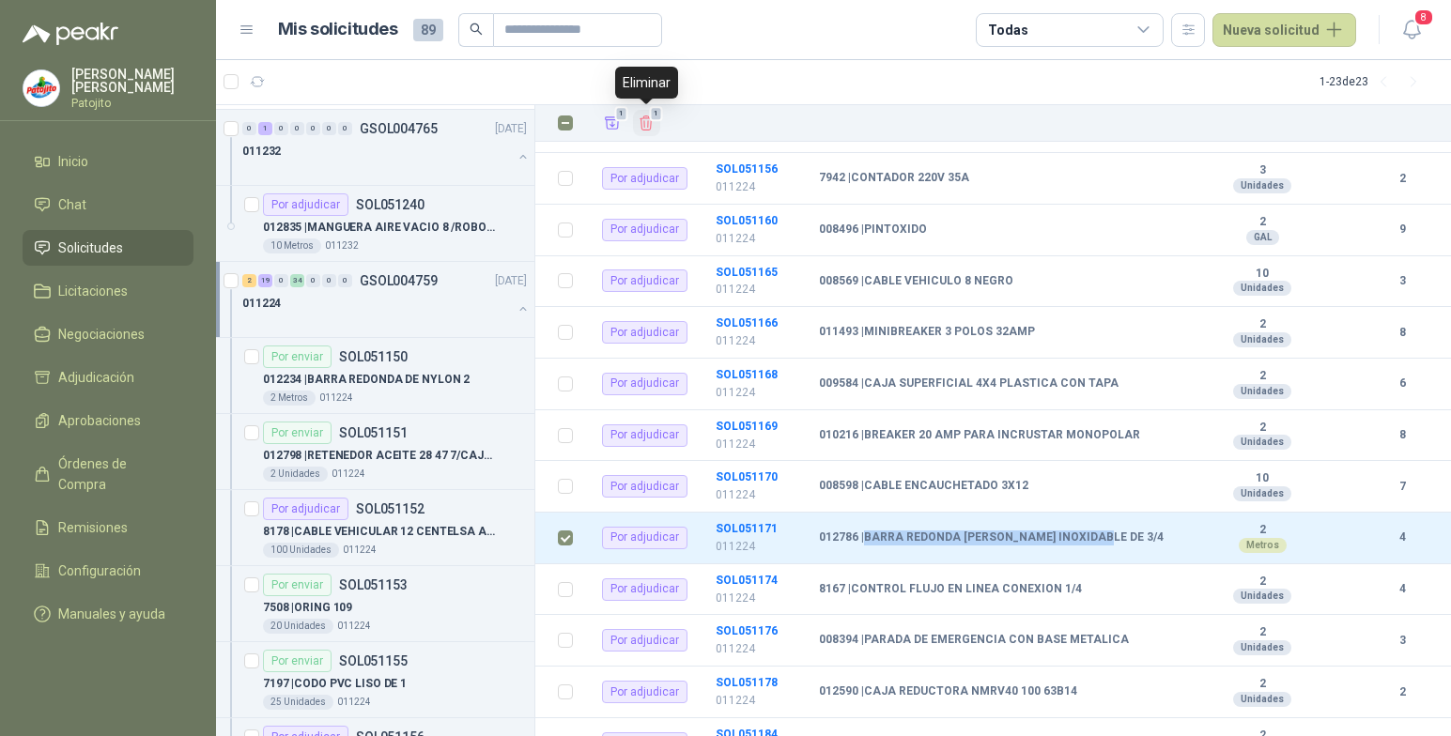
click at [643, 117] on icon "Eliminar" at bounding box center [646, 123] width 17 height 17
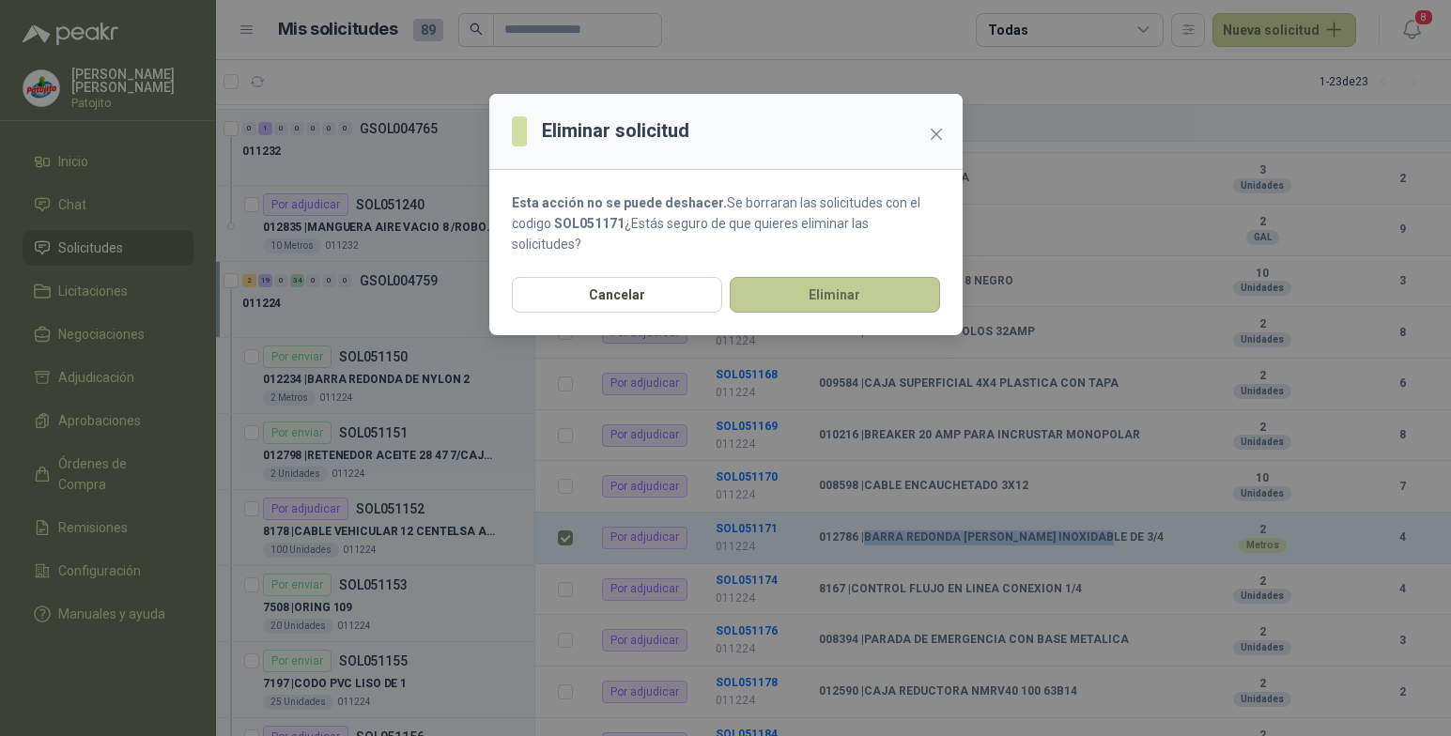
click at [801, 285] on button "Eliminar" at bounding box center [835, 295] width 210 height 36
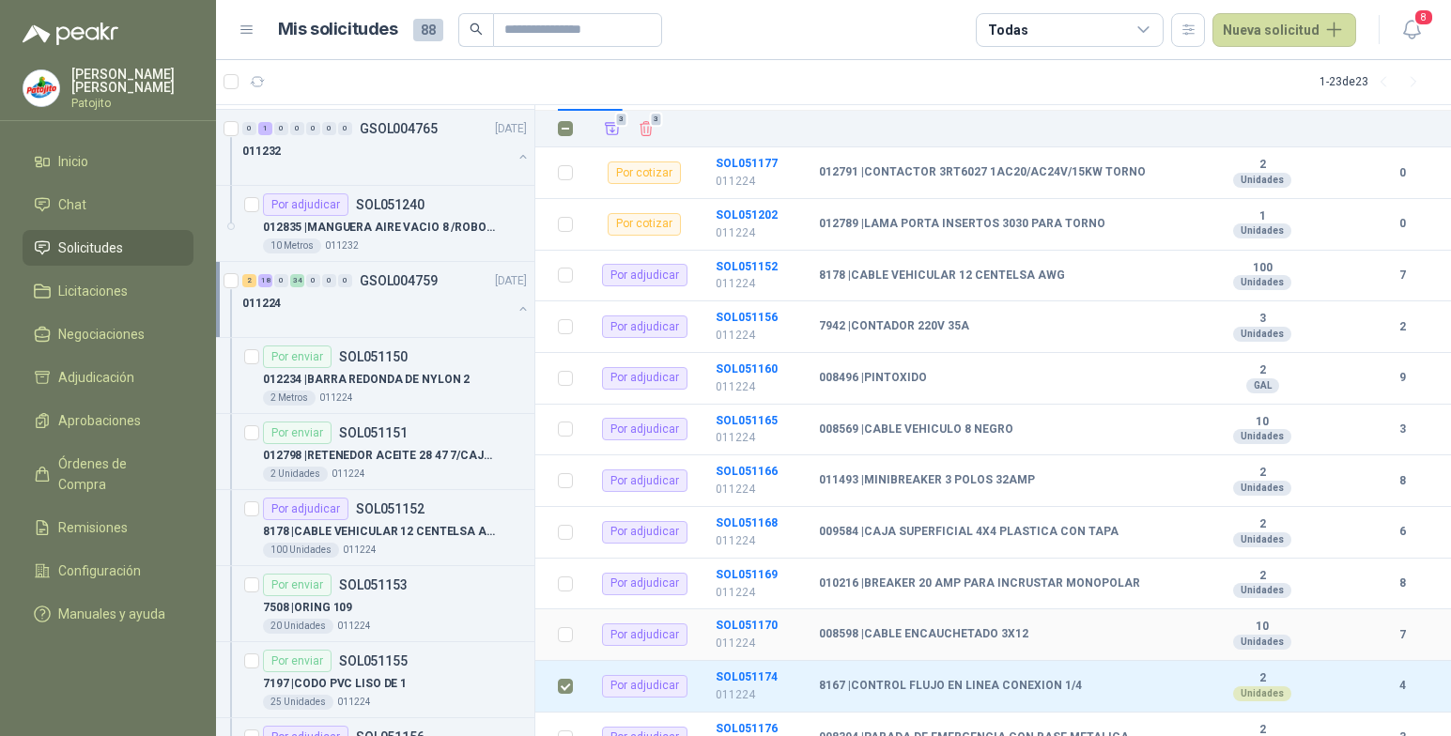
scroll to position [188, 0]
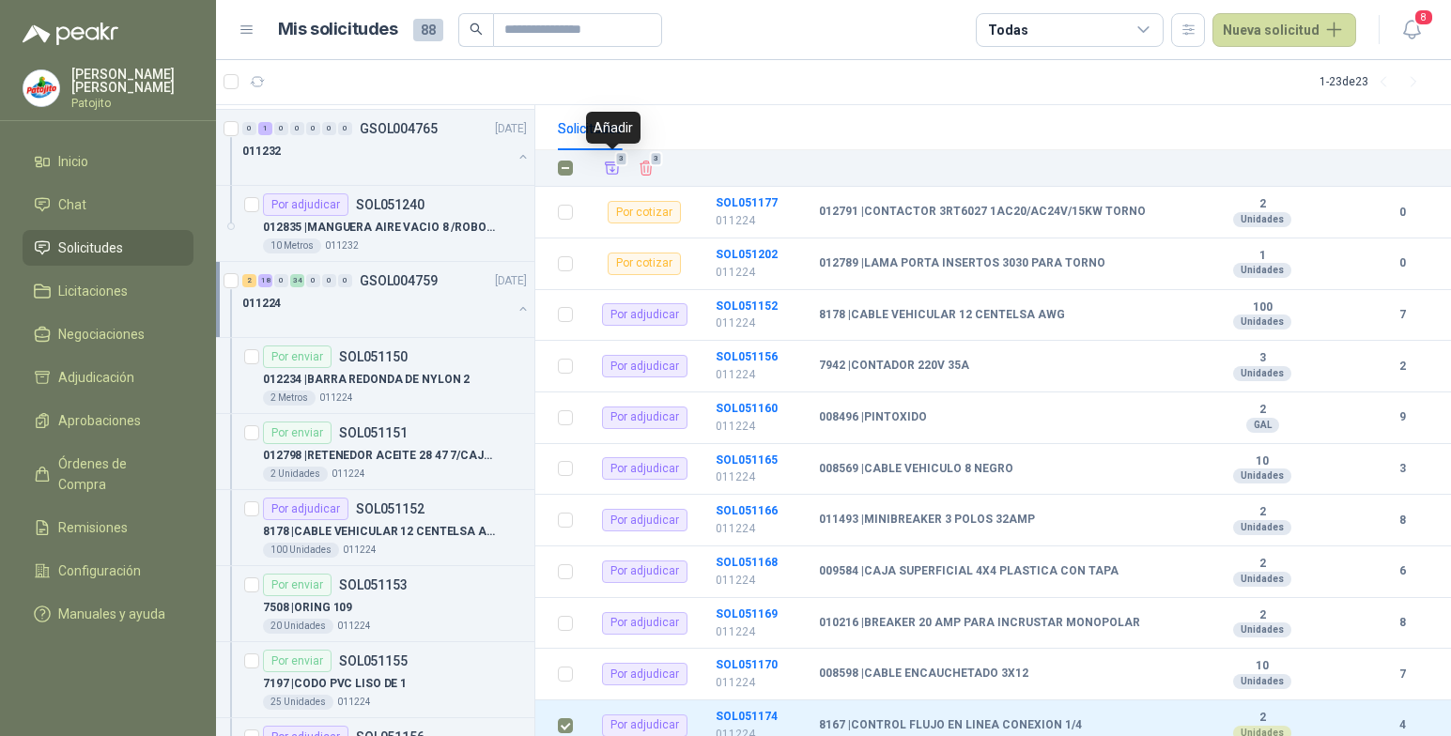
drag, startPoint x: 616, startPoint y: 170, endPoint x: 604, endPoint y: 182, distance: 17.3
click at [616, 170] on icon "Añadir" at bounding box center [612, 168] width 17 height 17
click at [103, 379] on span "Adjudicación" at bounding box center [96, 377] width 76 height 21
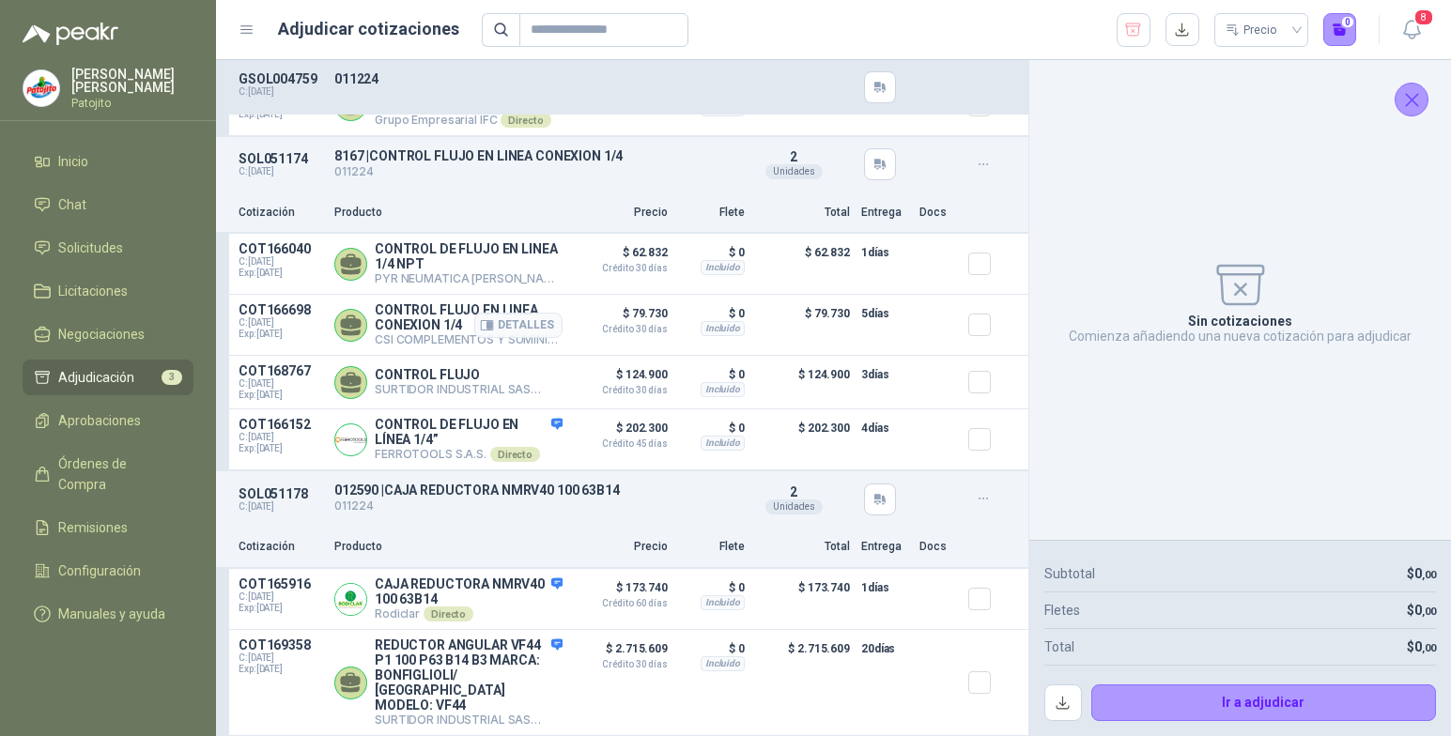
scroll to position [583, 0]
click at [123, 252] on li "Solicitudes" at bounding box center [108, 248] width 148 height 21
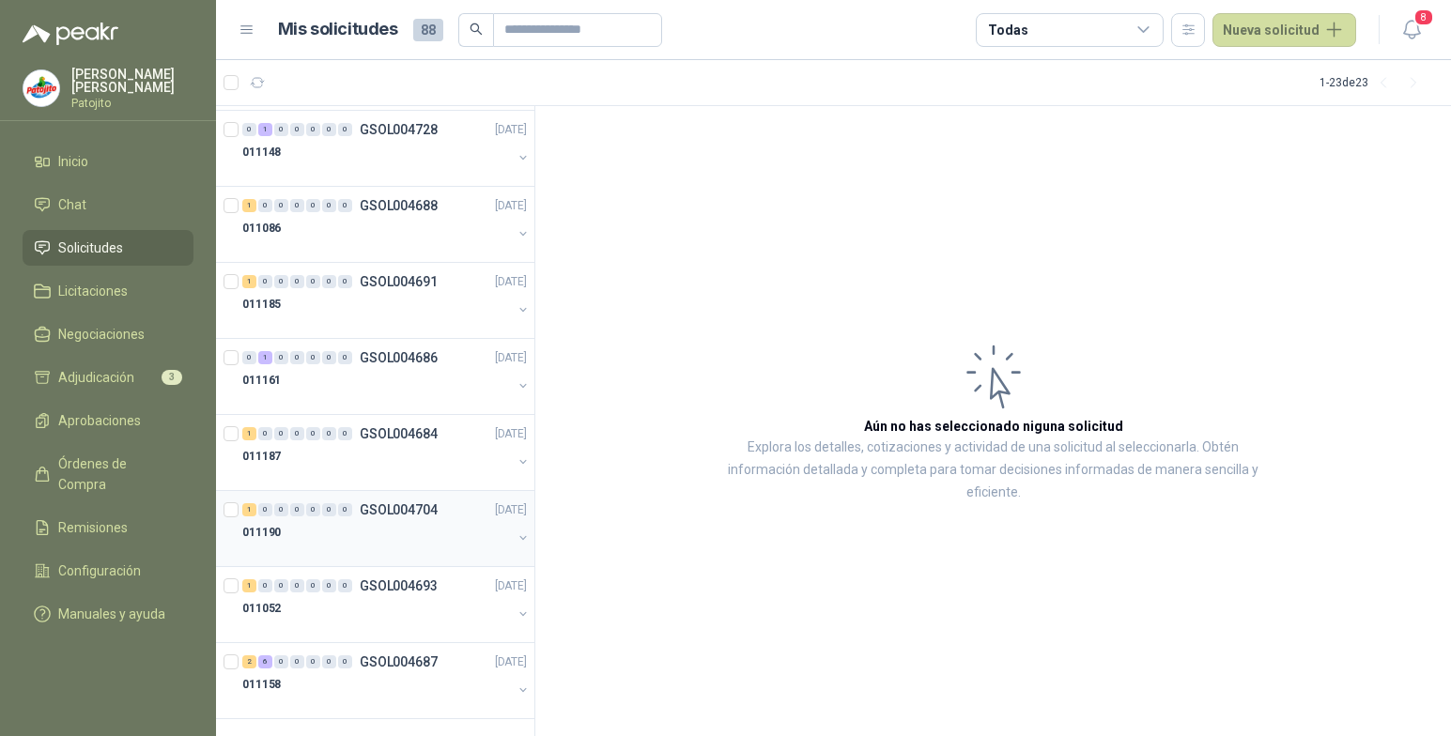
scroll to position [1145, 0]
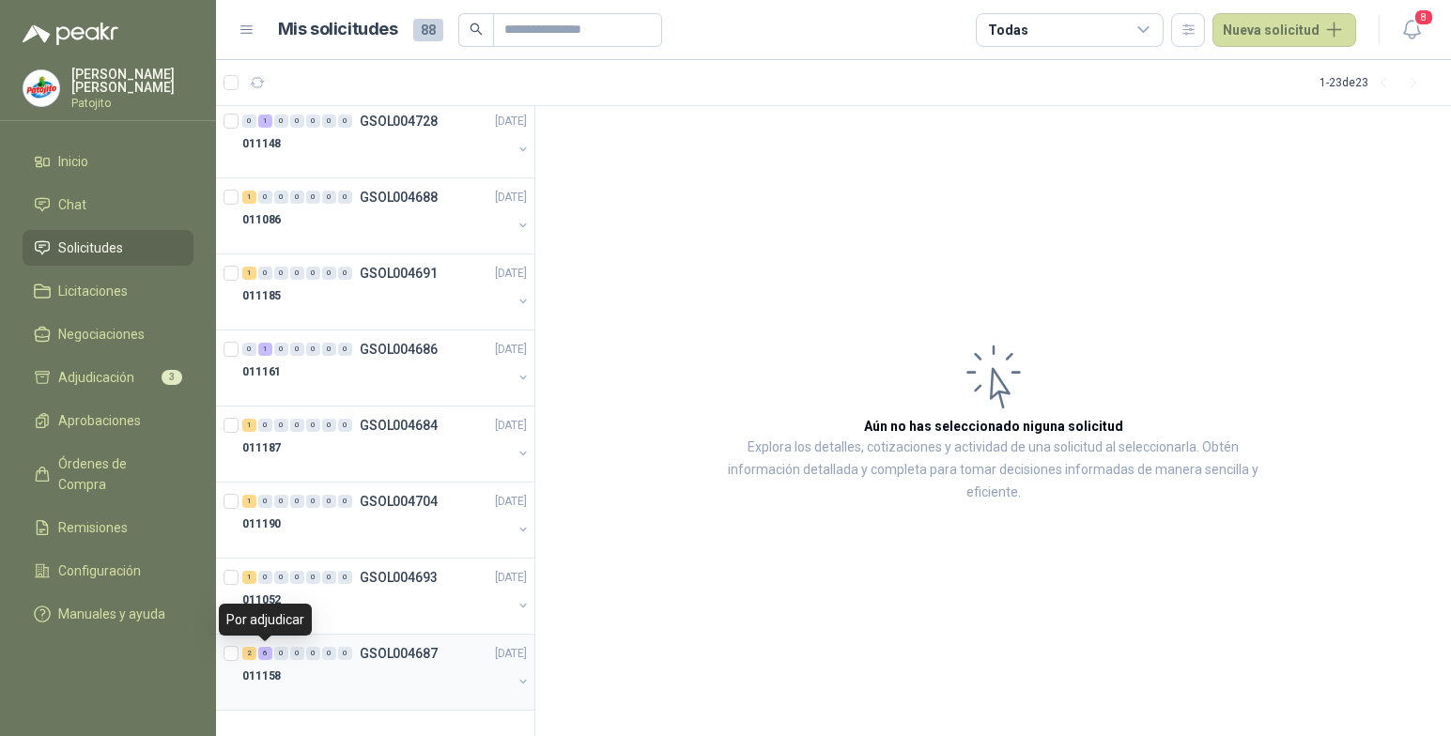
click at [267, 650] on div "6" at bounding box center [265, 653] width 14 height 13
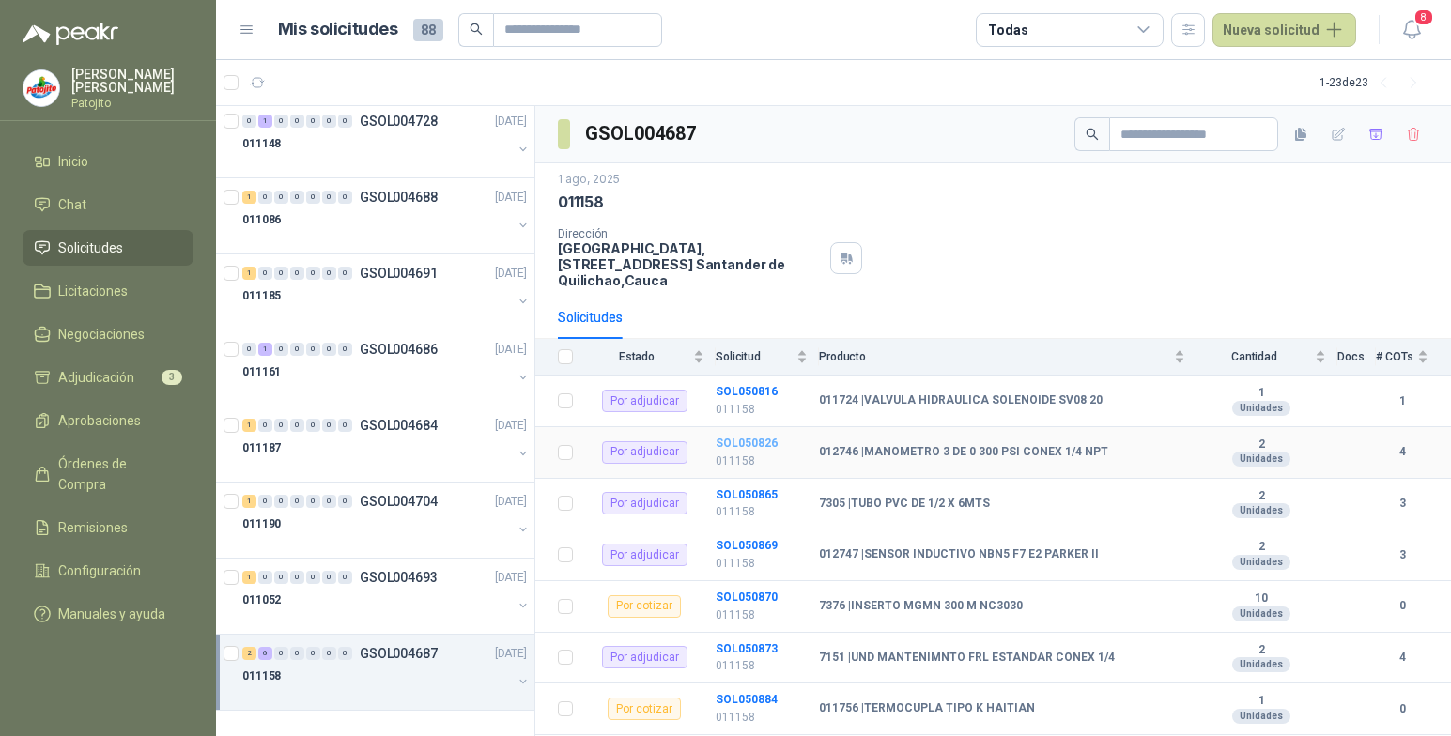
click at [765, 440] on b "SOL050826" at bounding box center [747, 443] width 62 height 13
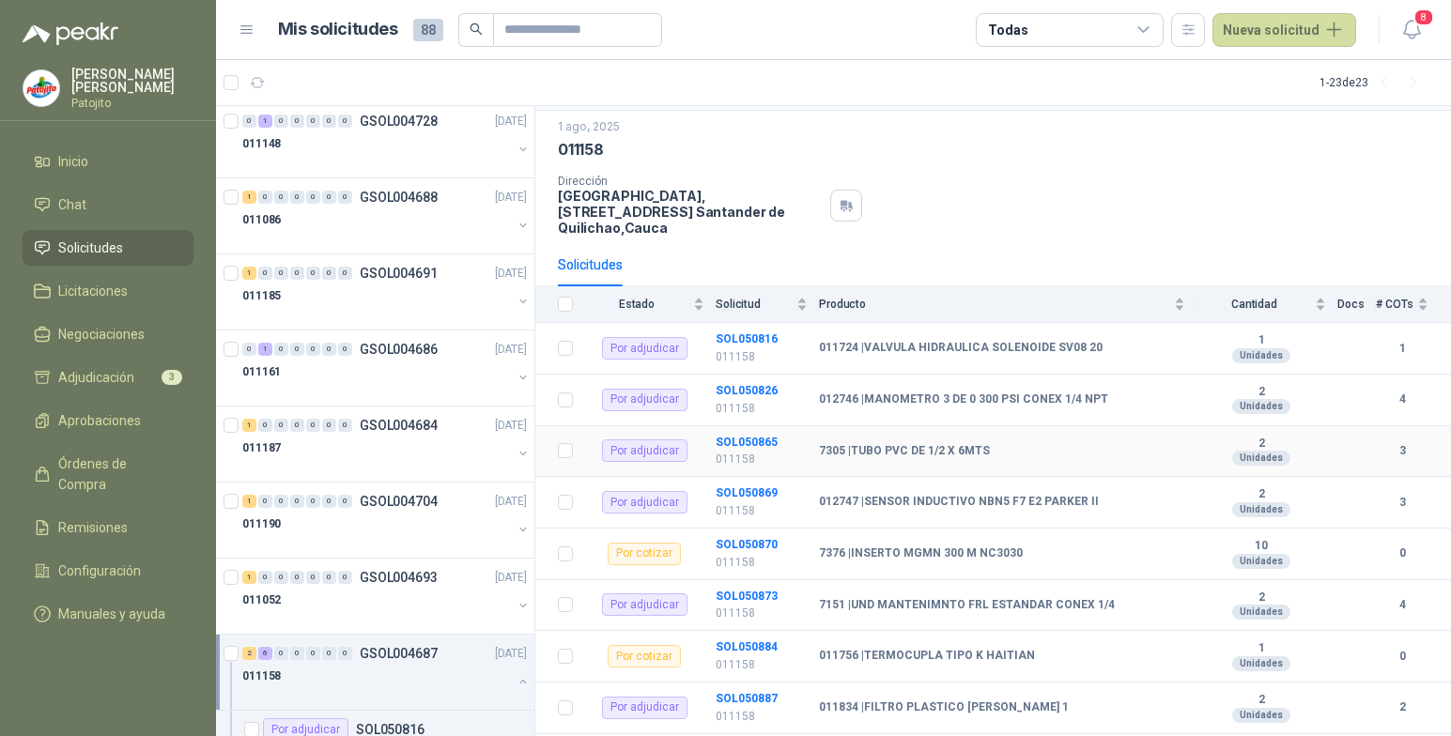
scroll to position [82, 0]
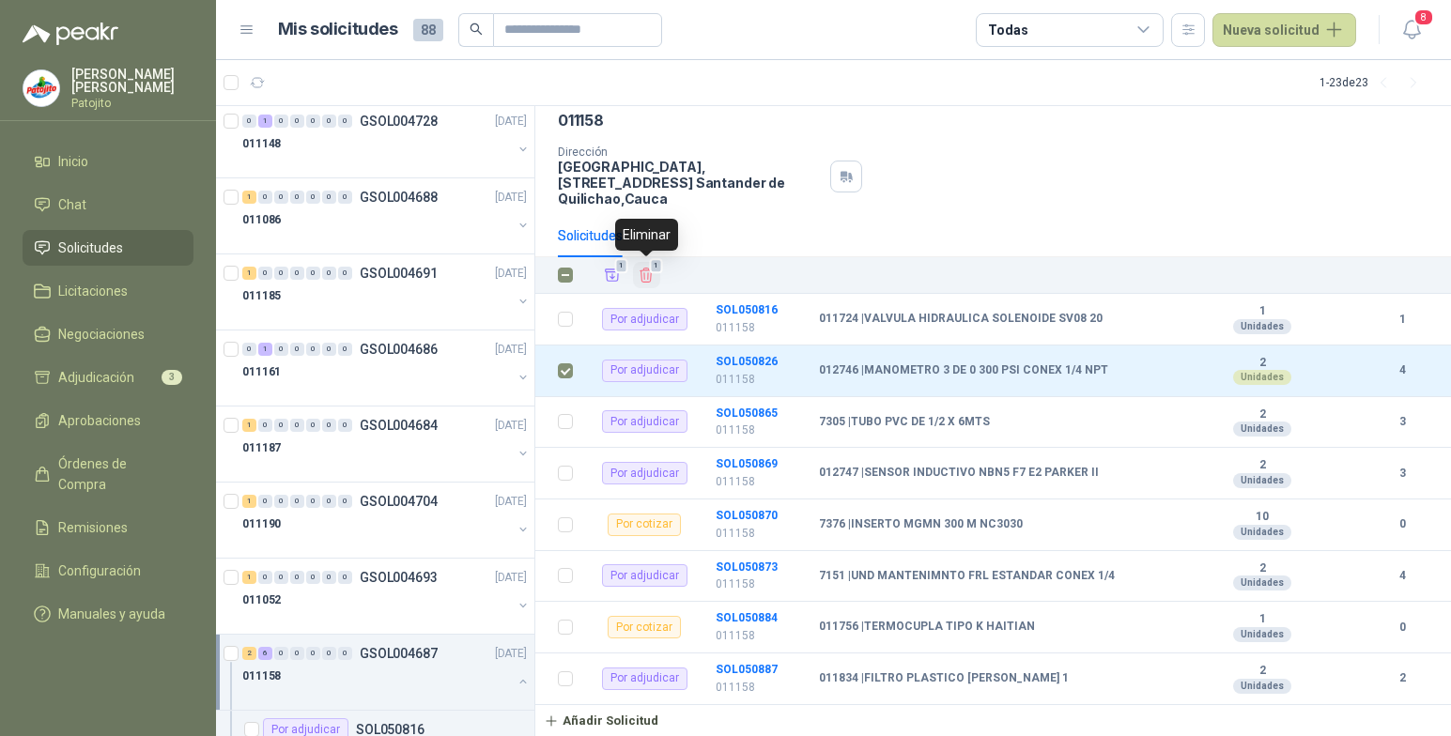
click at [649, 283] on icon "Eliminar" at bounding box center [647, 276] width 12 height 14
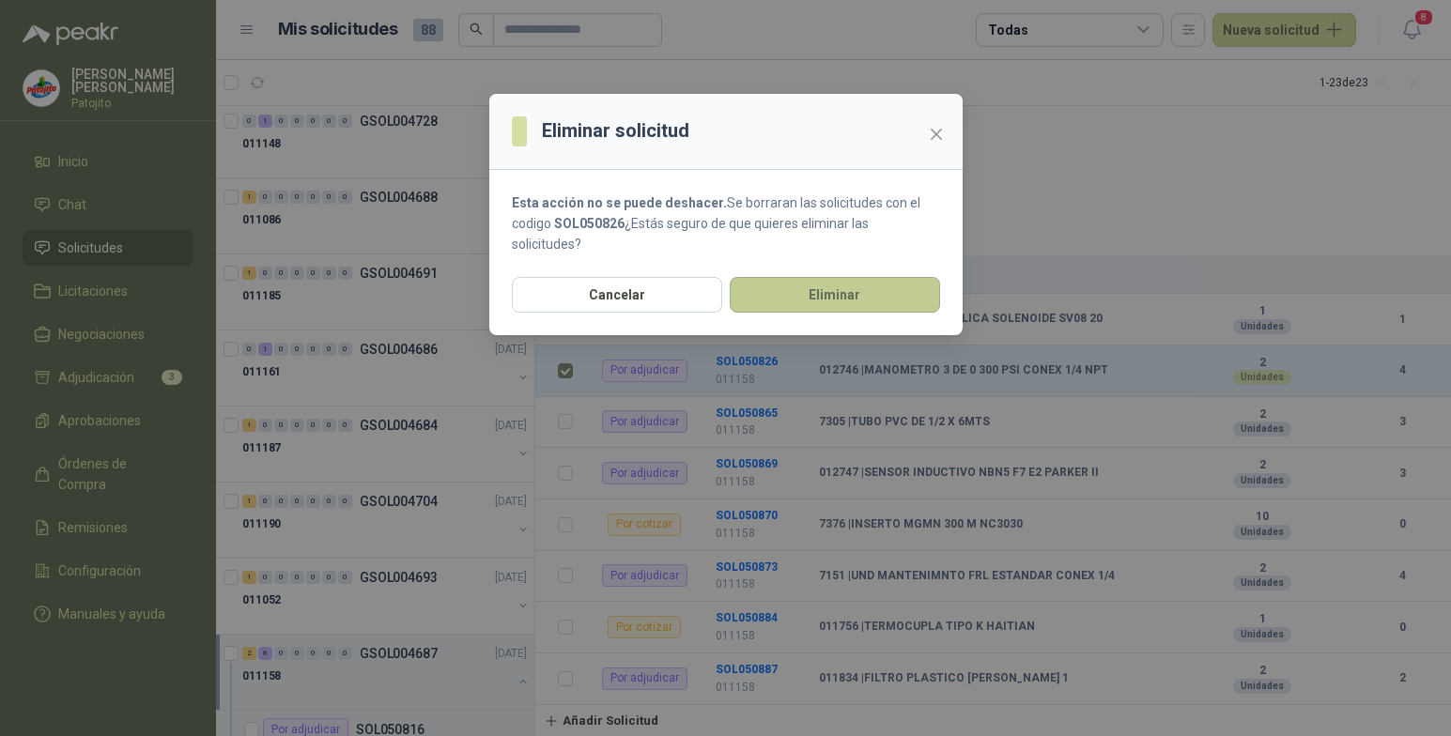
click at [797, 297] on button "Eliminar" at bounding box center [835, 295] width 210 height 36
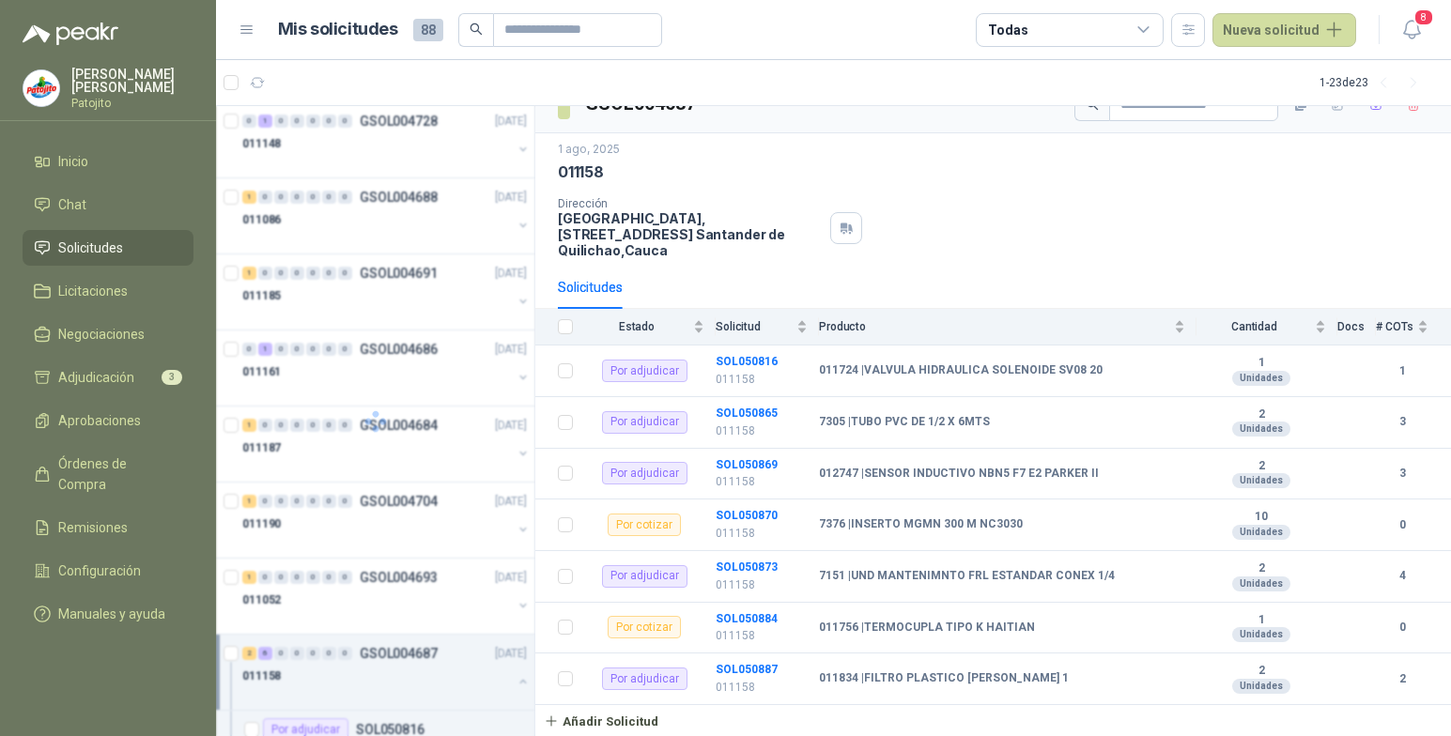
scroll to position [30, 0]
click at [699, 332] on div "Estado" at bounding box center [644, 326] width 120 height 19
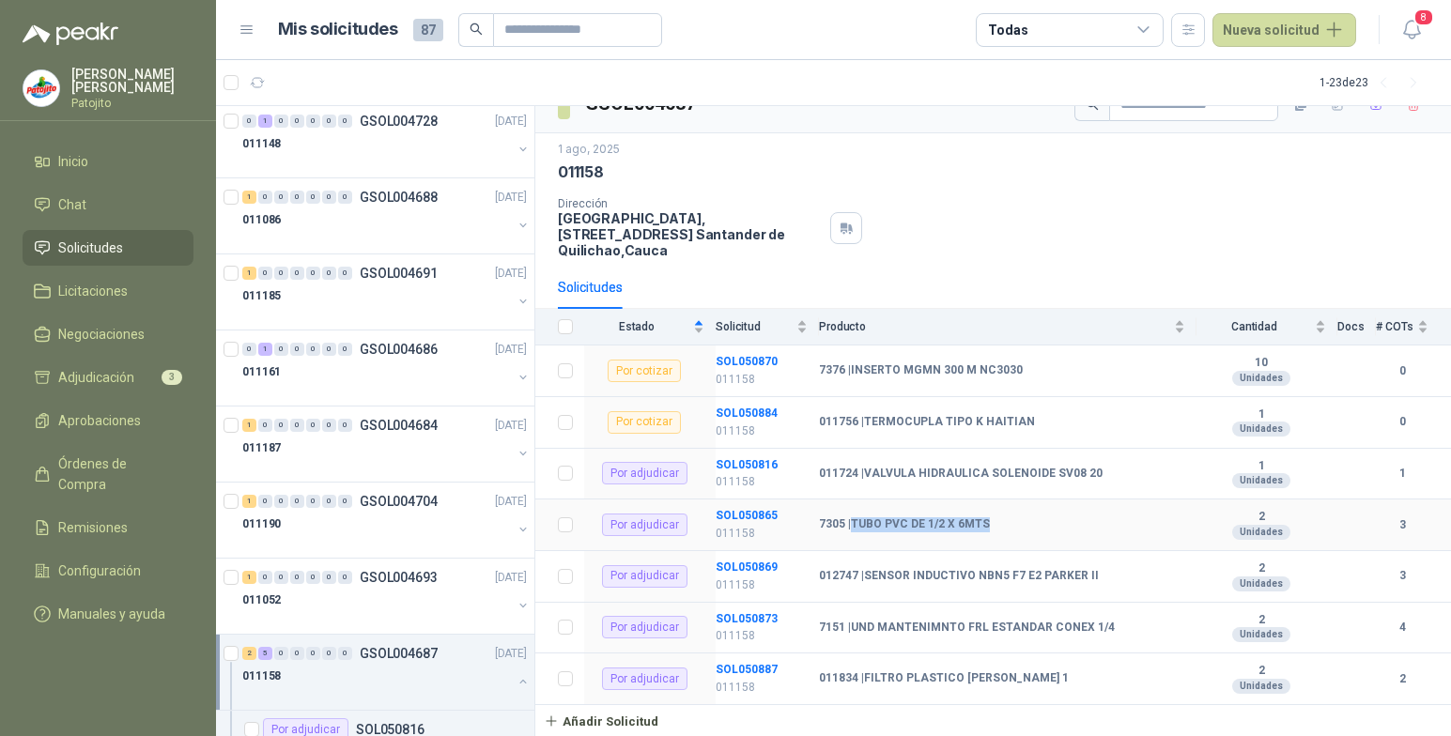
drag, startPoint x: 994, startPoint y: 524, endPoint x: 850, endPoint y: 523, distance: 143.7
click at [850, 523] on div "7305 | TUBO PVC DE 1/2 X 6MTS" at bounding box center [1002, 525] width 366 height 15
drag, startPoint x: 850, startPoint y: 523, endPoint x: 920, endPoint y: 520, distance: 69.6
copy b "TUBO PVC DE 1/2 X 6MTS"
click at [758, 513] on b "SOL050865" at bounding box center [747, 515] width 62 height 13
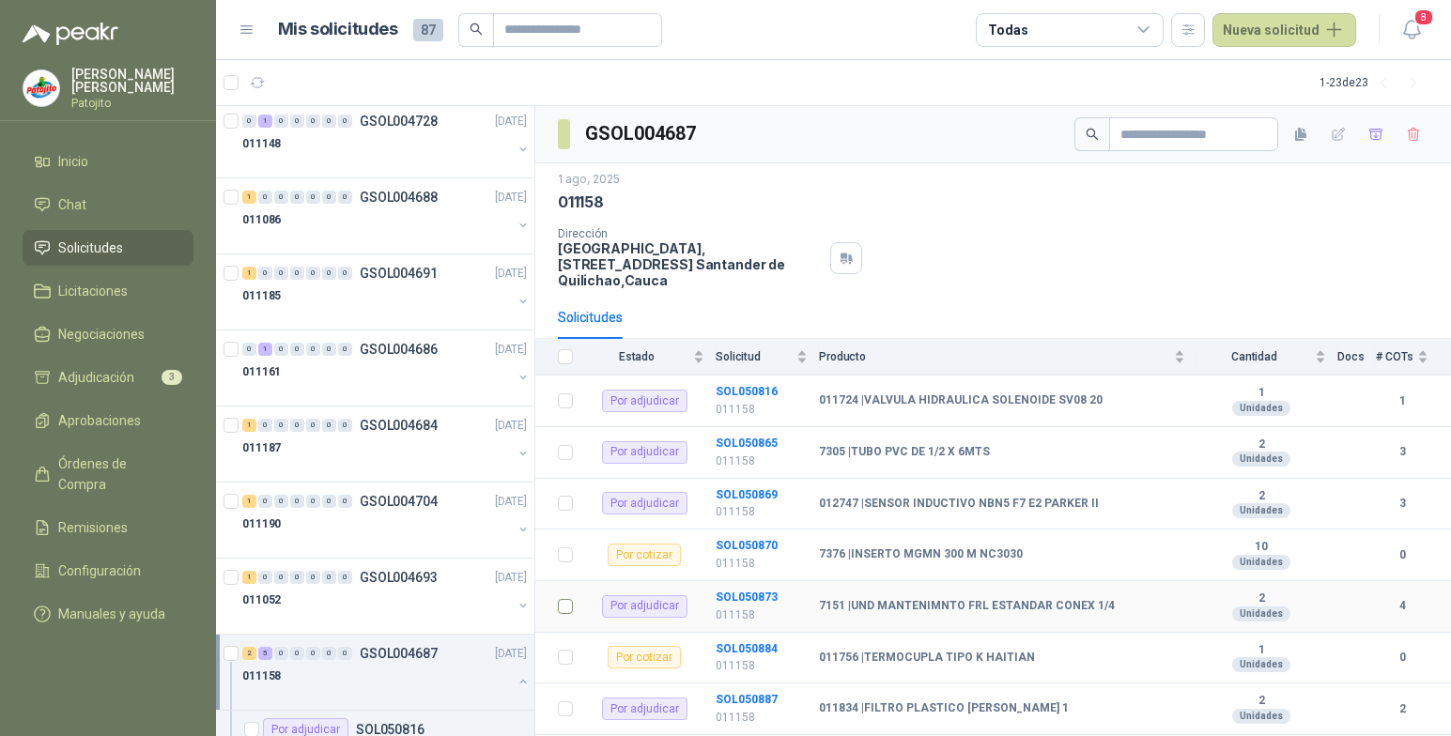
scroll to position [30, 0]
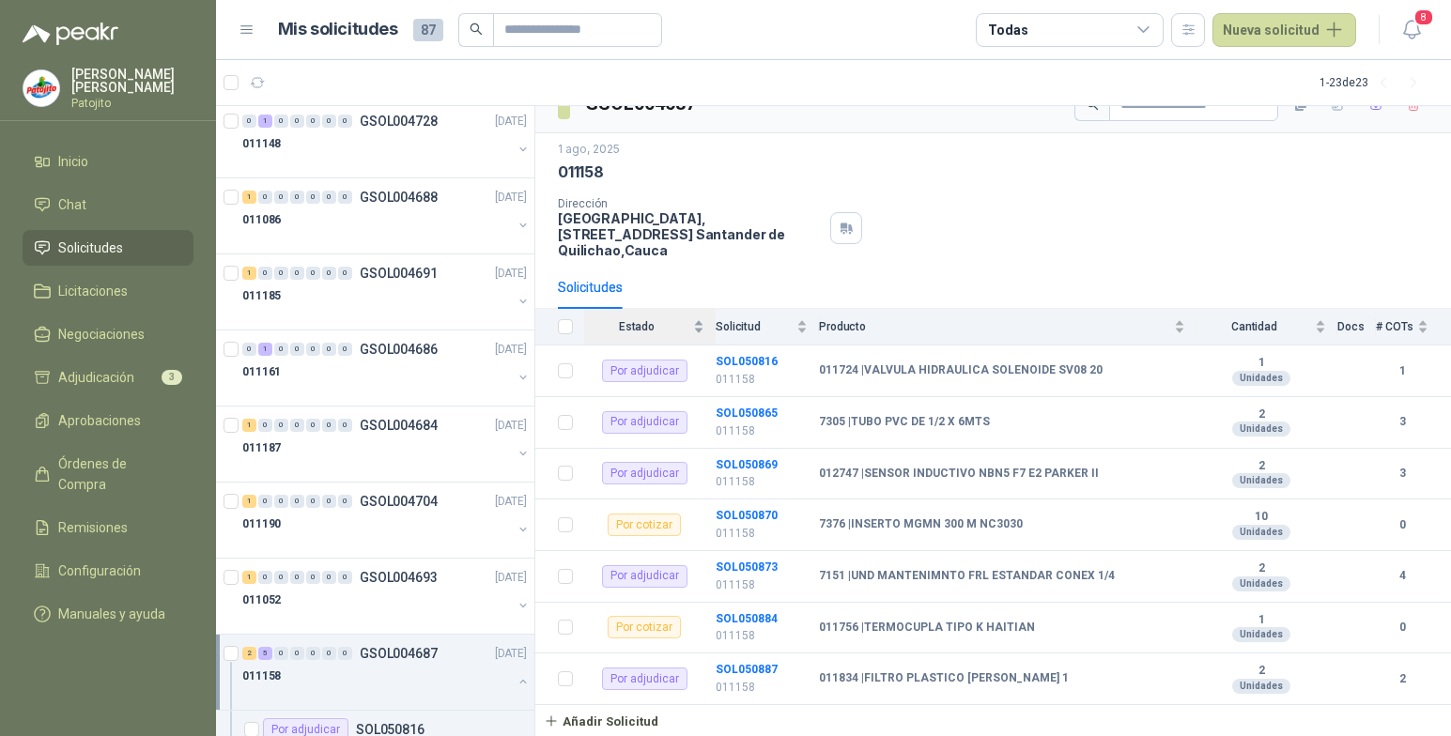
click at [703, 328] on div "Estado" at bounding box center [644, 326] width 120 height 19
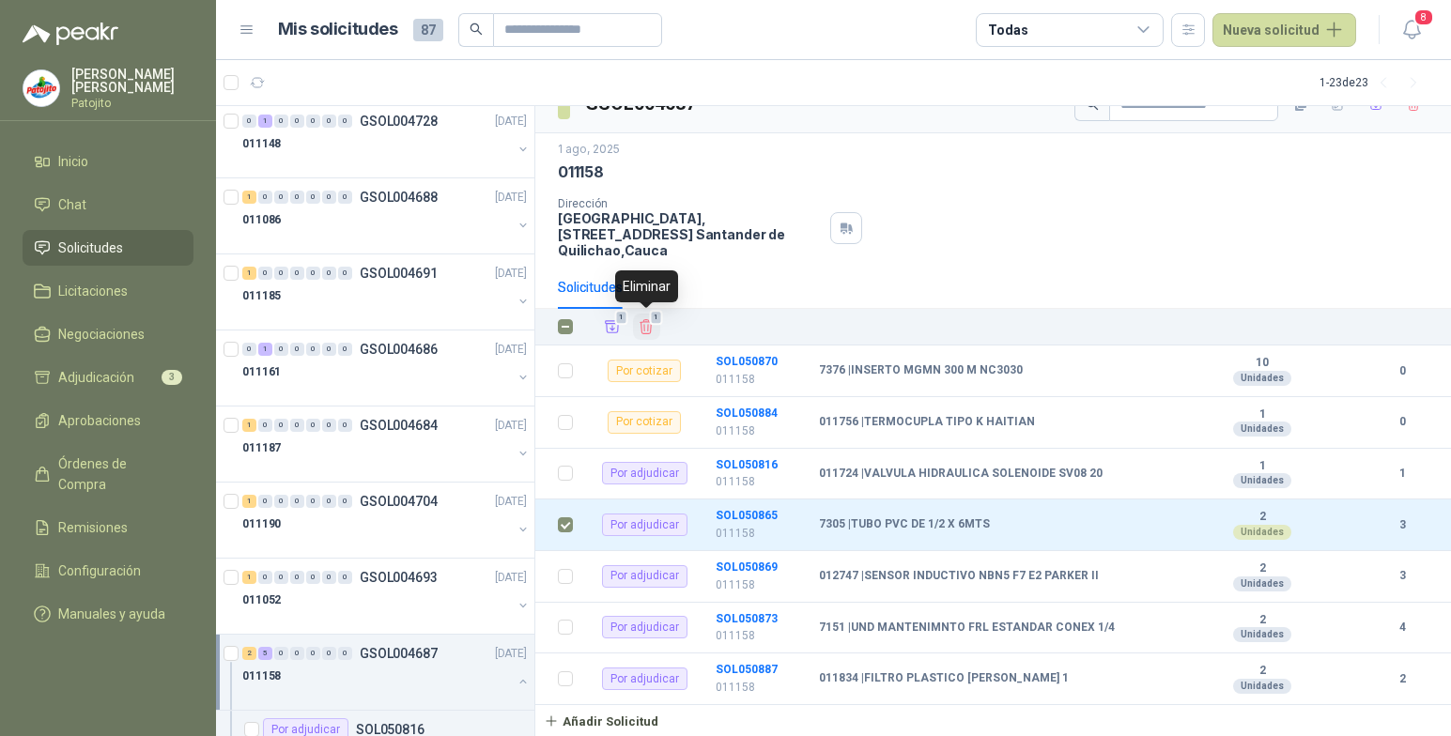
click at [653, 328] on icon "Eliminar" at bounding box center [646, 326] width 17 height 17
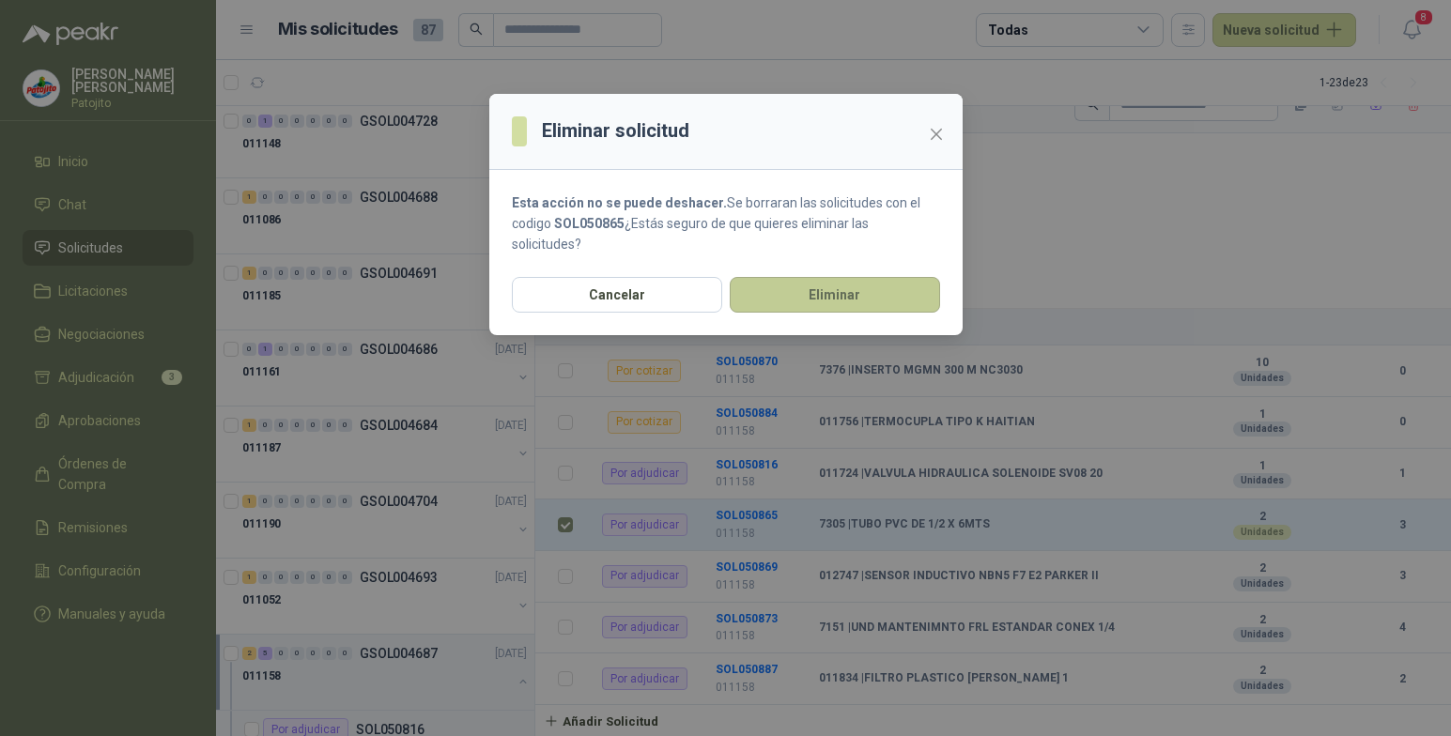
click at [843, 300] on button "Eliminar" at bounding box center [835, 295] width 210 height 36
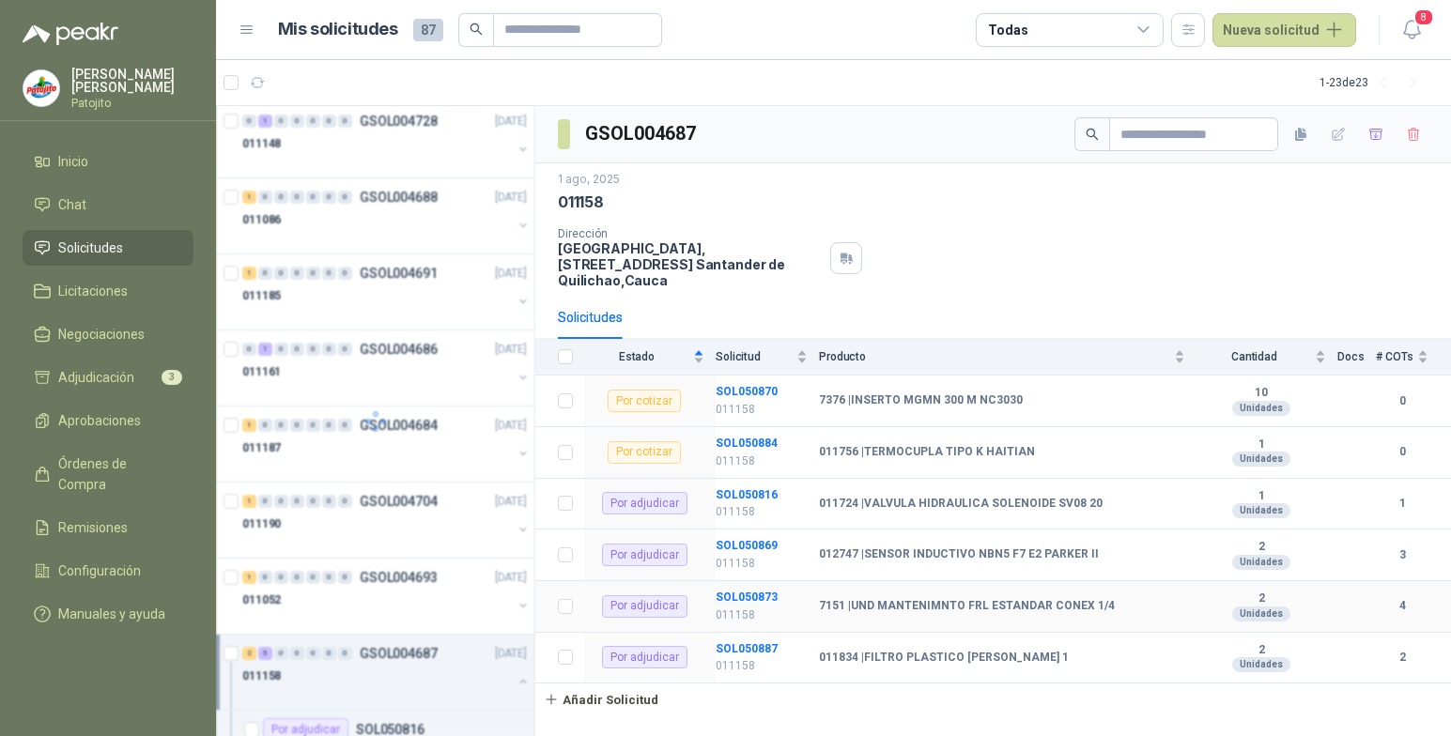
scroll to position [0, 0]
click at [769, 546] on b "SOL050869" at bounding box center [747, 545] width 62 height 13
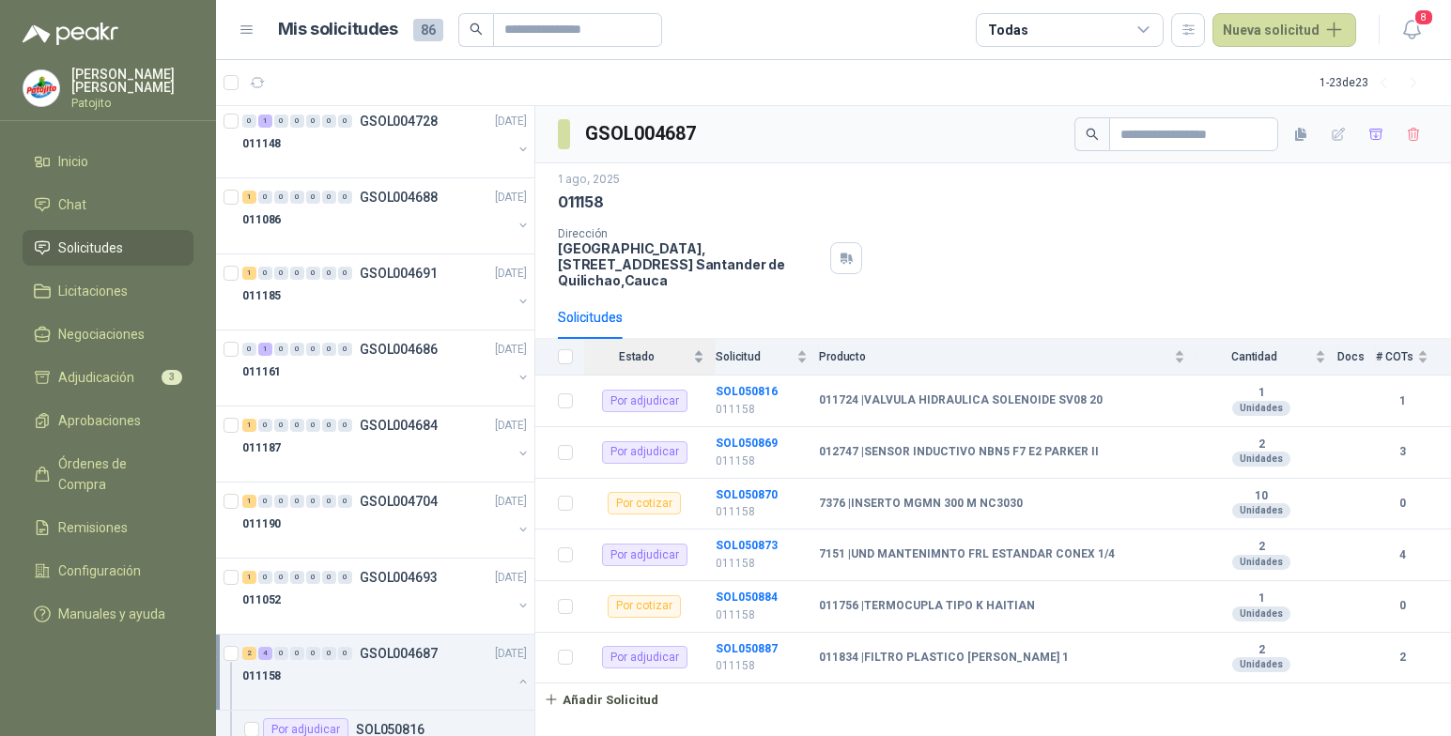
click at [694, 361] on div "Estado" at bounding box center [644, 357] width 120 height 19
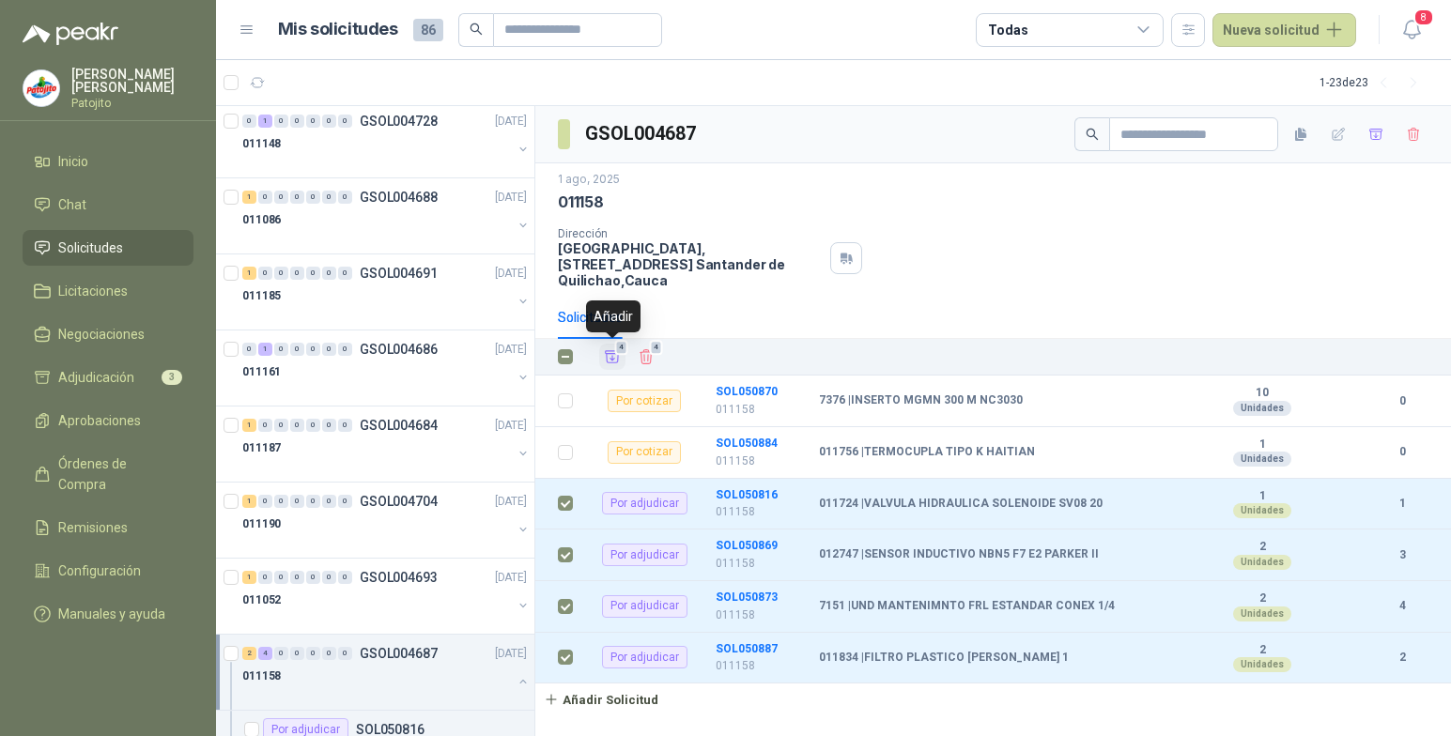
click at [611, 361] on icon "Añadir" at bounding box center [612, 356] width 17 height 17
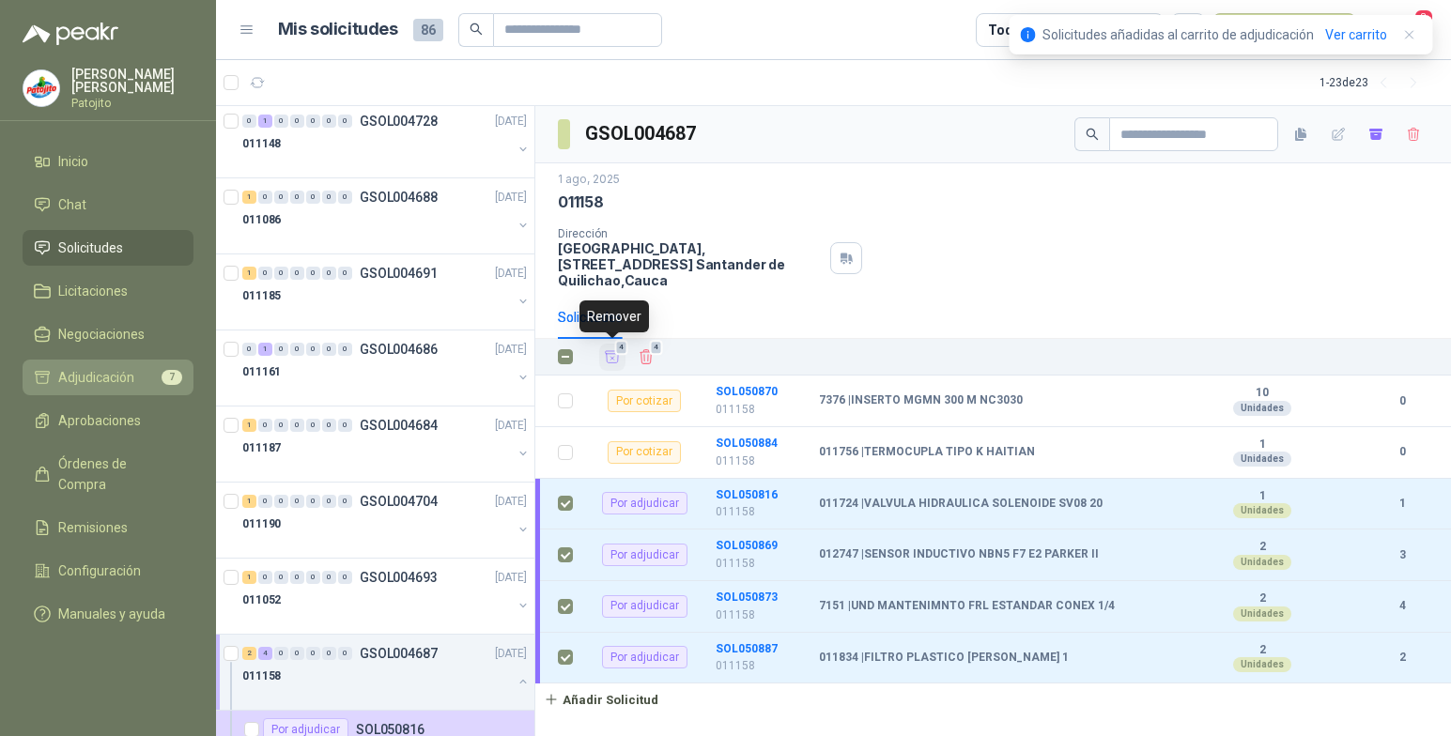
click at [141, 379] on li "Adjudicación 7" at bounding box center [108, 377] width 148 height 21
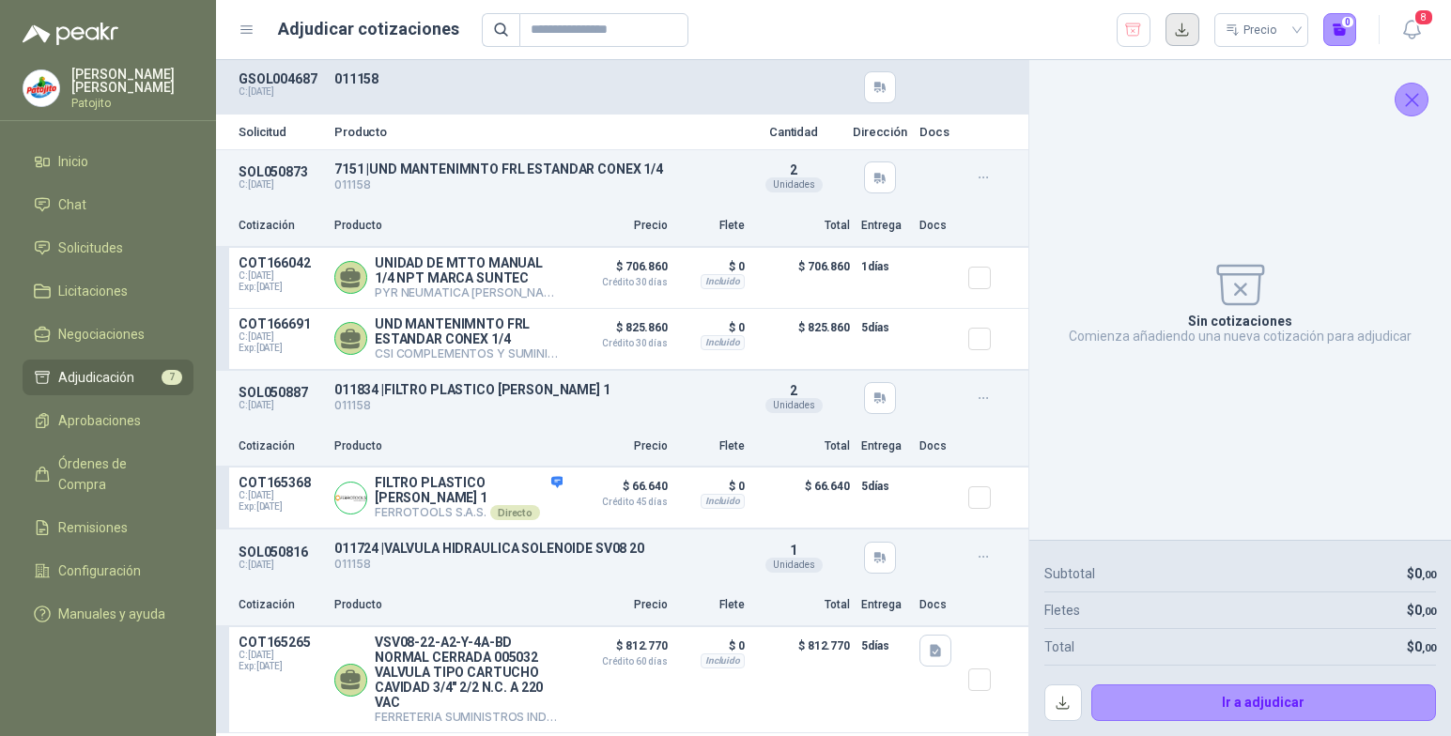
click at [1180, 32] on button "button" at bounding box center [1183, 30] width 34 height 34
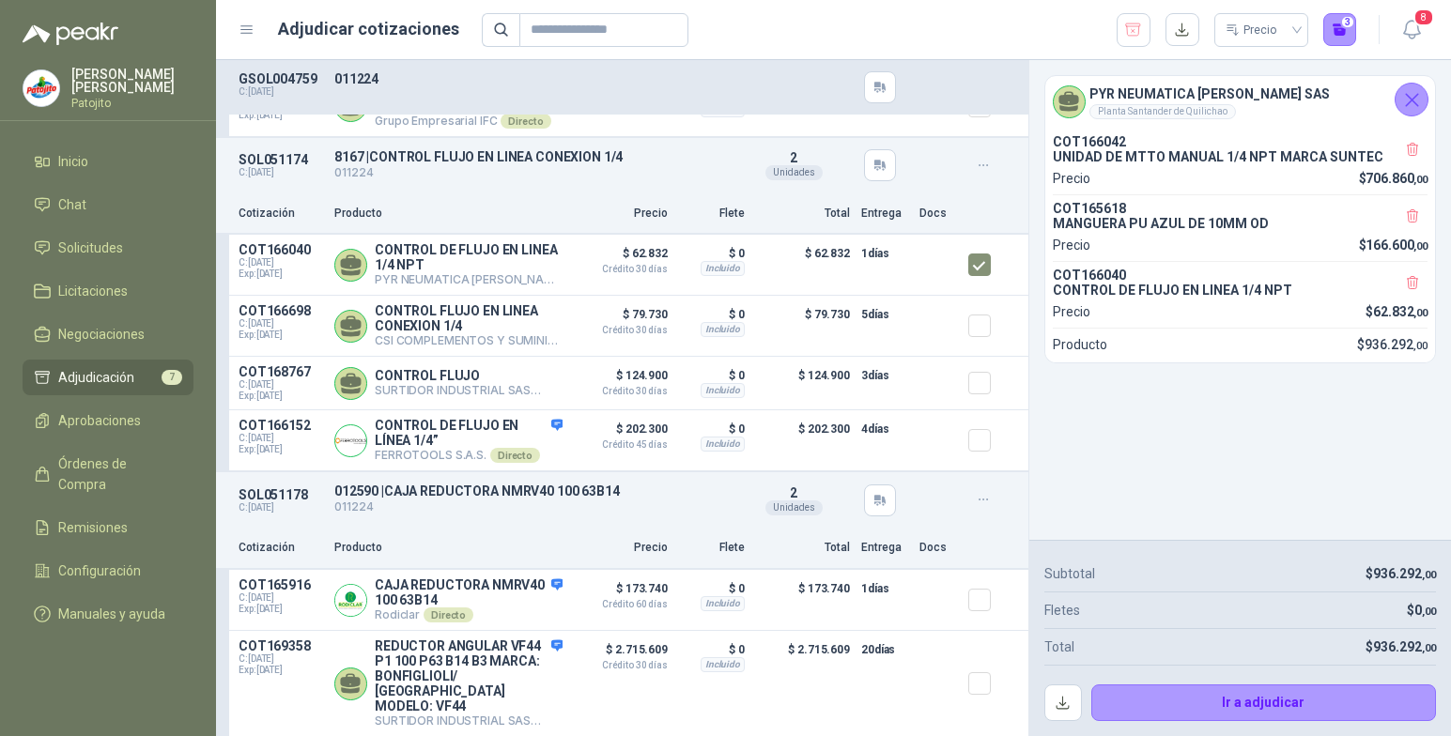
scroll to position [1425, 0]
click at [1065, 703] on button "button" at bounding box center [1063, 704] width 38 height 38
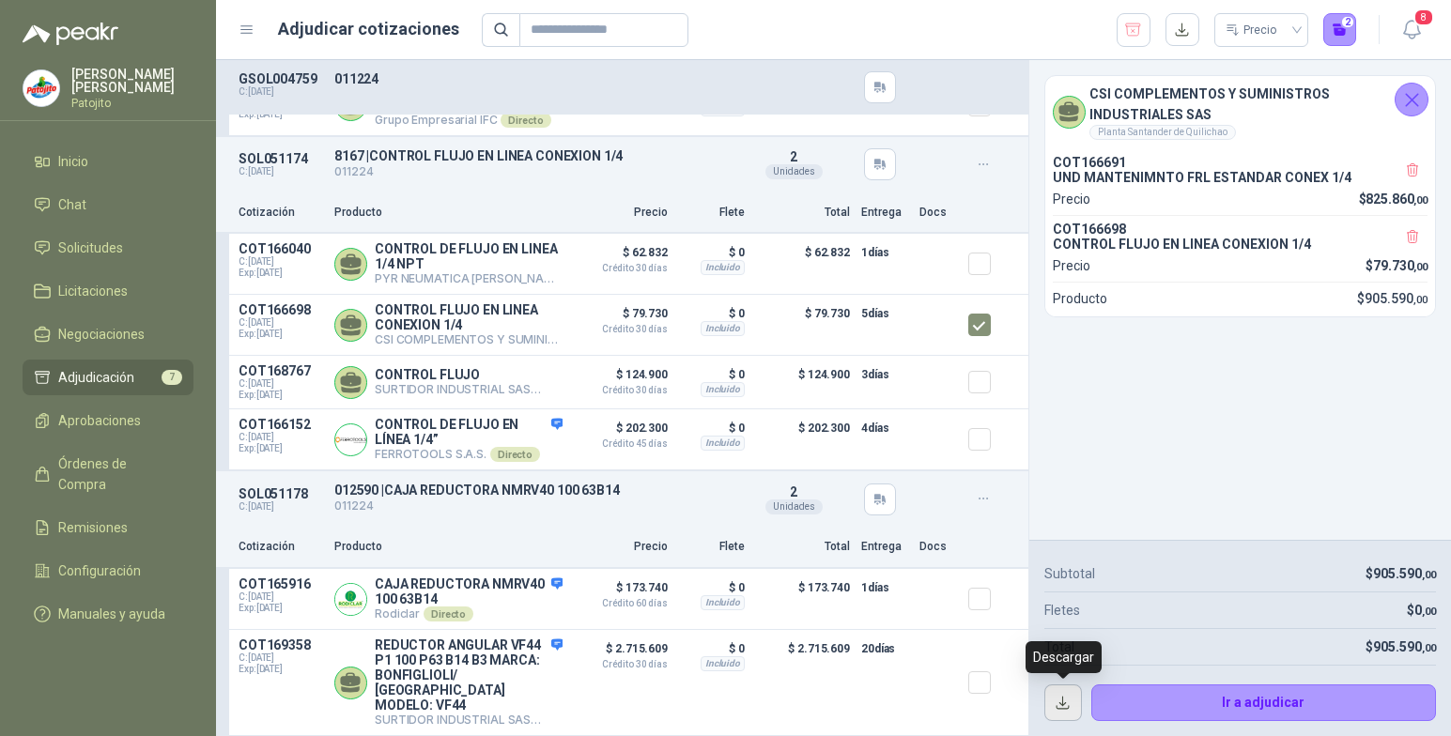
click at [1059, 694] on button "button" at bounding box center [1063, 704] width 38 height 38
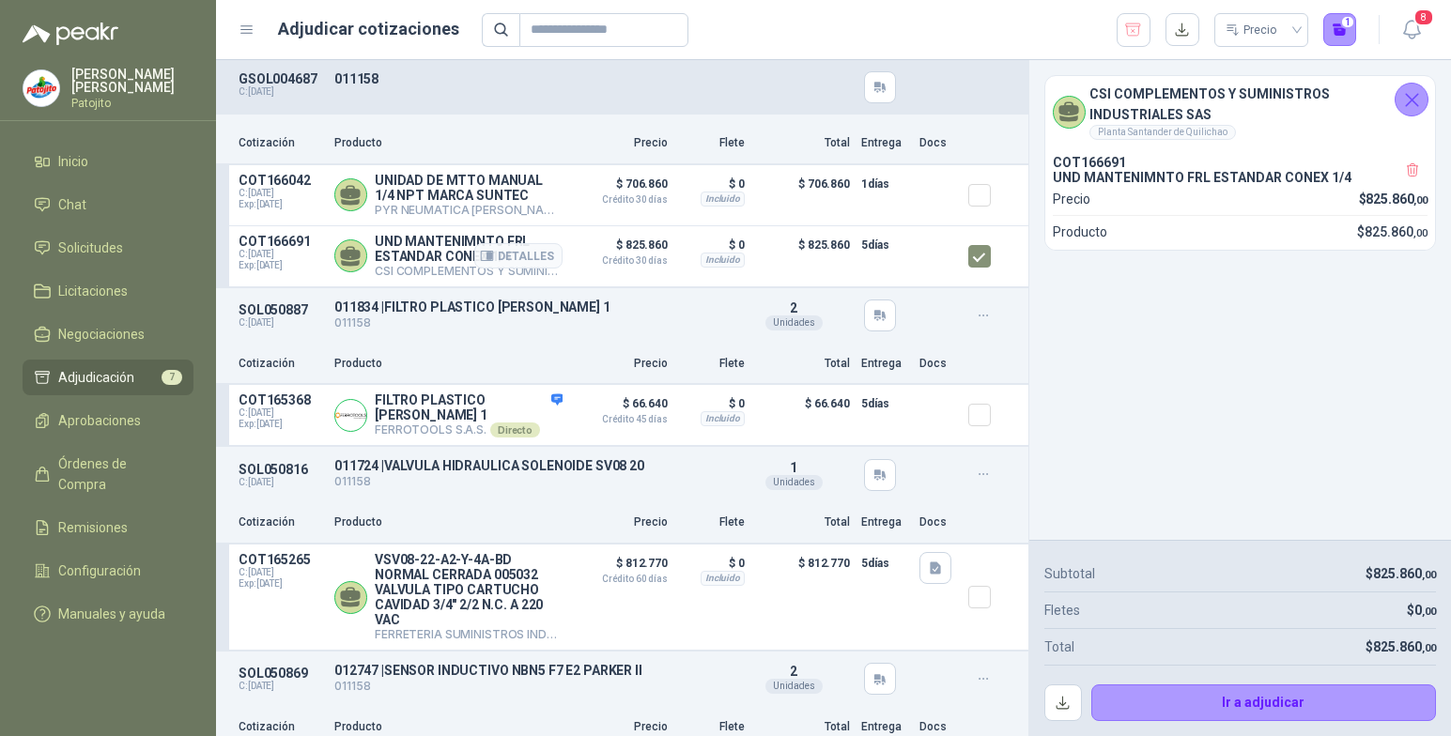
scroll to position [0, 0]
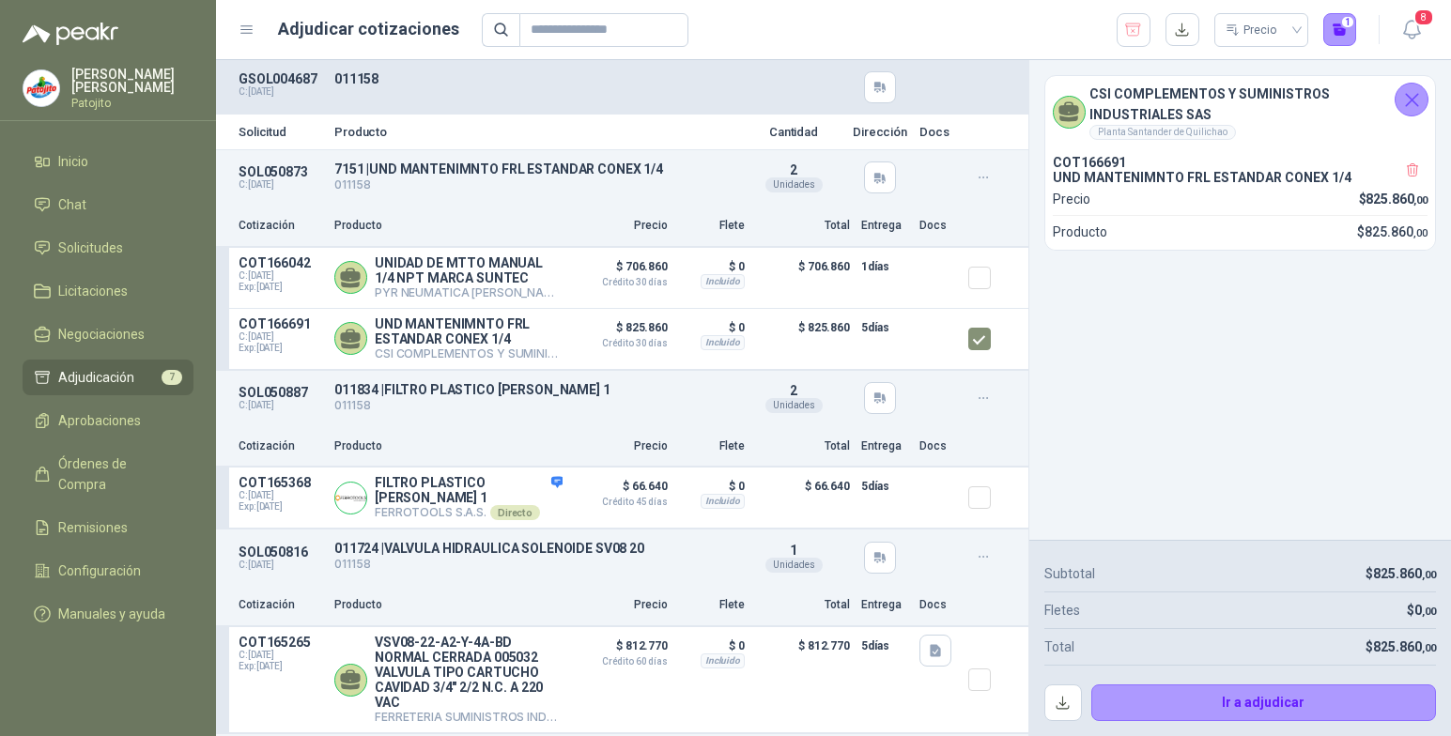
click at [81, 382] on span "Adjudicación" at bounding box center [96, 377] width 76 height 21
click at [139, 256] on li "Solicitudes" at bounding box center [108, 248] width 148 height 21
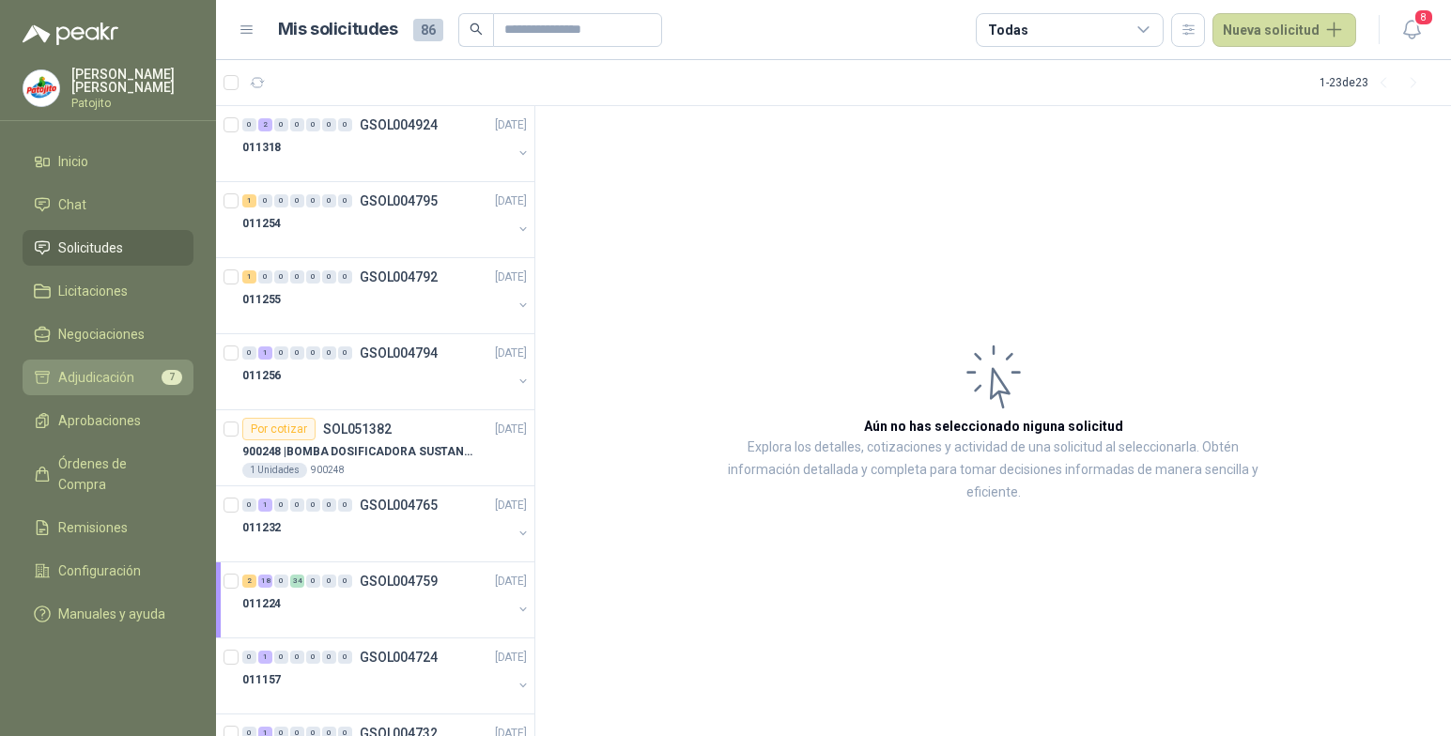
click at [126, 381] on span "Adjudicación" at bounding box center [96, 377] width 76 height 21
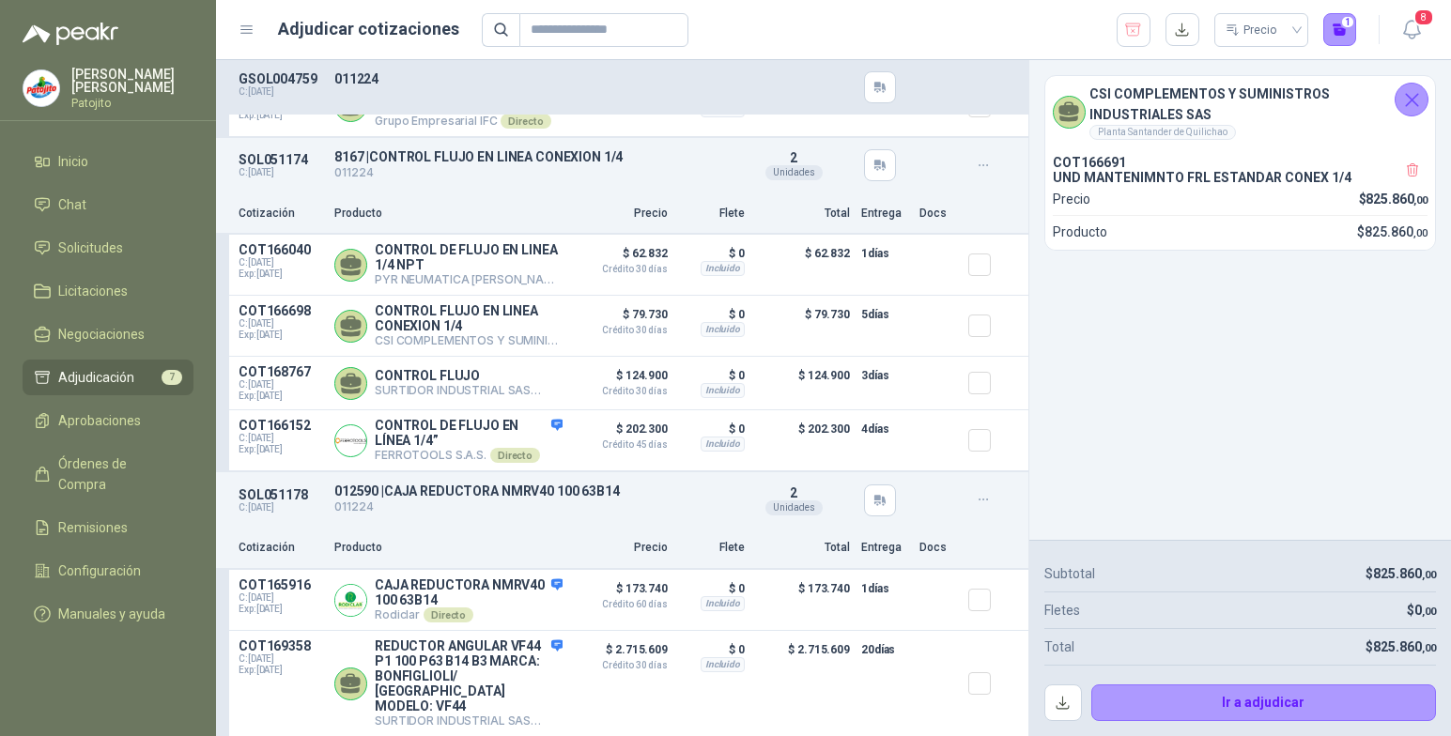
scroll to position [1425, 0]
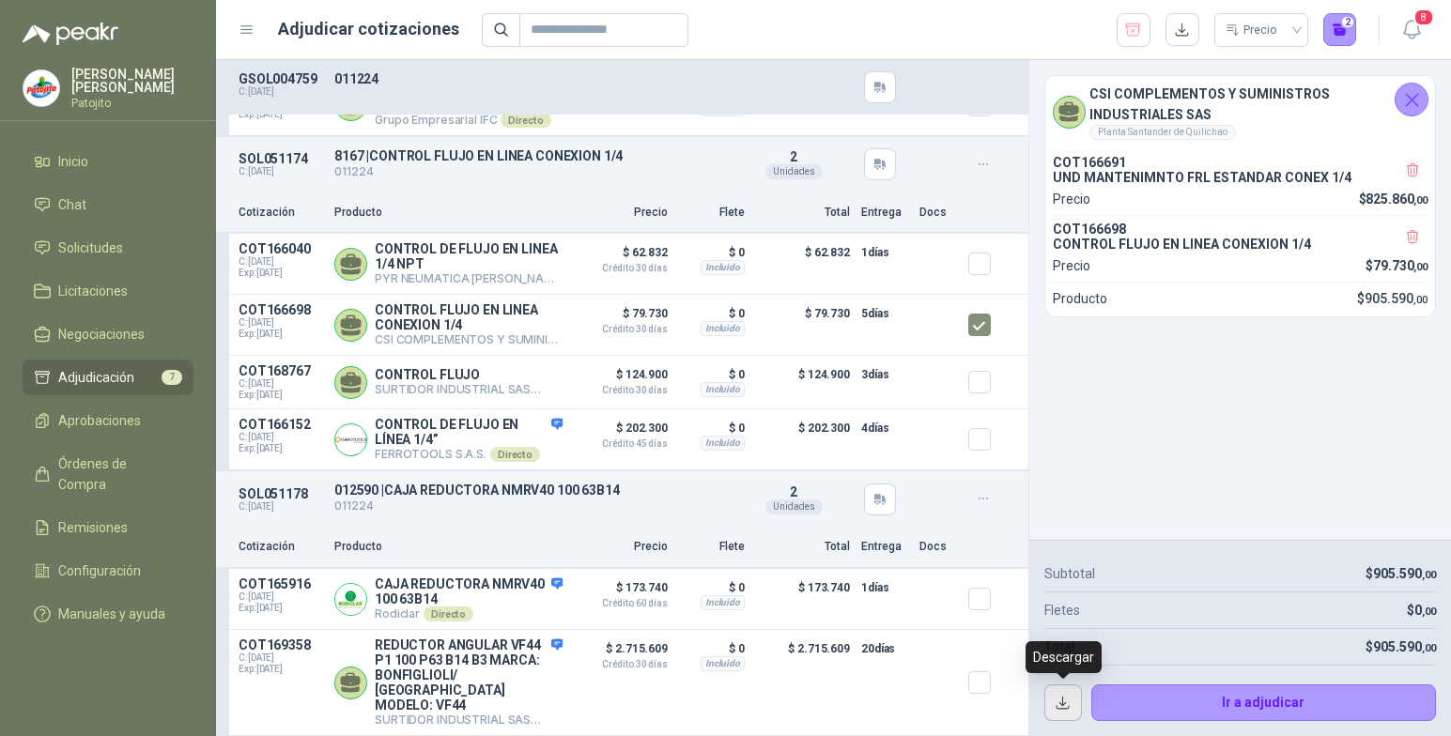
click at [1071, 694] on button "button" at bounding box center [1063, 704] width 38 height 38
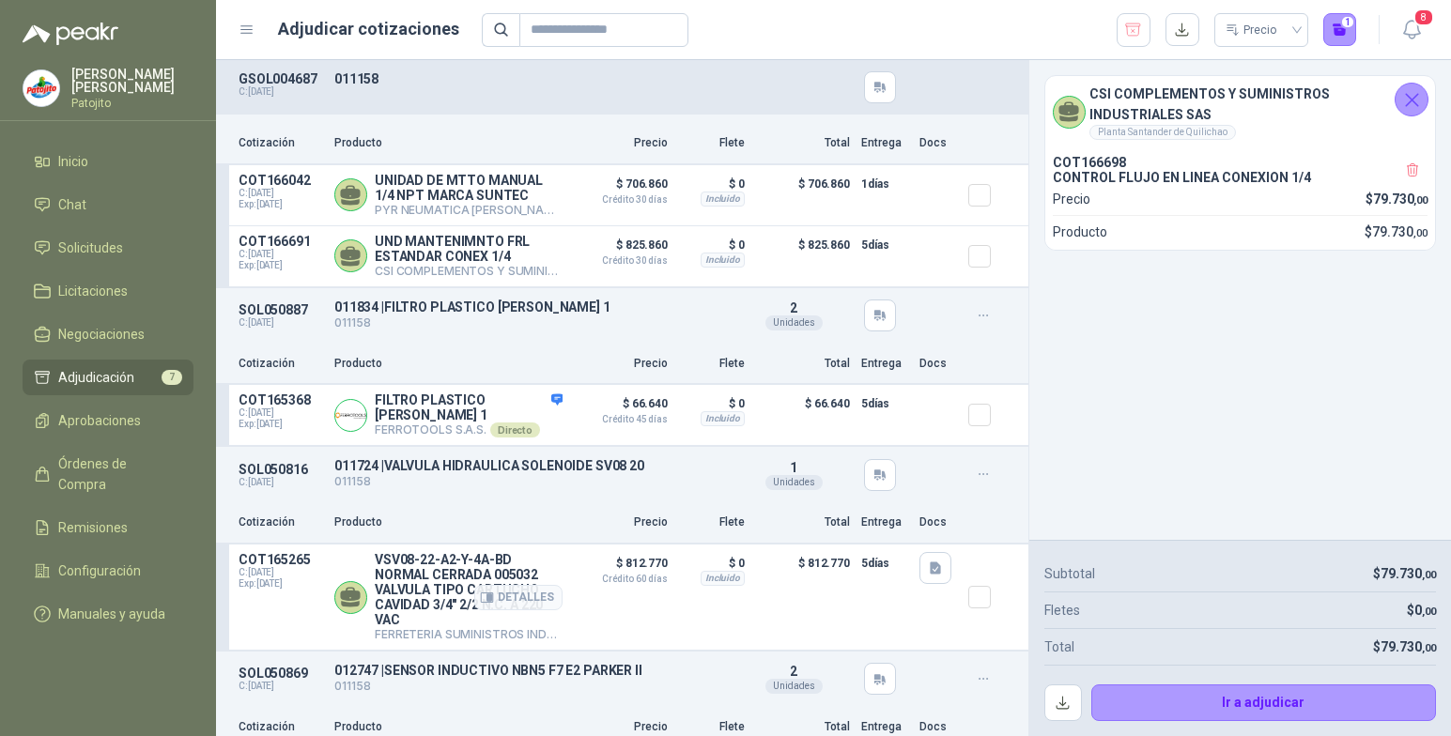
scroll to position [0, 0]
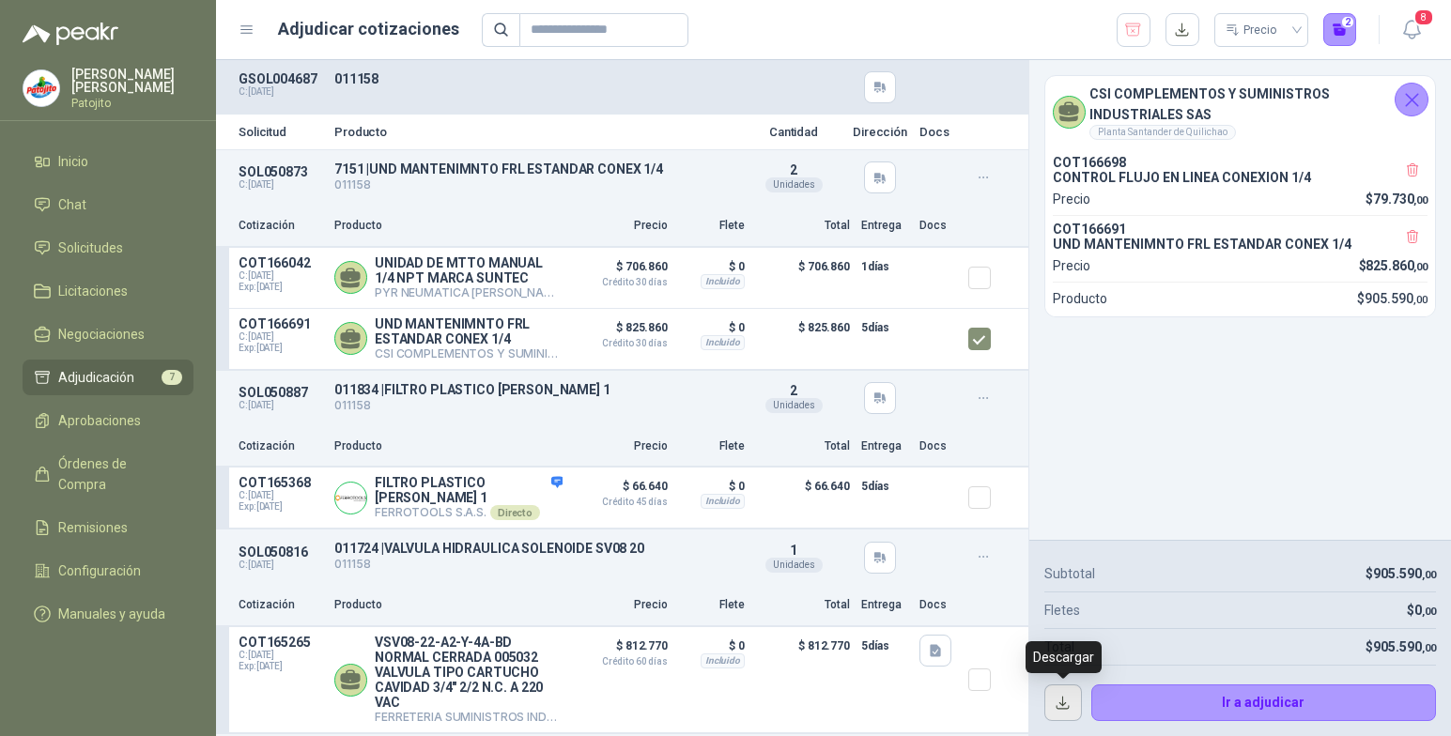
click at [1060, 697] on button "button" at bounding box center [1063, 704] width 38 height 38
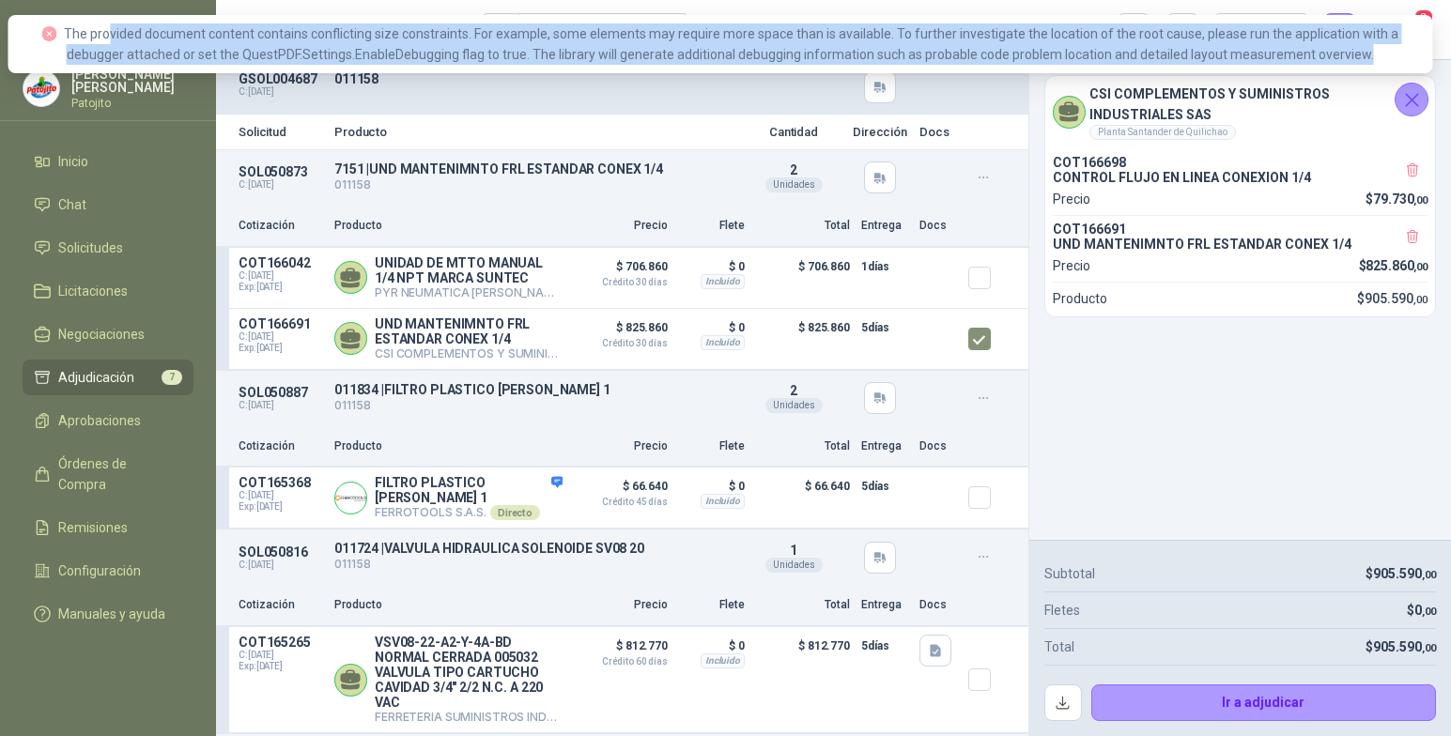
drag, startPoint x: 1337, startPoint y: 53, endPoint x: 88, endPoint y: 18, distance: 1248.7
click at [88, 18] on div "The provided document content contains conflicting size constraints. For exampl…" at bounding box center [720, 44] width 1425 height 58
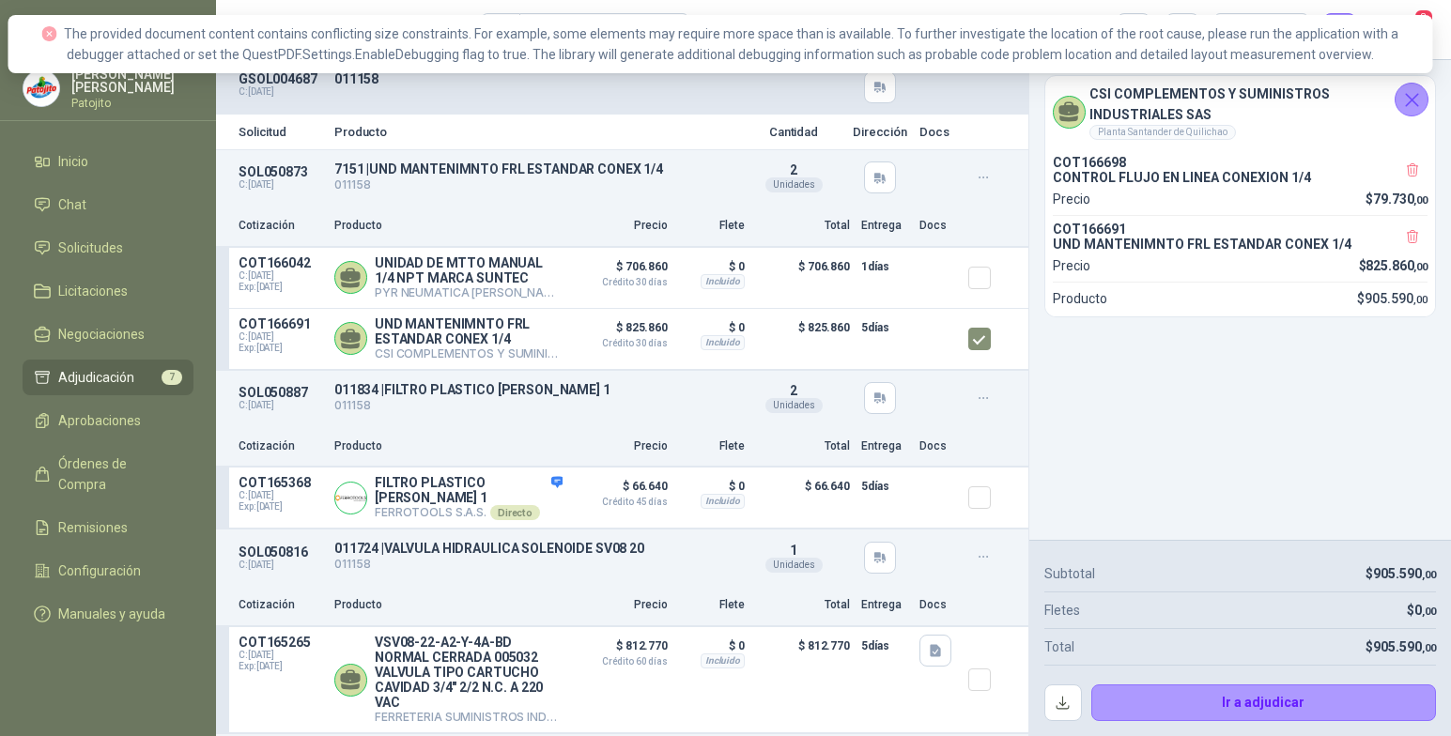
drag, startPoint x: 88, startPoint y: 18, endPoint x: 81, endPoint y: 34, distance: 17.6
click at [82, 33] on span "The provided document content contains conflicting size constraints. For exampl…" at bounding box center [731, 44] width 1335 height 36
click at [1338, 54] on div "The provided document content contains conflicting size constraints. For exampl…" at bounding box center [720, 43] width 1402 height 41
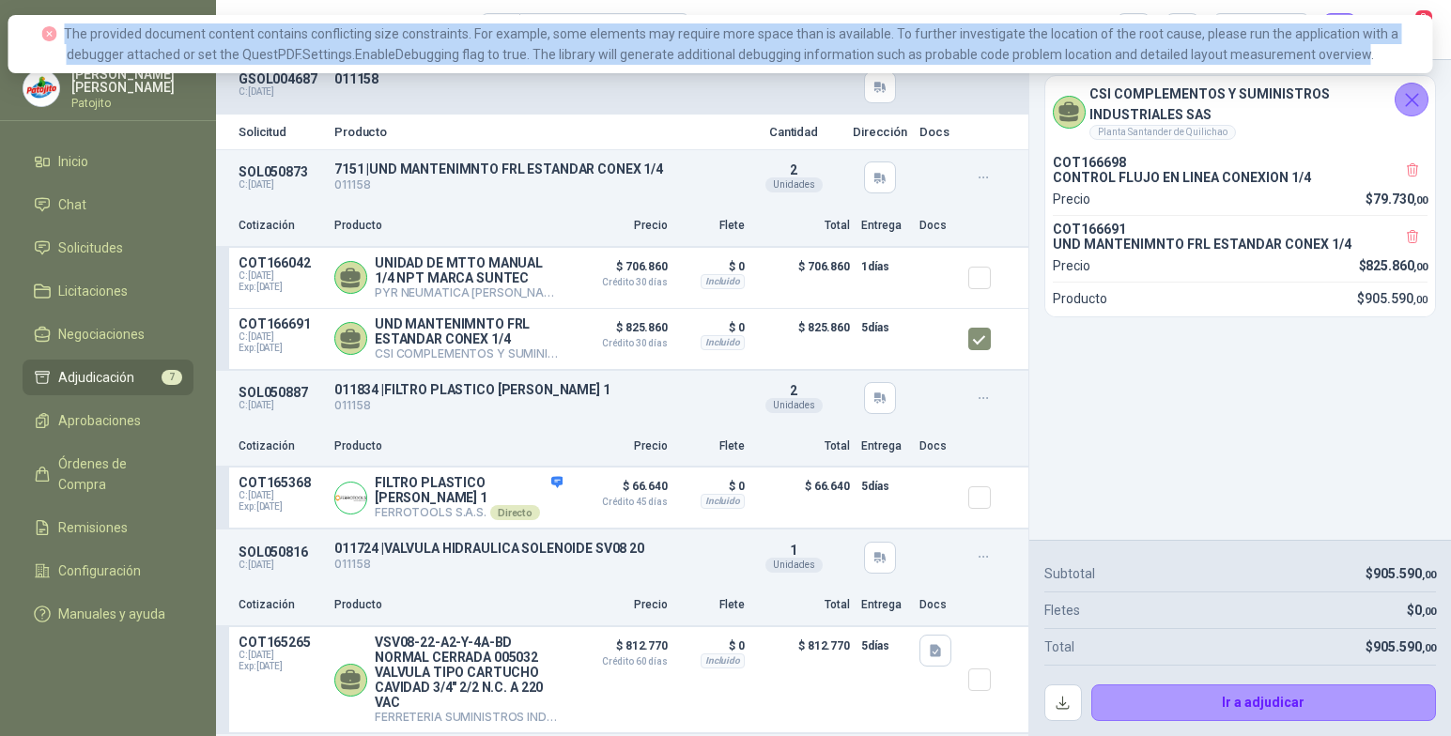
drag, startPoint x: 1330, startPoint y: 54, endPoint x: 47, endPoint y: 42, distance: 1283.1
click at [47, 42] on div "The provided document content contains conflicting size constraints. For exampl…" at bounding box center [720, 43] width 1402 height 41
drag, startPoint x: 47, startPoint y: 42, endPoint x: 228, endPoint y: 43, distance: 181.3
copy span "The provided document content contains conflicting size constraints. For exampl…"
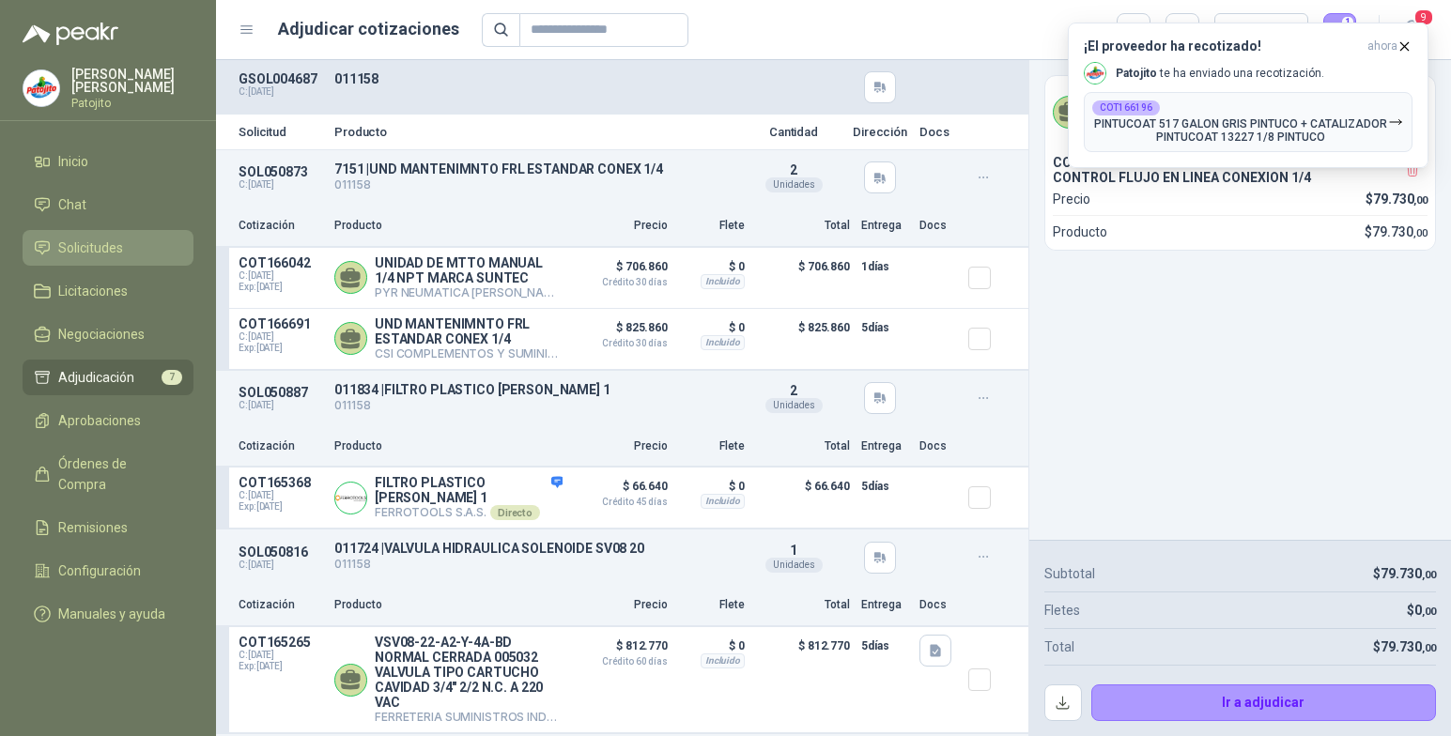
click at [134, 246] on li "Solicitudes" at bounding box center [108, 248] width 148 height 21
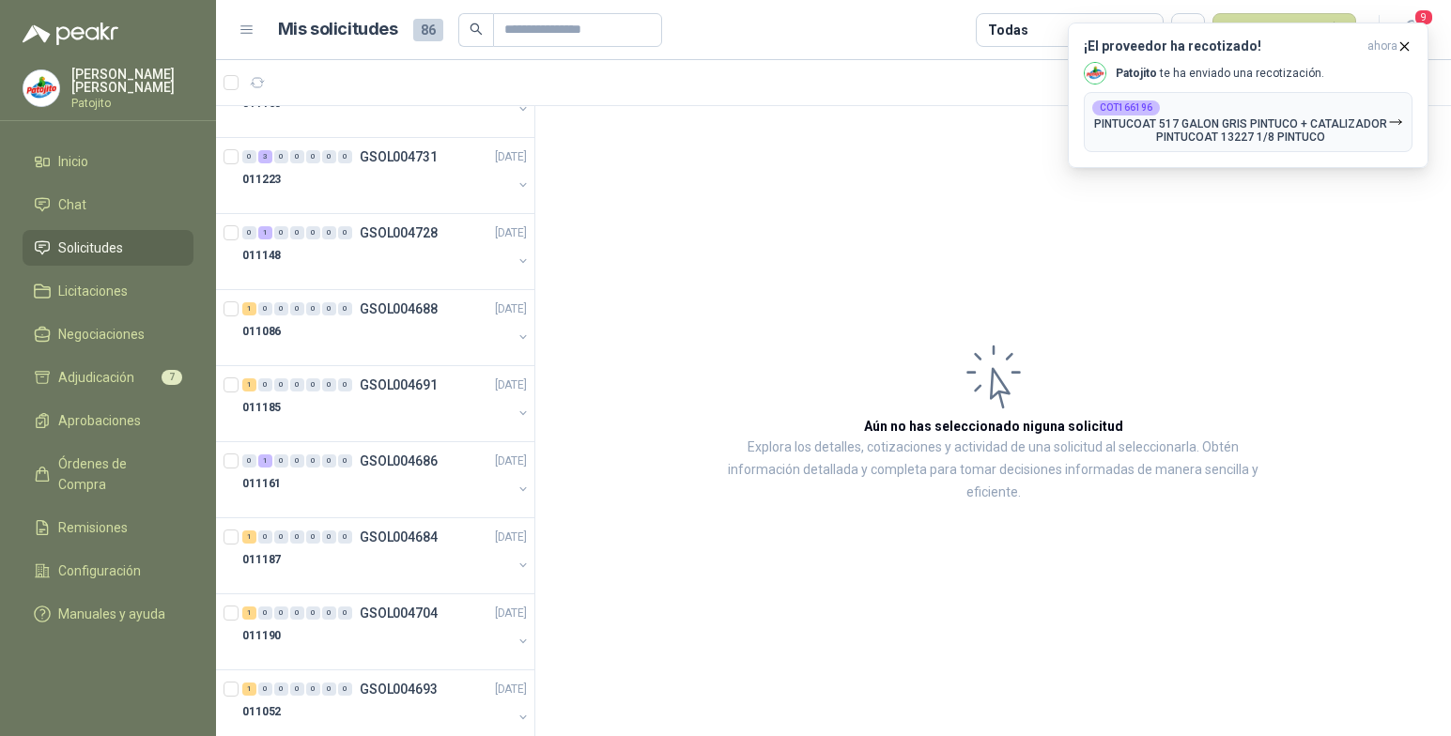
scroll to position [1145, 0]
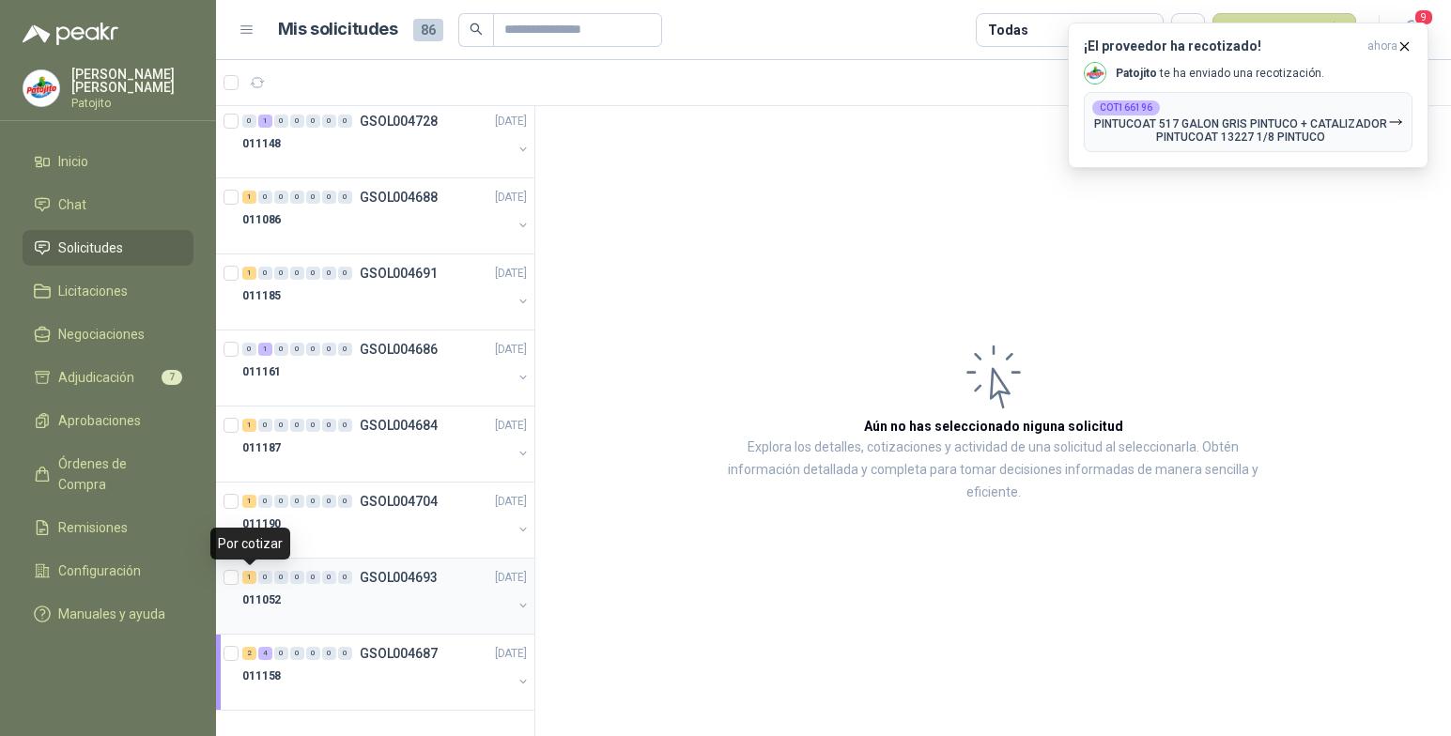
click at [254, 574] on div "1" at bounding box center [249, 577] width 14 height 13
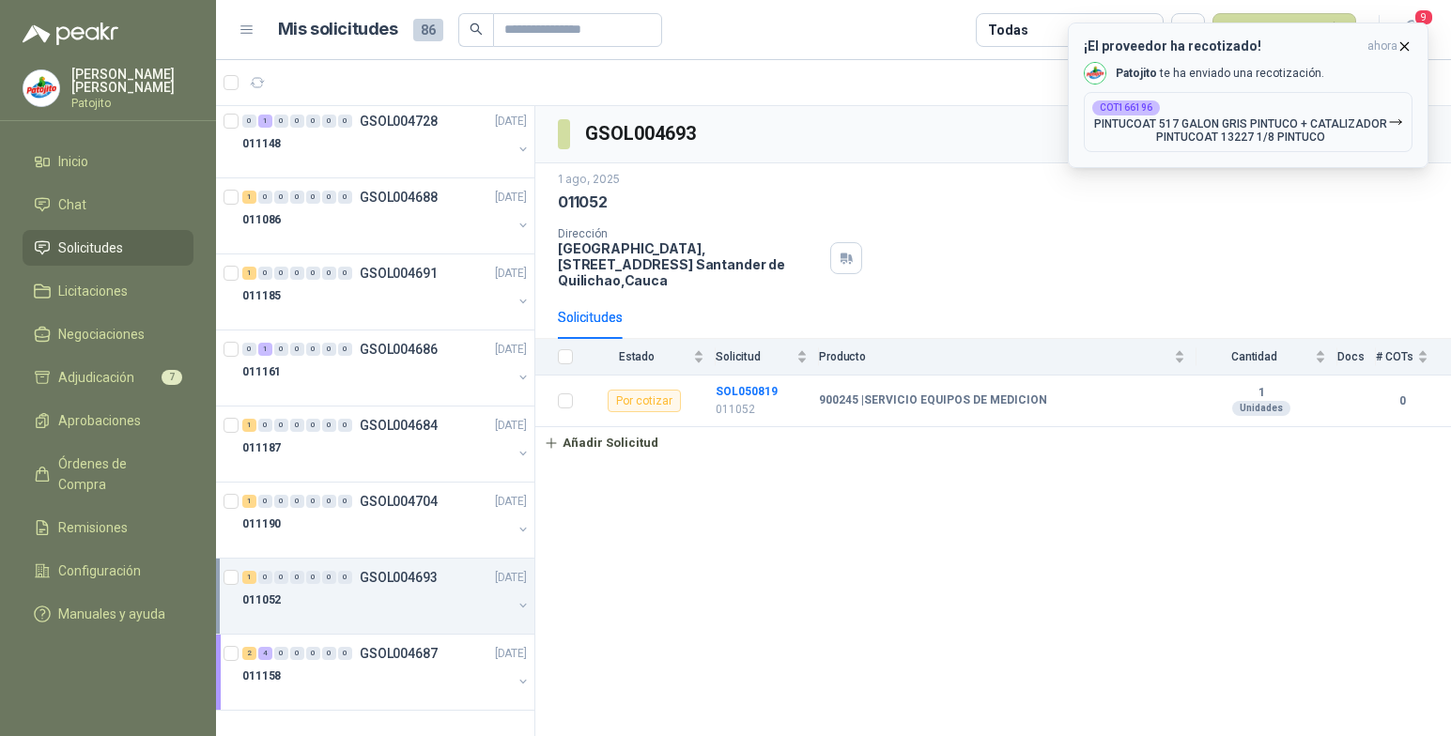
click at [1408, 44] on icon "button" at bounding box center [1405, 47] width 16 height 16
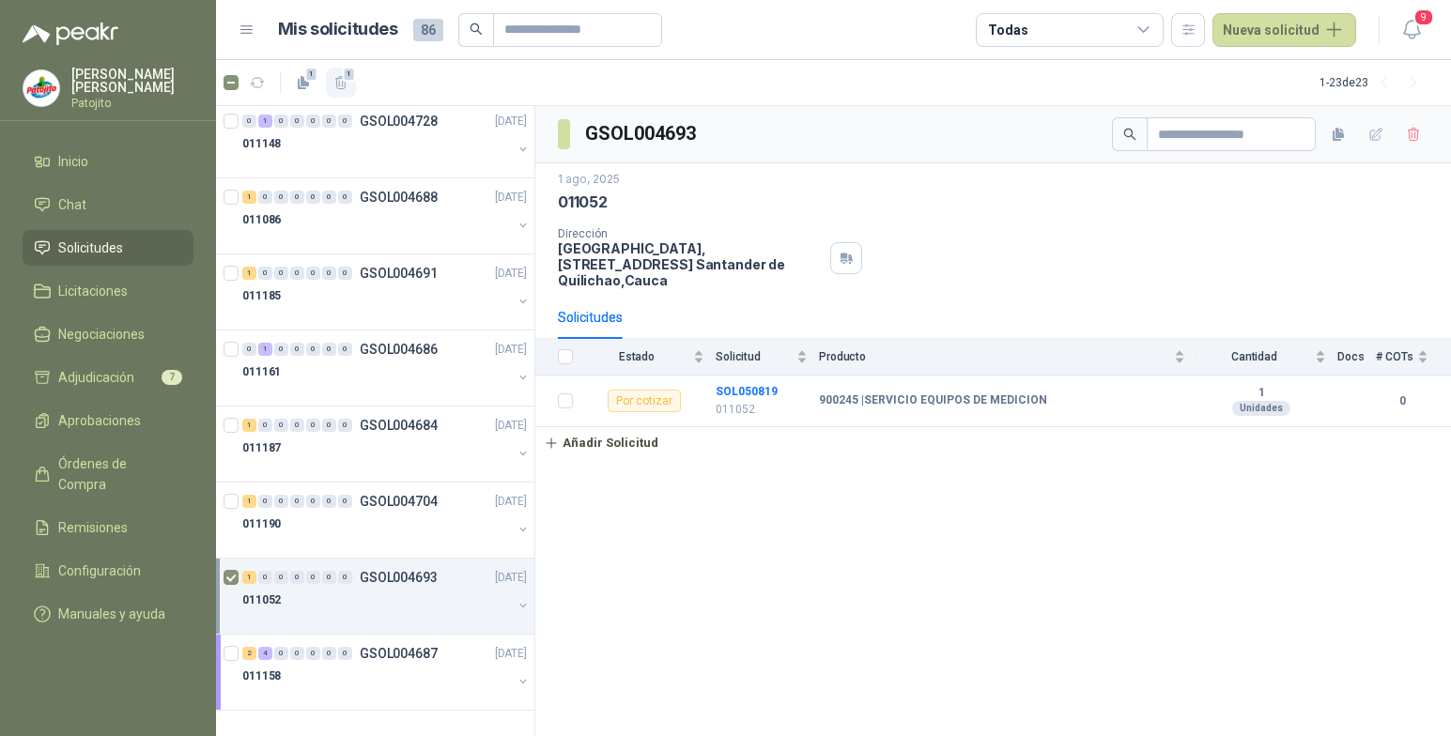
click at [348, 82] on span "1" at bounding box center [349, 74] width 13 height 15
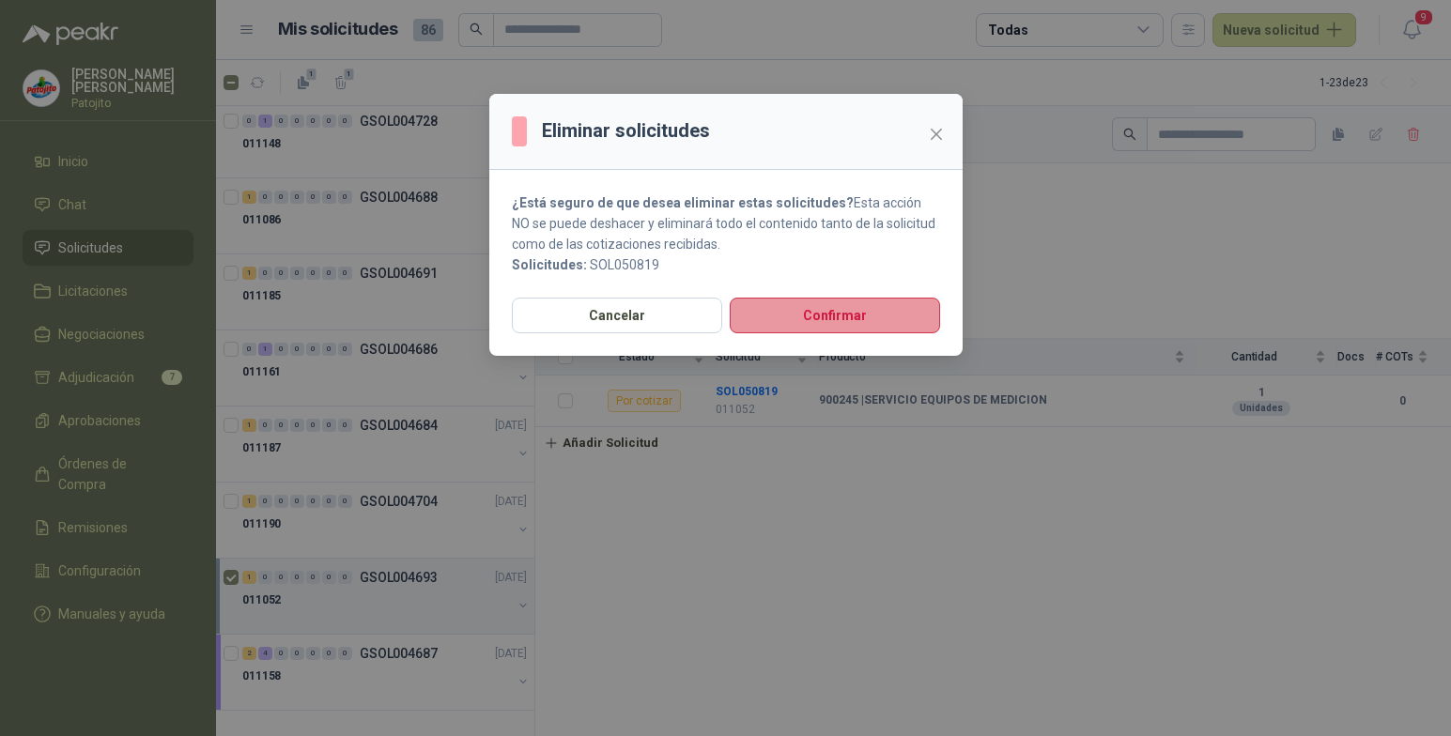
click at [789, 312] on button "Confirmar" at bounding box center [835, 316] width 210 height 36
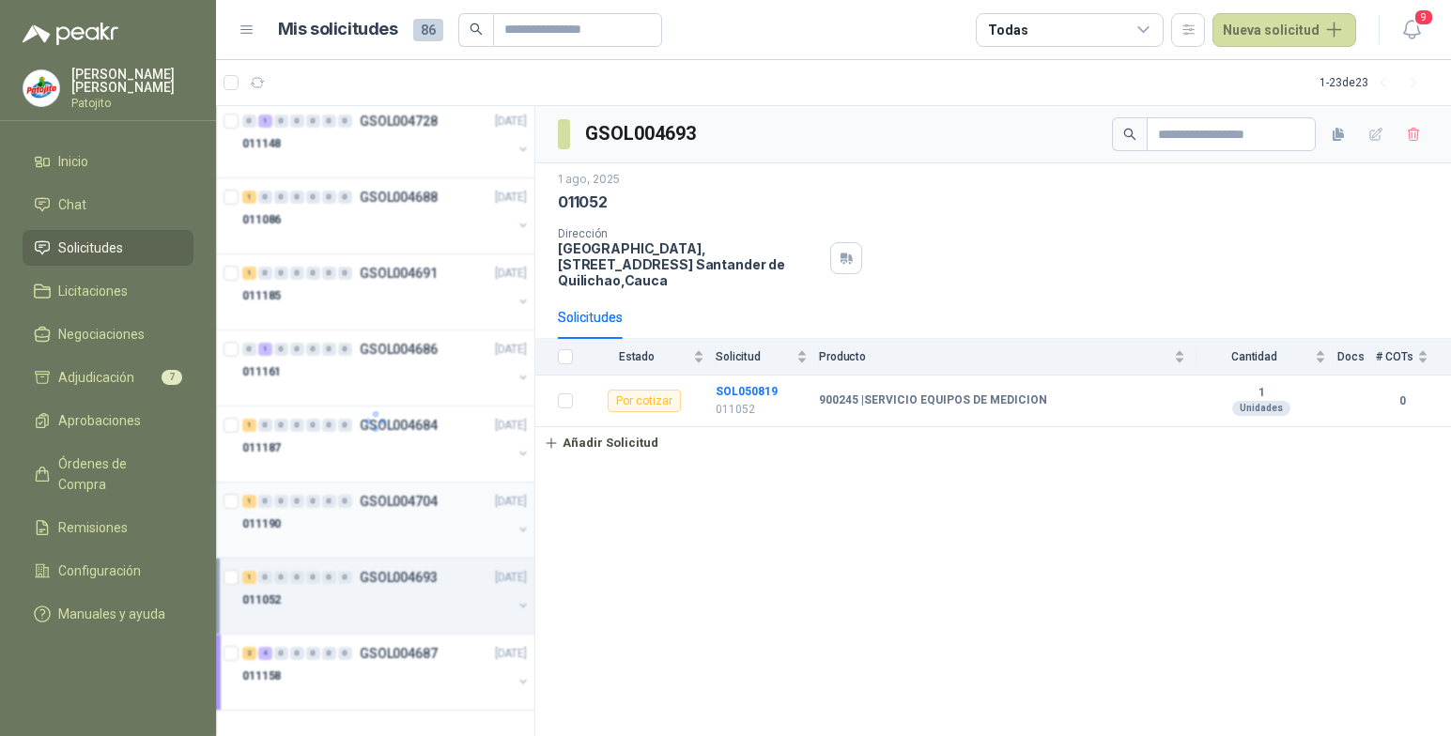
scroll to position [1069, 0]
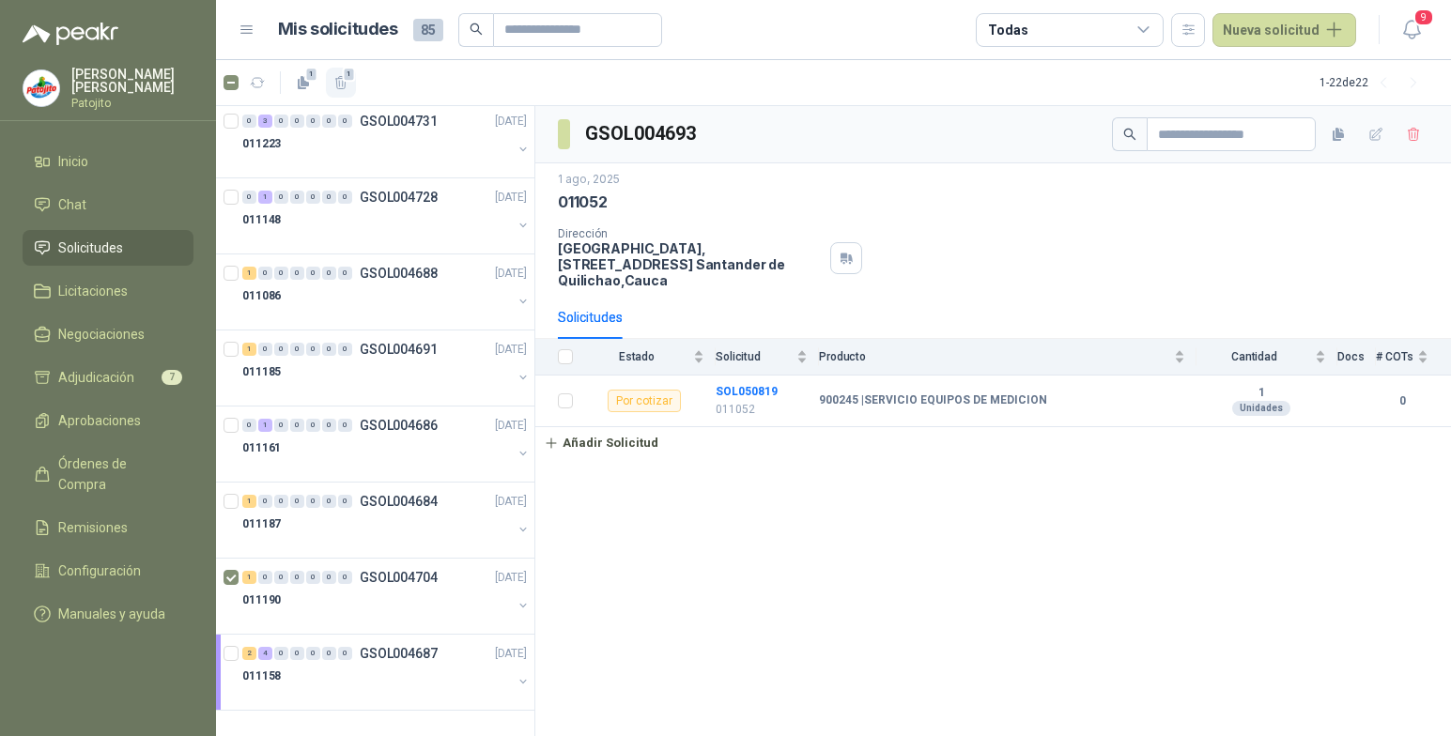
click at [344, 81] on span "1" at bounding box center [349, 74] width 13 height 15
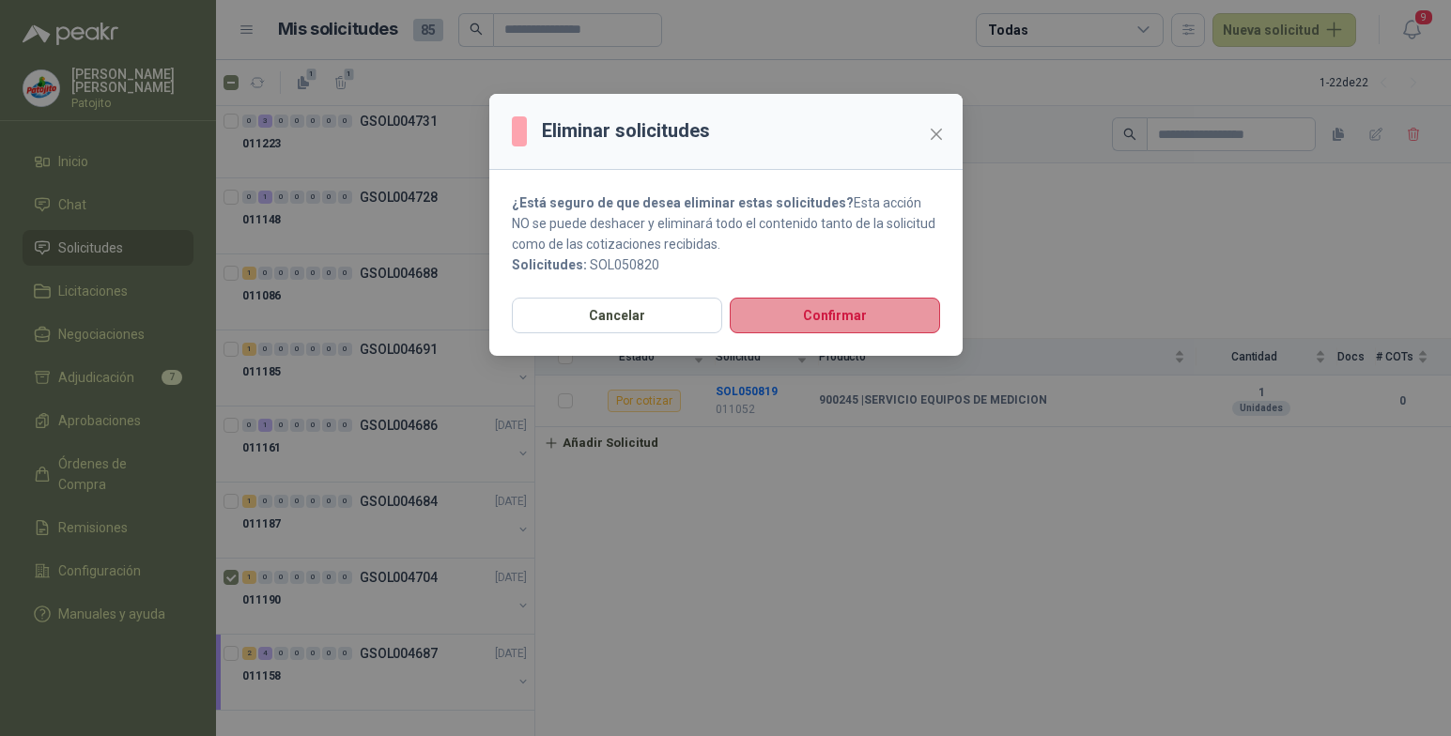
click at [771, 307] on button "Confirmar" at bounding box center [835, 316] width 210 height 36
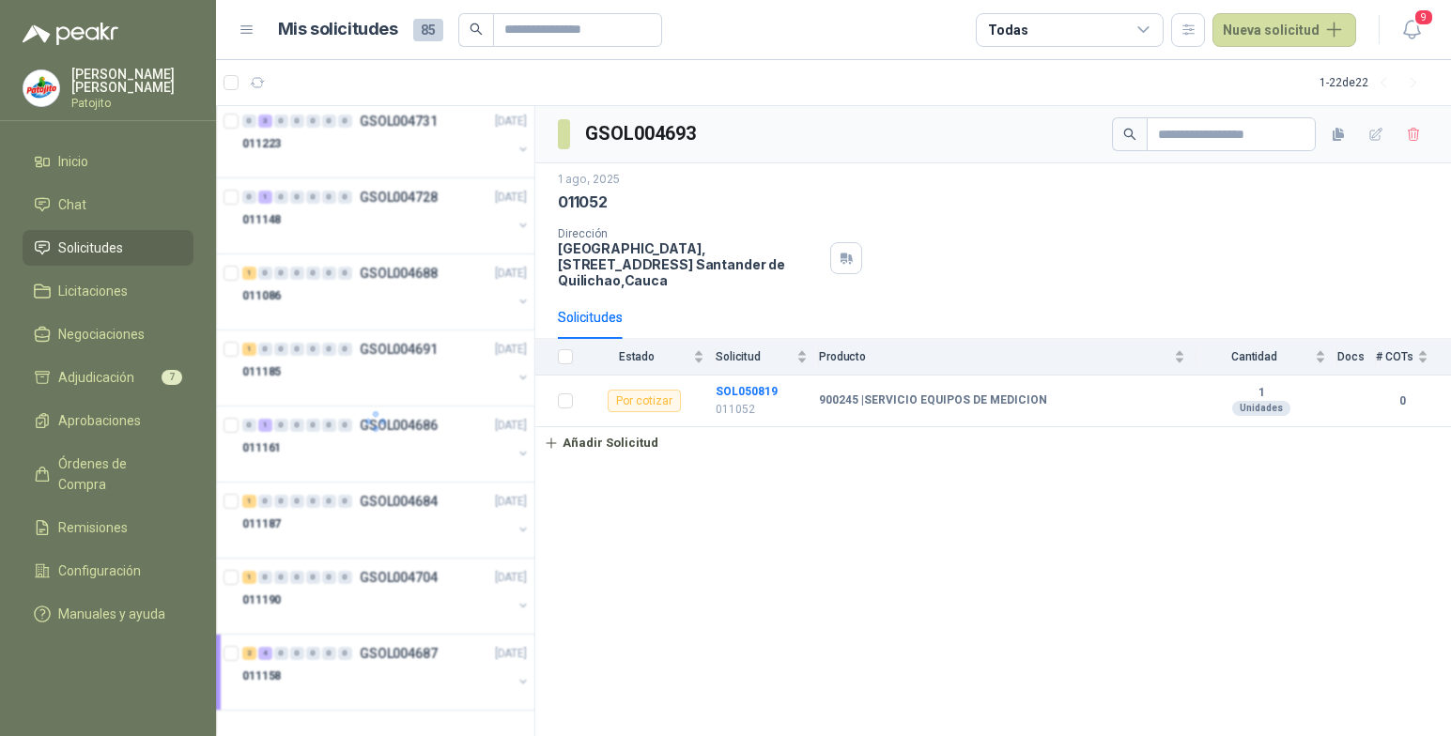
scroll to position [993, 0]
click at [345, 85] on icon "button" at bounding box center [340, 82] width 10 height 13
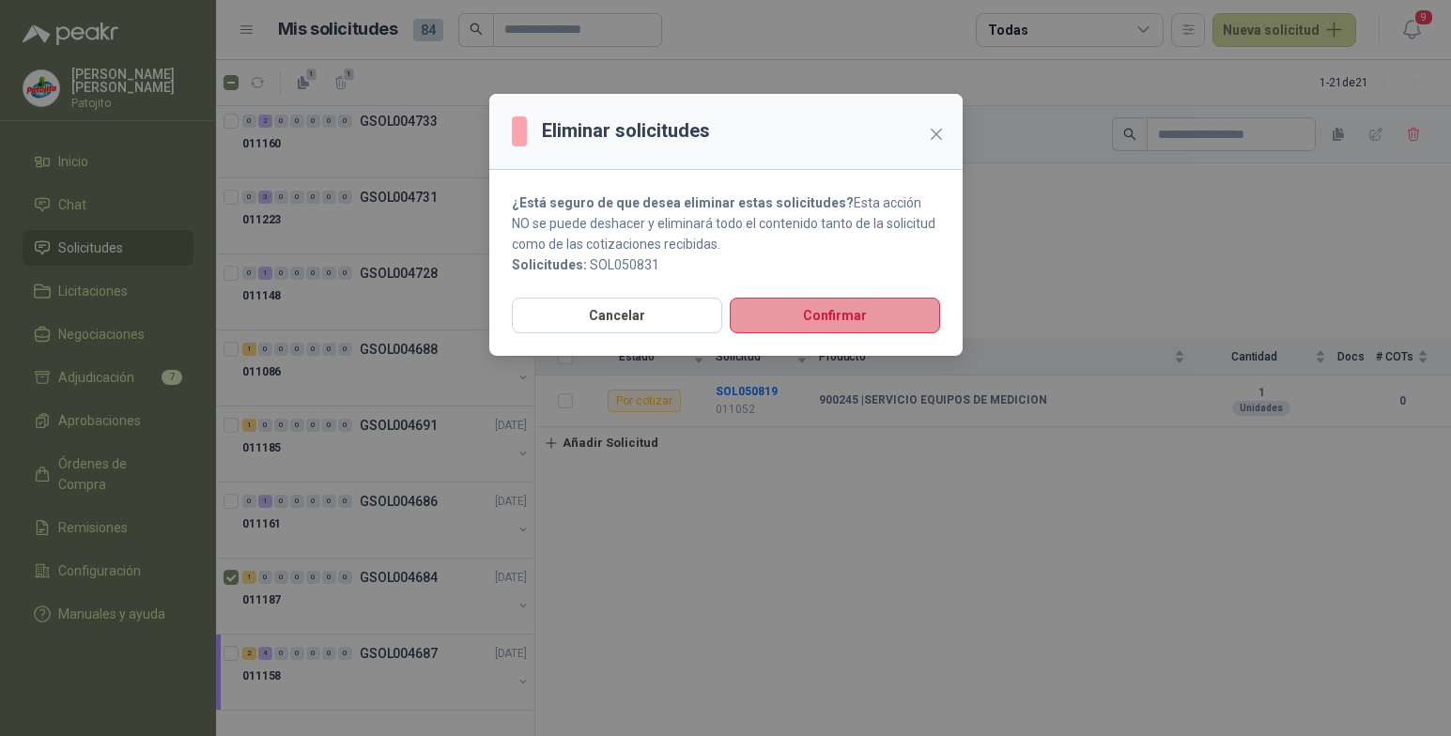
click at [784, 306] on button "Confirmar" at bounding box center [835, 316] width 210 height 36
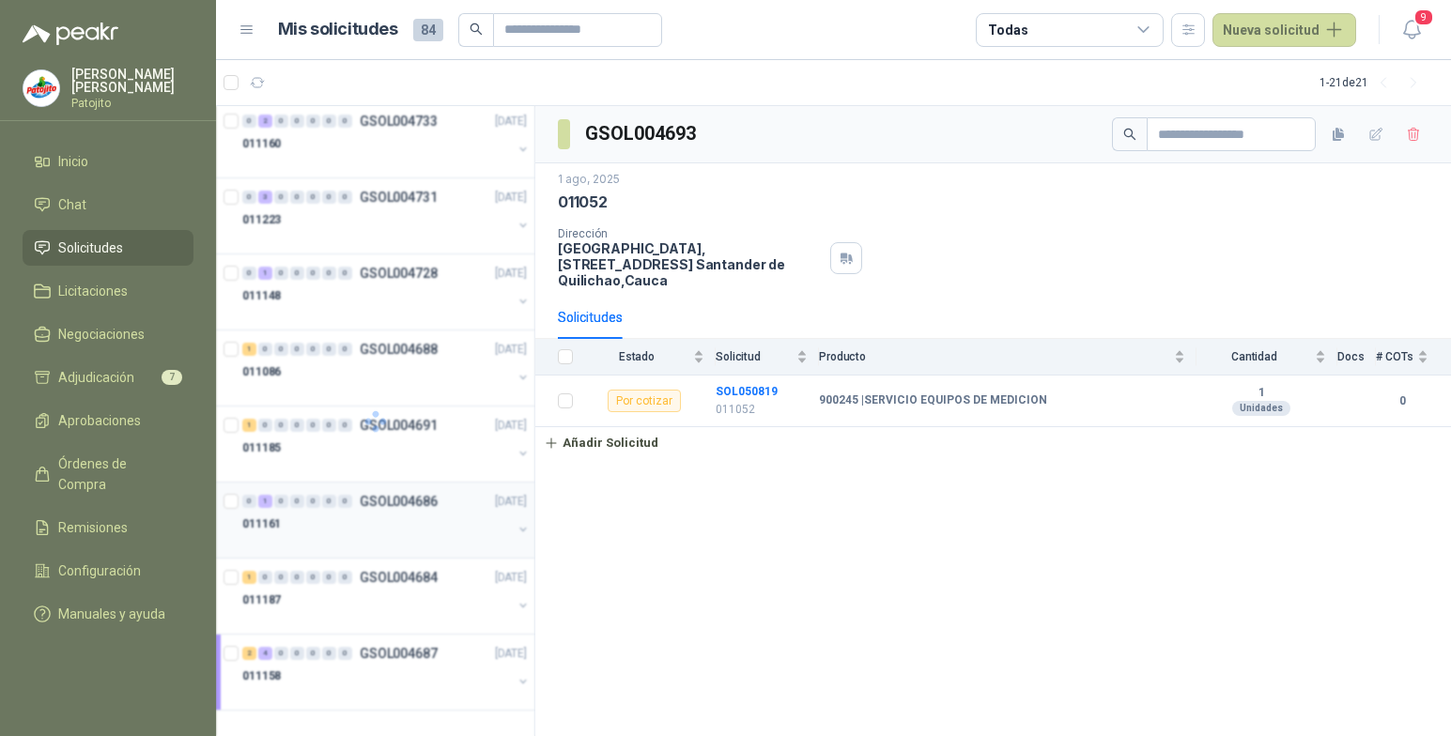
scroll to position [917, 0]
click at [346, 78] on span "1" at bounding box center [349, 74] width 13 height 15
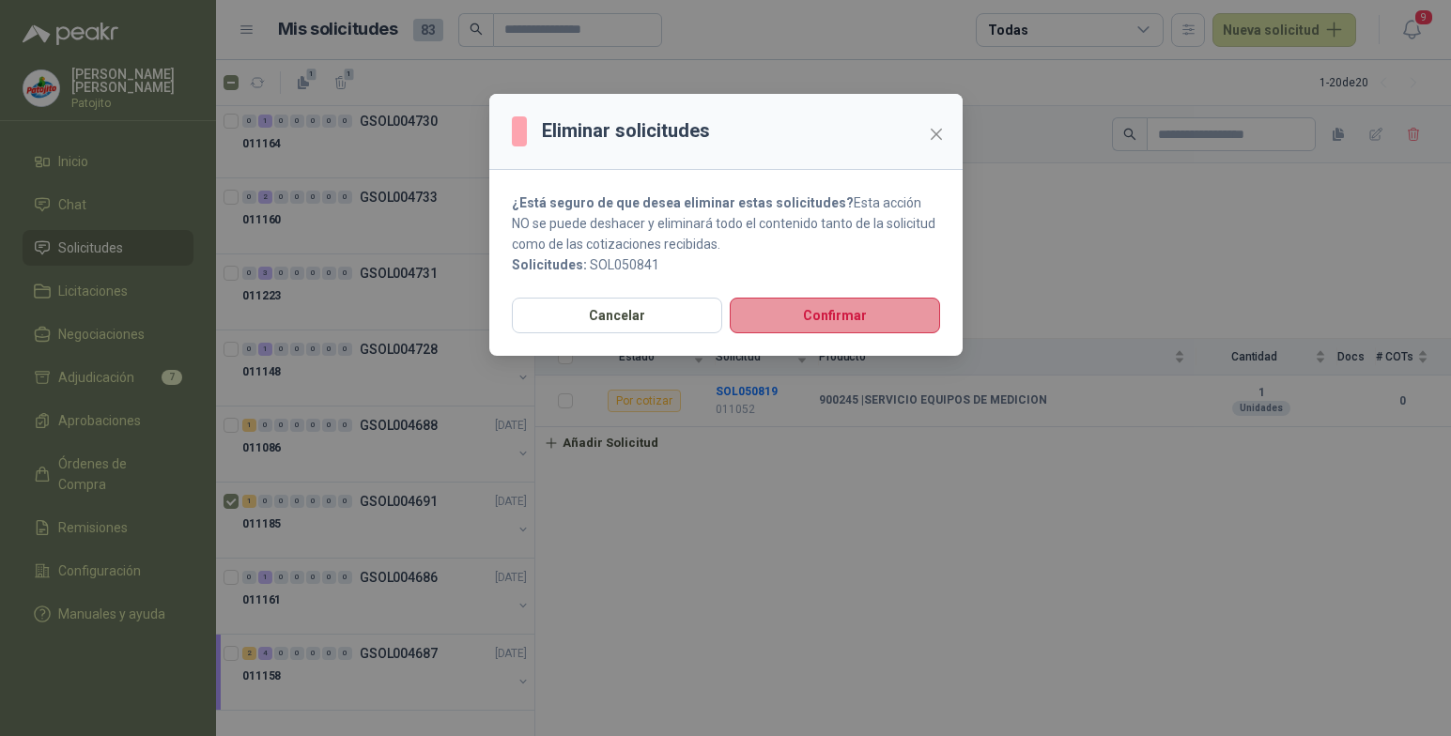
click at [821, 319] on button "Confirmar" at bounding box center [835, 316] width 210 height 36
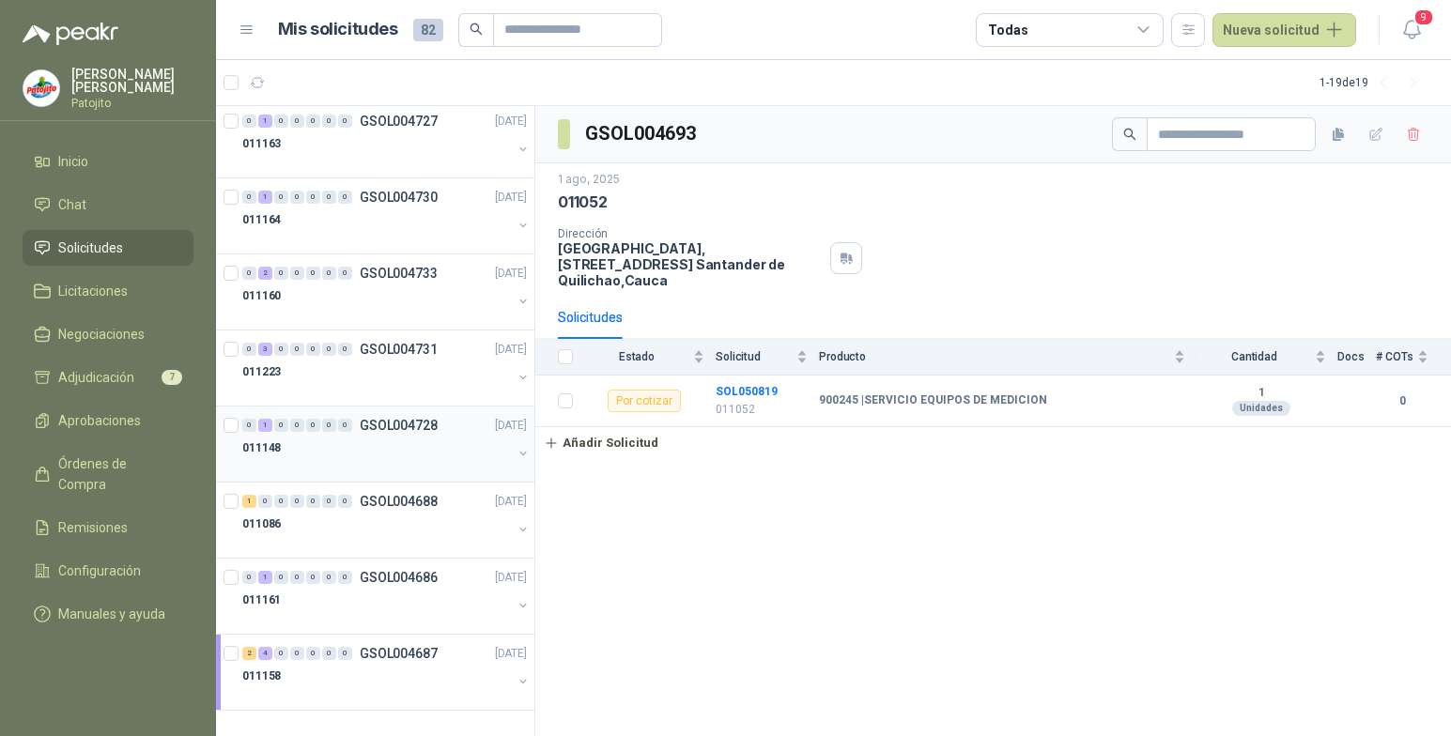
scroll to position [841, 0]
click at [333, 362] on div "011223" at bounding box center [377, 372] width 270 height 23
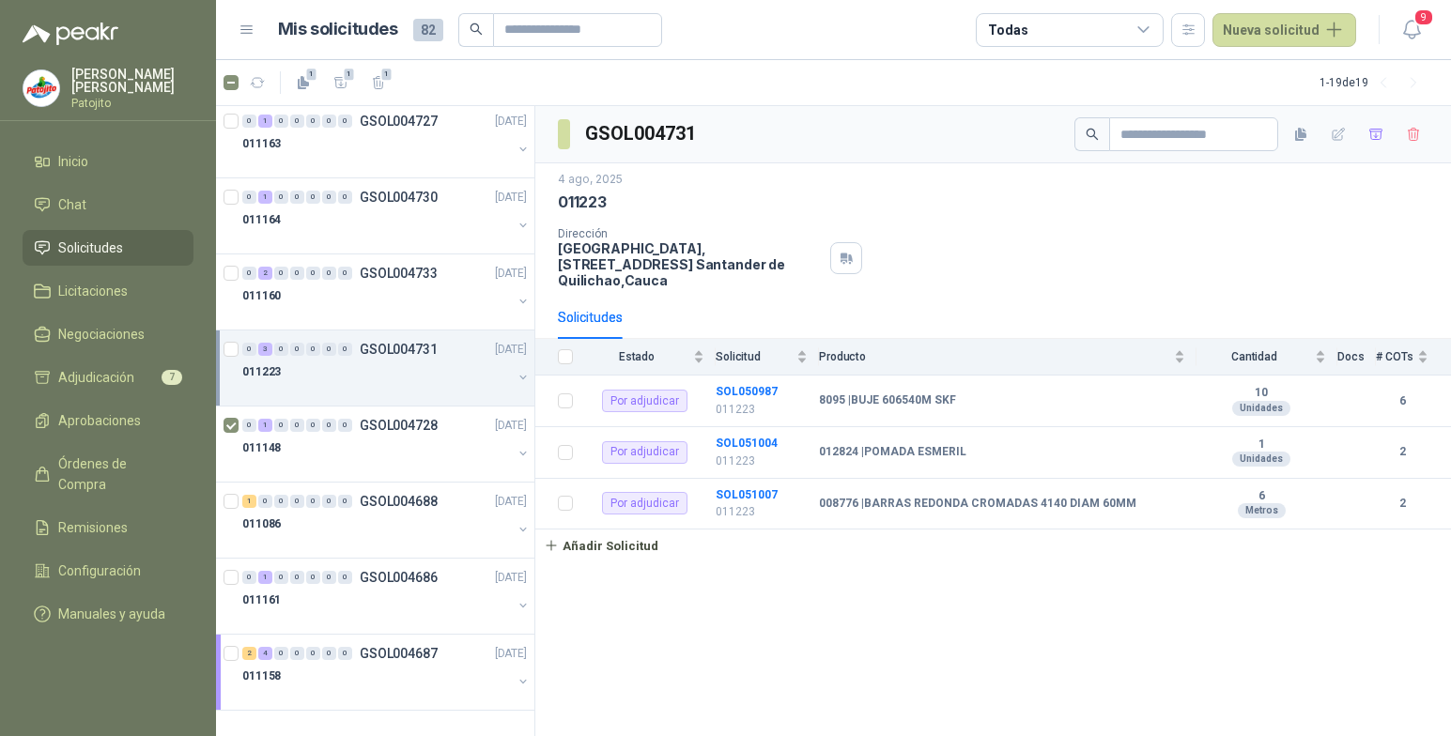
click at [727, 620] on div "GSOL004731 4 ago, 2025 011223 Dirección Parque Industrial el Paraiso, Bodega 10…" at bounding box center [993, 421] width 916 height 631
click at [283, 511] on div "1 0 0 0 0 0 0 GSOL004688 01/08/25" at bounding box center [386, 501] width 288 height 23
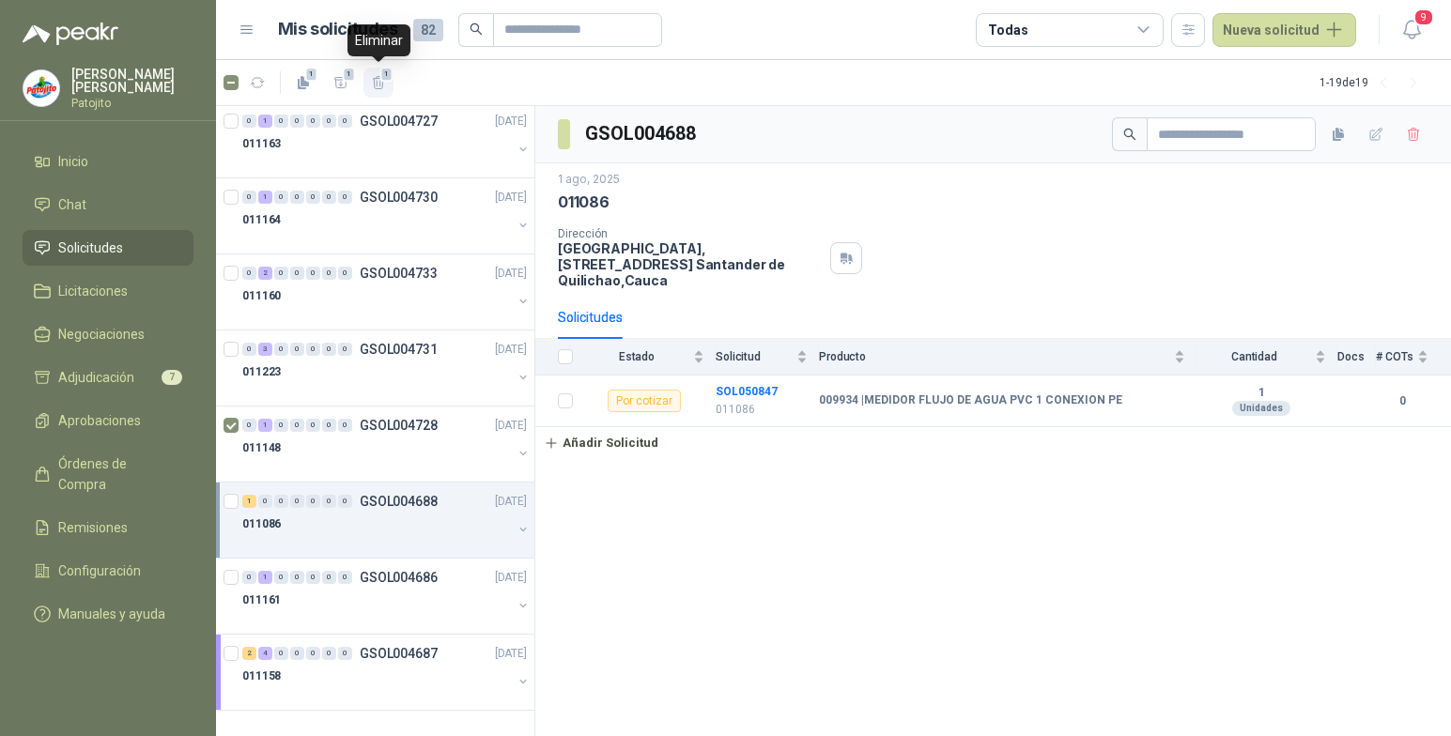
click at [384, 78] on span "1" at bounding box center [386, 74] width 13 height 15
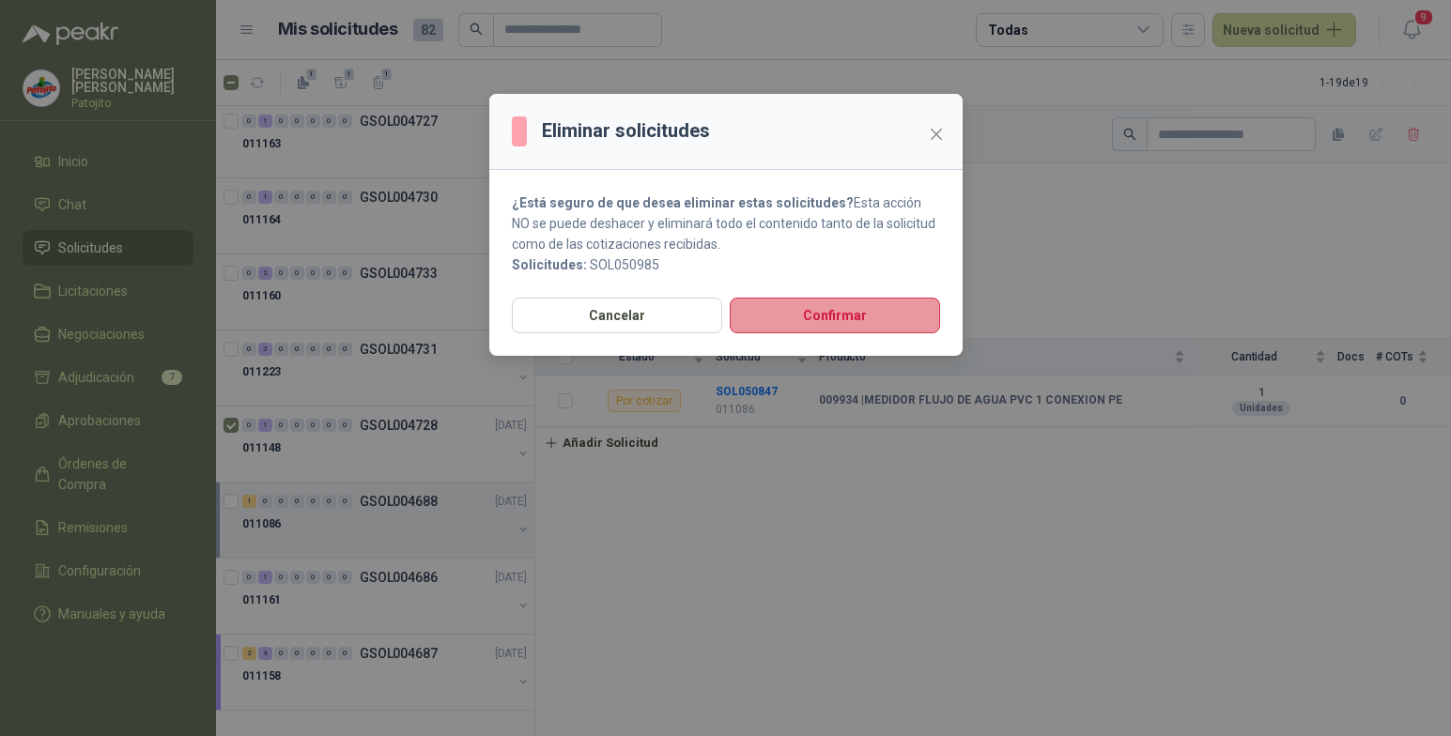
click at [858, 320] on button "Confirmar" at bounding box center [835, 316] width 210 height 36
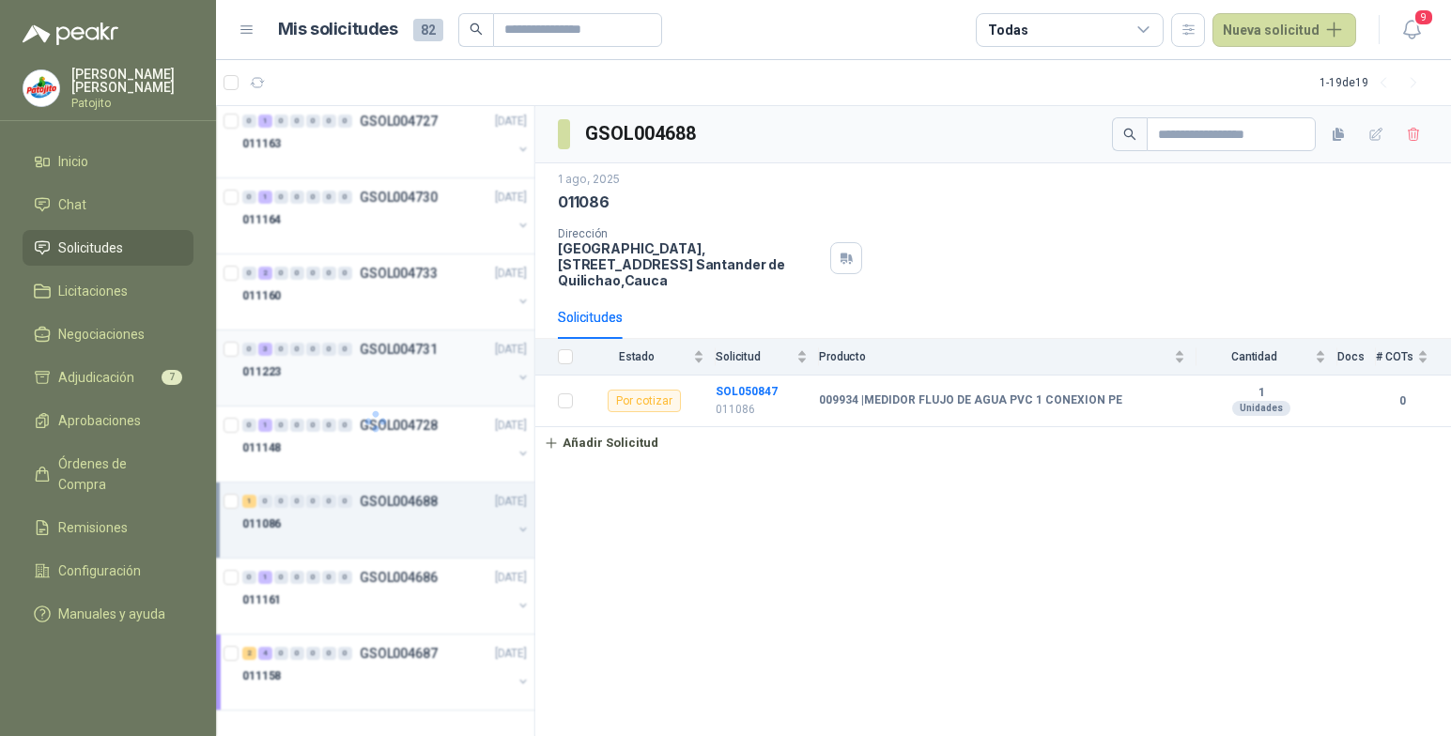
scroll to position [765, 0]
click at [268, 424] on div "3" at bounding box center [265, 425] width 14 height 13
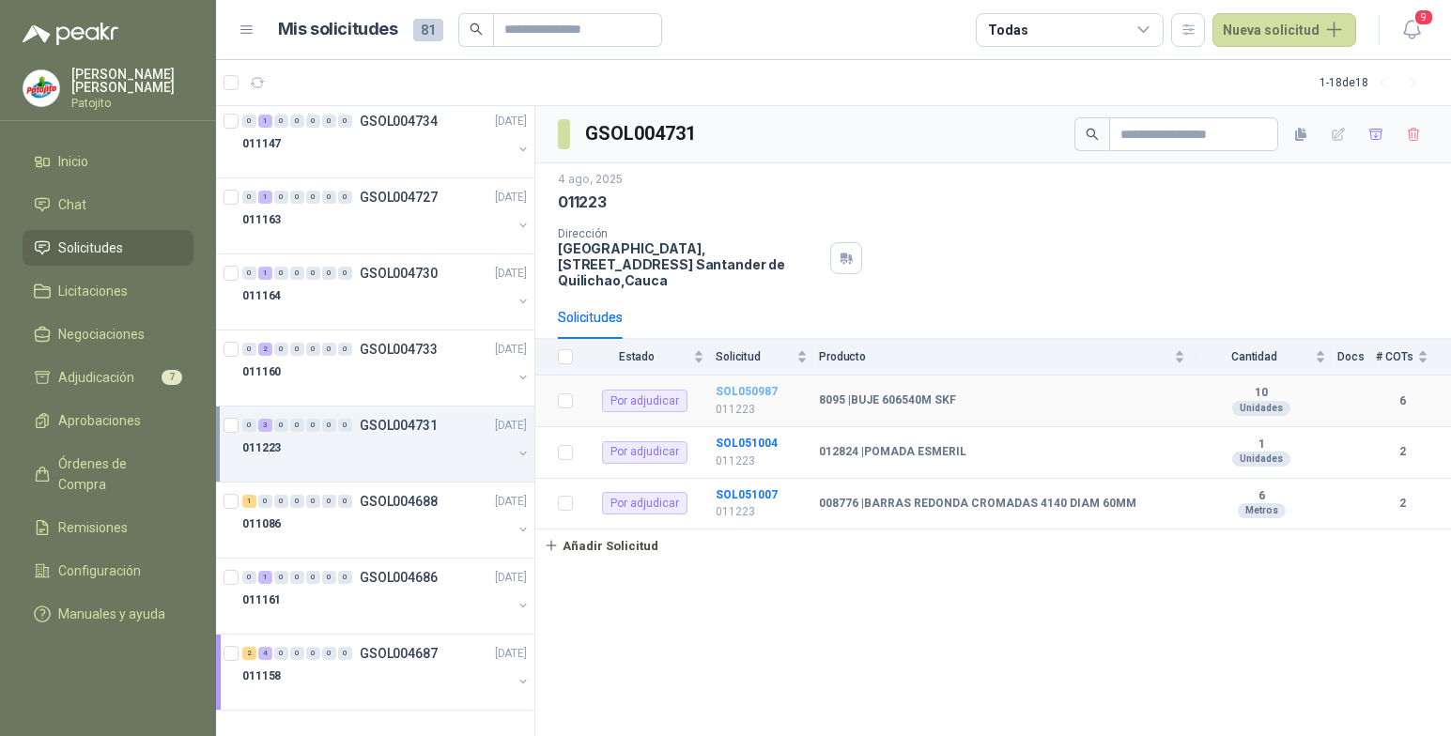
click at [753, 393] on b "SOL050987" at bounding box center [747, 391] width 62 height 13
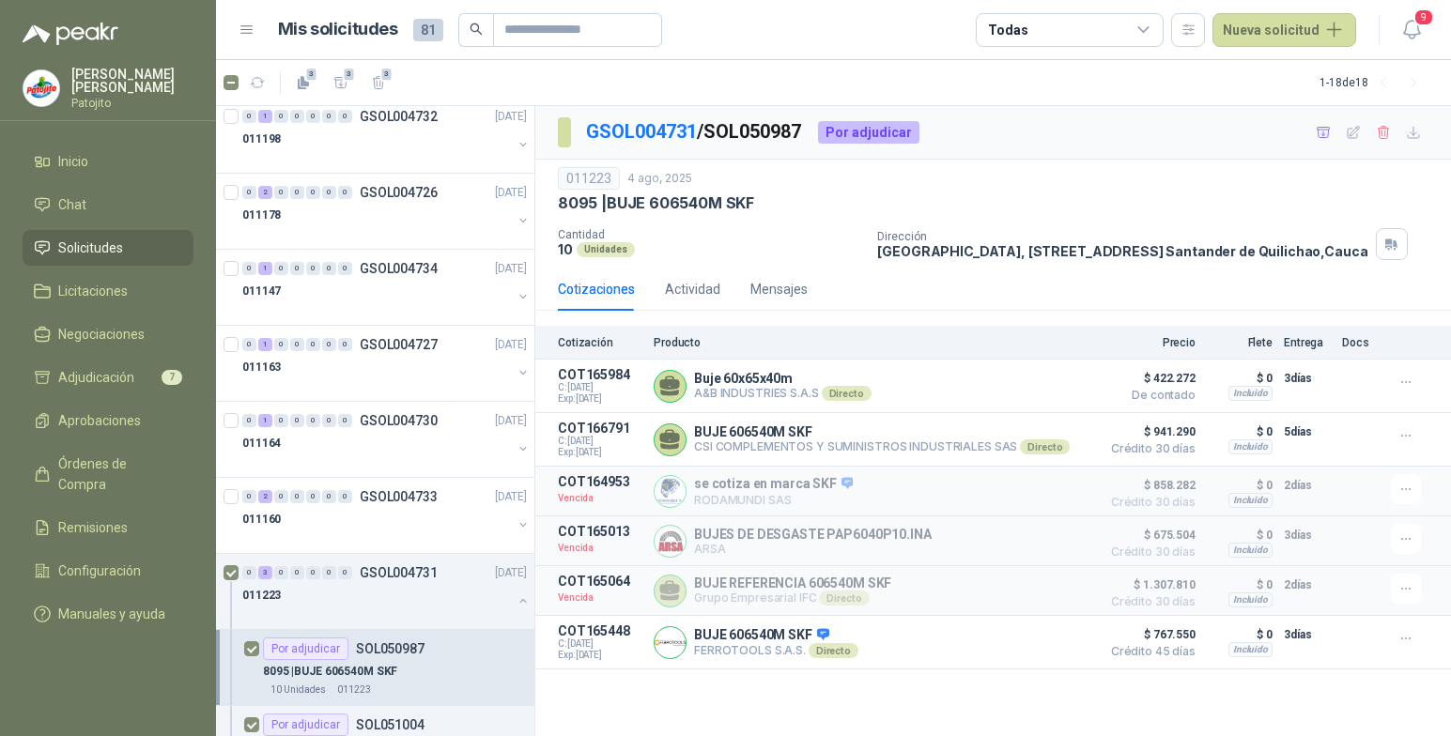
scroll to position [335, 0]
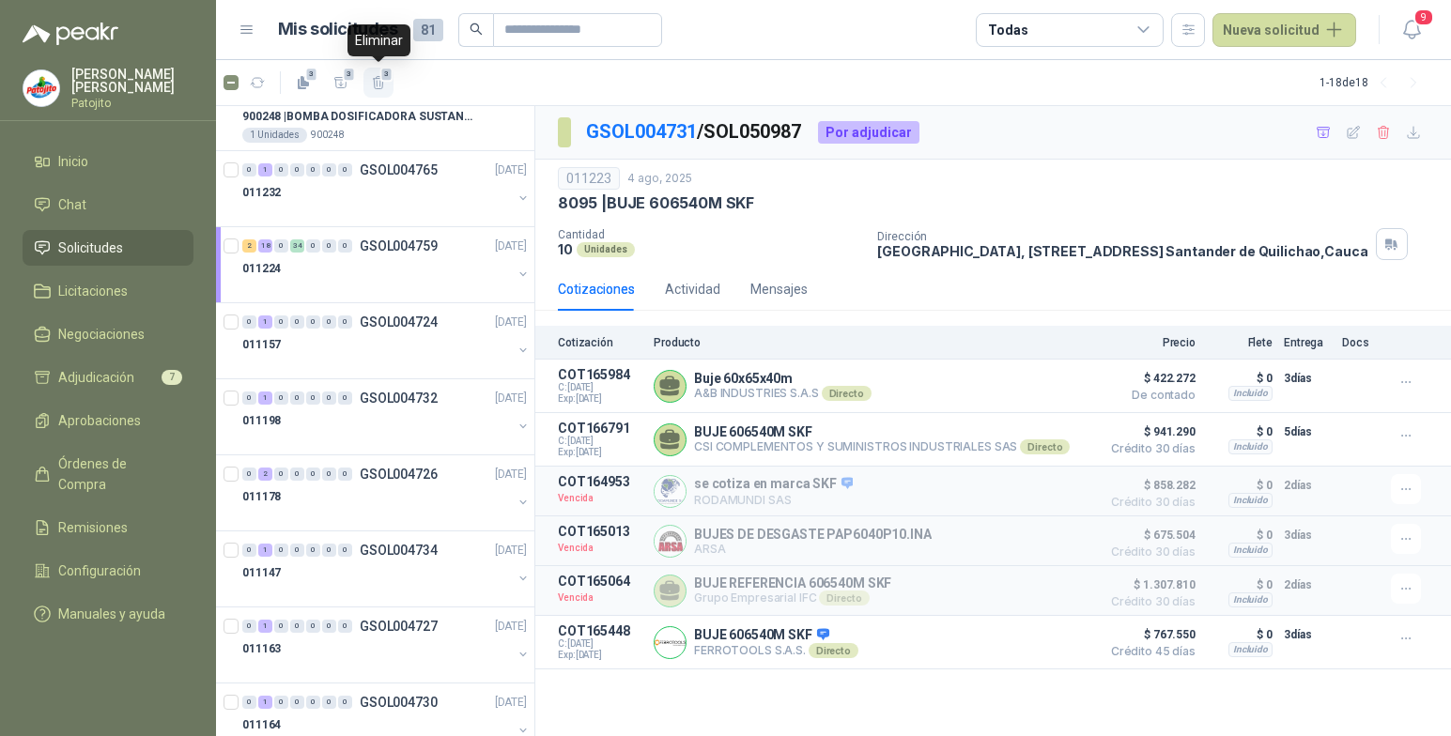
click at [381, 86] on icon "button" at bounding box center [379, 83] width 16 height 16
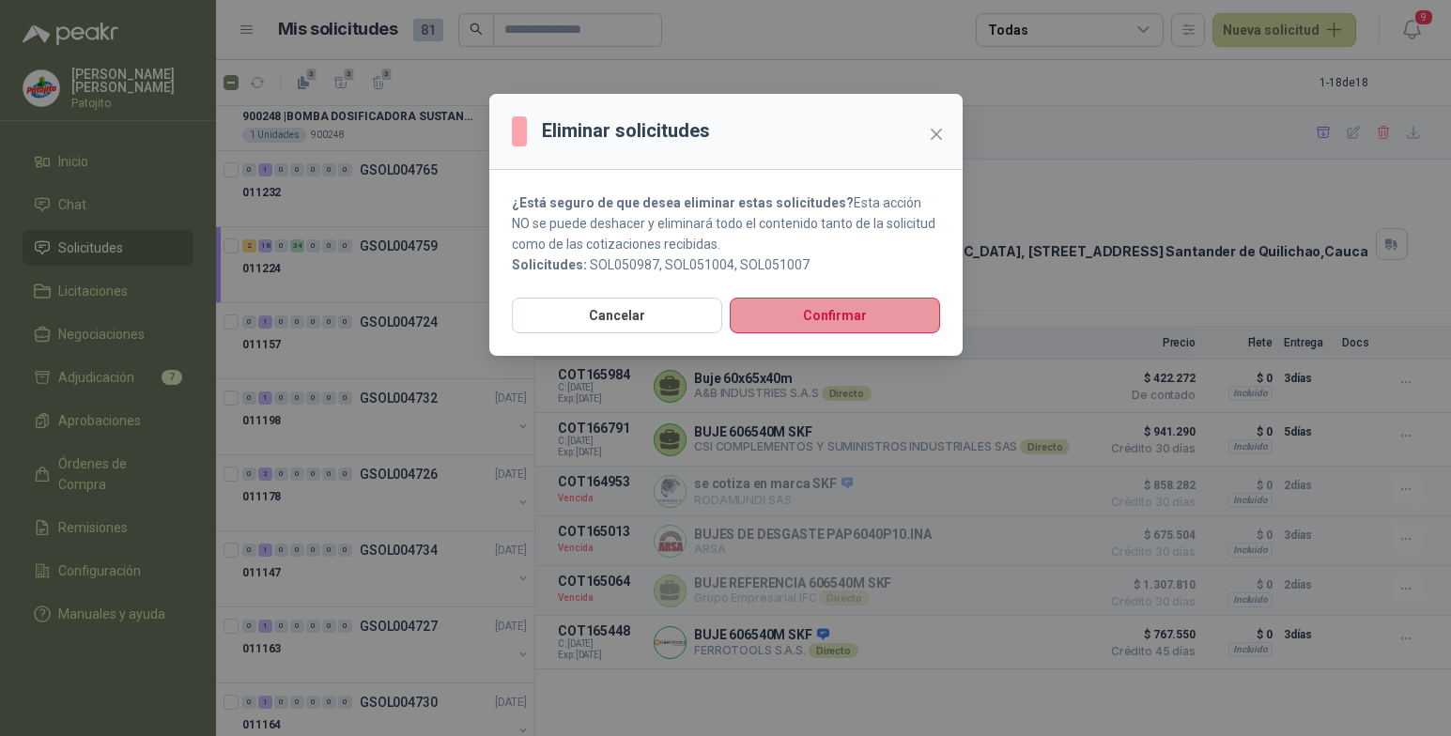
click at [795, 318] on button "Confirmar" at bounding box center [835, 316] width 210 height 36
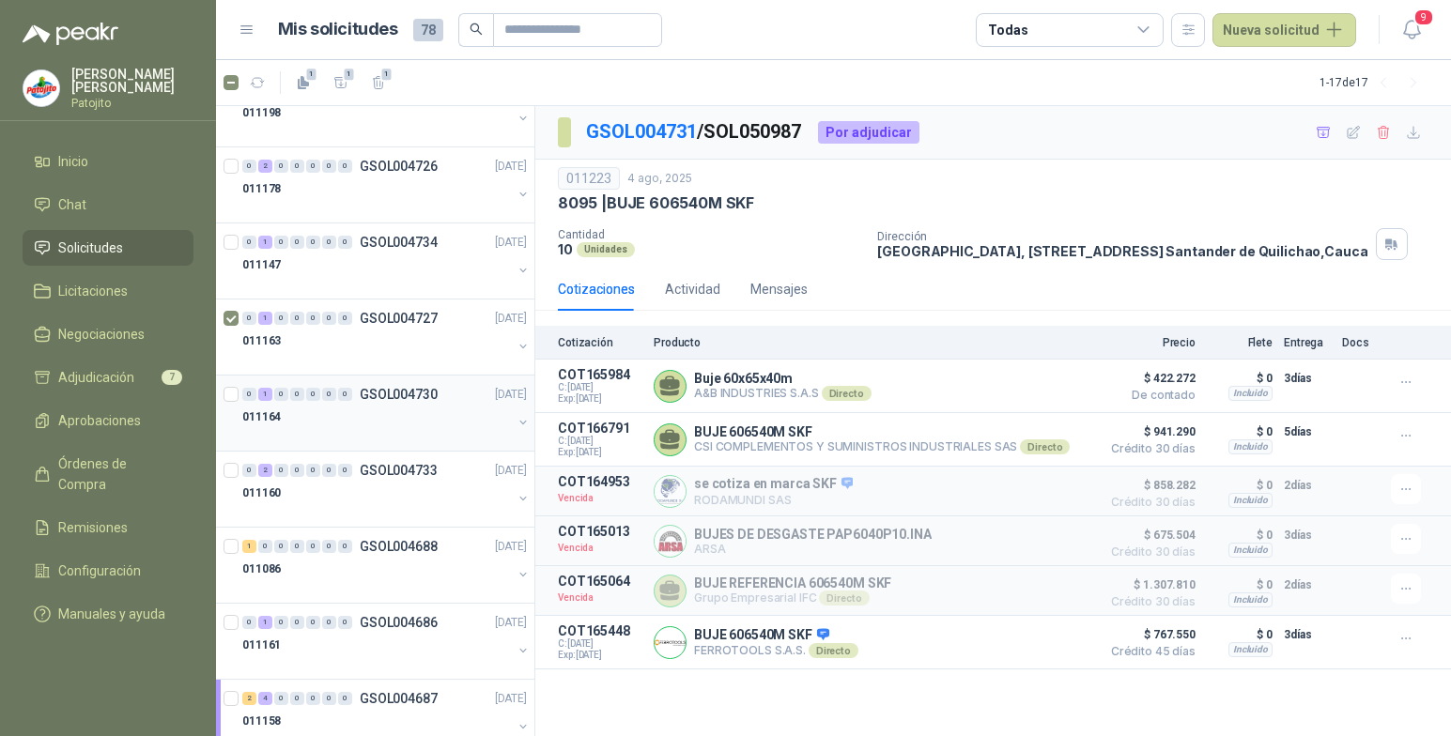
scroll to position [688, 0]
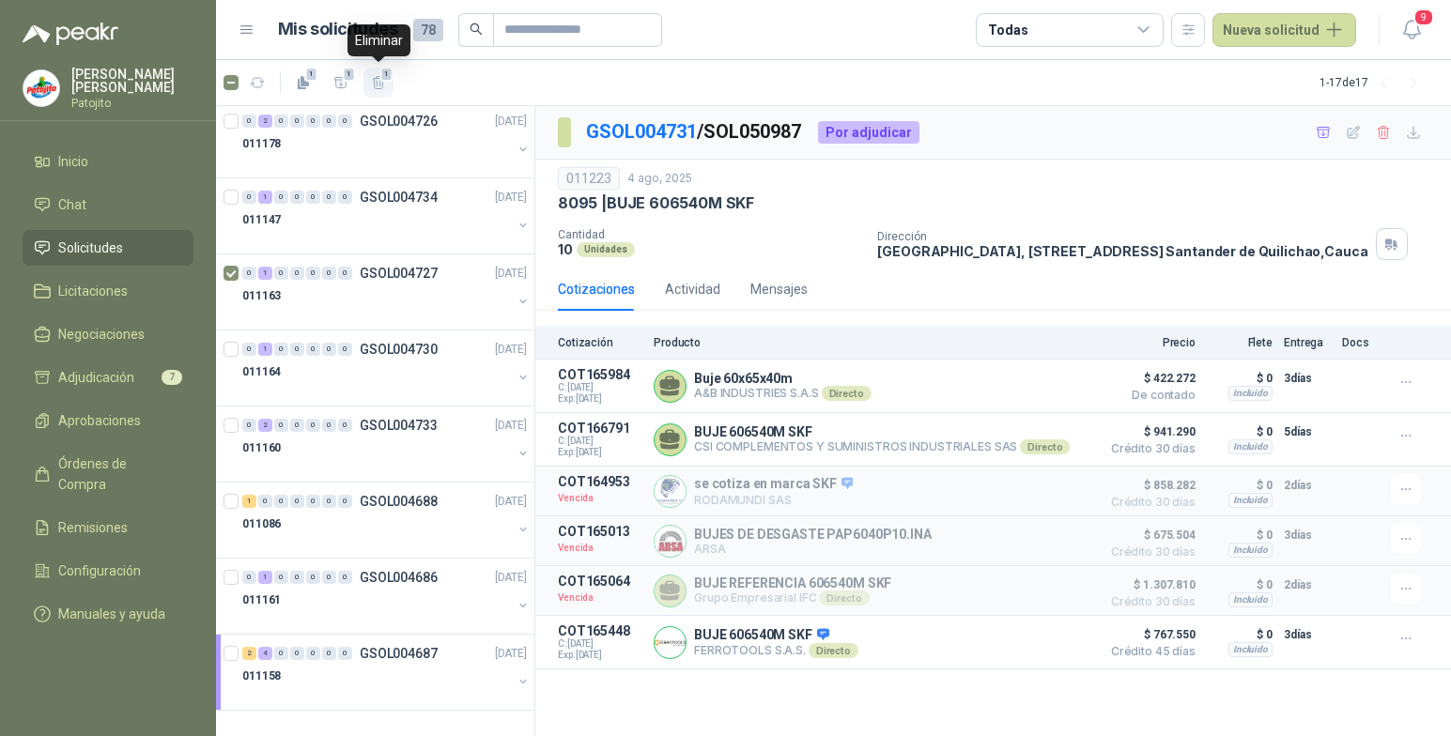
click at [377, 85] on icon "button" at bounding box center [378, 82] width 10 height 13
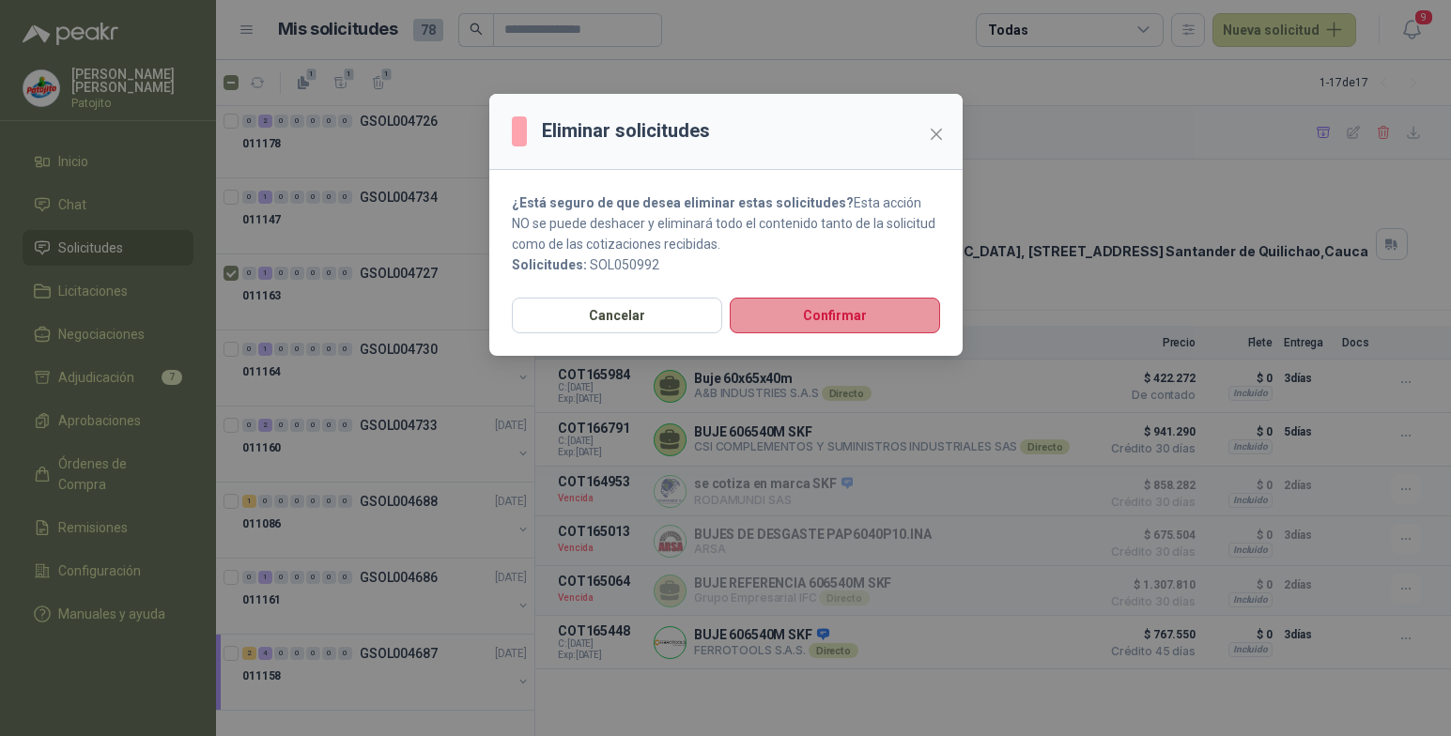
click at [827, 318] on button "Confirmar" at bounding box center [835, 316] width 210 height 36
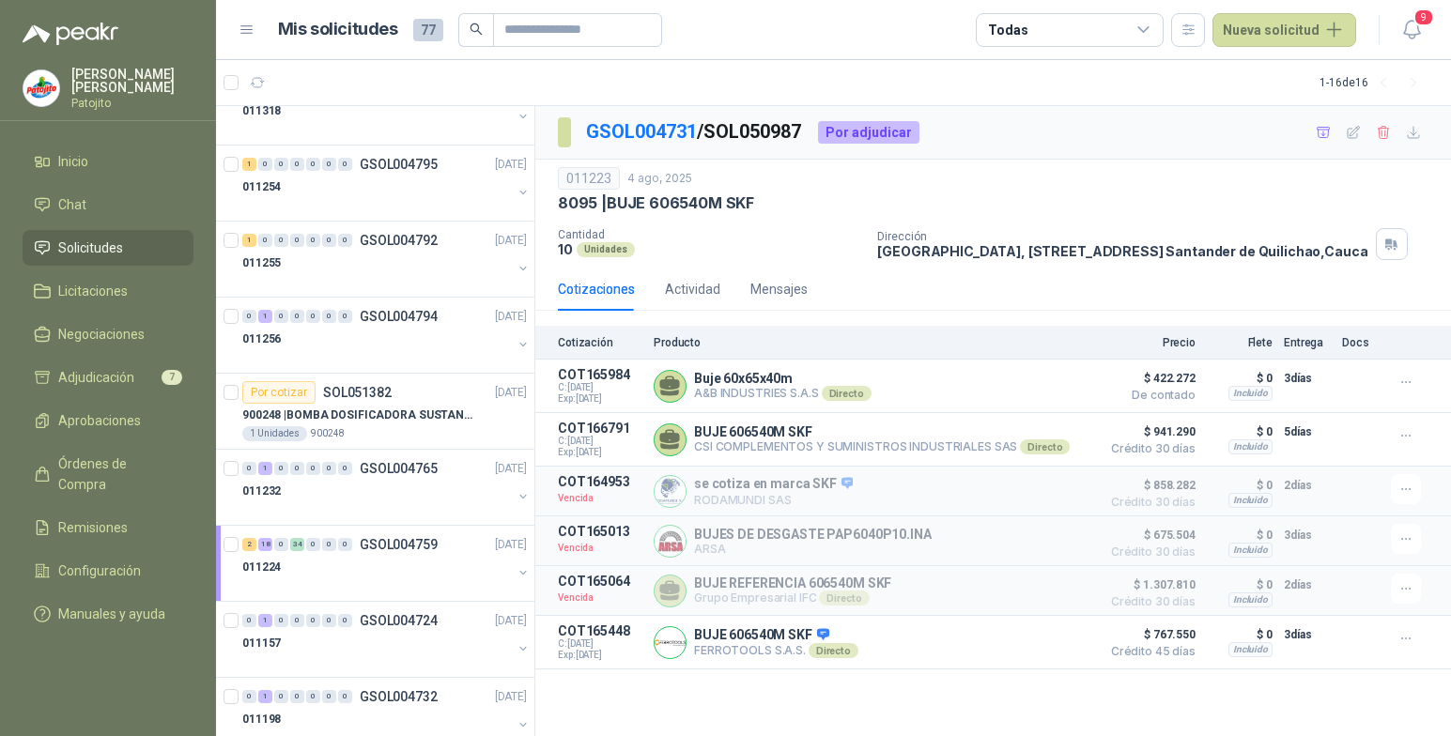
scroll to position [0, 0]
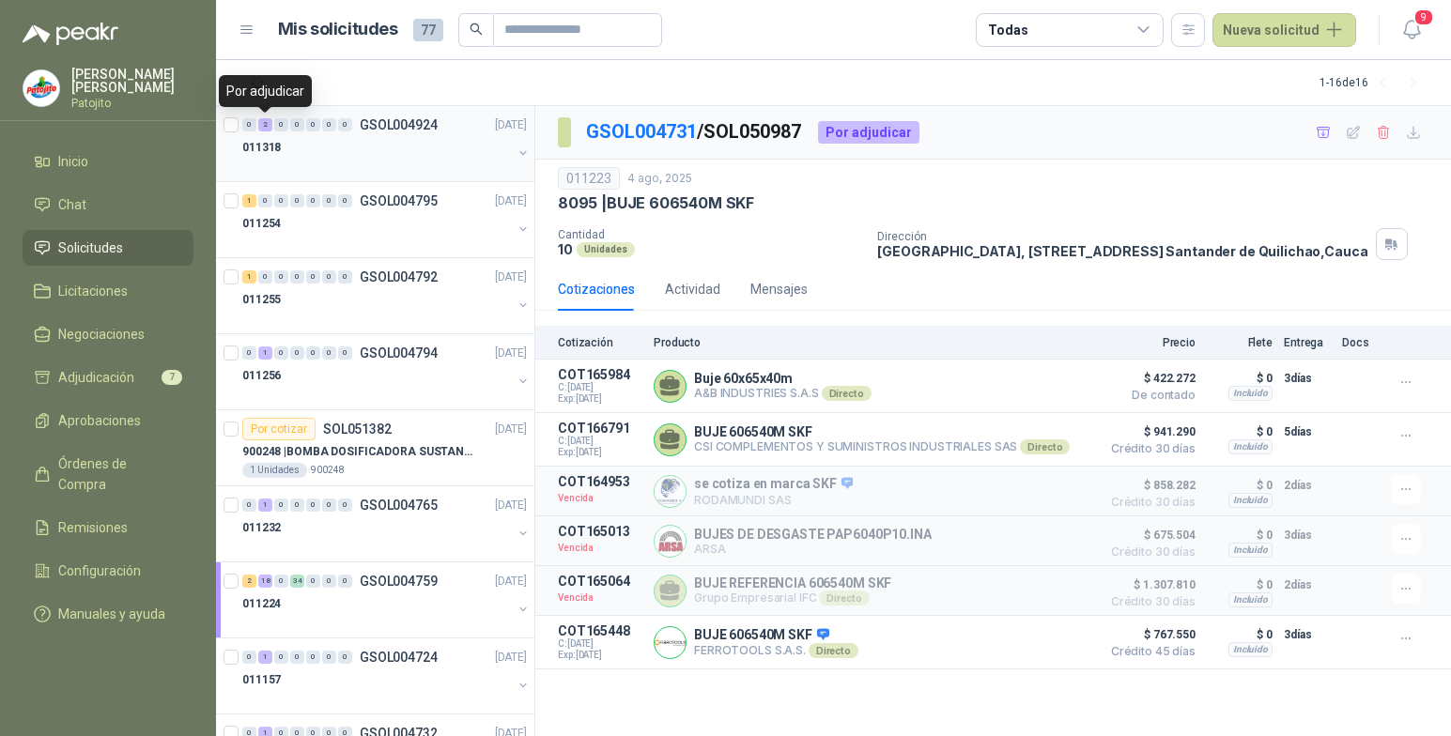
click at [267, 120] on div "2" at bounding box center [265, 124] width 14 height 13
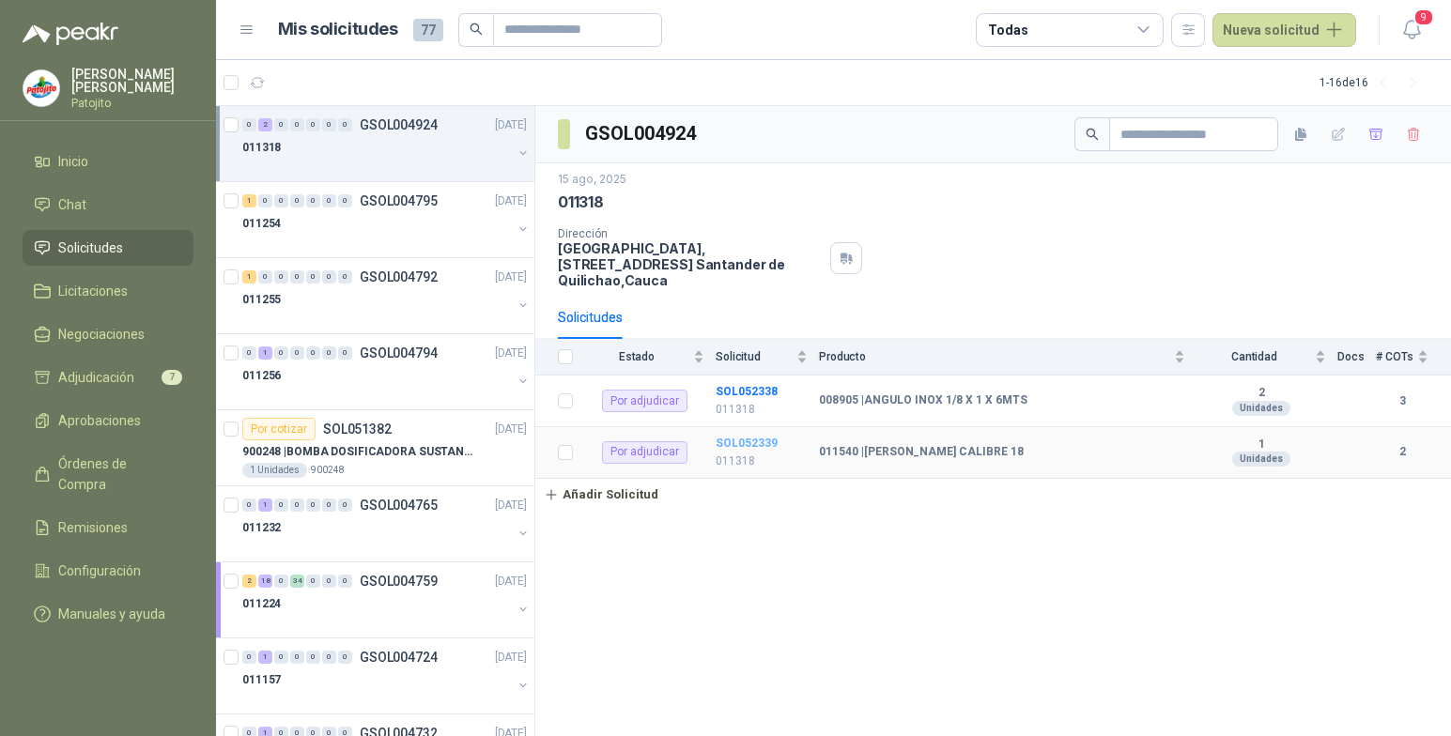
click at [763, 442] on b "SOL052339" at bounding box center [747, 443] width 62 height 13
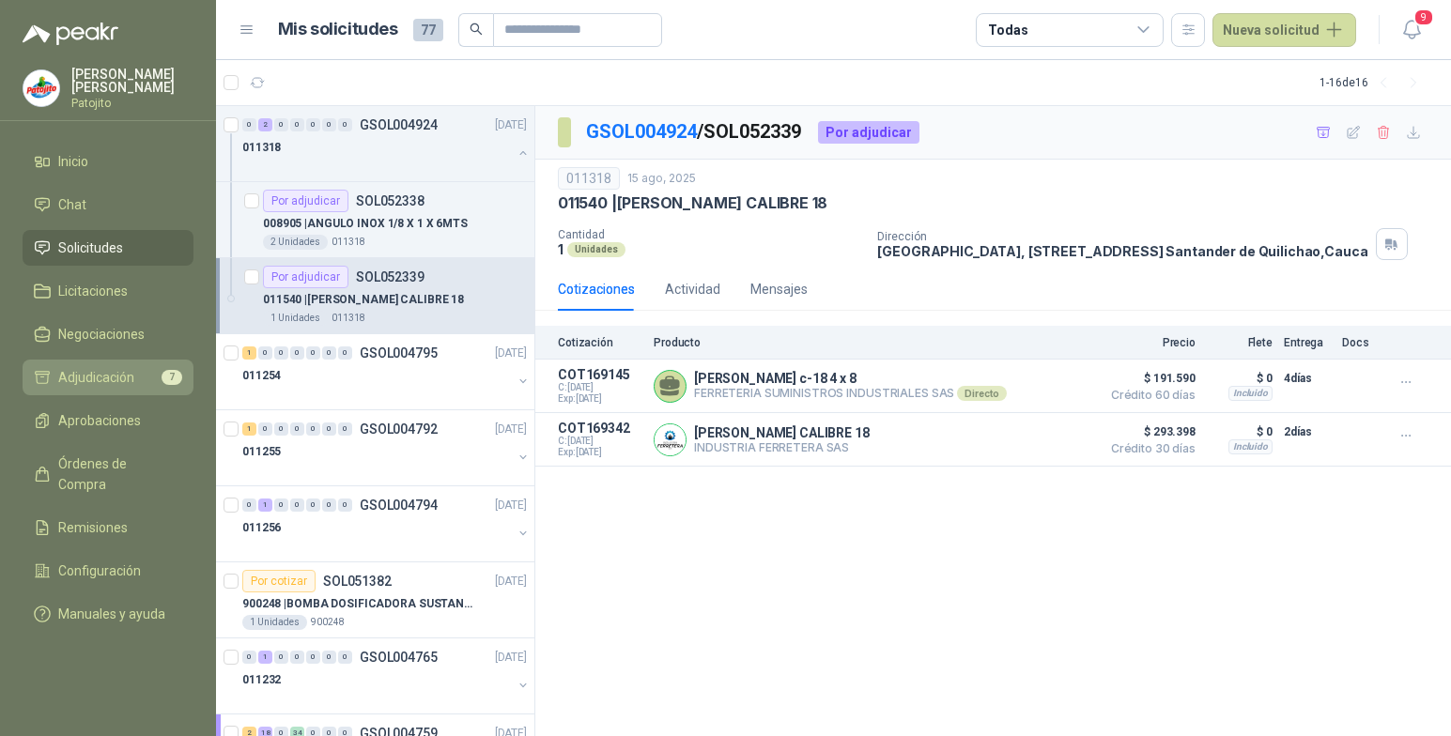
drag, startPoint x: 107, startPoint y: 384, endPoint x: 164, endPoint y: 379, distance: 57.6
click at [109, 384] on span "Adjudicación" at bounding box center [96, 377] width 76 height 21
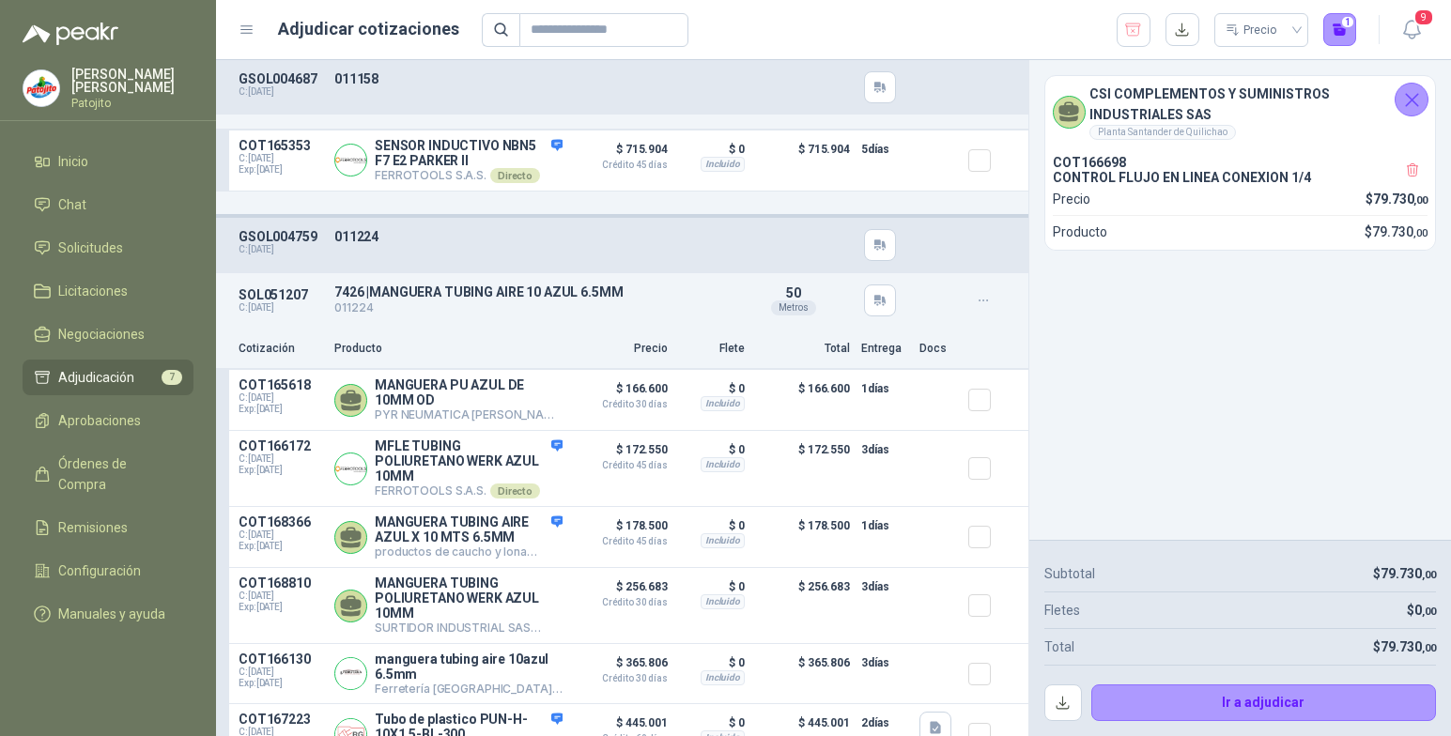
scroll to position [751, 0]
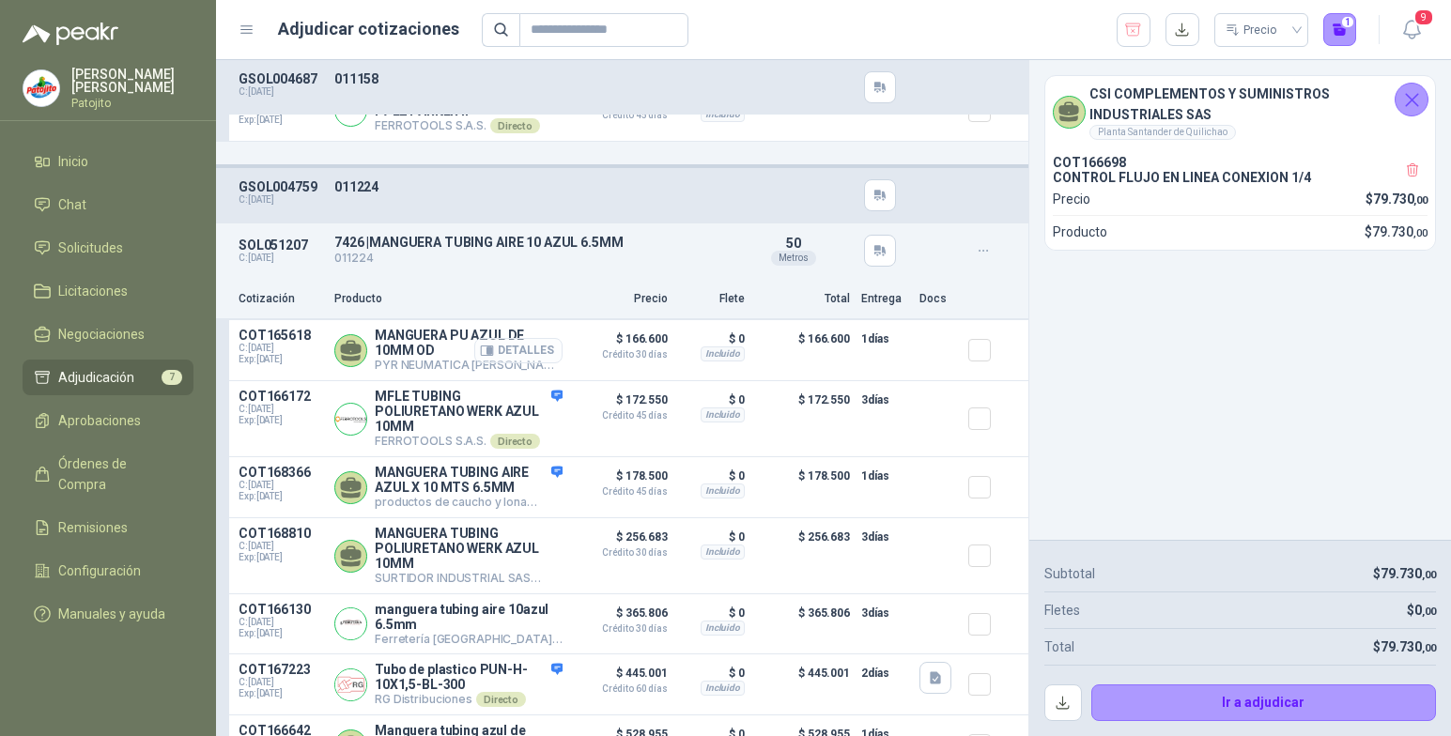
click at [532, 363] on button "Detalles" at bounding box center [518, 350] width 88 height 25
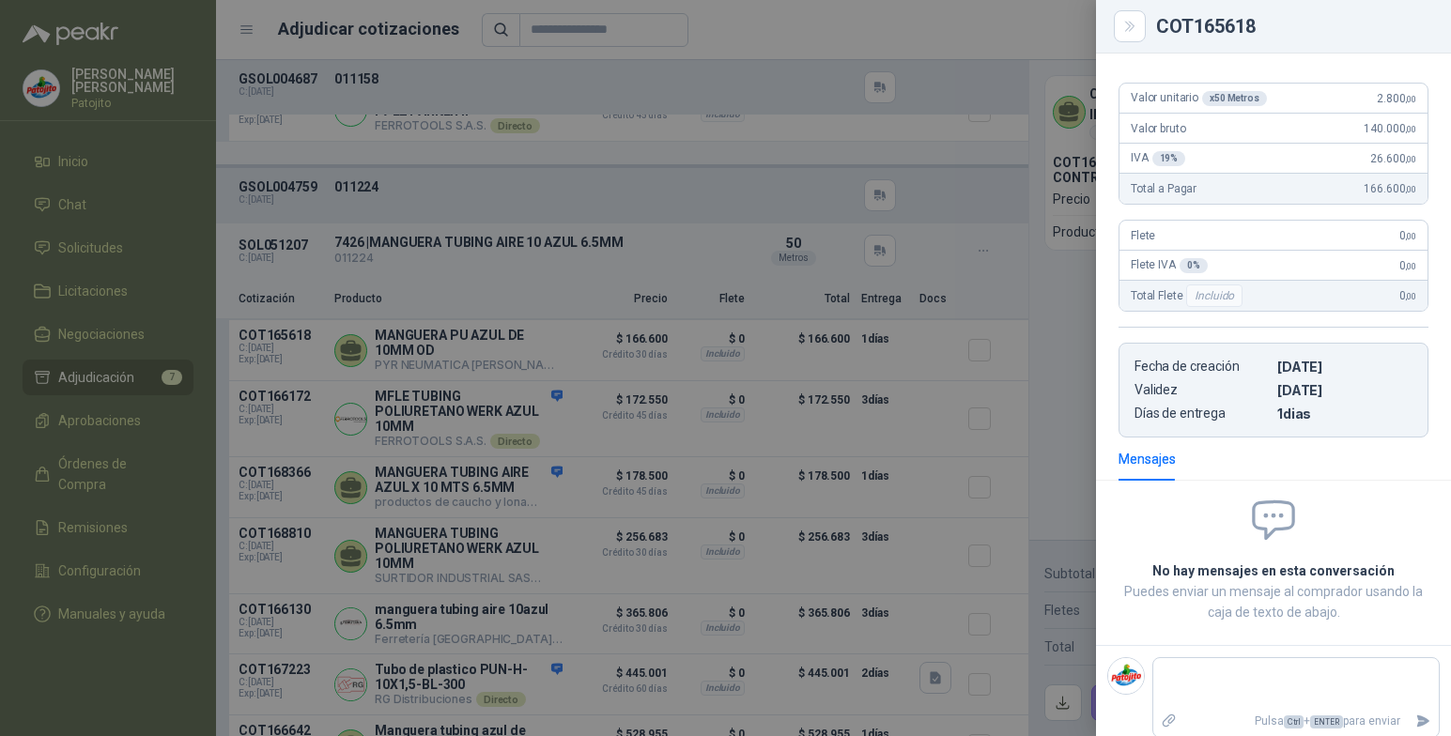
scroll to position [201, 0]
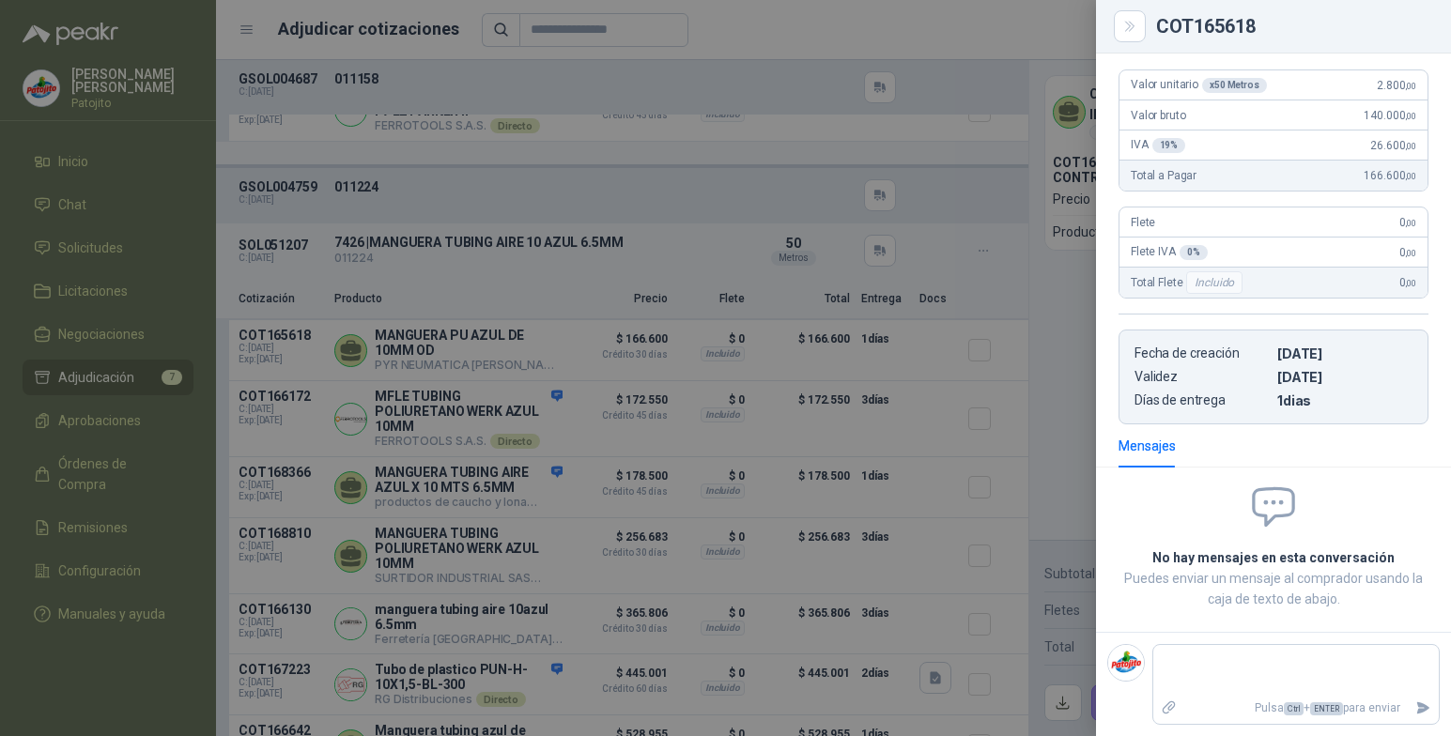
click at [966, 189] on div at bounding box center [725, 368] width 1451 height 736
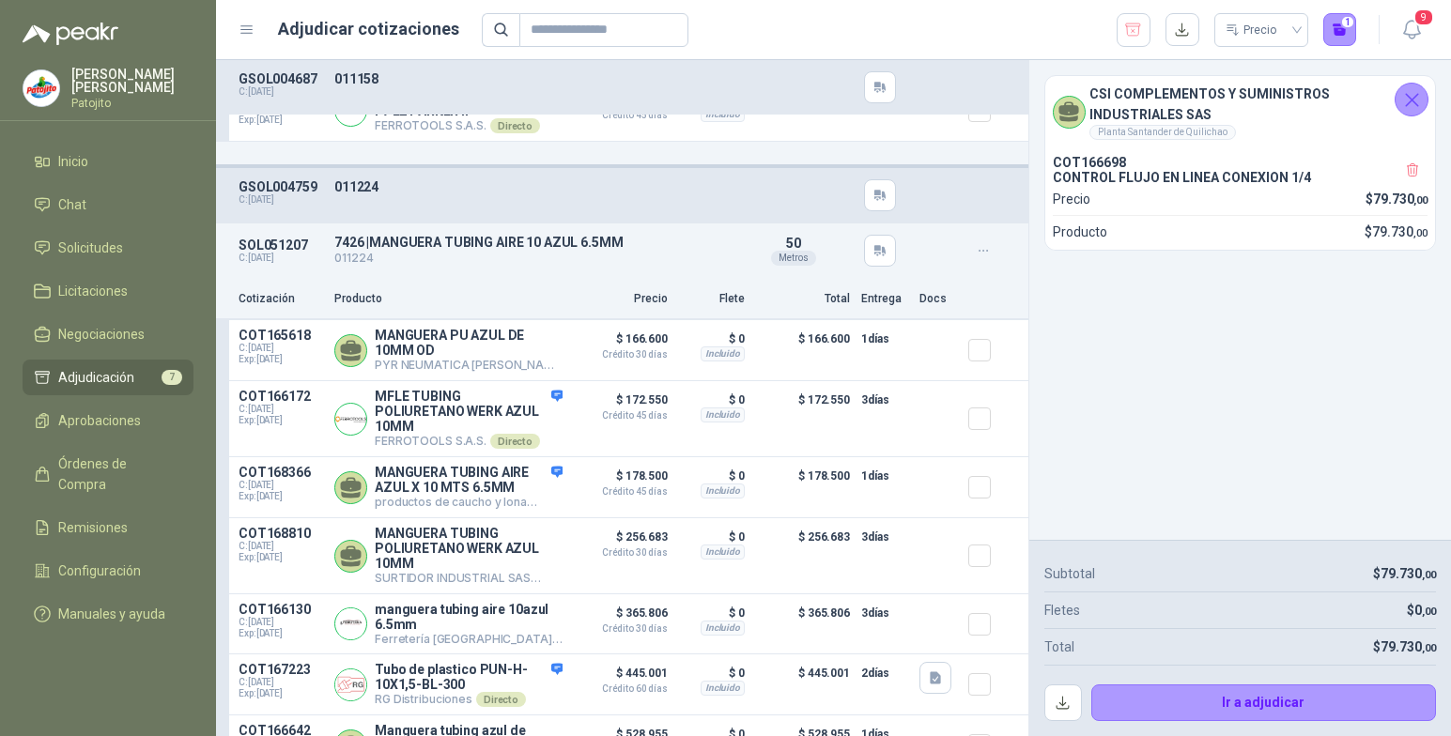
click at [123, 367] on span "Adjudicación" at bounding box center [96, 377] width 76 height 21
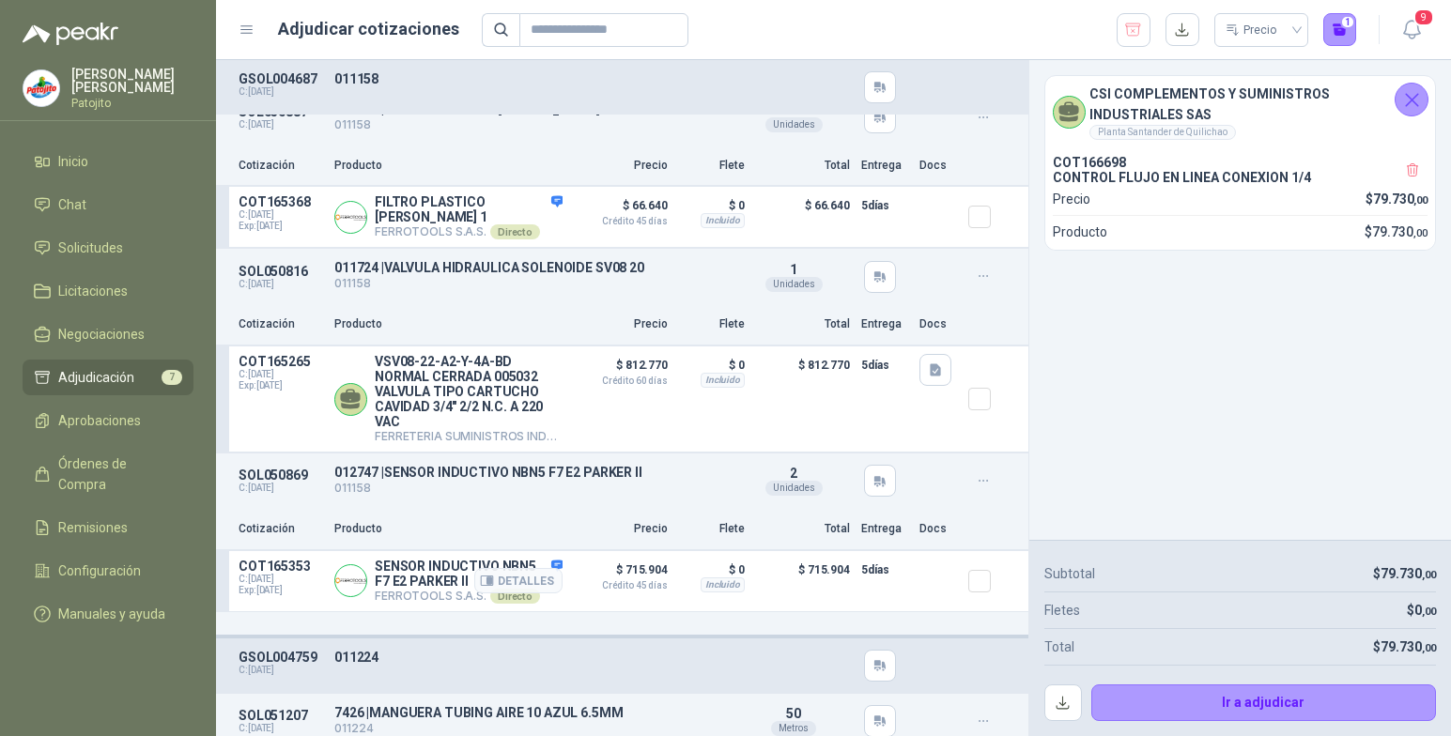
scroll to position [0, 0]
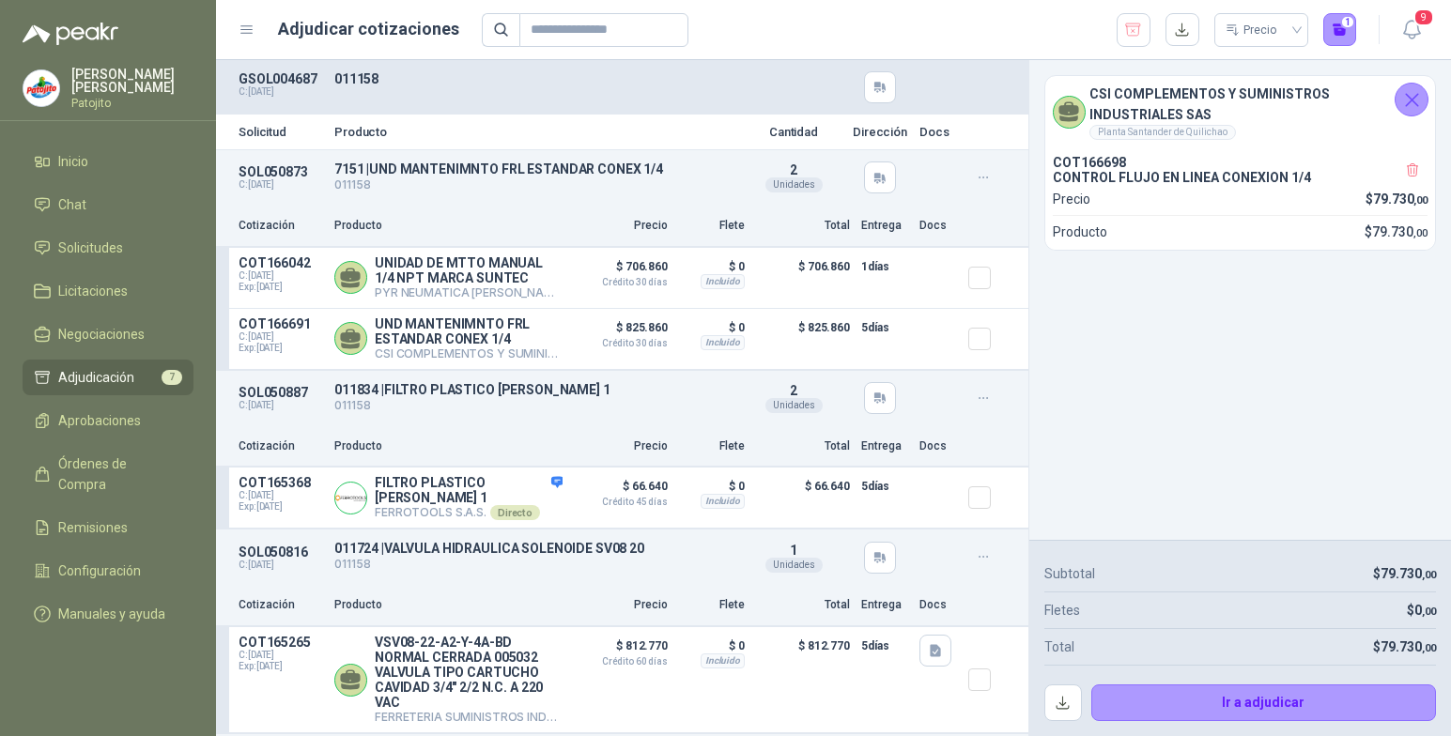
click at [1414, 98] on icon "Cerrar" at bounding box center [1412, 100] width 12 height 12
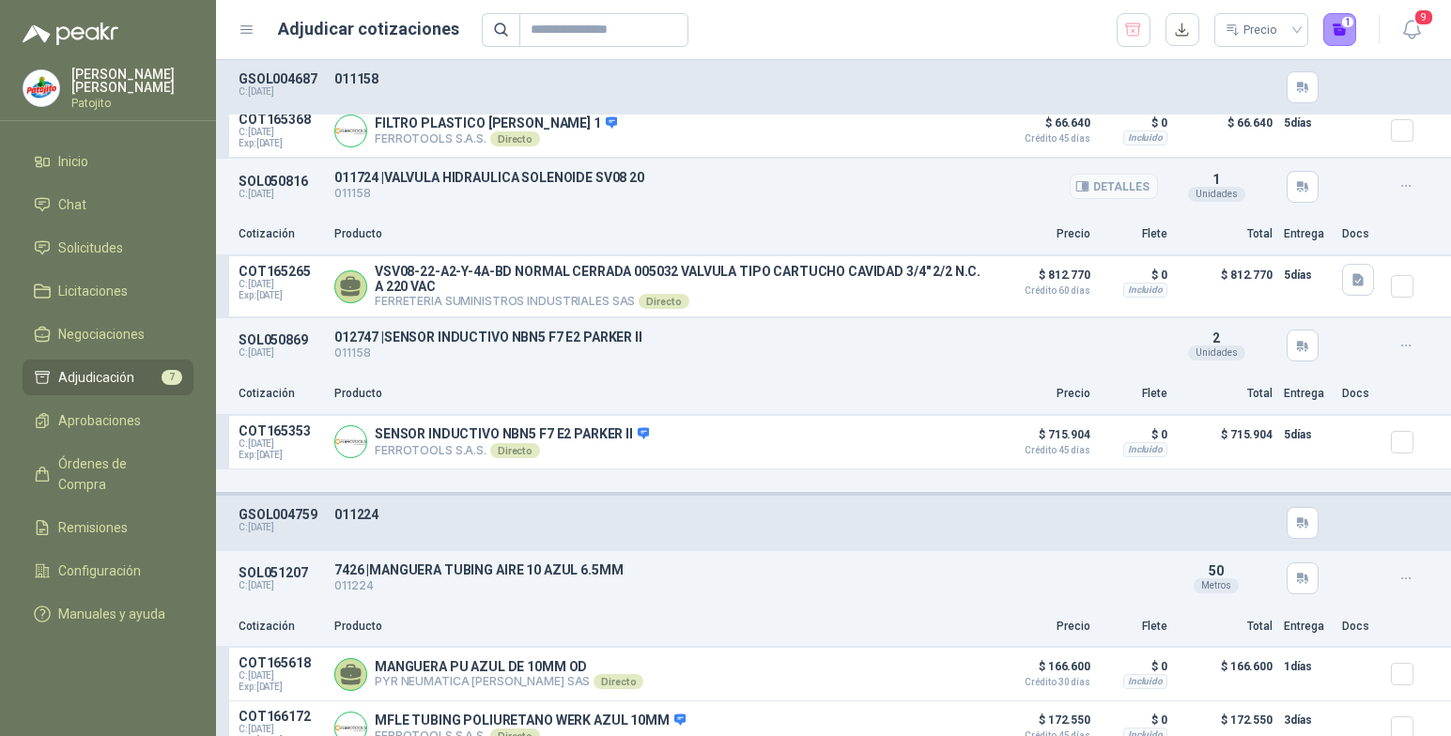
scroll to position [188, 0]
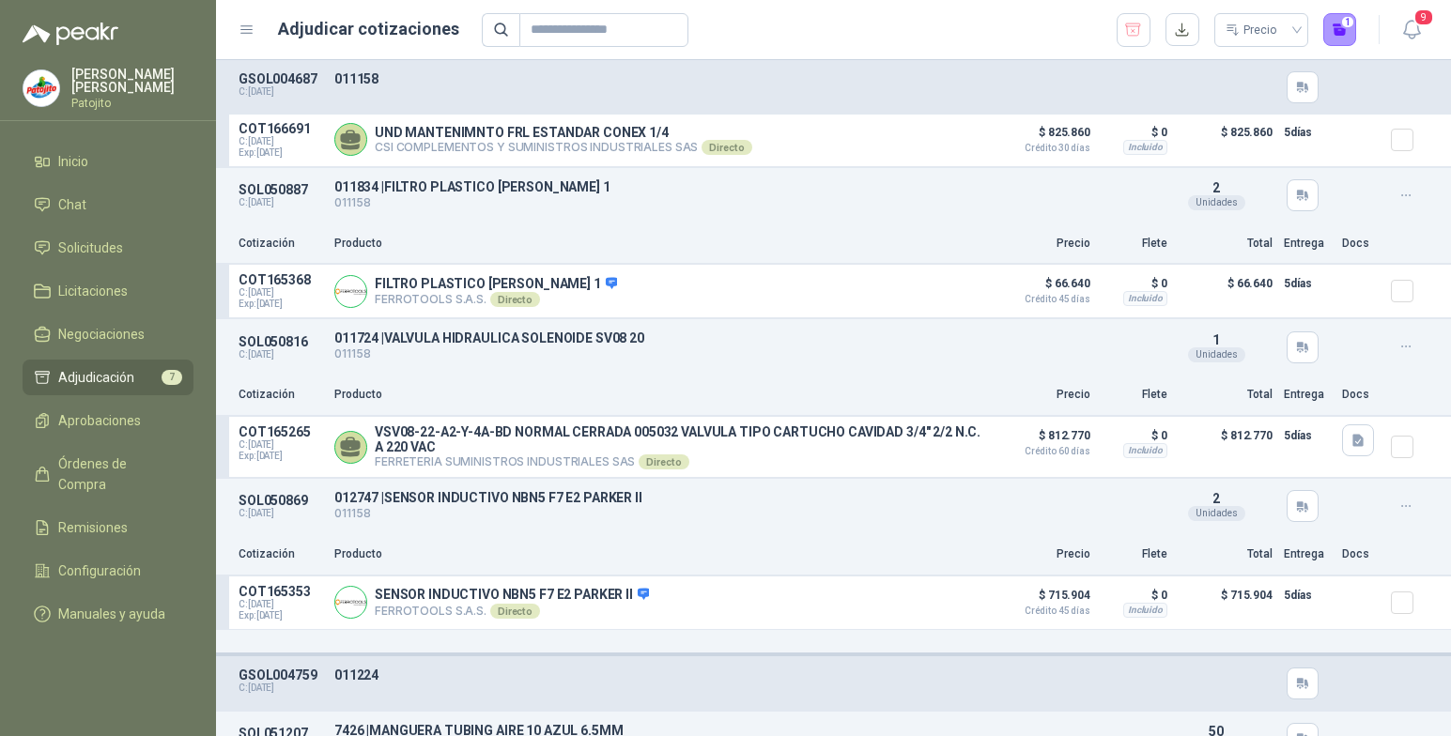
click at [128, 229] on ul "Inicio Chat Solicitudes Licitaciones Negociaciones Adjudicación 7 Aprobaciones …" at bounding box center [108, 392] width 216 height 496
click at [157, 251] on li "Solicitudes" at bounding box center [108, 248] width 148 height 21
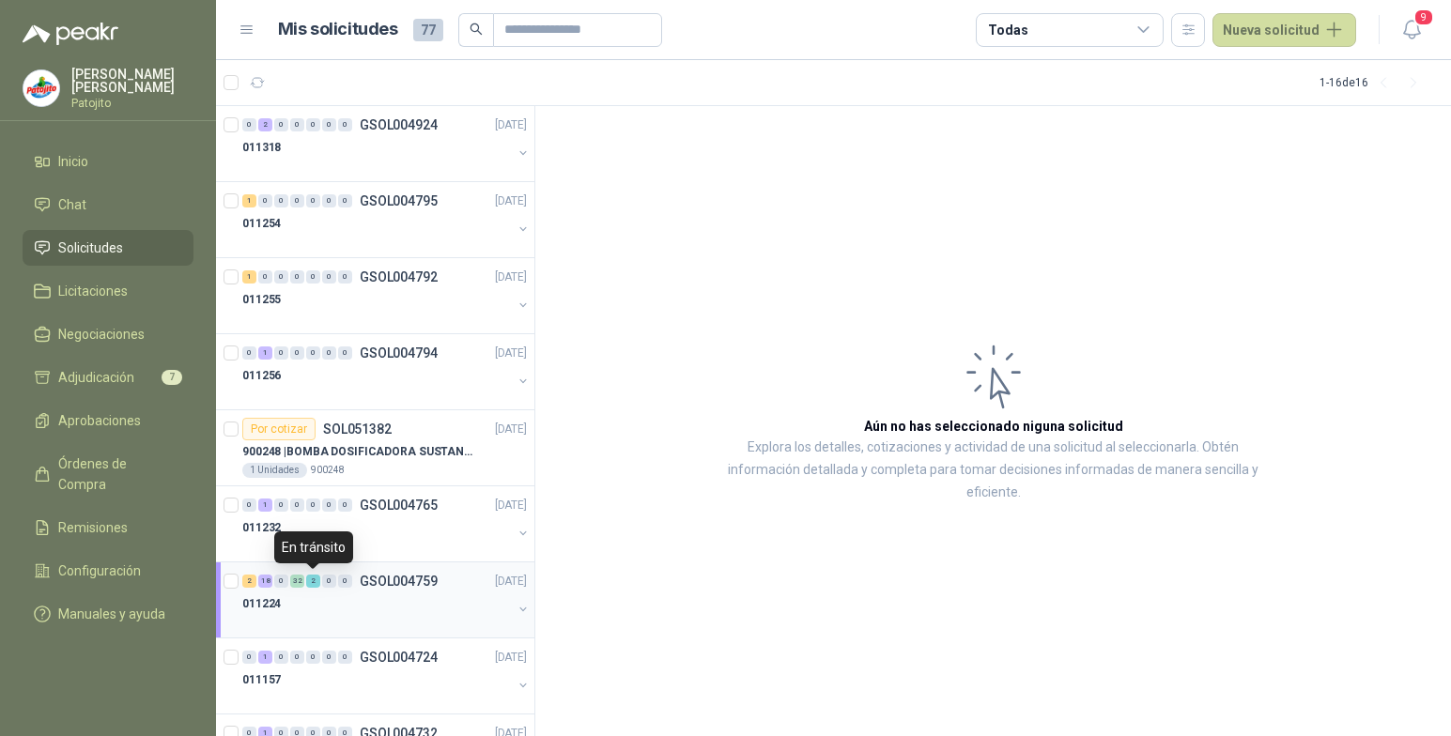
click at [314, 584] on div "2" at bounding box center [313, 581] width 14 height 13
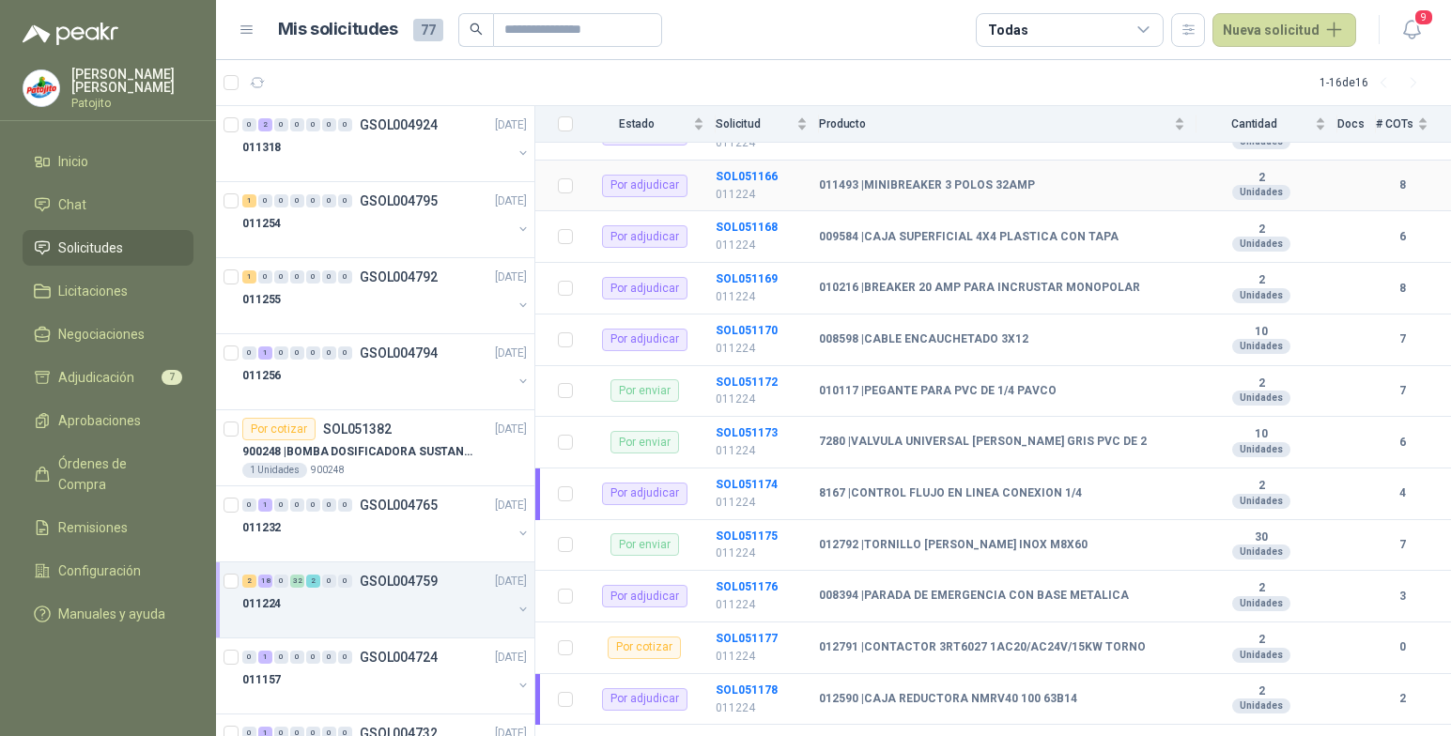
scroll to position [939, 0]
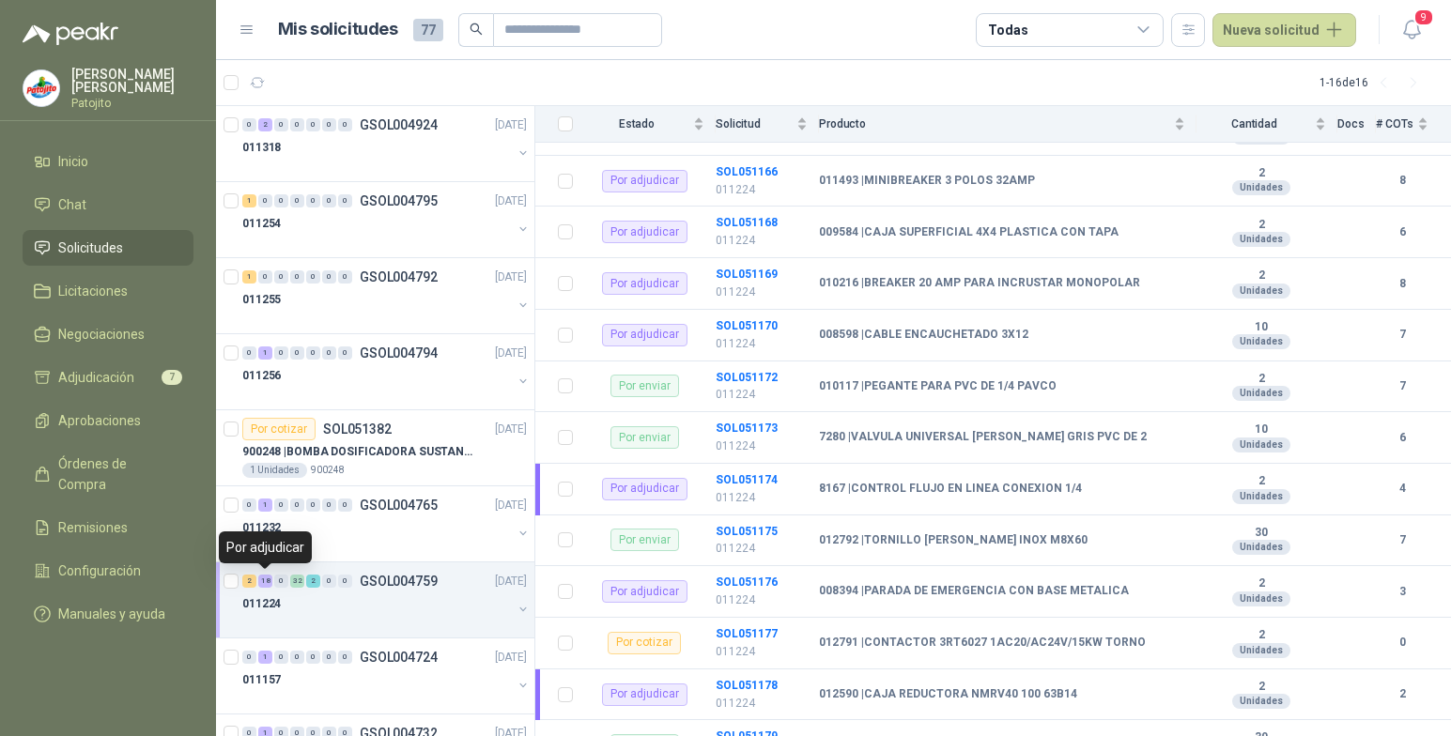
click at [267, 583] on div "18" at bounding box center [265, 581] width 14 height 13
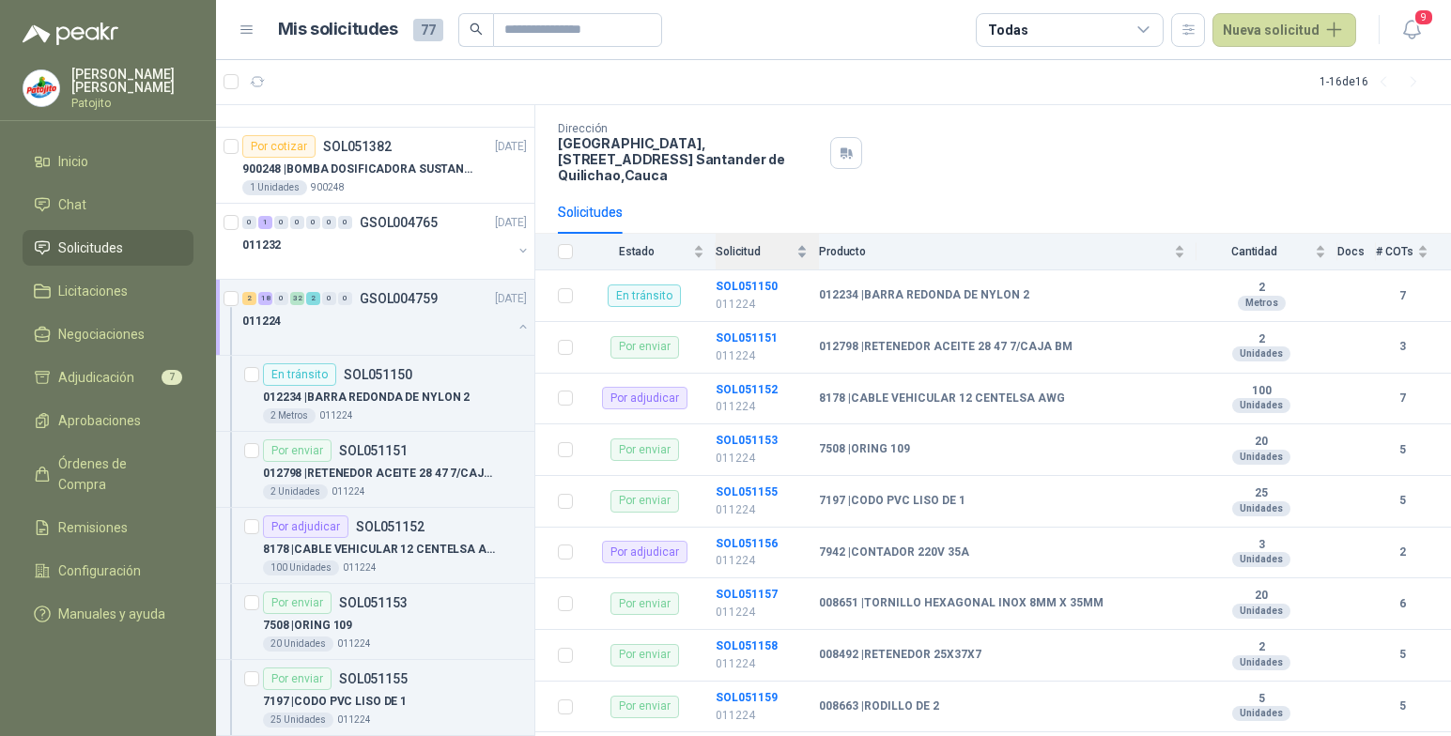
scroll to position [0, 0]
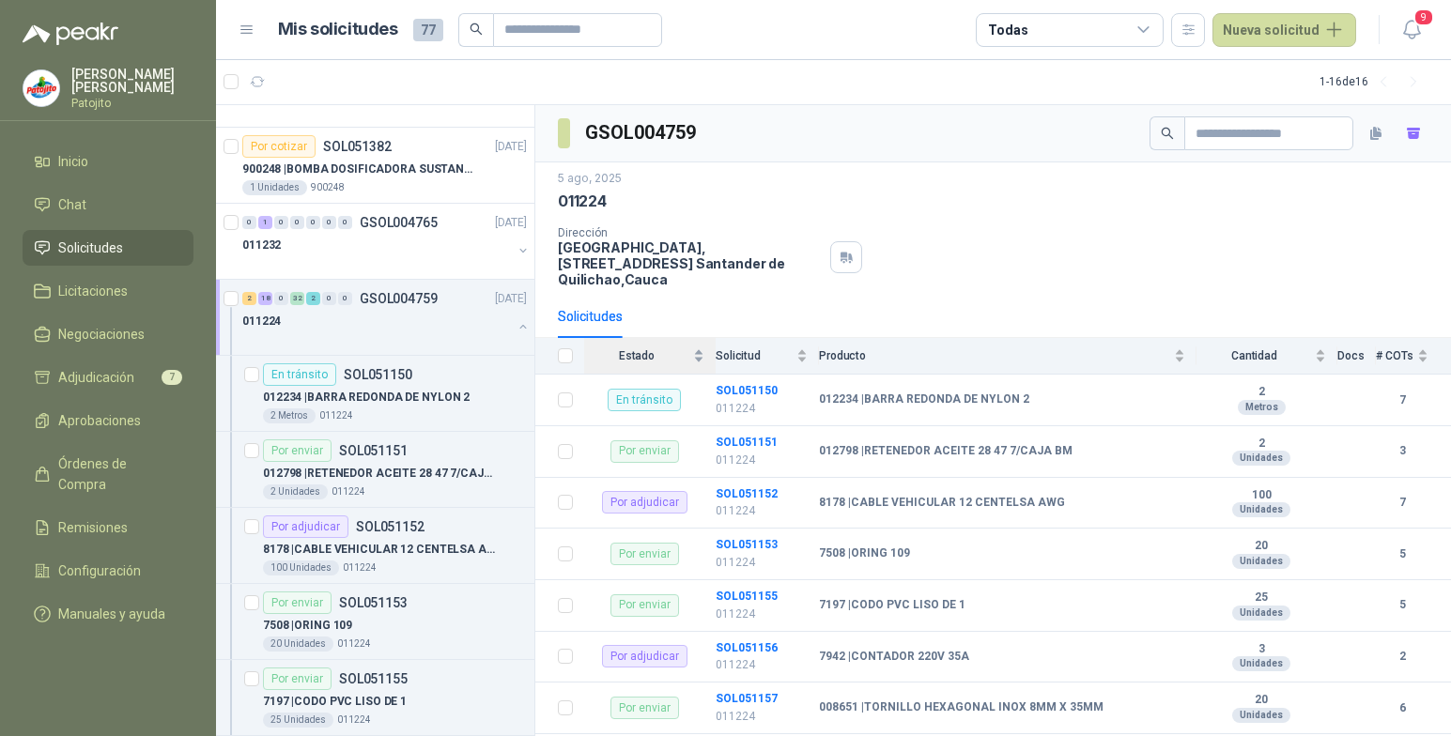
click at [693, 360] on div "Estado" at bounding box center [644, 356] width 120 height 19
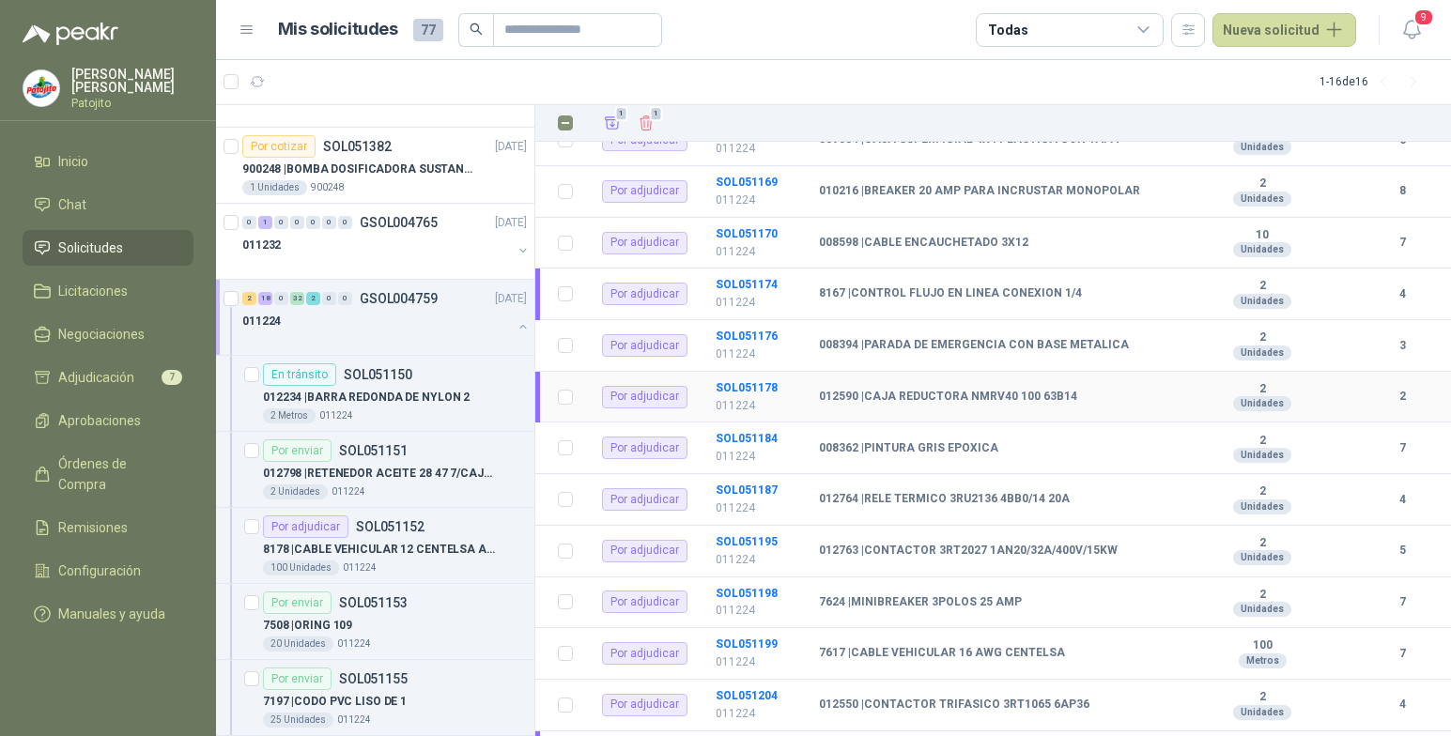
scroll to position [751, 0]
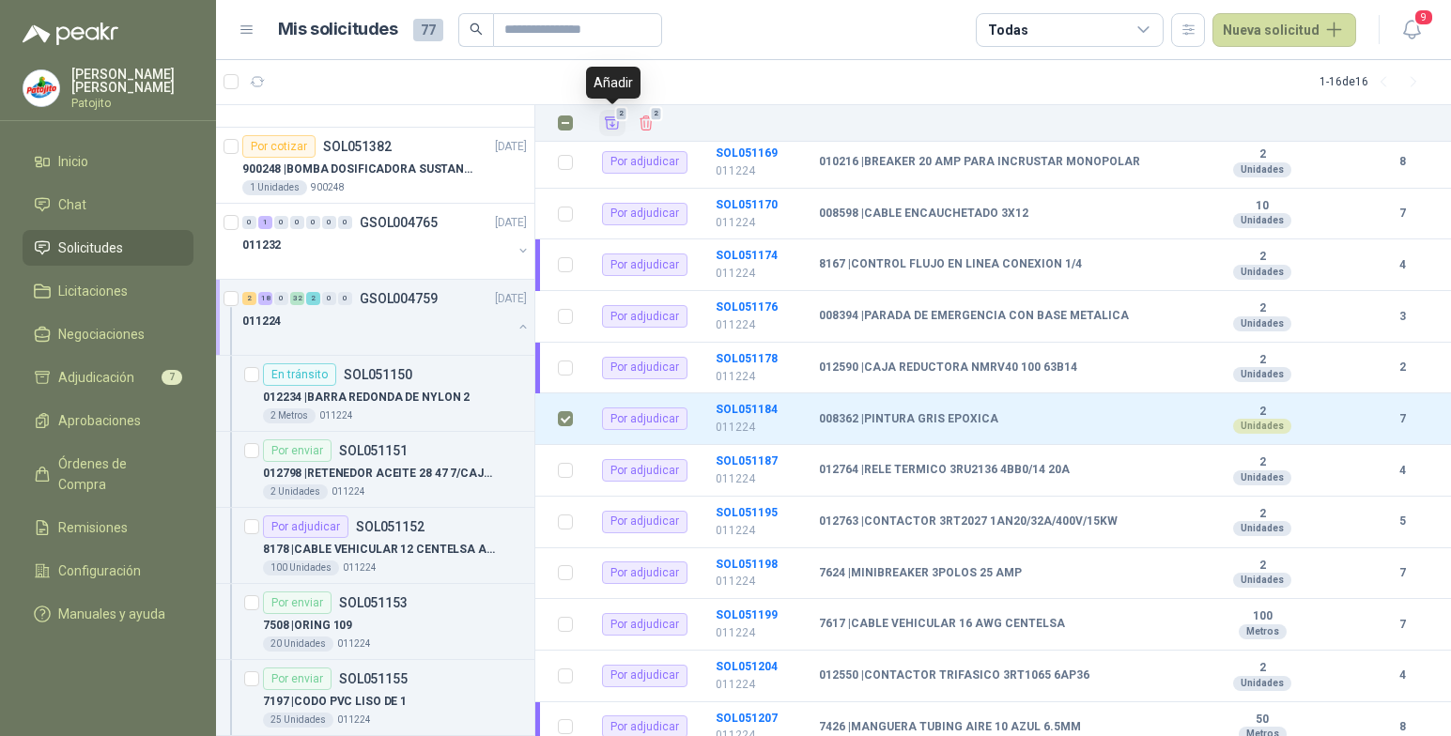
click at [616, 120] on span "2" at bounding box center [621, 113] width 13 height 15
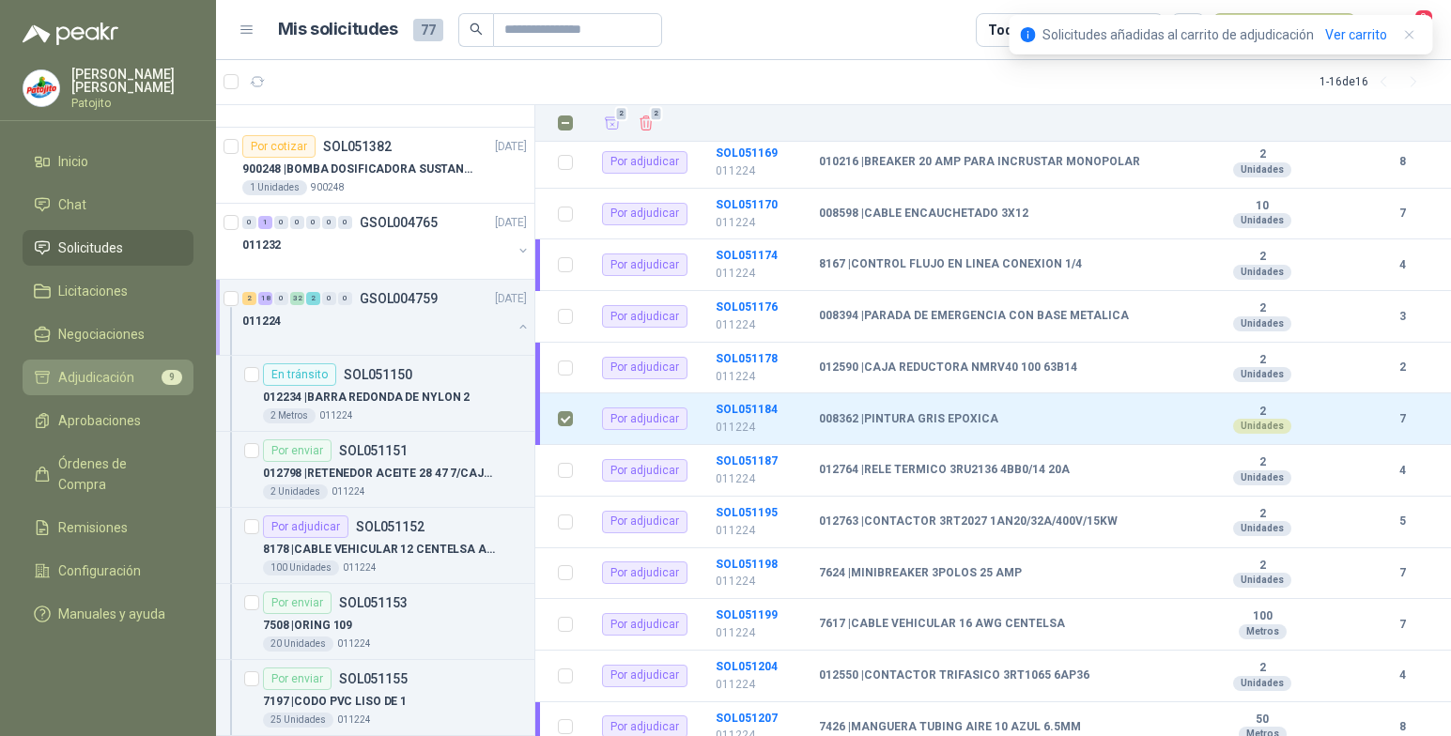
click at [136, 379] on li "Adjudicación 9" at bounding box center [108, 377] width 148 height 21
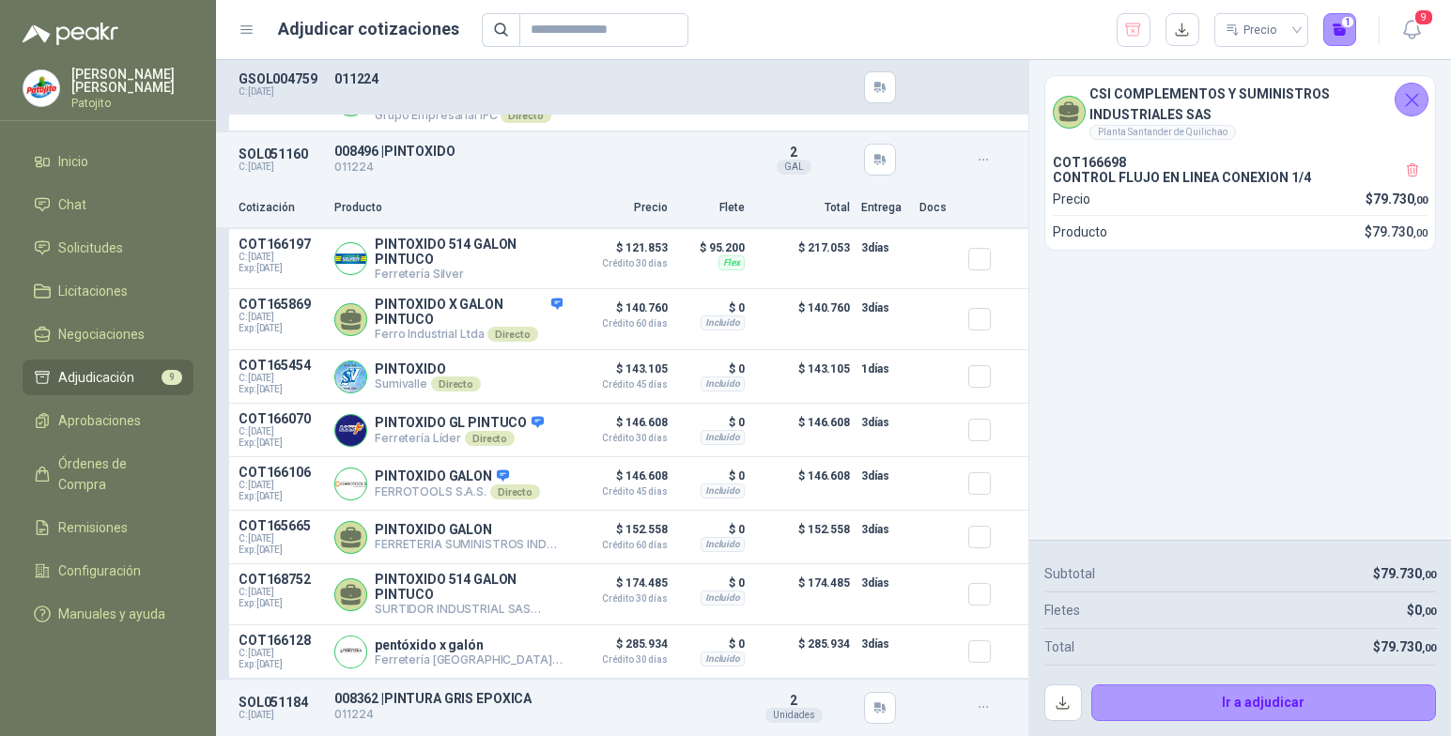
scroll to position [1409, 0]
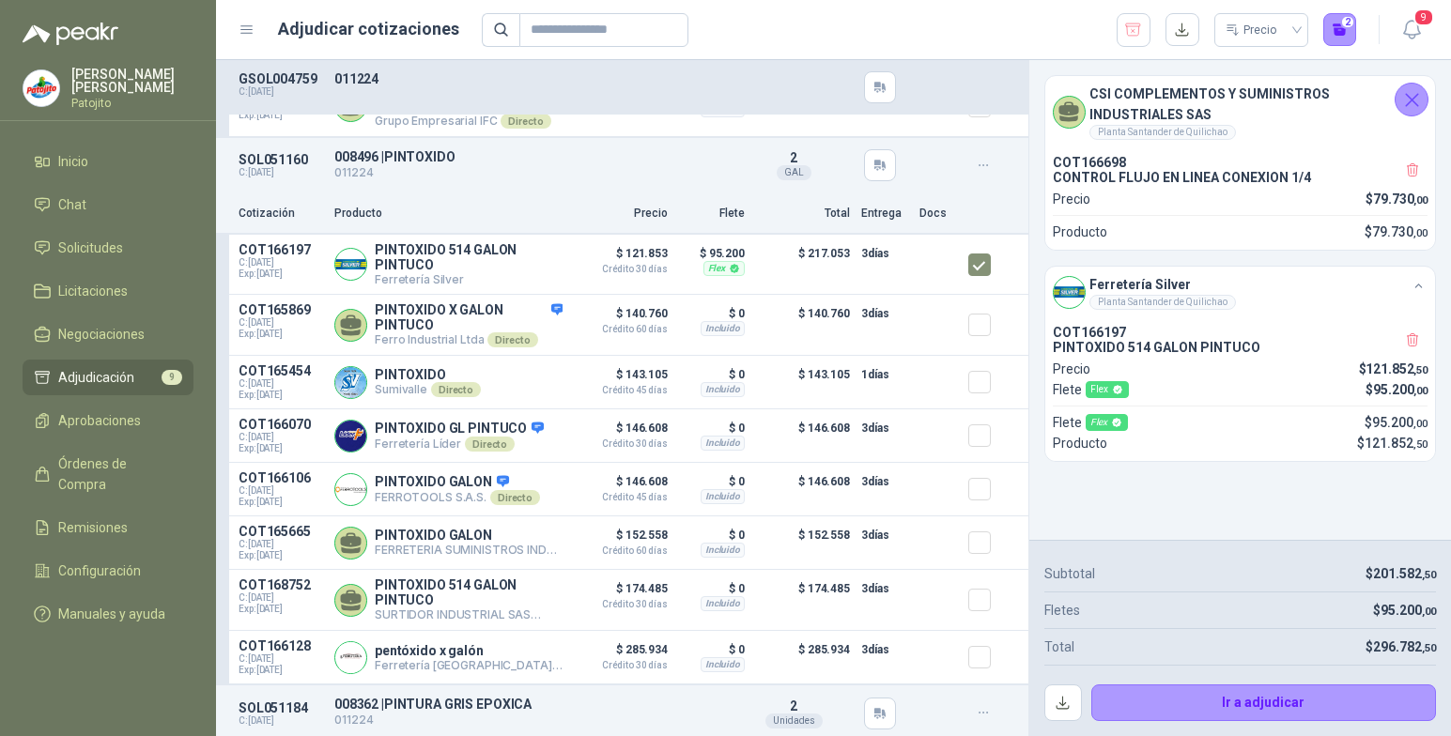
drag, startPoint x: 1411, startPoint y: 99, endPoint x: 1401, endPoint y: 120, distance: 23.6
click at [1410, 101] on icon "Cerrar" at bounding box center [1412, 100] width 12 height 12
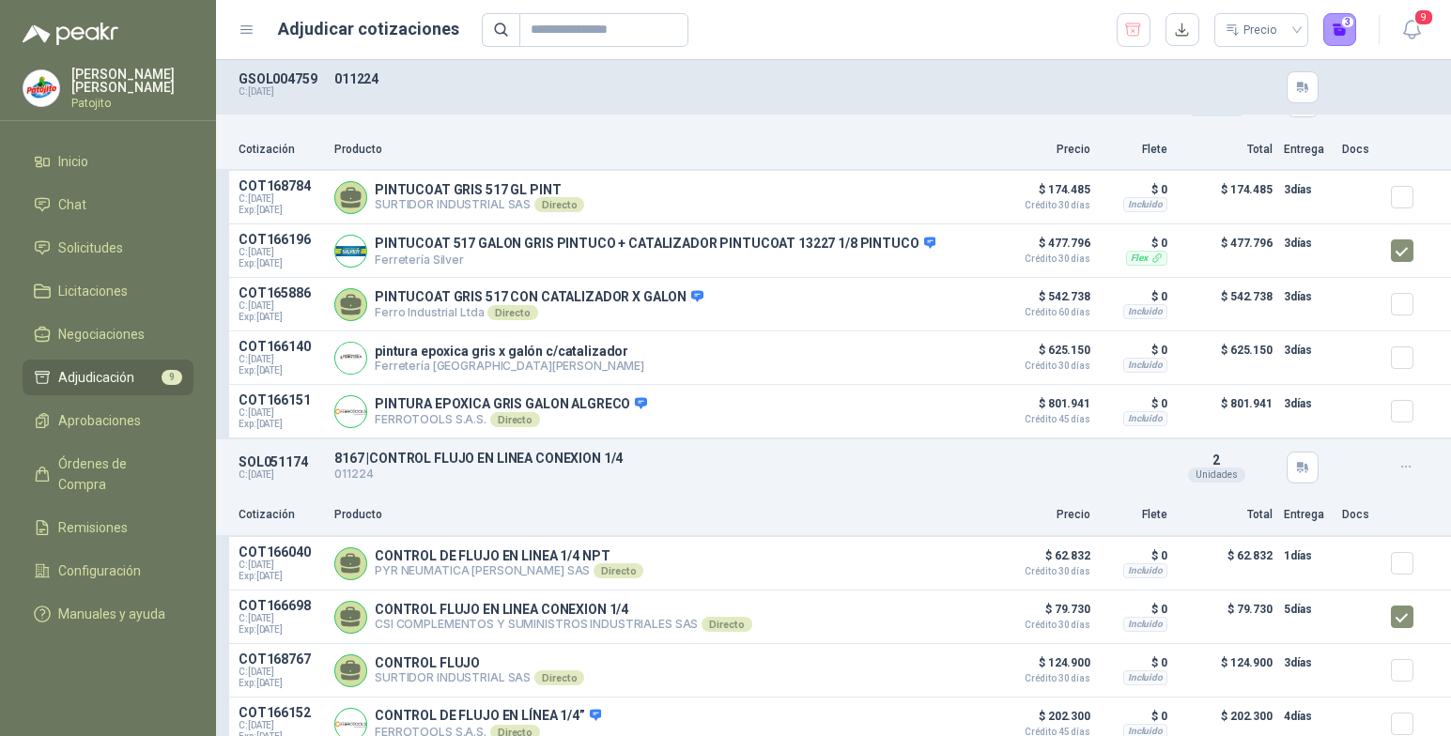
scroll to position [1972, 0]
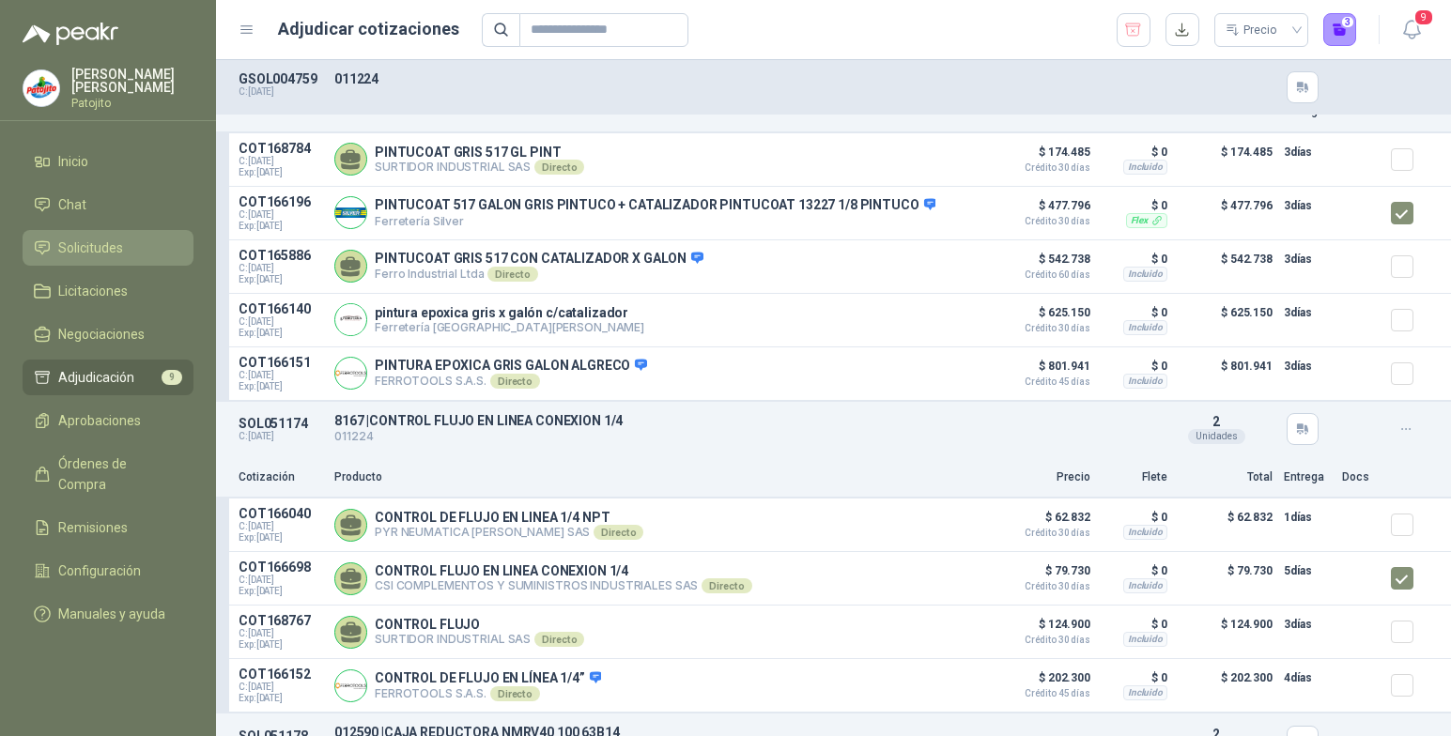
click at [89, 237] on link "Solicitudes" at bounding box center [108, 248] width 171 height 36
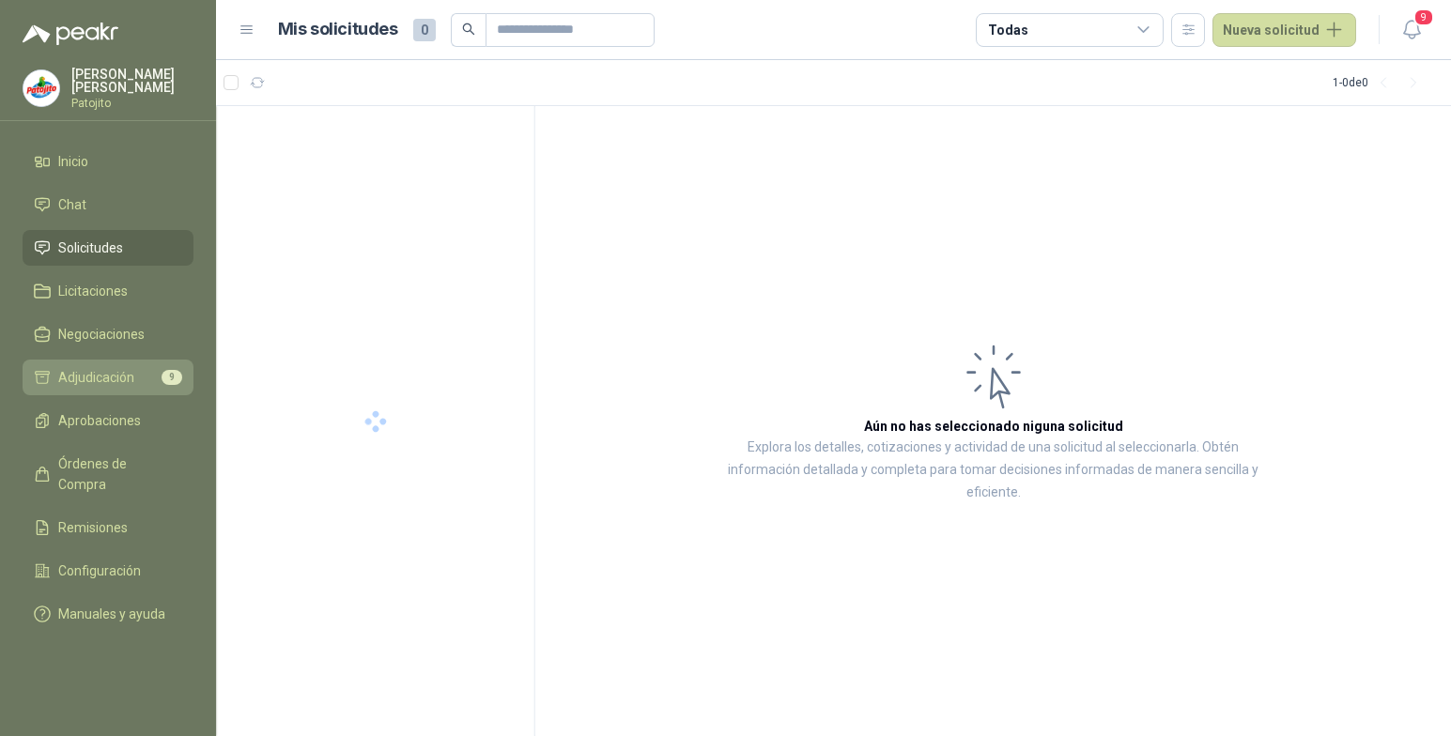
click at [127, 373] on span "Adjudicación" at bounding box center [96, 377] width 76 height 21
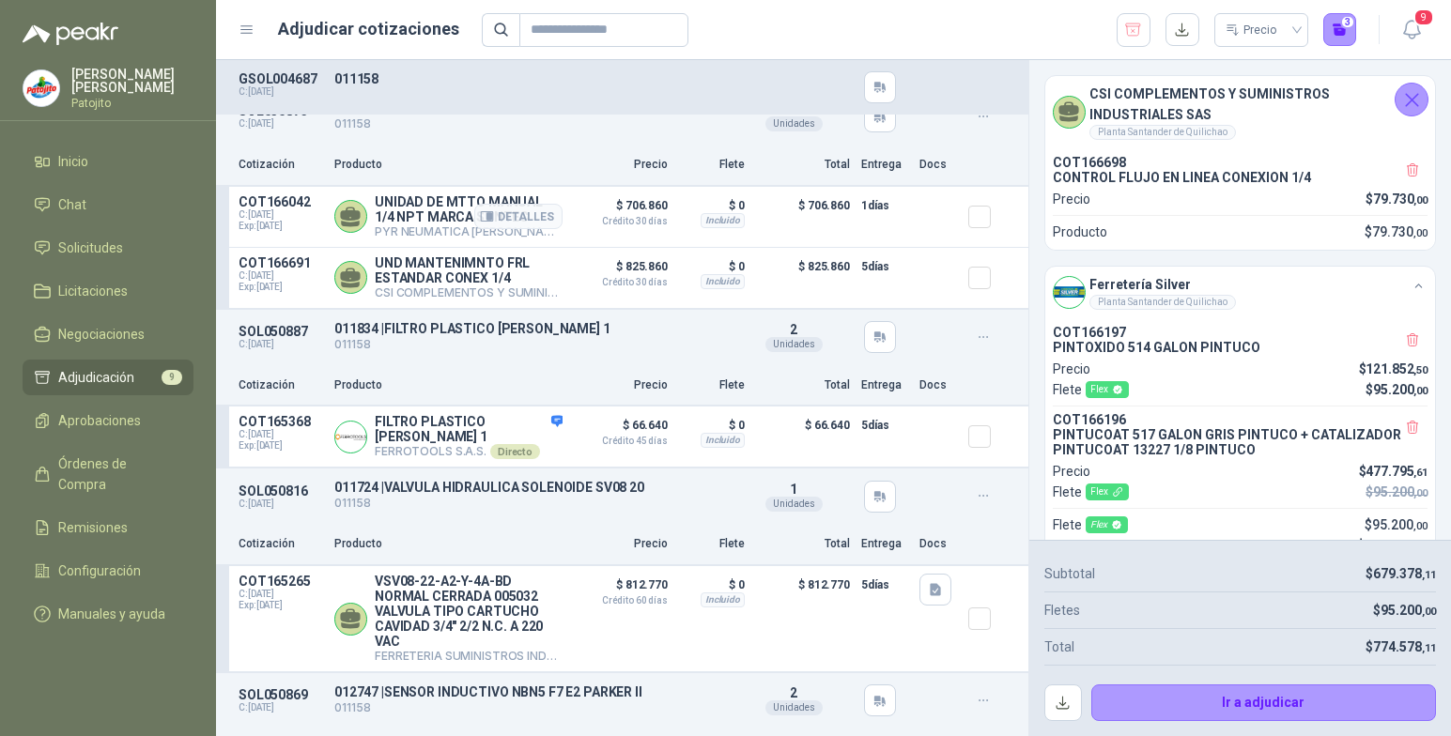
scroll to position [94, 0]
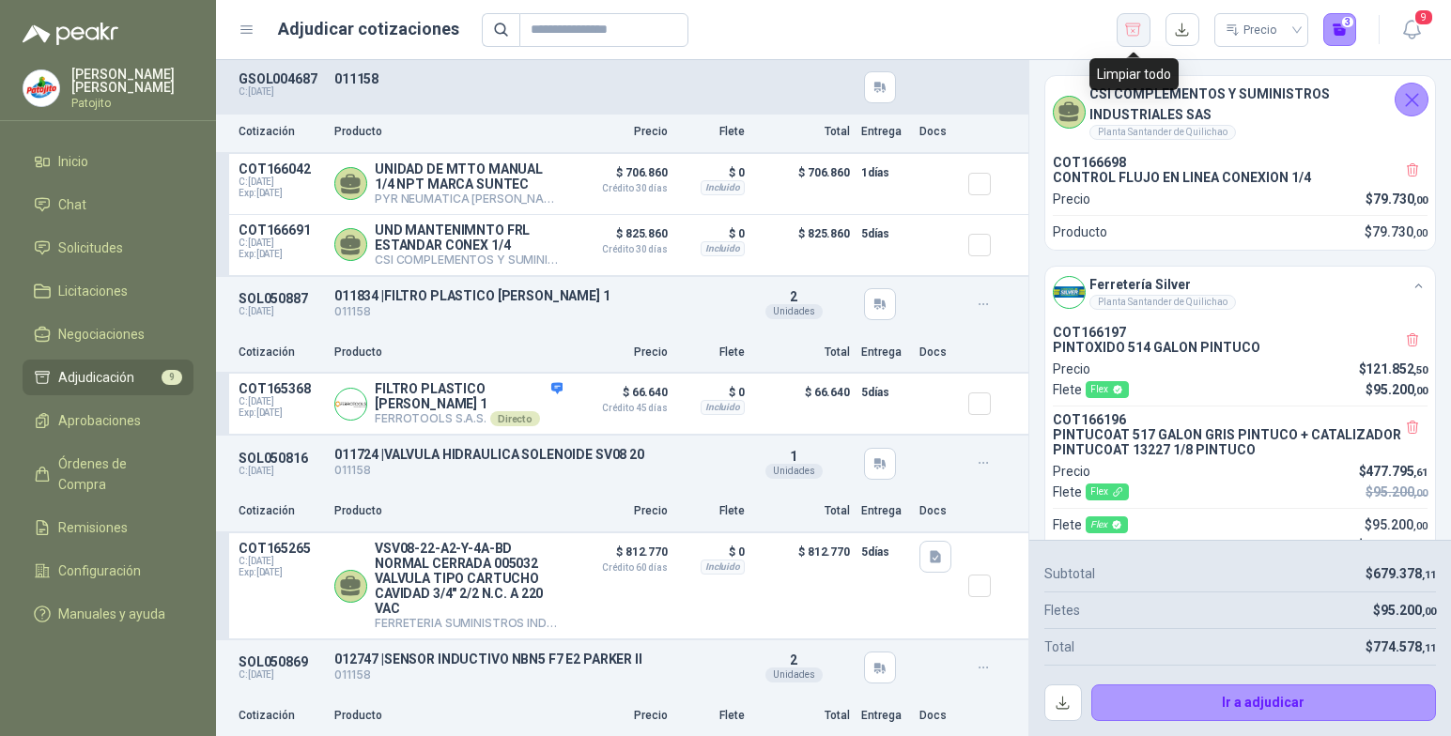
click at [1136, 32] on icon "button" at bounding box center [1133, 30] width 18 height 19
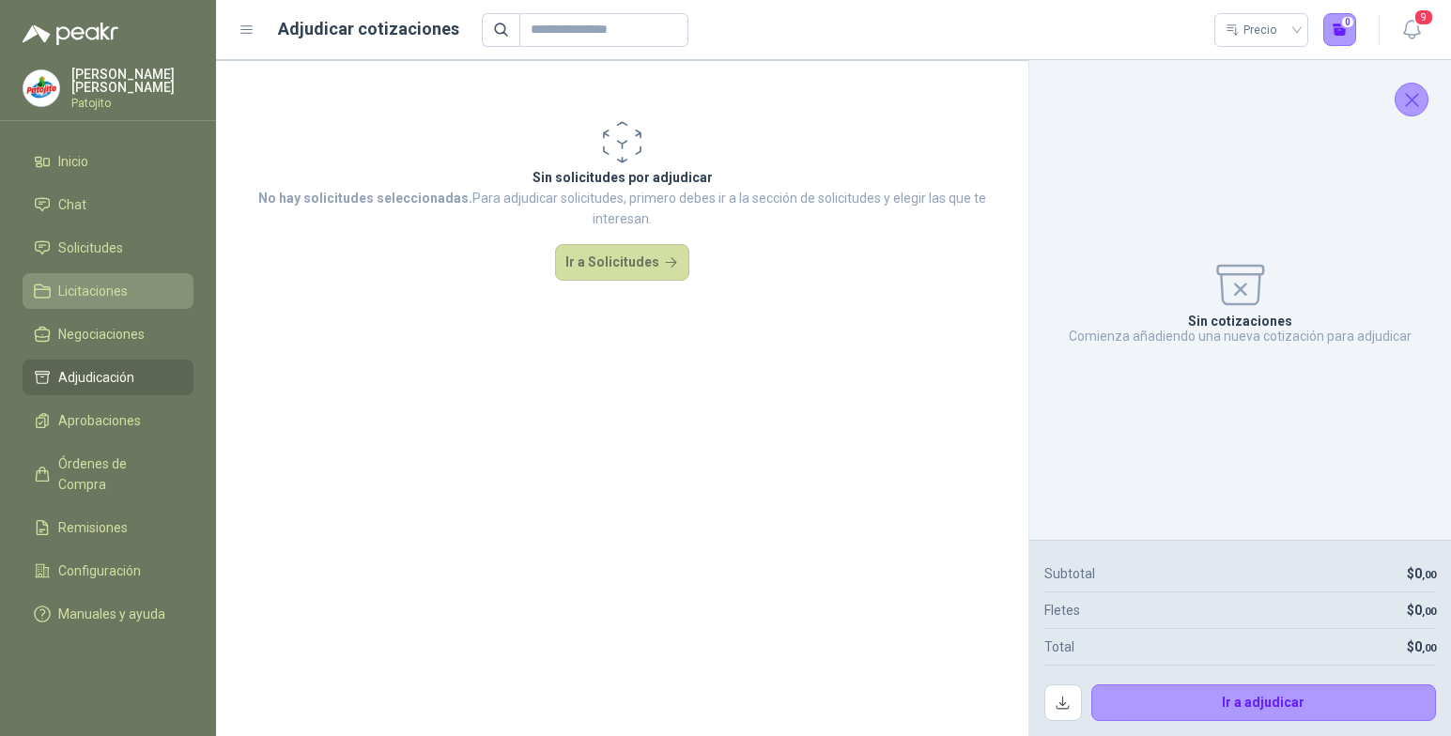
drag, startPoint x: 118, startPoint y: 249, endPoint x: 136, endPoint y: 276, distance: 32.6
click at [119, 249] on span "Solicitudes" at bounding box center [90, 248] width 65 height 21
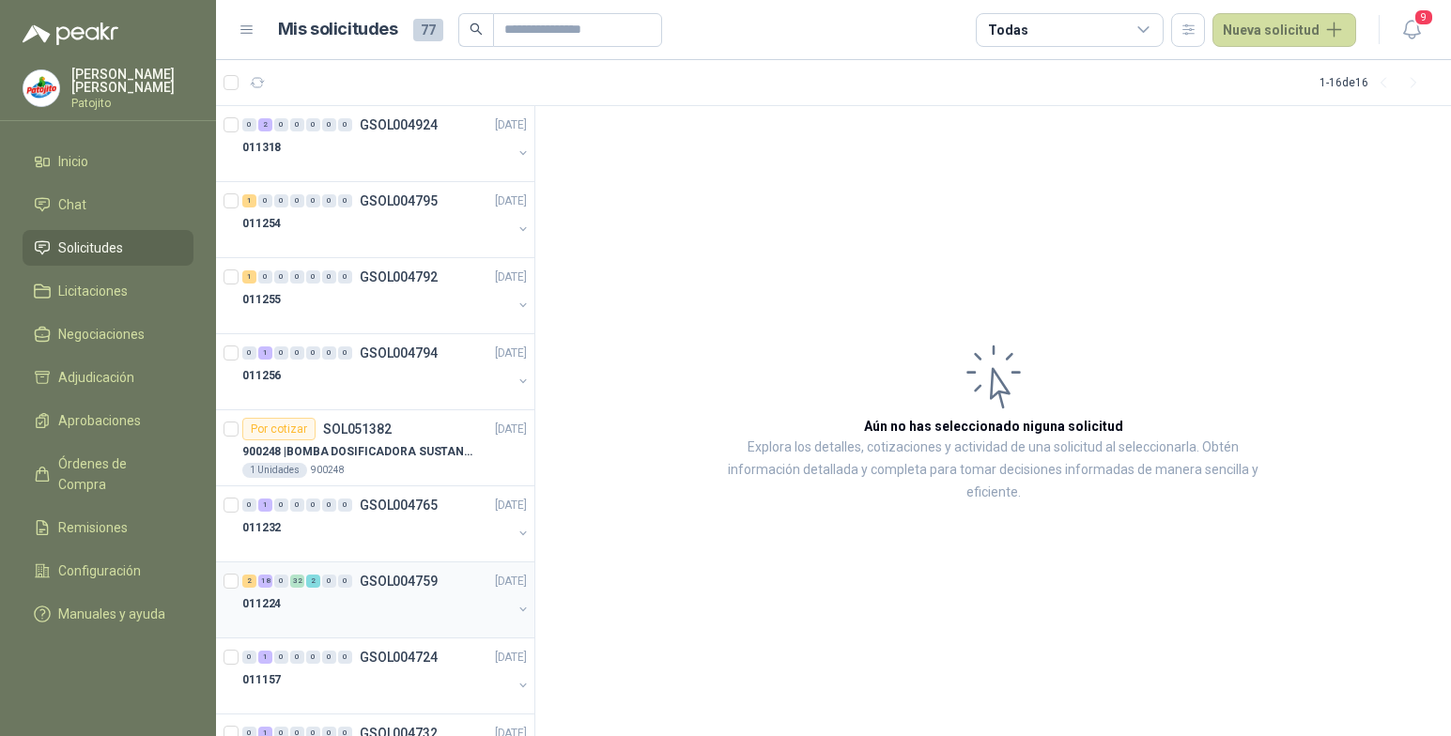
click at [322, 595] on div "011224" at bounding box center [377, 604] width 270 height 23
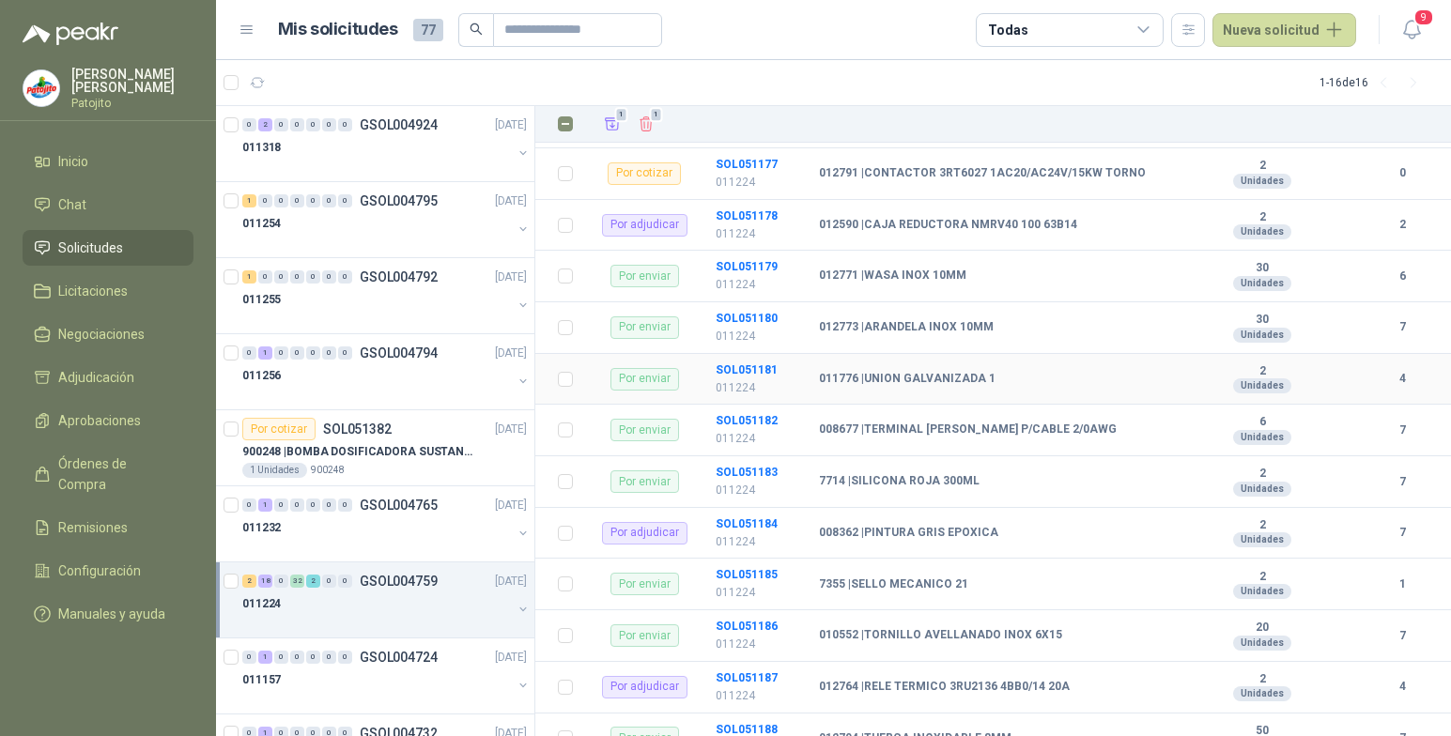
scroll to position [1503, 0]
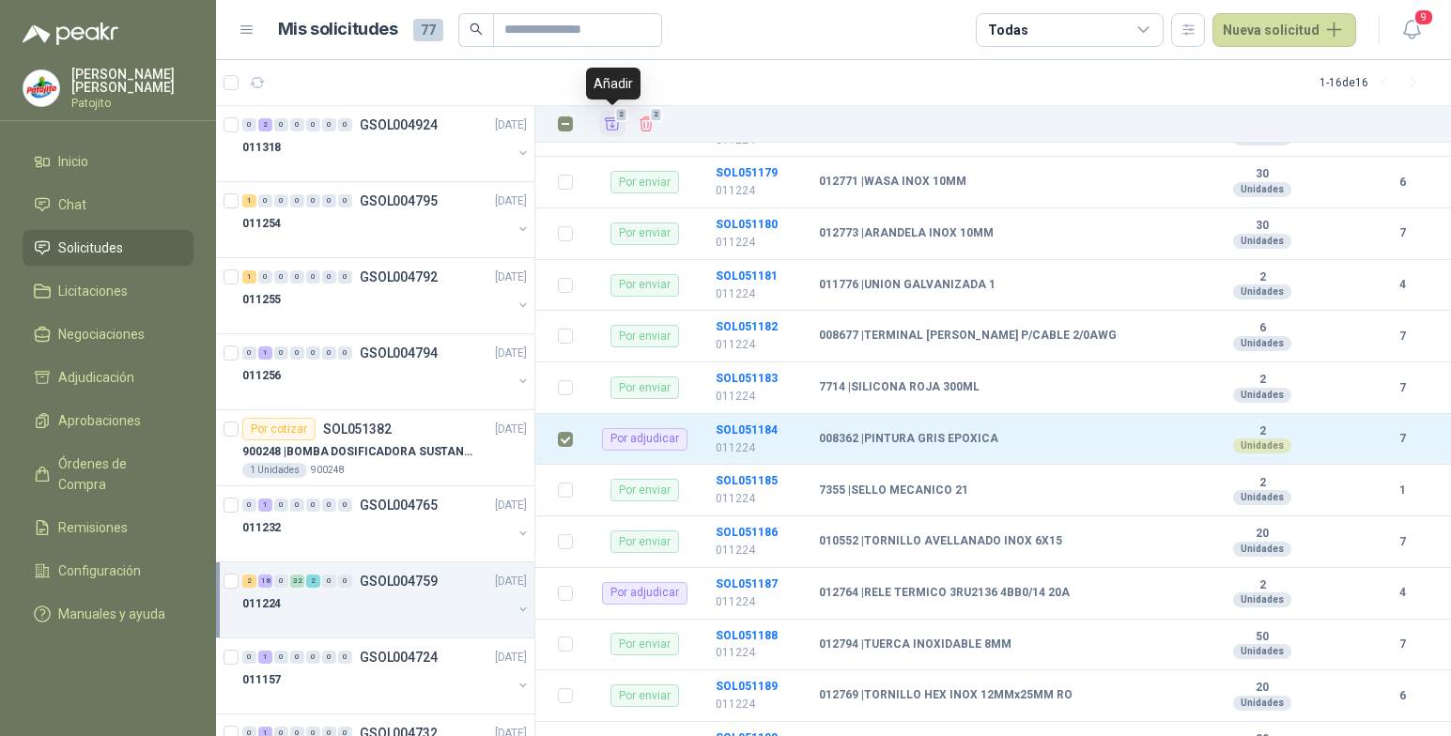
click at [614, 123] on icon "Añadir" at bounding box center [612, 124] width 17 height 17
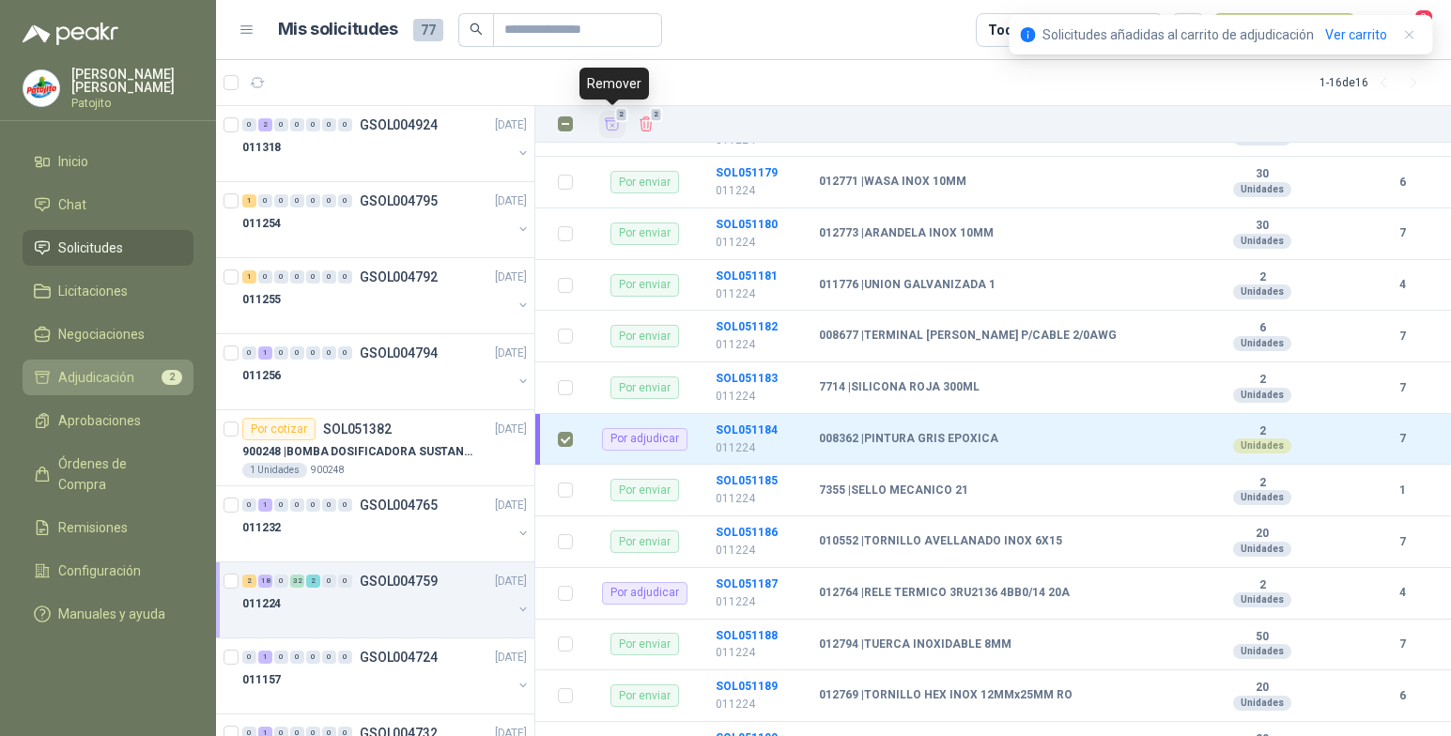
click at [121, 374] on span "Adjudicación" at bounding box center [96, 377] width 76 height 21
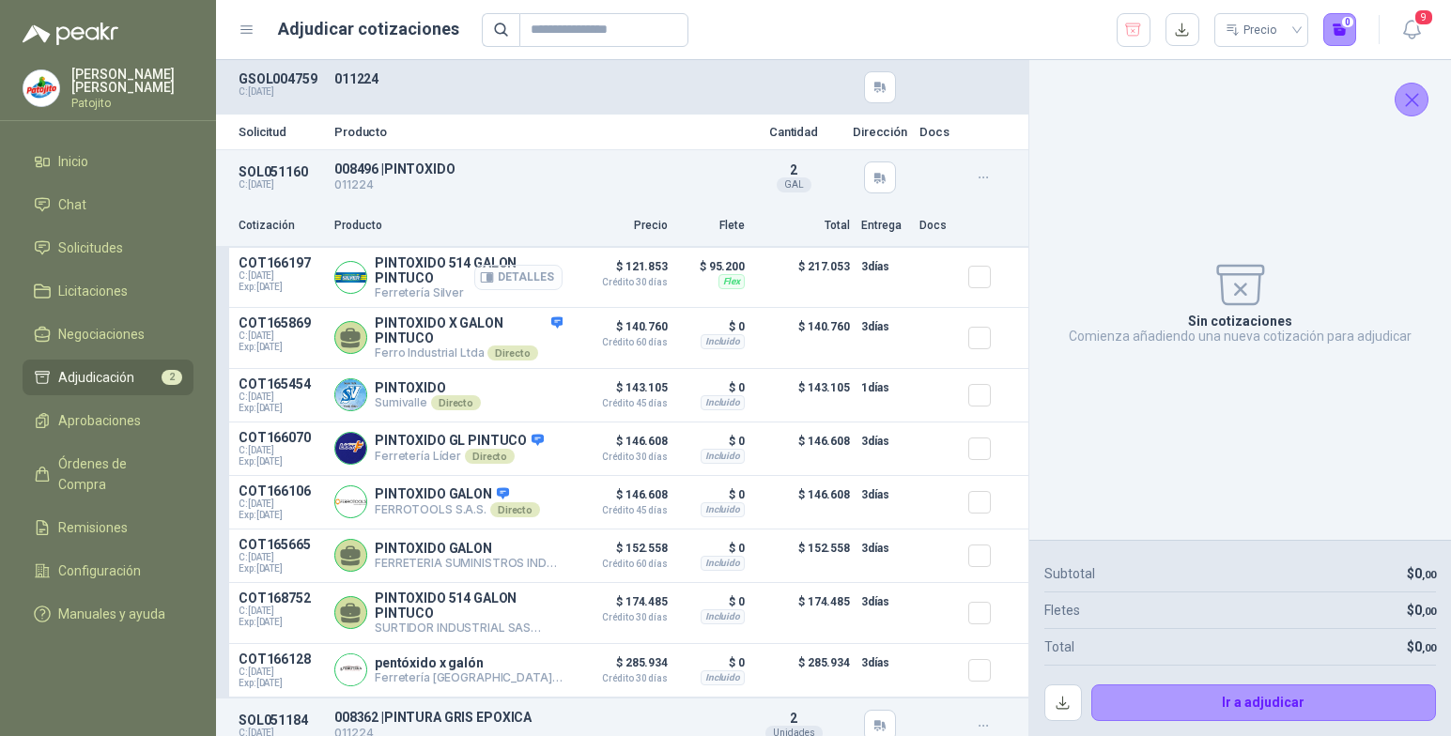
click at [526, 278] on button "Detalles" at bounding box center [518, 277] width 88 height 25
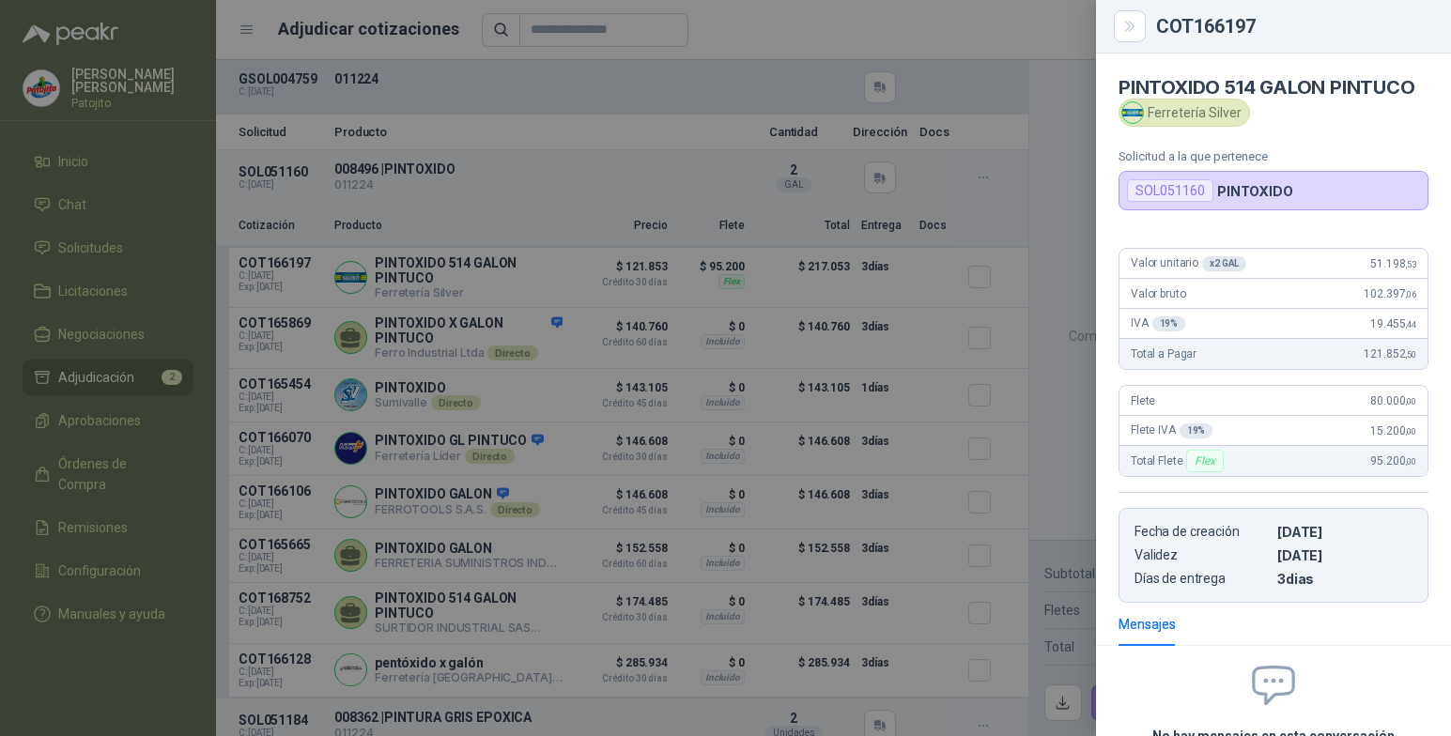
click at [1019, 108] on div at bounding box center [725, 368] width 1451 height 736
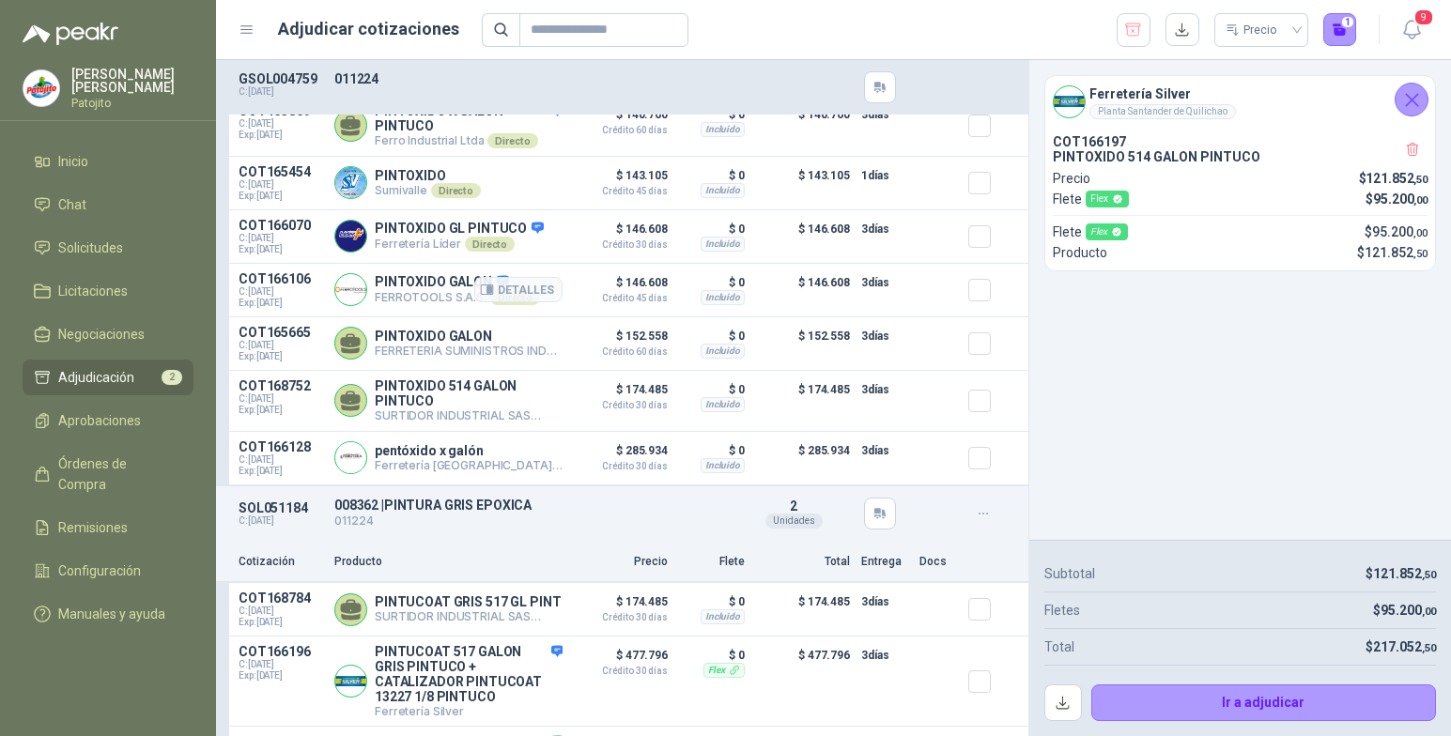
scroll to position [376, 0]
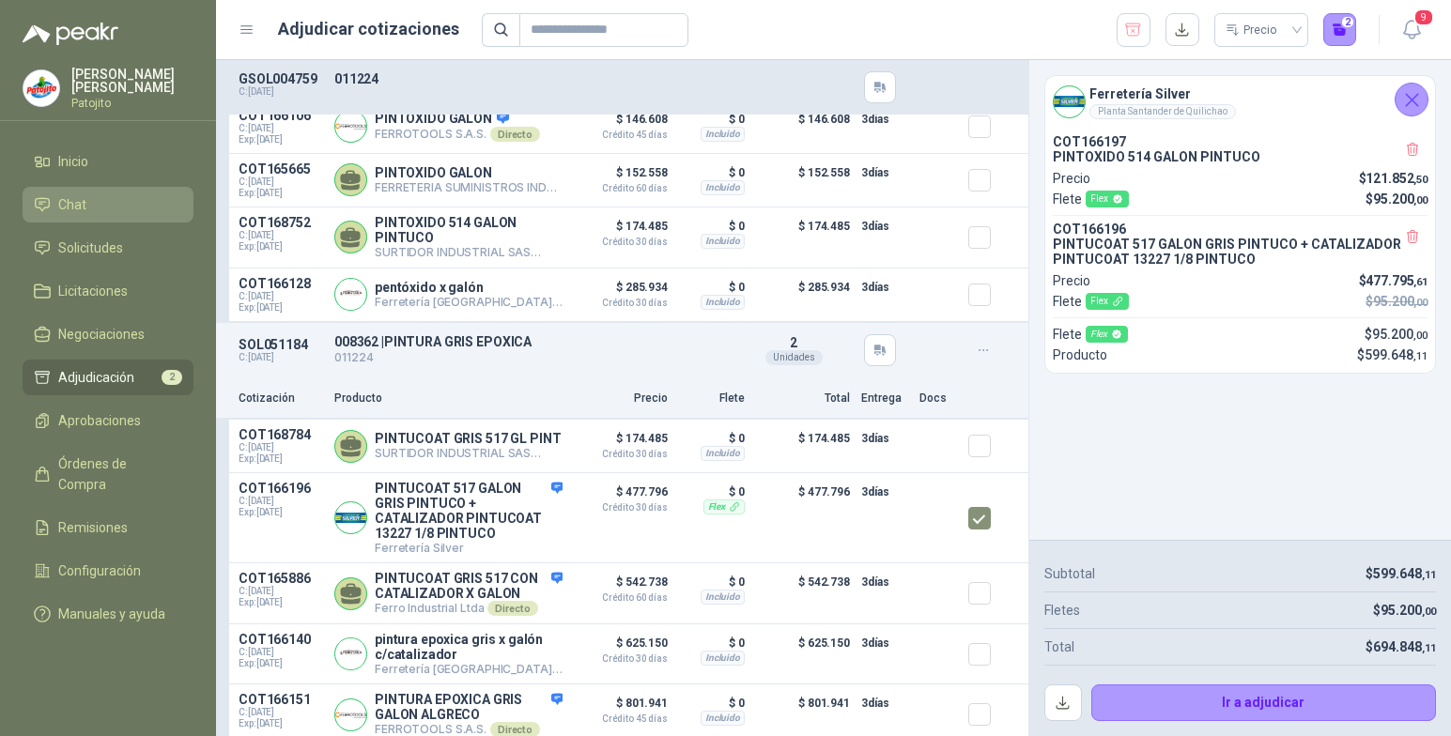
click at [83, 203] on span "Chat" at bounding box center [72, 204] width 28 height 21
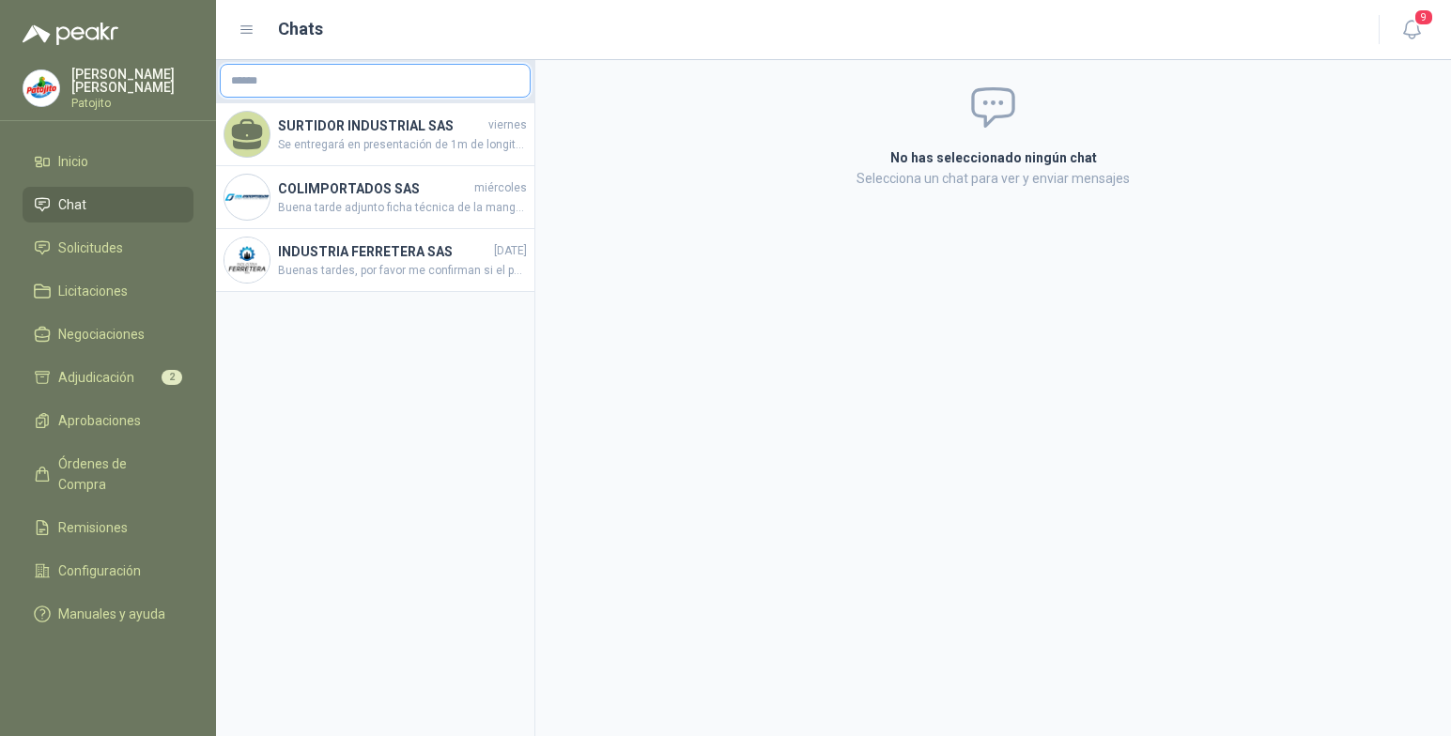
click at [329, 81] on input "text" at bounding box center [375, 81] width 309 height 32
type input "**********"
click at [350, 130] on div "Ferretería Silver NIT : 900420715" at bounding box center [375, 126] width 279 height 21
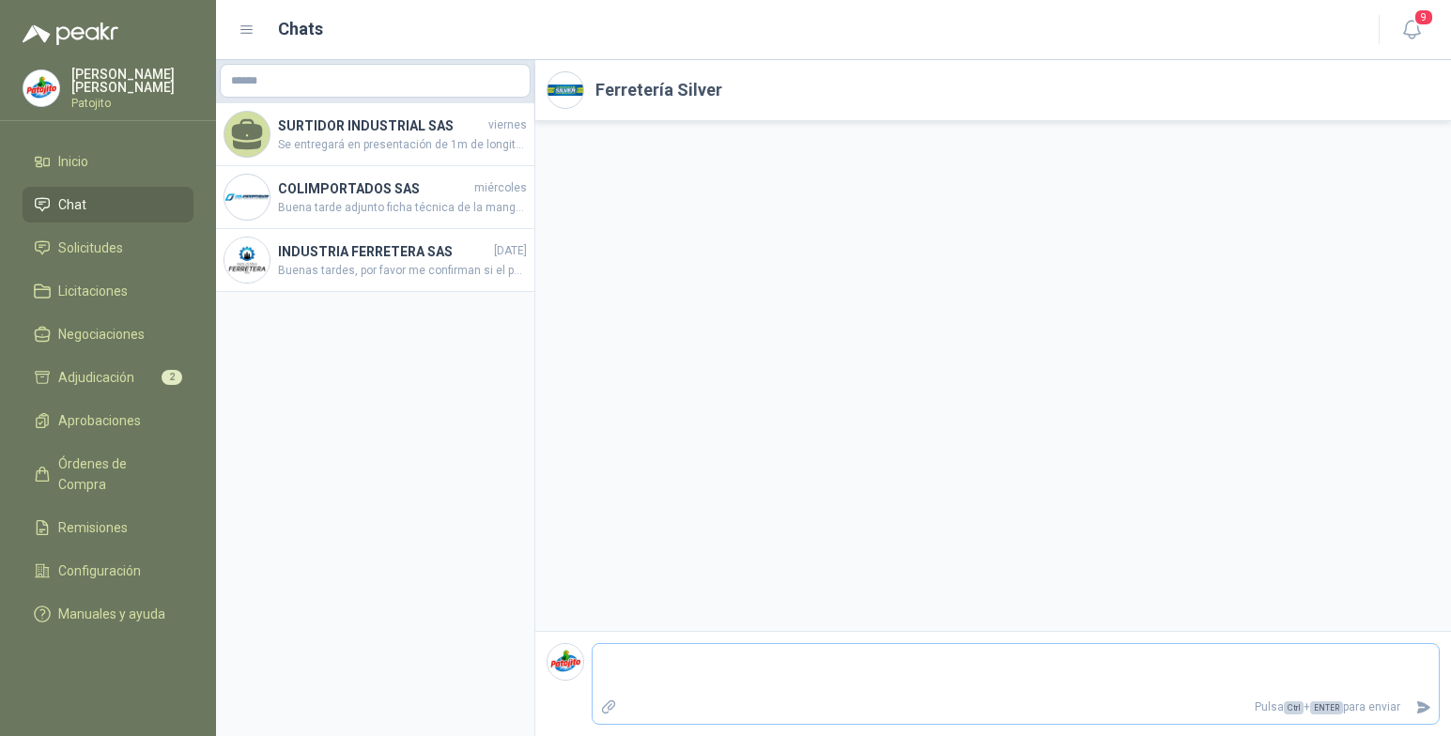
click at [673, 663] on textarea at bounding box center [1016, 669] width 846 height 43
type textarea "*"
type textarea "**"
type textarea "***"
type textarea "****"
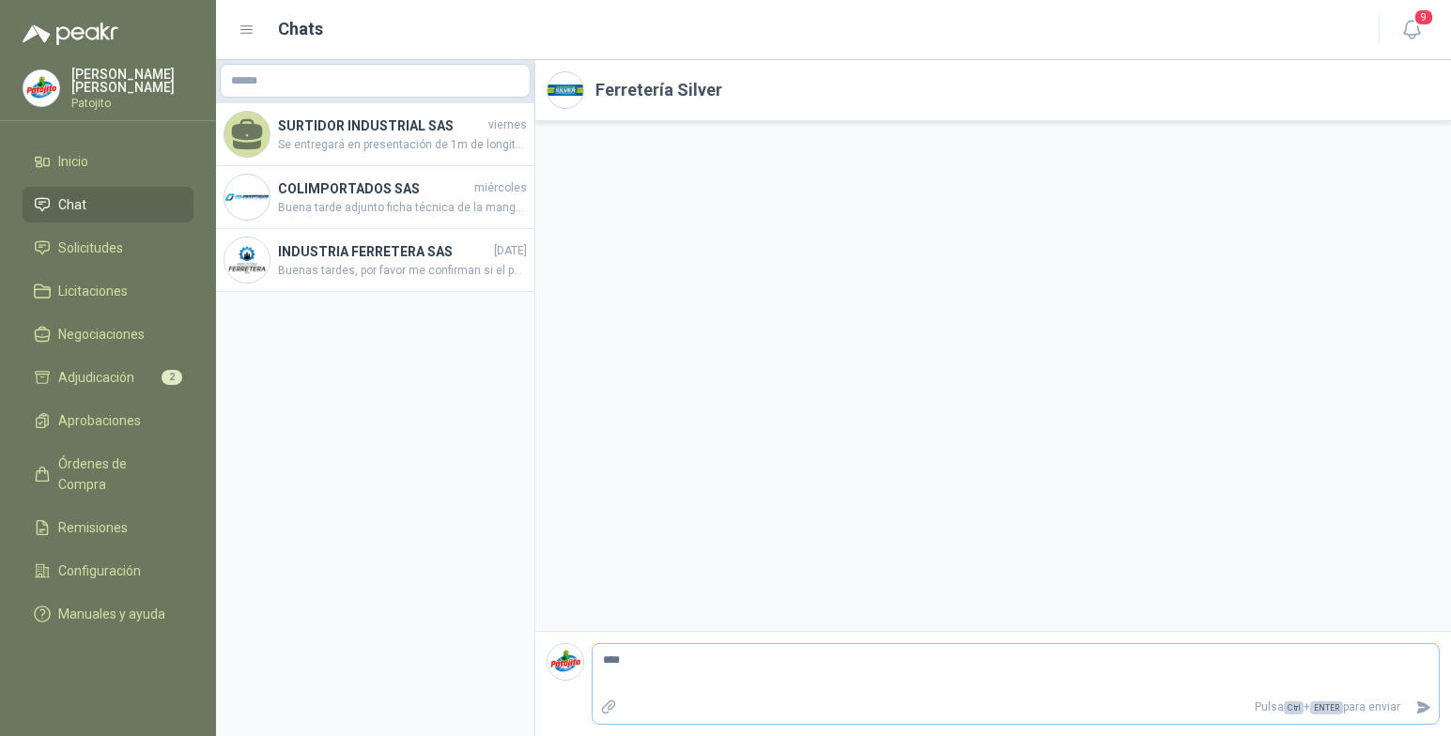
type textarea "*****"
type textarea "******"
type textarea "********"
type textarea "*********"
type textarea "**********"
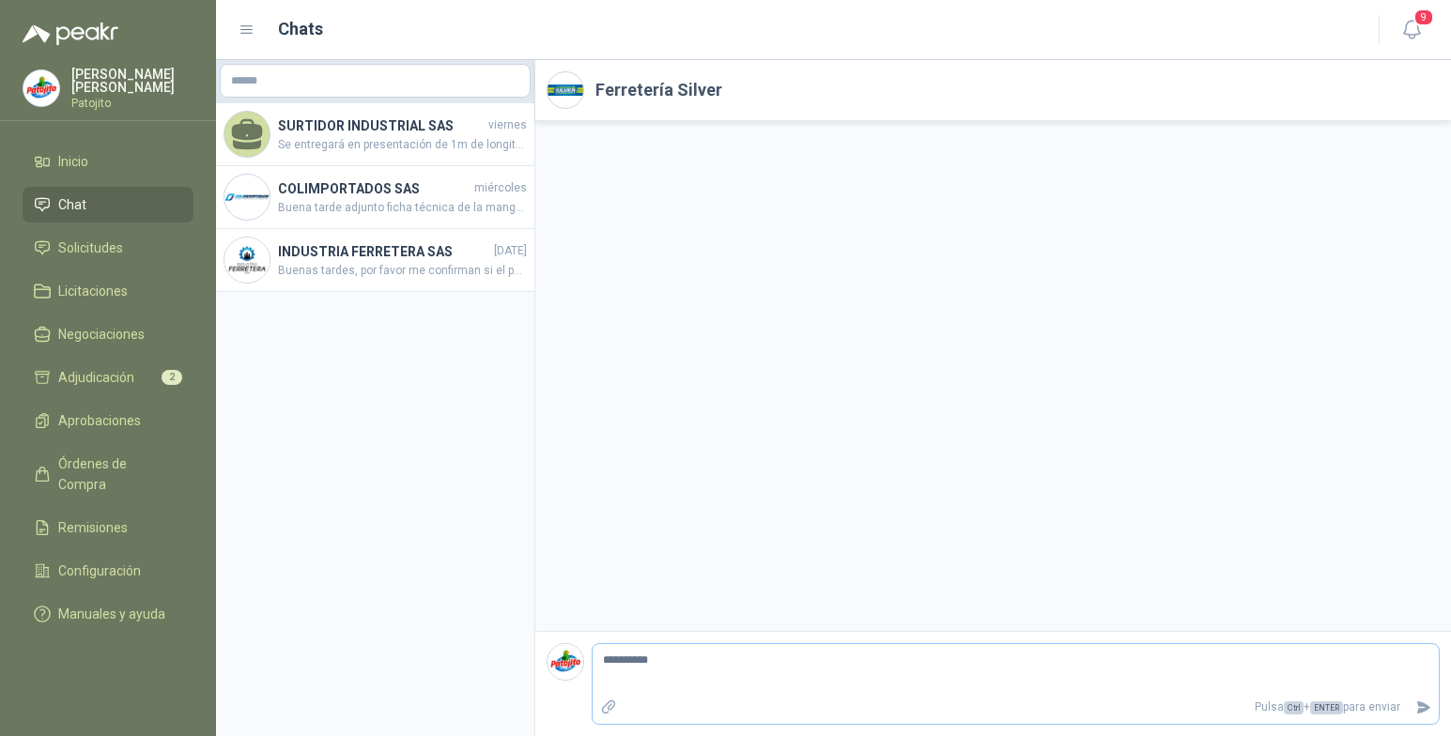
type textarea "**********"
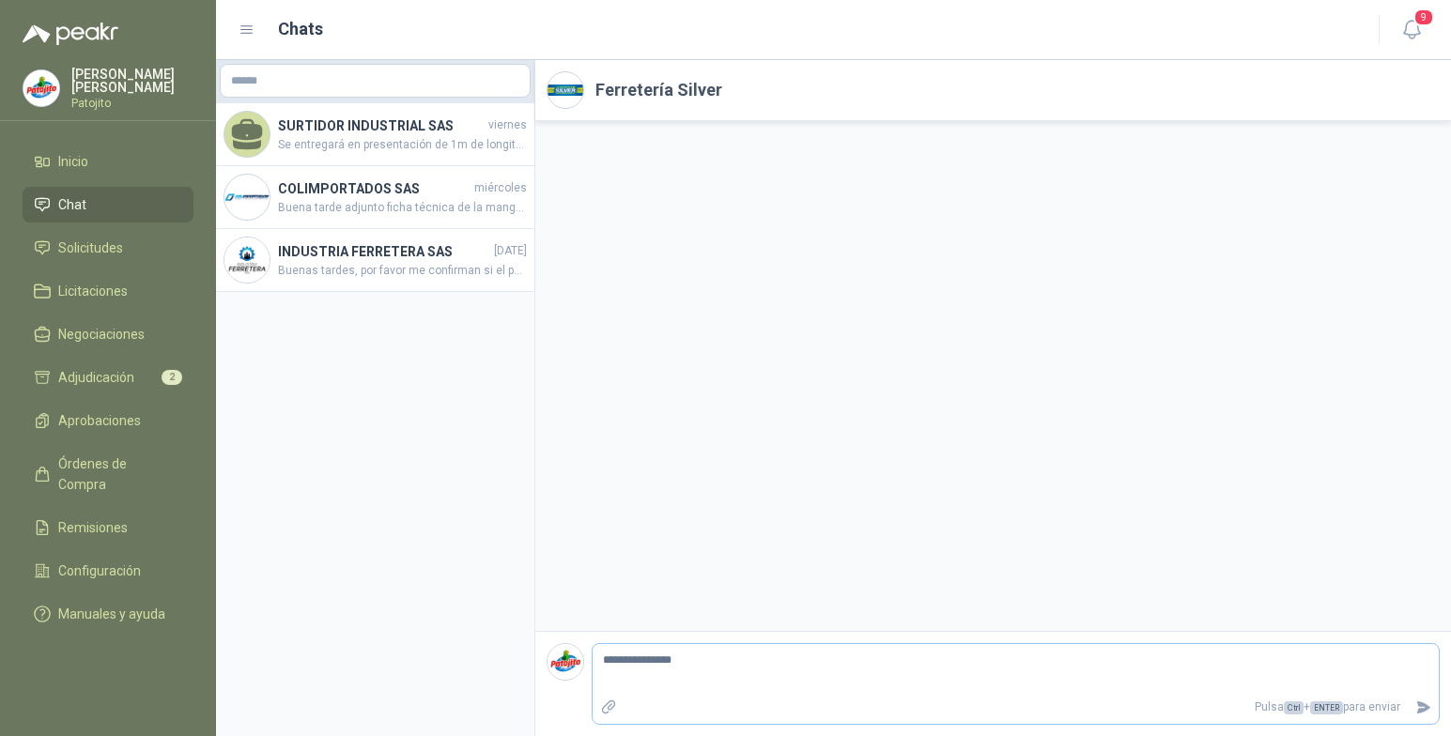
type textarea "**********"
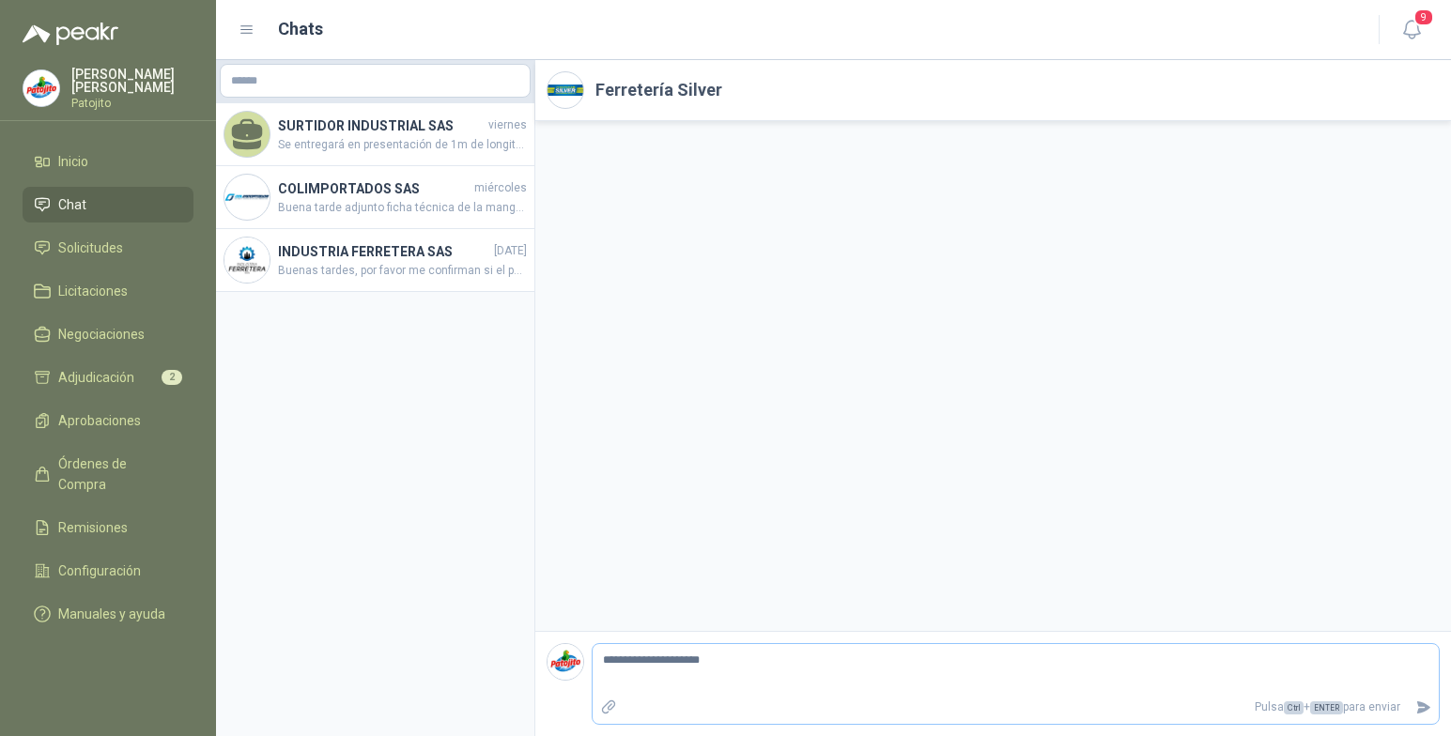
type textarea "**********"
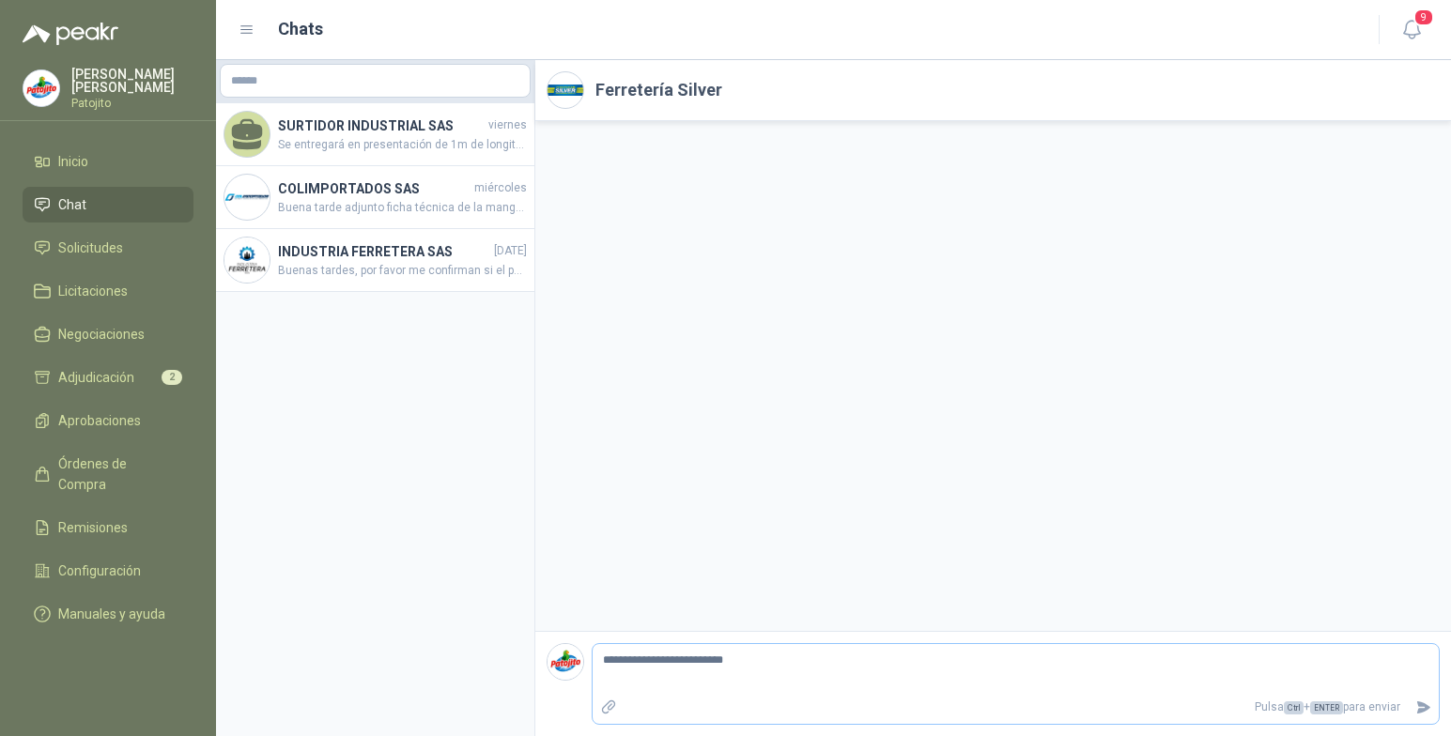
type textarea "**********"
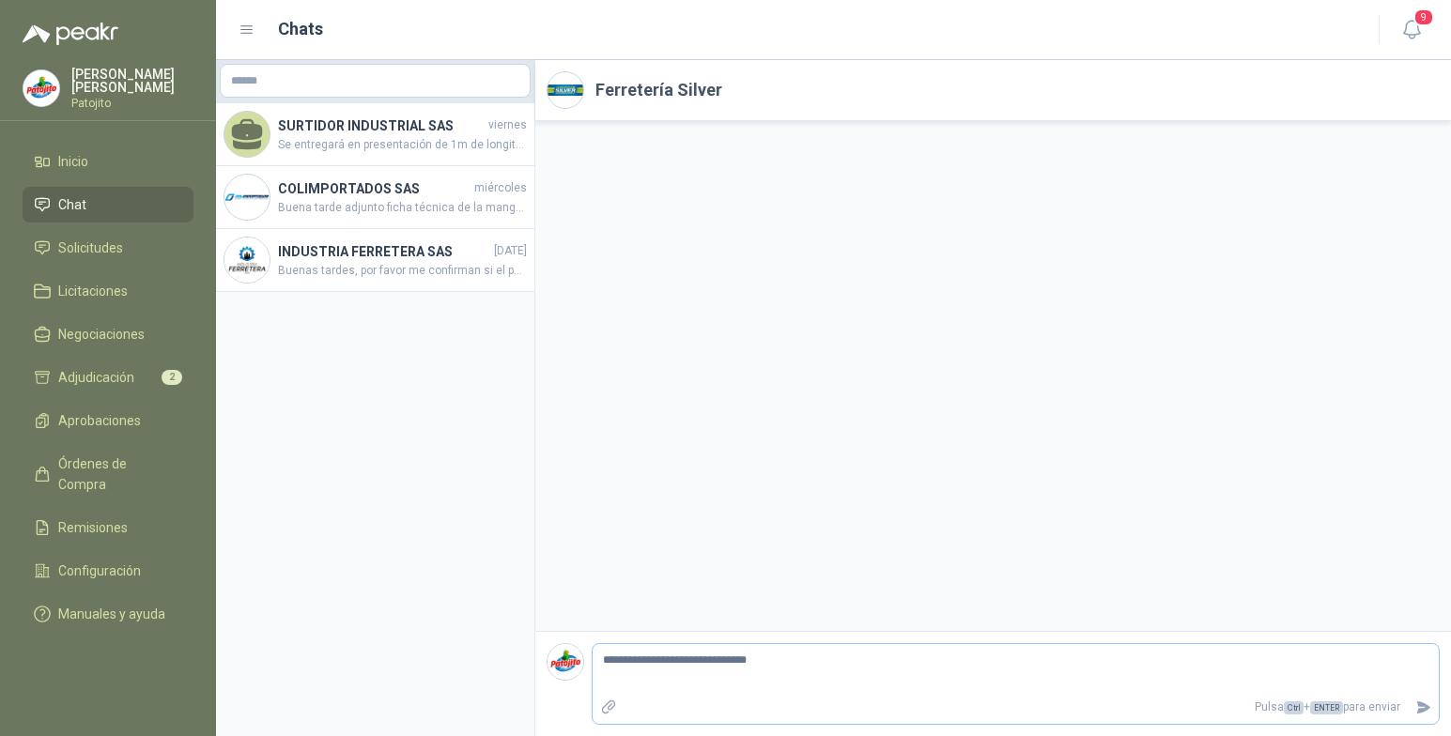
type textarea "**********"
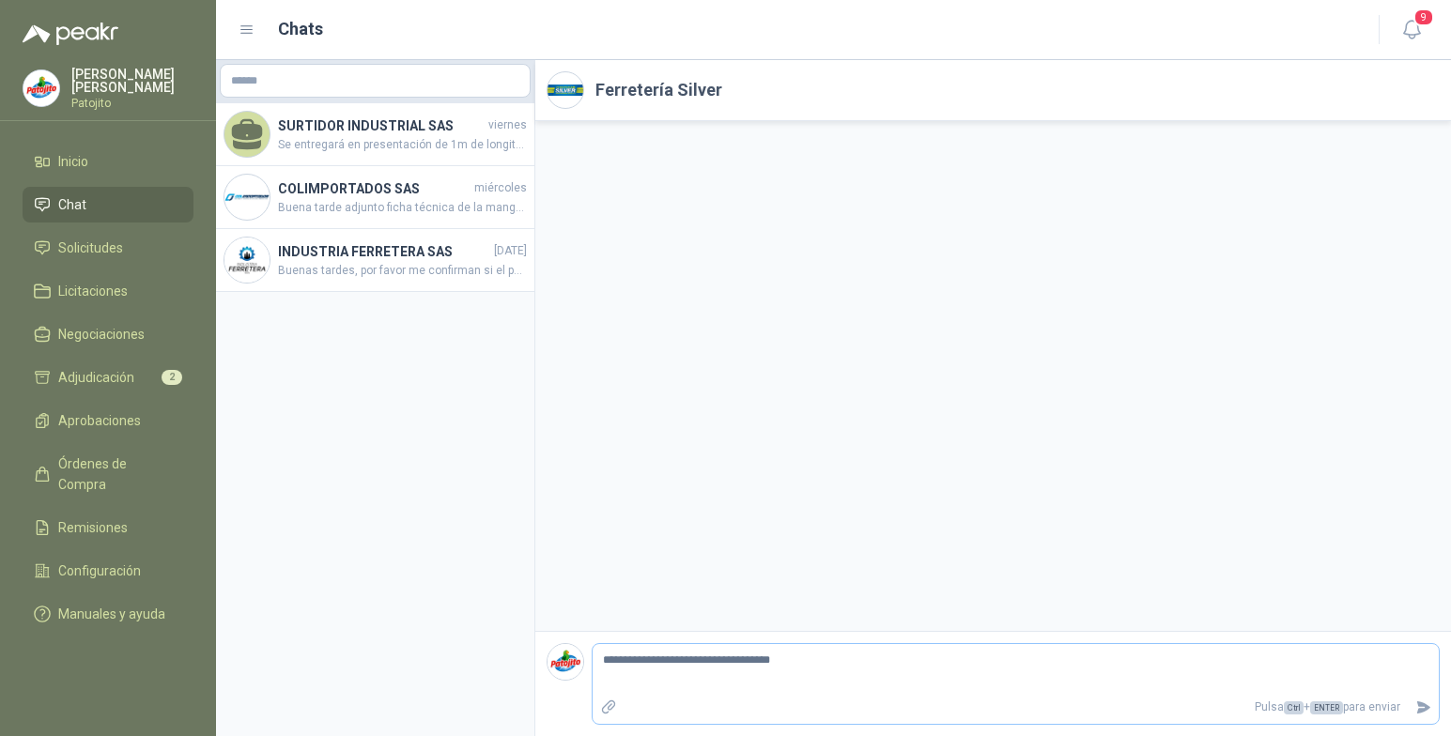
type textarea "**********"
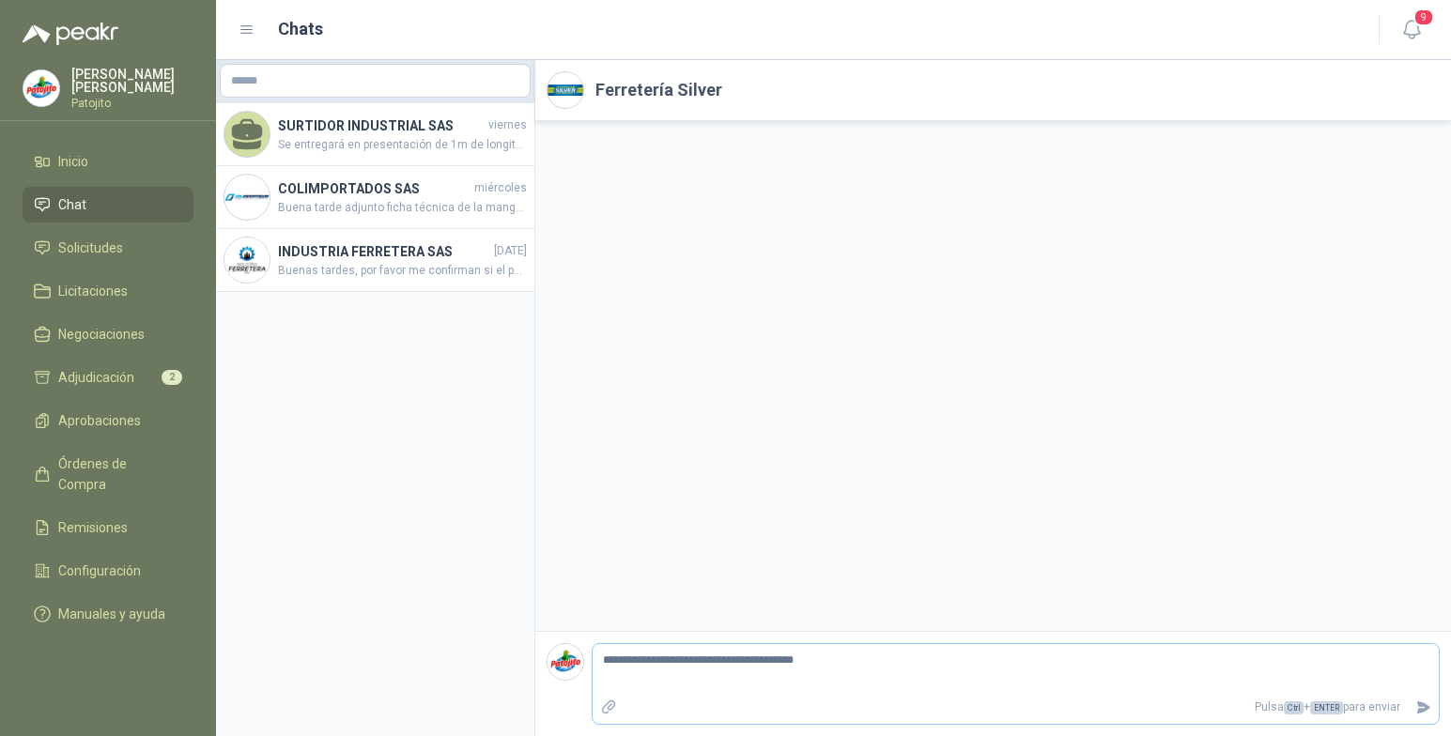
type textarea "**********"
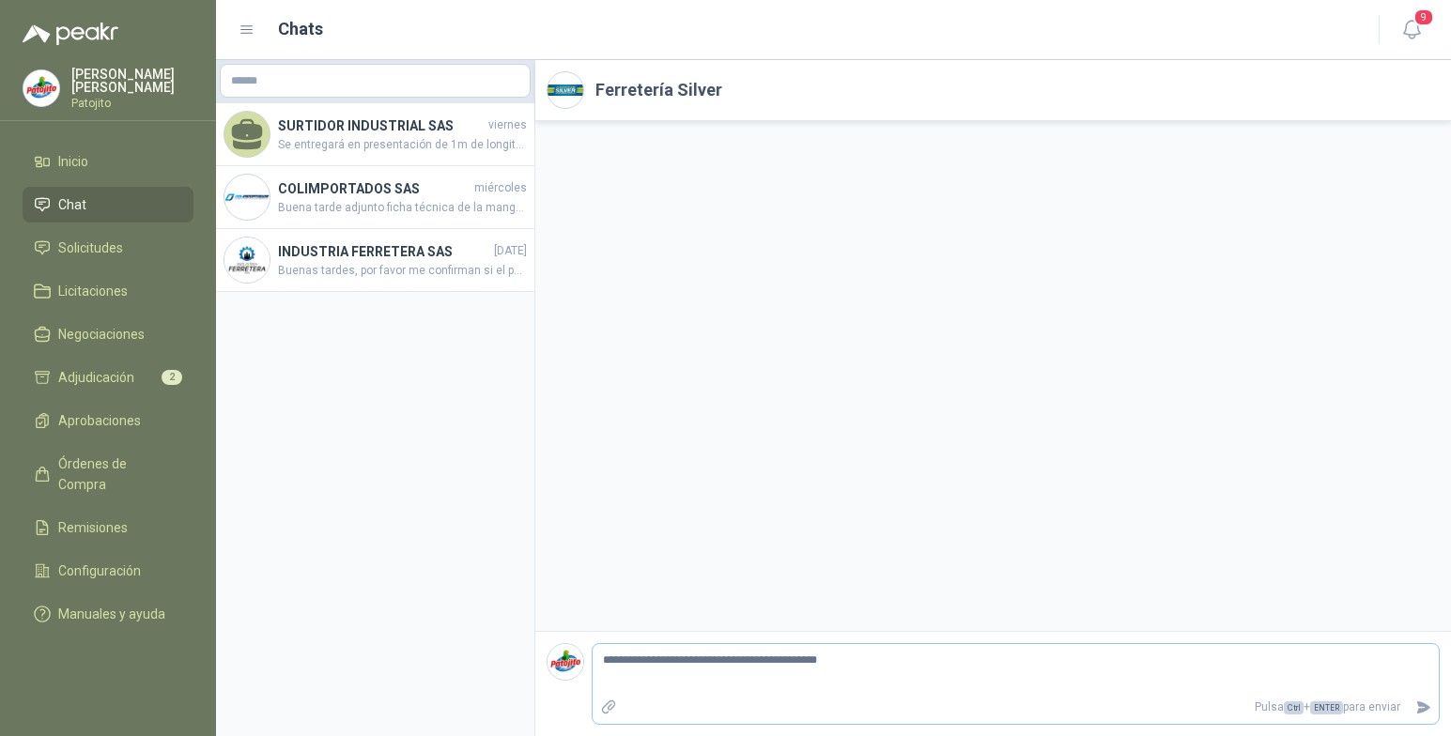
type textarea "**********"
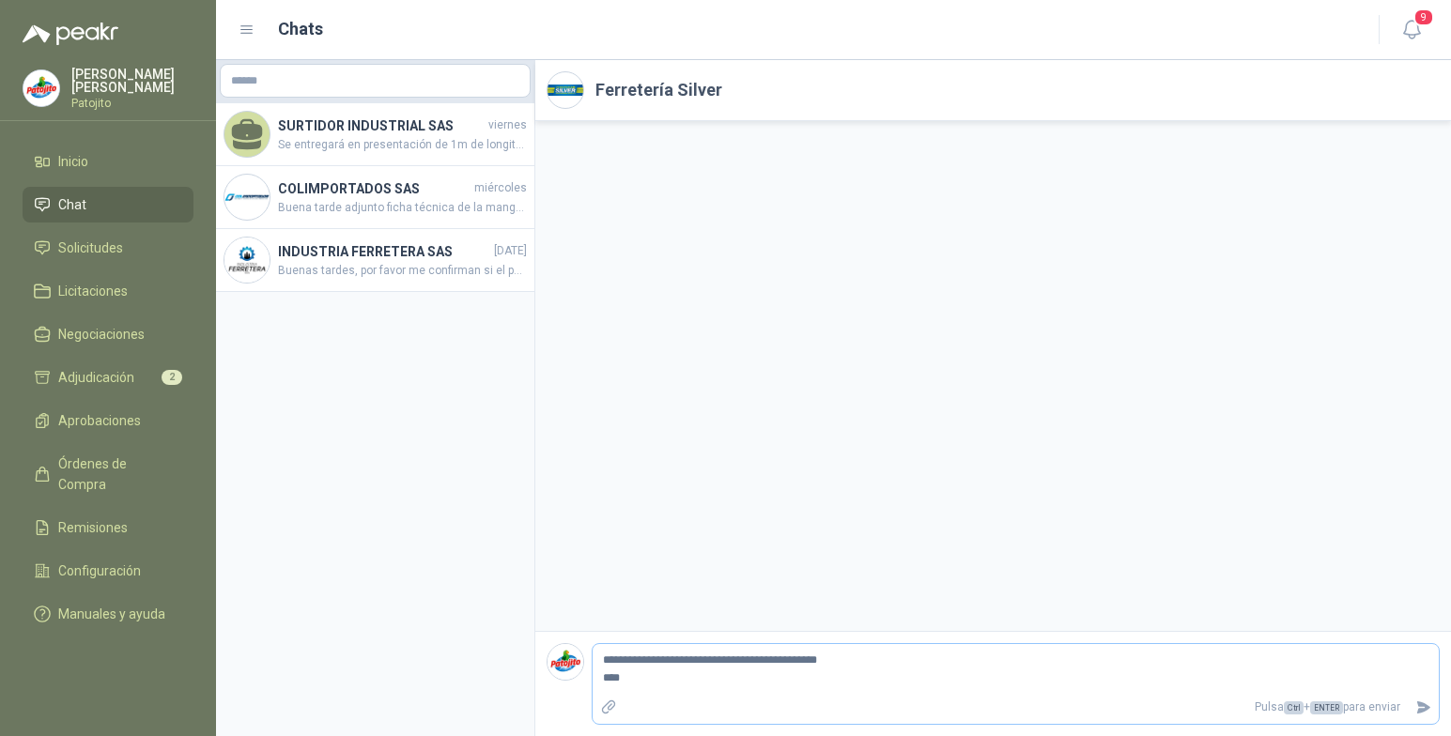
type textarea "**********"
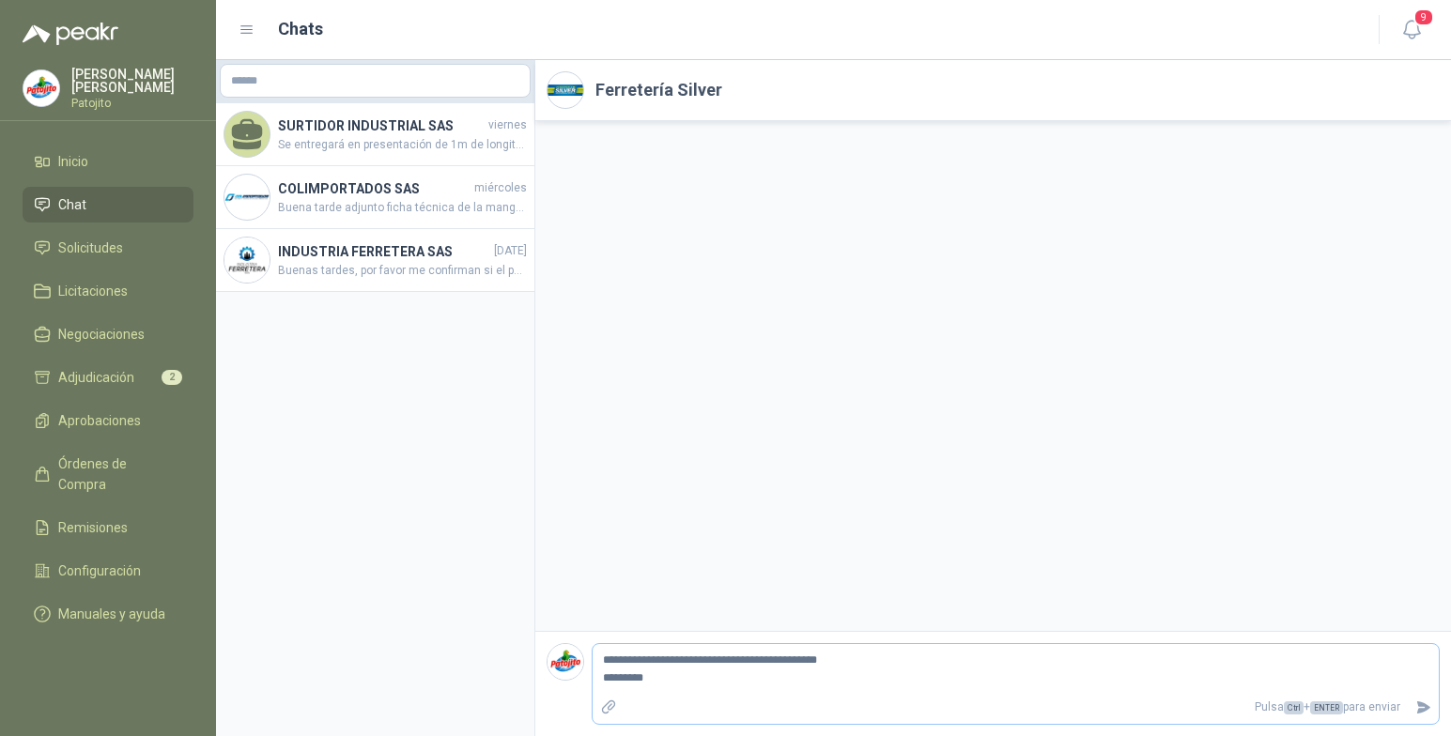
type textarea "**********"
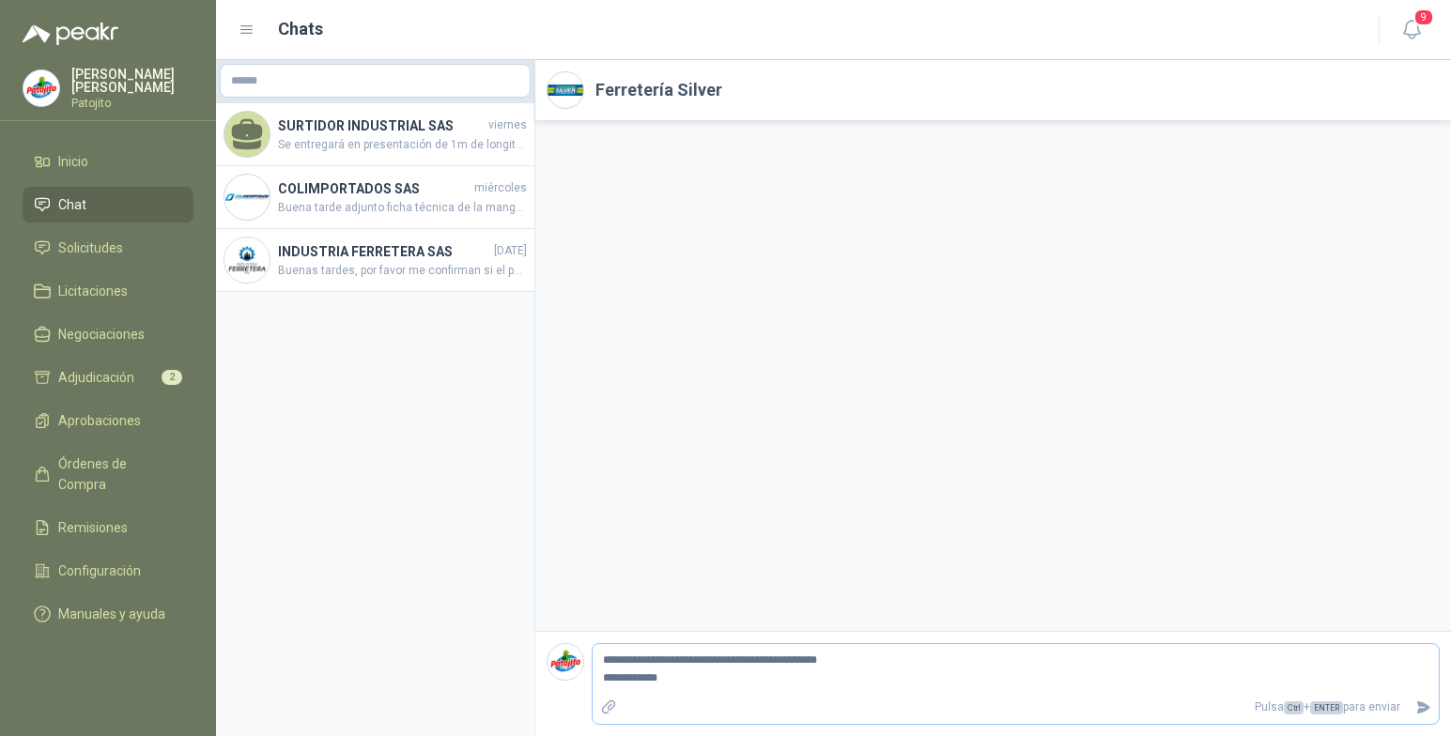
type textarea "**********"
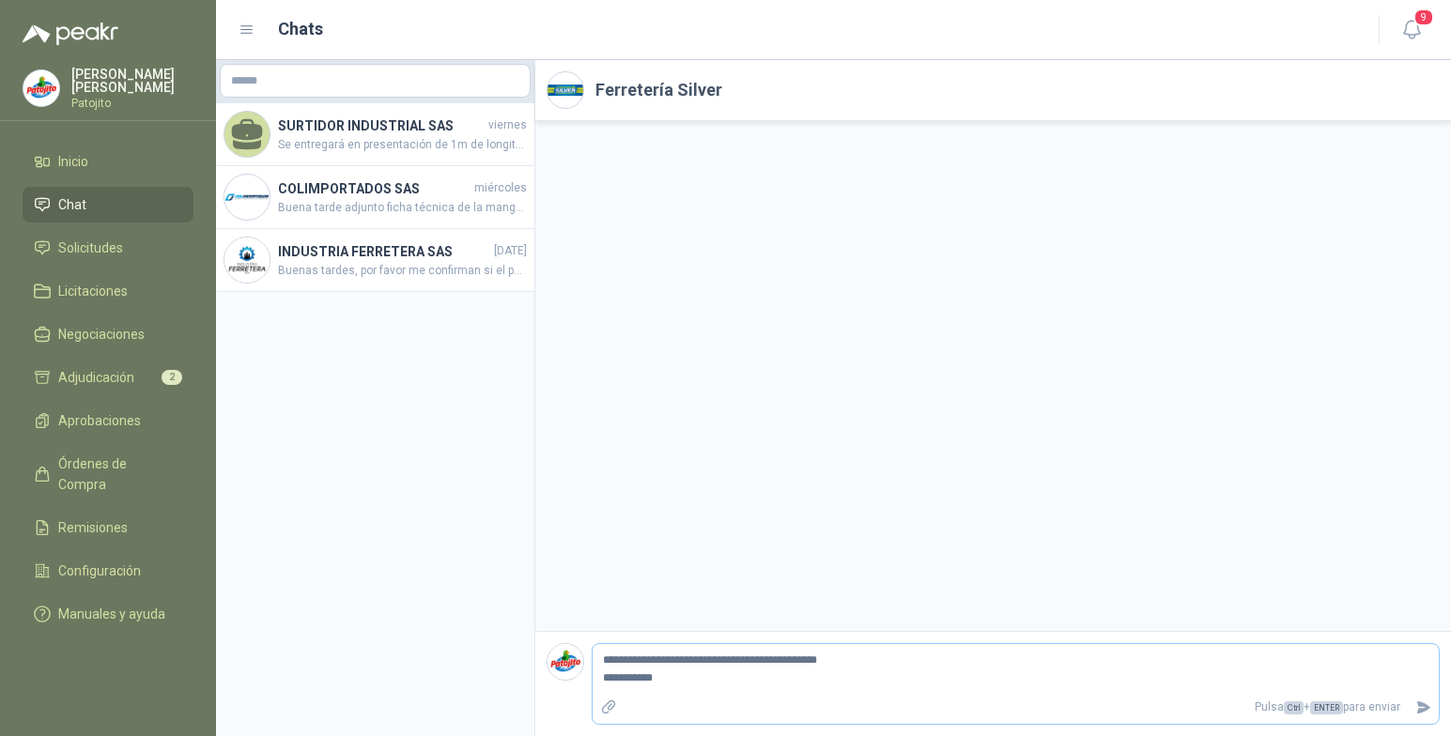
type textarea "**********"
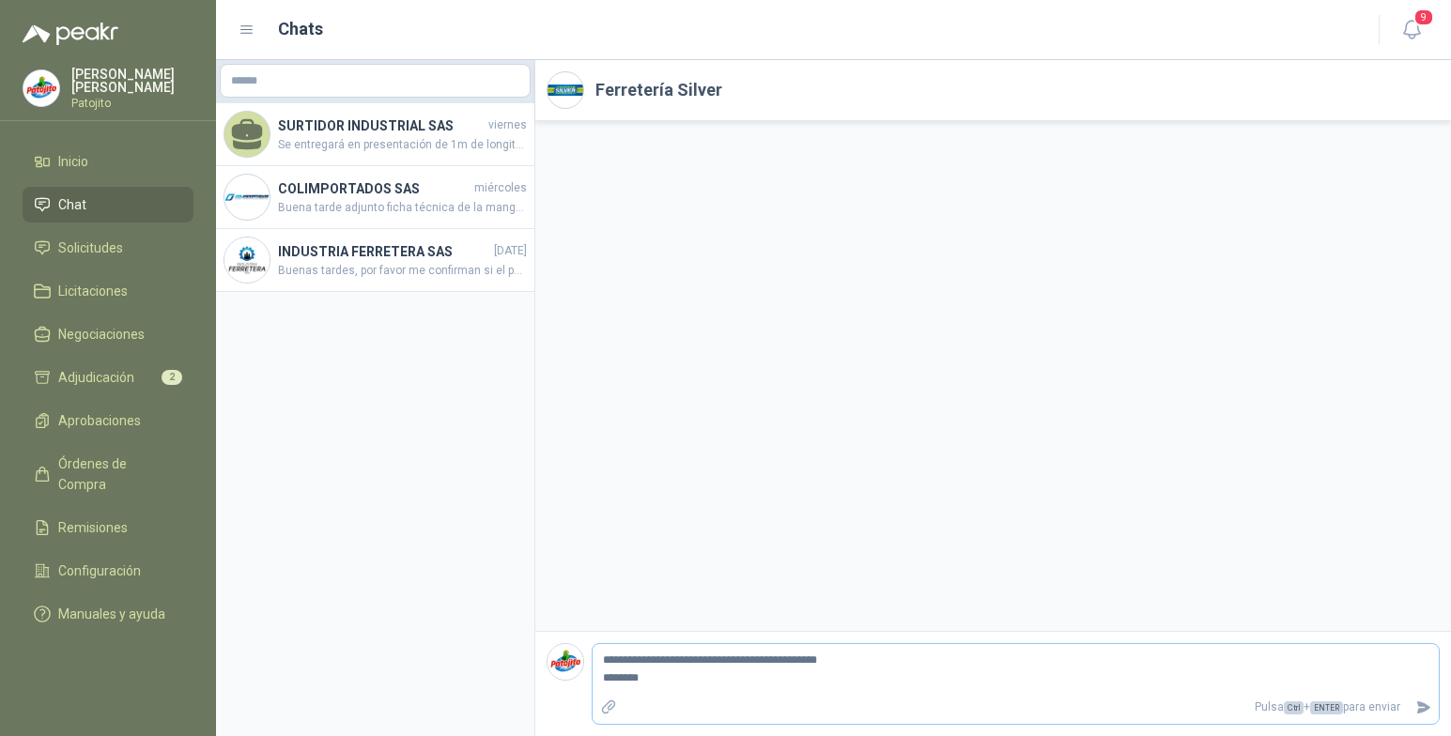
type textarea "**********"
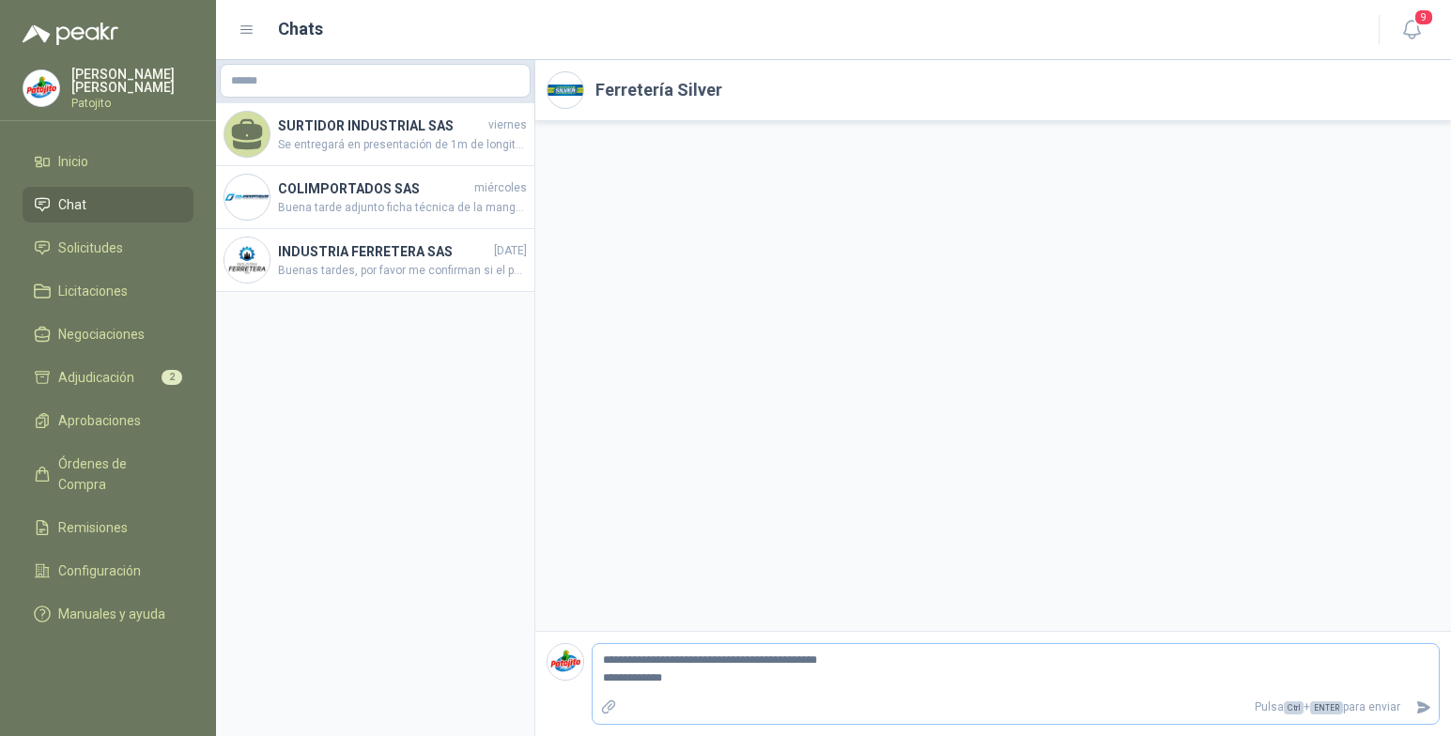
type textarea "**********"
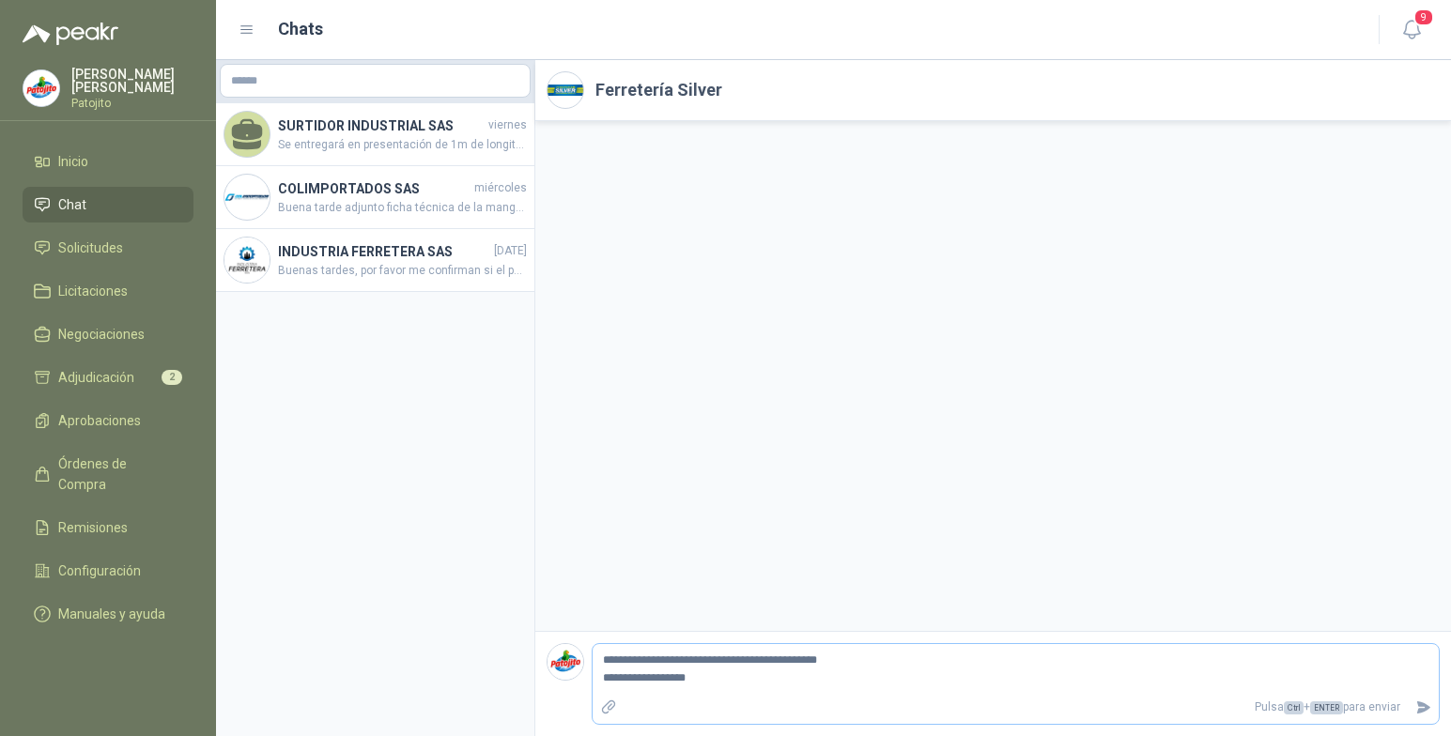
type textarea "**********"
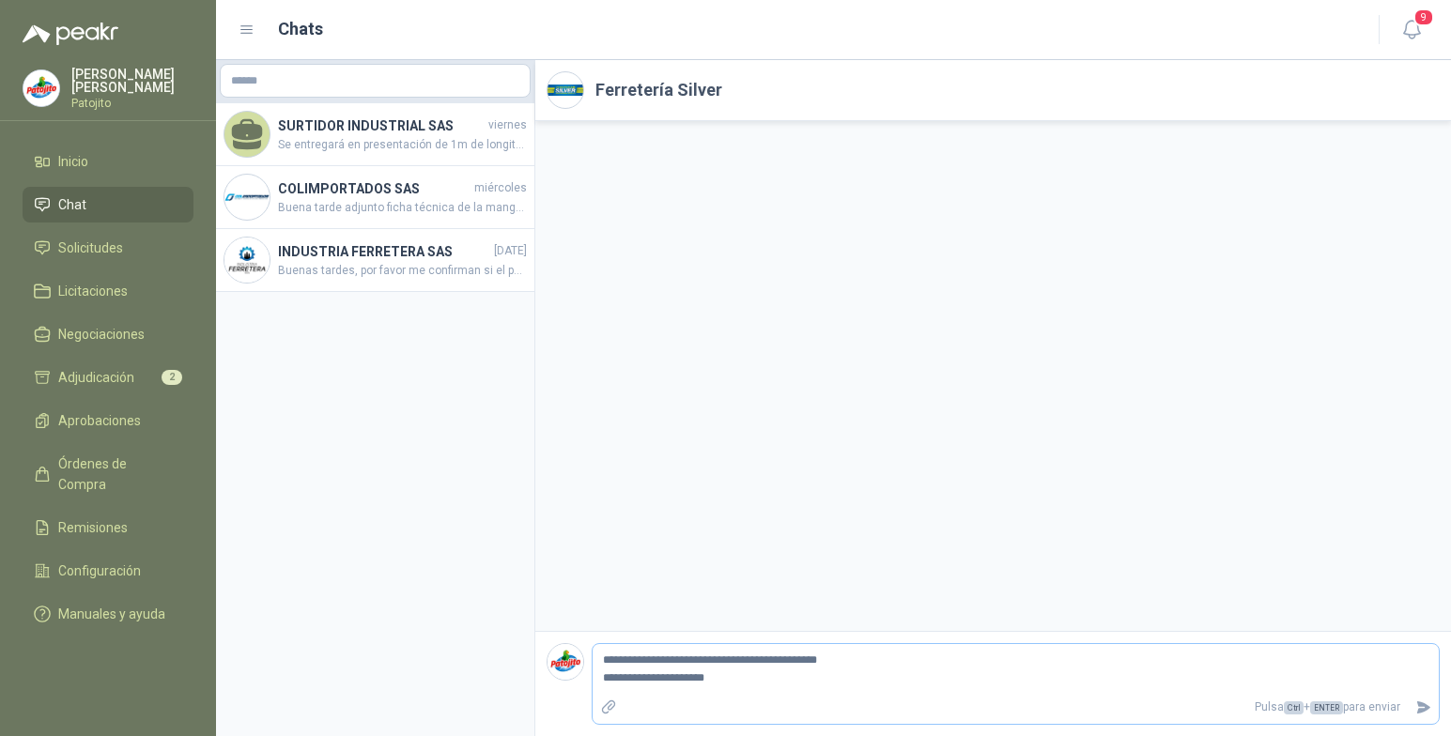
type textarea "**********"
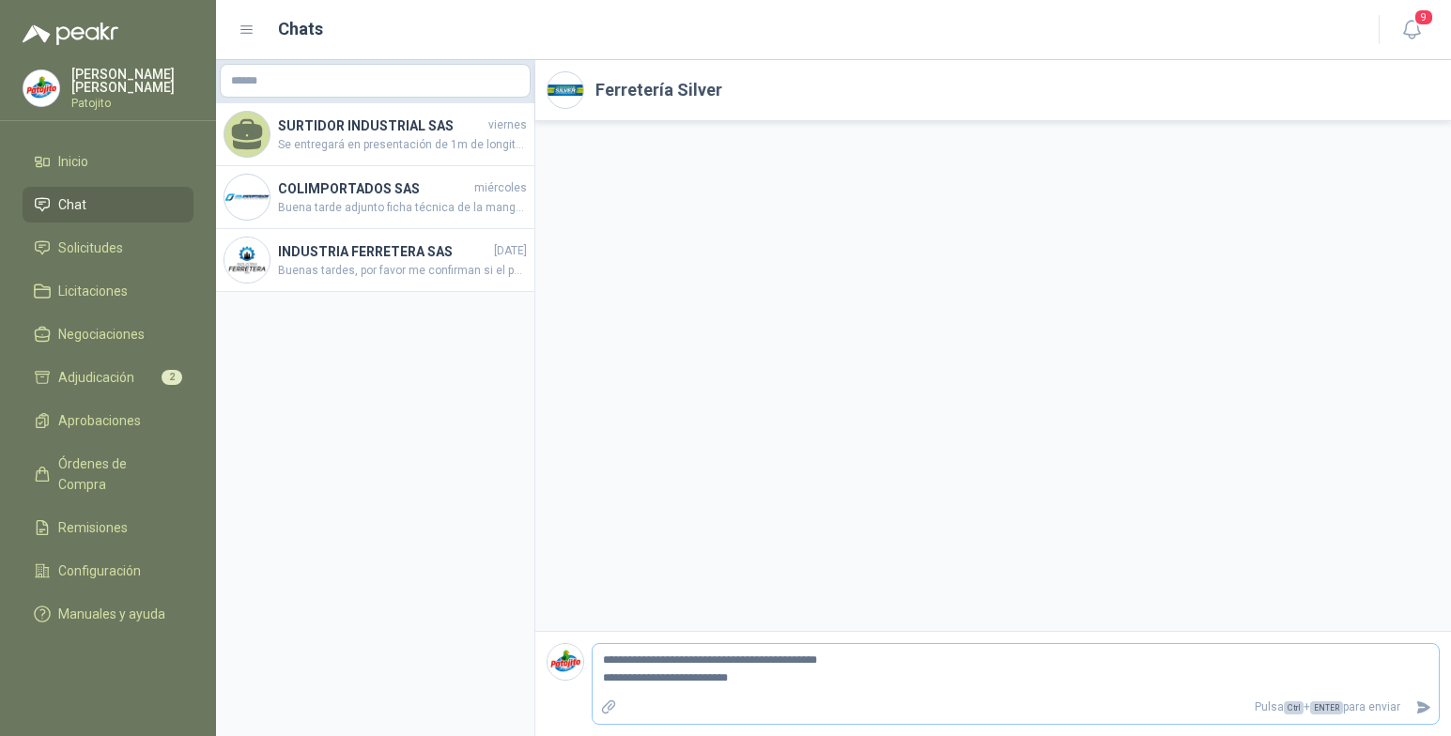
type textarea "**********"
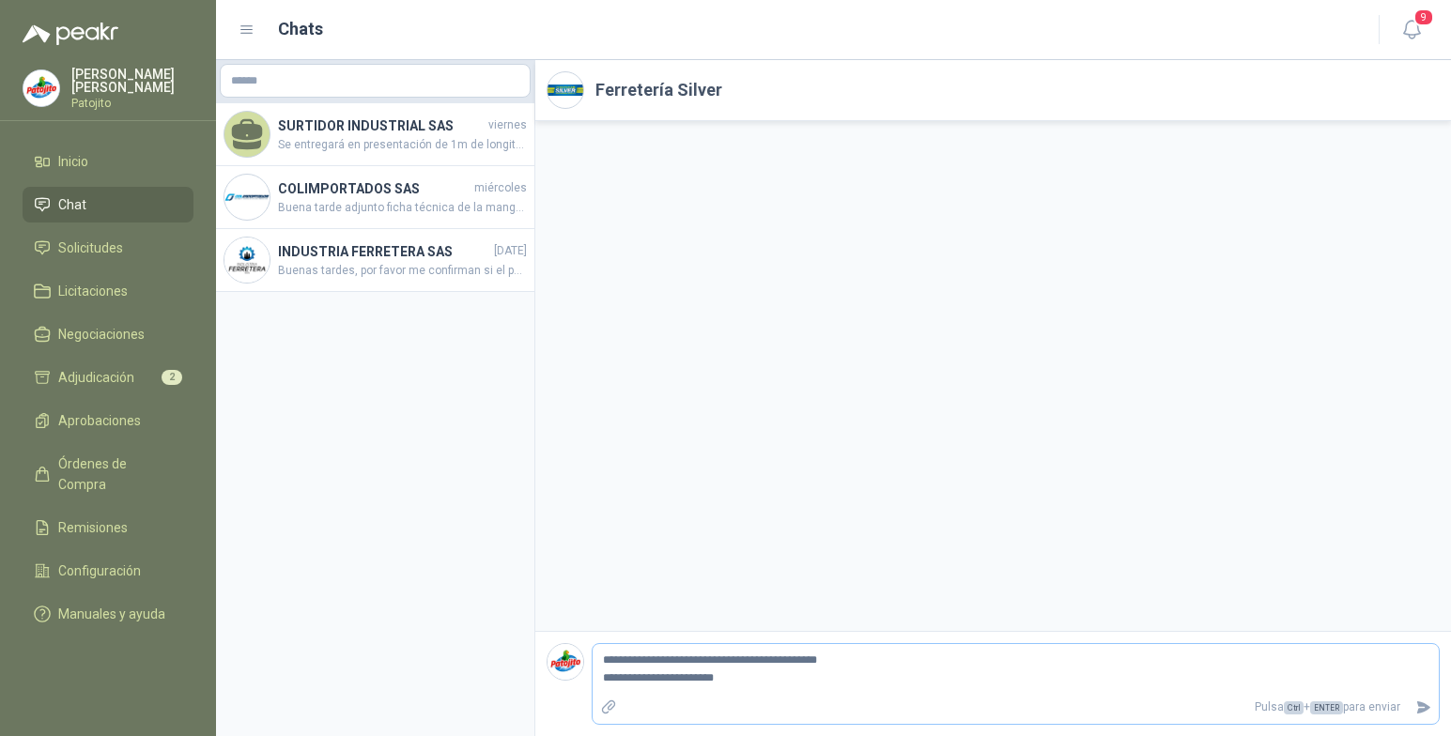
type textarea "**********"
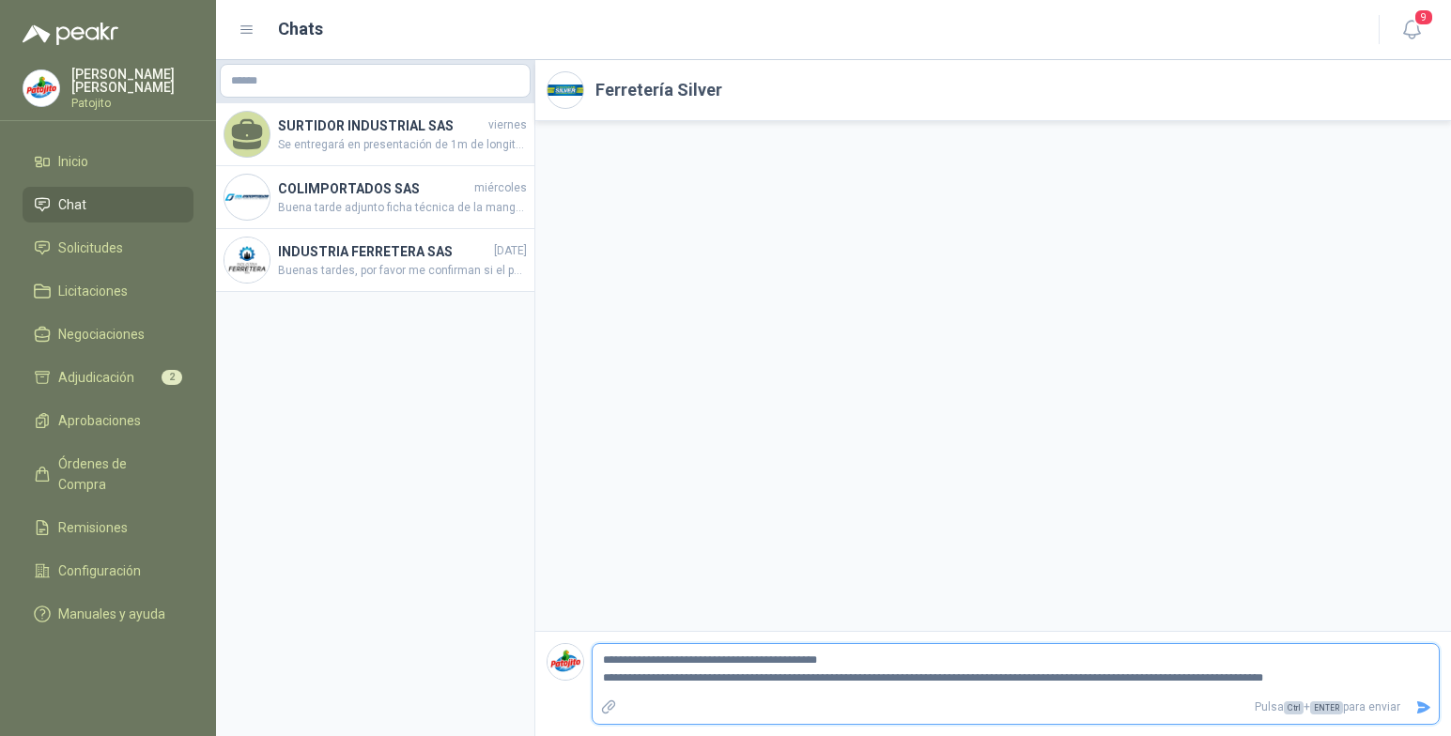
click at [1419, 705] on icon "Enviar" at bounding box center [1423, 708] width 13 height 12
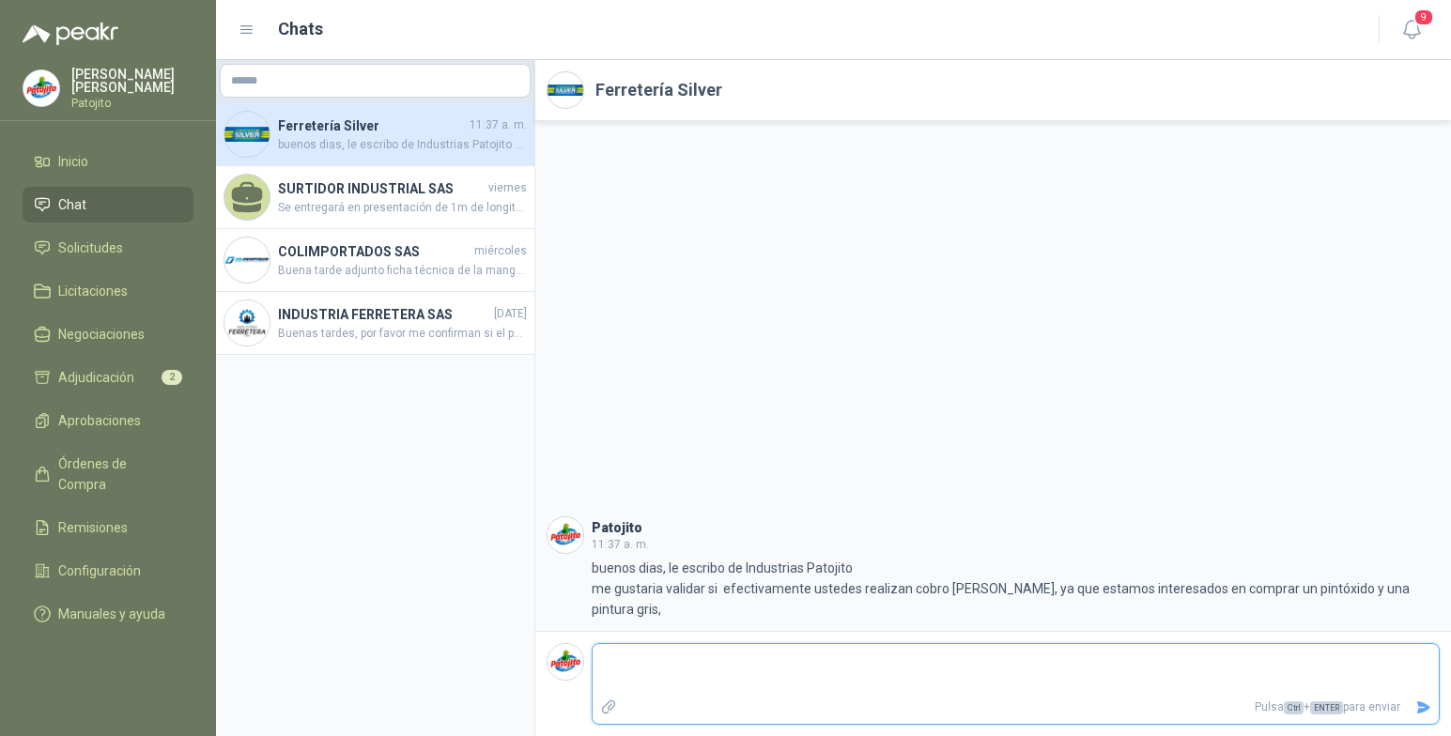
click at [1100, 662] on textarea at bounding box center [1016, 669] width 846 height 43
click at [369, 311] on h4 "INDUSTRIA FERRETERA SAS" at bounding box center [384, 314] width 212 height 21
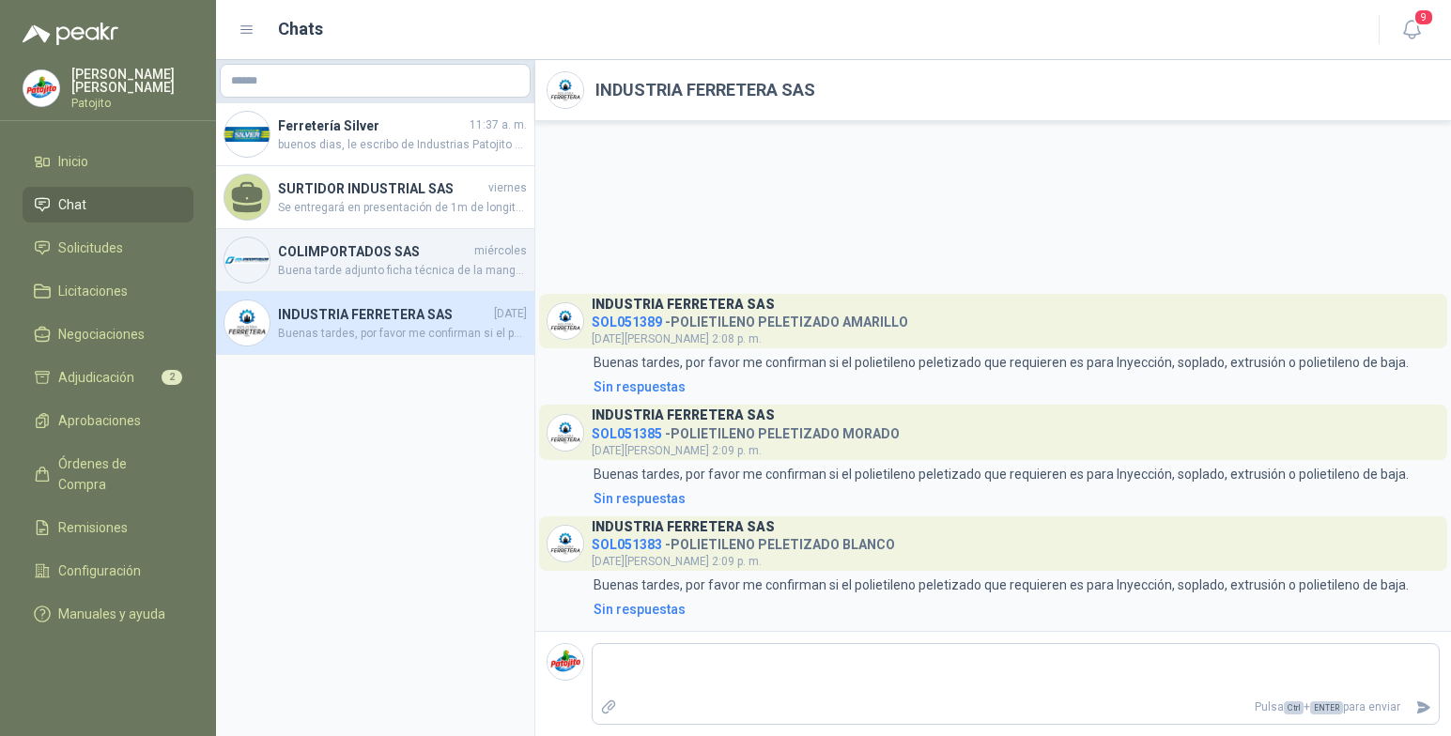
click at [394, 250] on h4 "COLIMPORTADOS SAS" at bounding box center [374, 251] width 193 height 21
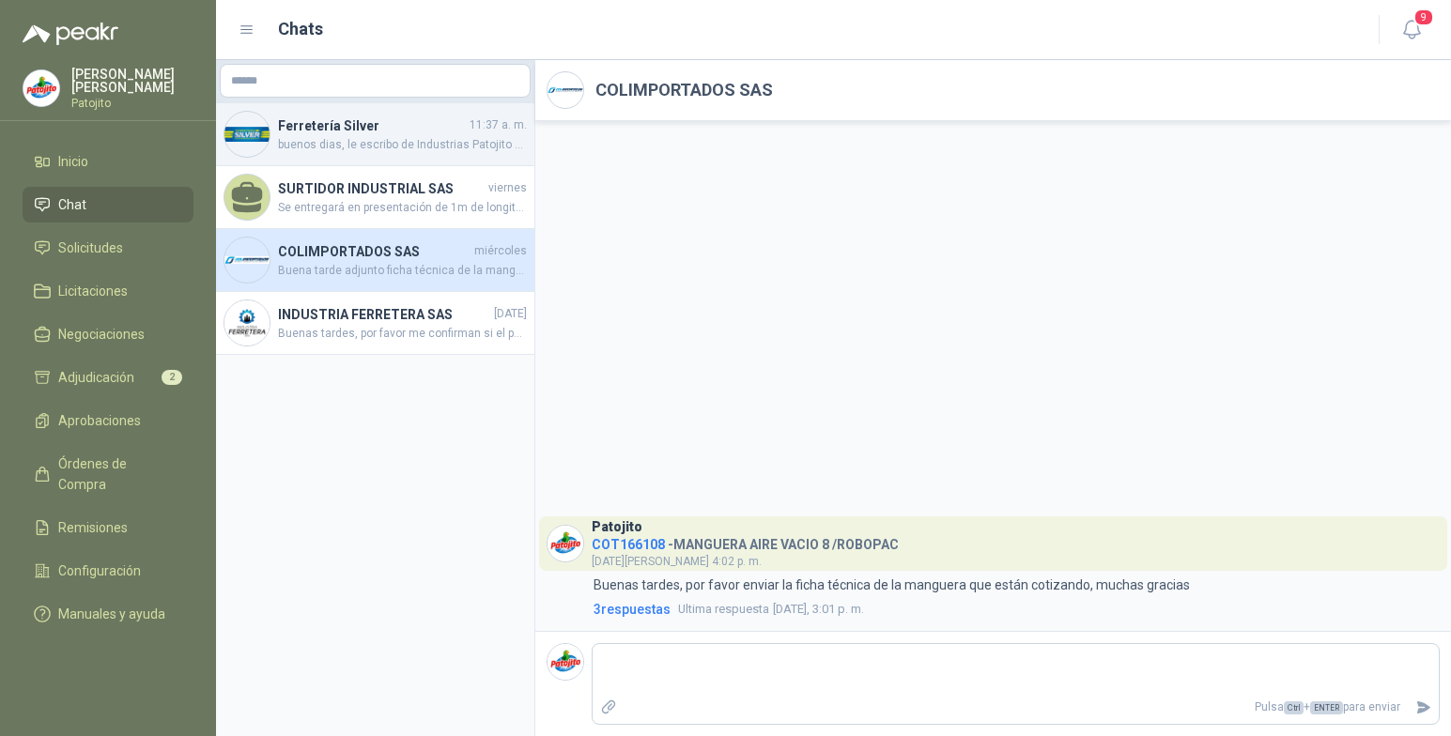
click at [361, 131] on h4 "Ferretería Silver" at bounding box center [372, 126] width 188 height 21
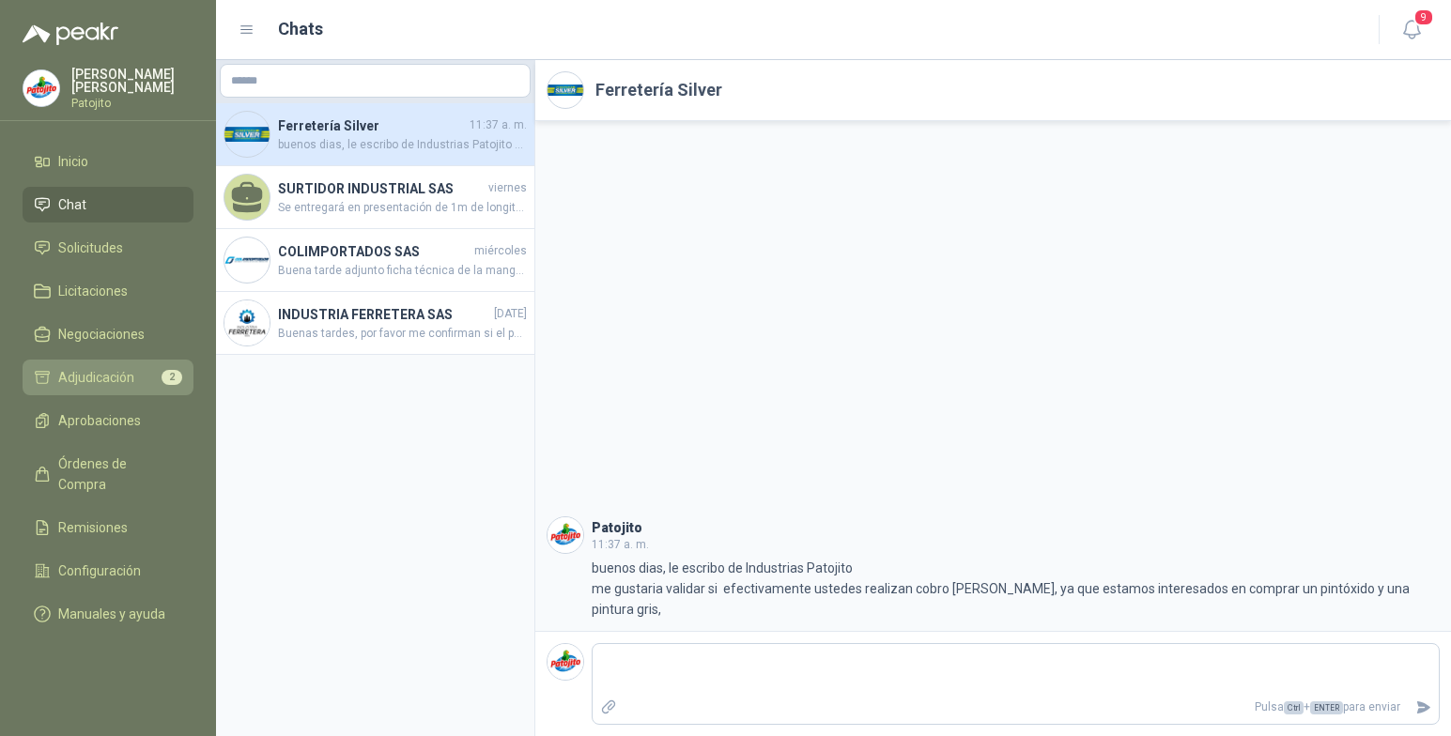
click at [126, 379] on span "Adjudicación" at bounding box center [96, 377] width 76 height 21
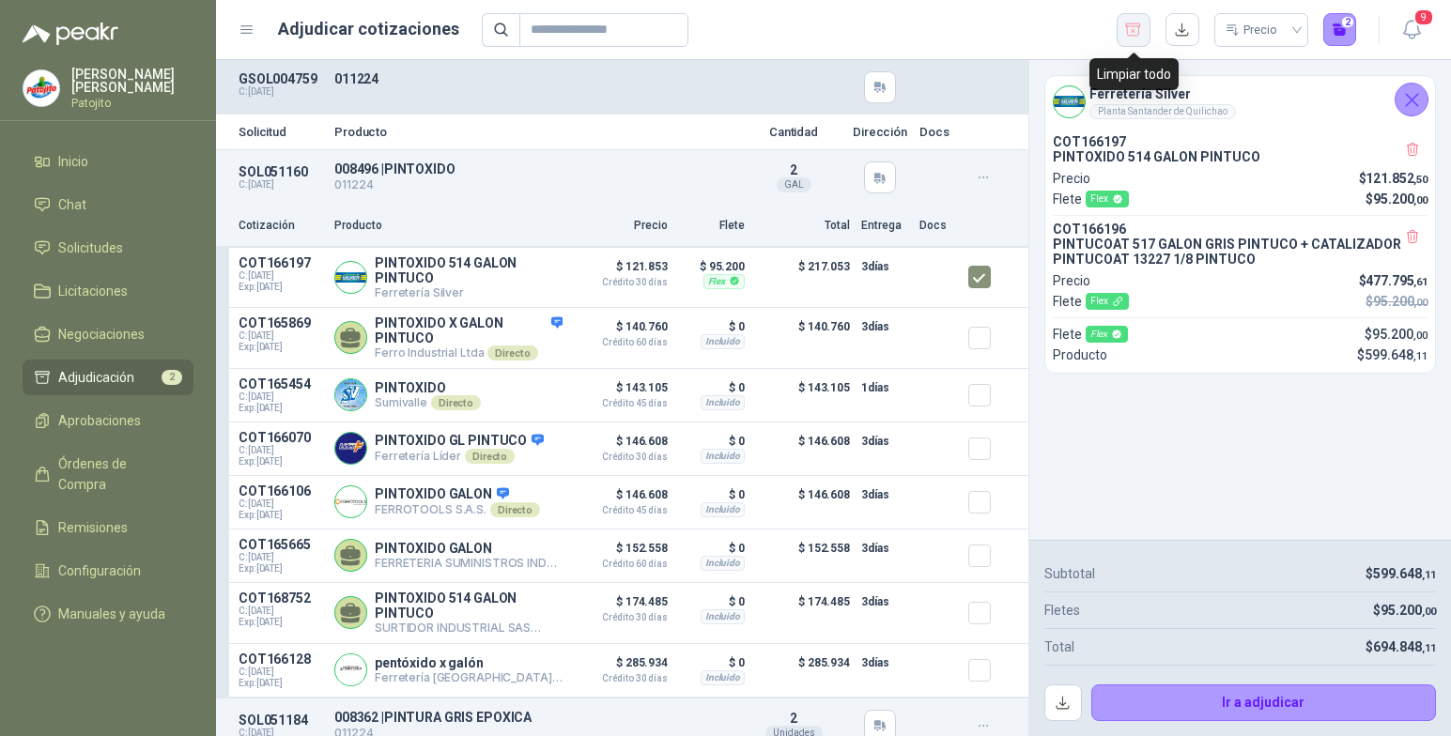
click at [1134, 18] on button "button" at bounding box center [1134, 30] width 34 height 34
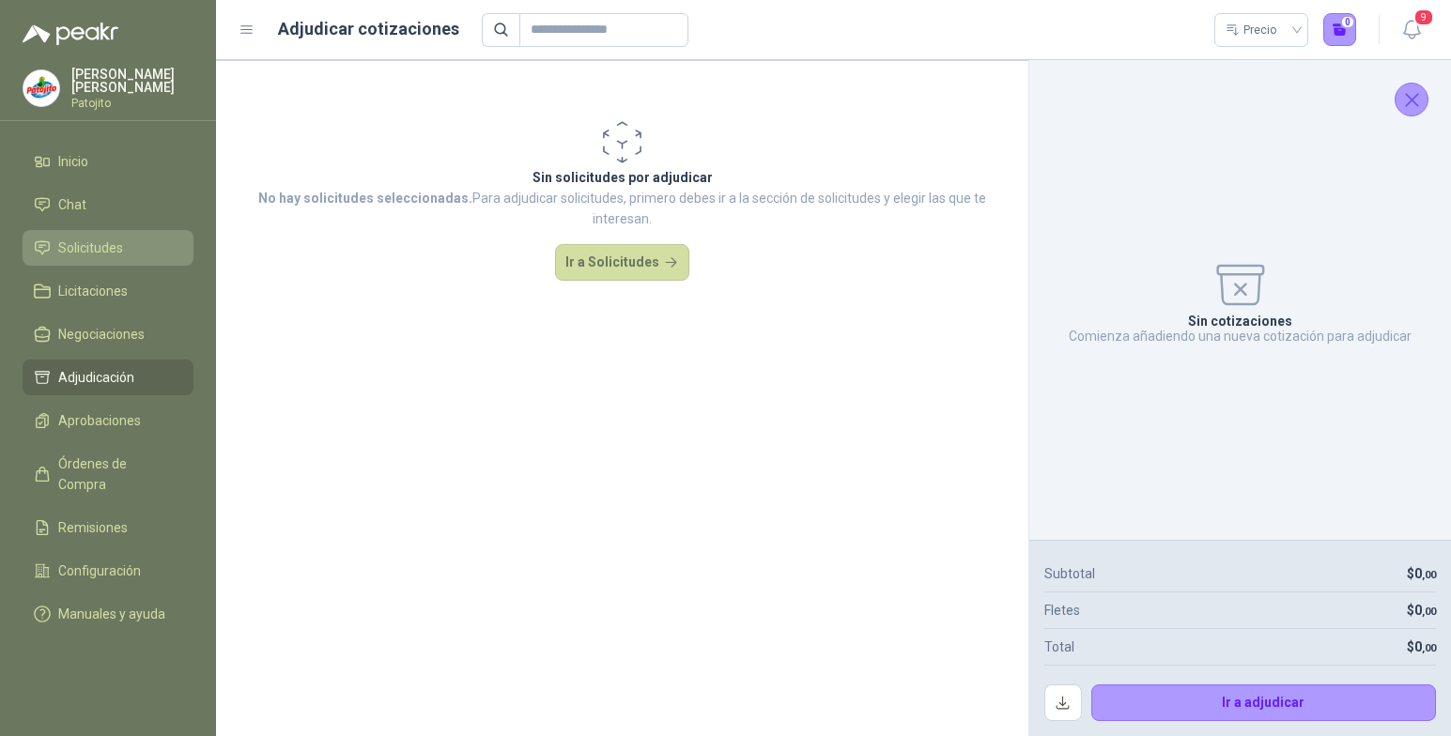
click at [136, 241] on li "Solicitudes" at bounding box center [108, 248] width 148 height 21
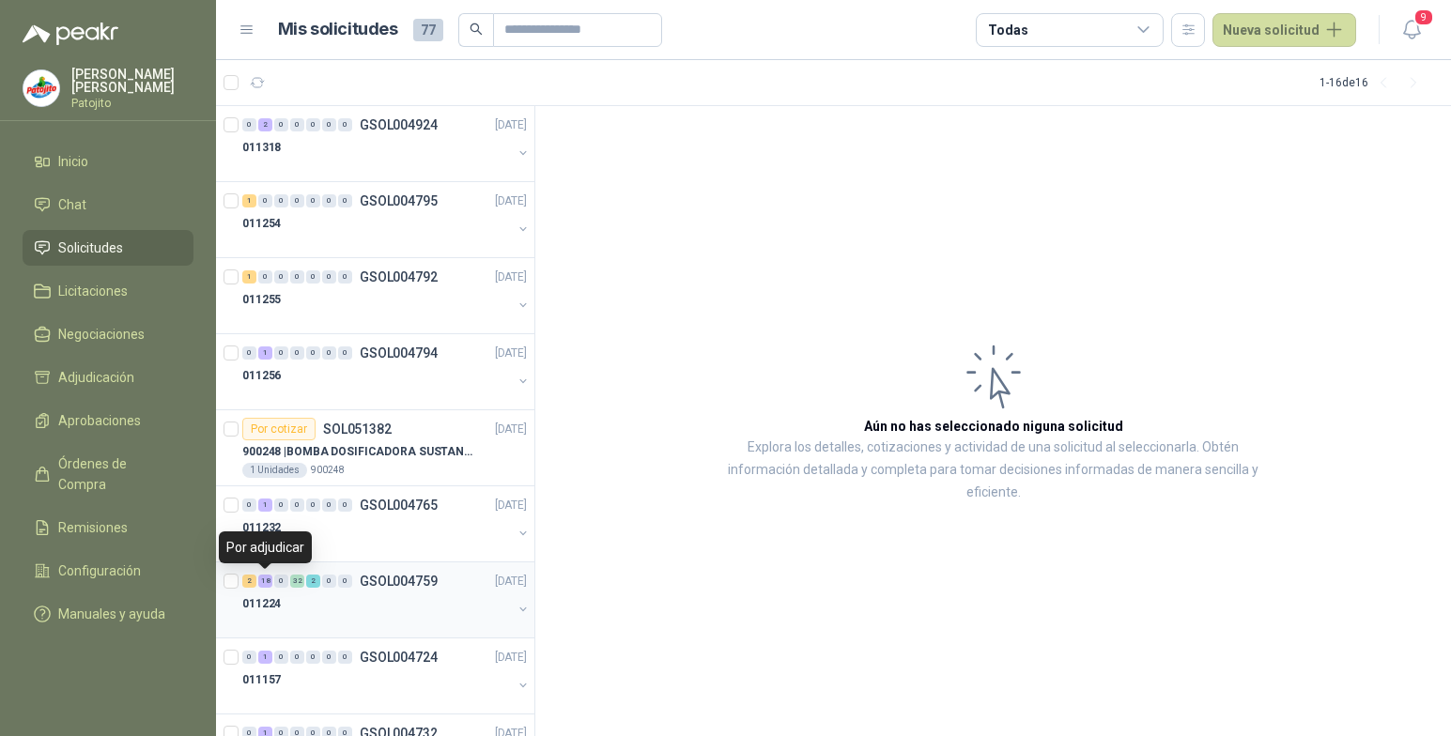
click at [271, 578] on div "18" at bounding box center [265, 581] width 14 height 13
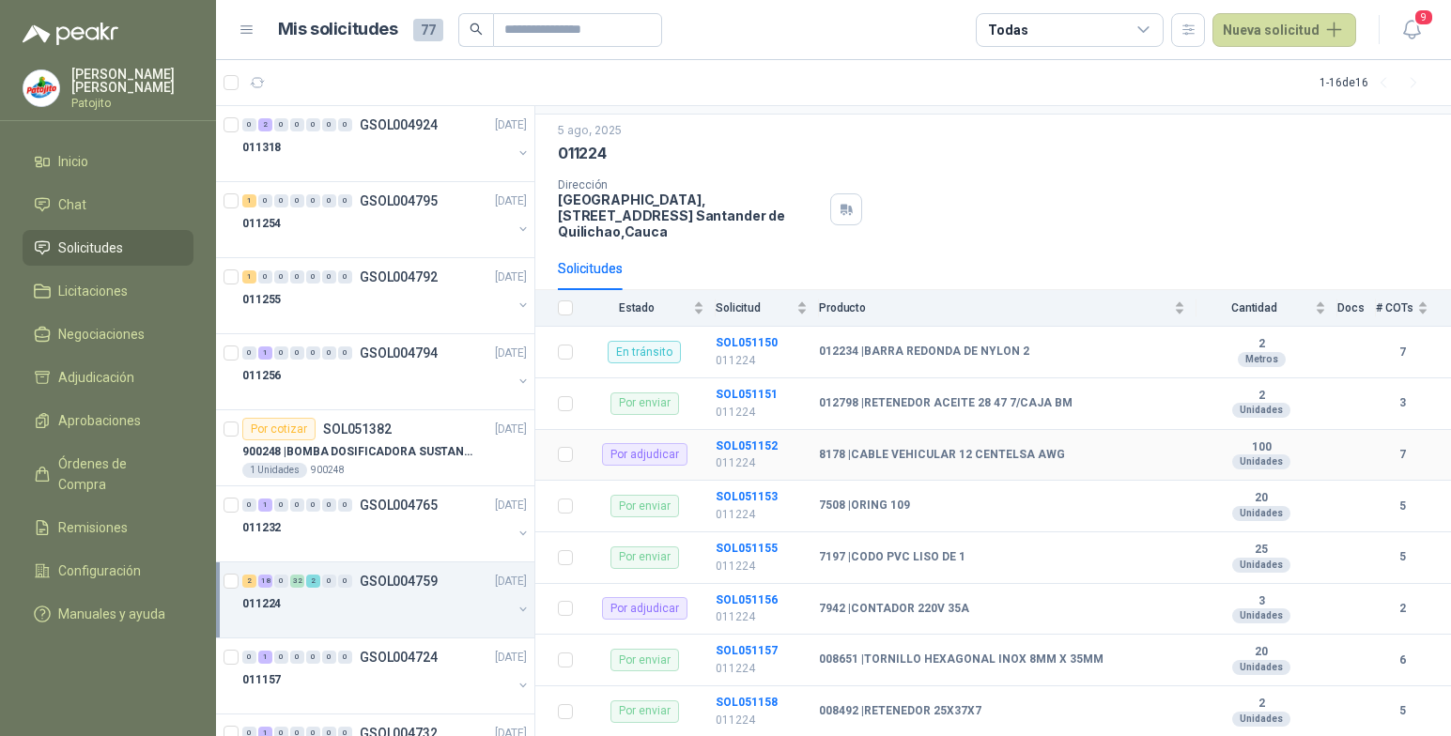
scroll to position [94, 0]
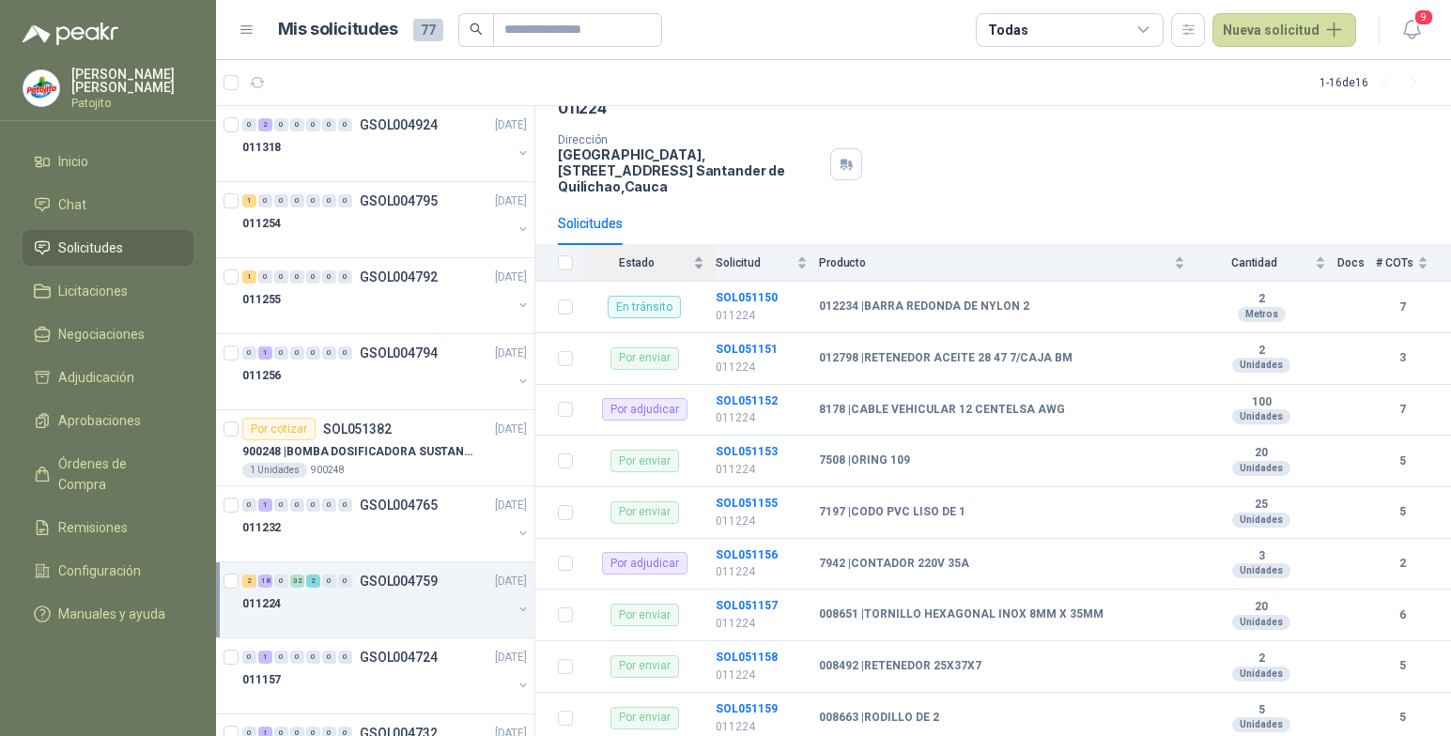
click at [702, 267] on div "Estado" at bounding box center [644, 263] width 120 height 19
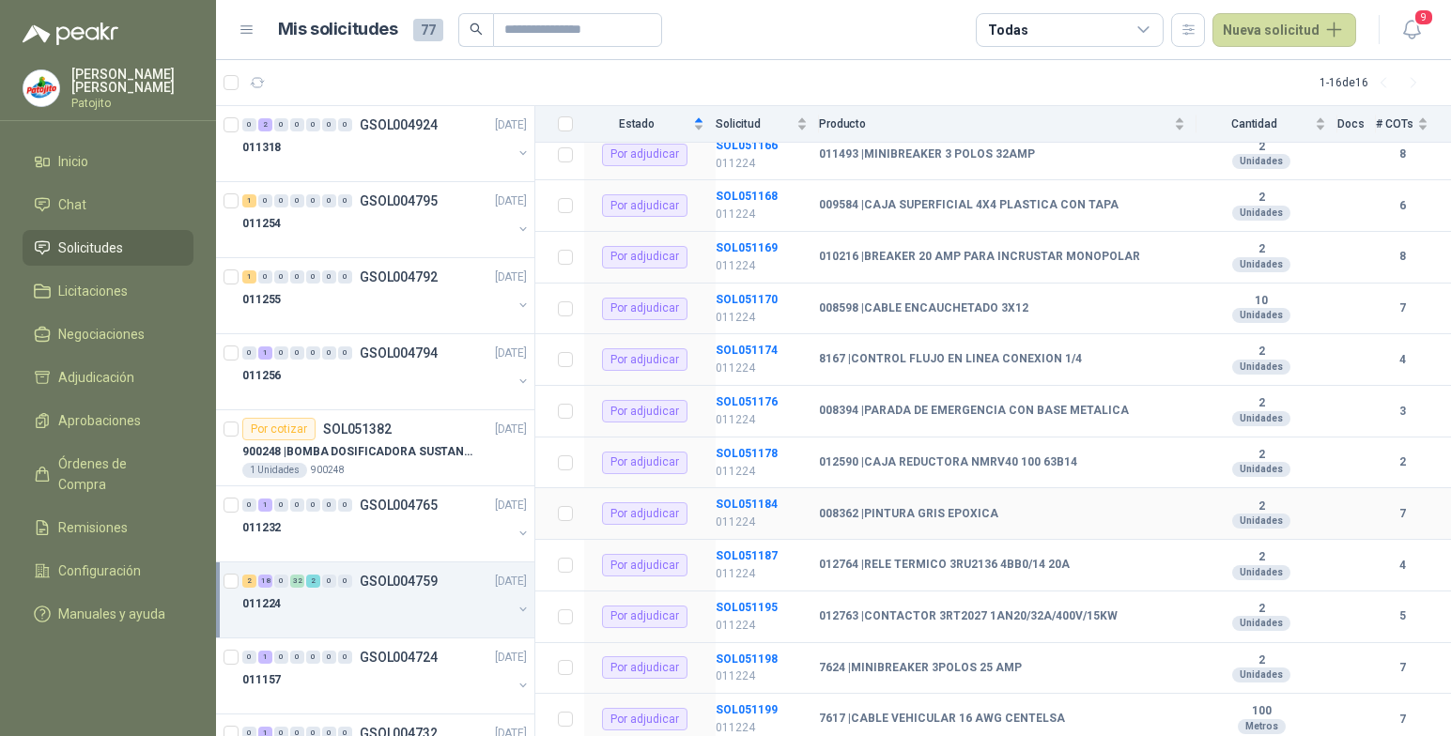
scroll to position [751, 0]
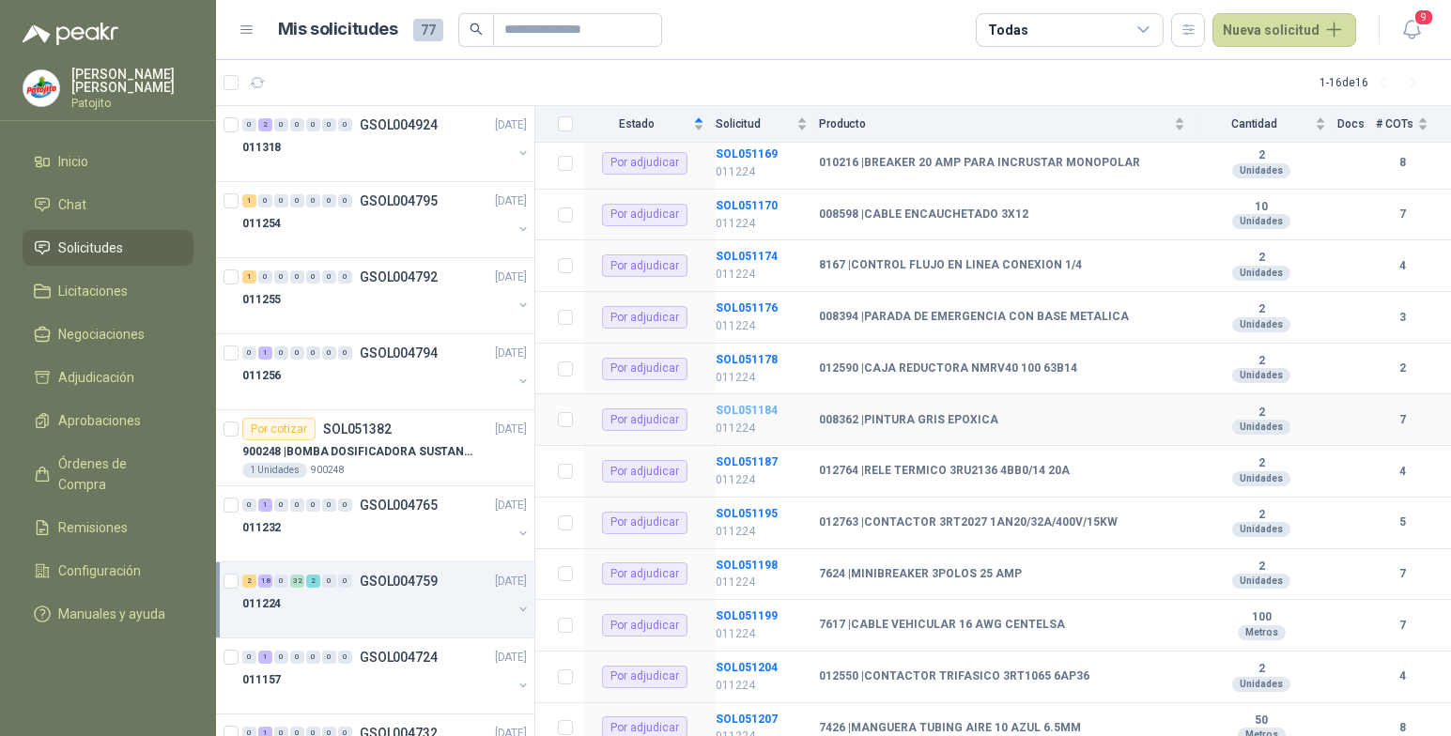
click at [769, 408] on b "SOL051184" at bounding box center [747, 410] width 62 height 13
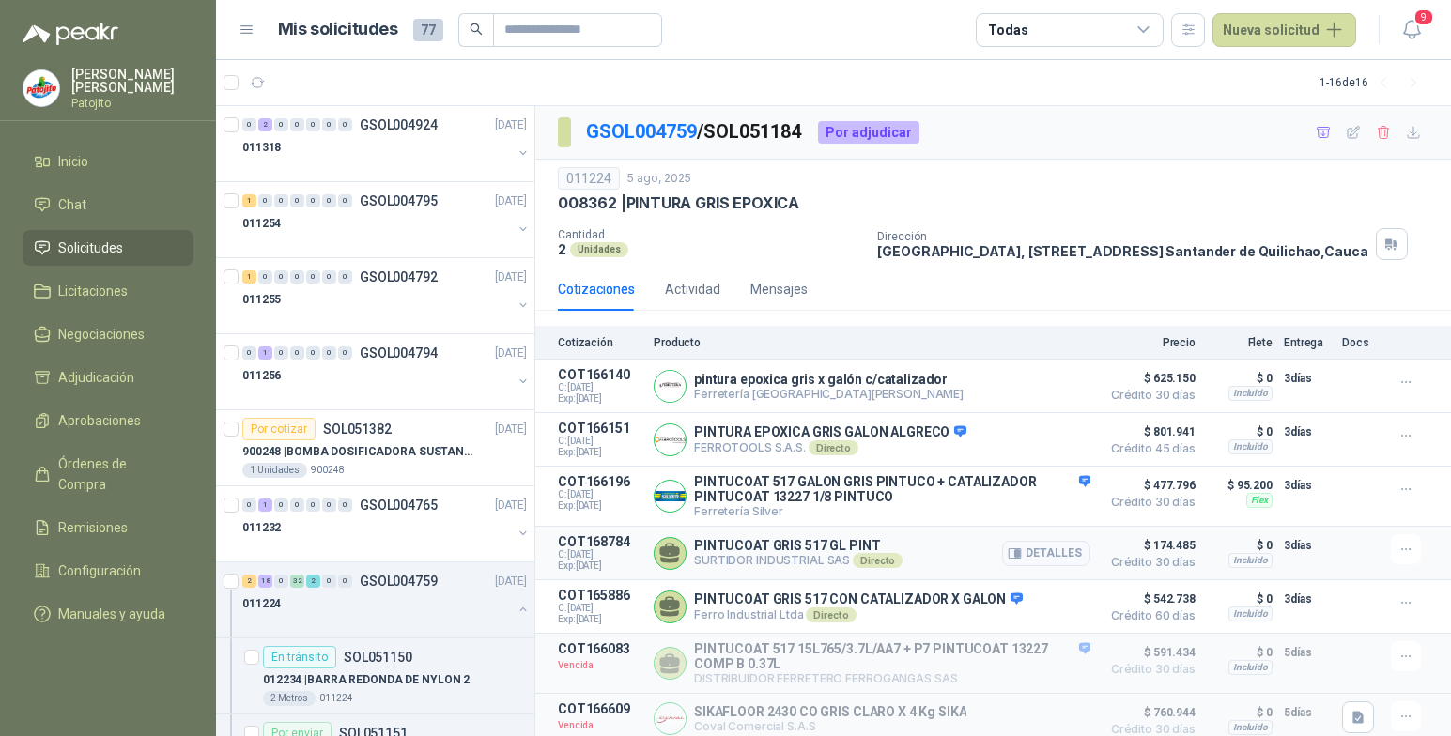
scroll to position [28, 0]
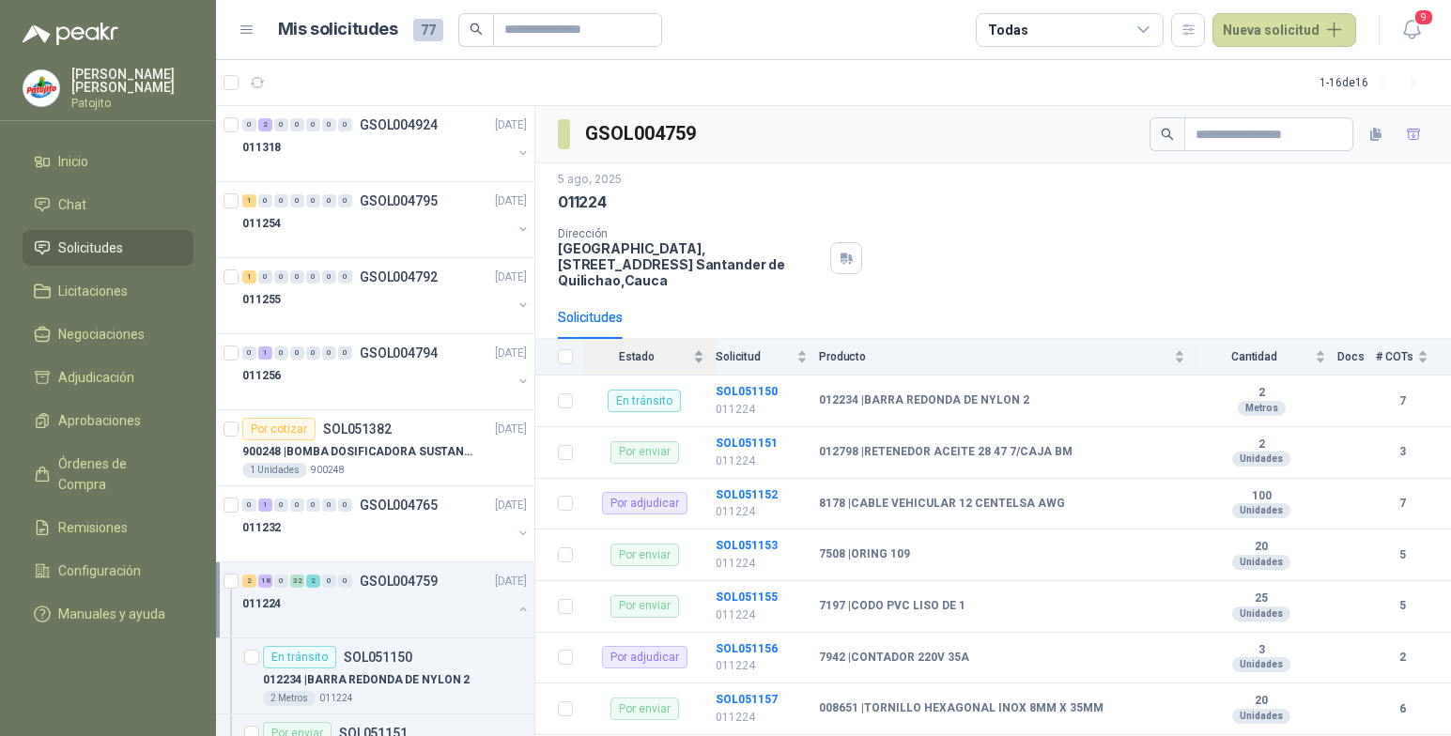
click at [703, 360] on div "Estado" at bounding box center [644, 357] width 120 height 19
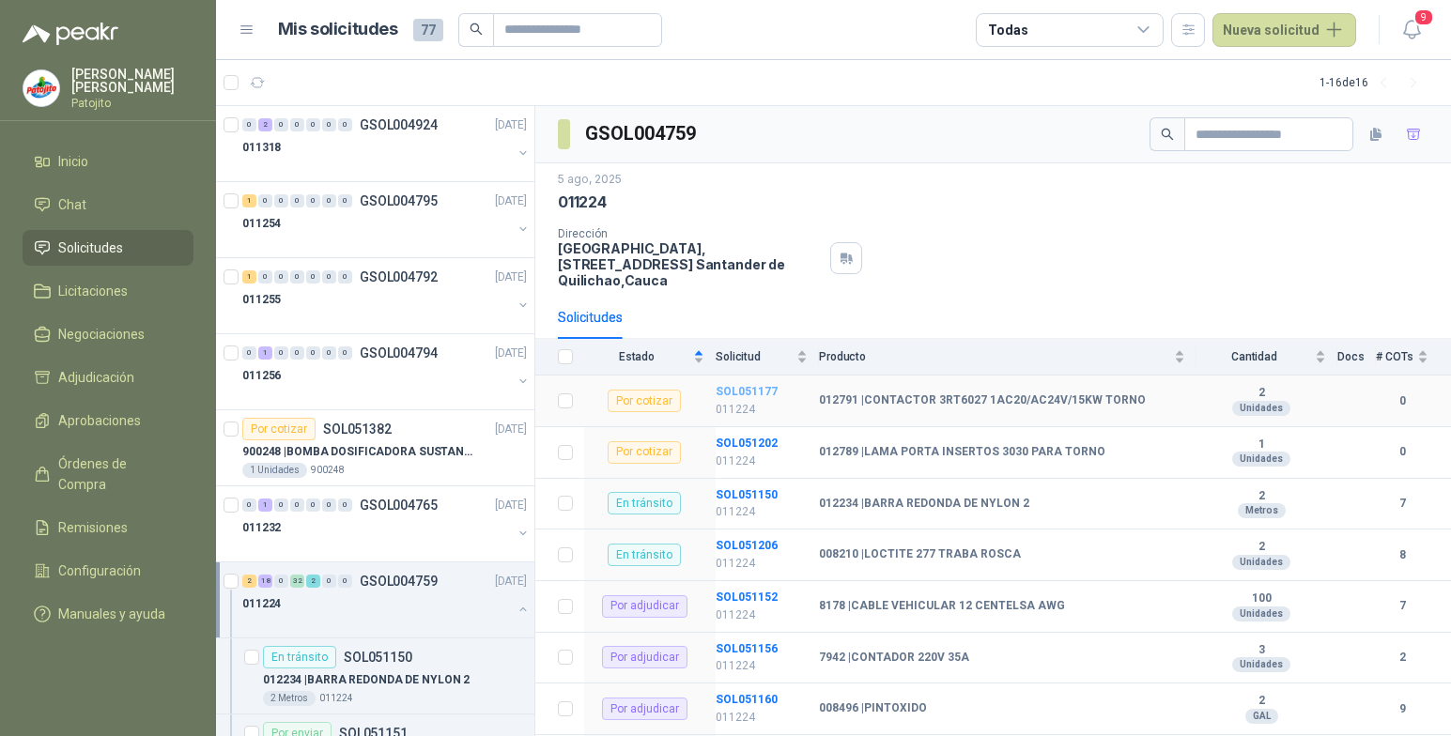
click at [763, 391] on b "SOL051177" at bounding box center [747, 391] width 62 height 13
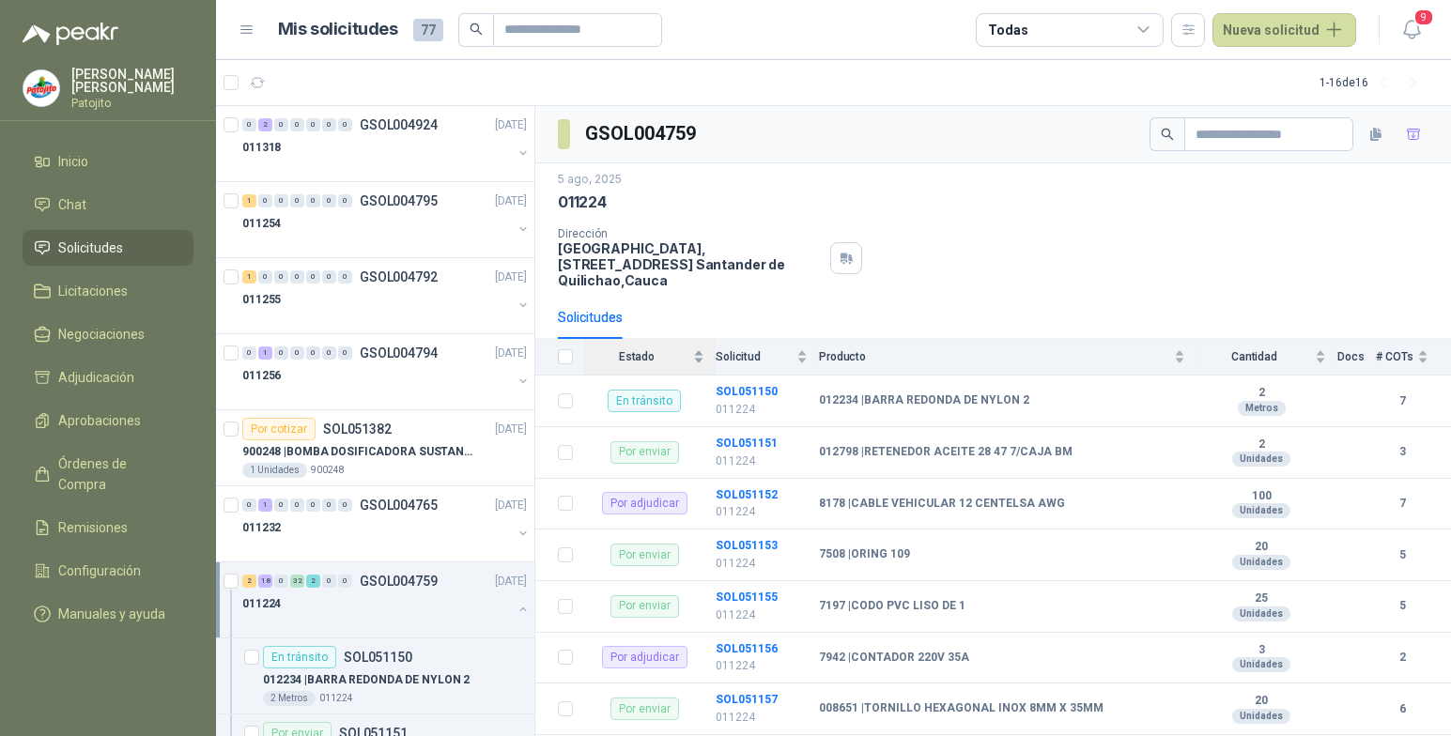
click at [696, 356] on div "Estado" at bounding box center [644, 357] width 120 height 19
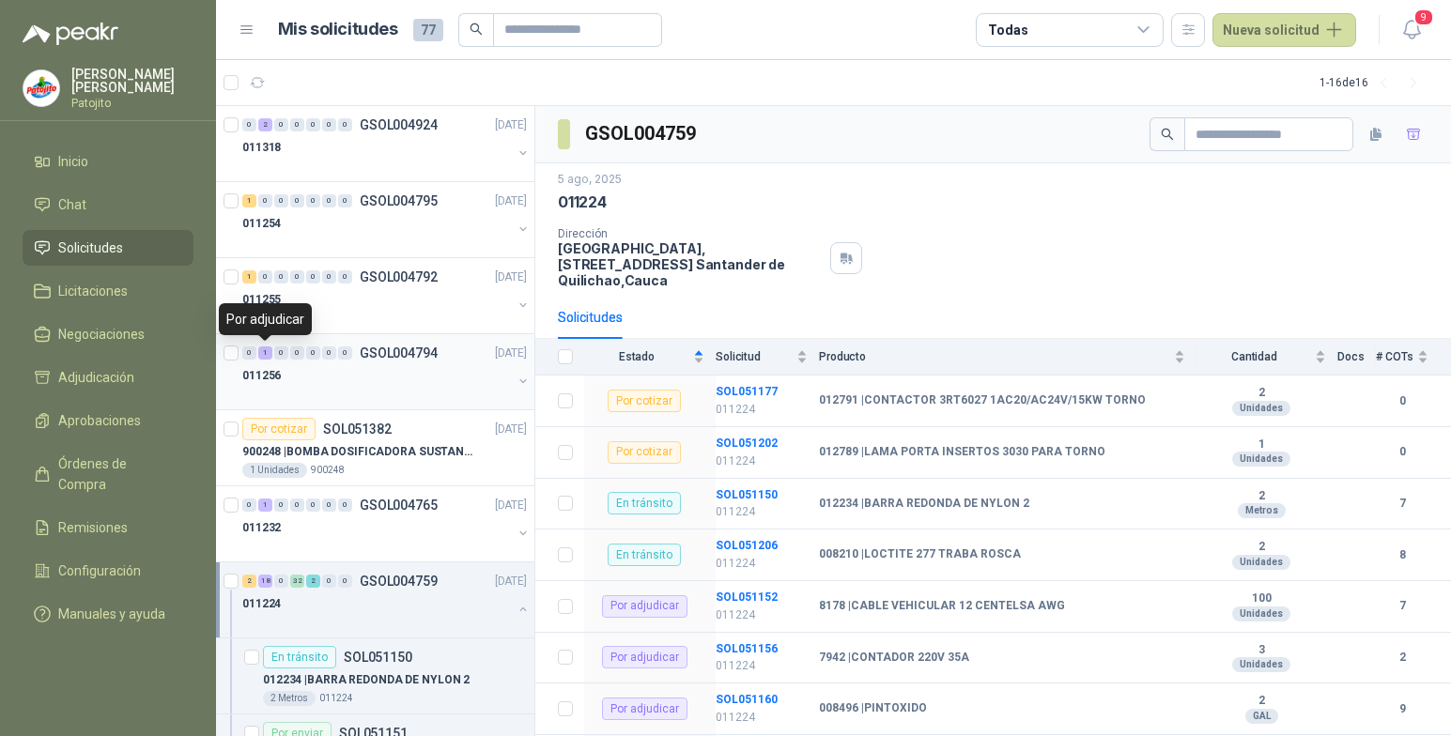
click at [271, 352] on div "1" at bounding box center [265, 353] width 14 height 13
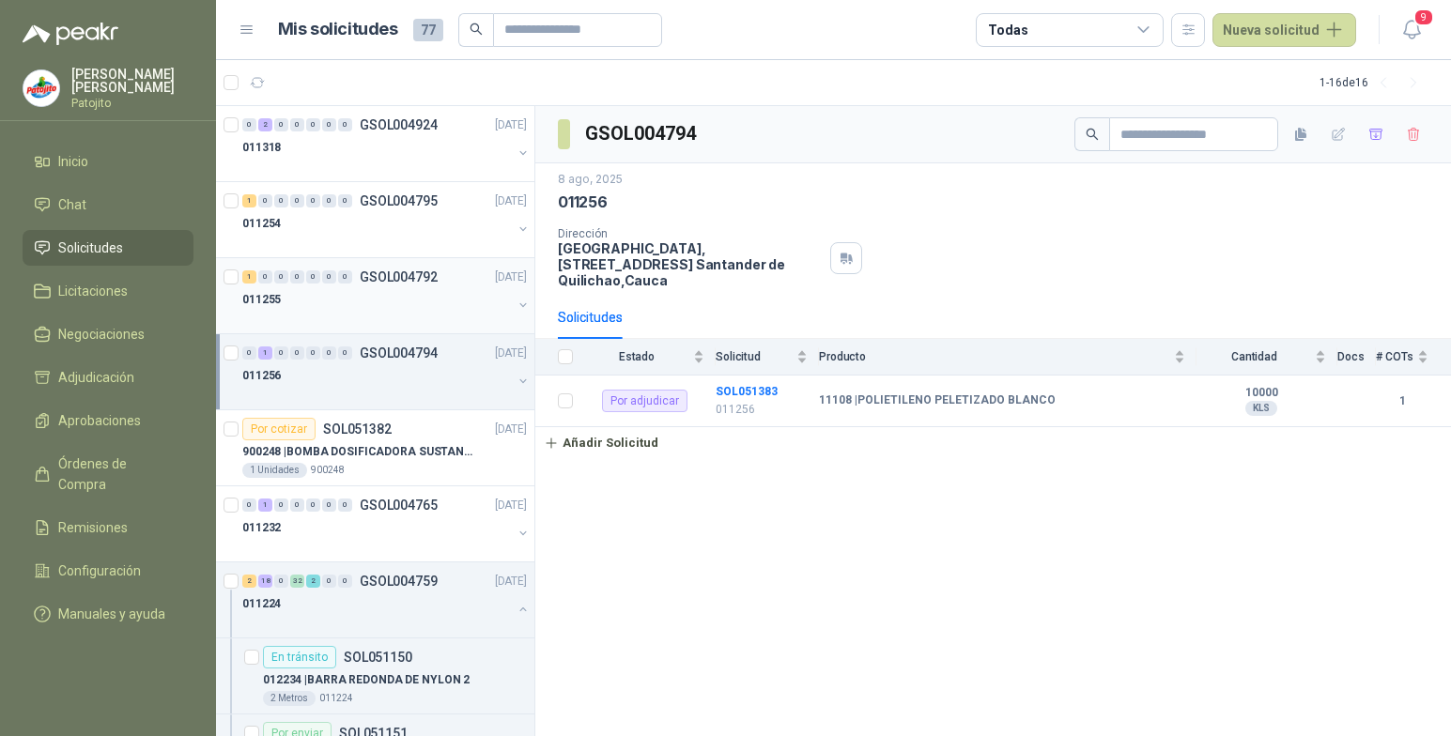
click at [253, 270] on div "1 0 0 0 0 0 0 GSOL004792 08/08/25" at bounding box center [386, 277] width 288 height 23
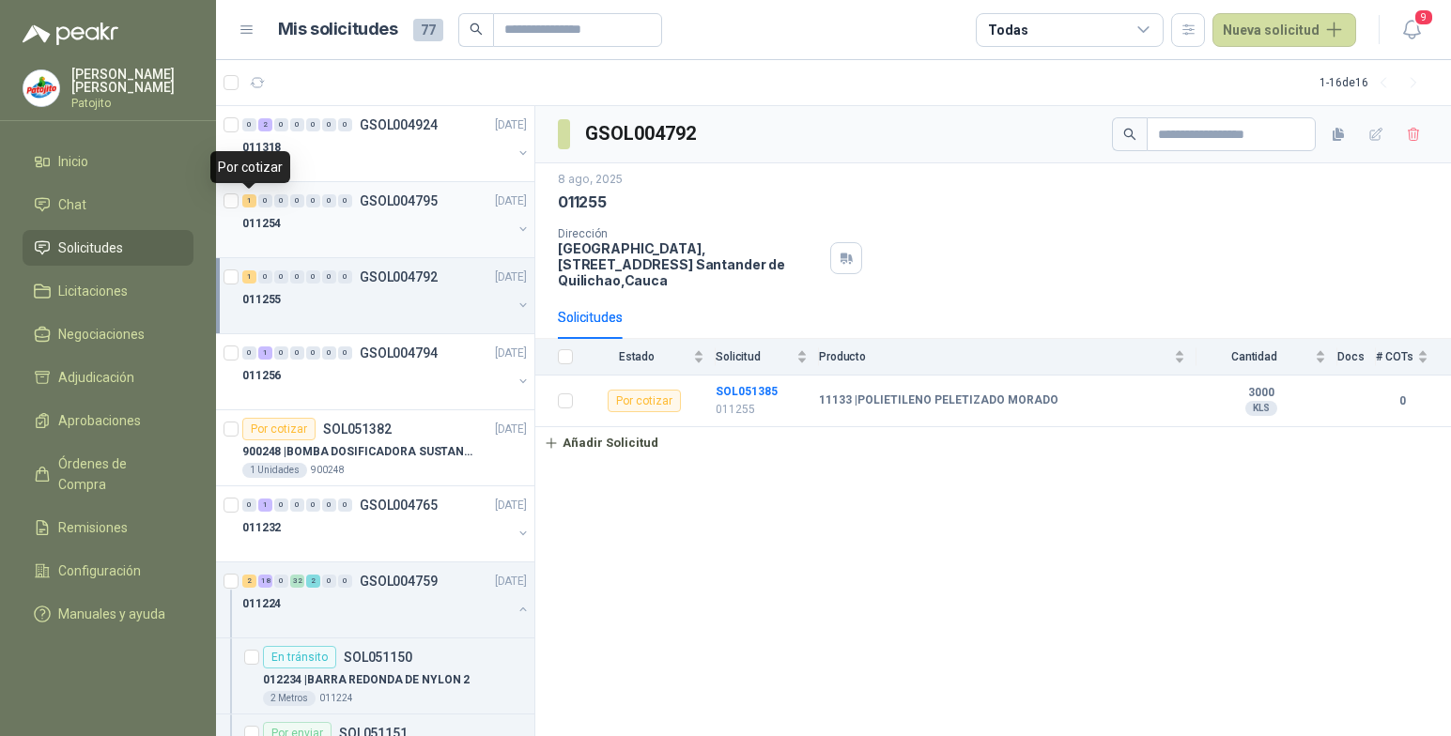
click at [255, 202] on div "1" at bounding box center [249, 200] width 14 height 13
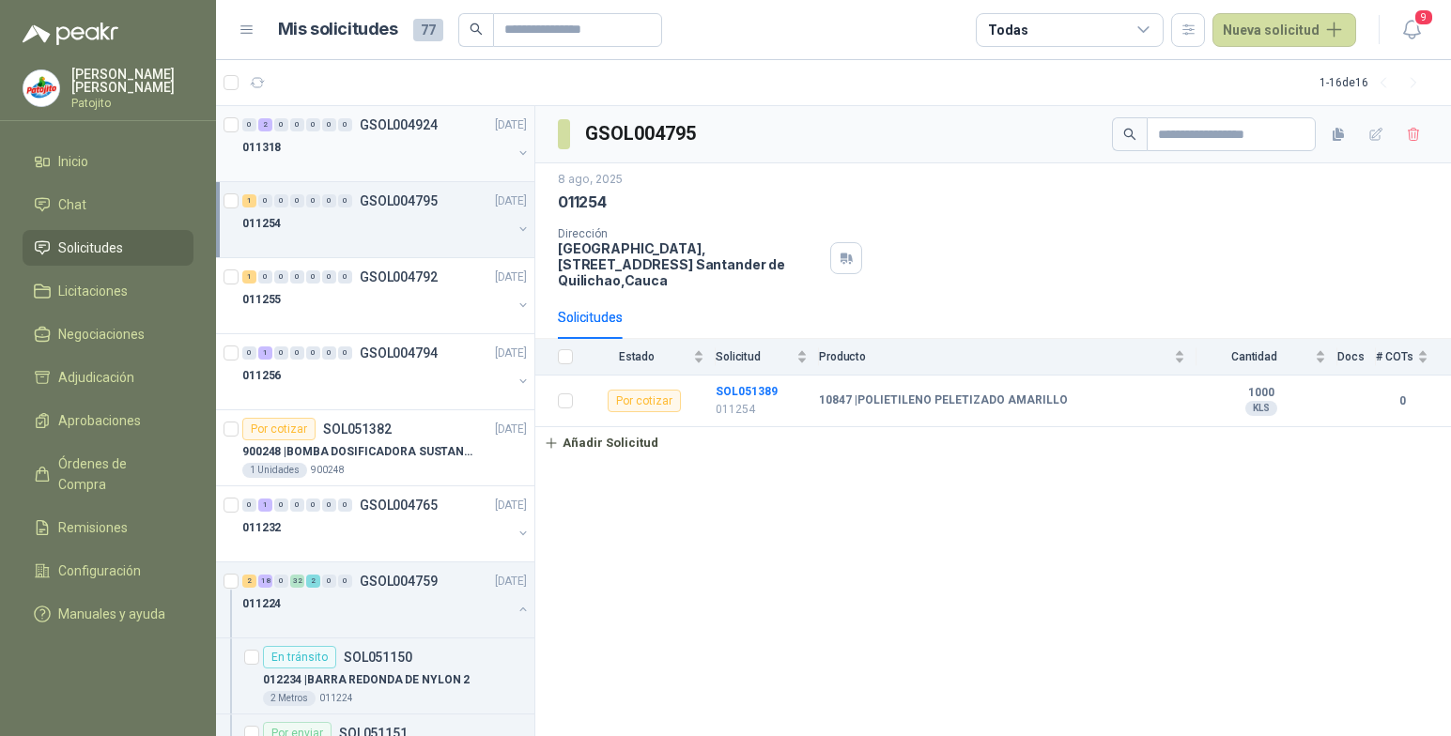
click at [269, 124] on div "2" at bounding box center [265, 124] width 14 height 13
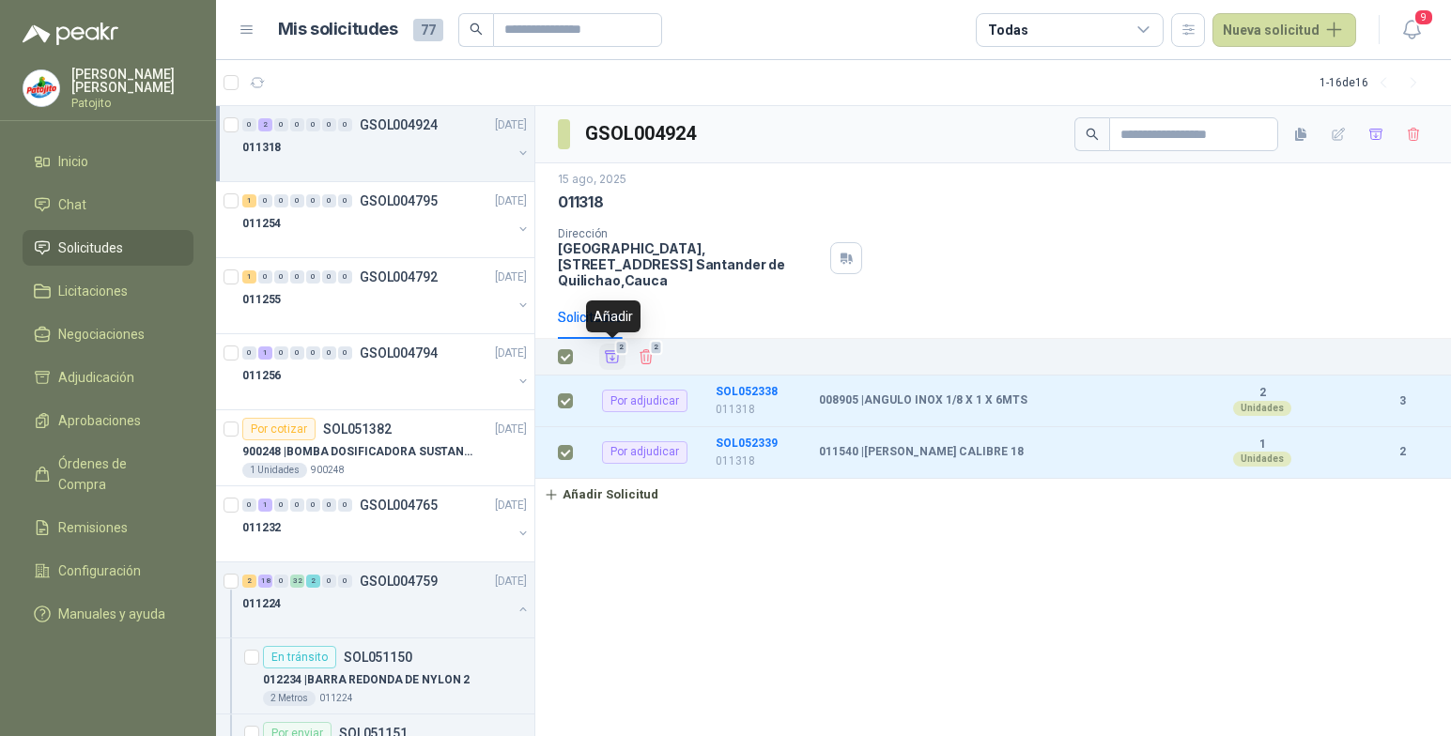
click at [609, 358] on icon "Añadir" at bounding box center [612, 356] width 17 height 17
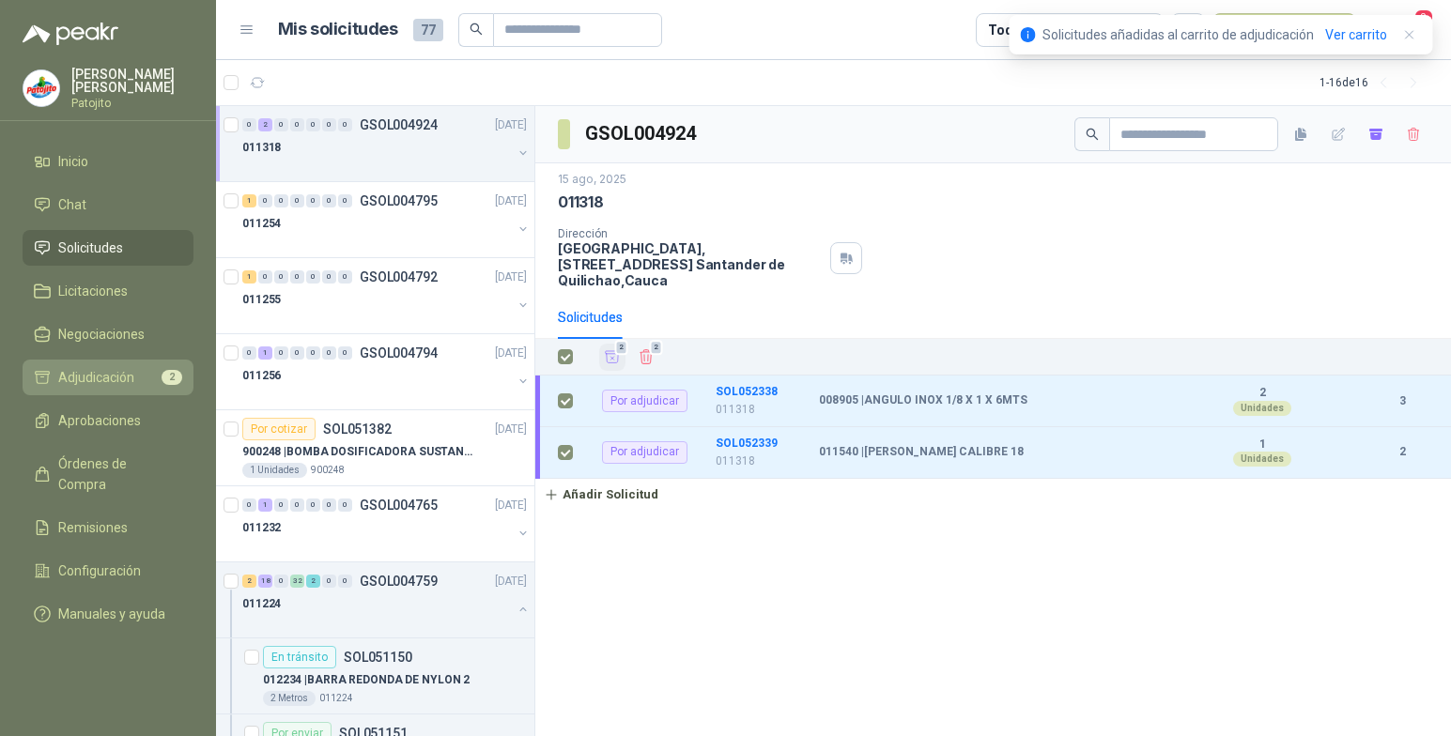
click at [122, 372] on span "Adjudicación" at bounding box center [96, 377] width 76 height 21
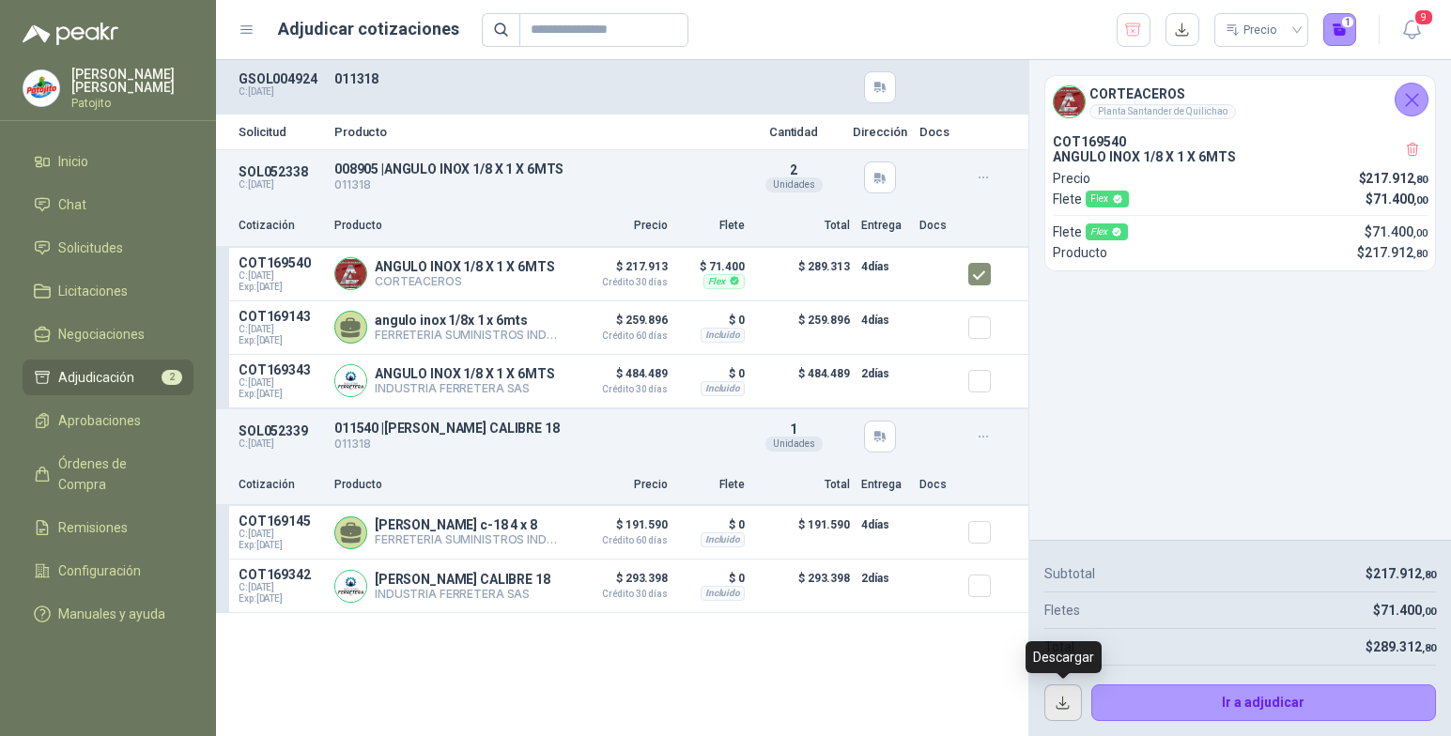
click at [1060, 704] on button "button" at bounding box center [1063, 704] width 38 height 38
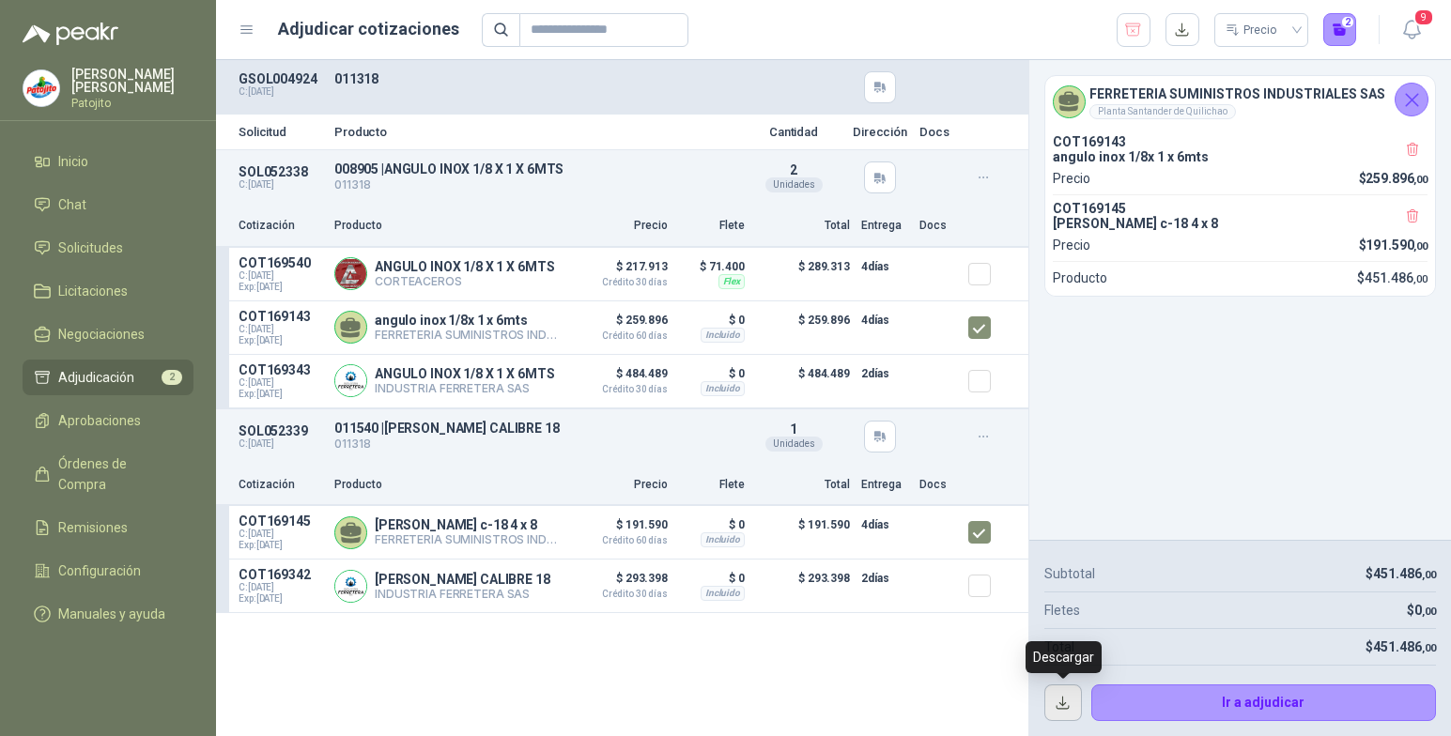
click at [1063, 696] on button "button" at bounding box center [1063, 704] width 38 height 38
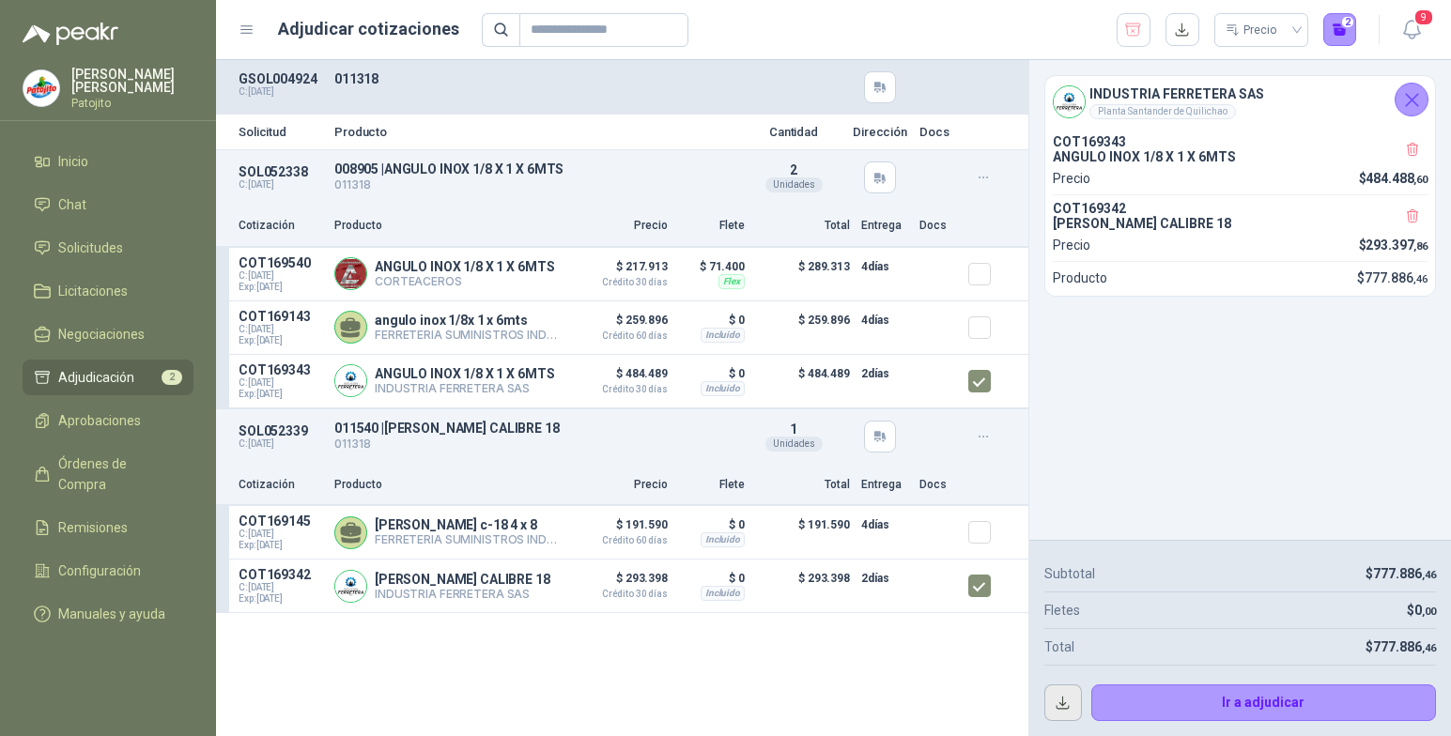
click at [1054, 708] on button "button" at bounding box center [1063, 704] width 38 height 38
click at [1056, 710] on button "button" at bounding box center [1063, 704] width 38 height 38
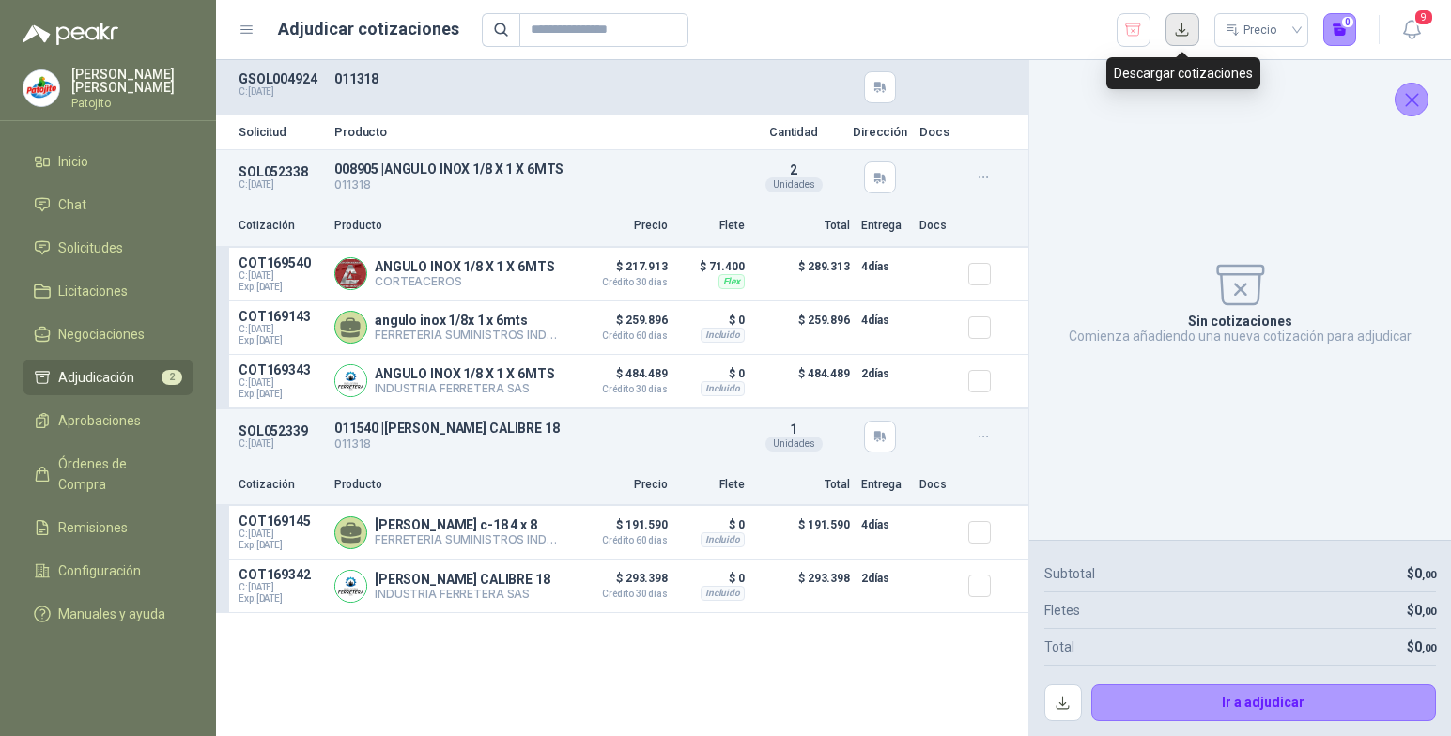
click at [1187, 30] on button "button" at bounding box center [1183, 30] width 34 height 34
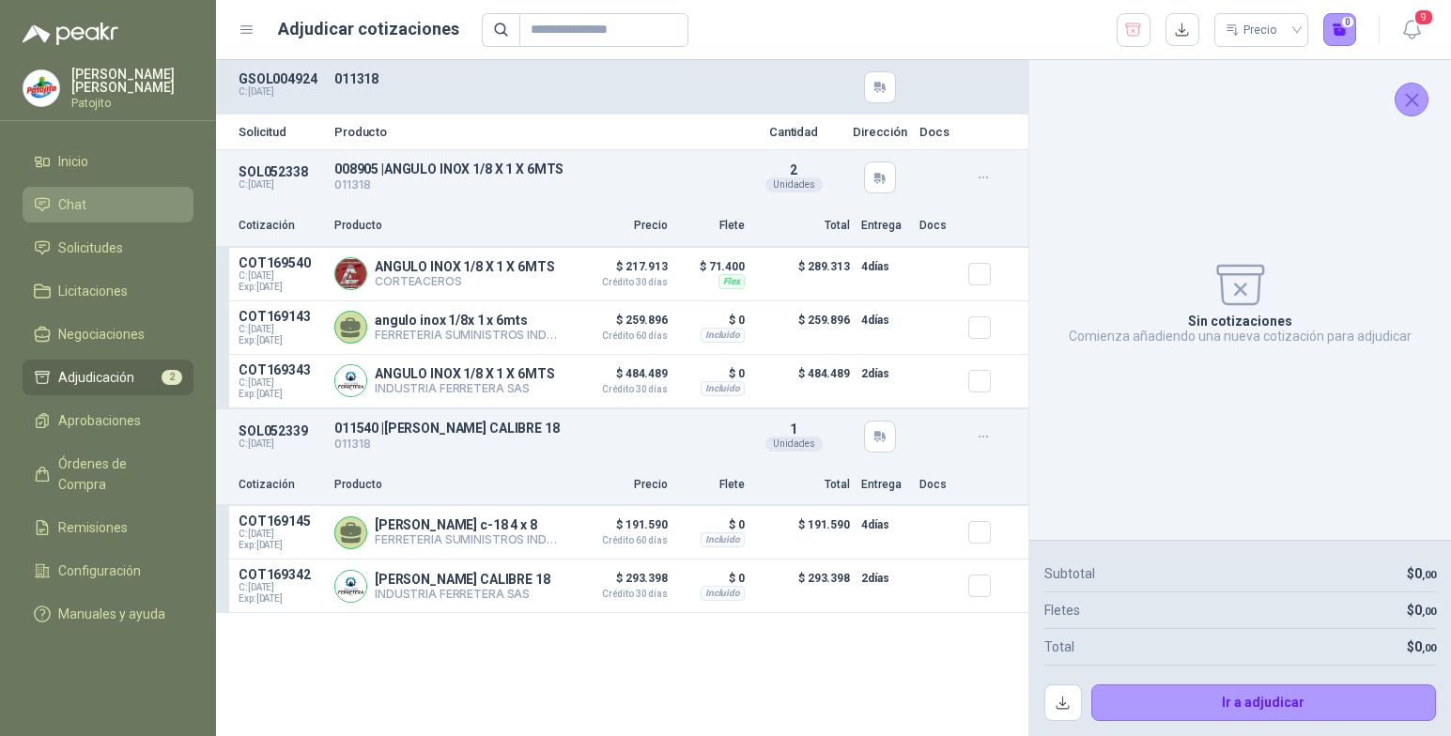
click at [92, 206] on li "Chat" at bounding box center [108, 204] width 148 height 21
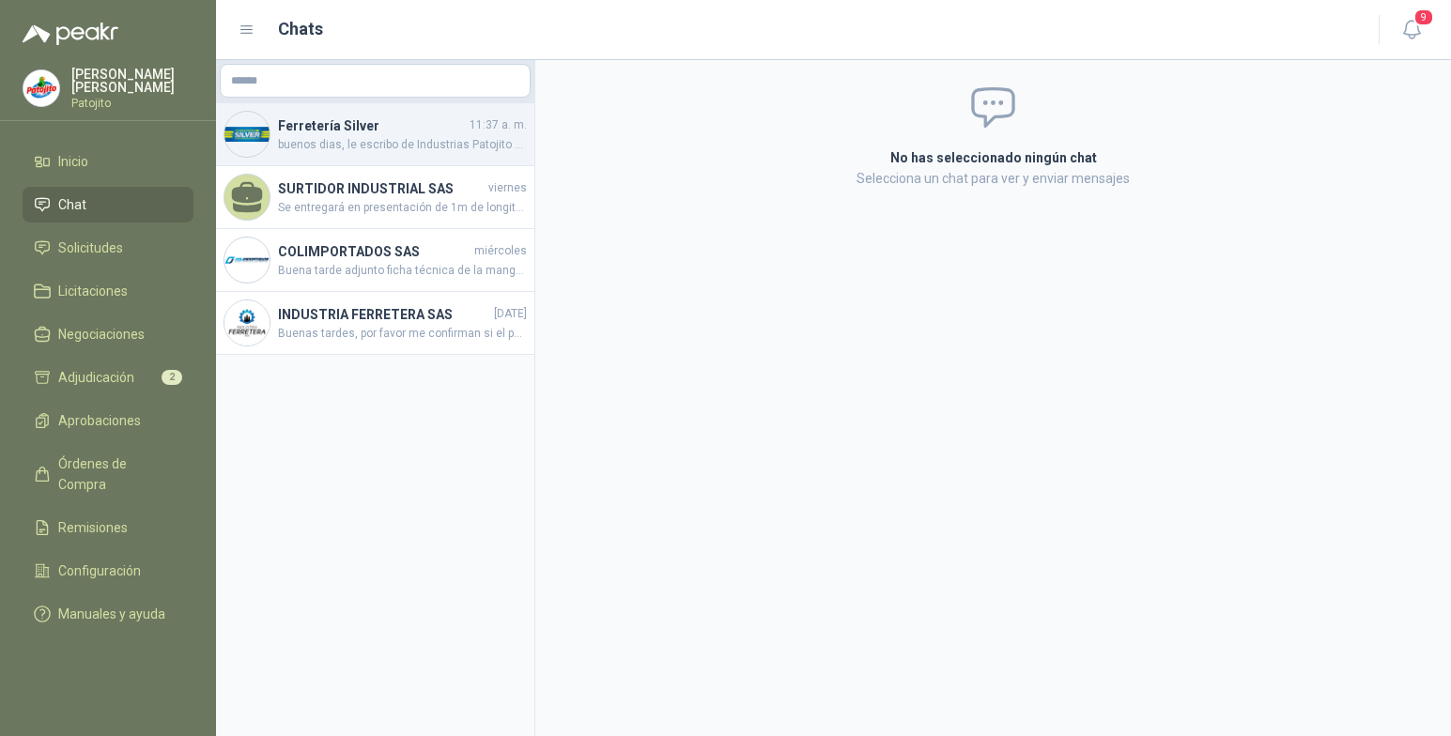
click at [441, 143] on span "buenos dias, le escribo de Industrias Patojito me gustaria validar si efectivam…" at bounding box center [402, 145] width 249 height 18
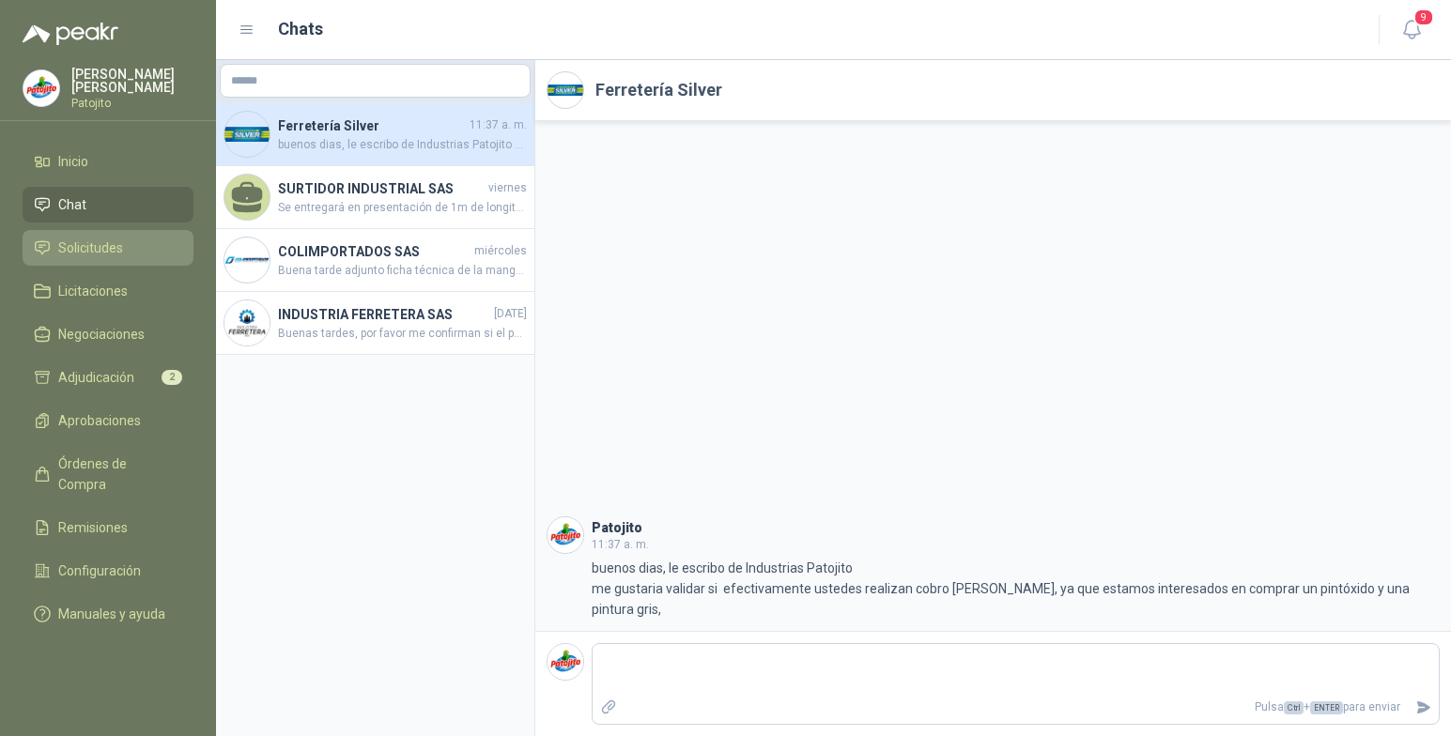
click at [110, 243] on span "Solicitudes" at bounding box center [90, 248] width 65 height 21
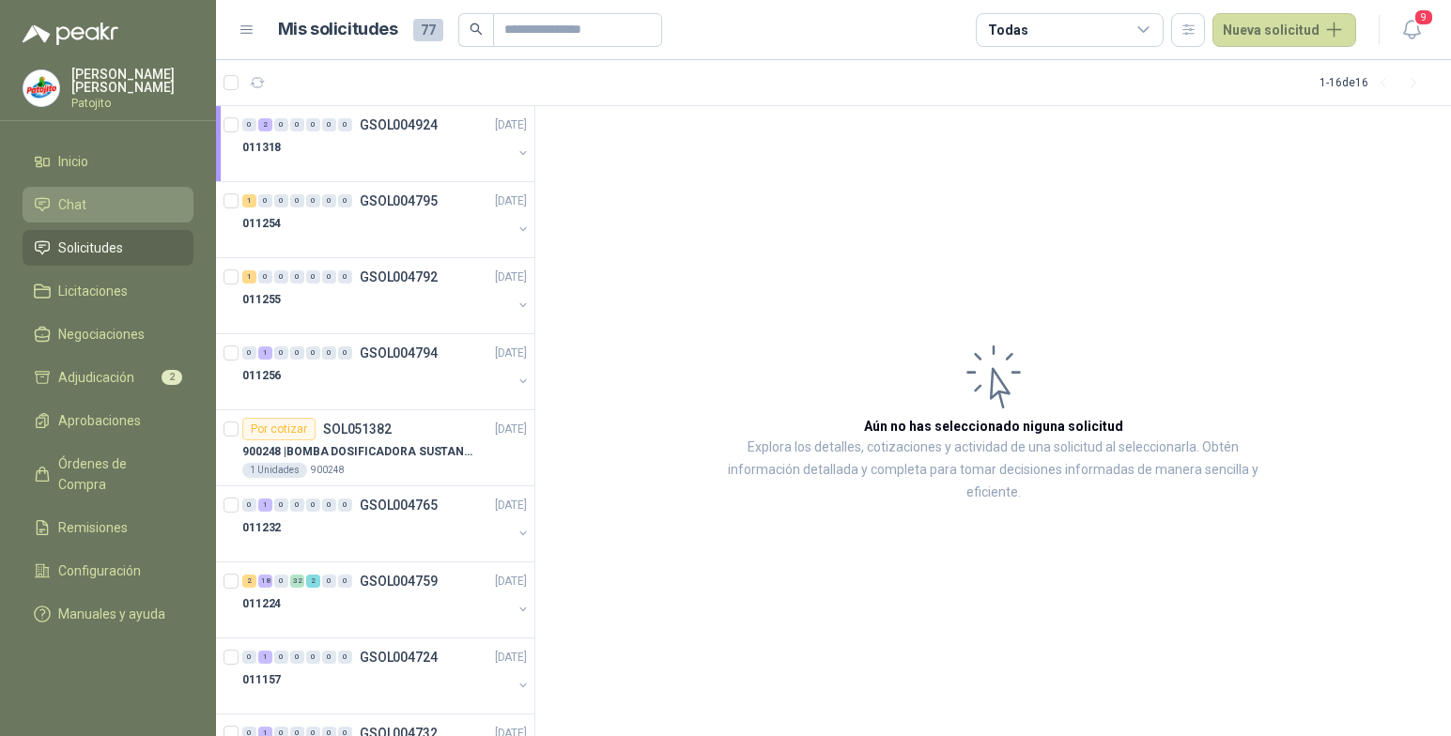
click at [114, 204] on li "Chat" at bounding box center [108, 204] width 148 height 21
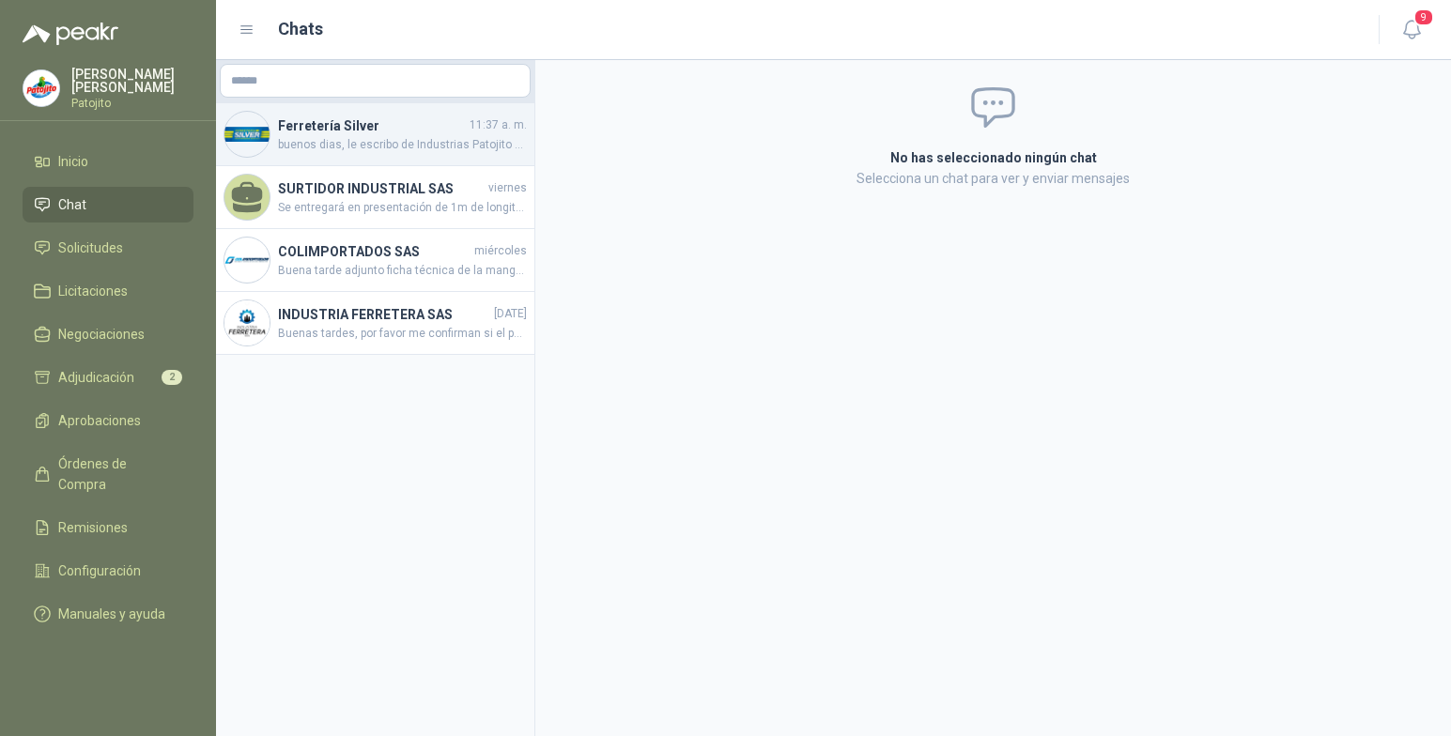
click at [257, 133] on img at bounding box center [246, 134] width 45 height 45
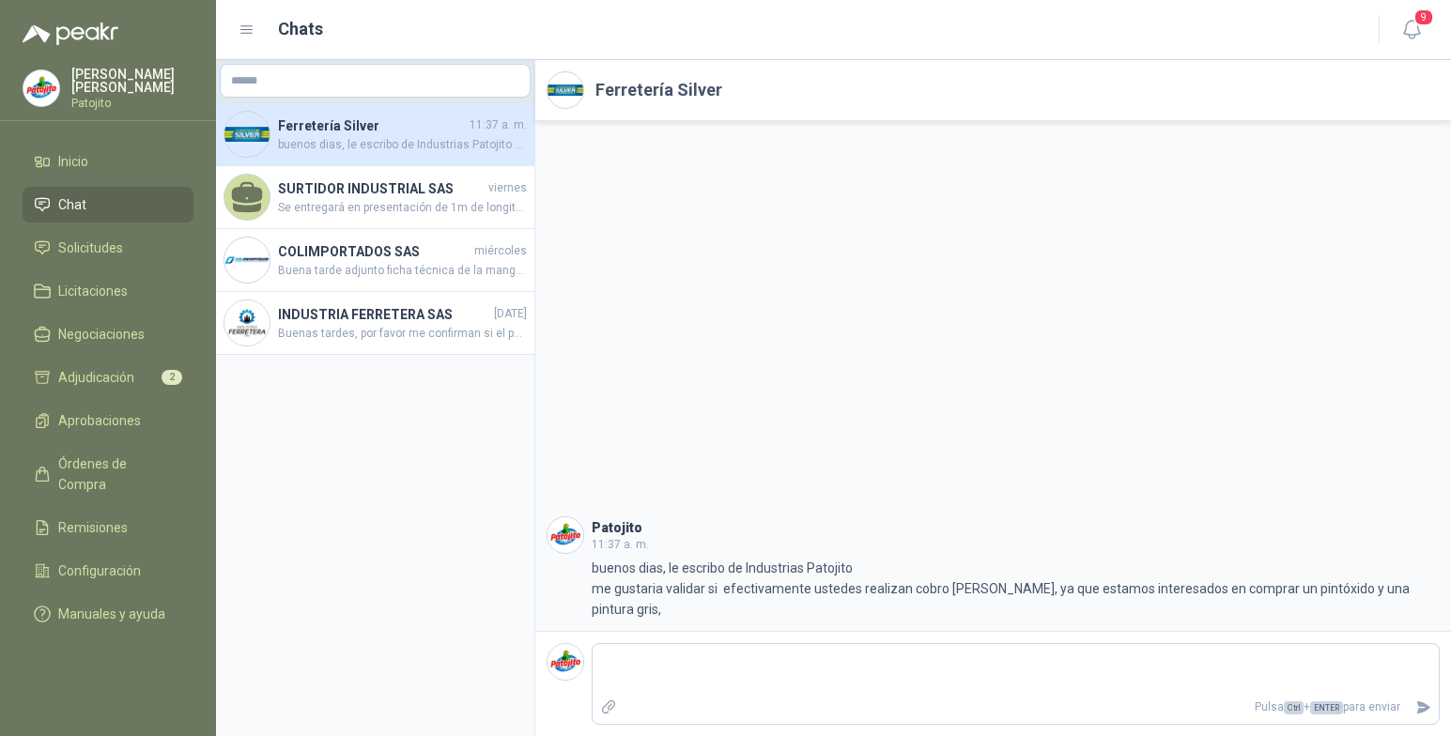
click at [325, 126] on h4 "Ferretería Silver" at bounding box center [372, 126] width 188 height 21
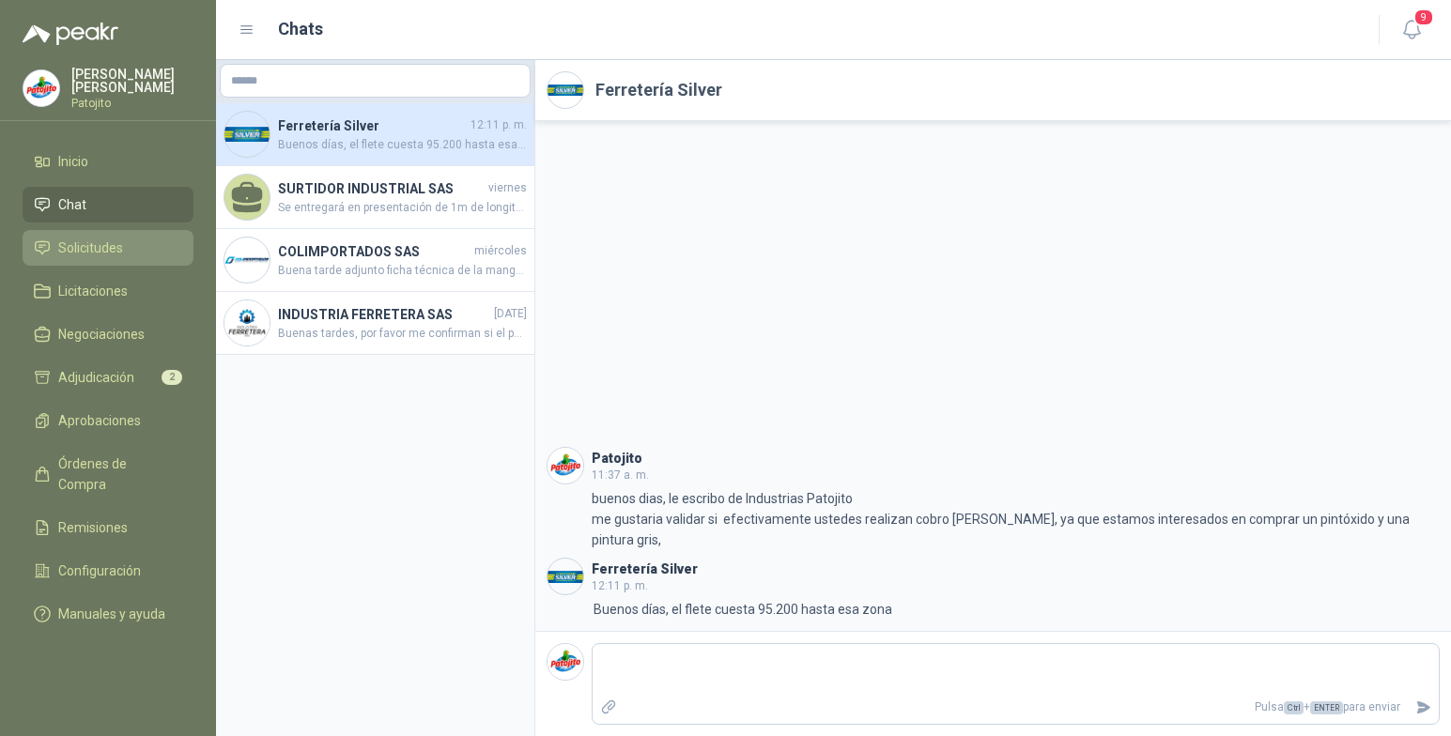
drag, startPoint x: 99, startPoint y: 253, endPoint x: 108, endPoint y: 255, distance: 9.6
click at [99, 253] on span "Solicitudes" at bounding box center [90, 248] width 65 height 21
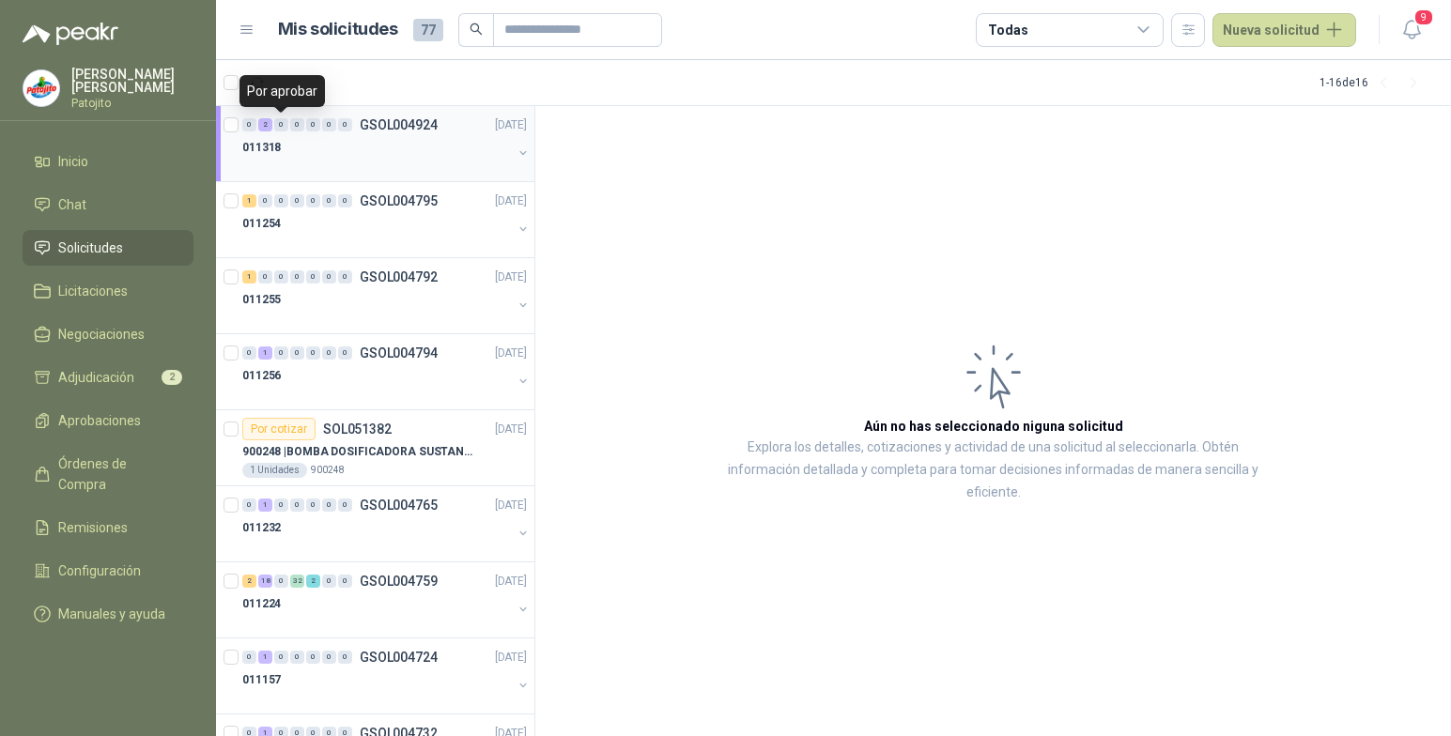
click at [271, 123] on div "2" at bounding box center [265, 124] width 14 height 13
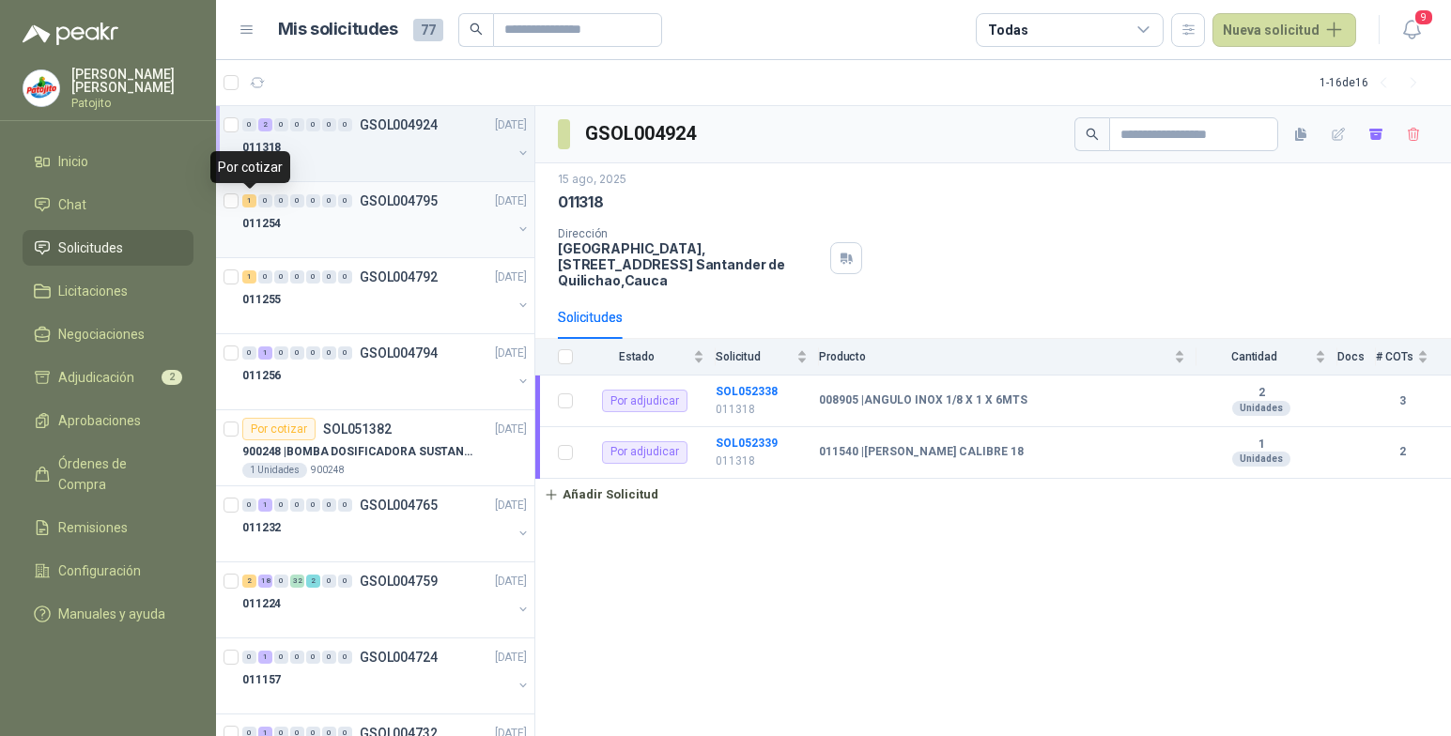
click at [248, 201] on div "1" at bounding box center [249, 200] width 14 height 13
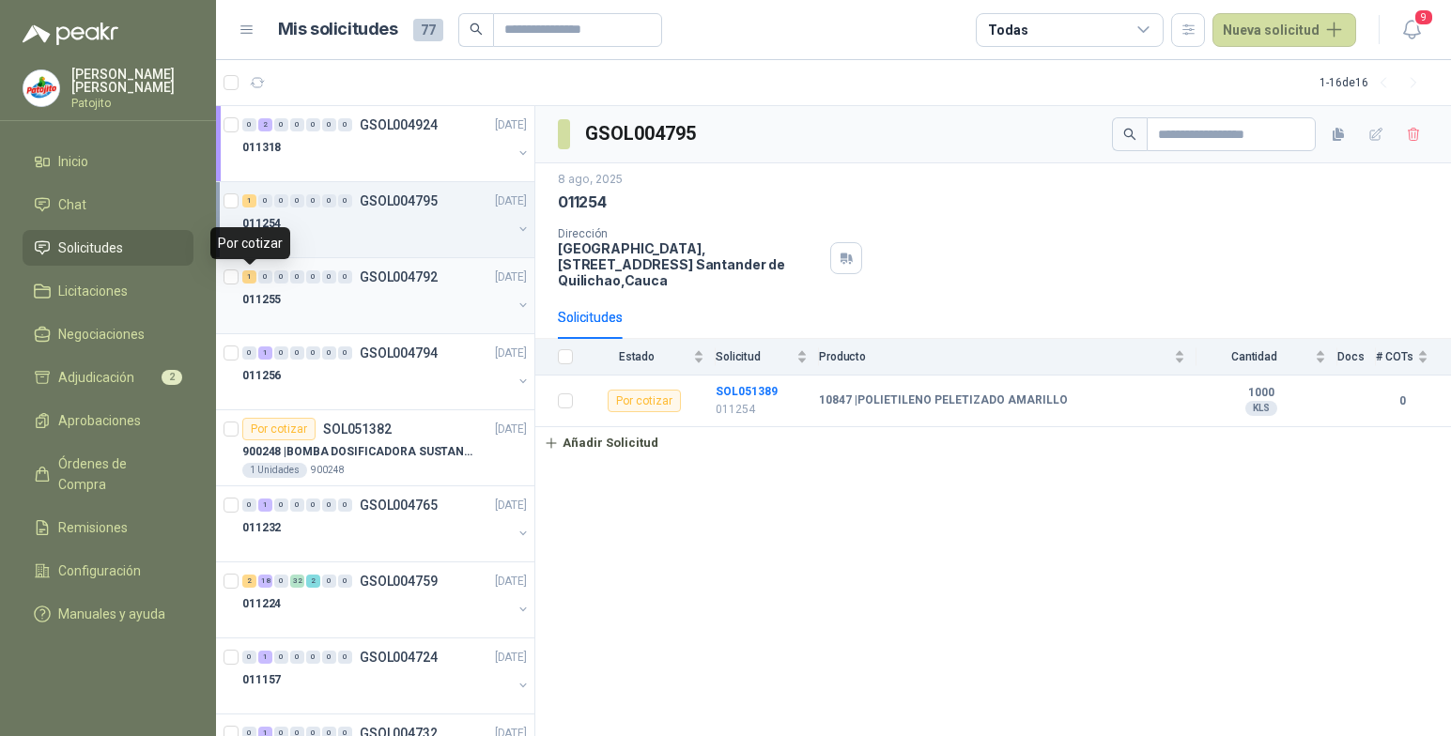
click at [251, 283] on div "1" at bounding box center [249, 277] width 14 height 13
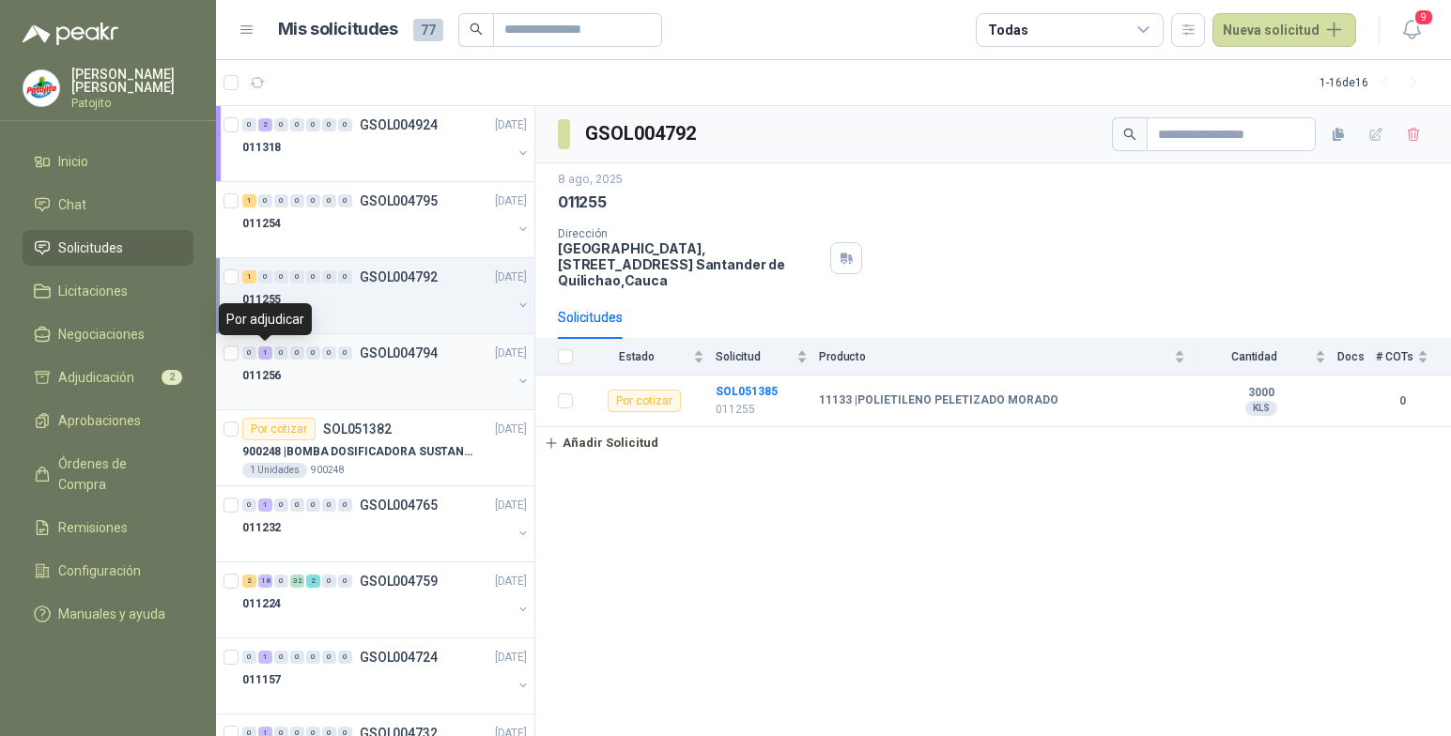
click at [265, 354] on div "1" at bounding box center [265, 353] width 14 height 13
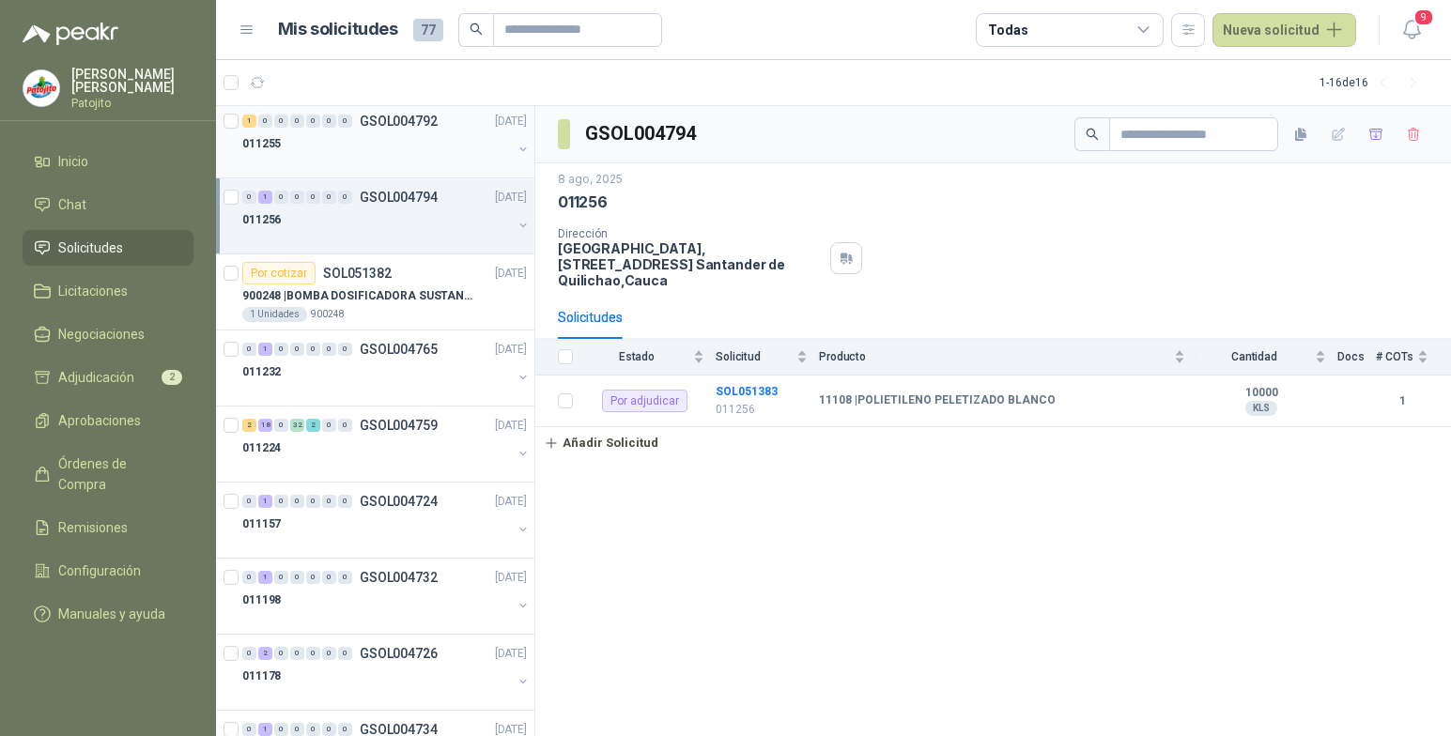
scroll to position [188, 0]
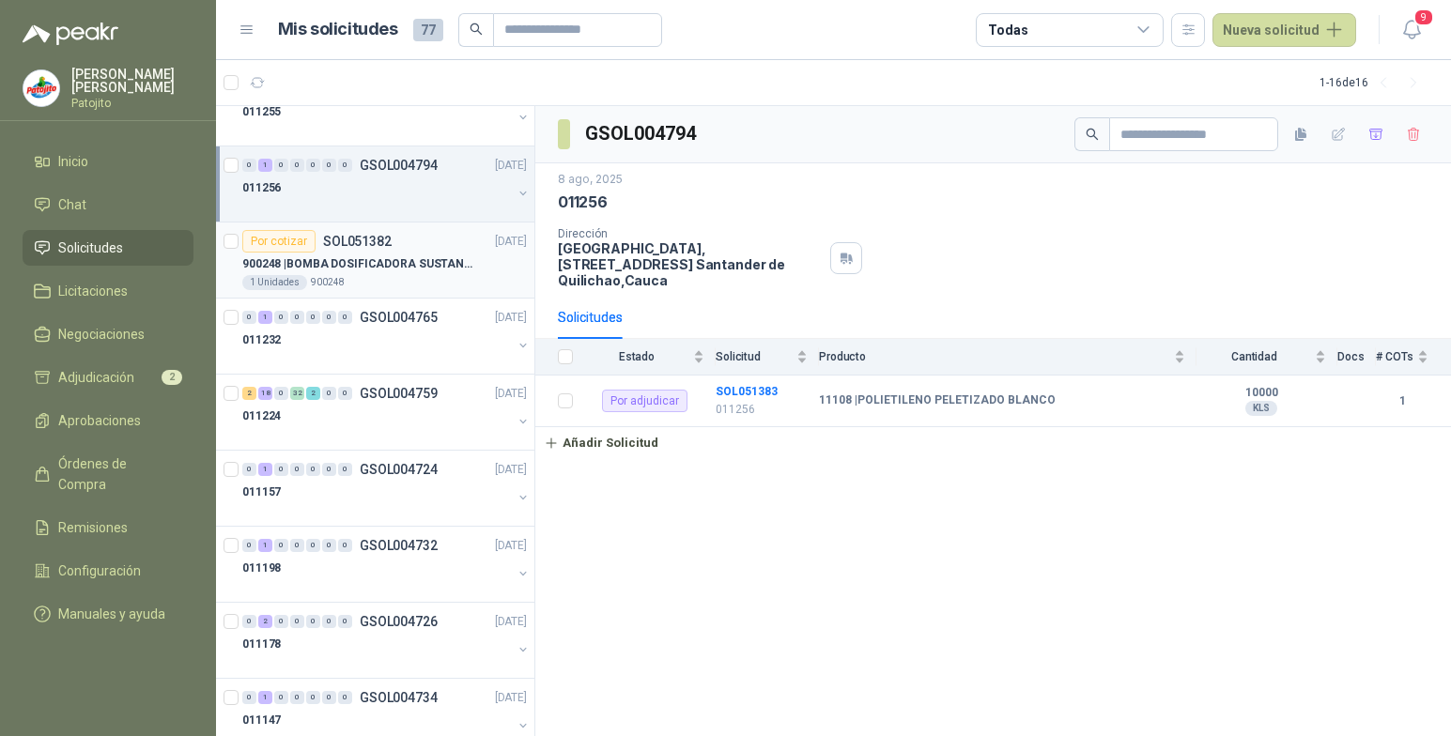
click at [362, 235] on p "SOL051382" at bounding box center [357, 241] width 69 height 13
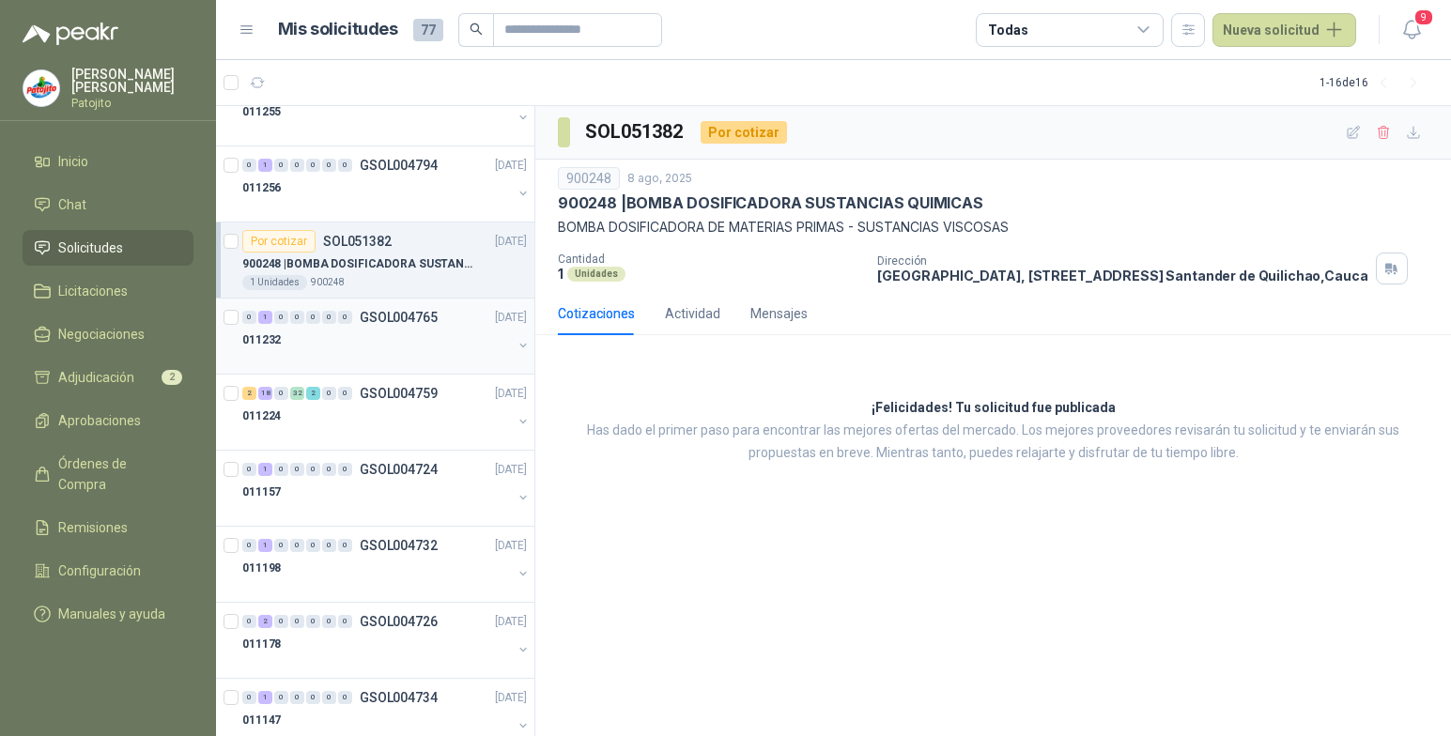
click at [268, 316] on div "1" at bounding box center [265, 317] width 14 height 13
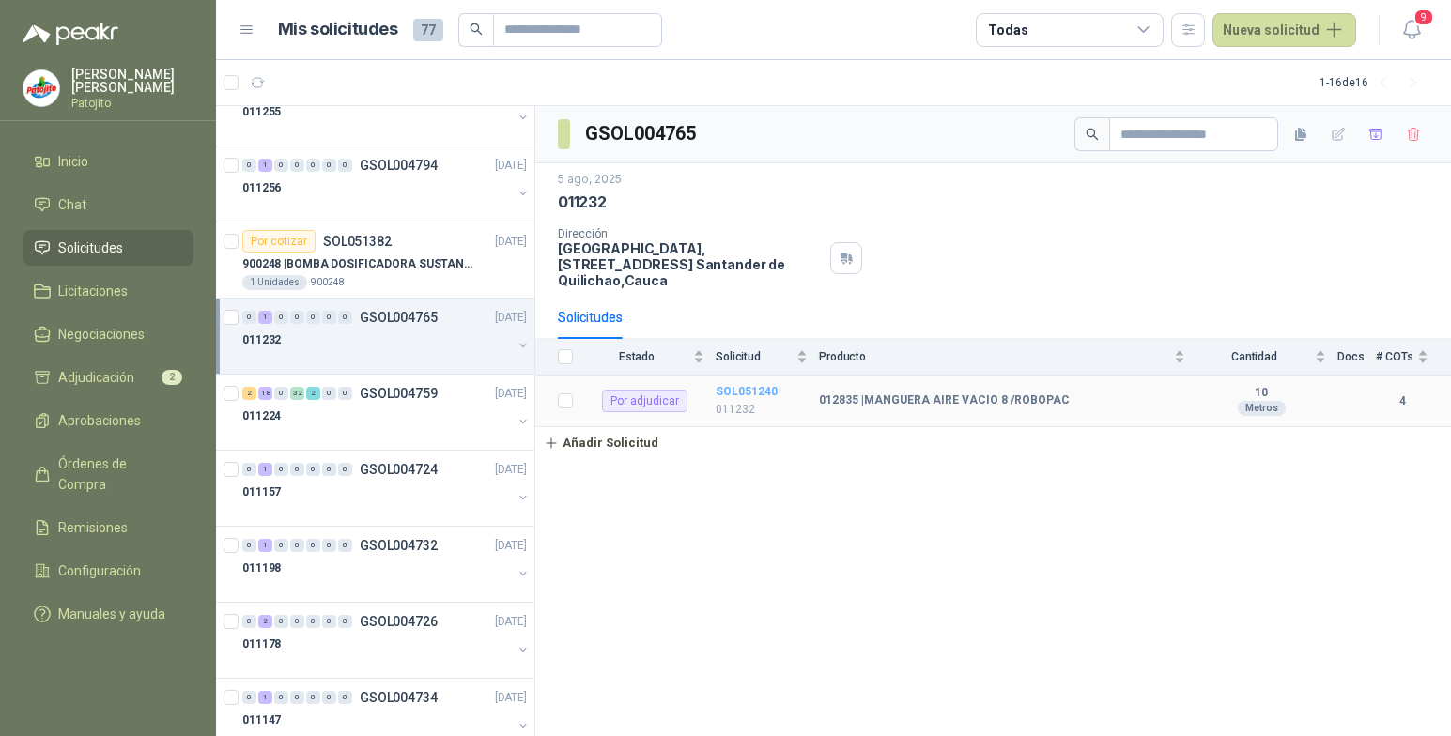
click at [763, 389] on b "SOL051240" at bounding box center [747, 391] width 62 height 13
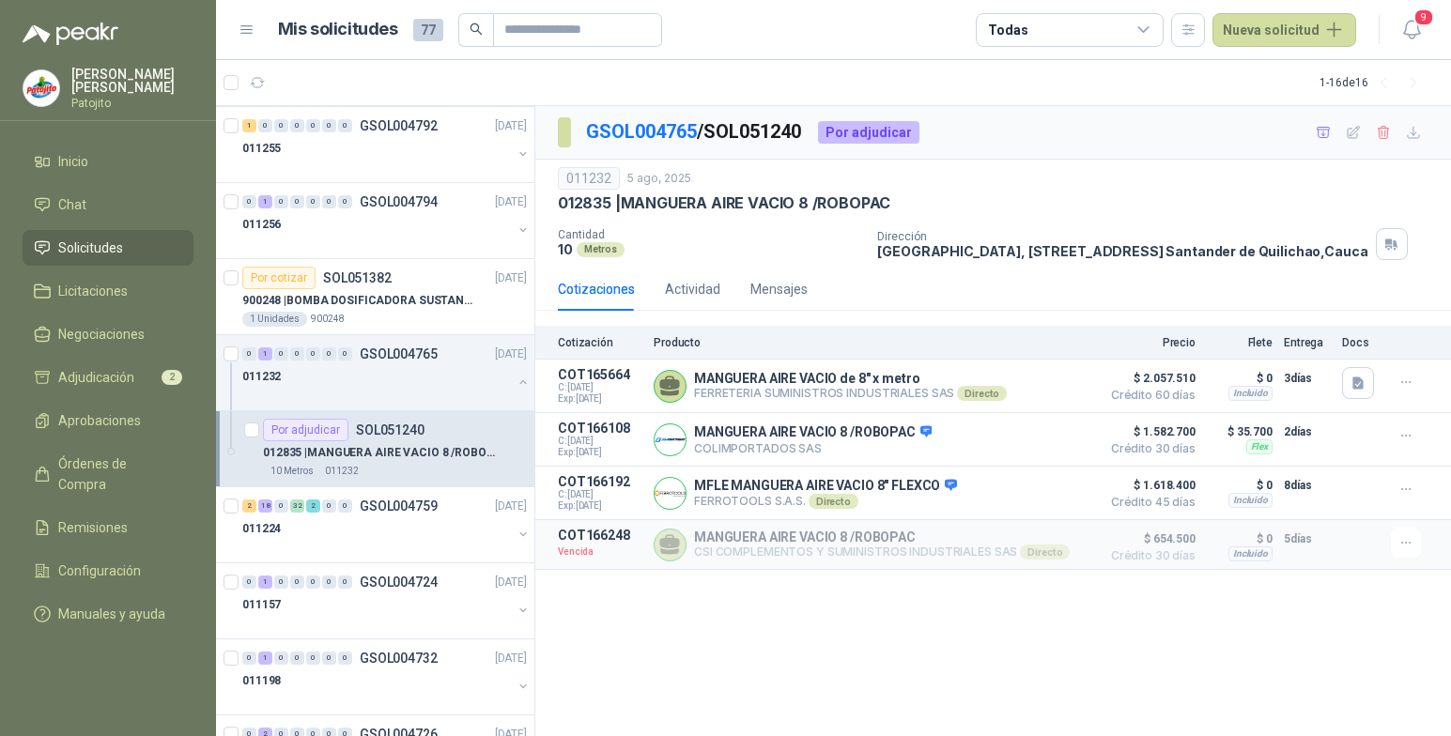
scroll to position [188, 0]
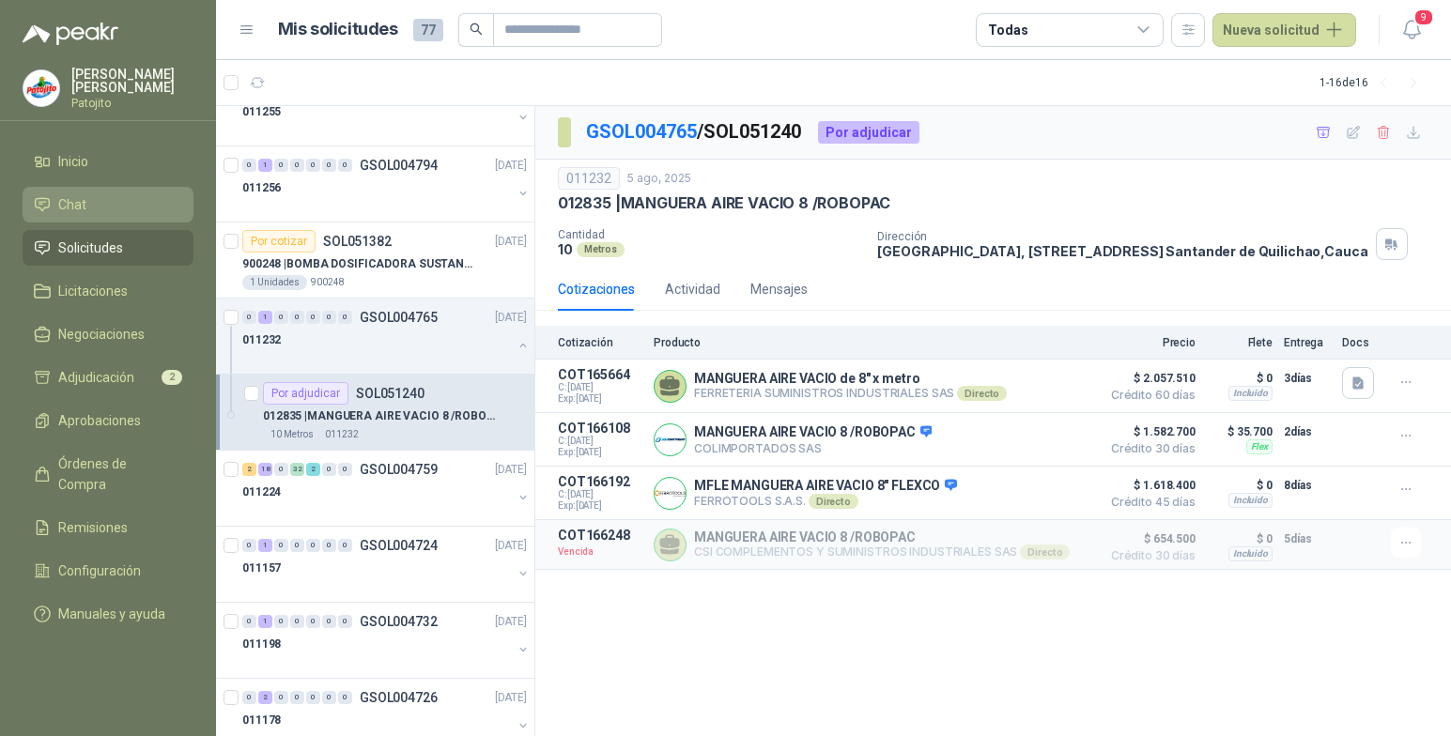
click at [135, 203] on li "Chat" at bounding box center [108, 204] width 148 height 21
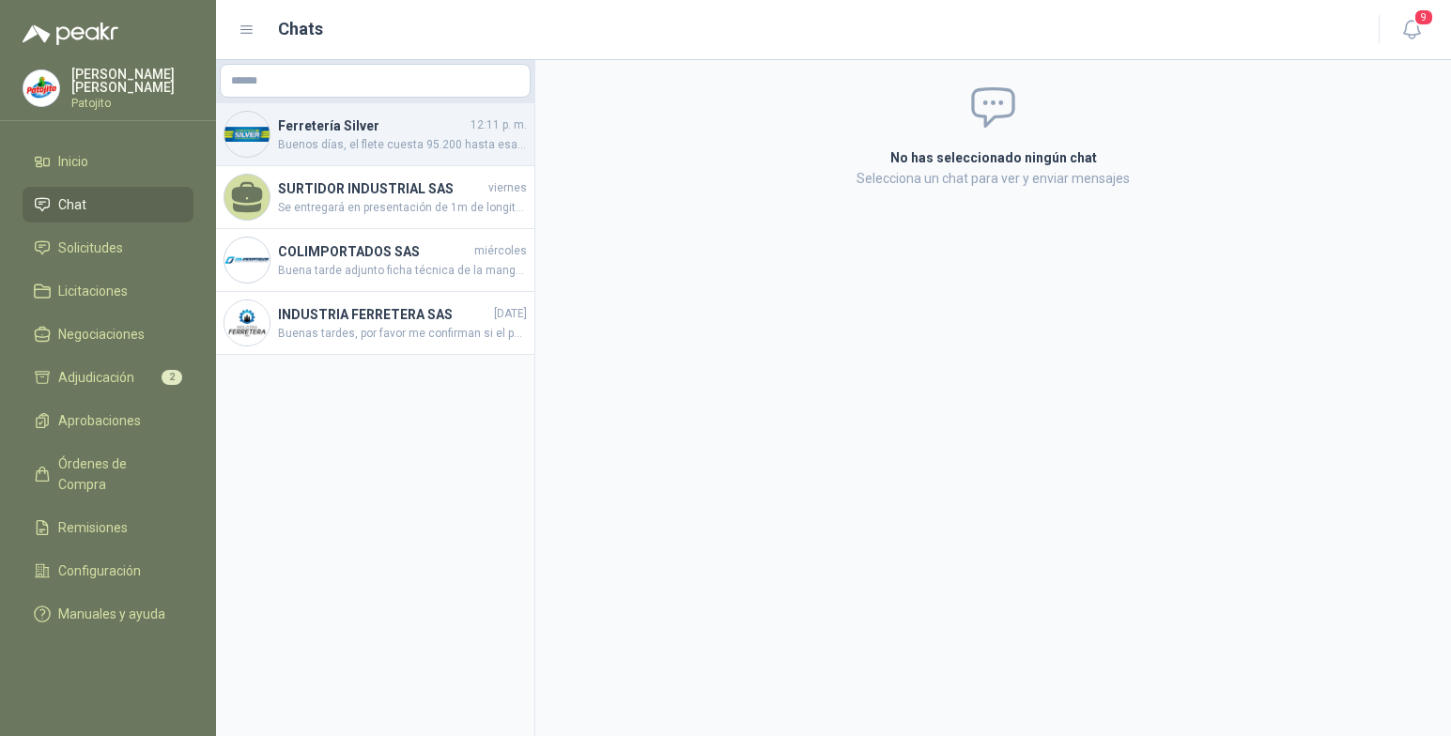
click at [463, 138] on span "Buenos días, el flete cuesta 95.200 hasta esa zona" at bounding box center [402, 145] width 249 height 18
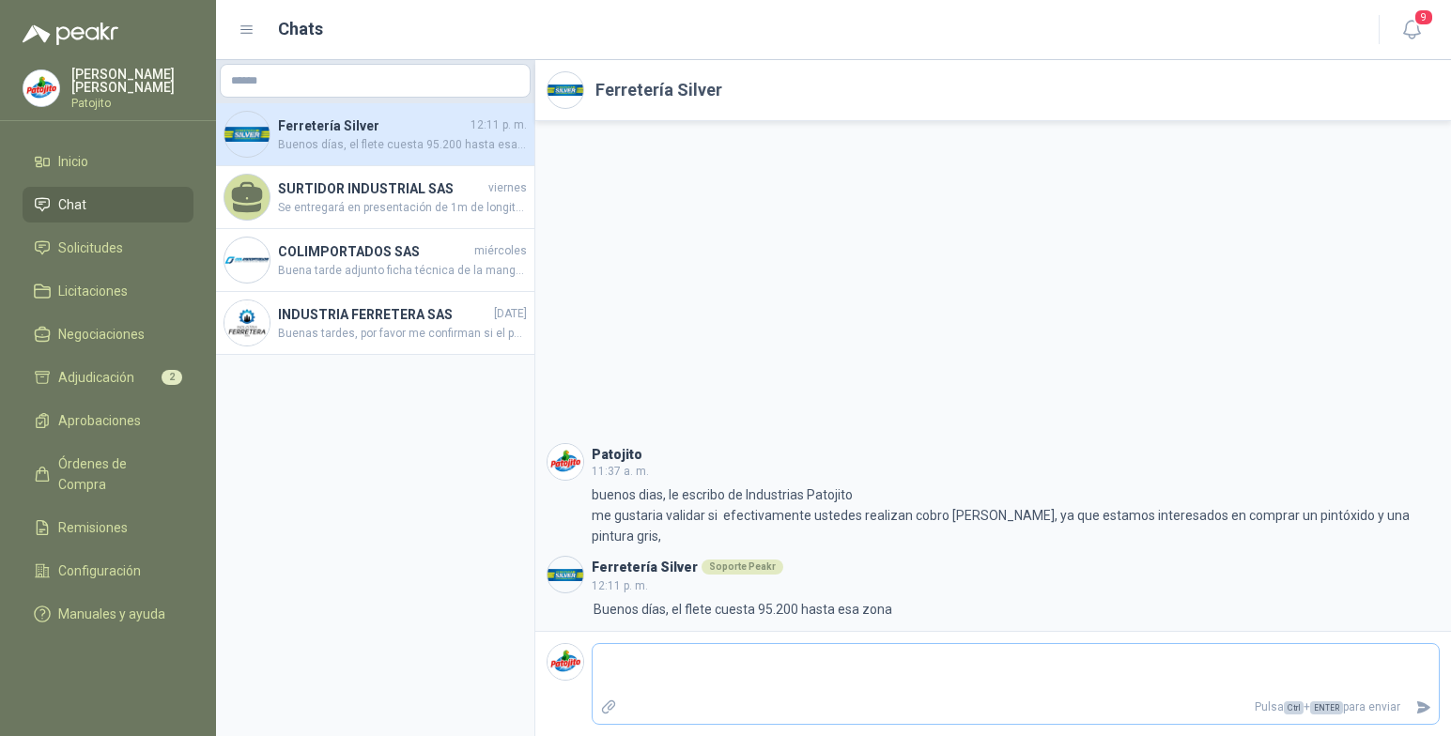
click at [874, 680] on textarea at bounding box center [1016, 669] width 846 height 43
click at [1420, 709] on icon "Enviar" at bounding box center [1423, 708] width 13 height 12
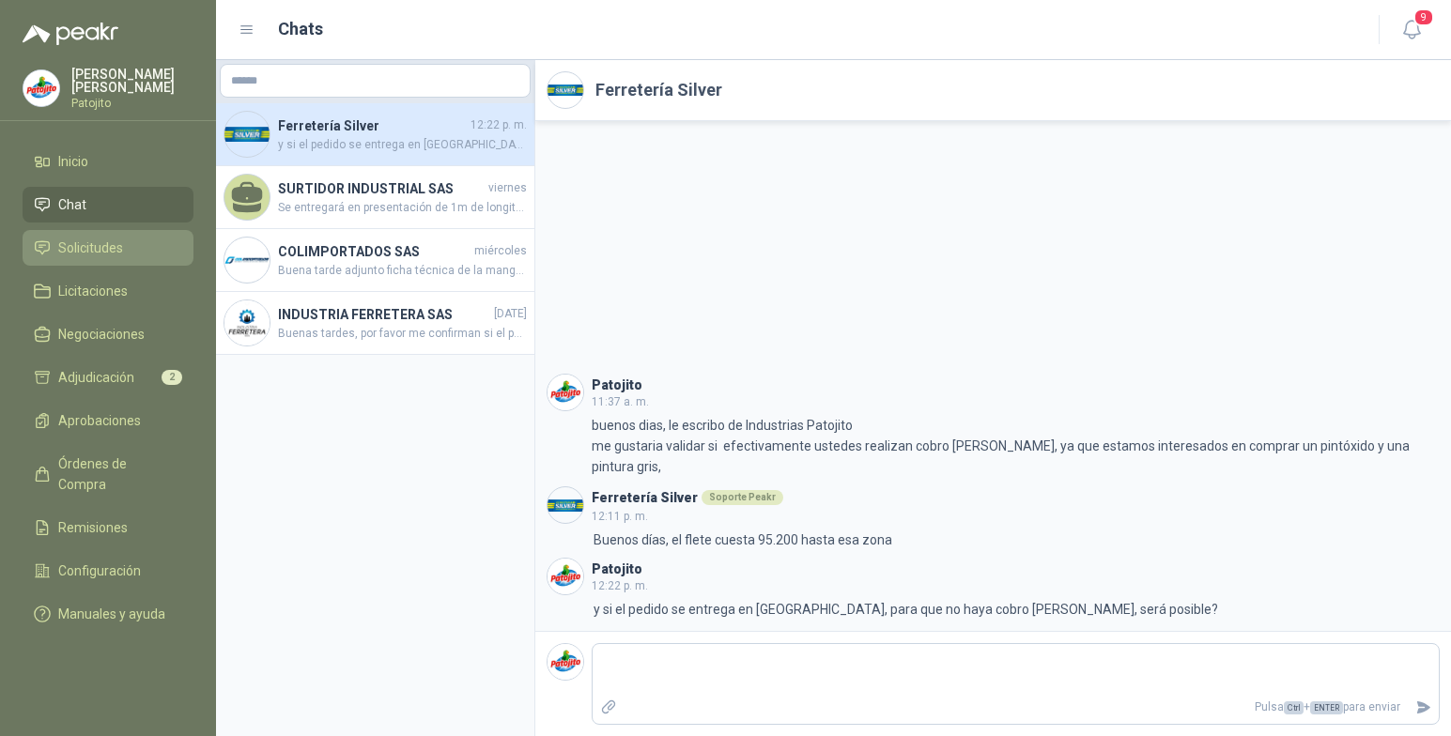
click at [91, 239] on span "Solicitudes" at bounding box center [90, 248] width 65 height 21
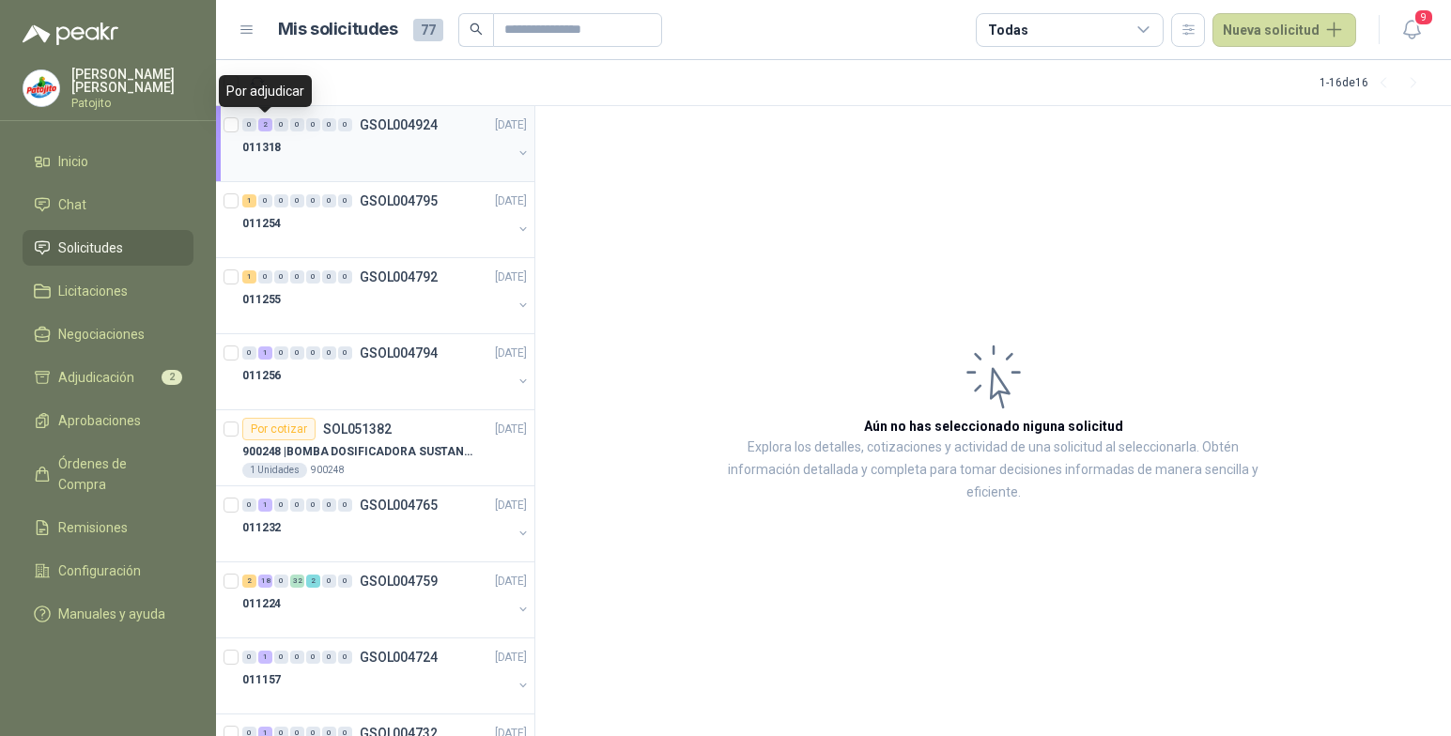
click at [263, 129] on div "2" at bounding box center [265, 124] width 14 height 13
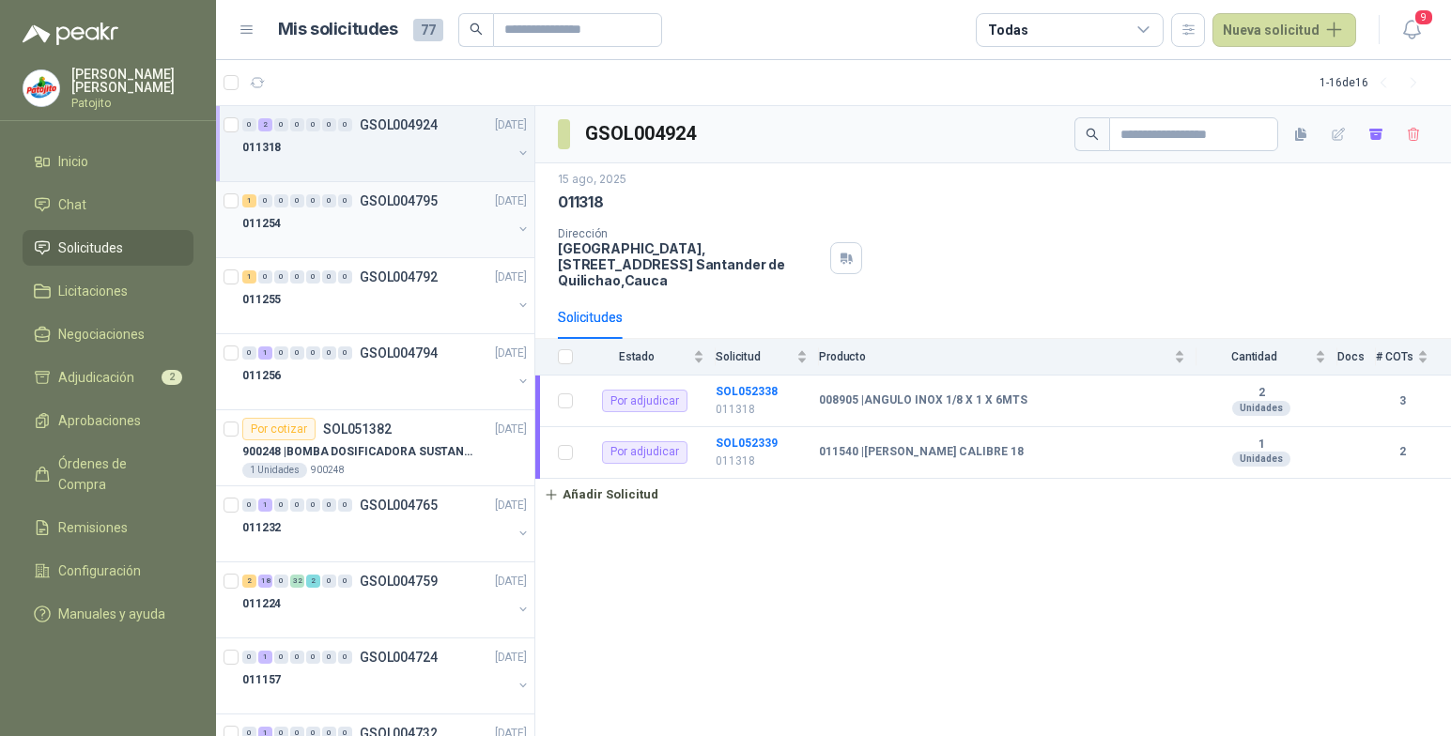
click at [251, 201] on div "1" at bounding box center [249, 200] width 14 height 13
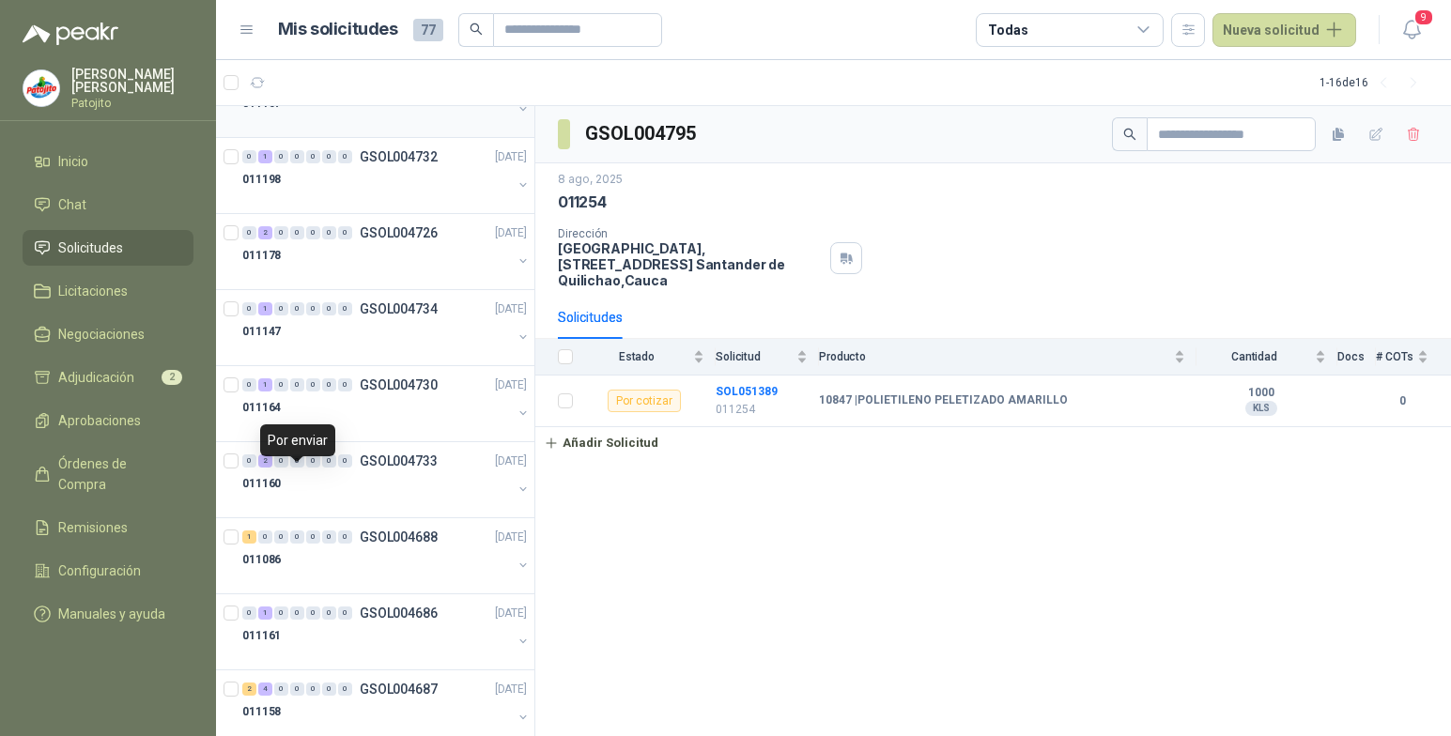
scroll to position [612, 0]
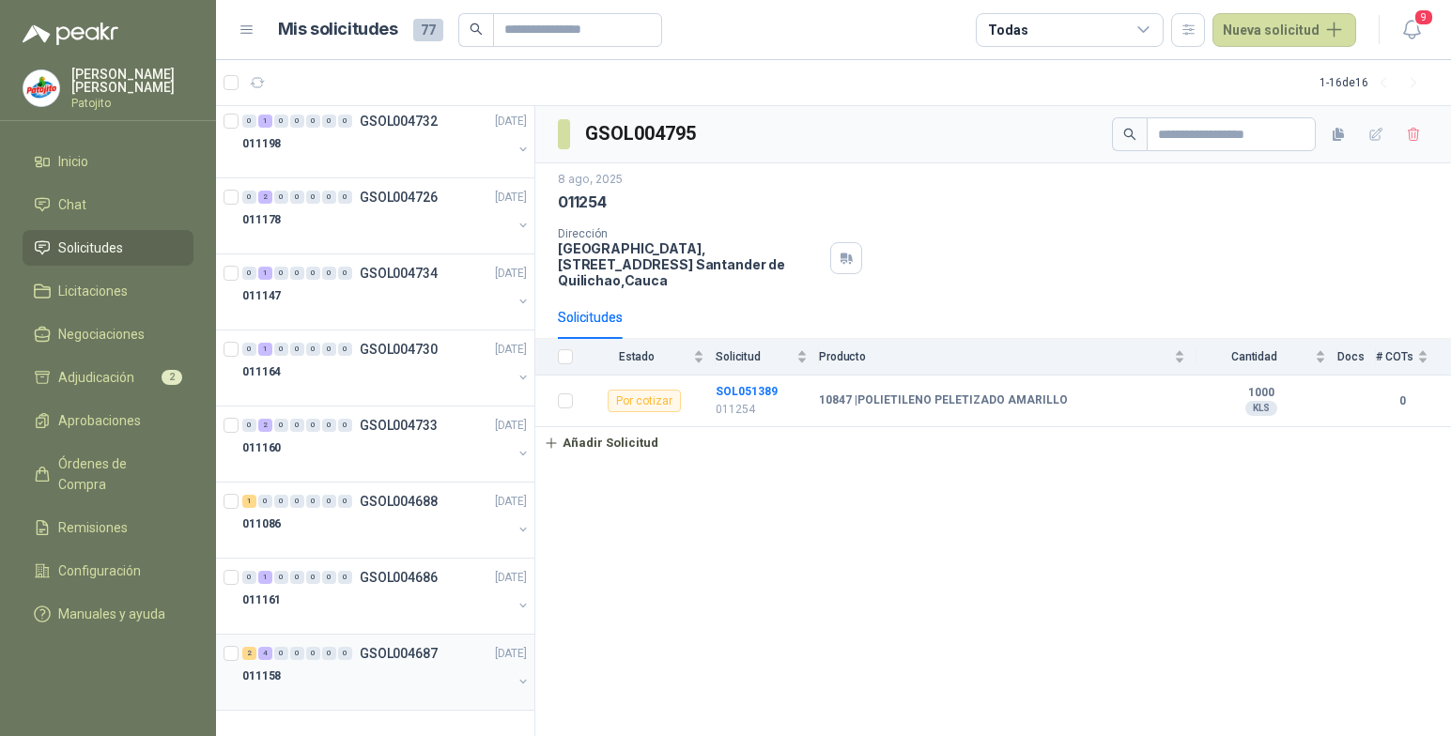
click at [266, 660] on div "2 4 0 0 0 0 0 GSOL004687 01/08/25" at bounding box center [386, 653] width 288 height 23
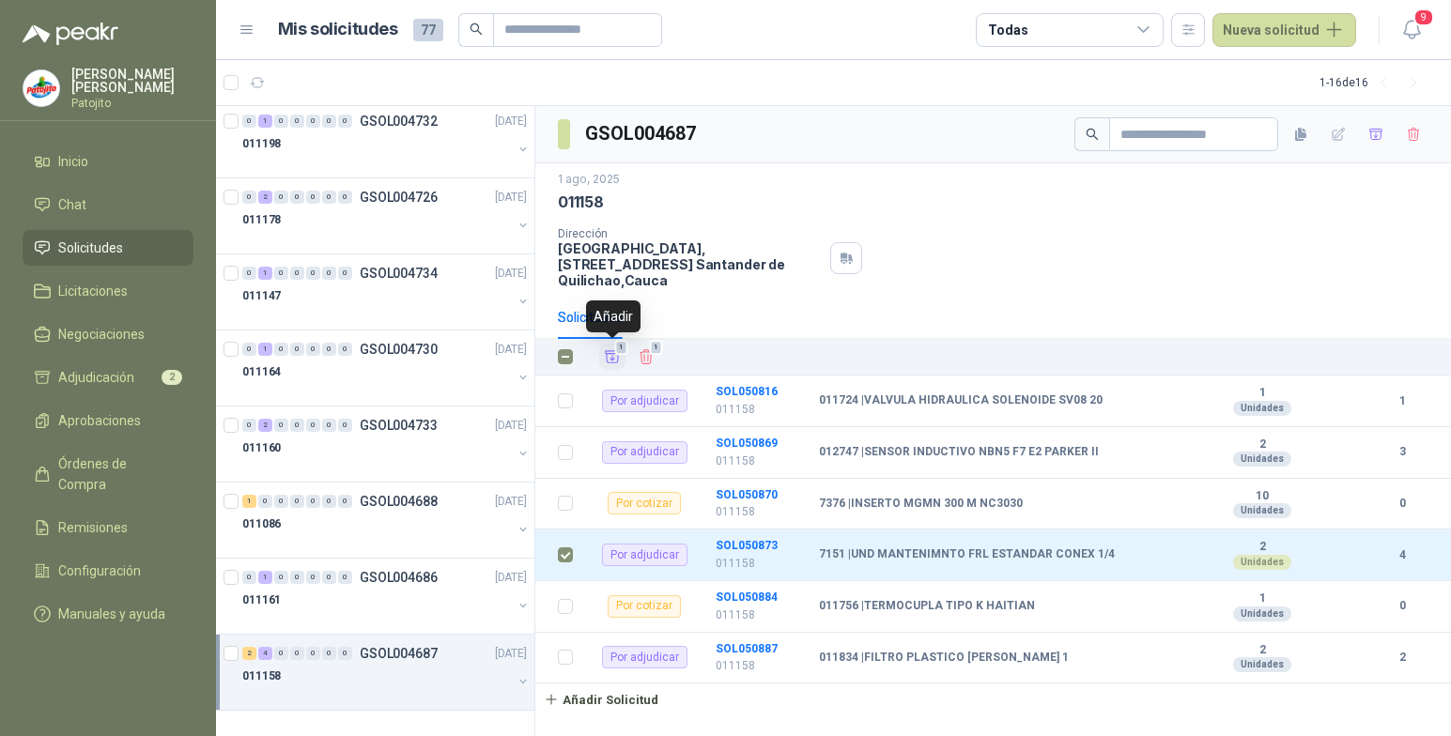
click at [618, 351] on span "1" at bounding box center [621, 347] width 13 height 15
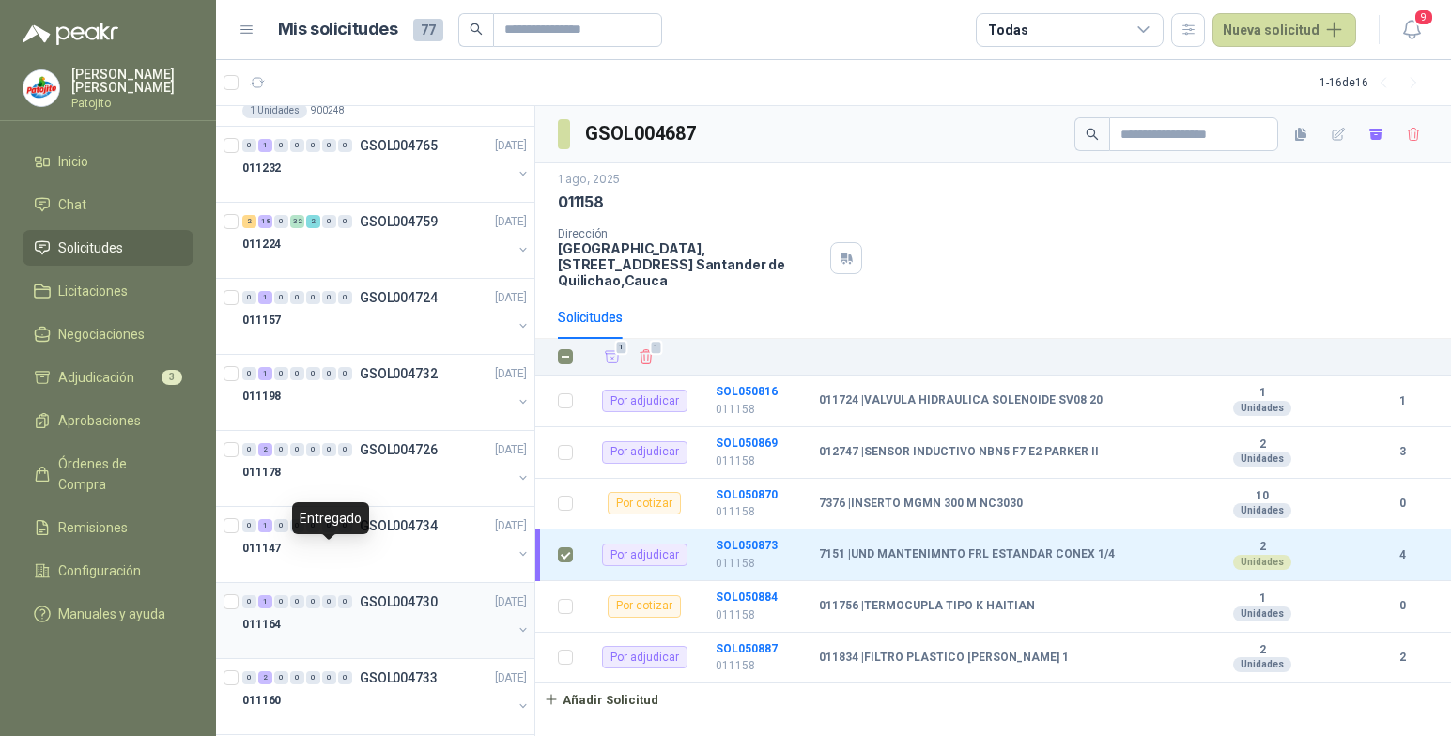
scroll to position [331, 0]
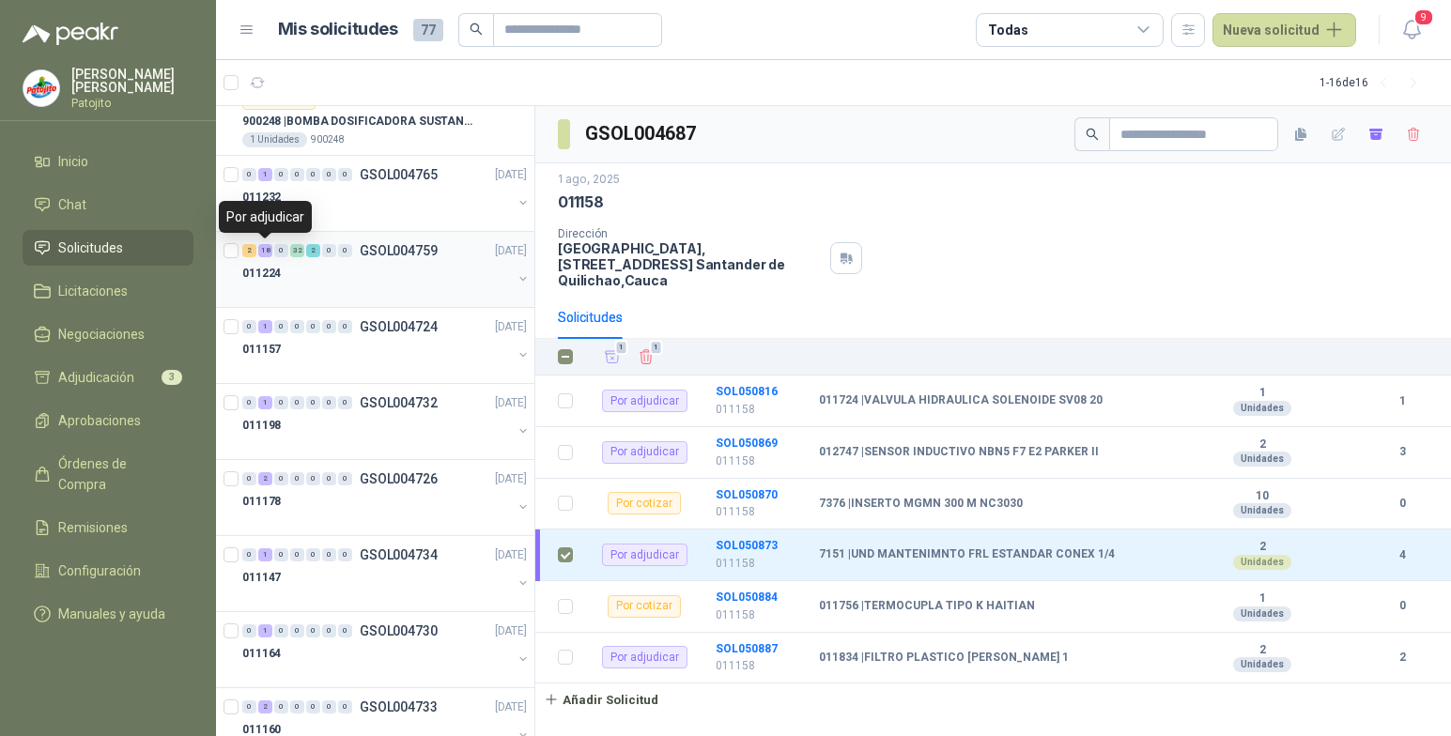
click at [269, 247] on div "18" at bounding box center [265, 250] width 14 height 13
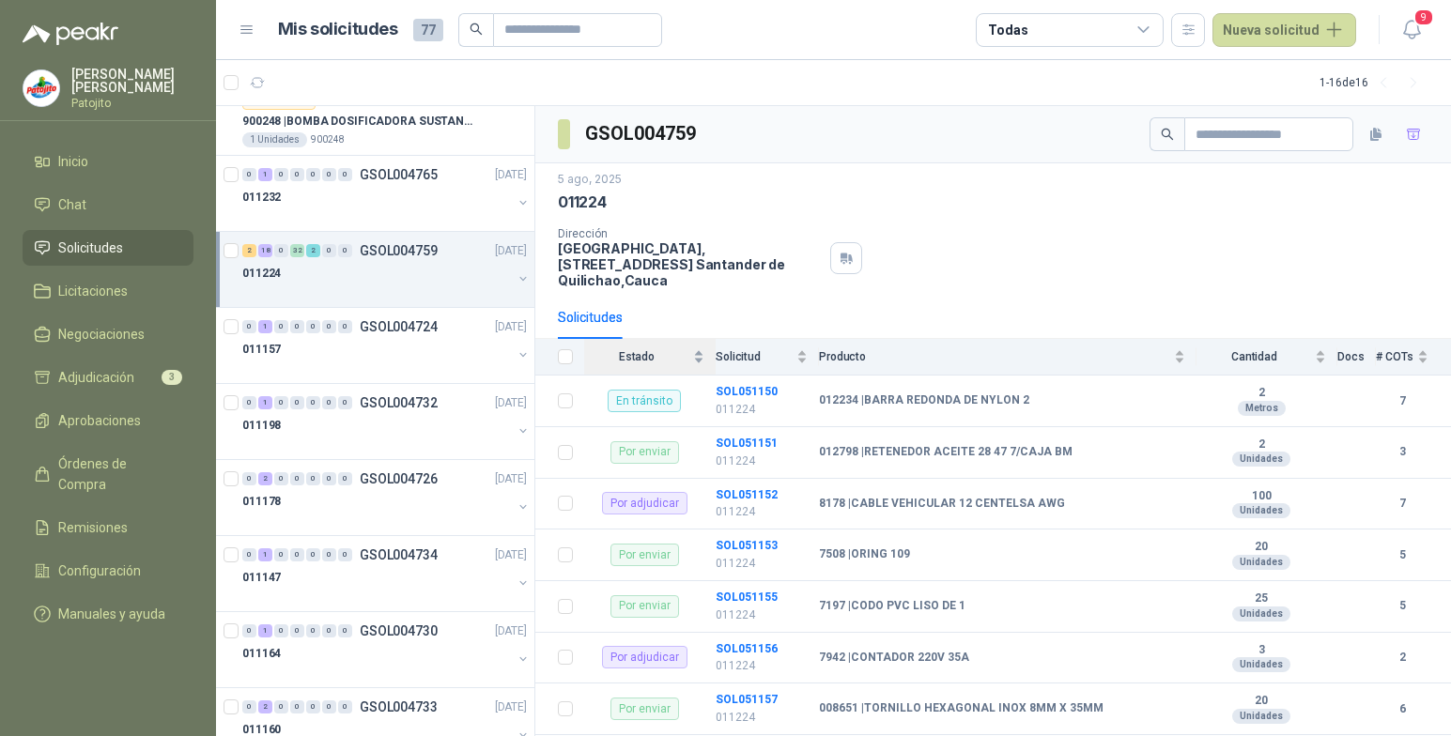
click at [698, 356] on div "Estado" at bounding box center [644, 357] width 120 height 19
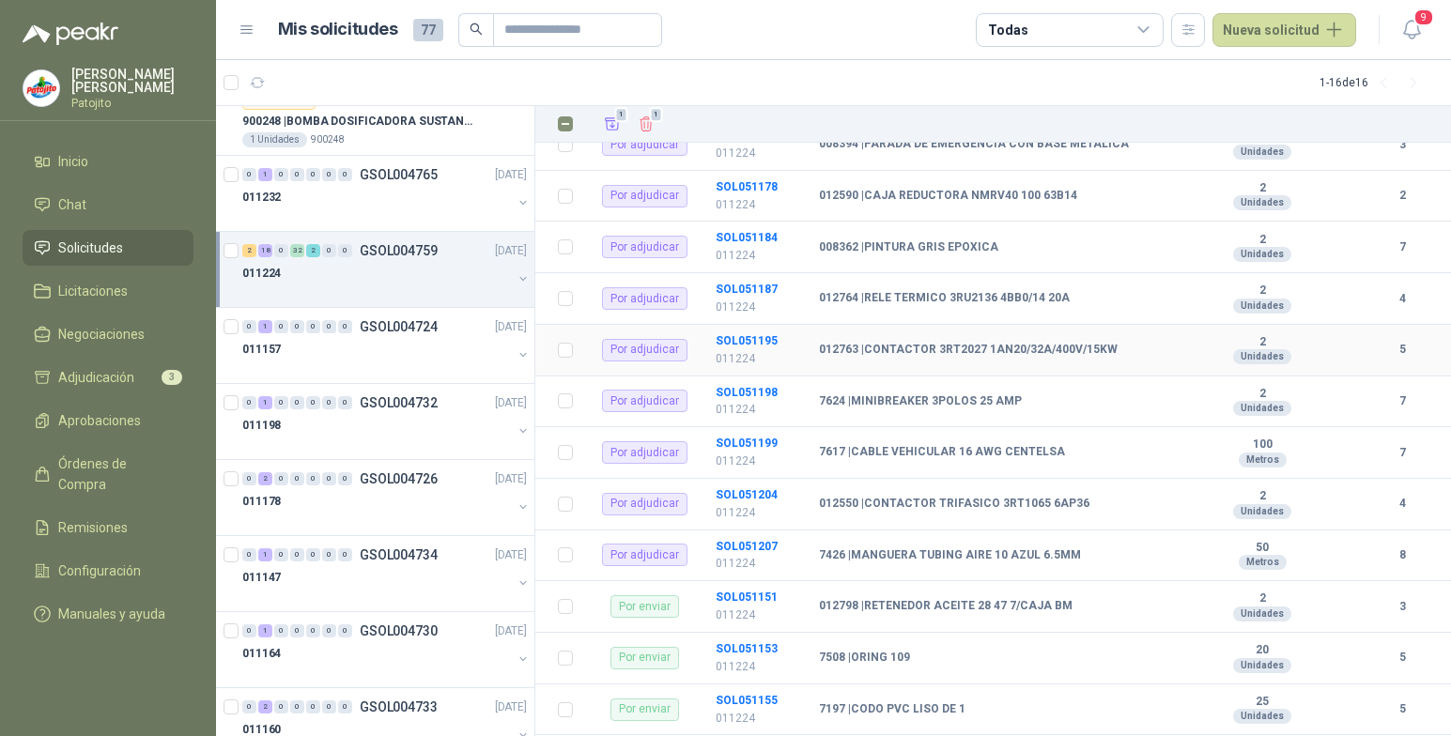
scroll to position [939, 0]
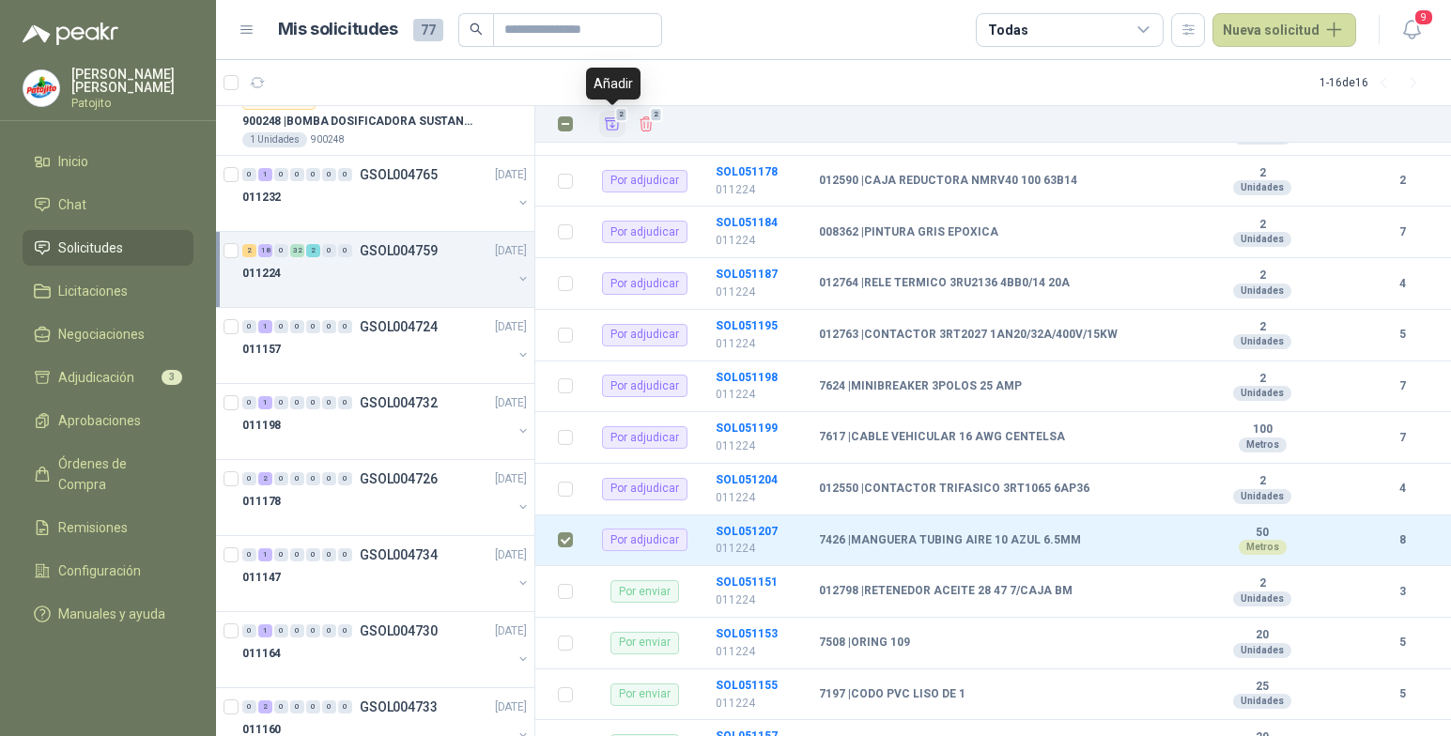
click at [619, 121] on span "2" at bounding box center [621, 114] width 13 height 15
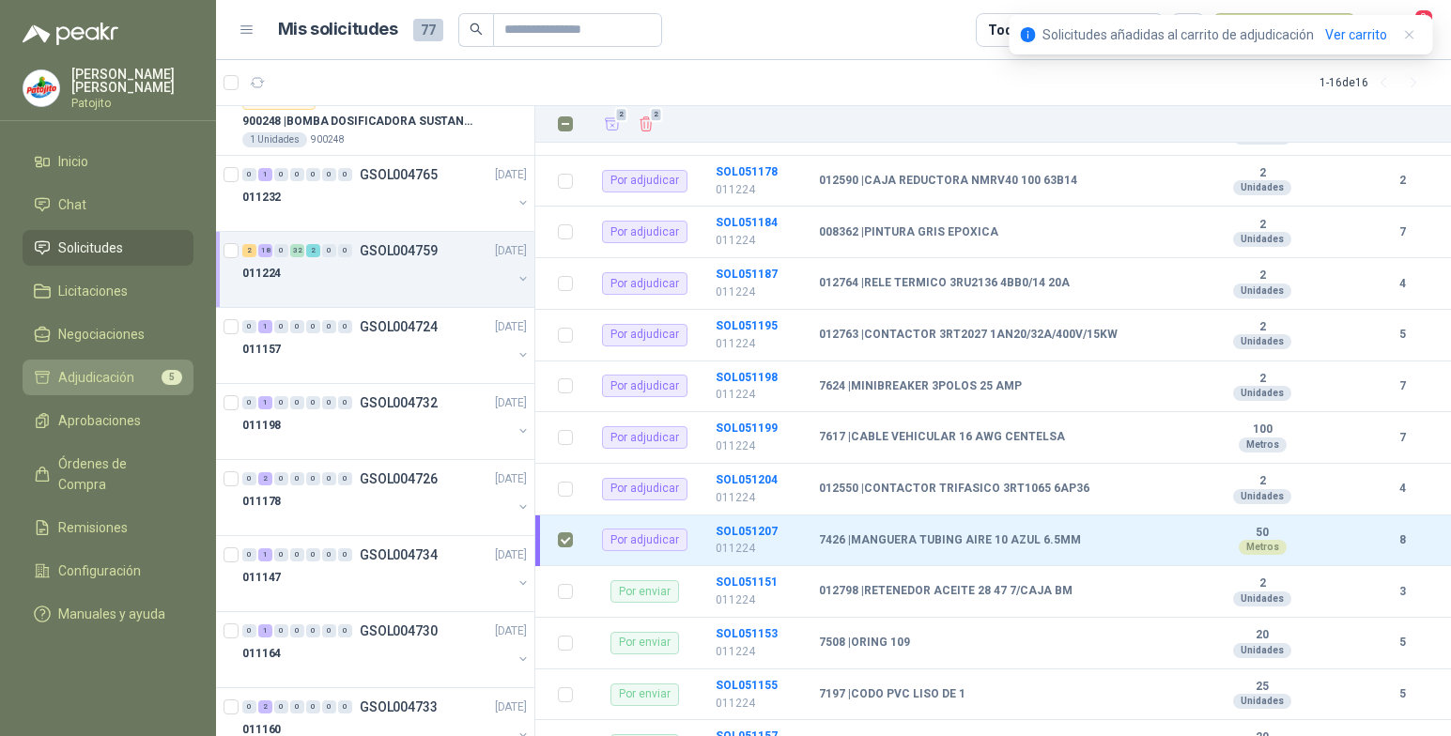
click at [135, 378] on li "Adjudicación 5" at bounding box center [108, 377] width 148 height 21
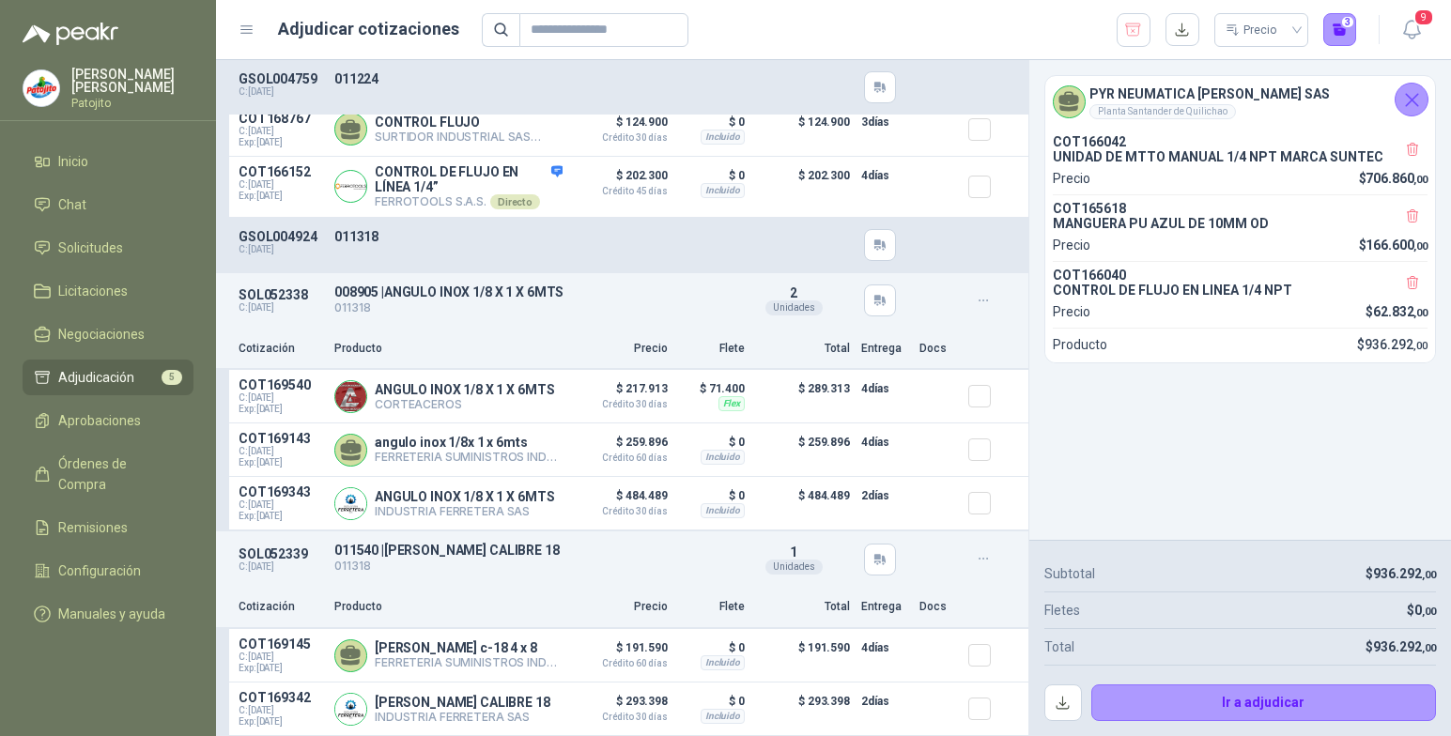
scroll to position [1207, 0]
click at [1254, 703] on button "Ir a adjudicar" at bounding box center [1264, 704] width 346 height 38
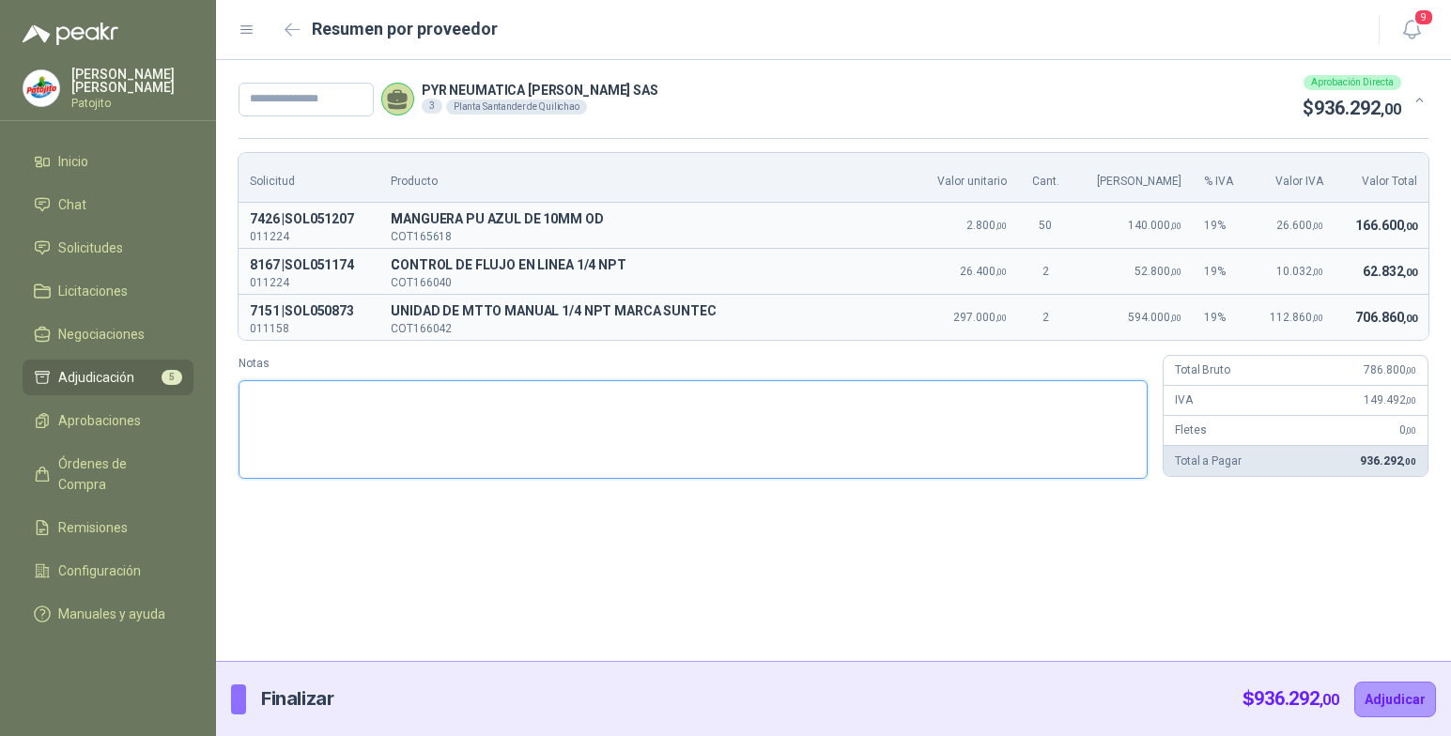
click at [271, 390] on textarea "Notas" at bounding box center [693, 429] width 909 height 99
paste textarea "**********"
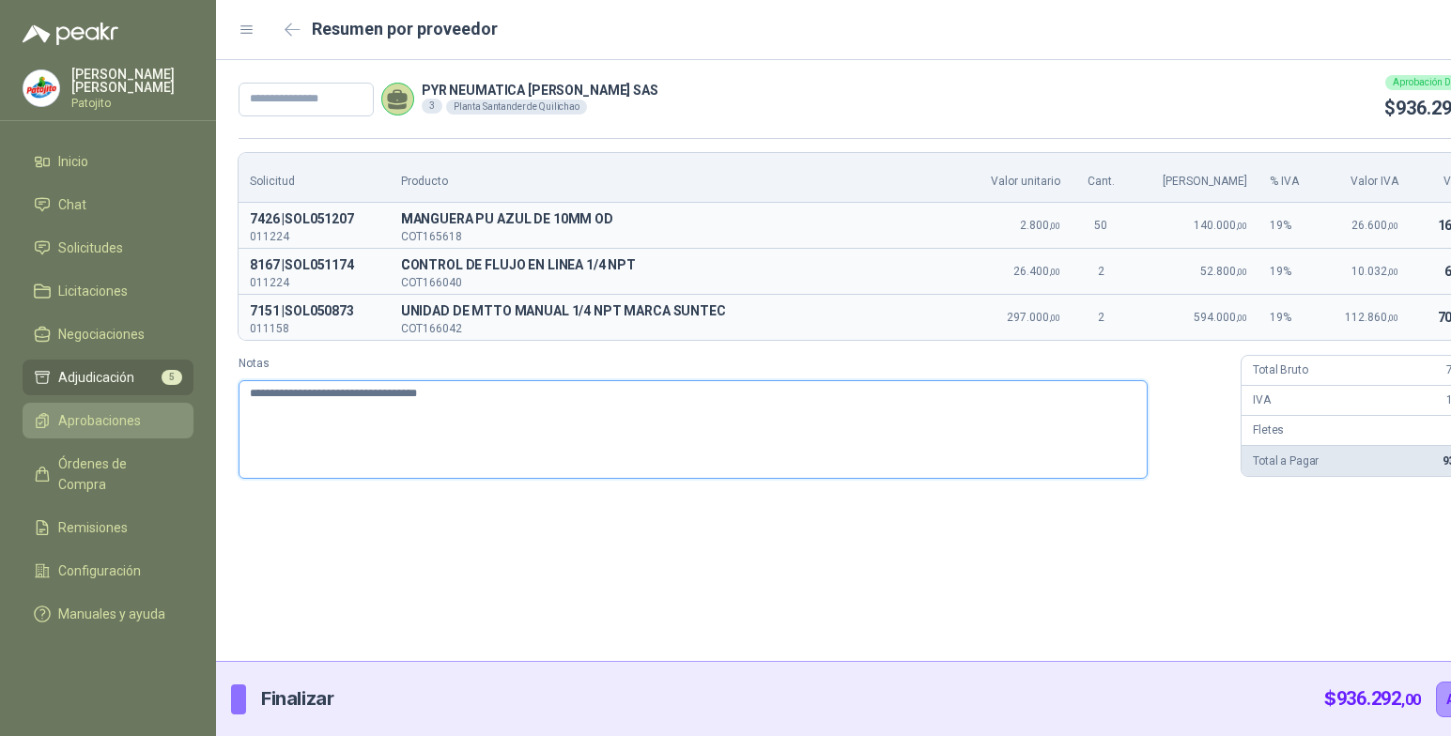
drag, startPoint x: 539, startPoint y: 394, endPoint x: 143, endPoint y: 415, distance: 396.9
click at [147, 415] on div "**********" at bounding box center [725, 368] width 1451 height 736
click at [266, 97] on input "text" at bounding box center [306, 100] width 135 height 34
click at [590, 621] on div "**********" at bounding box center [874, 360] width 1317 height 601
click at [397, 409] on textarea "**********" at bounding box center [693, 429] width 909 height 99
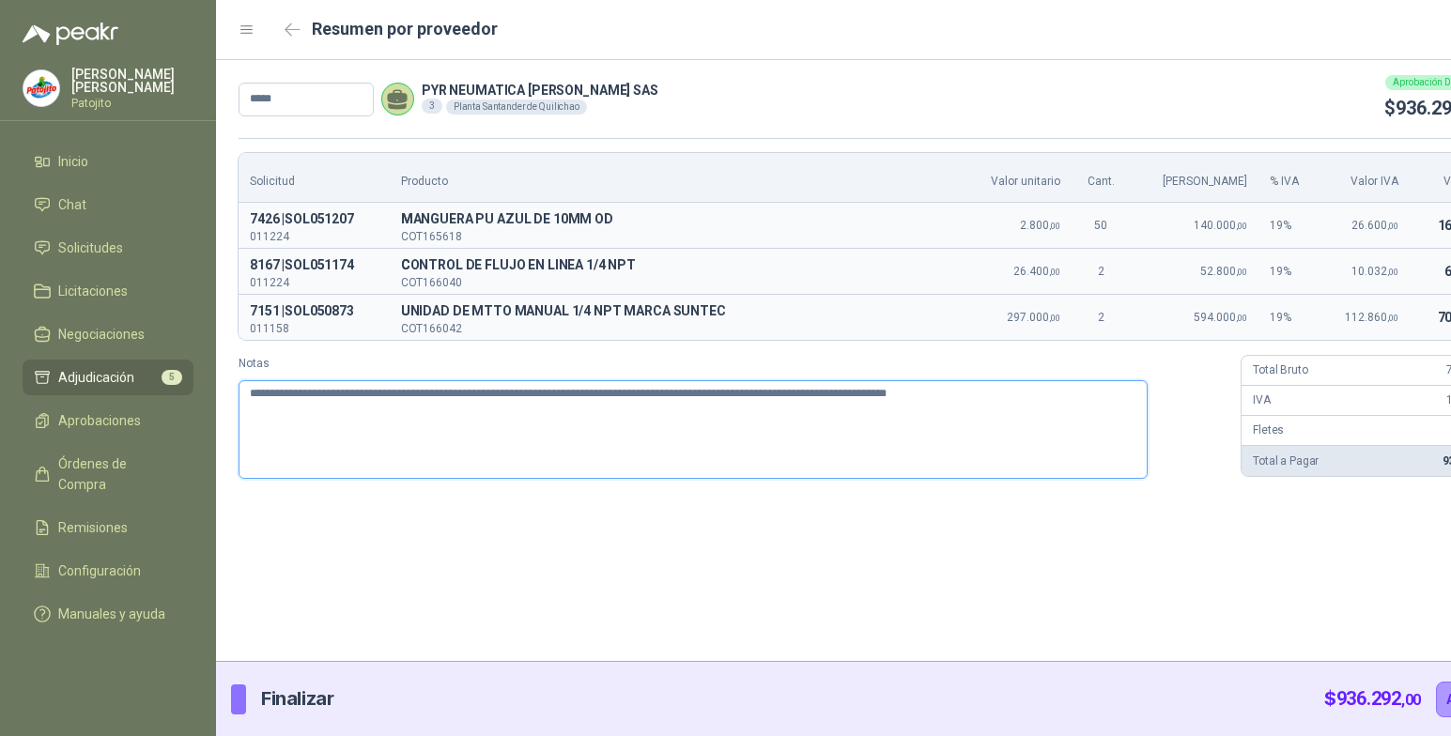
click at [345, 395] on textarea "**********" at bounding box center [693, 429] width 909 height 99
drag, startPoint x: 1013, startPoint y: 397, endPoint x: 1149, endPoint y: 404, distance: 135.4
click at [1149, 404] on div "**********" at bounding box center [875, 417] width 1272 height 124
click at [1436, 697] on button "Adjudicar" at bounding box center [1477, 700] width 82 height 36
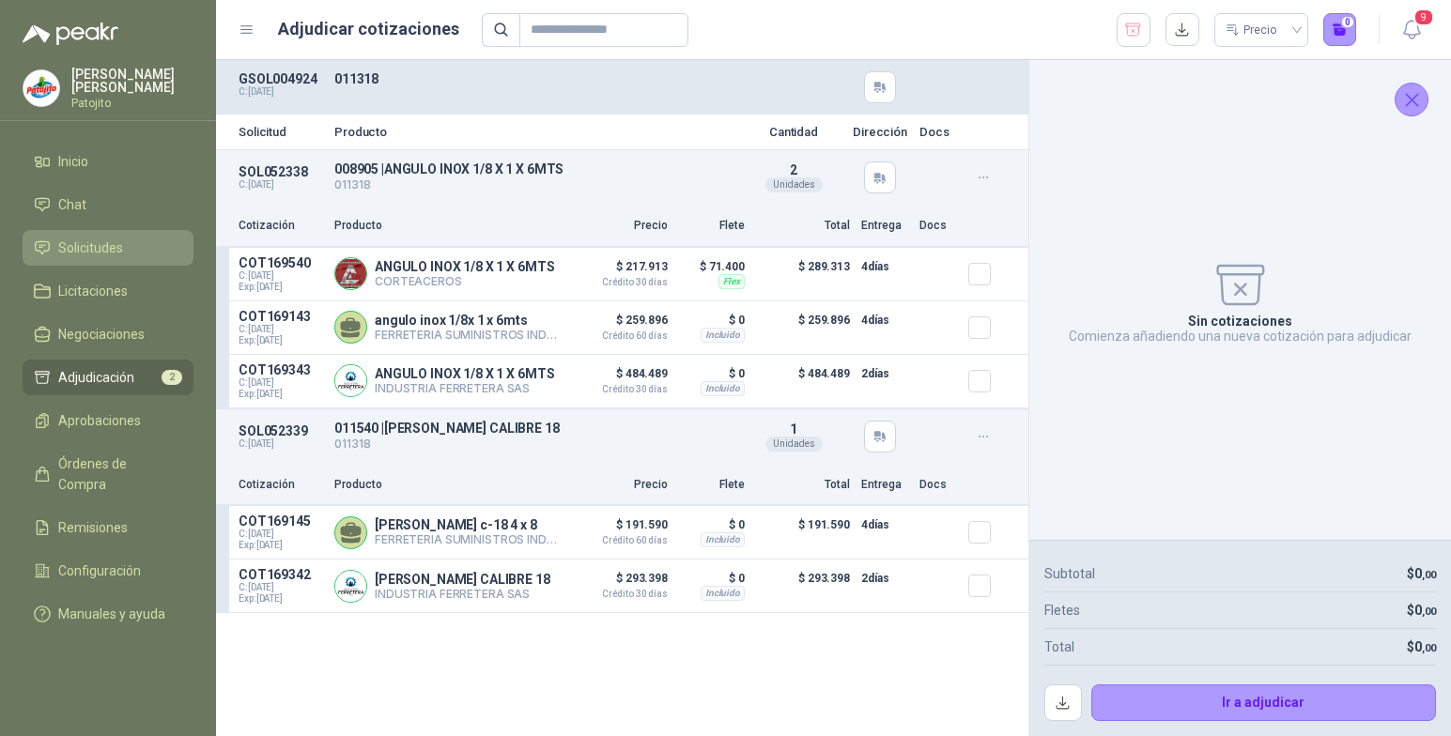
click at [125, 248] on li "Solicitudes" at bounding box center [108, 248] width 148 height 21
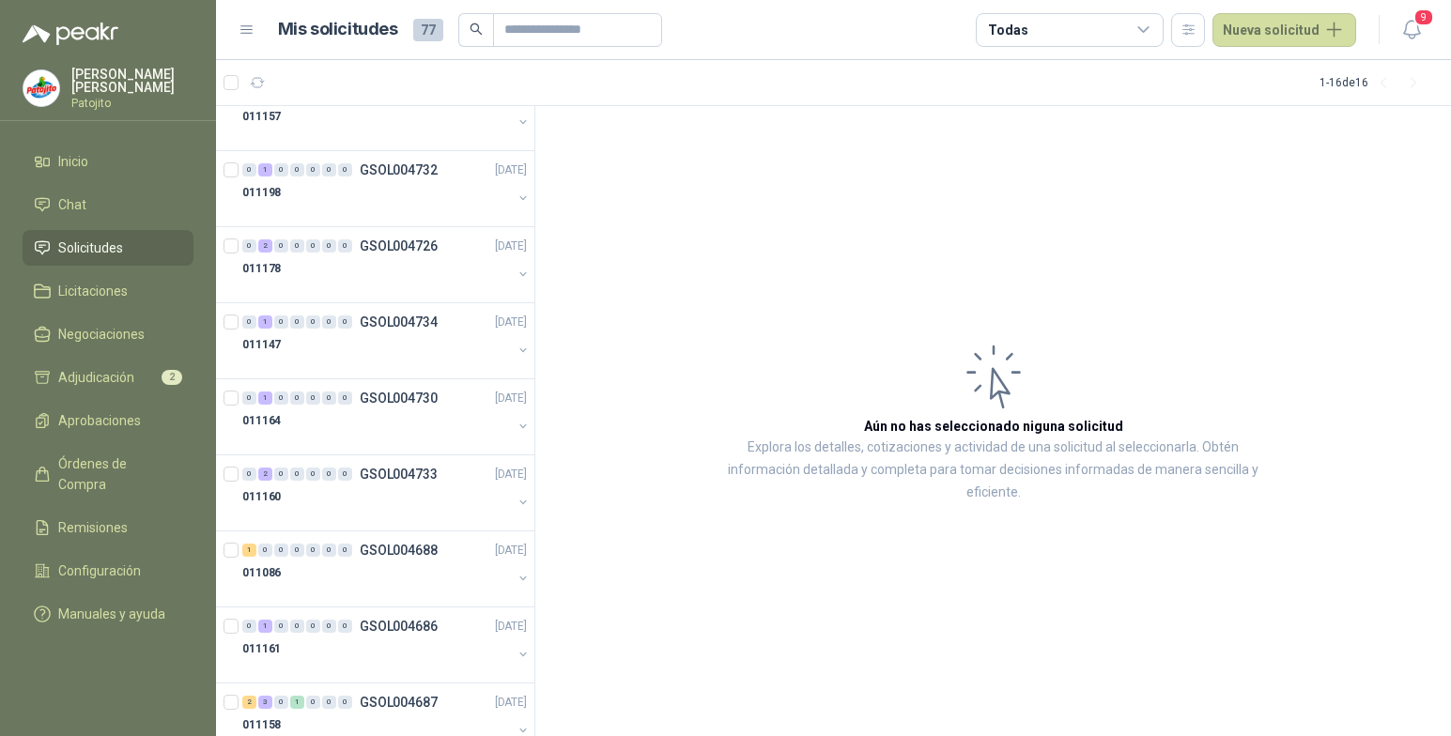
scroll to position [612, 0]
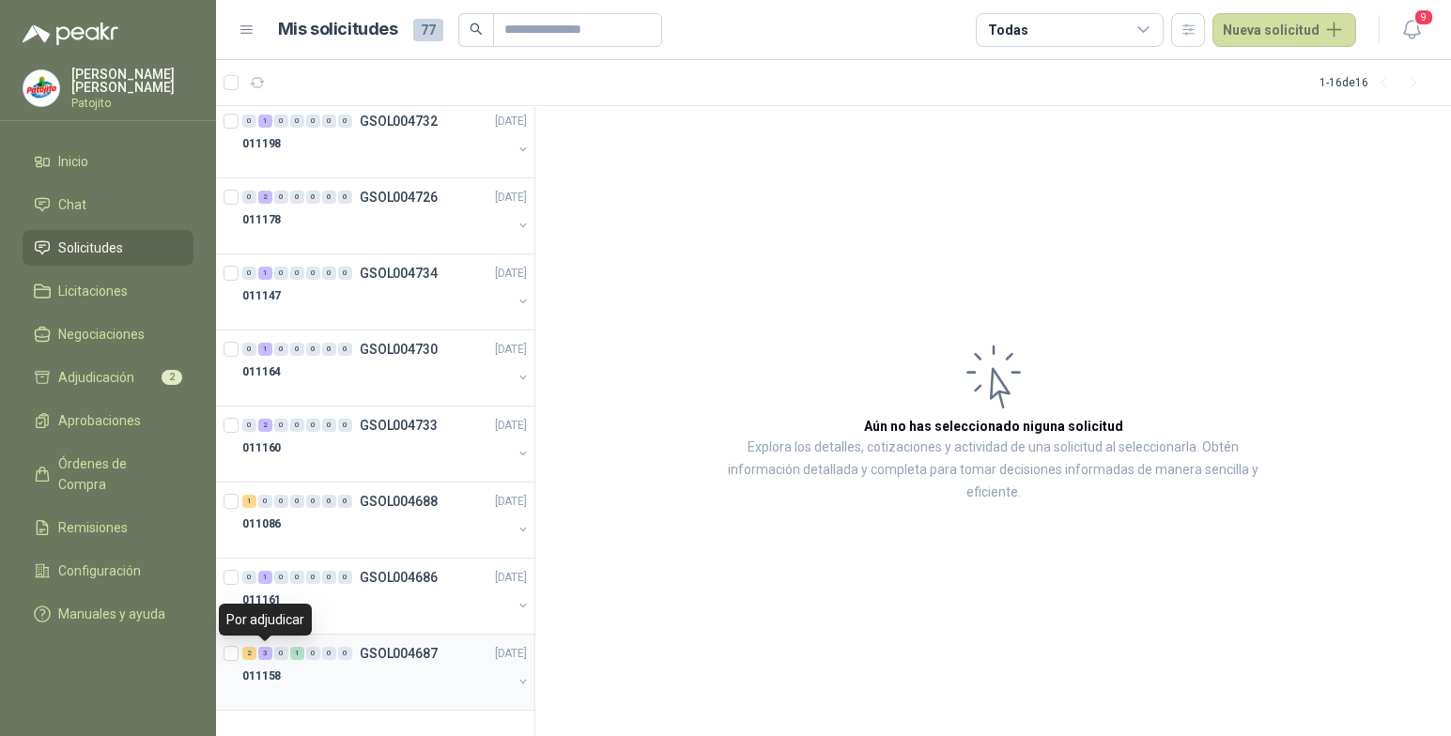
click at [263, 654] on div "3" at bounding box center [265, 653] width 14 height 13
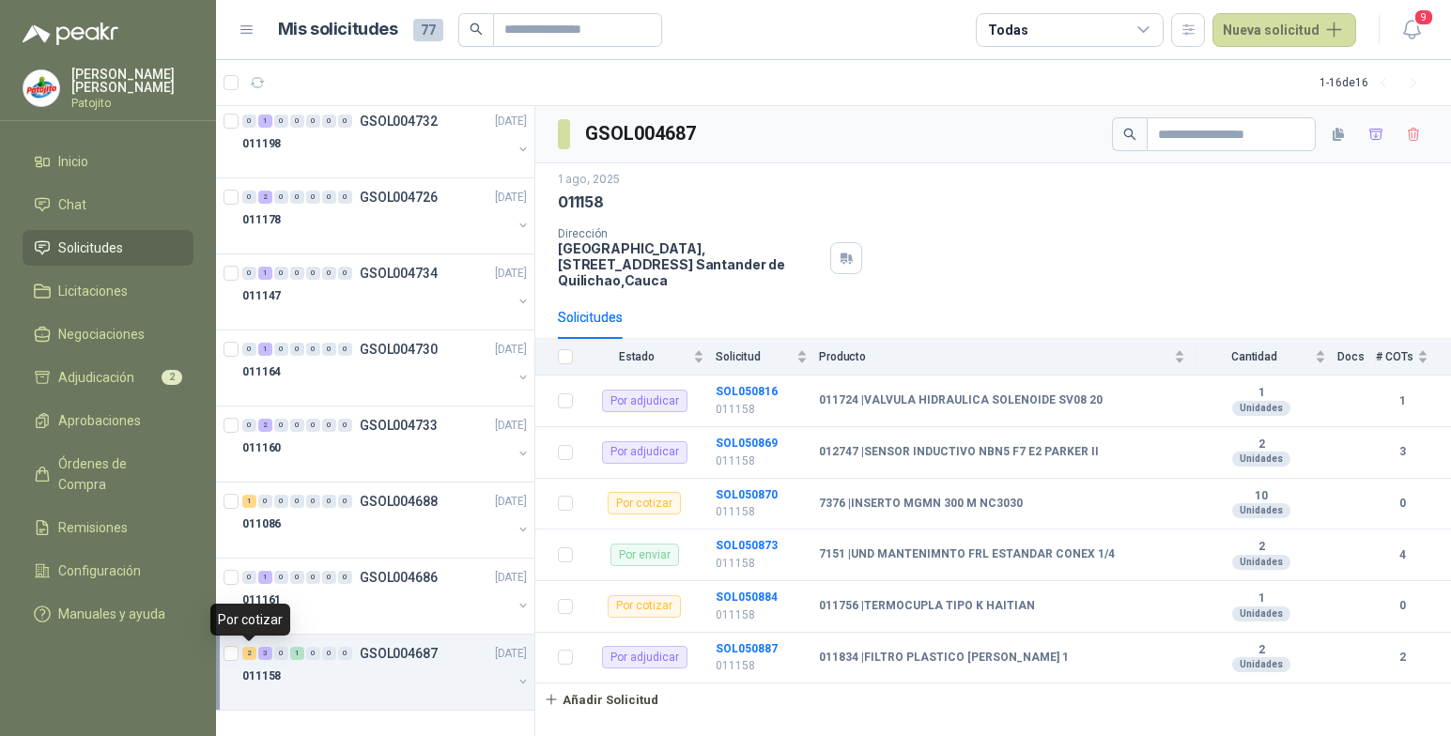
click at [252, 656] on div "2" at bounding box center [249, 653] width 14 height 13
click at [762, 441] on b "SOL050869" at bounding box center [747, 443] width 62 height 13
